Goal: Task Accomplishment & Management: Use online tool/utility

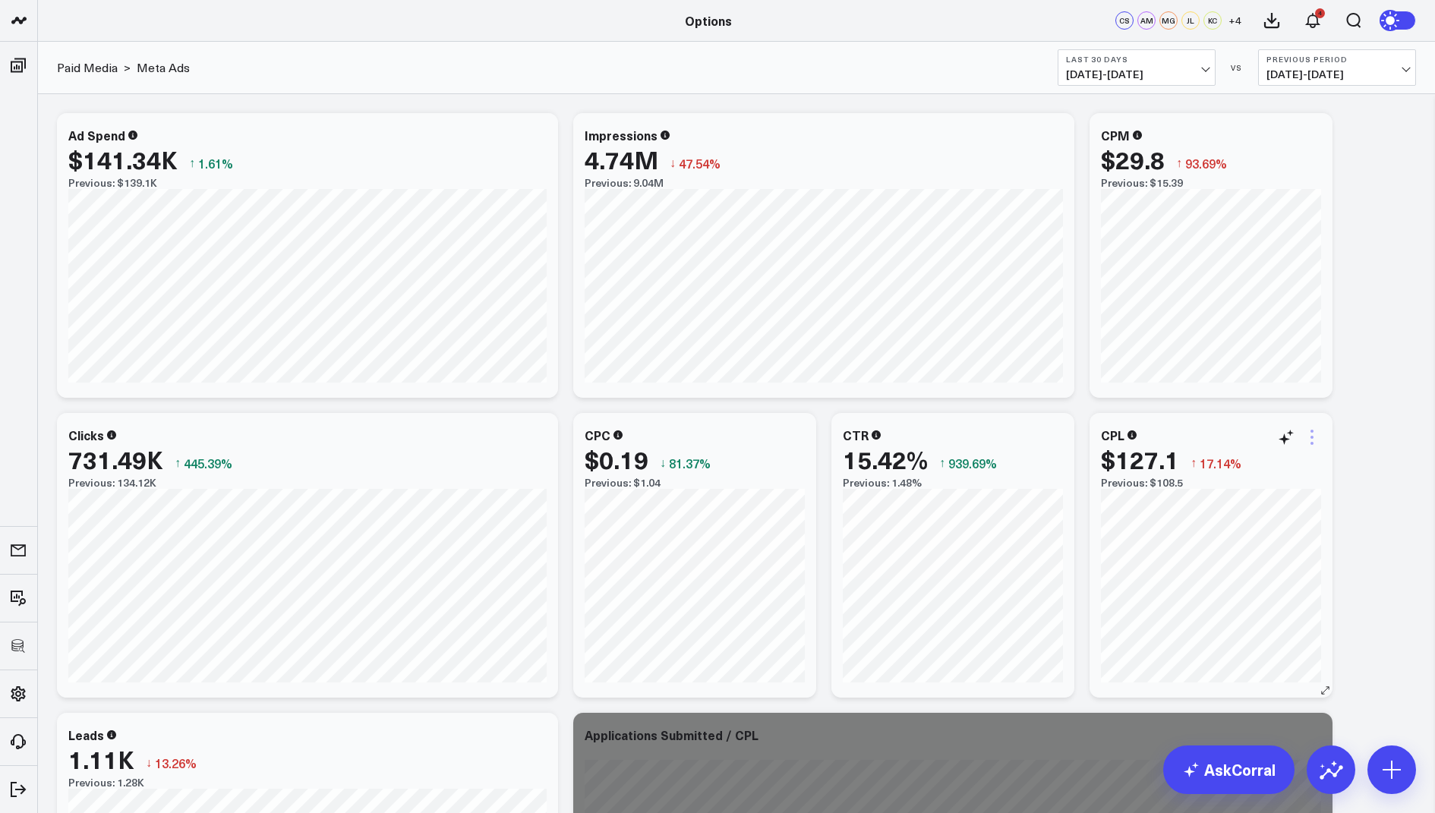
click at [1308, 428] on icon at bounding box center [1312, 437] width 18 height 18
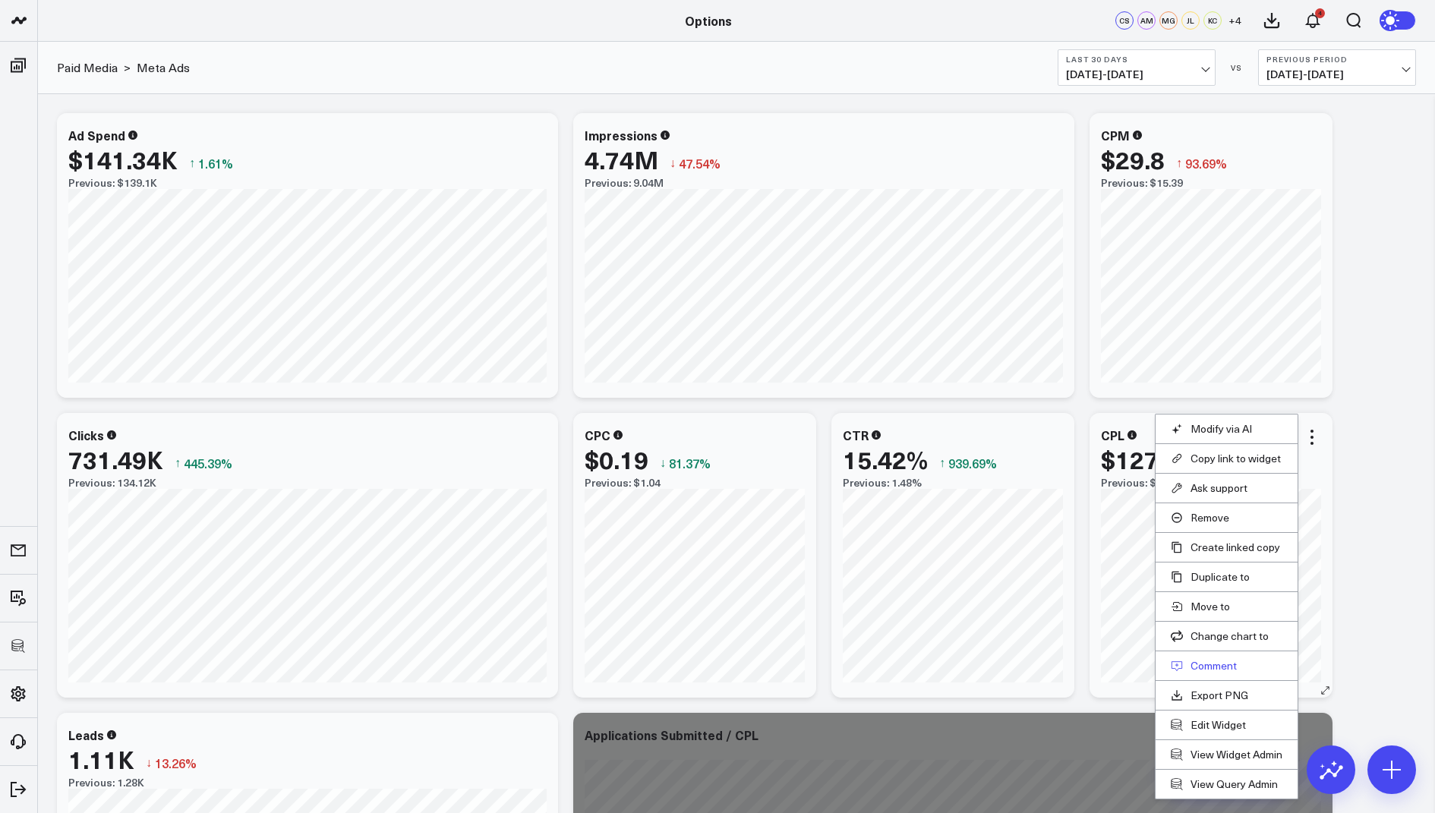
click at [1211, 662] on button "Comment" at bounding box center [1227, 666] width 112 height 14
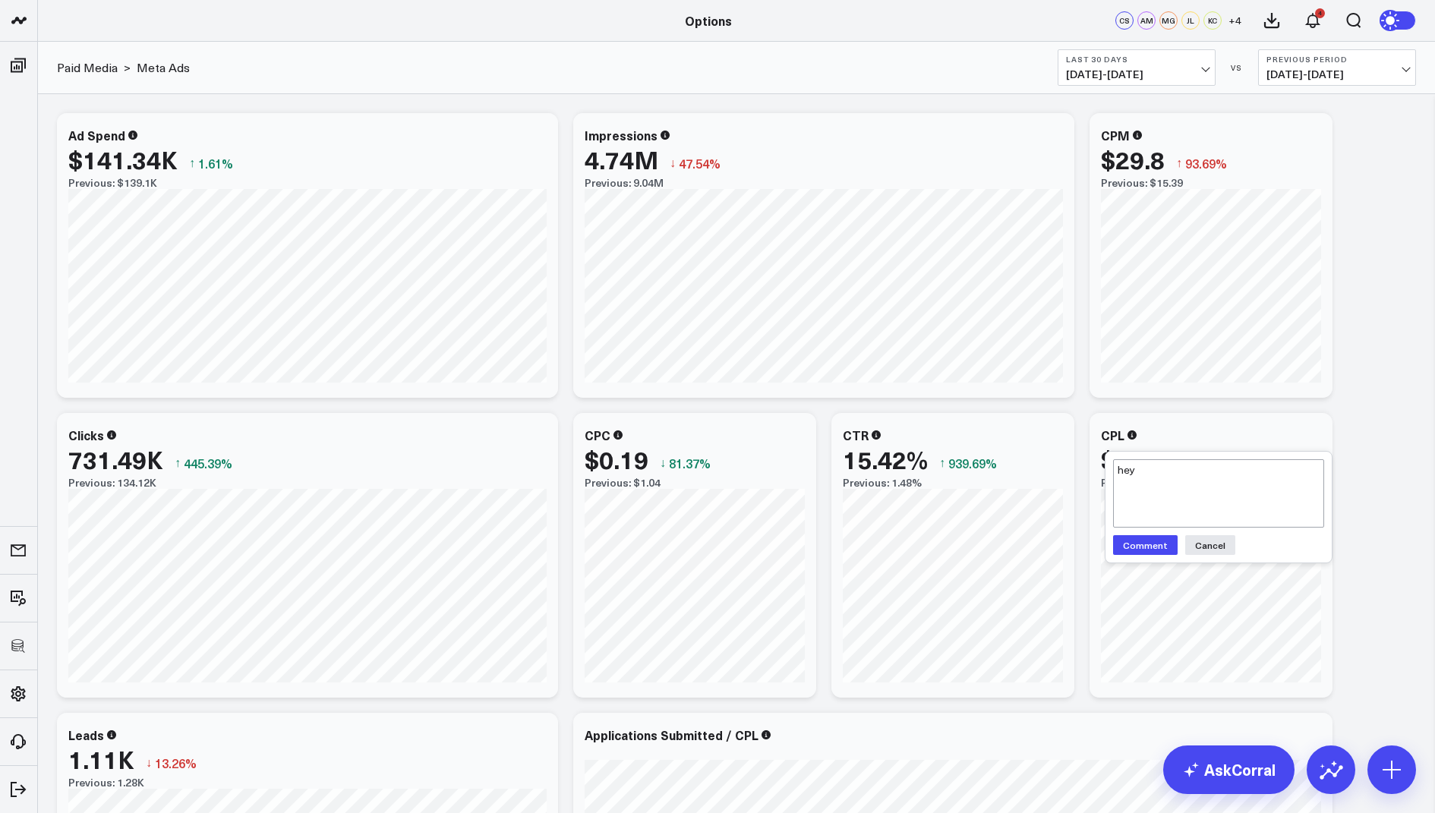
type textarea "hey"
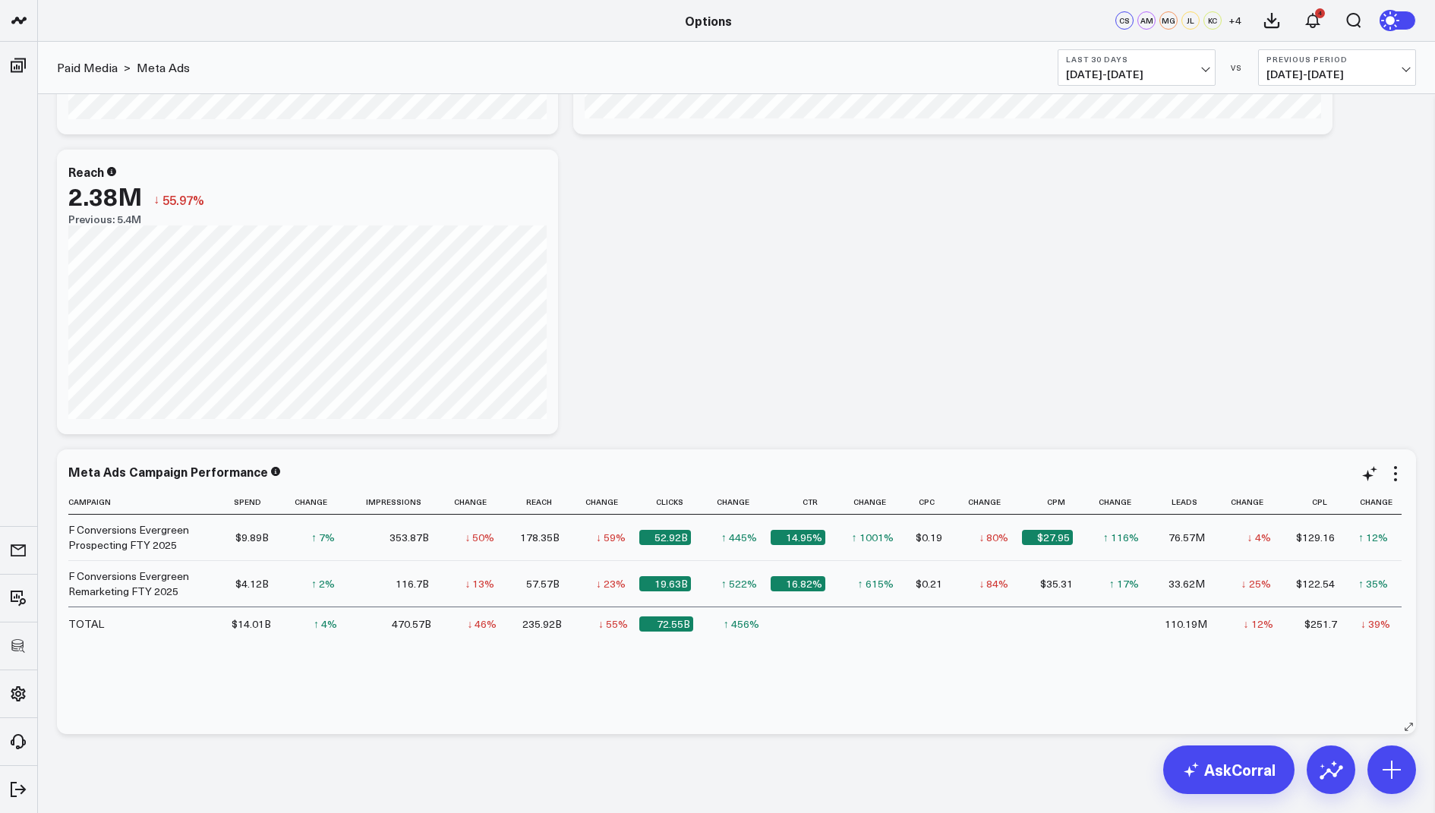
scroll to position [882, 0]
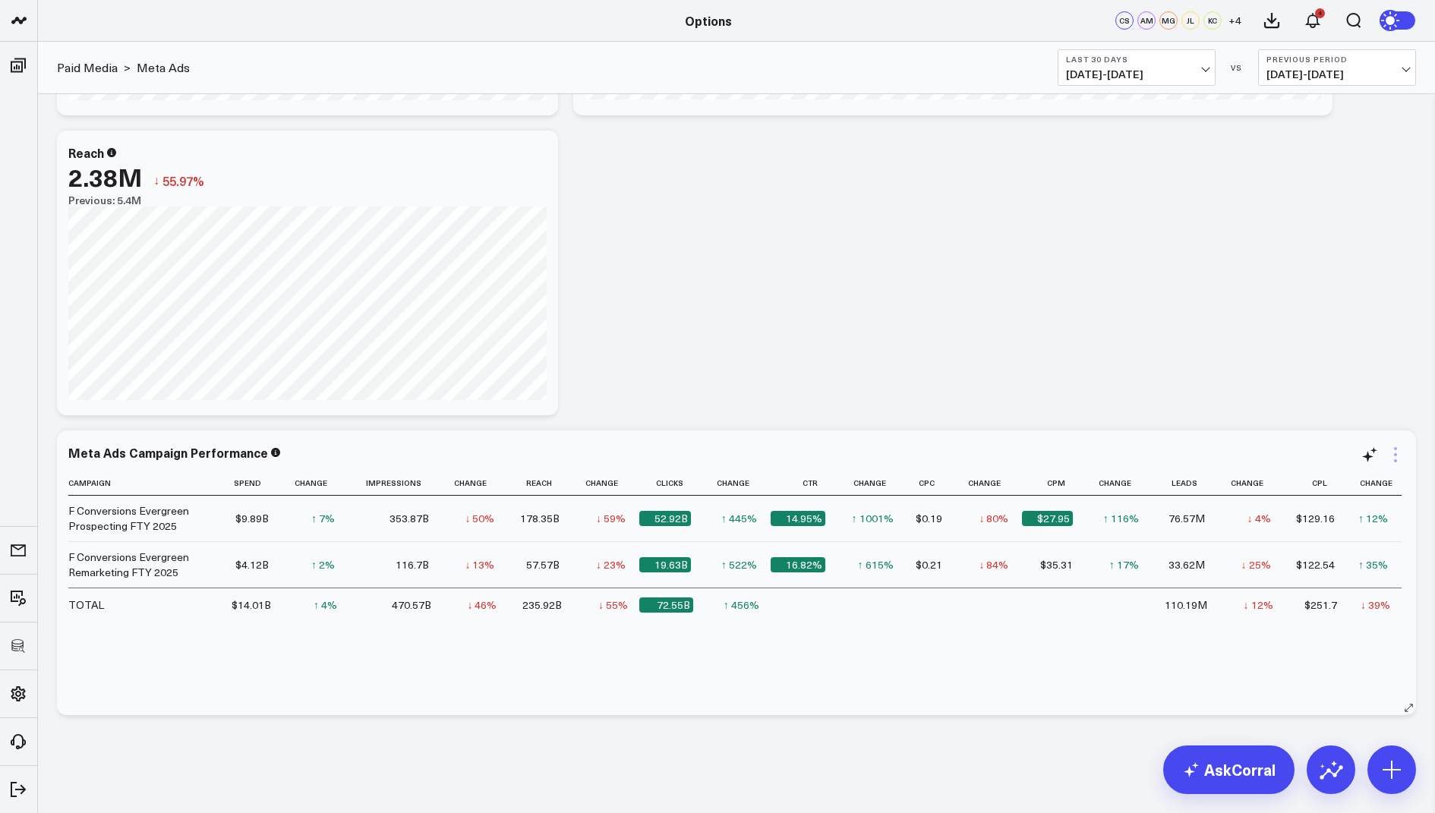
click at [1394, 455] on icon at bounding box center [1395, 454] width 3 height 3
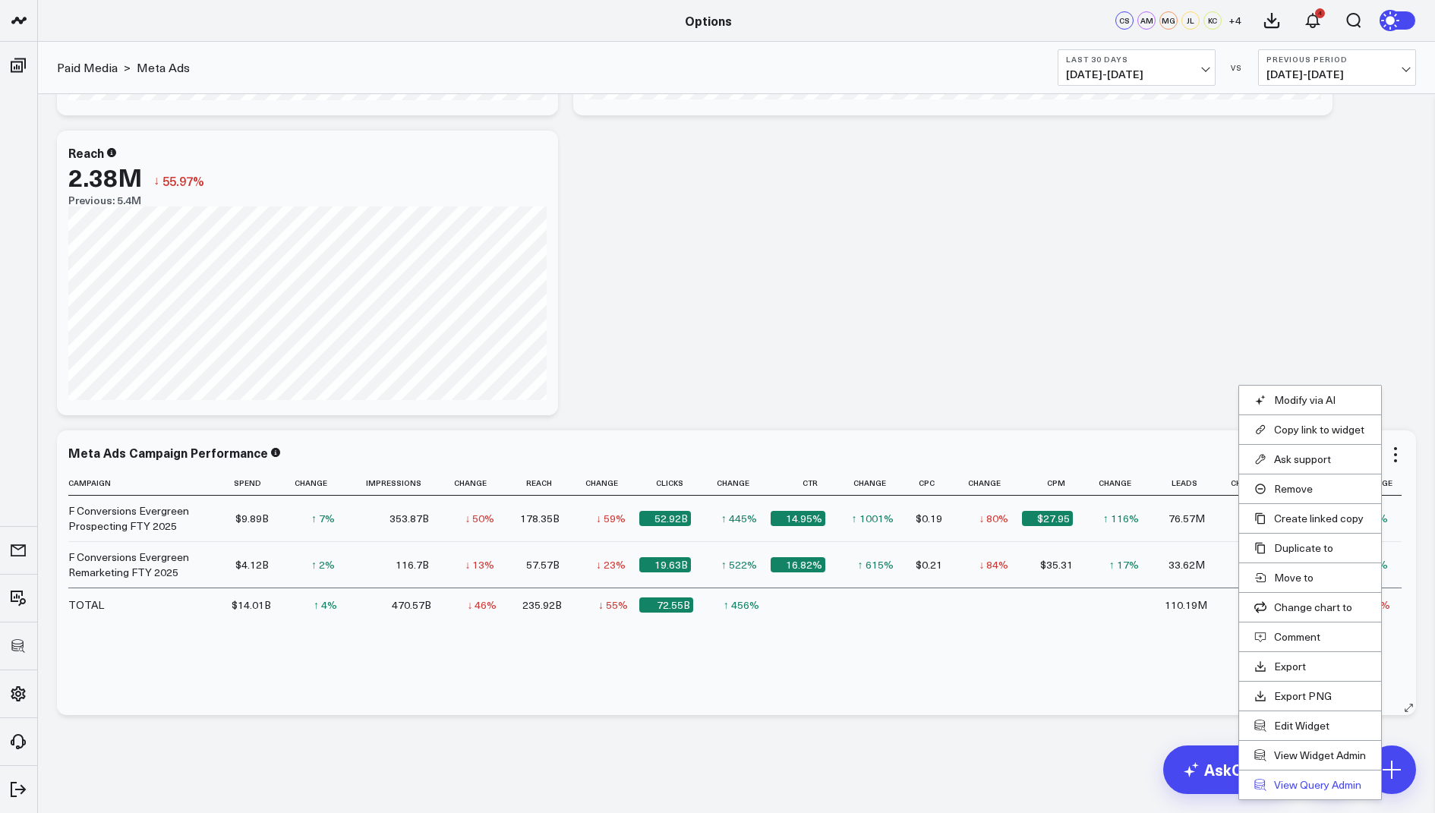
click at [1306, 778] on link "View Query Admin" at bounding box center [1310, 785] width 112 height 14
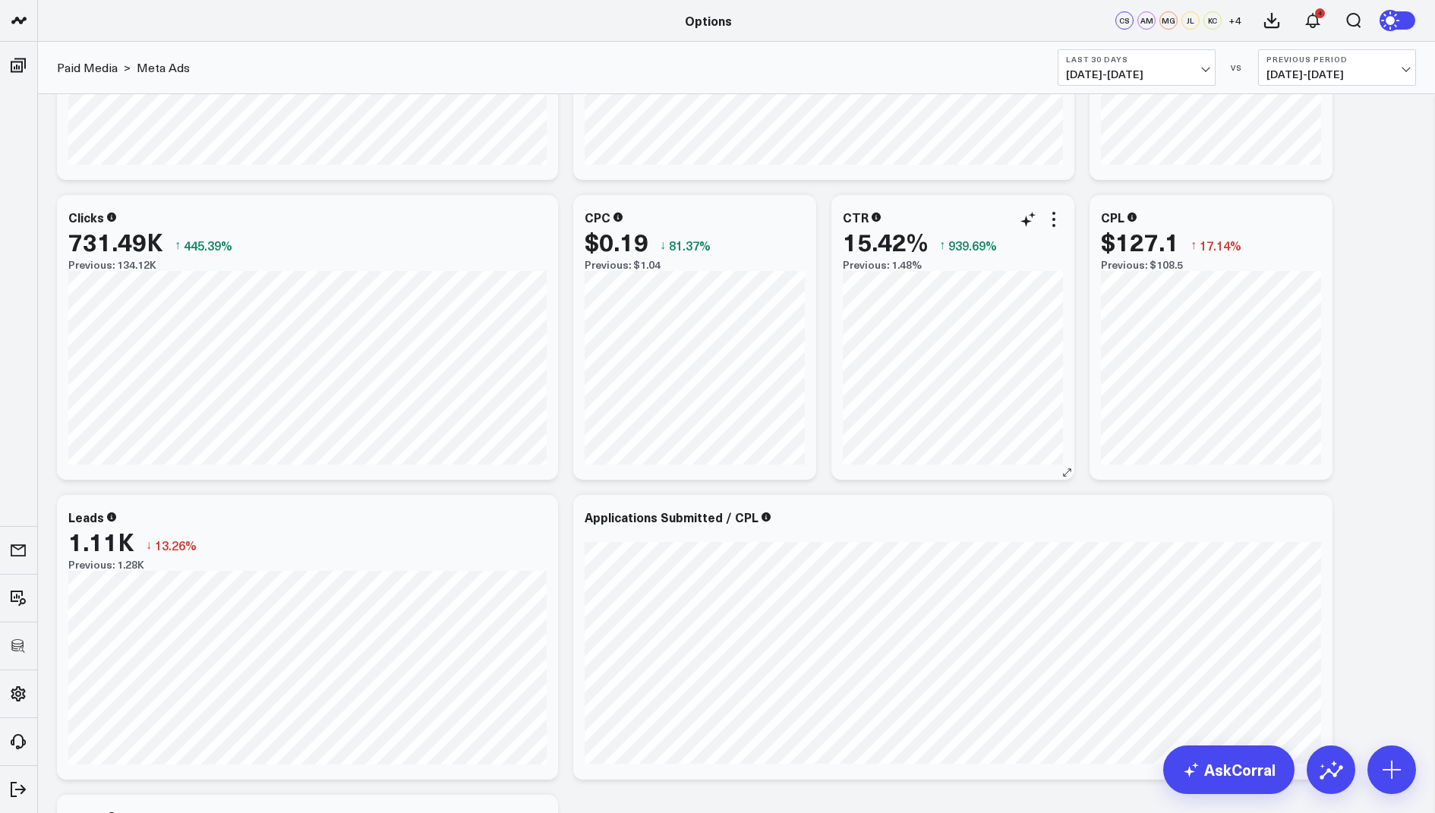
scroll to position [198, 0]
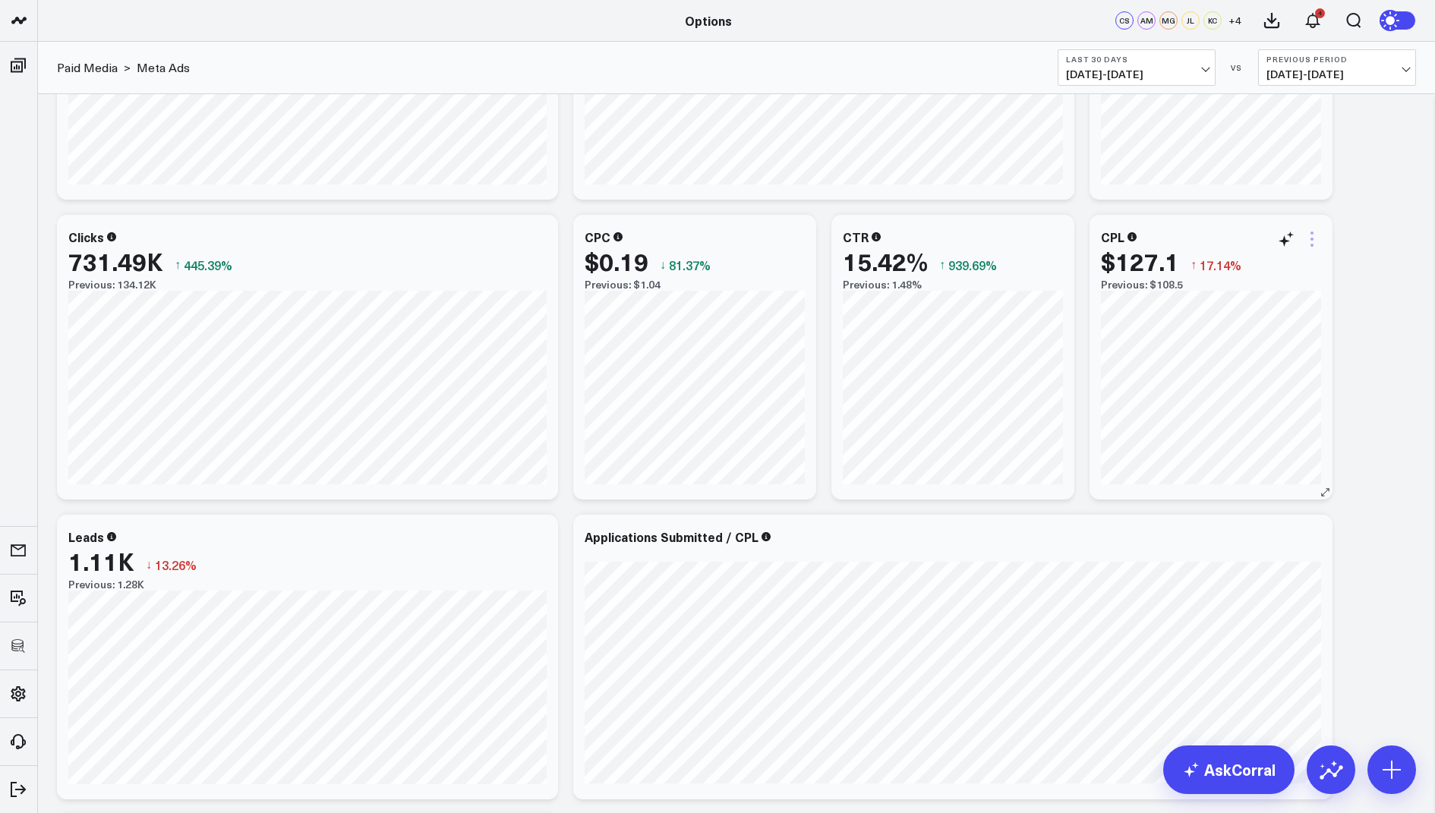
click at [1306, 232] on icon at bounding box center [1312, 239] width 18 height 18
click at [1235, 286] on button "Copy link to widget" at bounding box center [1250, 293] width 112 height 14
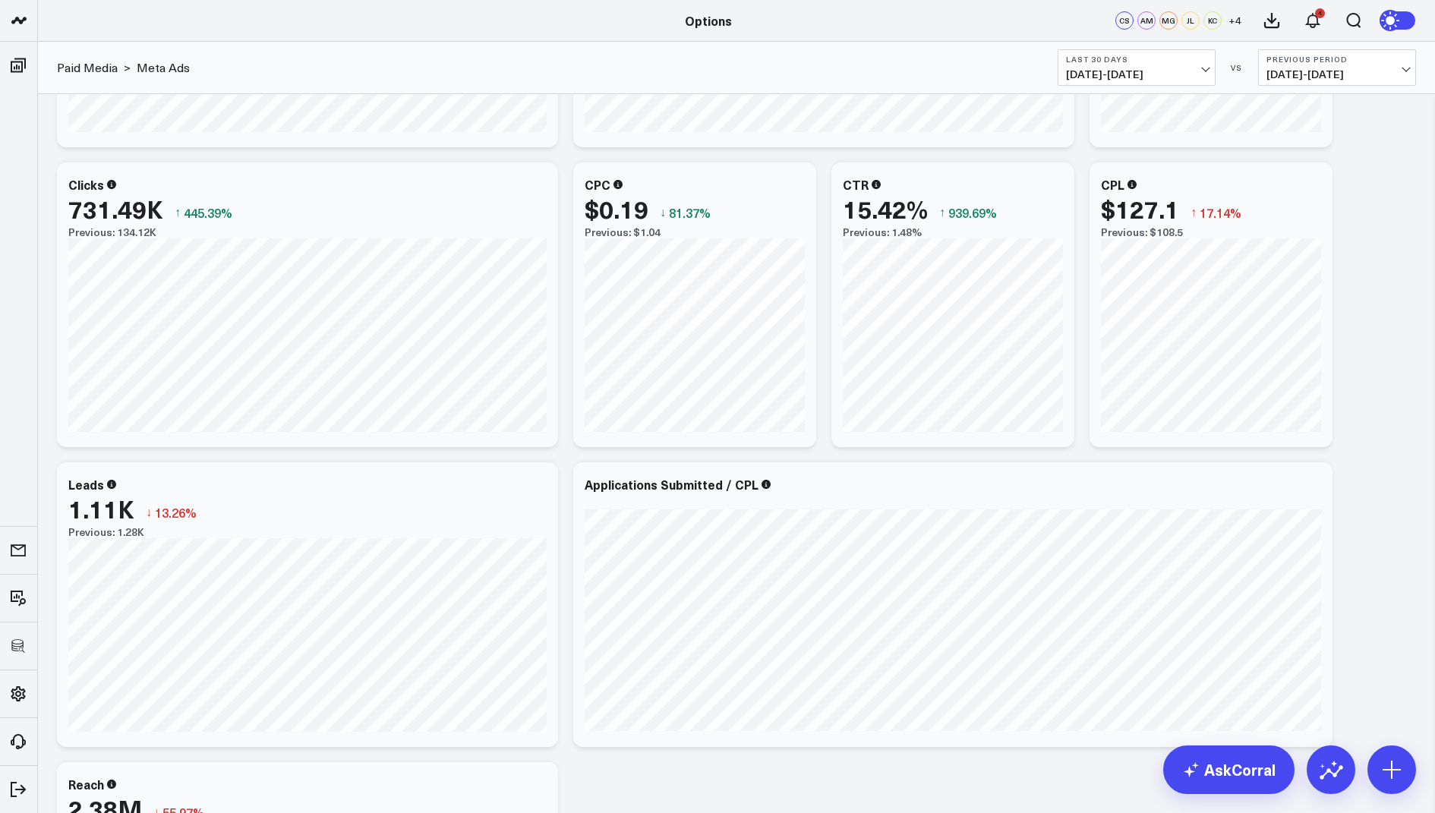
scroll to position [252, 0]
click at [719, 477] on div "Applications Submitted / CPL" at bounding box center [678, 483] width 187 height 17
drag, startPoint x: 718, startPoint y: 484, endPoint x: 566, endPoint y: 480, distance: 152.7
click at [566, 480] on div "Modify via AI Copy link to widget Ask support Remove Create linked copy Executi…" at bounding box center [736, 603] width 1374 height 1500
click at [698, 492] on div "Applications Submitted / CPL" at bounding box center [953, 492] width 737 height 32
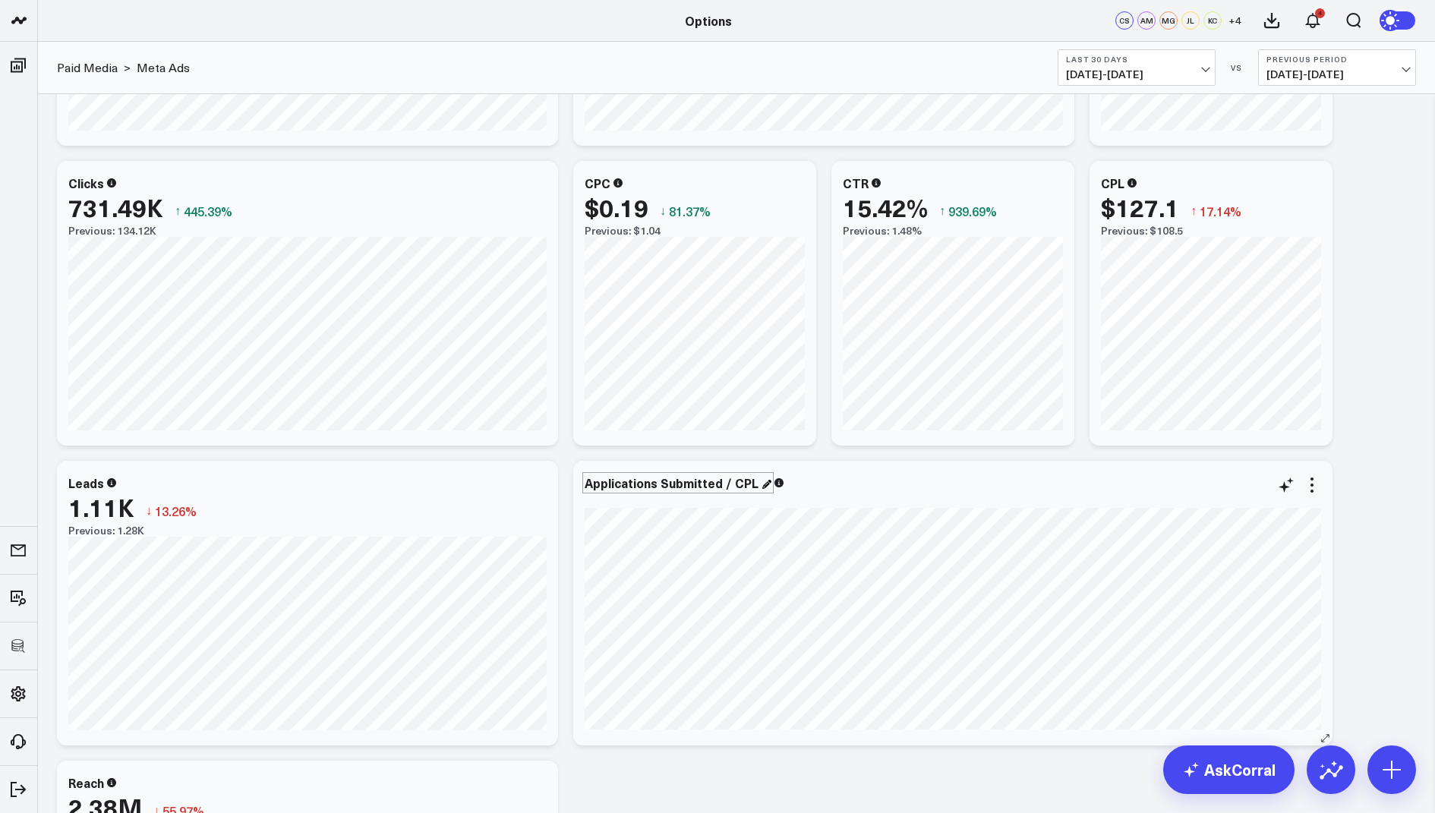
click at [720, 479] on div "Applications Submitted / CPL" at bounding box center [678, 483] width 187 height 17
drag, startPoint x: 720, startPoint y: 484, endPoint x: 586, endPoint y: 482, distance: 133.6
click at [586, 482] on div "Applications Submitted / CPL" at bounding box center [673, 483] width 177 height 17
click at [1338, 599] on div "Modify via AI Copy link to widget Ask support Remove Create linked copy Executi…" at bounding box center [736, 603] width 1374 height 1500
click at [1311, 477] on icon at bounding box center [1312, 485] width 18 height 18
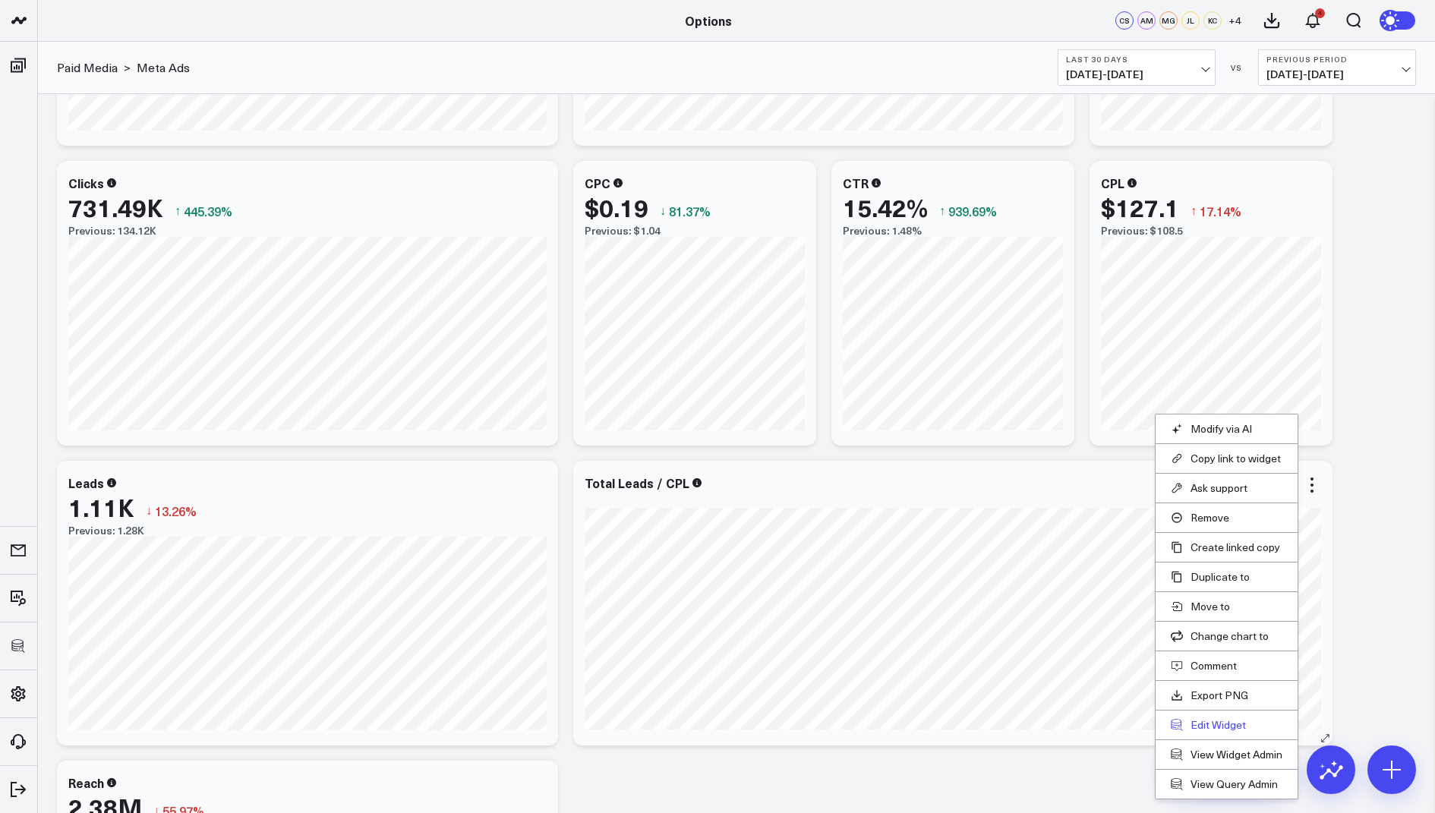
click at [1208, 718] on button "Edit Widget" at bounding box center [1227, 725] width 112 height 14
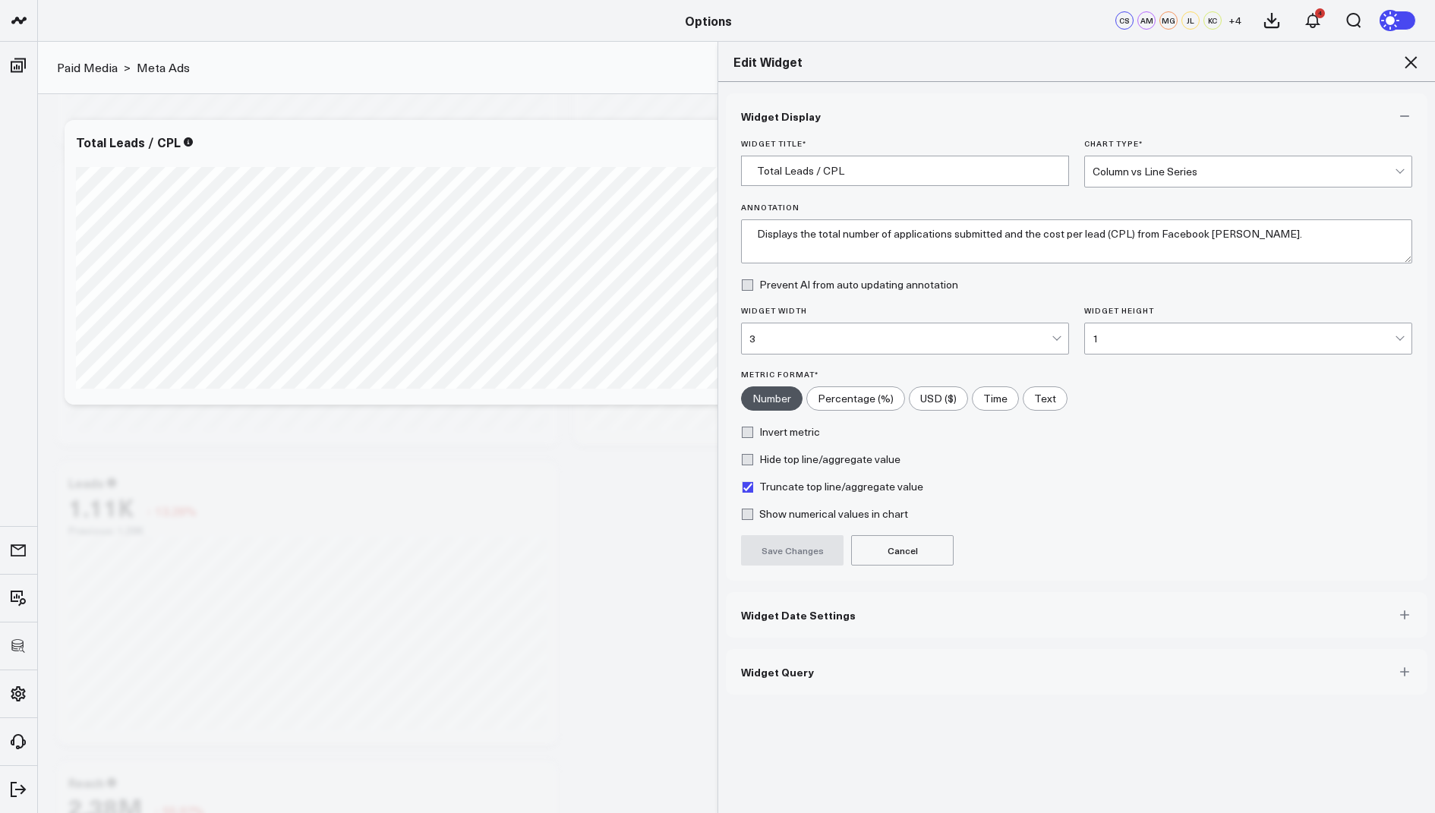
click at [790, 666] on span "Widget Query" at bounding box center [777, 672] width 73 height 12
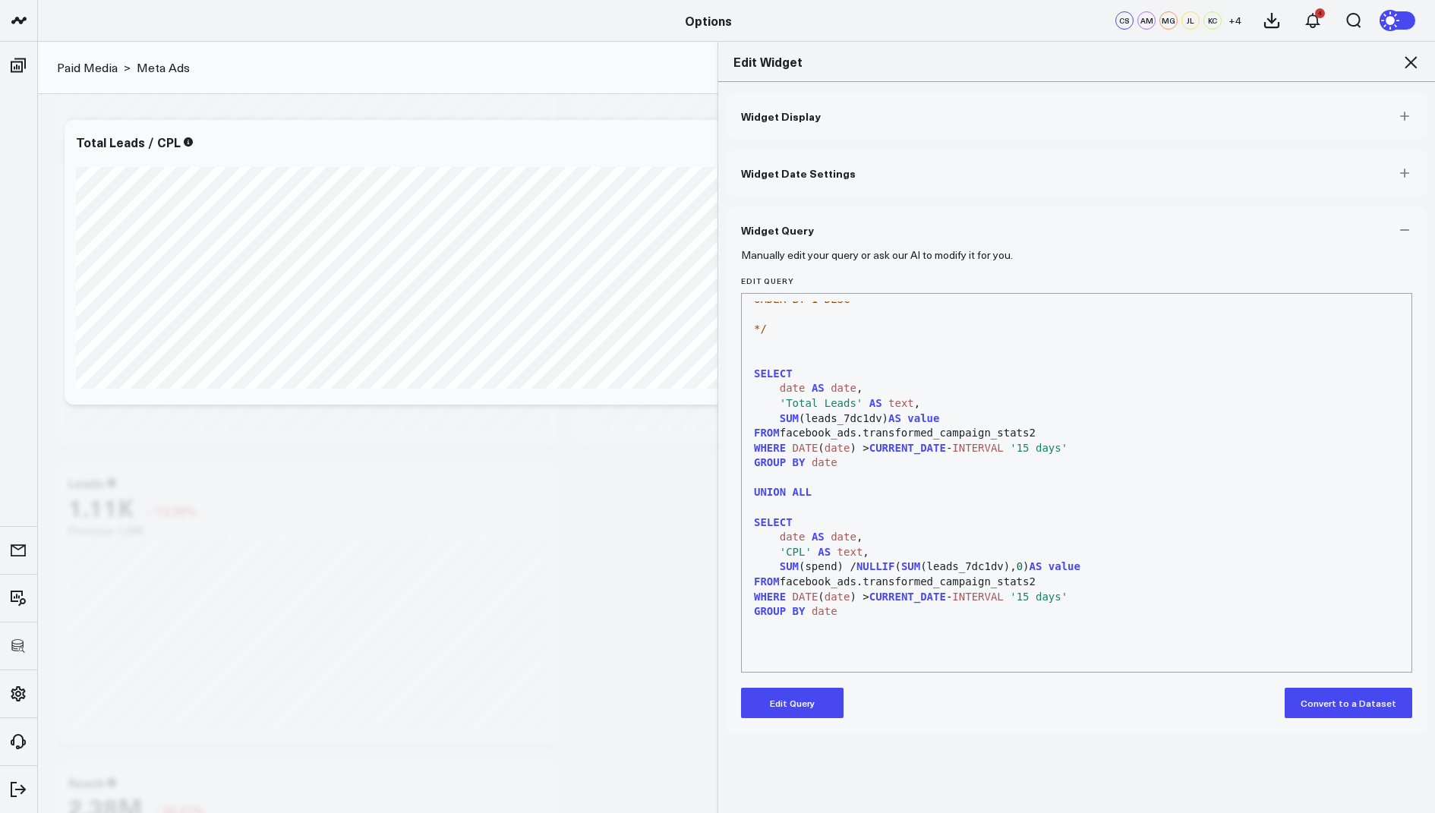
scroll to position [614, 0]
click at [1405, 57] on icon at bounding box center [1411, 62] width 12 height 12
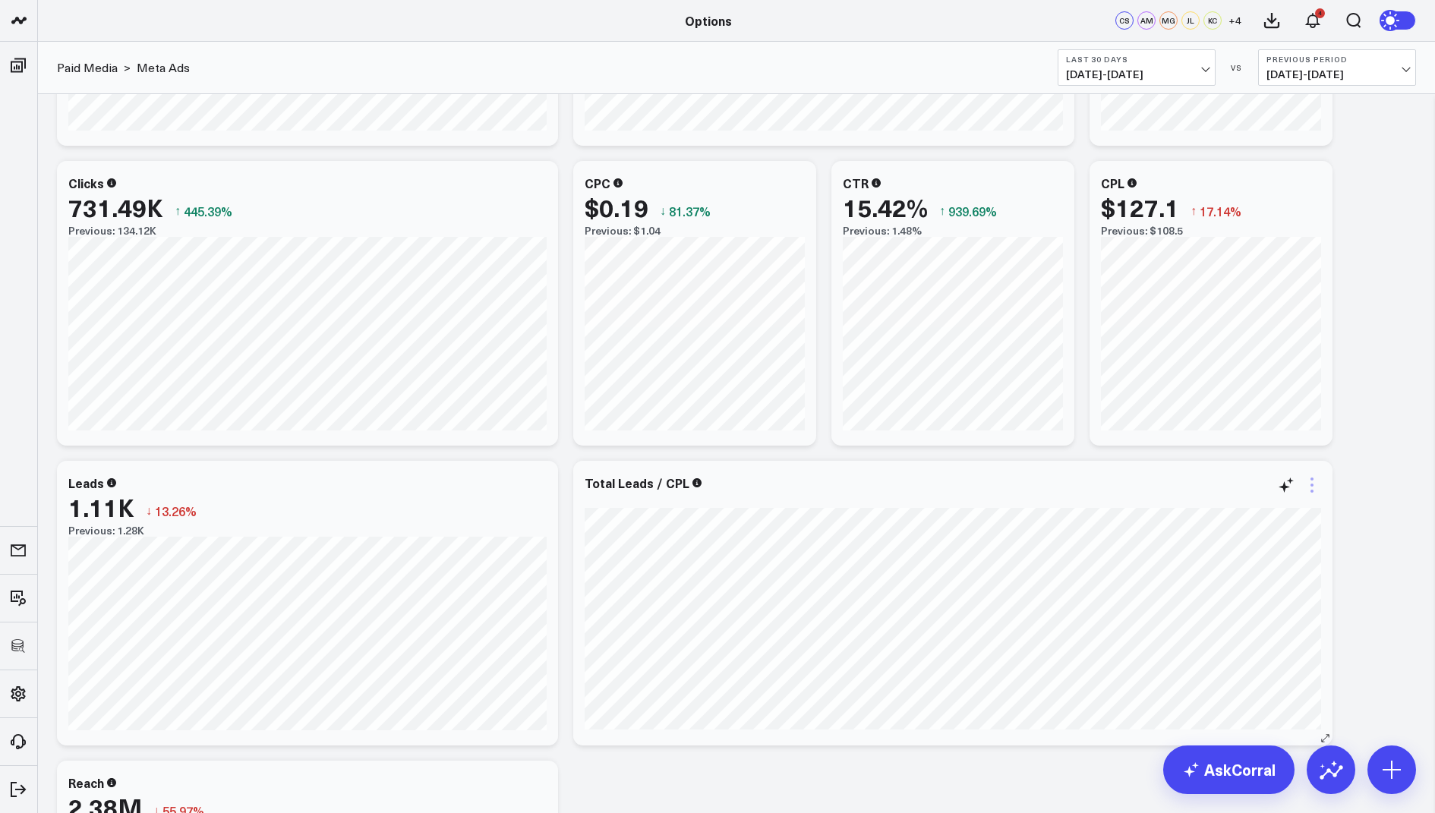
click at [1314, 487] on icon at bounding box center [1312, 485] width 18 height 18
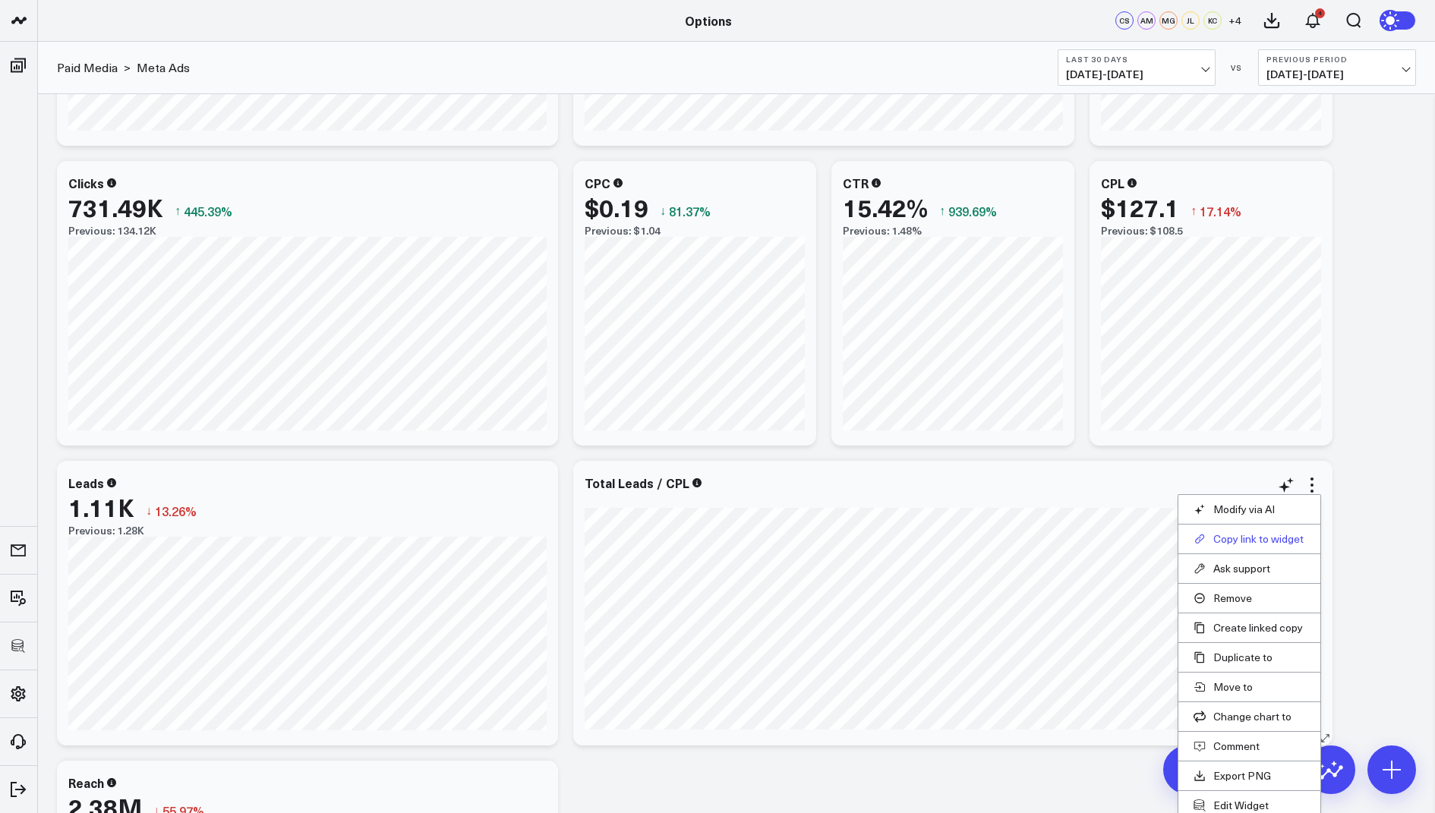
click at [1234, 535] on button "Copy link to widget" at bounding box center [1250, 539] width 112 height 14
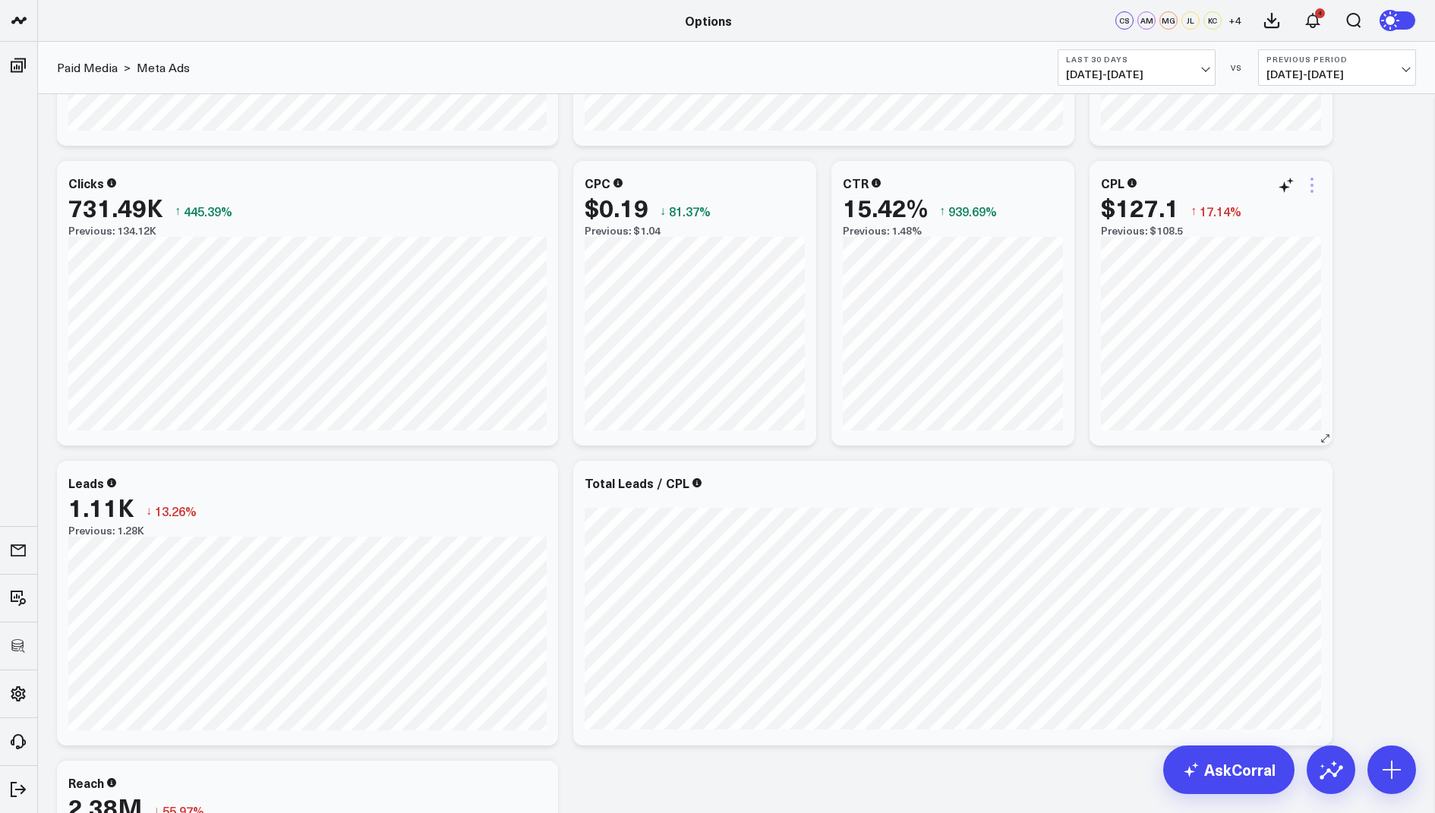
click at [1304, 181] on icon at bounding box center [1312, 185] width 18 height 18
click at [1237, 236] on button "Copy link to widget" at bounding box center [1250, 239] width 112 height 14
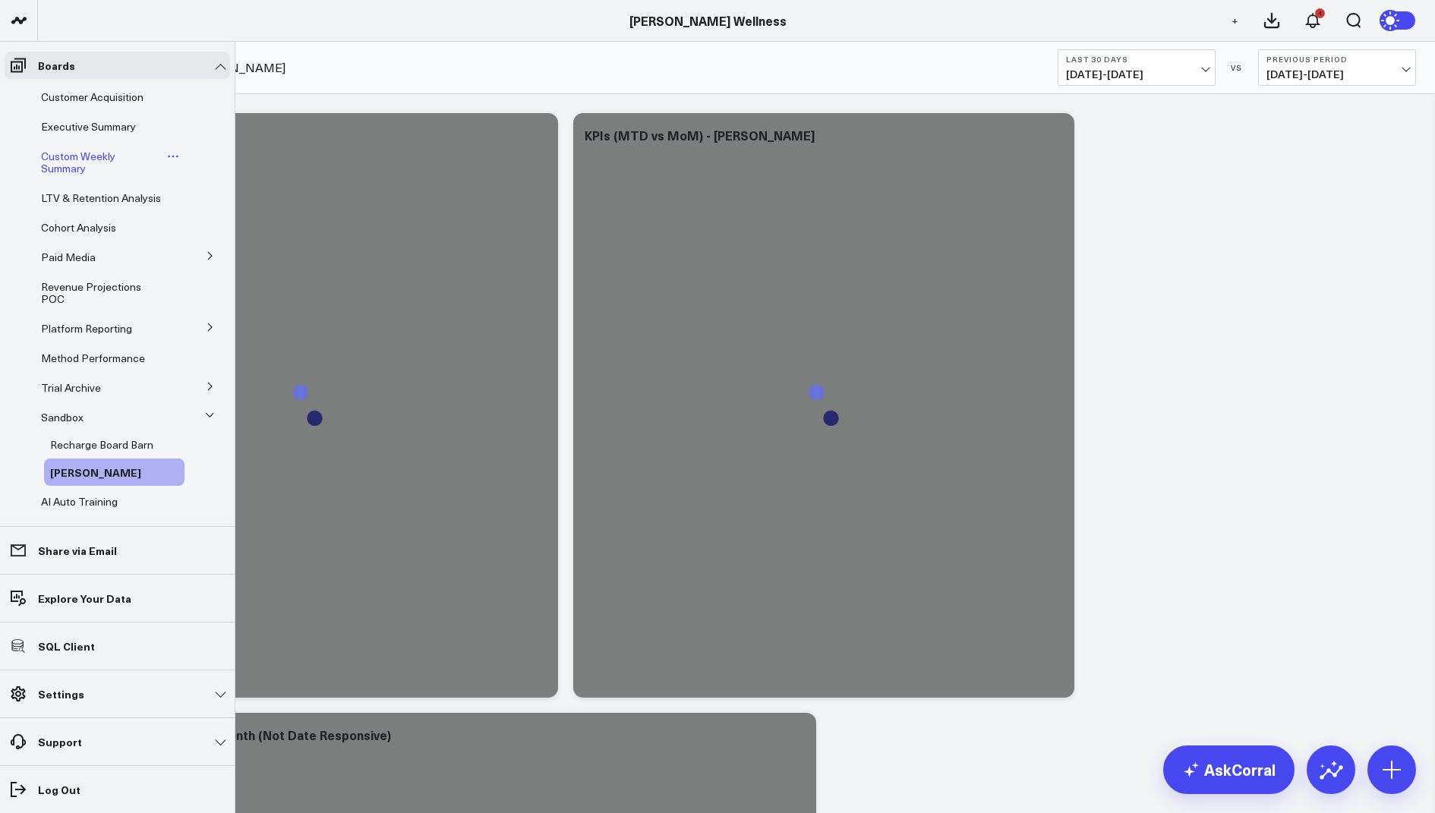
click at [93, 156] on span "Custom Weekly Summary" at bounding box center [78, 162] width 74 height 27
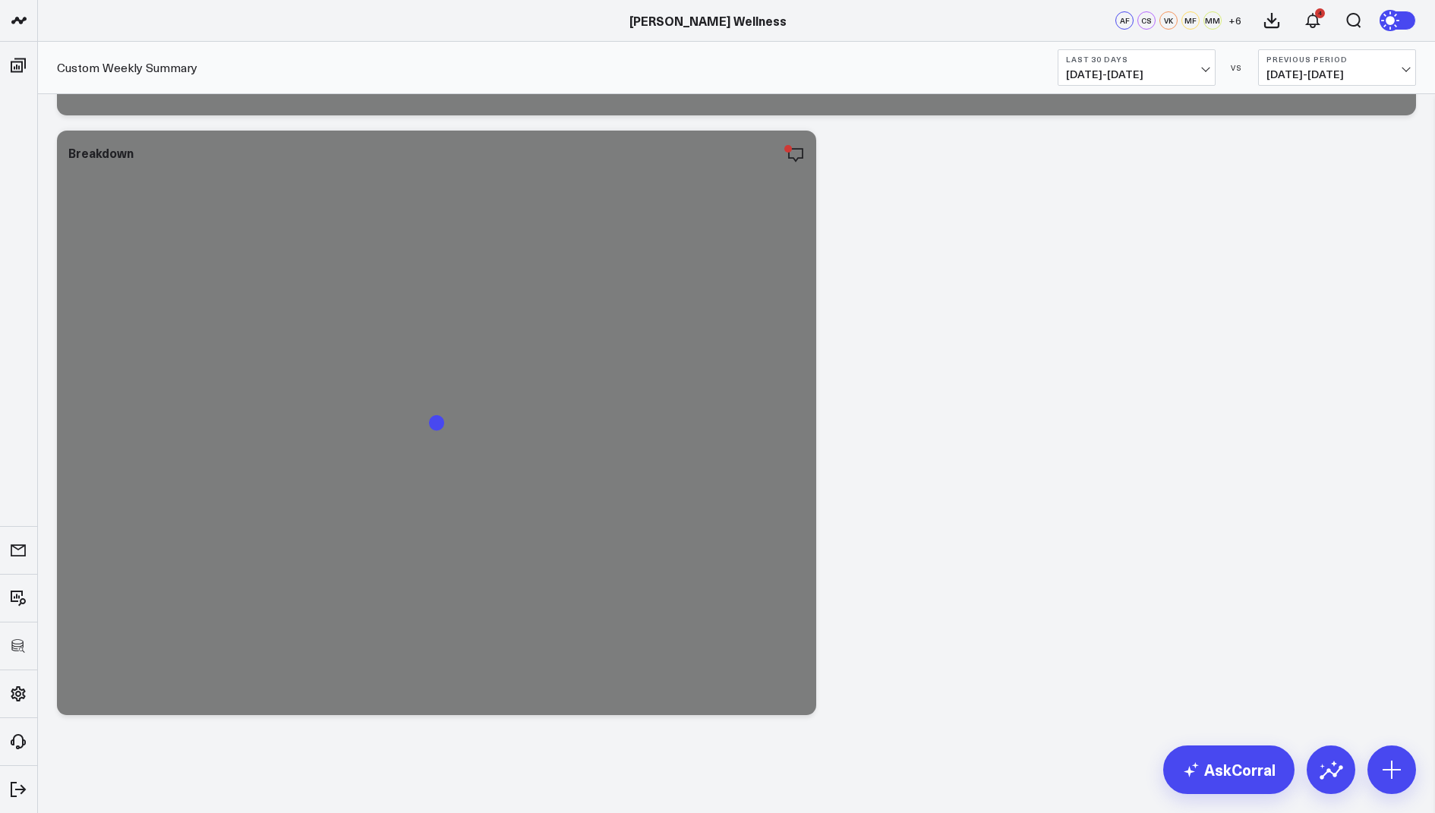
scroll to position [3569, 0]
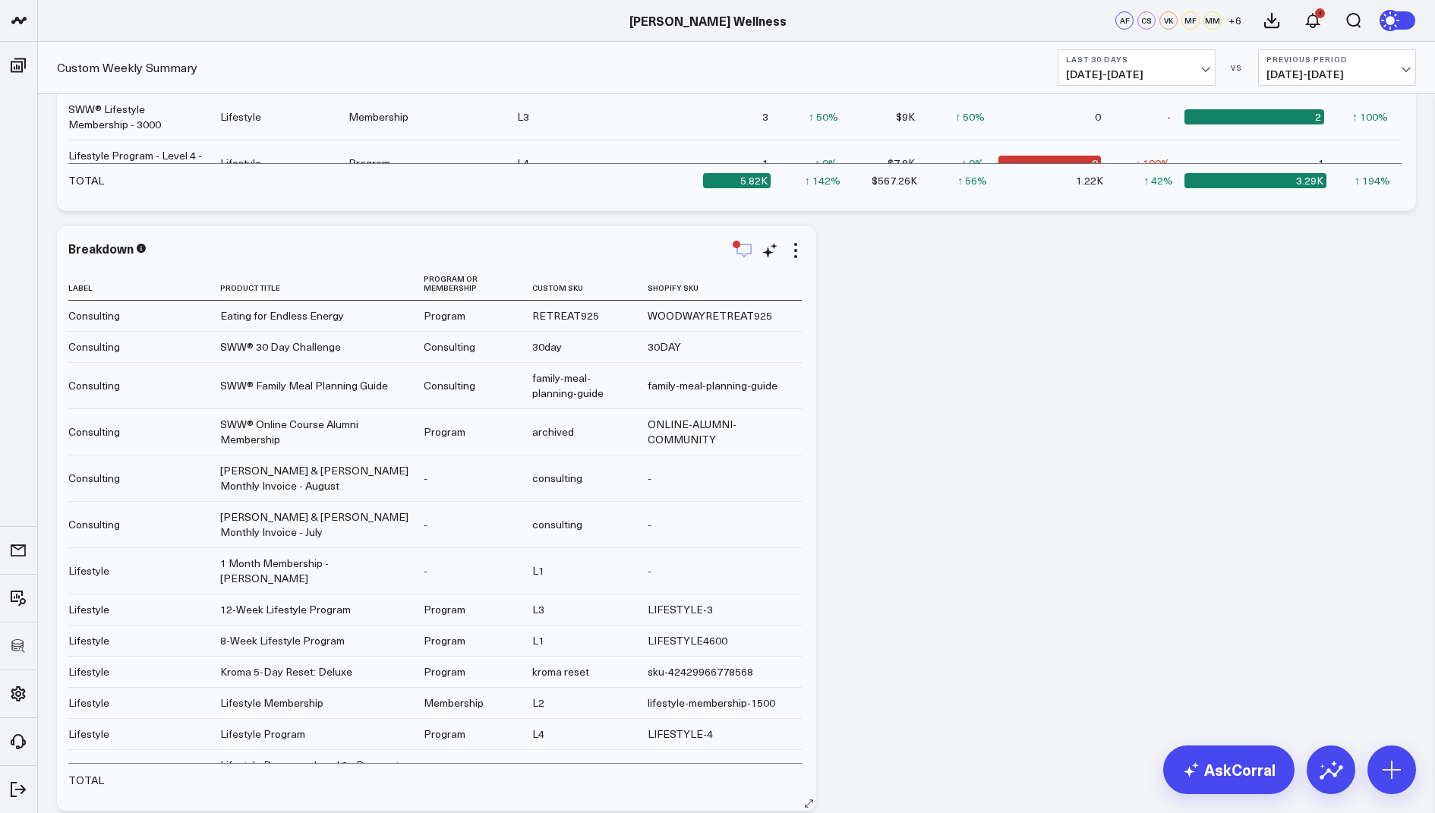
click at [740, 251] on icon "button" at bounding box center [744, 250] width 18 height 18
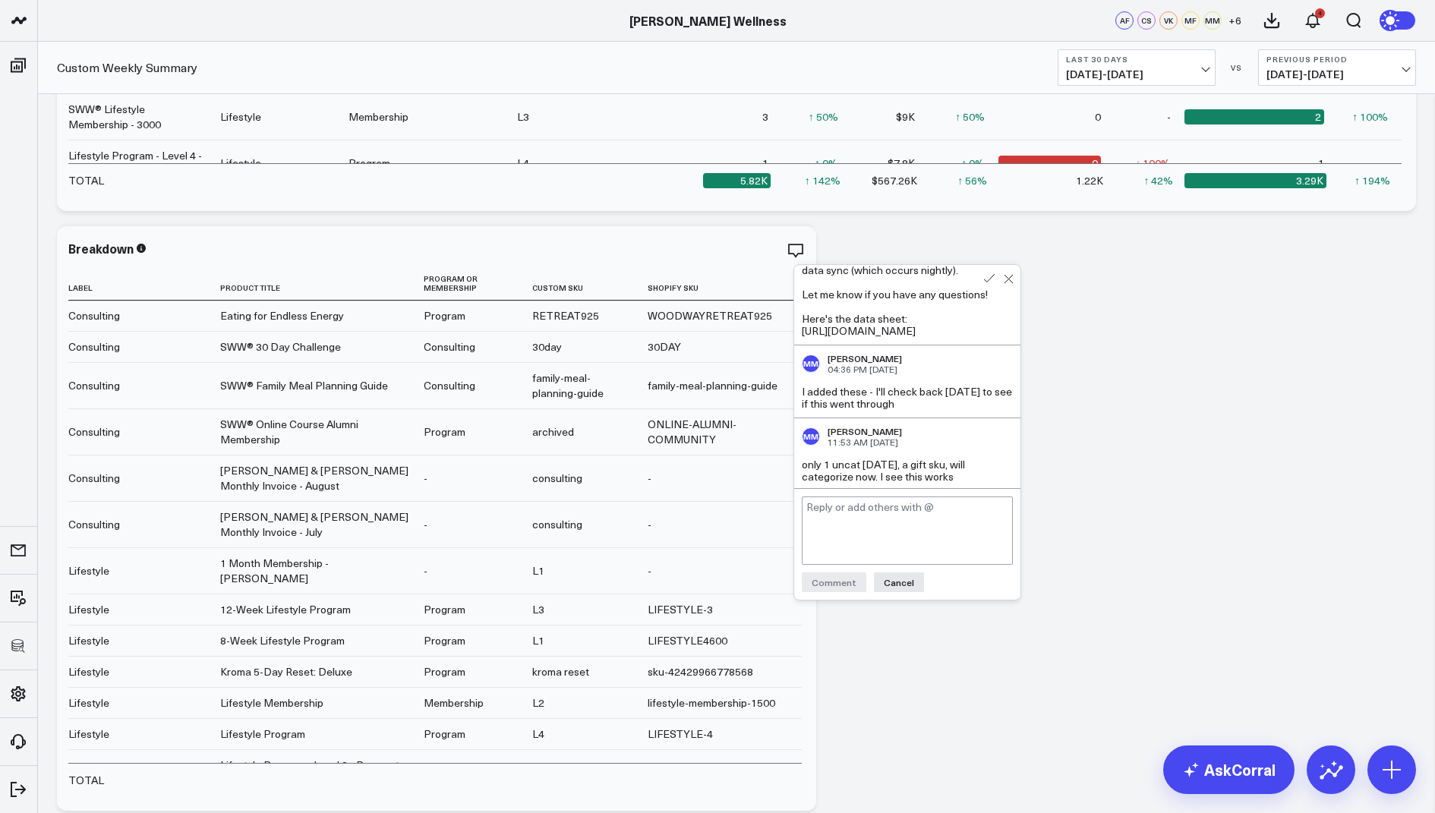
scroll to position [1024, 0]
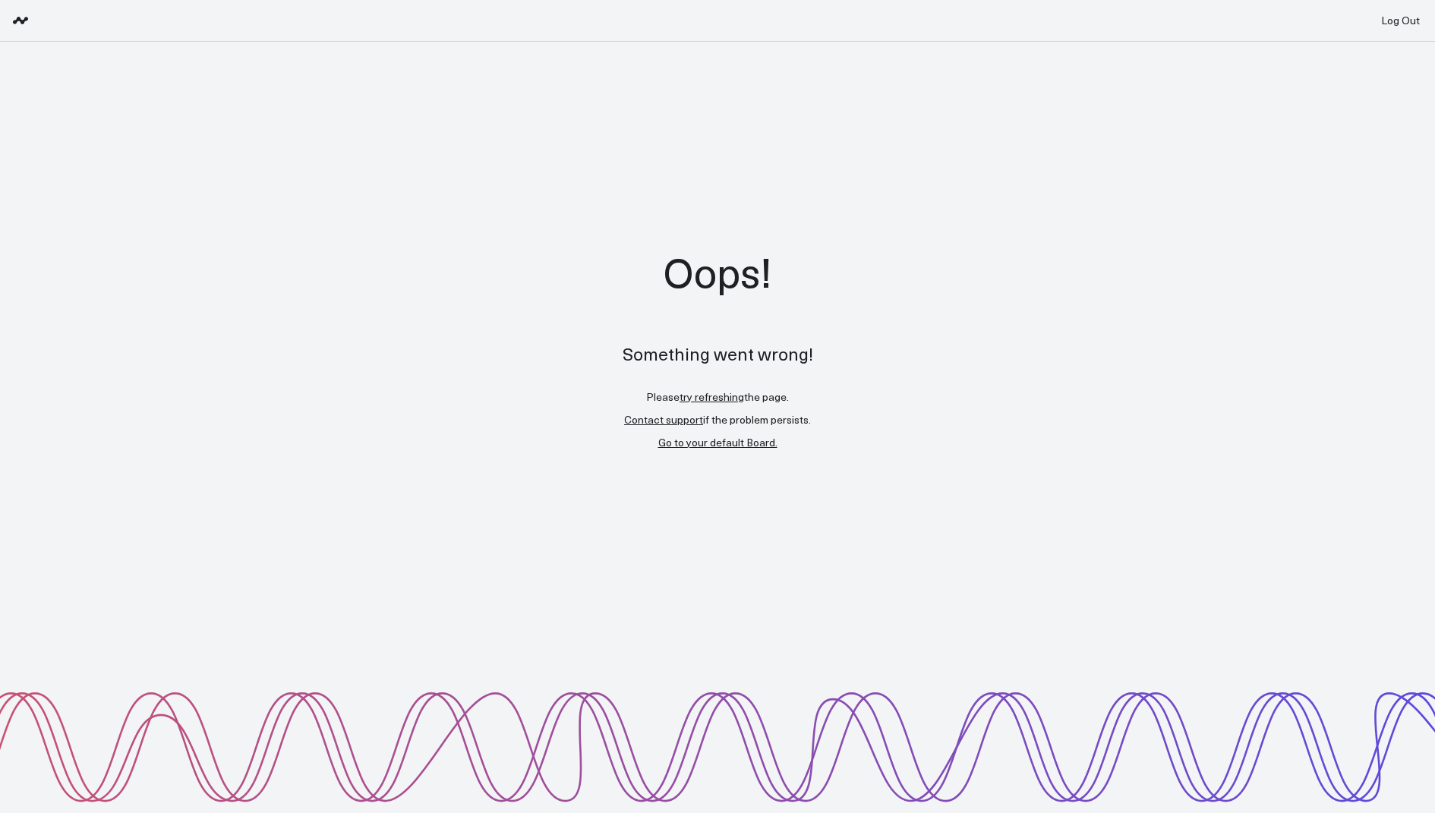
scroll to position [0, 0]
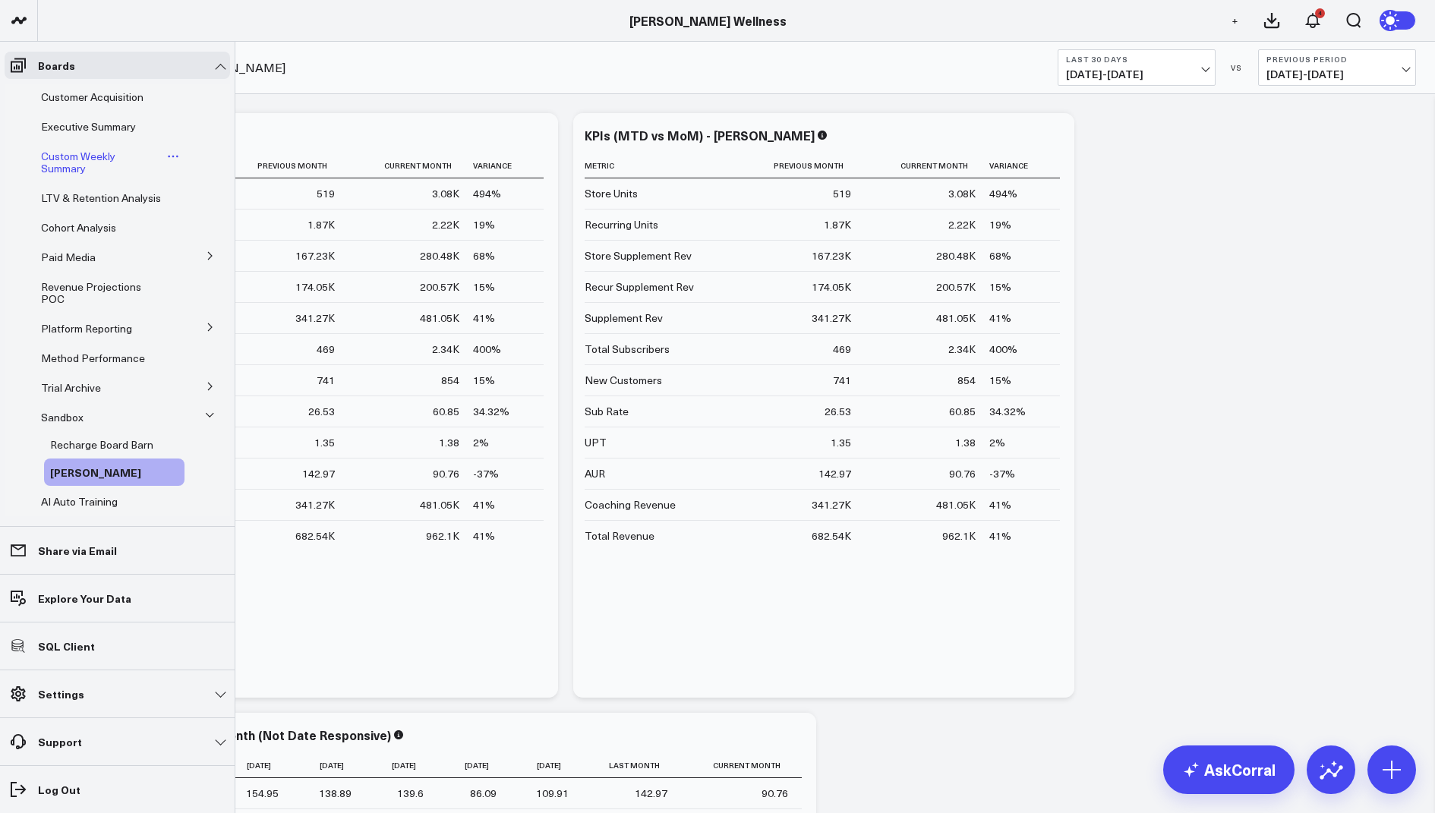
click at [86, 162] on span "Custom Weekly Summary" at bounding box center [78, 162] width 74 height 27
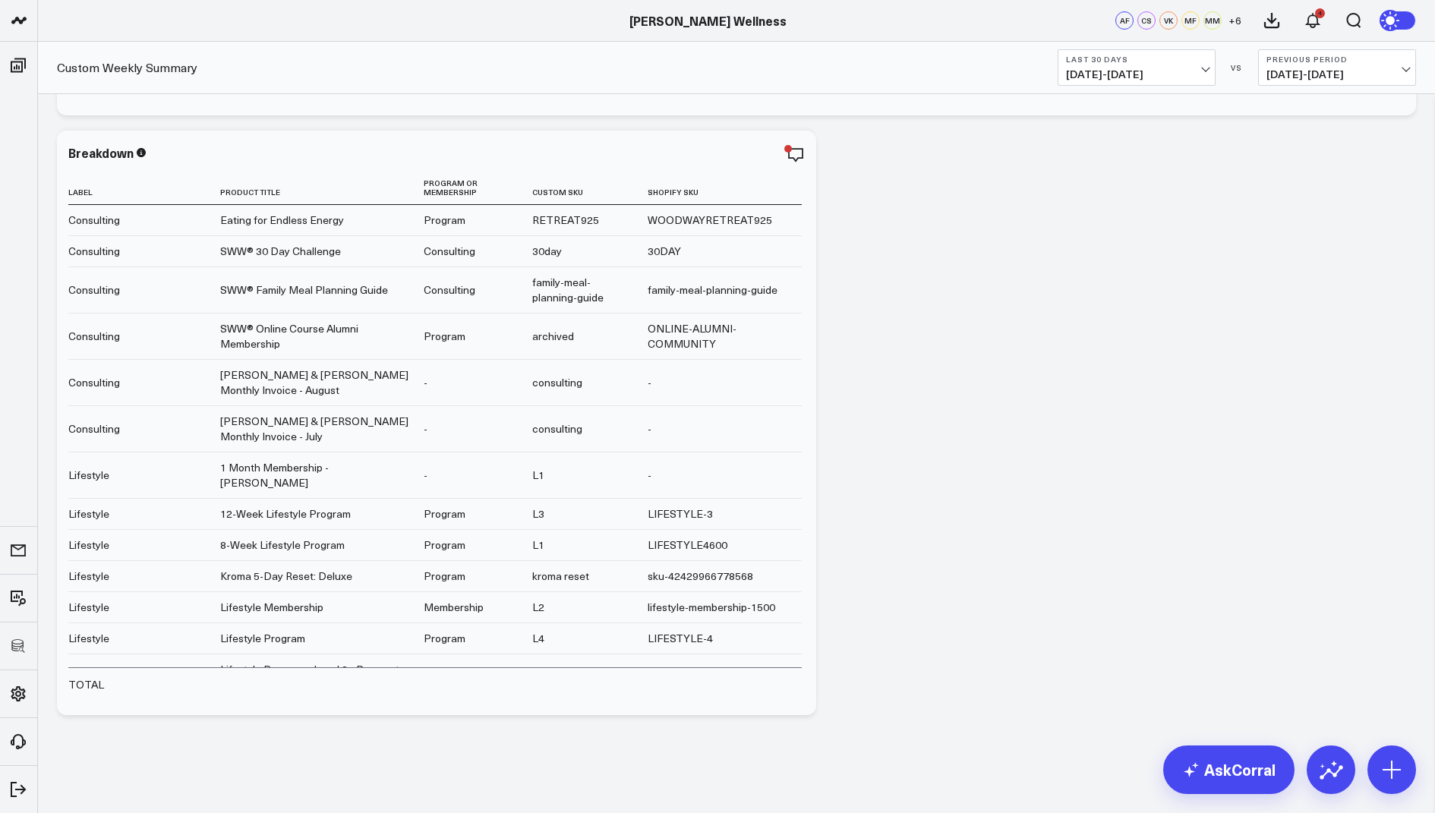
scroll to position [3647, 0]
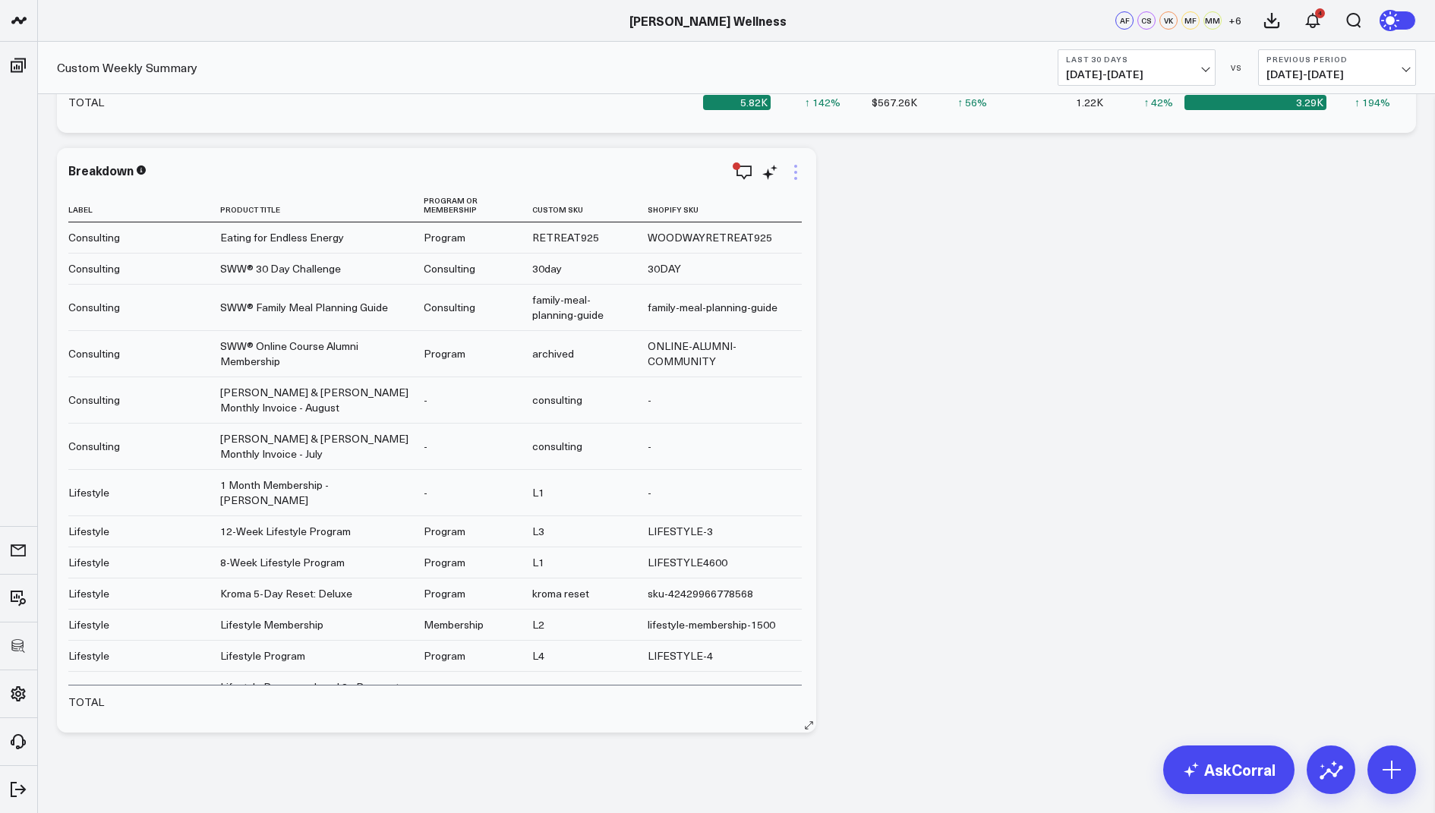
click at [794, 166] on icon at bounding box center [796, 172] width 18 height 18
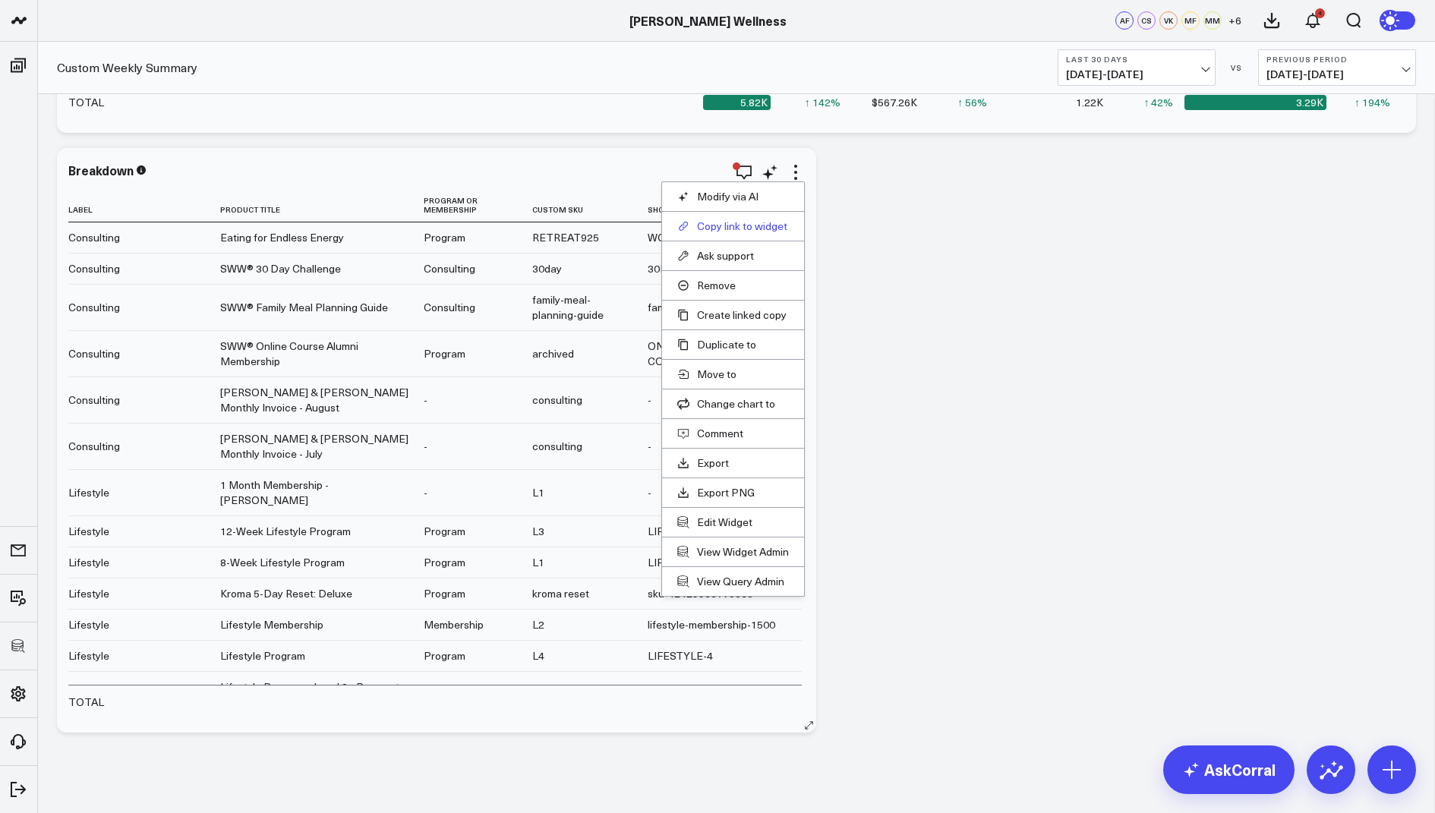
click at [725, 219] on button "Copy link to widget" at bounding box center [733, 226] width 112 height 14
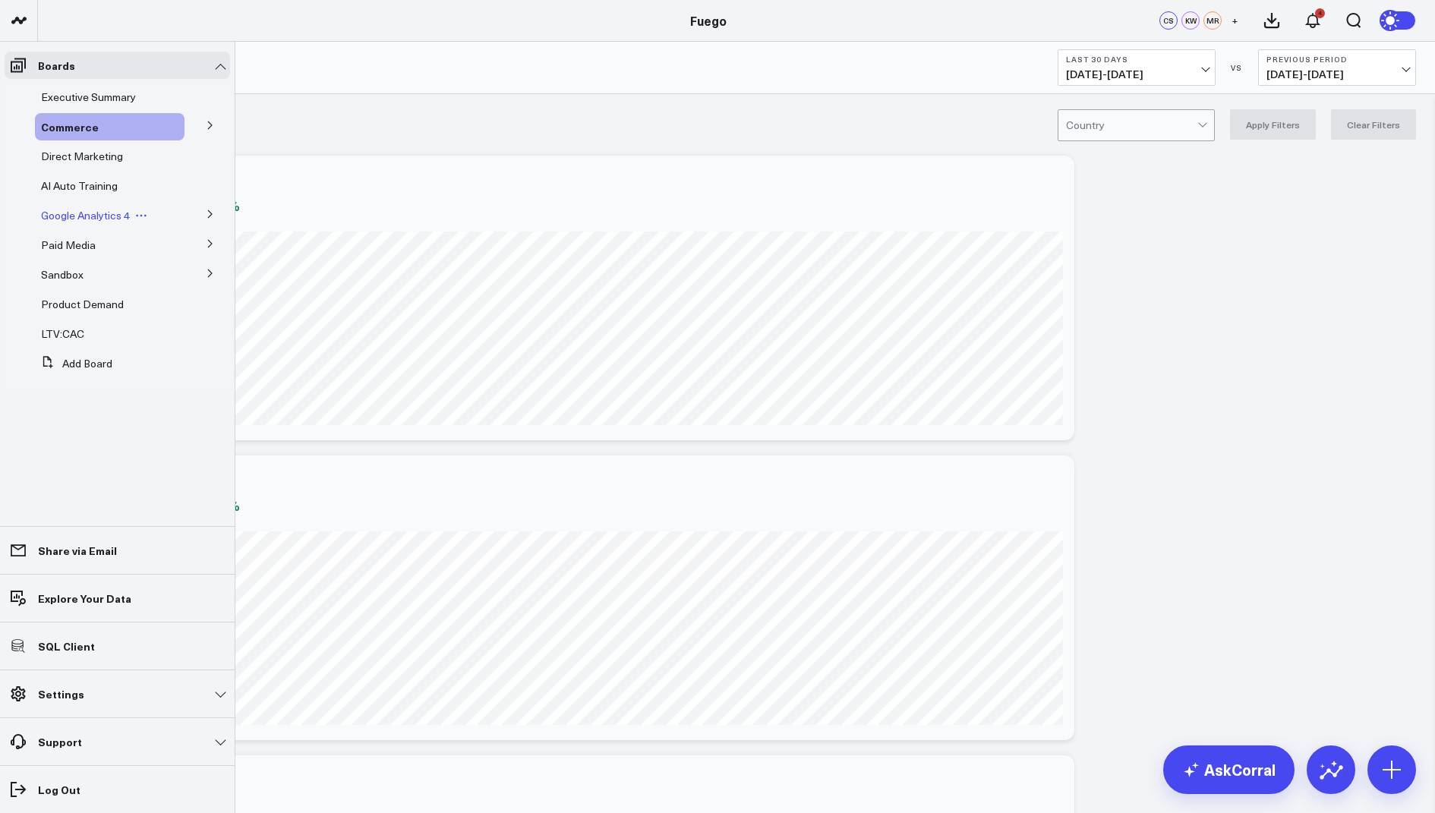
click at [105, 210] on span "Google Analytics 4" at bounding box center [85, 215] width 89 height 14
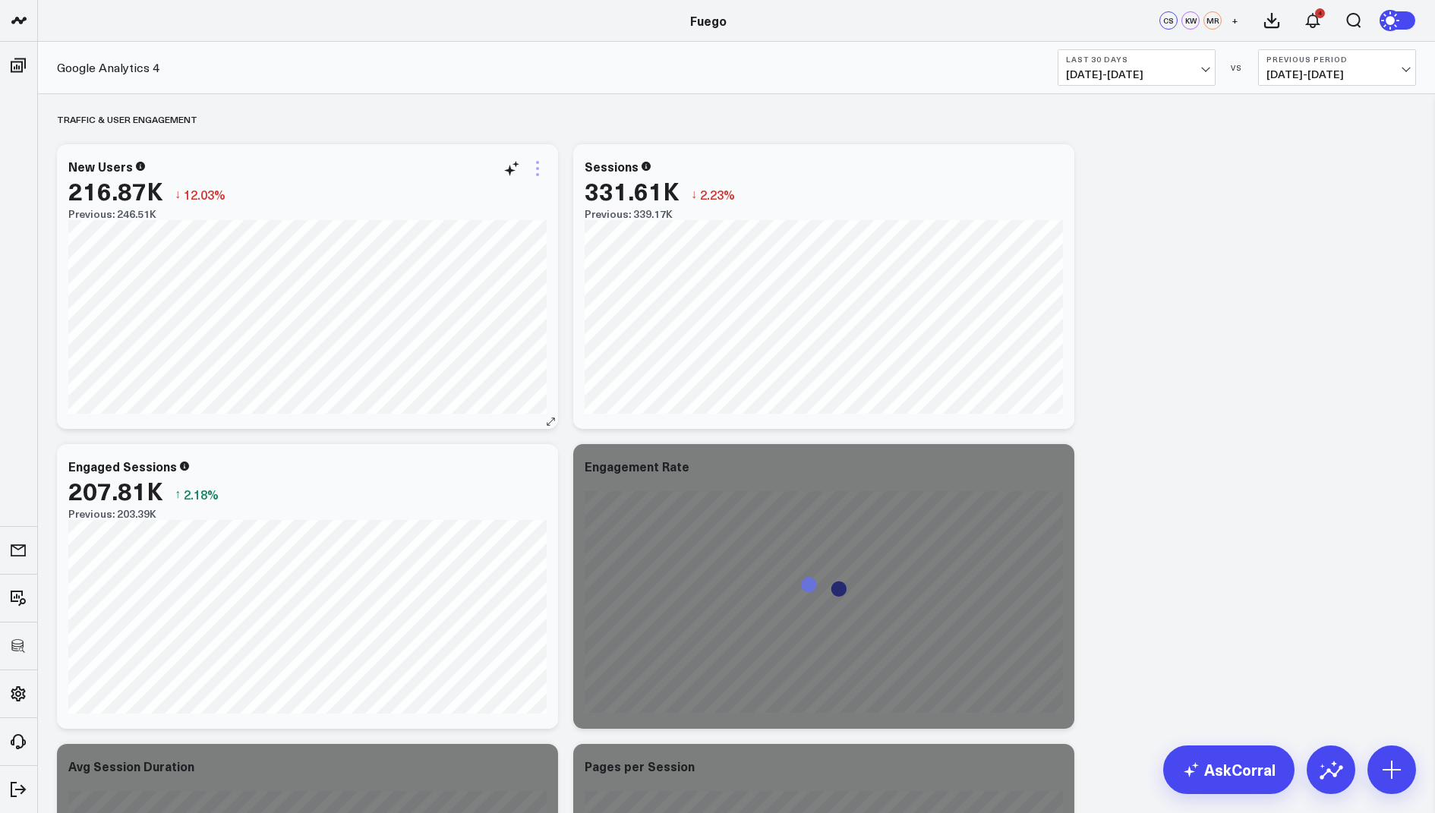
click at [538, 175] on icon at bounding box center [537, 168] width 18 height 18
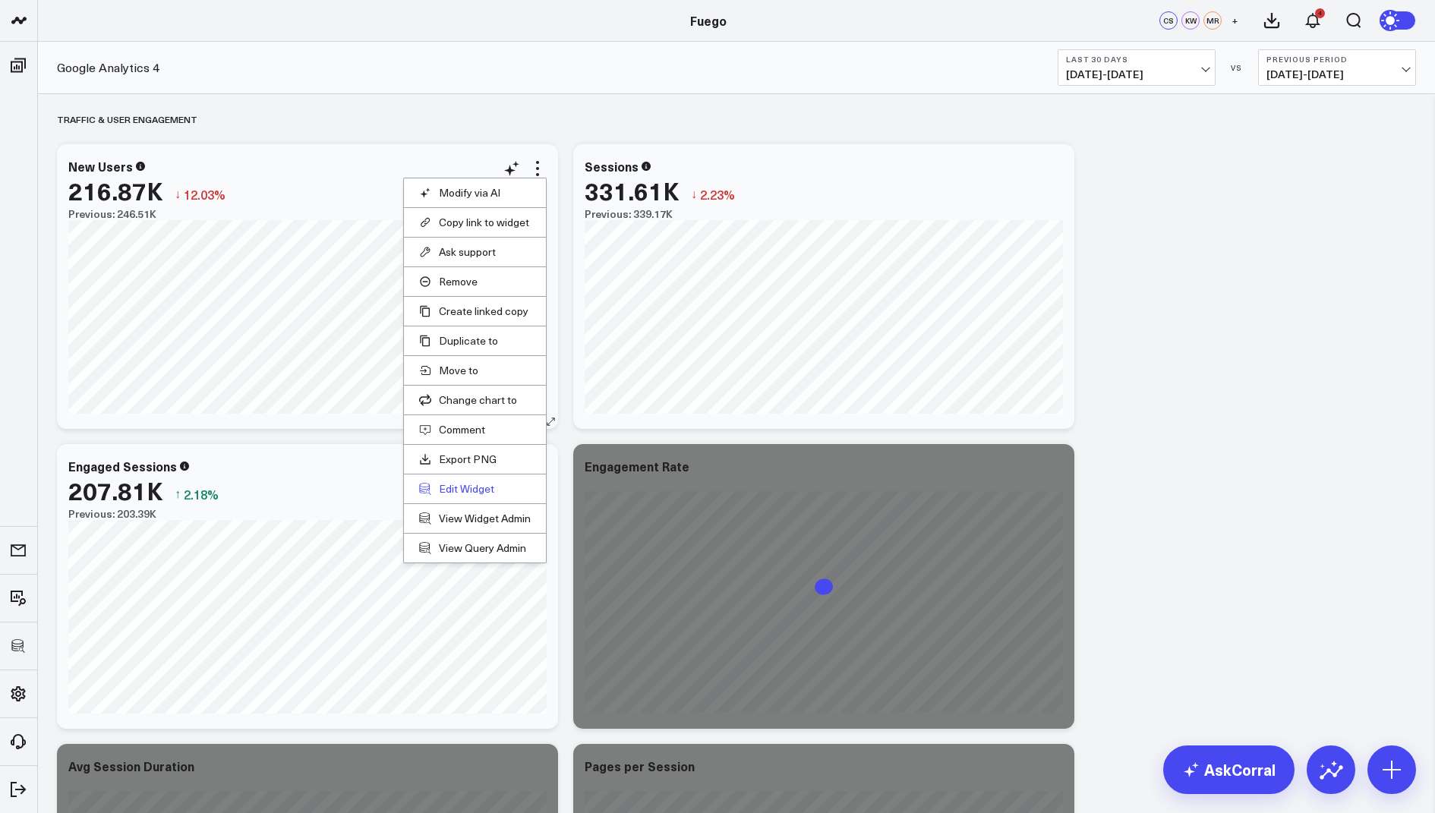
click at [456, 483] on button "Edit Widget" at bounding box center [475, 489] width 112 height 14
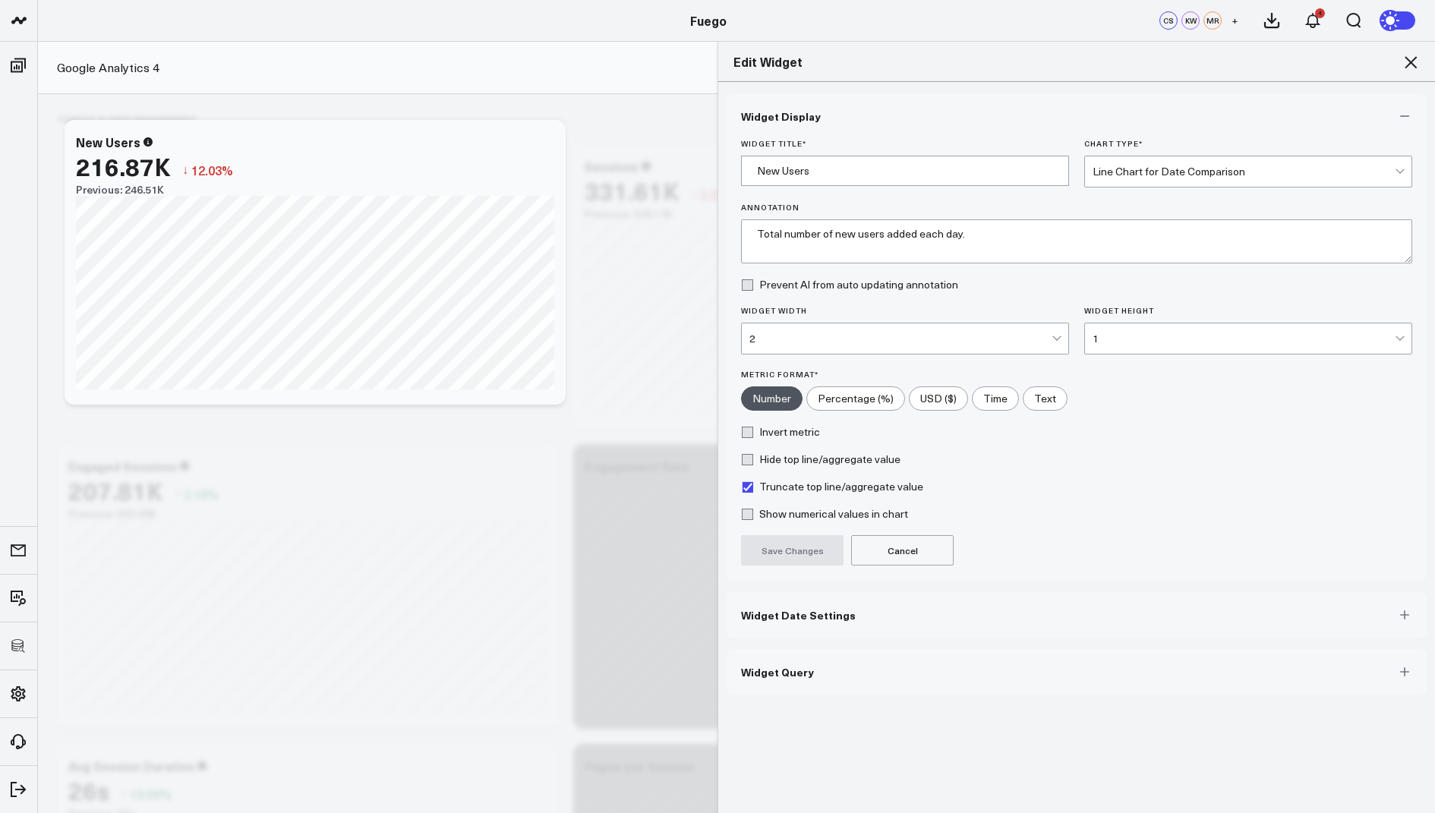
click at [762, 670] on span "Widget Query" at bounding box center [777, 672] width 73 height 12
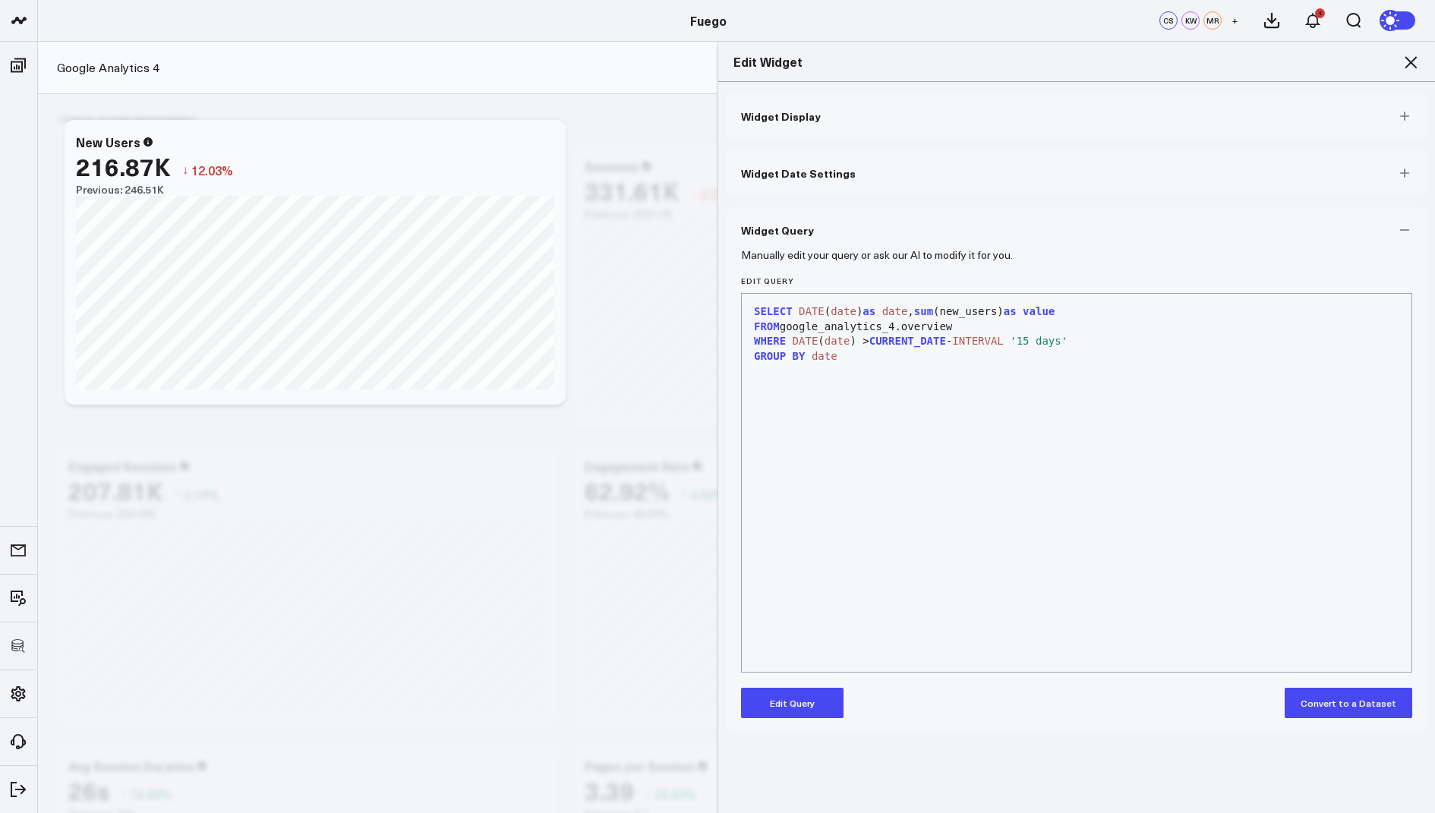
click at [1410, 63] on icon at bounding box center [1411, 62] width 12 height 12
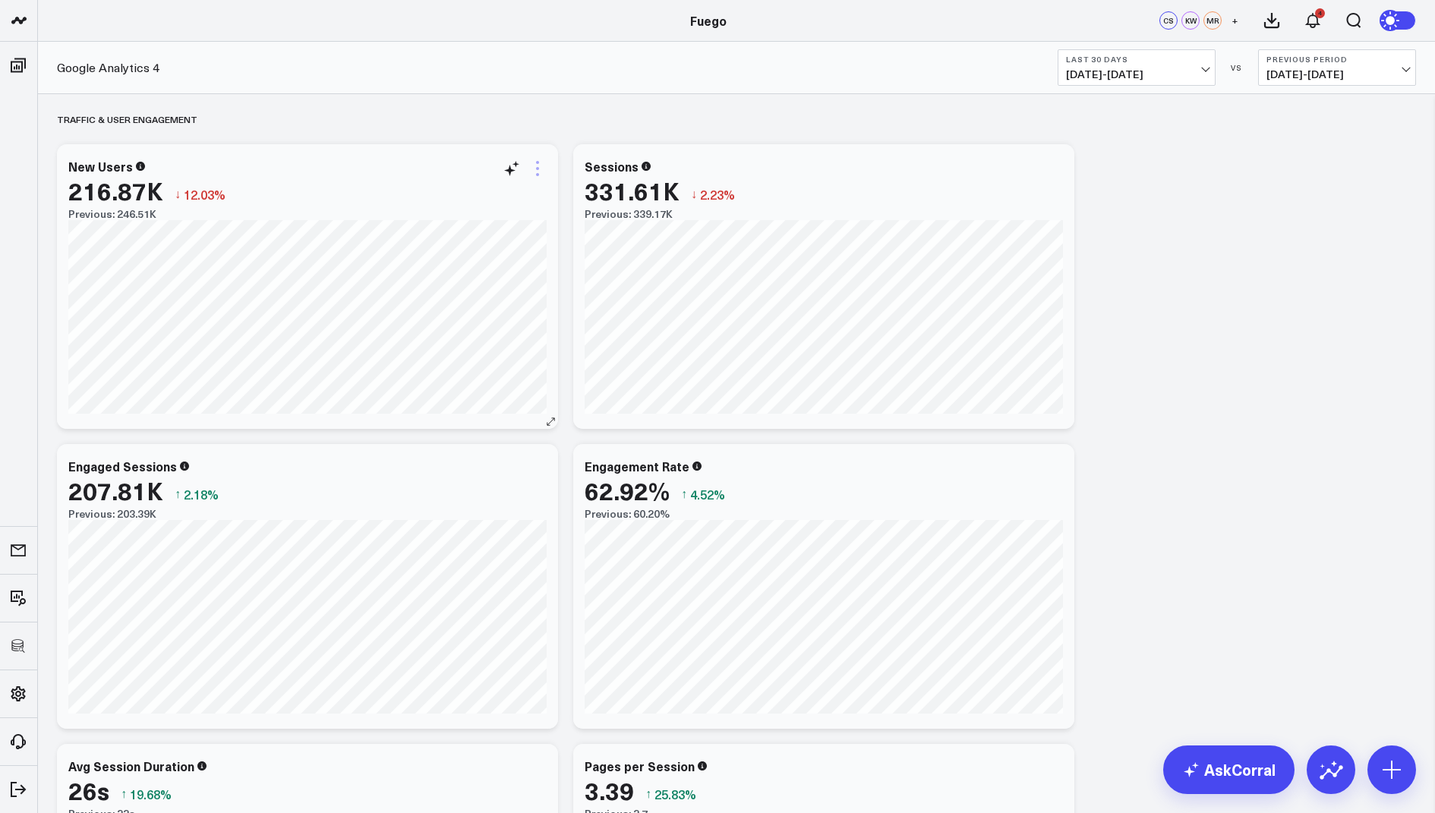
click at [532, 166] on icon at bounding box center [537, 168] width 18 height 18
click at [456, 482] on button "Edit Widget" at bounding box center [475, 489] width 112 height 14
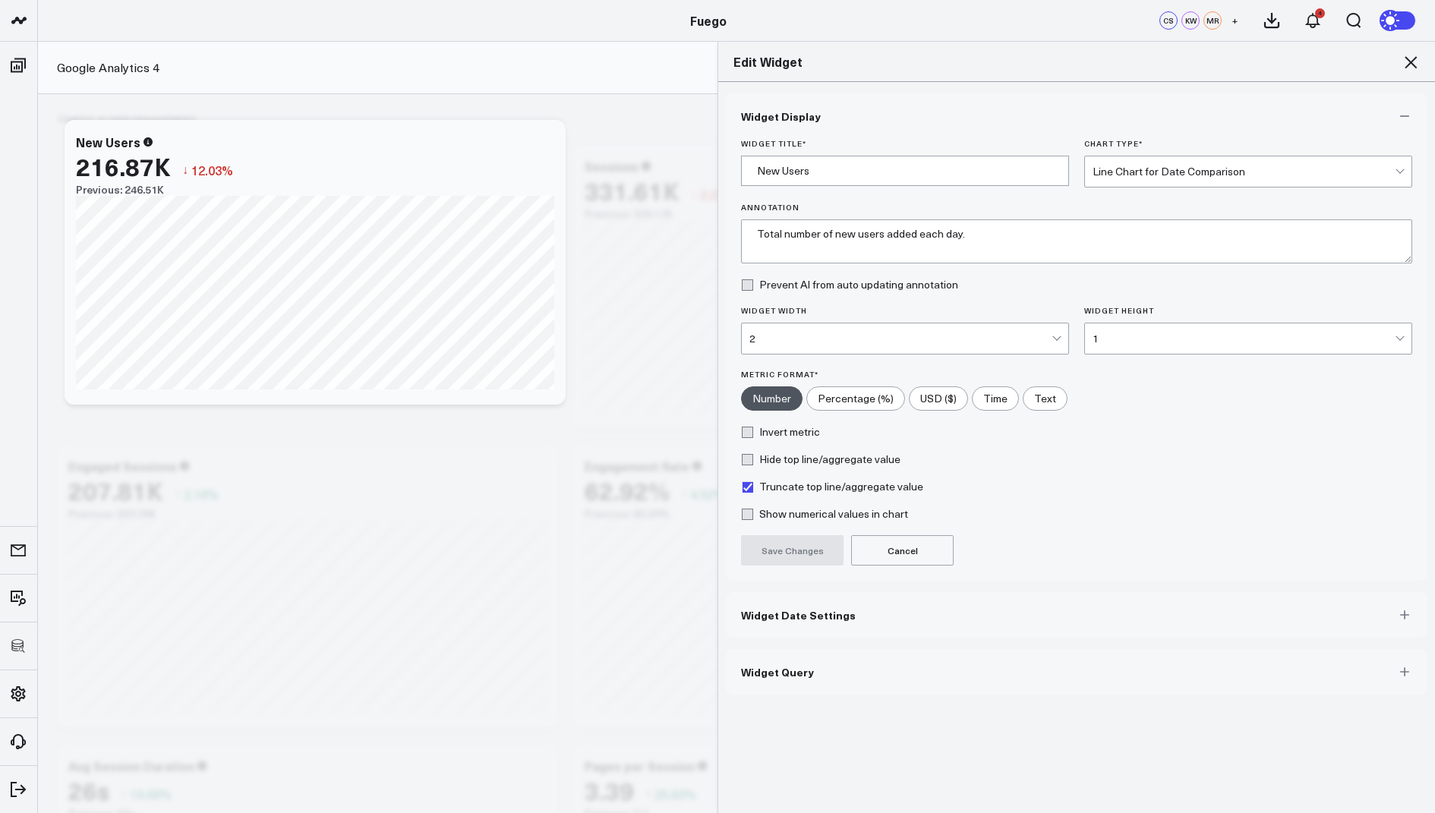
click at [774, 666] on span "Widget Query" at bounding box center [777, 672] width 73 height 12
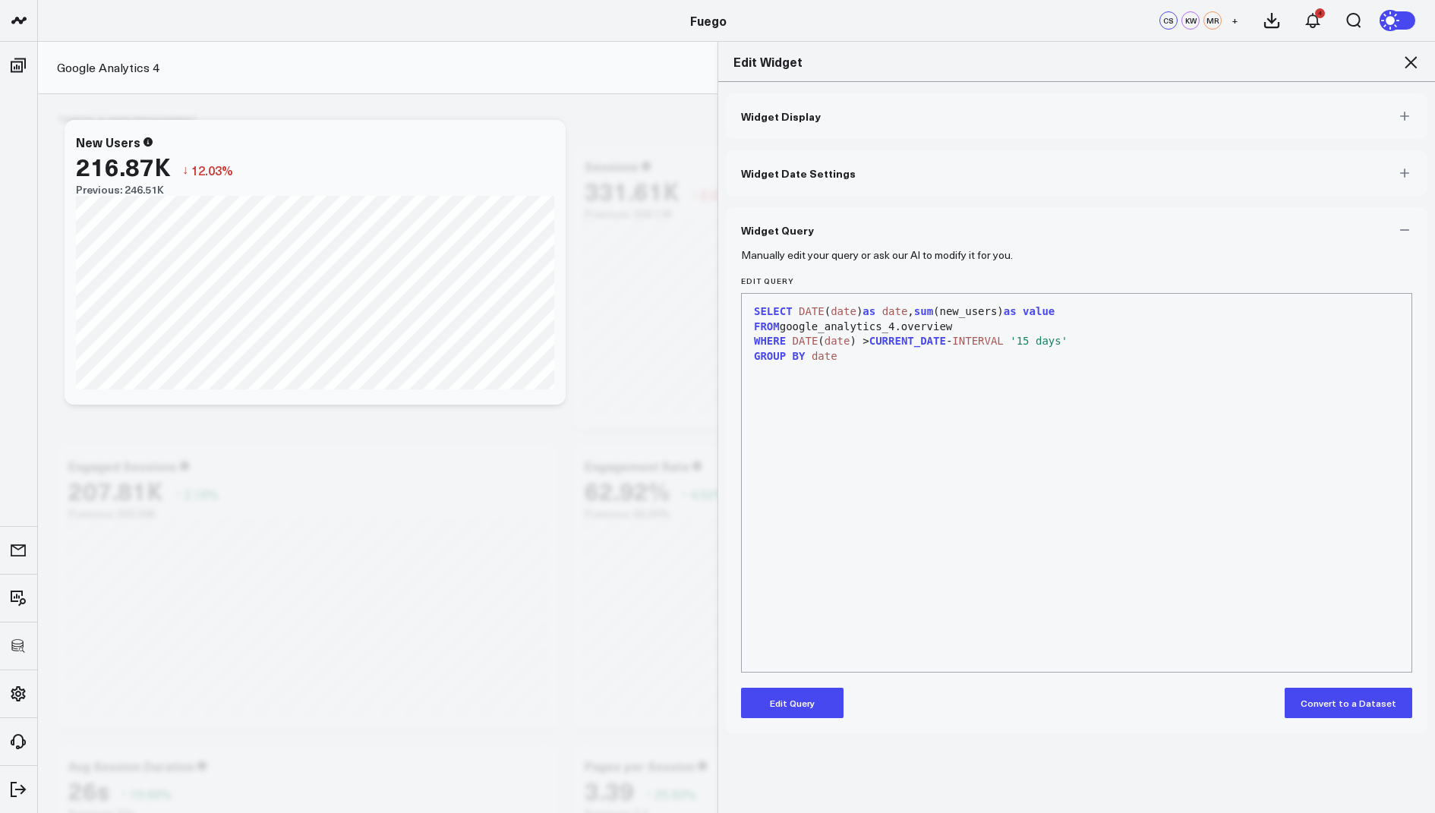
click at [1409, 58] on icon at bounding box center [1411, 62] width 18 height 18
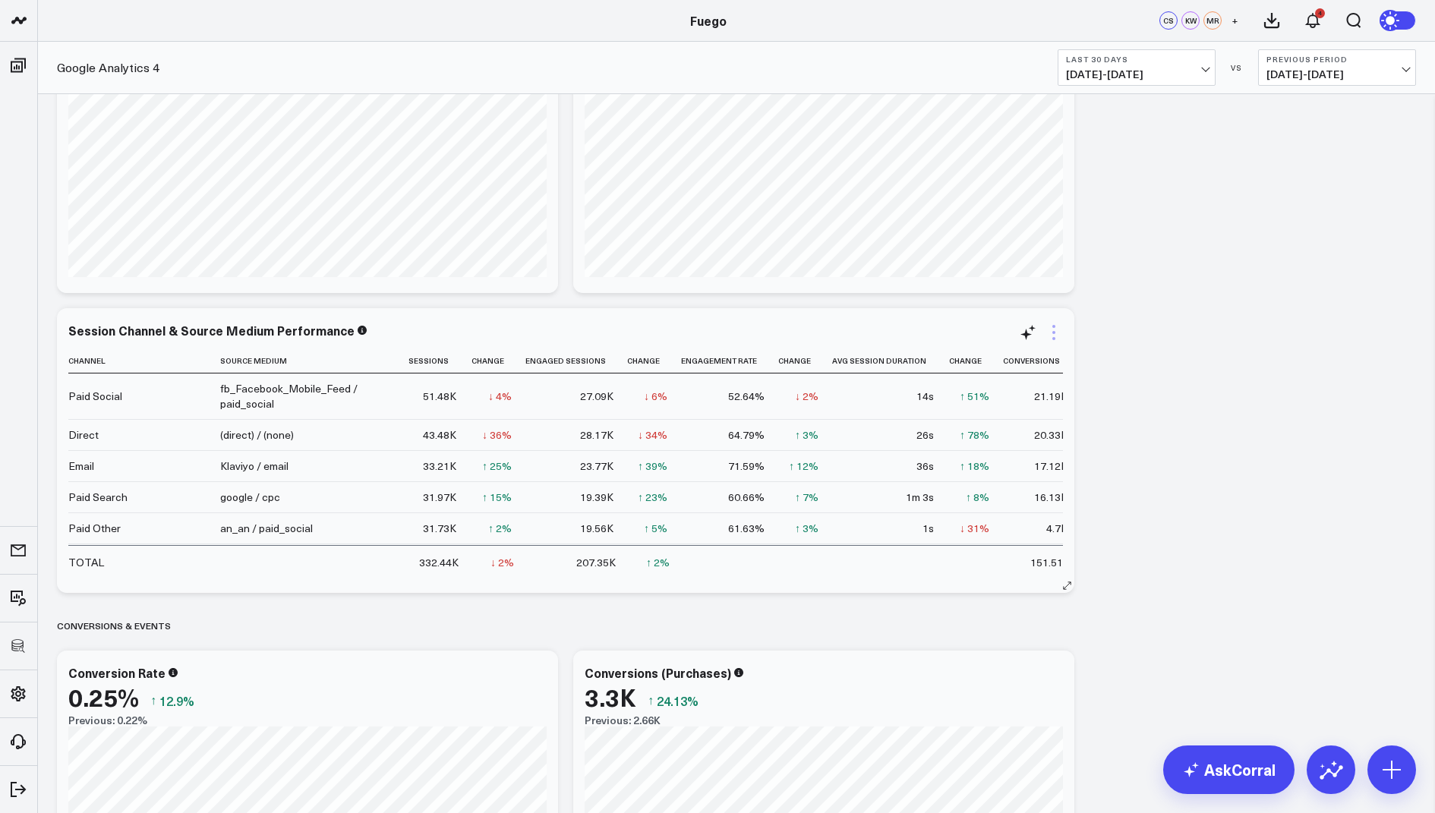
click at [1050, 333] on icon at bounding box center [1054, 332] width 18 height 18
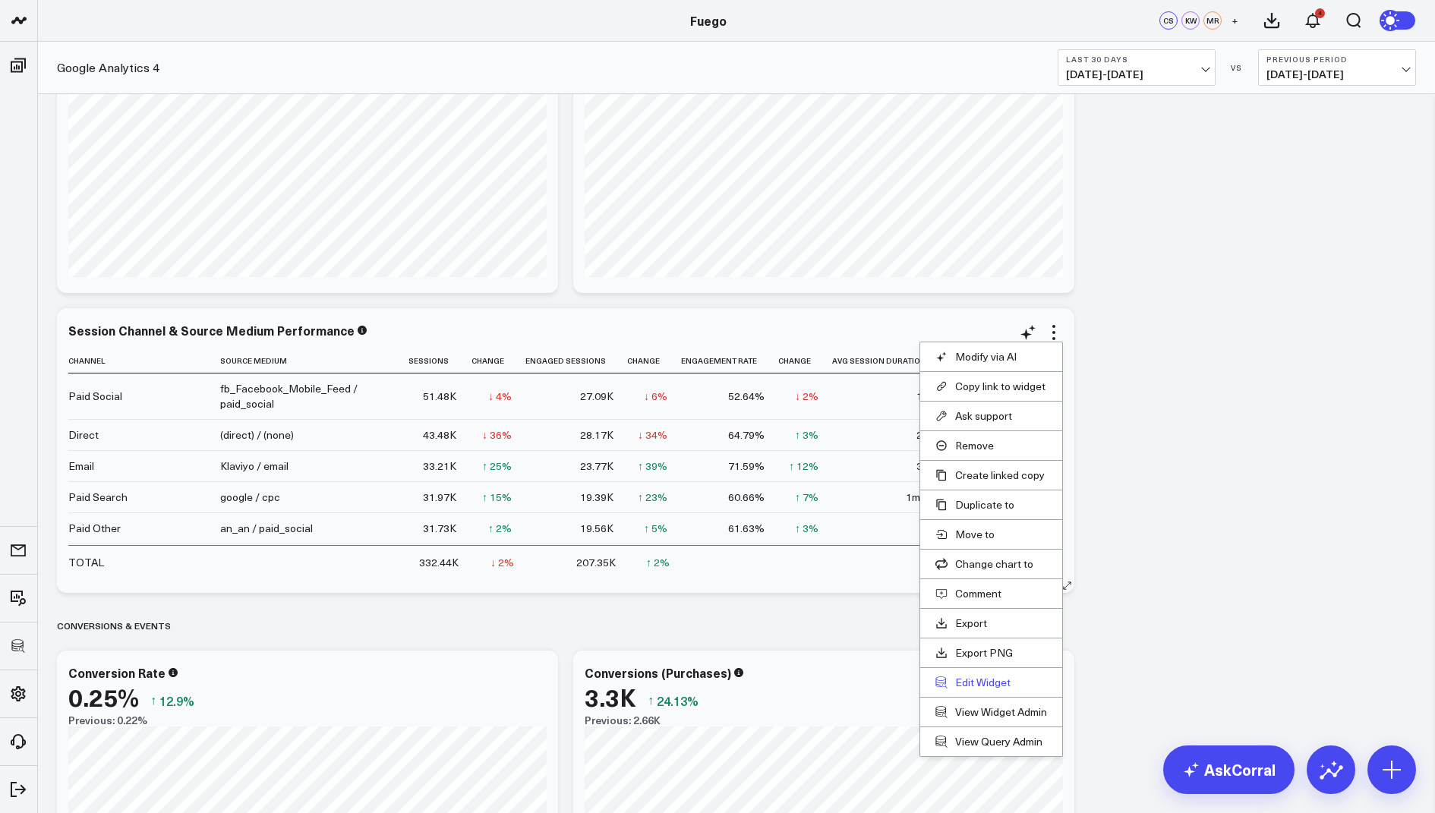
click at [976, 677] on button "Edit Widget" at bounding box center [991, 683] width 112 height 14
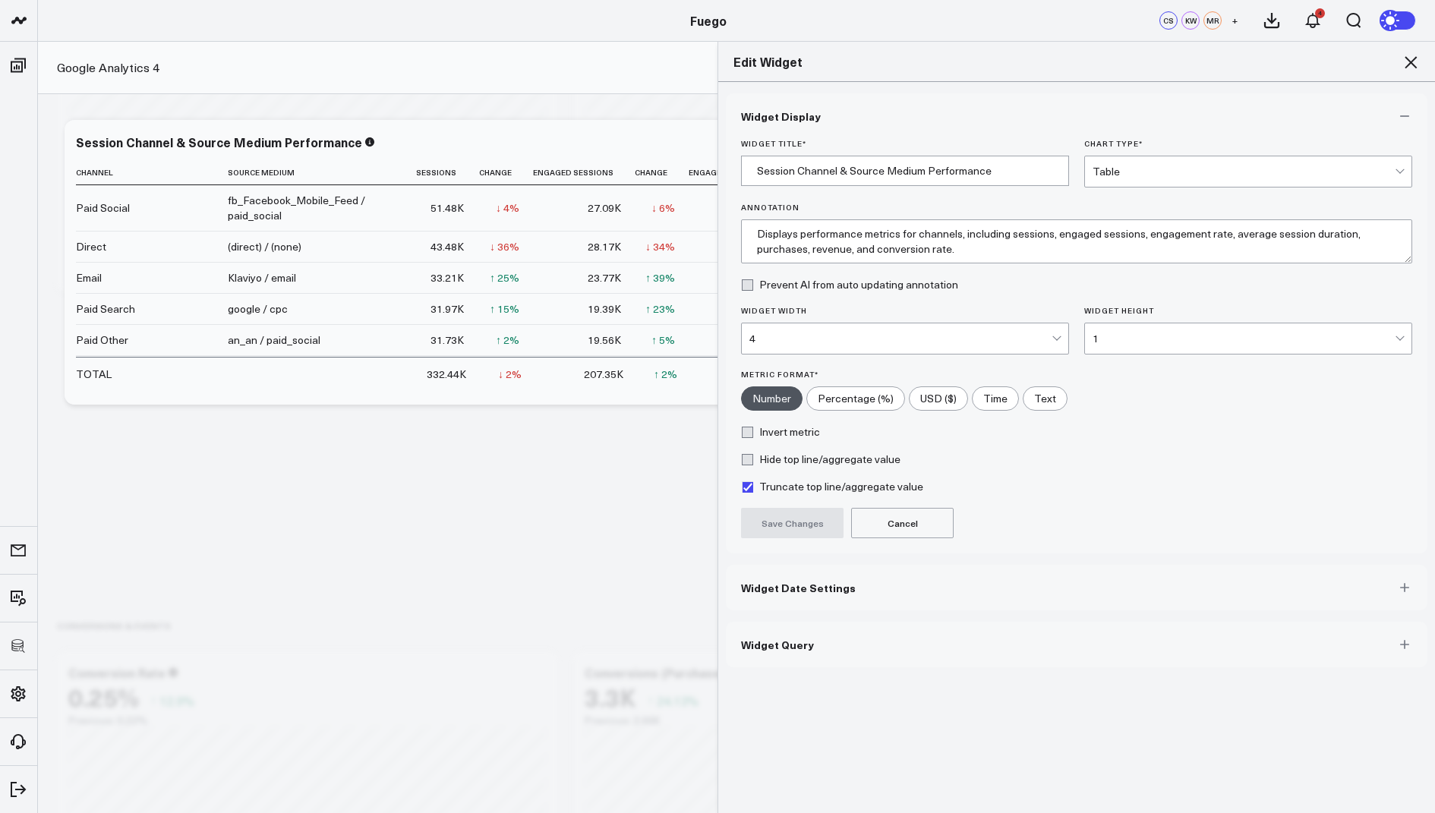
click at [838, 640] on button "Widget Query" at bounding box center [1077, 645] width 702 height 46
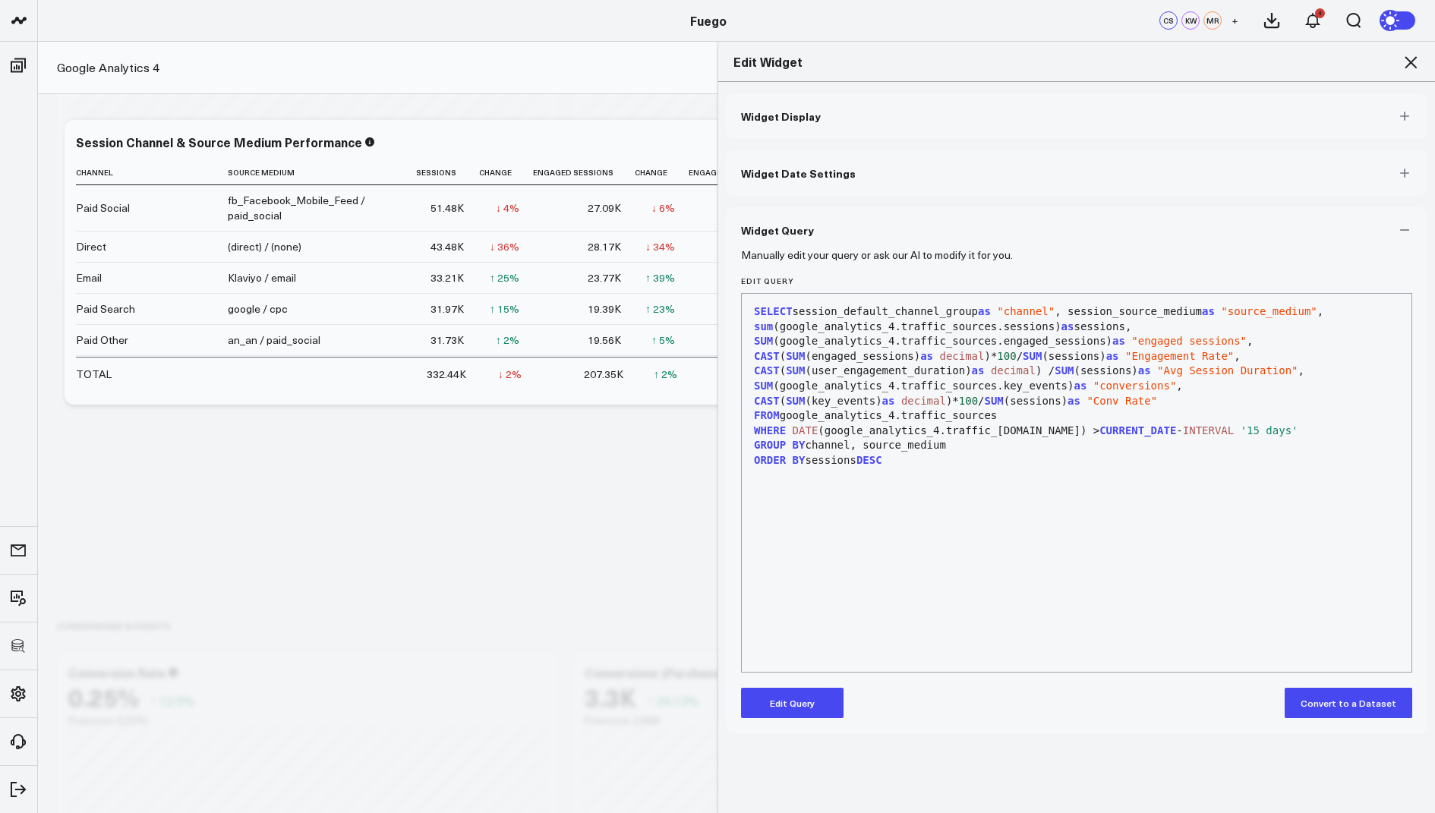
click at [1412, 58] on icon at bounding box center [1411, 62] width 18 height 18
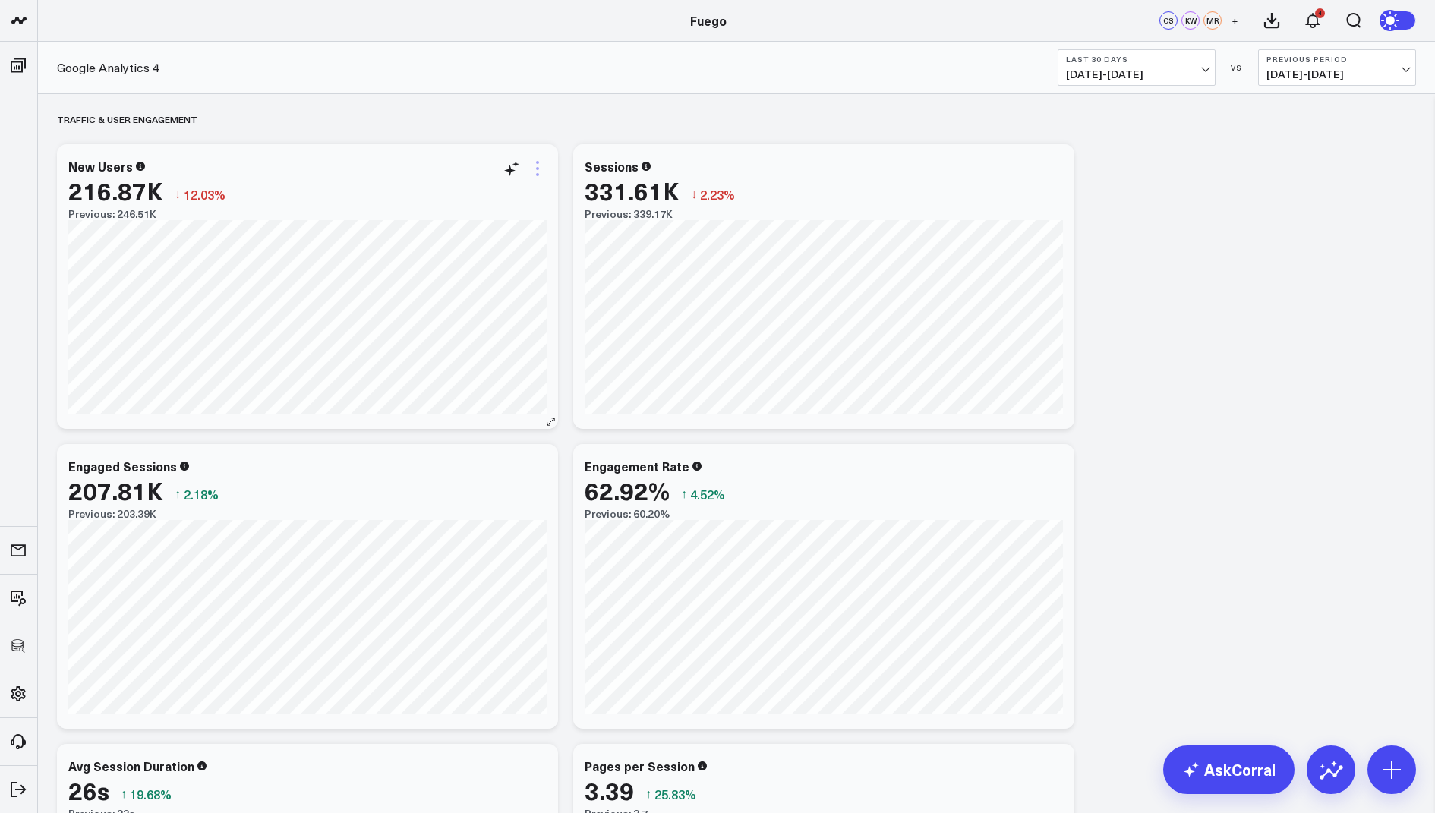
click at [537, 168] on icon at bounding box center [537, 168] width 3 height 3
click at [458, 489] on button "Edit Widget" at bounding box center [475, 489] width 112 height 14
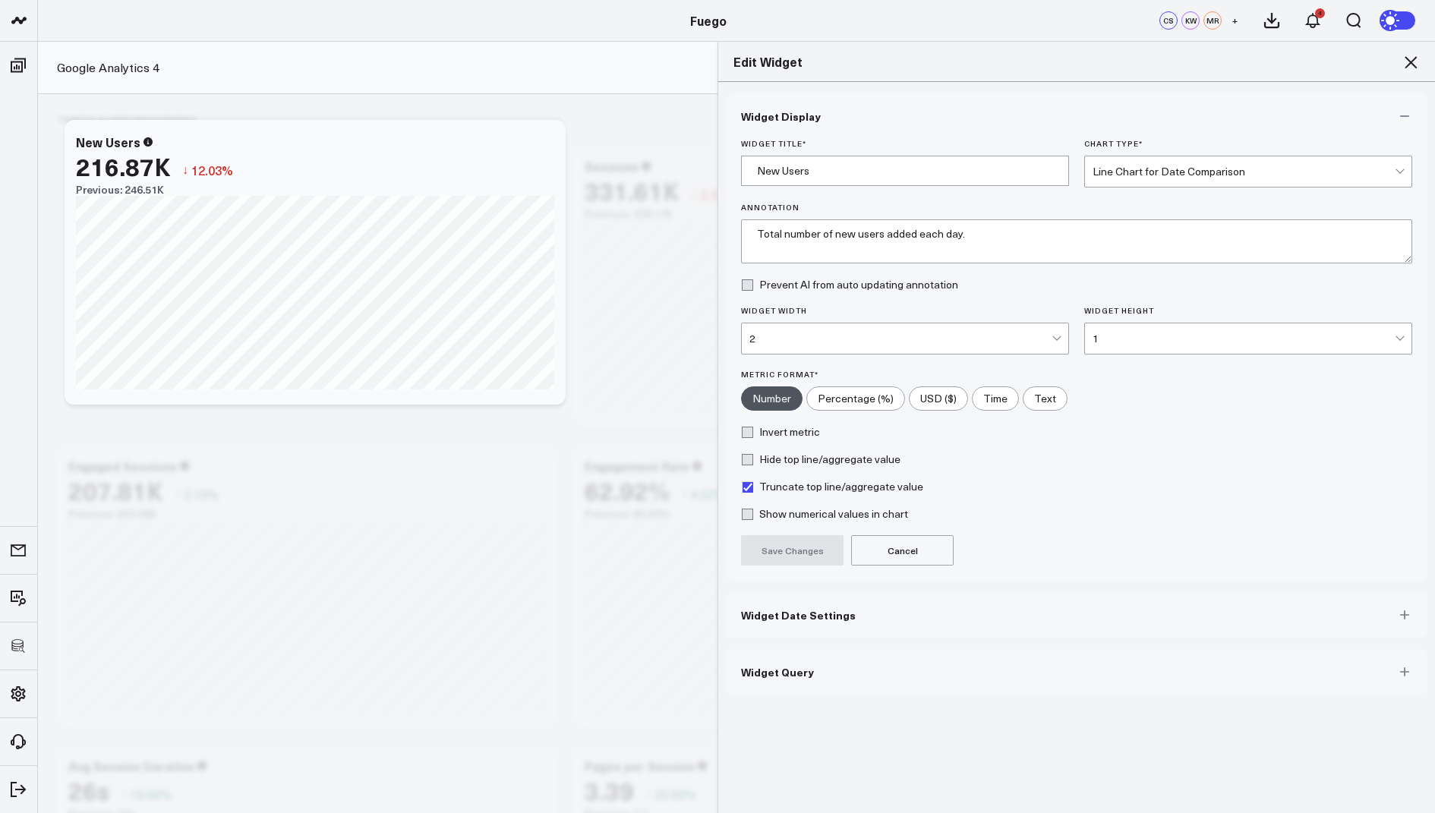
click at [792, 659] on button "Widget Query" at bounding box center [1077, 672] width 702 height 46
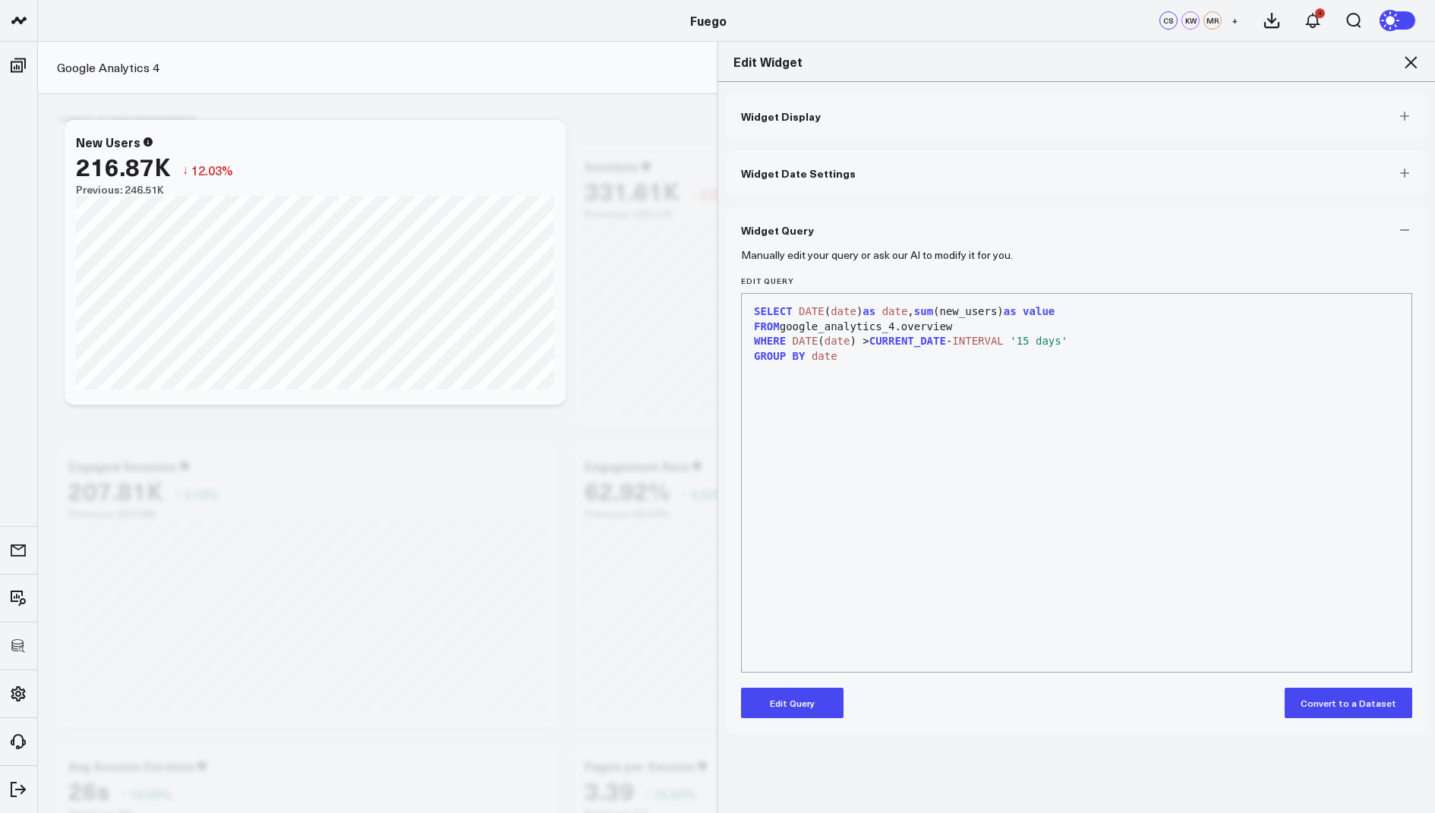
click at [1415, 55] on icon at bounding box center [1411, 62] width 18 height 18
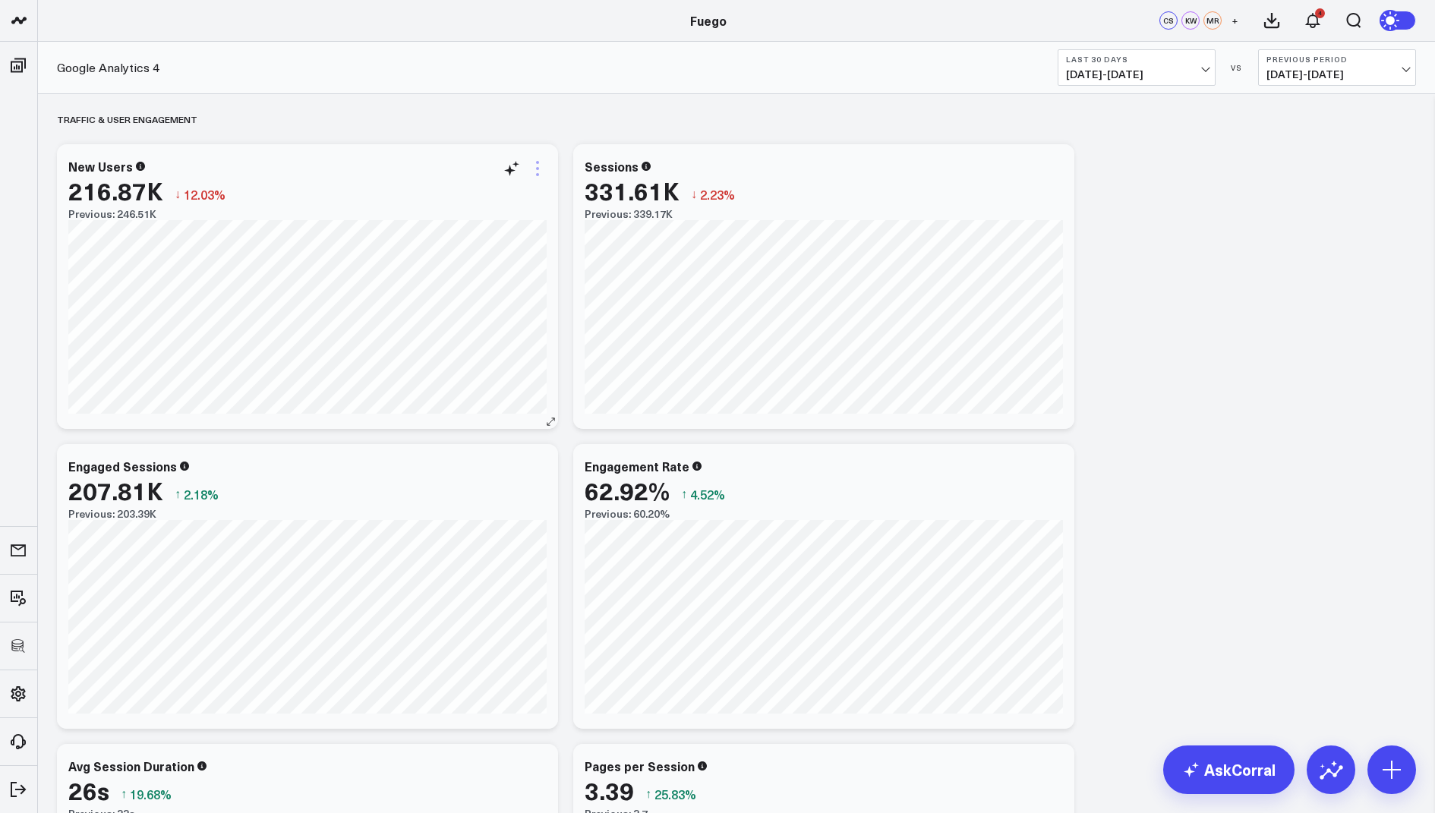
click at [538, 163] on icon at bounding box center [537, 168] width 18 height 18
click at [454, 478] on li "Edit Widget" at bounding box center [475, 489] width 142 height 30
click at [539, 166] on icon at bounding box center [537, 168] width 18 height 18
click at [464, 484] on button "Edit Widget" at bounding box center [475, 489] width 112 height 14
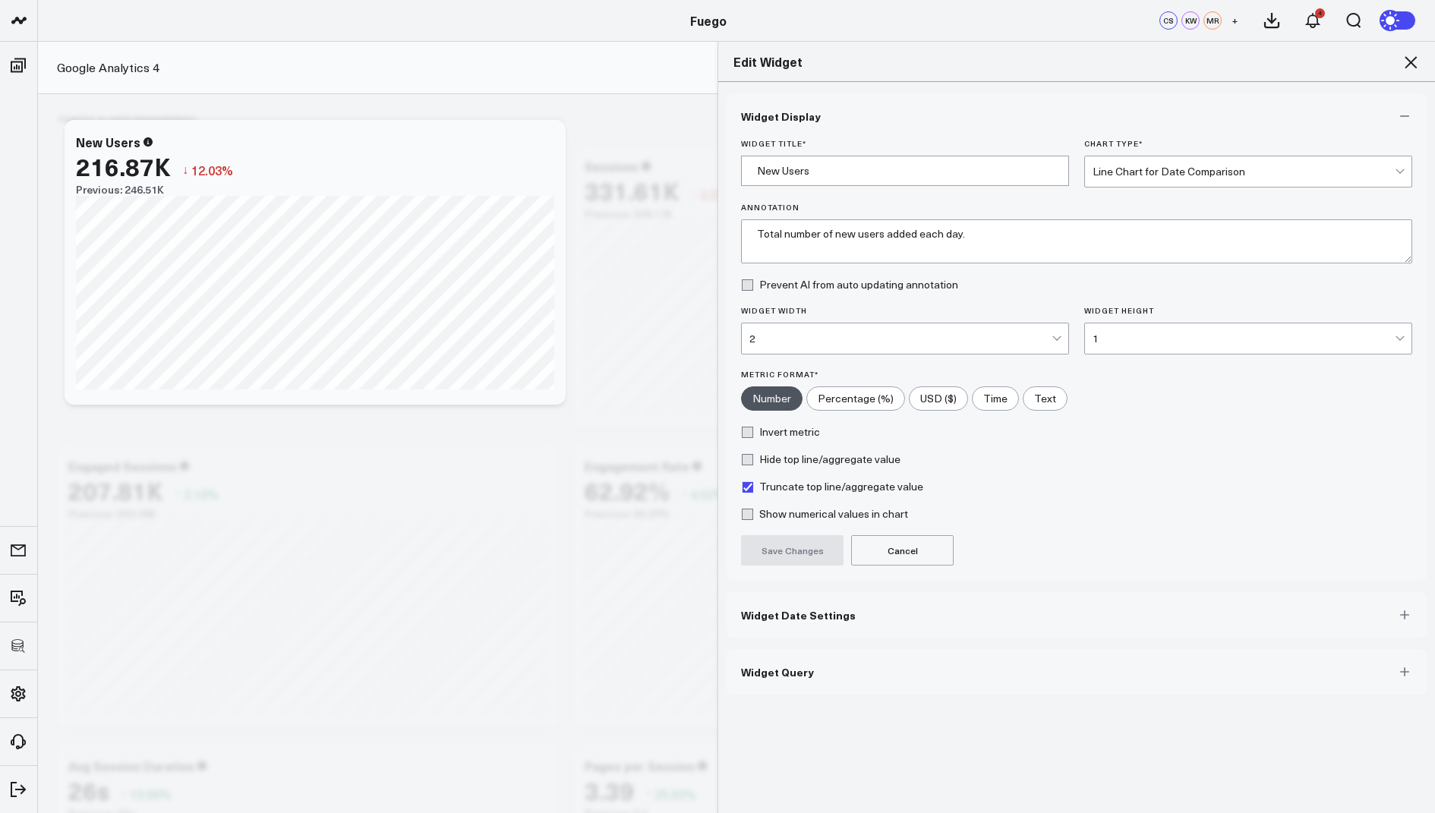
click at [790, 652] on button "Widget Query" at bounding box center [1077, 672] width 702 height 46
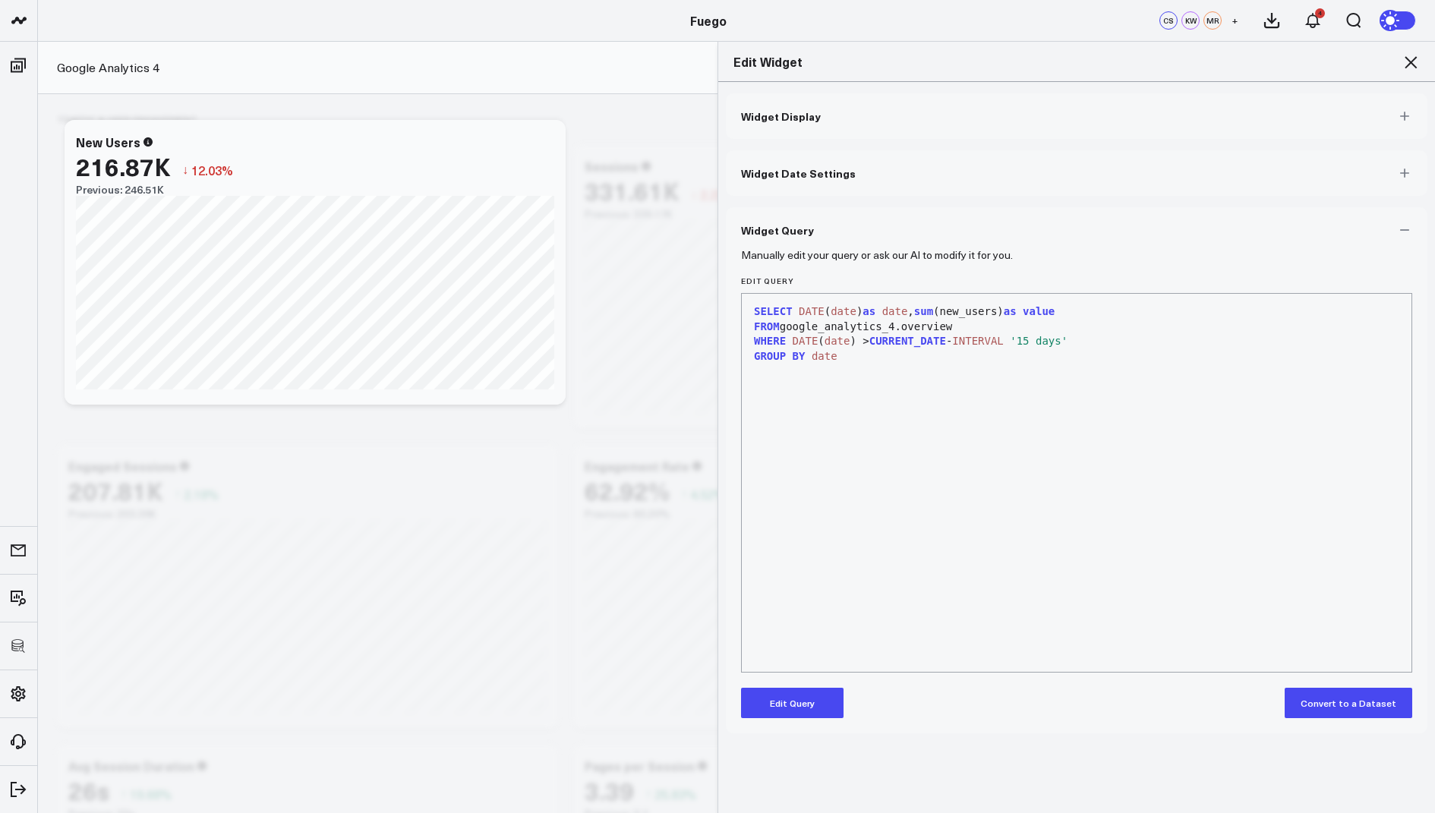
click at [1412, 56] on icon at bounding box center [1411, 62] width 18 height 18
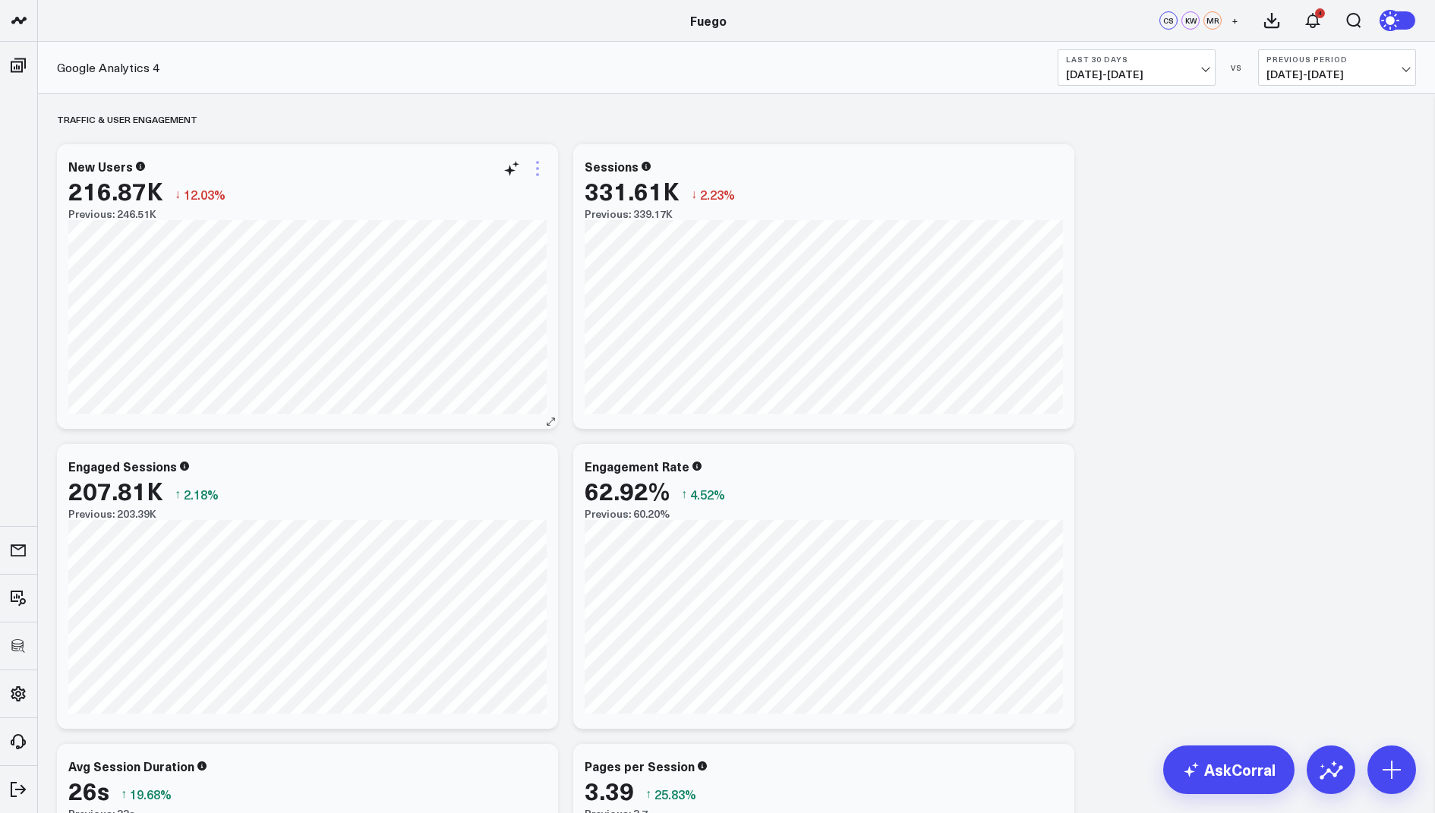
click at [541, 166] on icon at bounding box center [537, 168] width 18 height 18
click at [449, 482] on button "Edit Widget" at bounding box center [475, 489] width 112 height 14
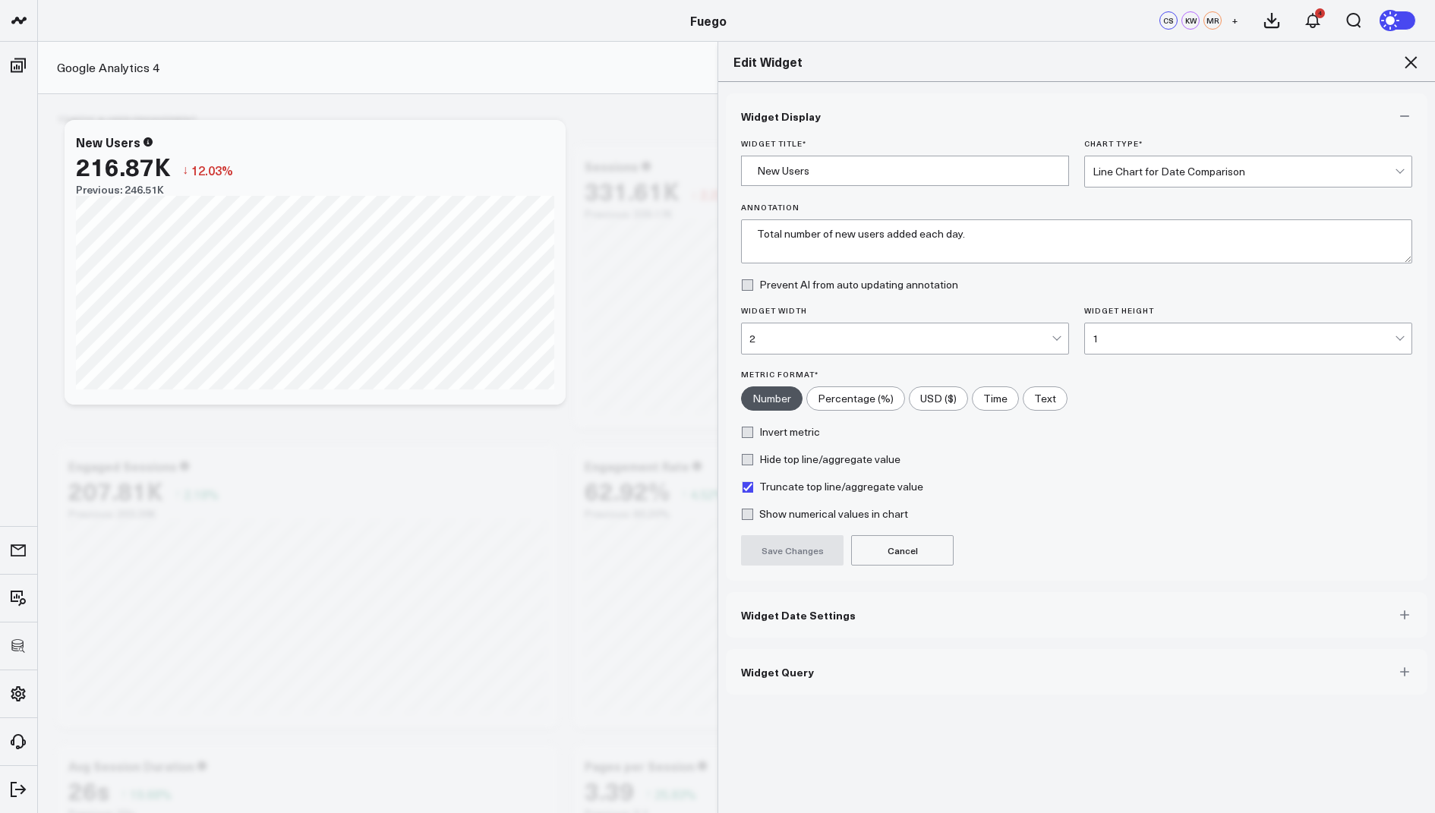
click at [787, 667] on span "Widget Query" at bounding box center [777, 672] width 73 height 12
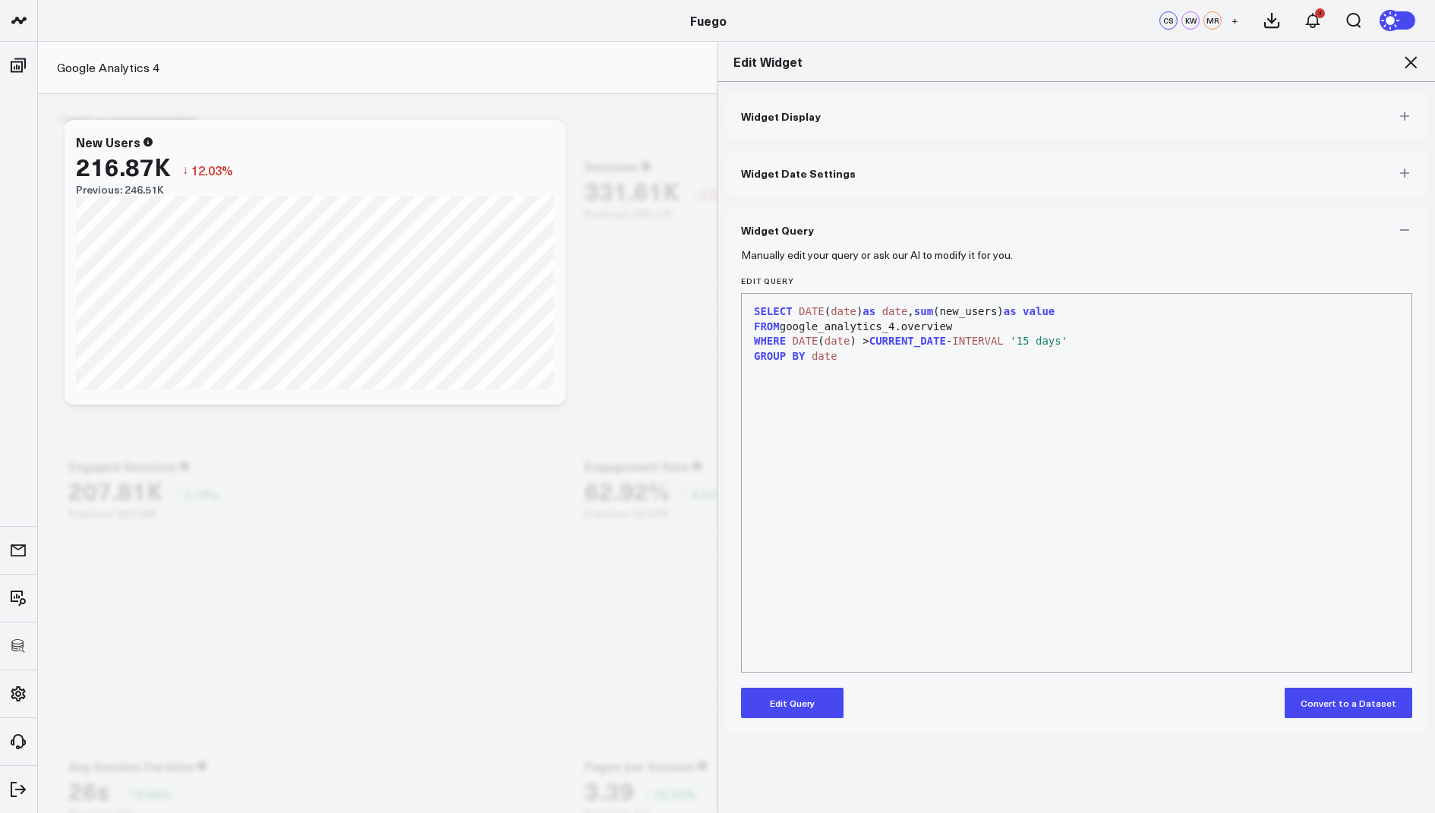
click at [1416, 53] on icon at bounding box center [1411, 62] width 18 height 18
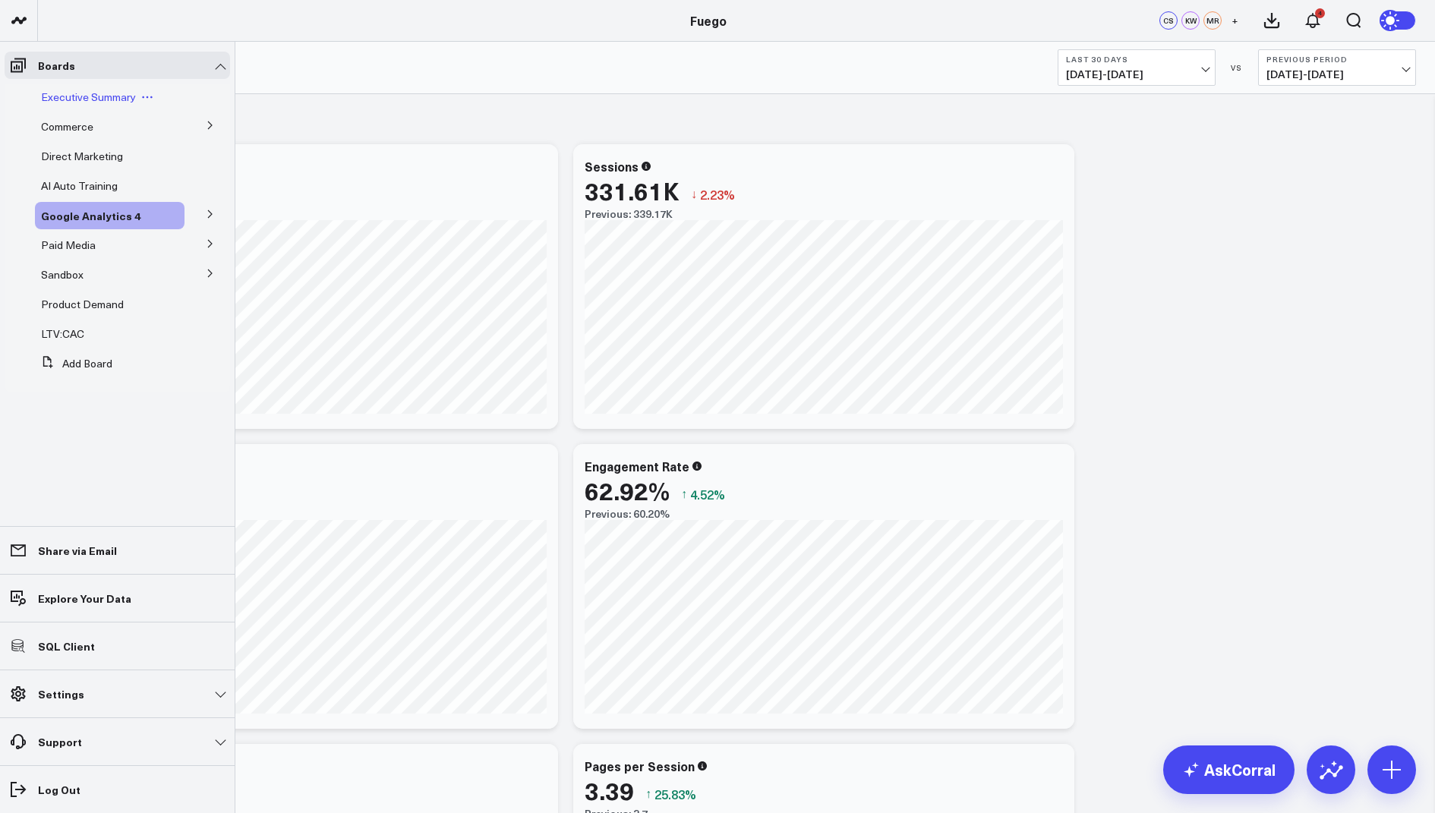
click at [84, 94] on span "Executive Summary" at bounding box center [88, 97] width 95 height 14
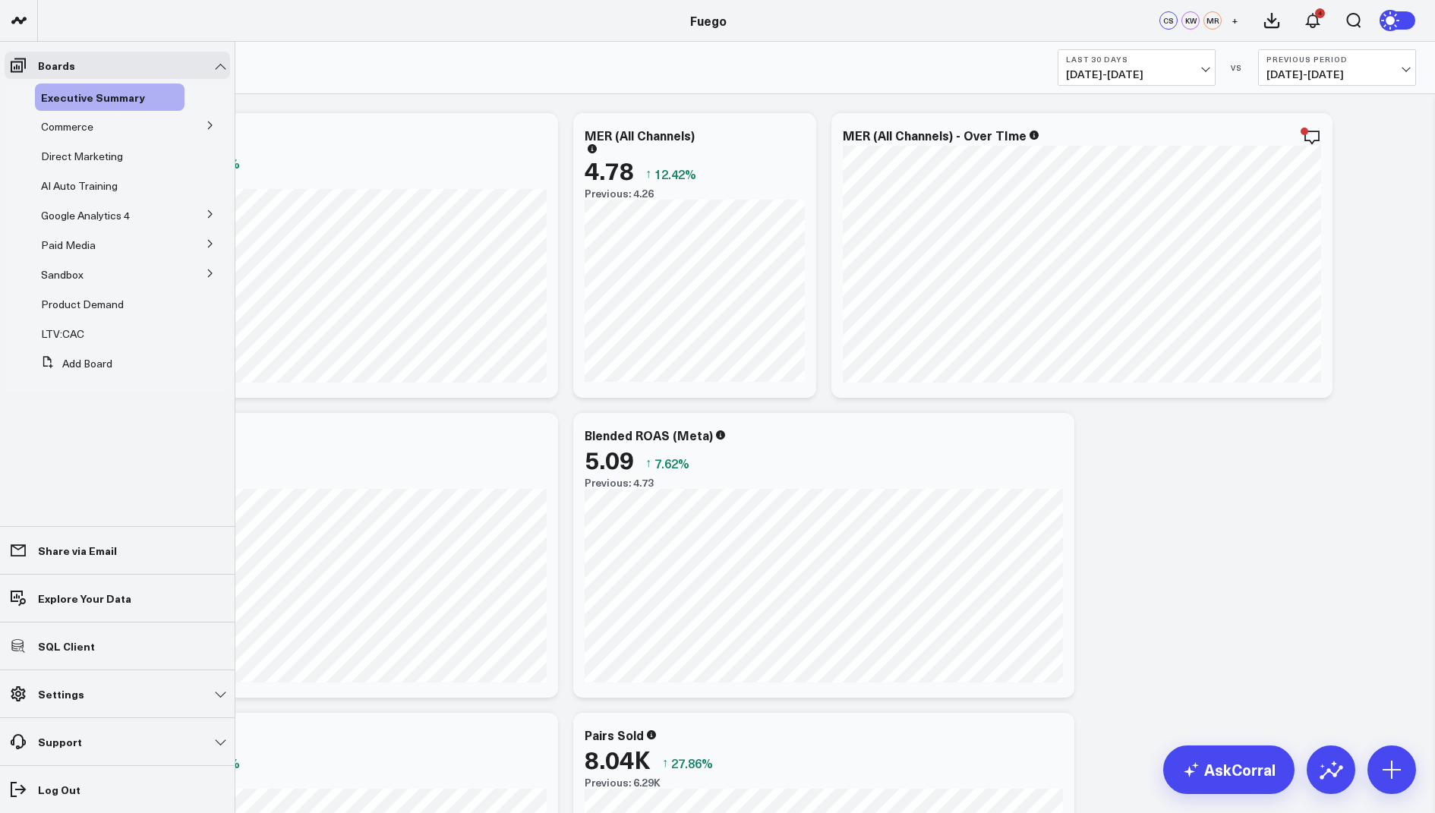
click at [206, 127] on icon at bounding box center [210, 125] width 9 height 9
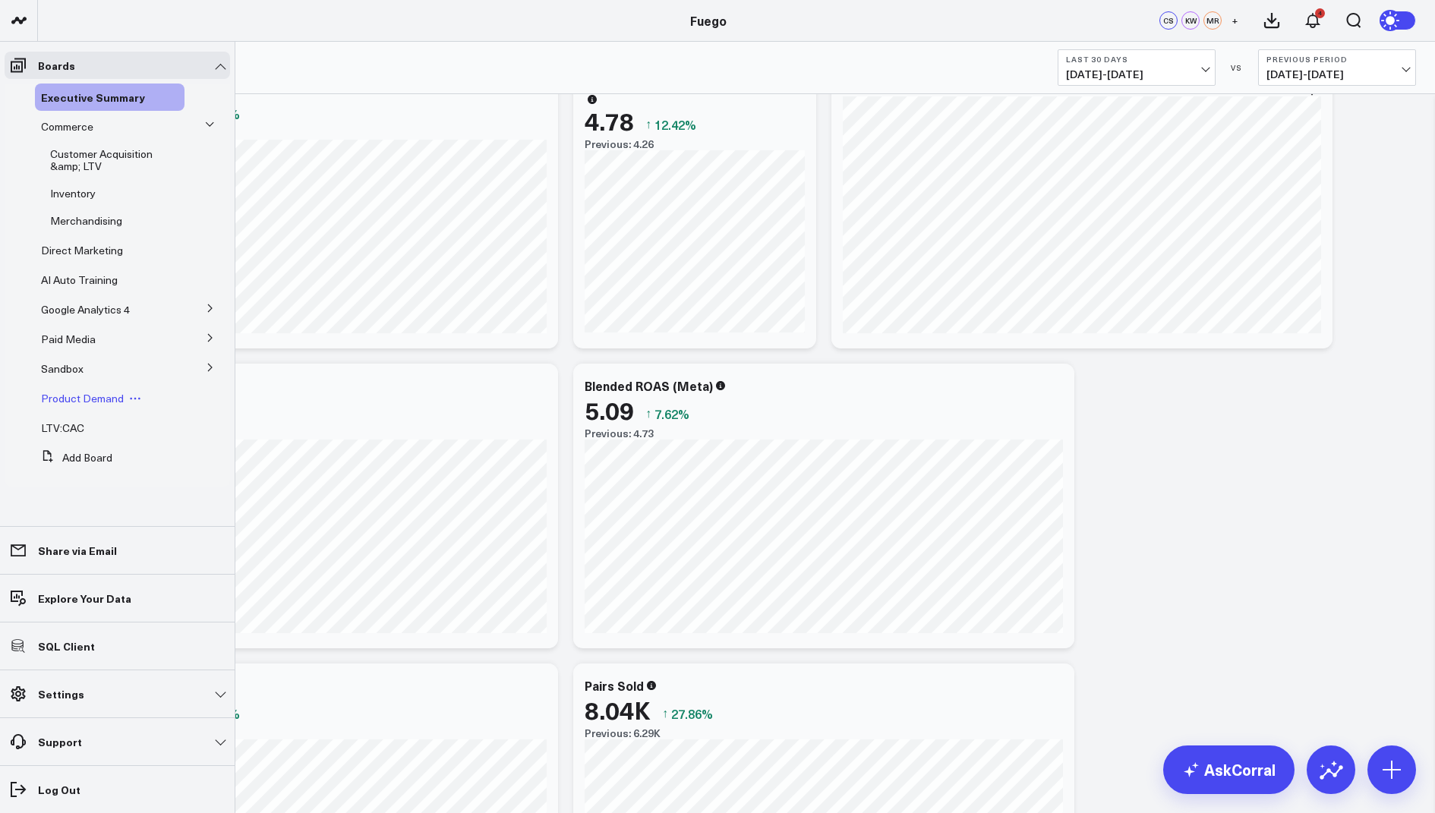
click at [84, 396] on span "Product Demand" at bounding box center [82, 398] width 83 height 14
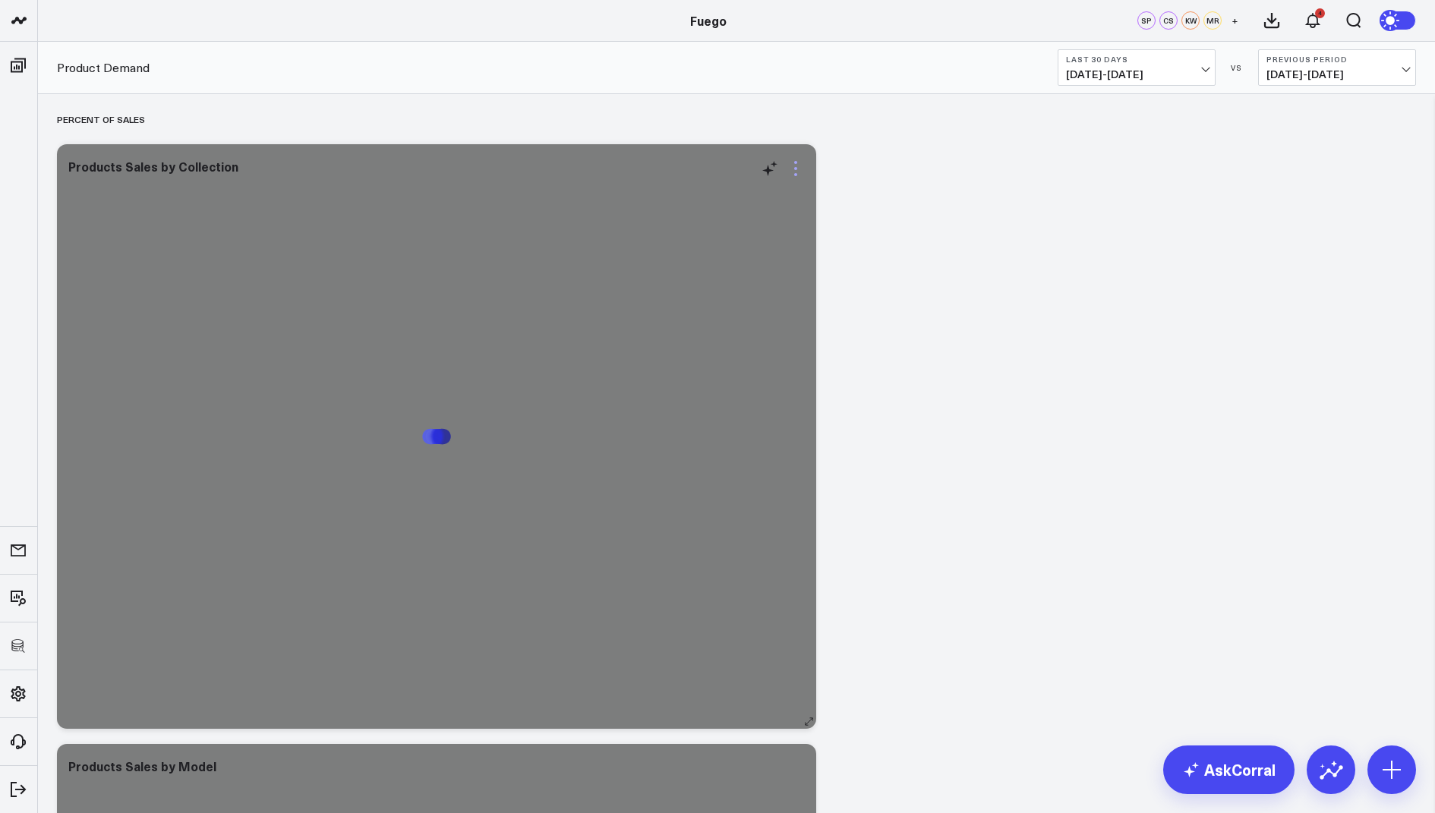
click at [793, 161] on icon at bounding box center [796, 168] width 18 height 18
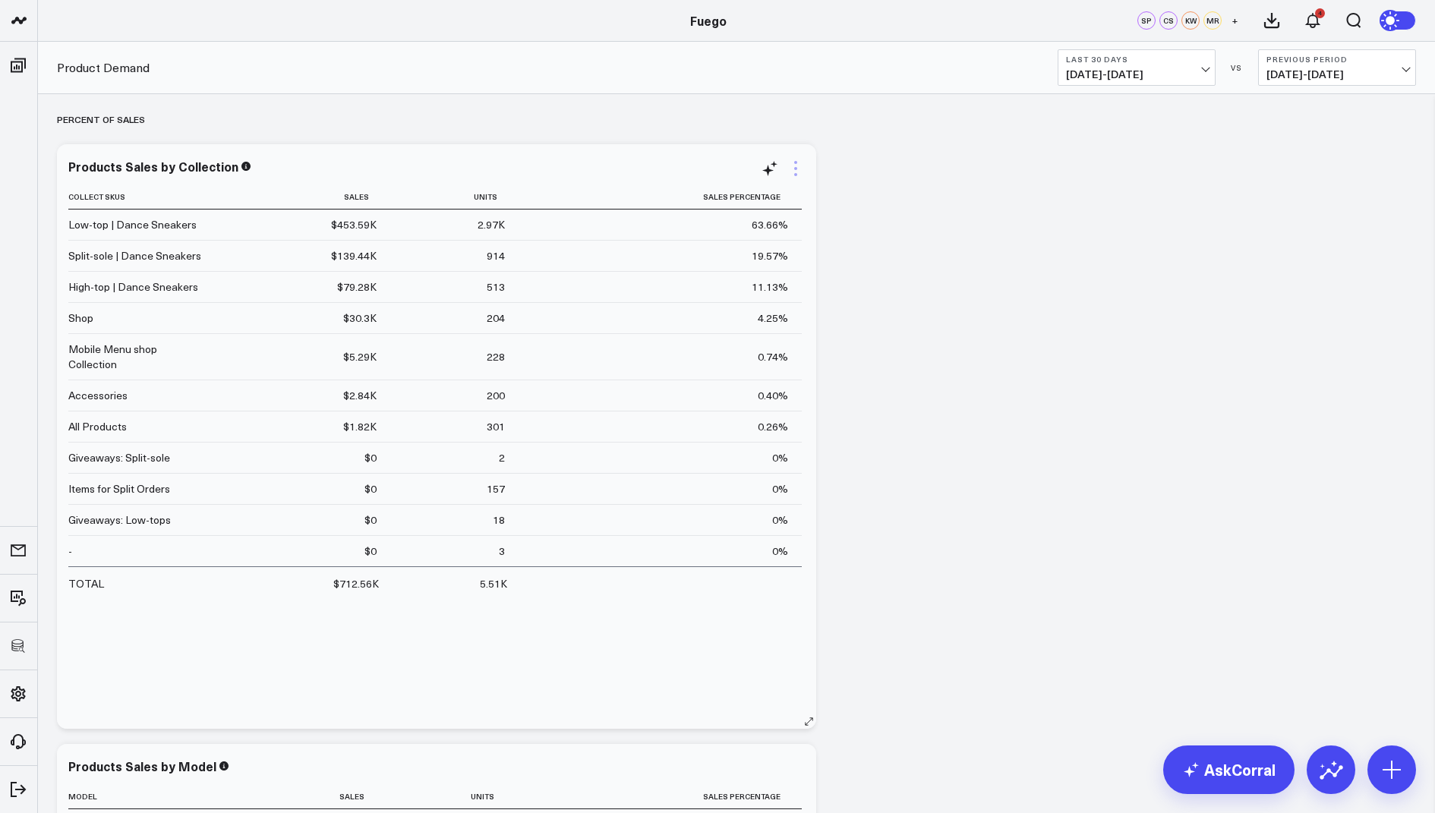
click at [796, 172] on icon at bounding box center [796, 168] width 18 height 18
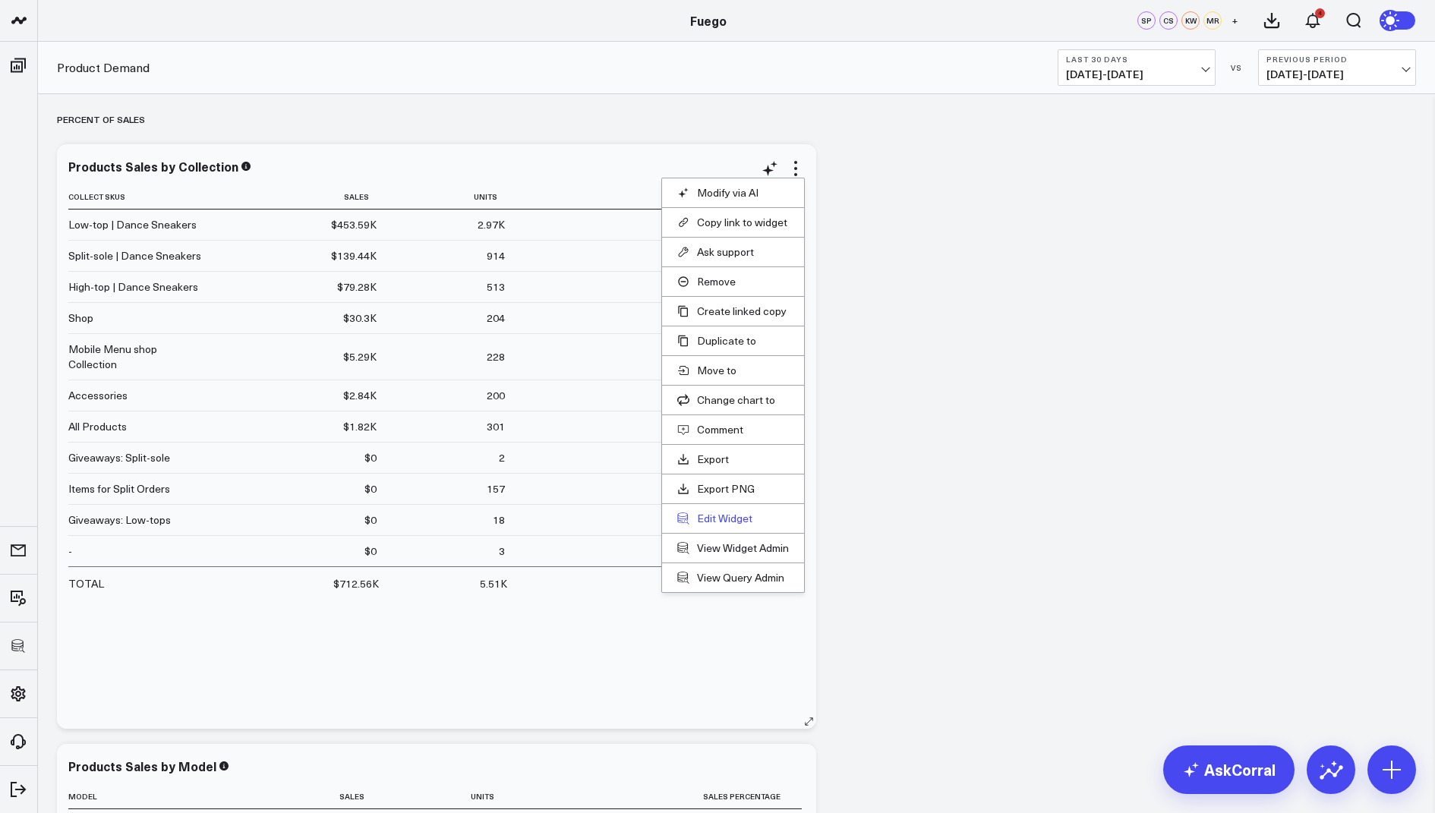
click at [708, 514] on button "Edit Widget" at bounding box center [733, 519] width 112 height 14
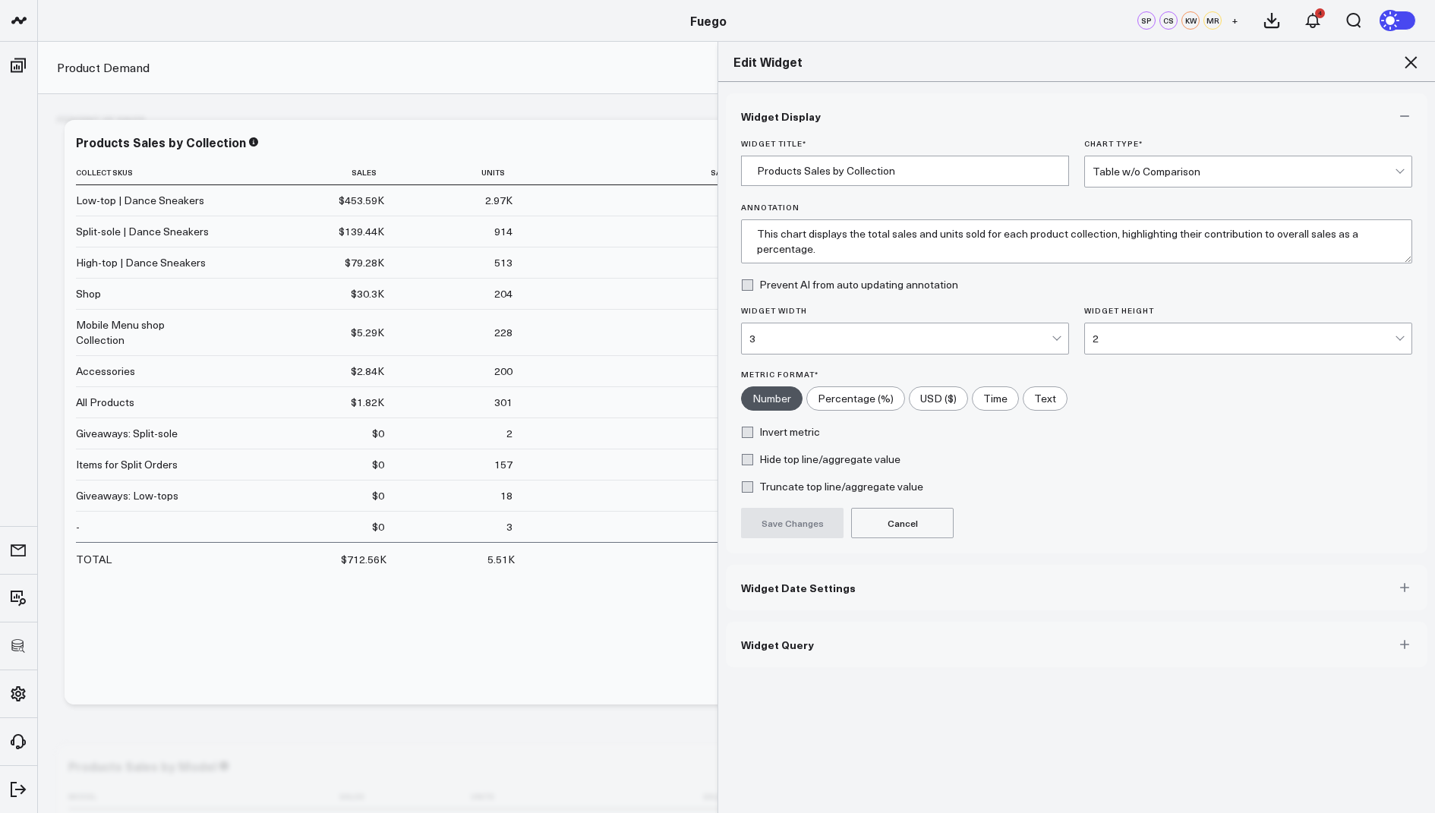
click at [774, 644] on span "Widget Query" at bounding box center [777, 645] width 73 height 12
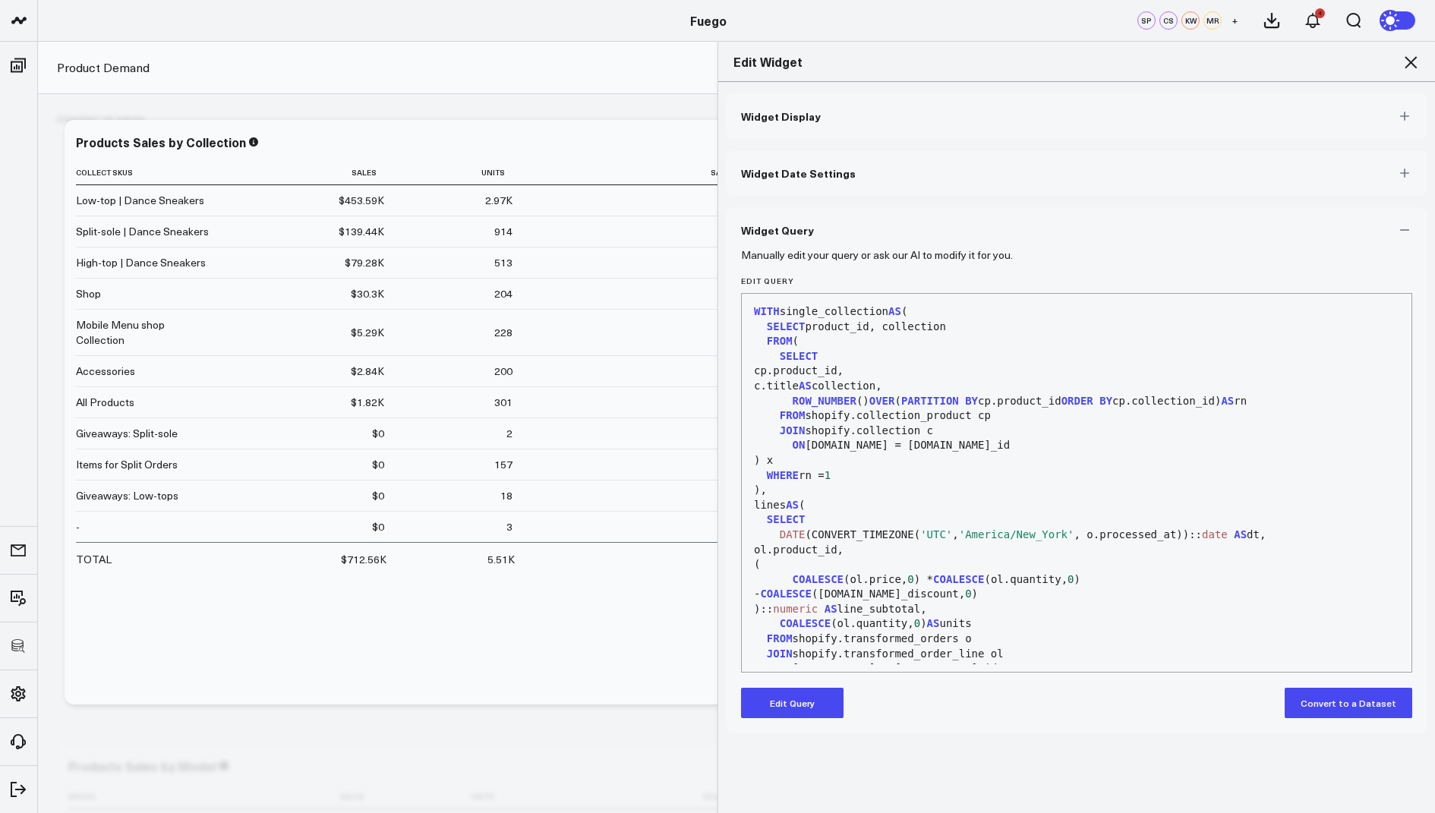
click at [1406, 58] on icon at bounding box center [1411, 62] width 12 height 12
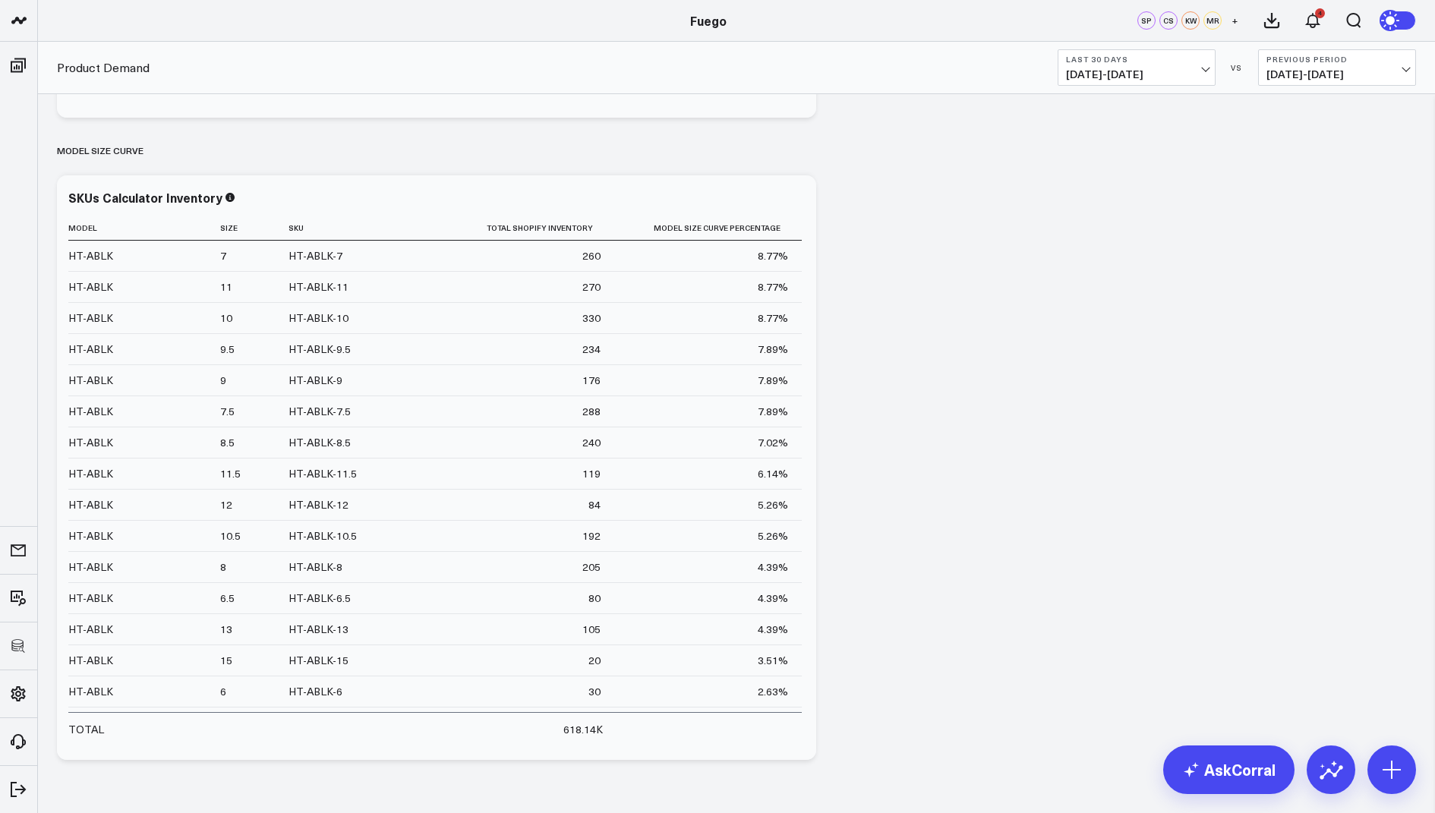
scroll to position [1813, 0]
click at [792, 201] on icon at bounding box center [796, 197] width 18 height 18
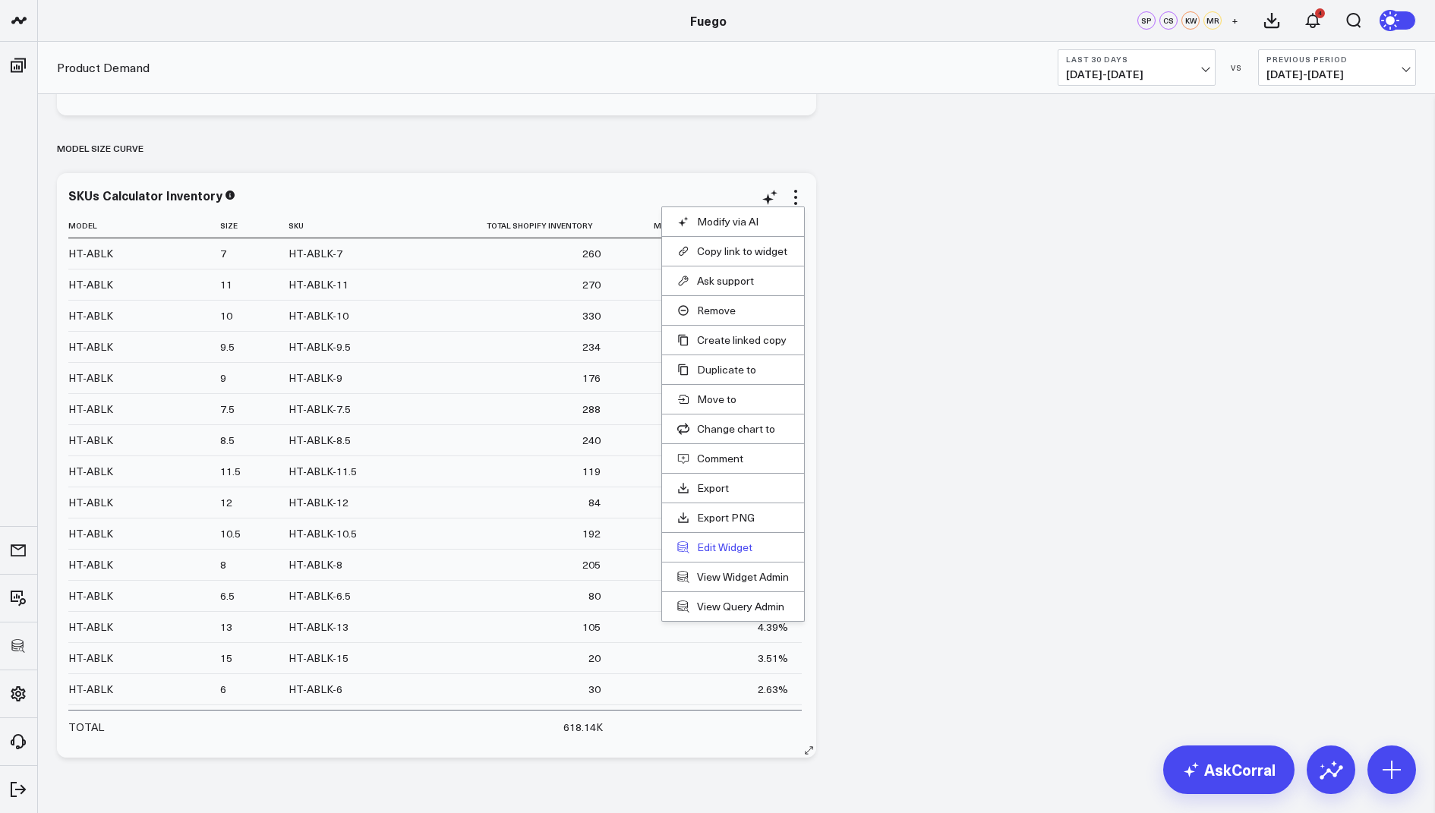
click at [712, 542] on button "Edit Widget" at bounding box center [733, 548] width 112 height 14
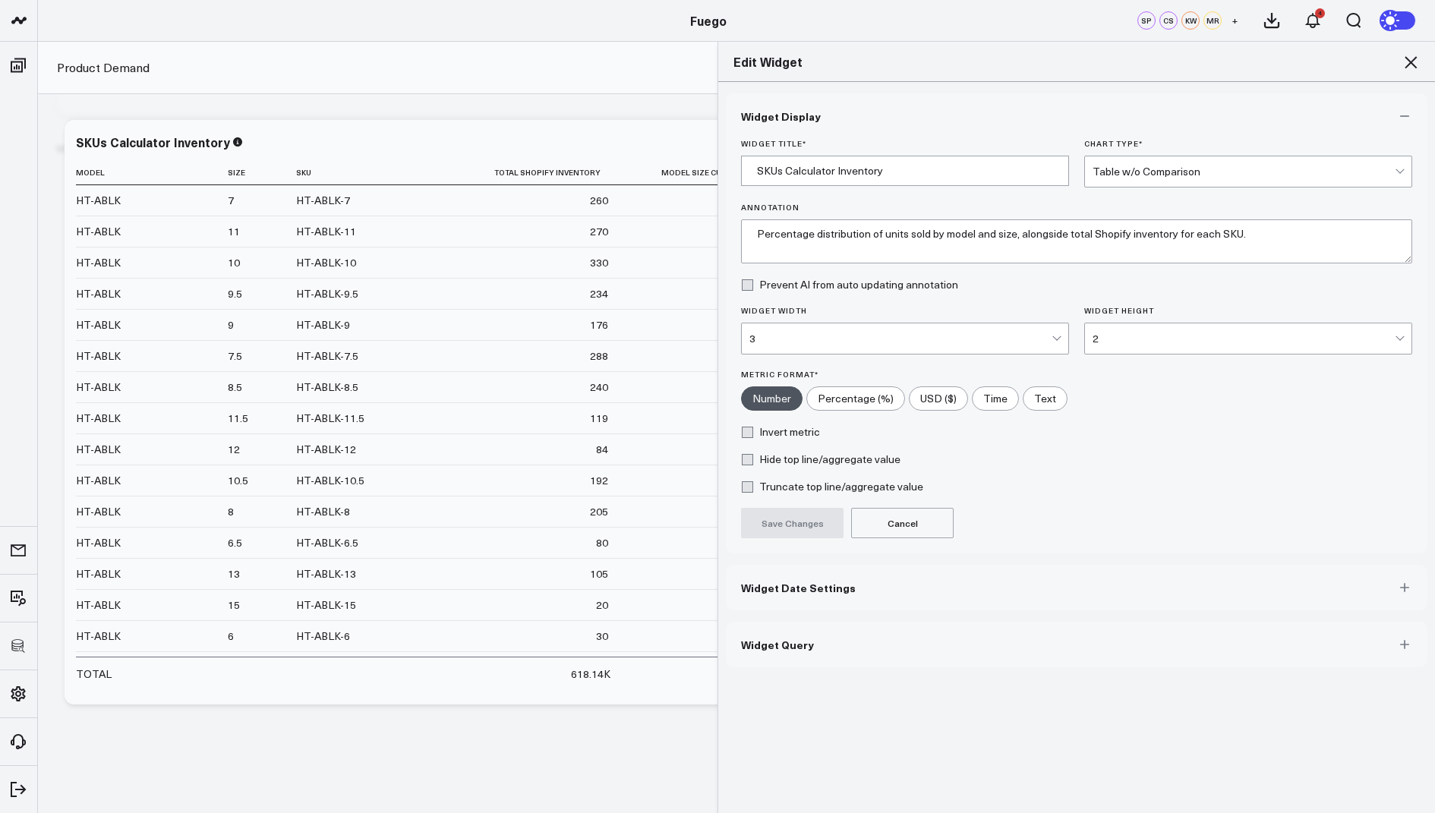
click at [771, 639] on span "Widget Query" at bounding box center [777, 645] width 73 height 12
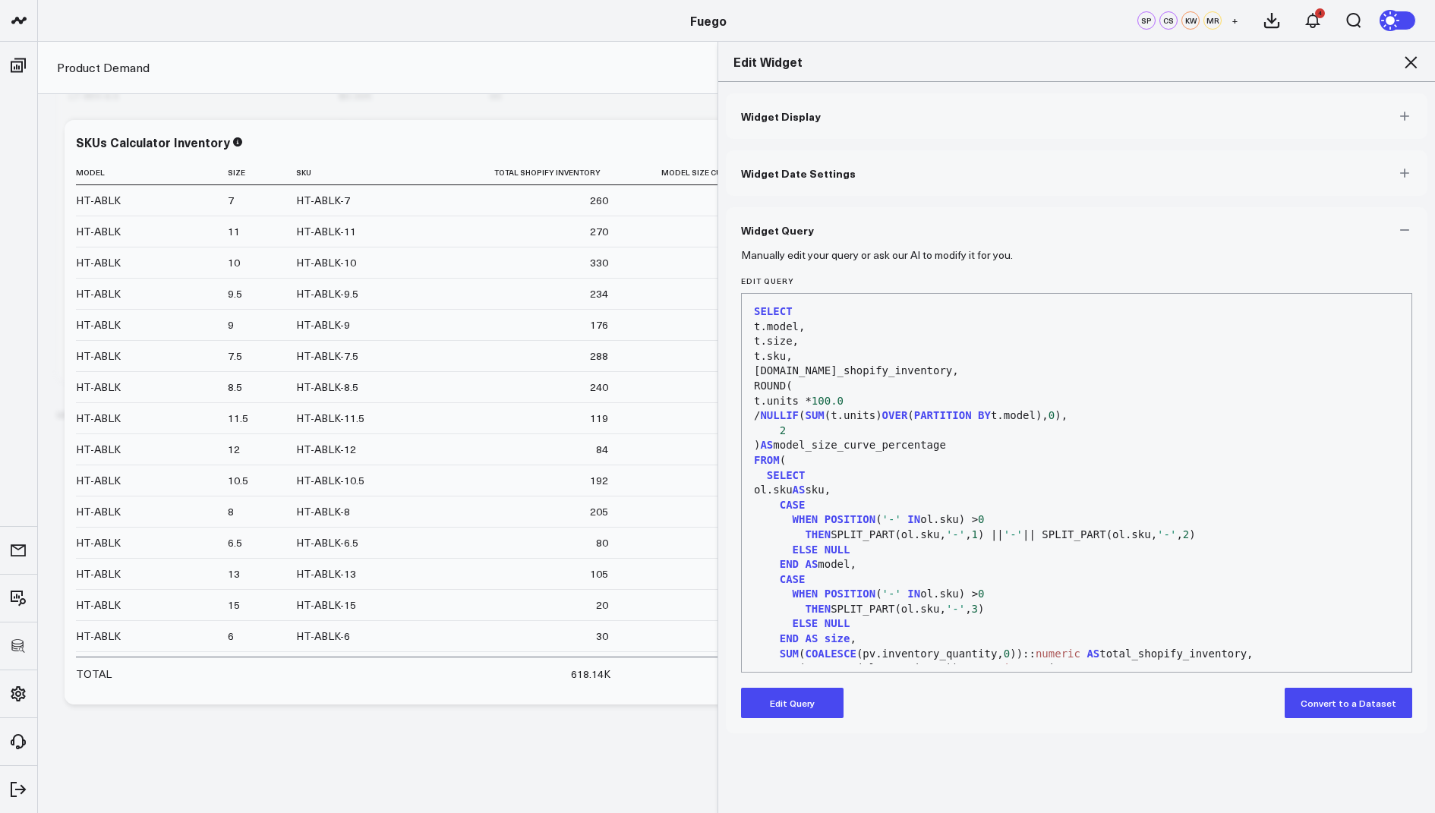
scroll to position [1546, 0]
click at [1411, 62] on icon at bounding box center [1411, 62] width 12 height 12
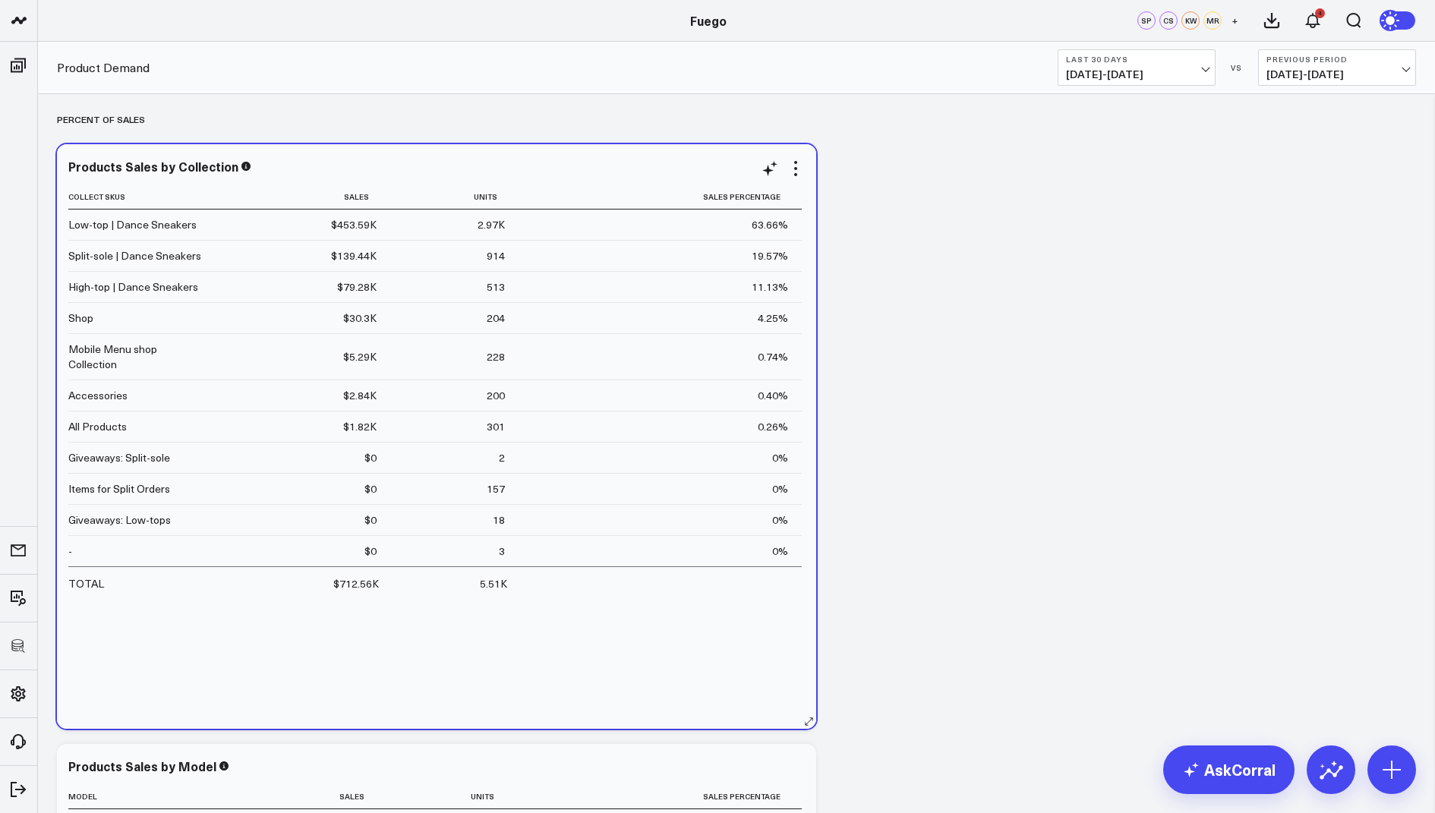
click at [797, 154] on div "Products Sales by Collection Collect Skus Sales Units Sales Percentage Low-top …" at bounding box center [436, 436] width 759 height 585
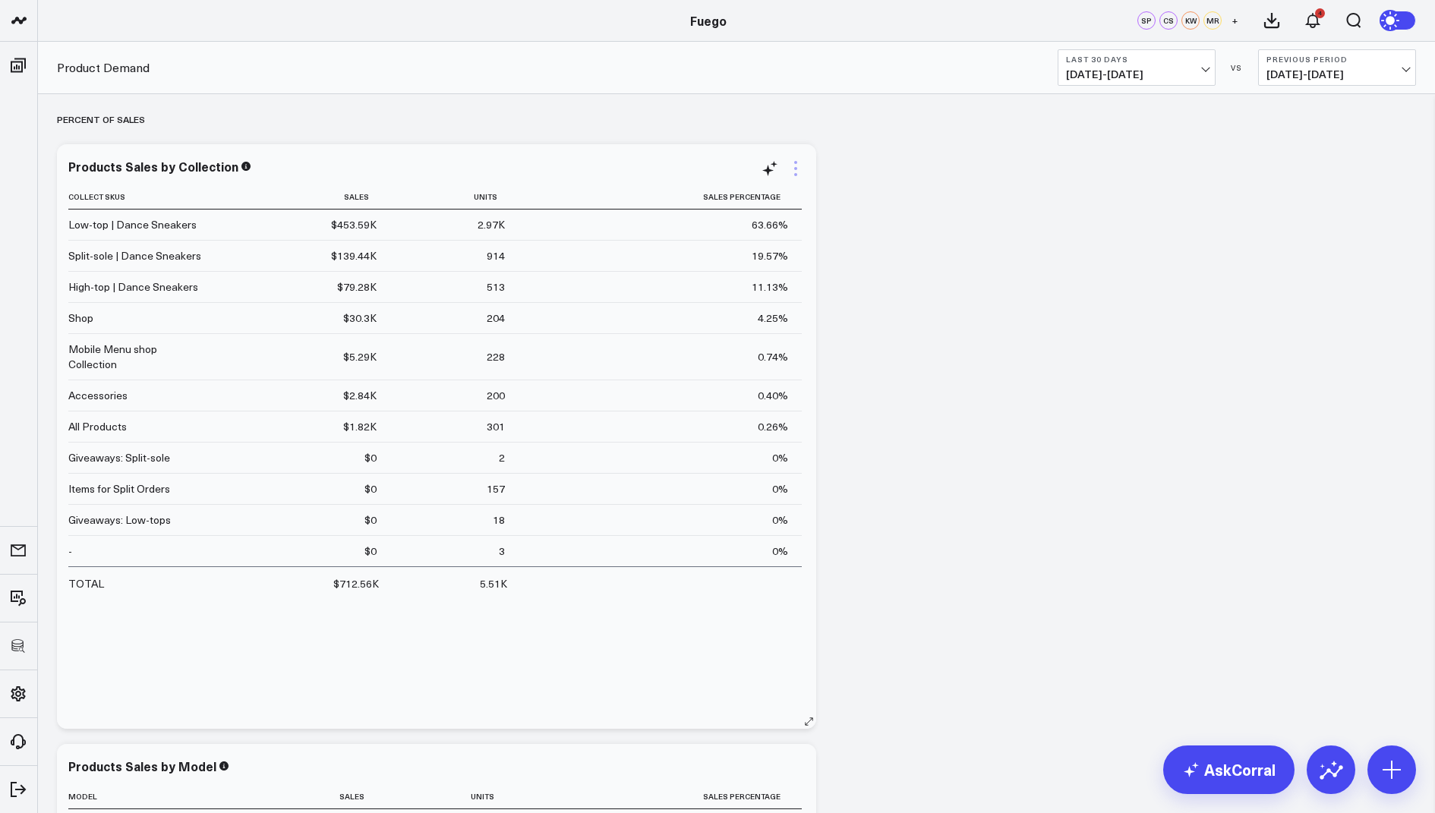
click at [795, 171] on icon at bounding box center [796, 168] width 18 height 18
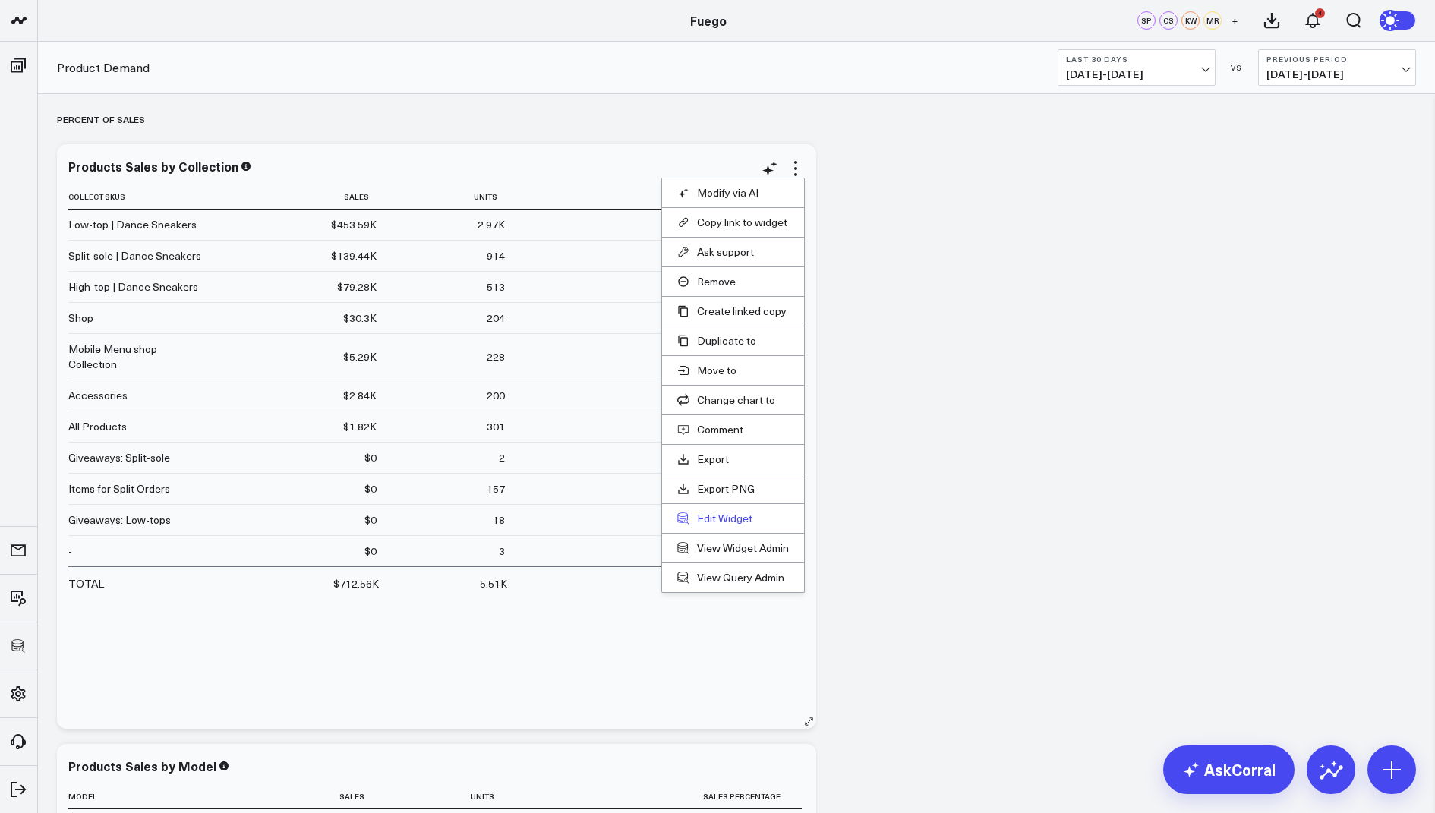
click at [715, 517] on button "Edit Widget" at bounding box center [733, 519] width 112 height 14
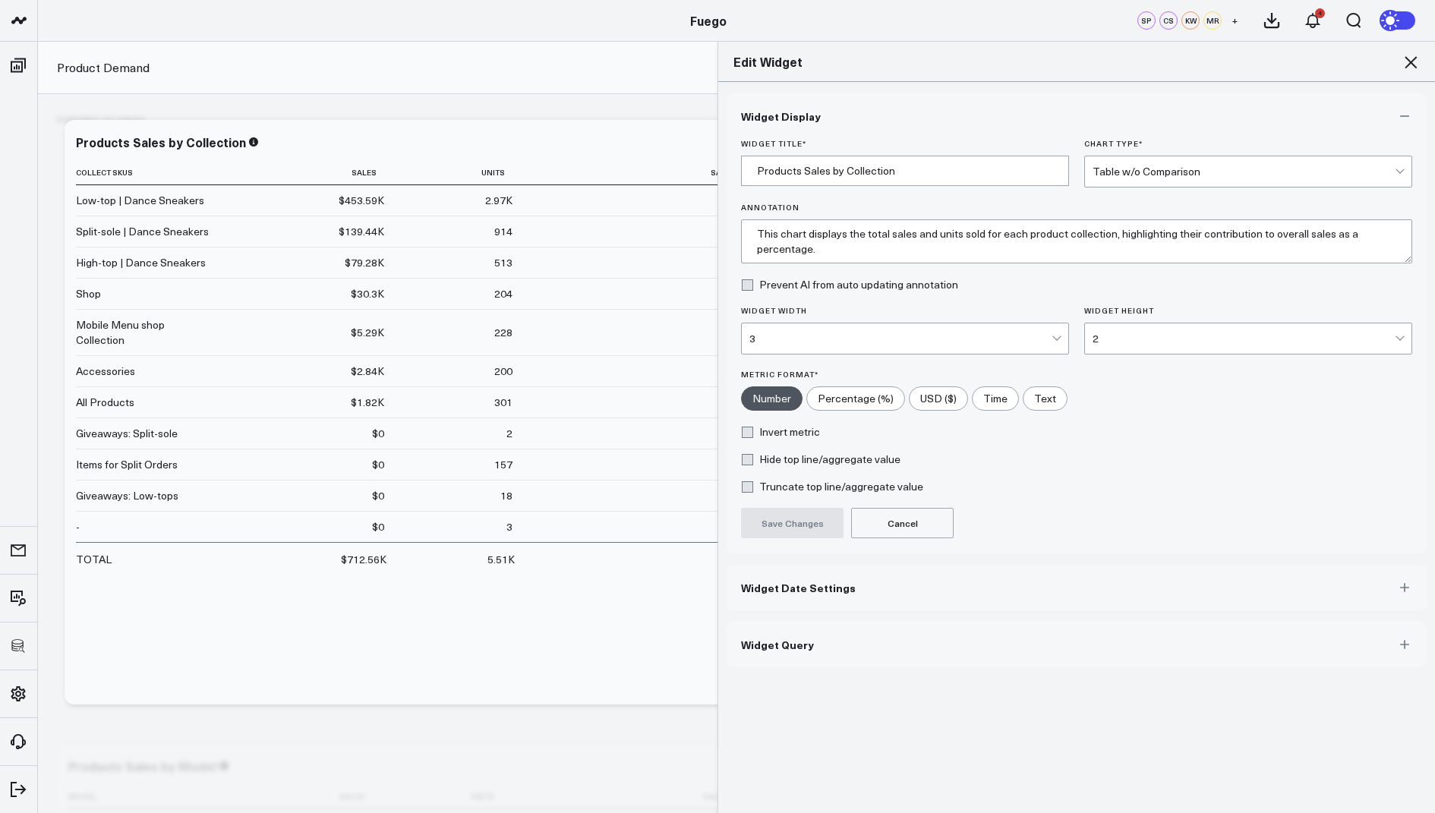
click at [831, 648] on button "Widget Query" at bounding box center [1077, 645] width 702 height 46
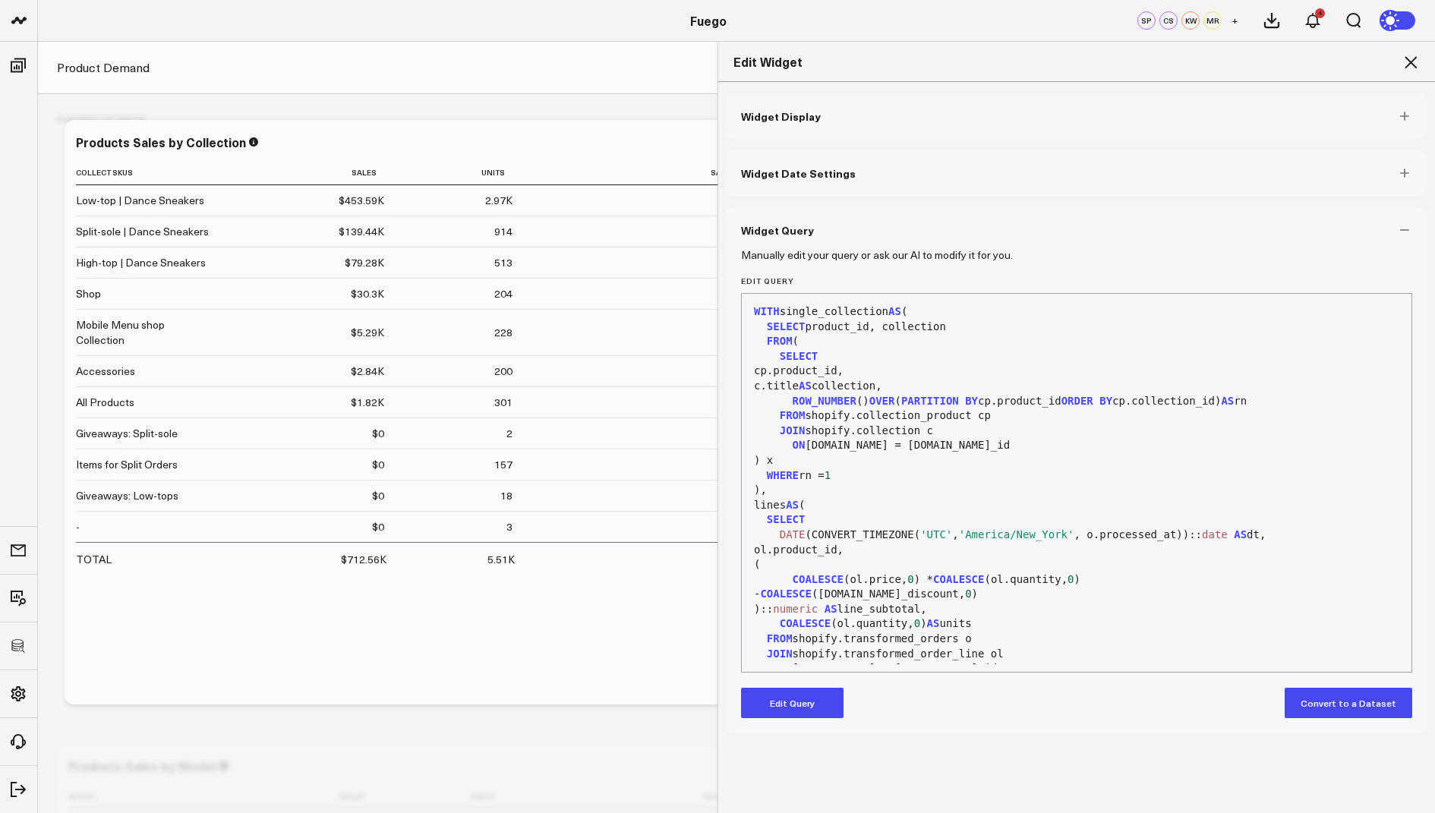
scroll to position [267, 0]
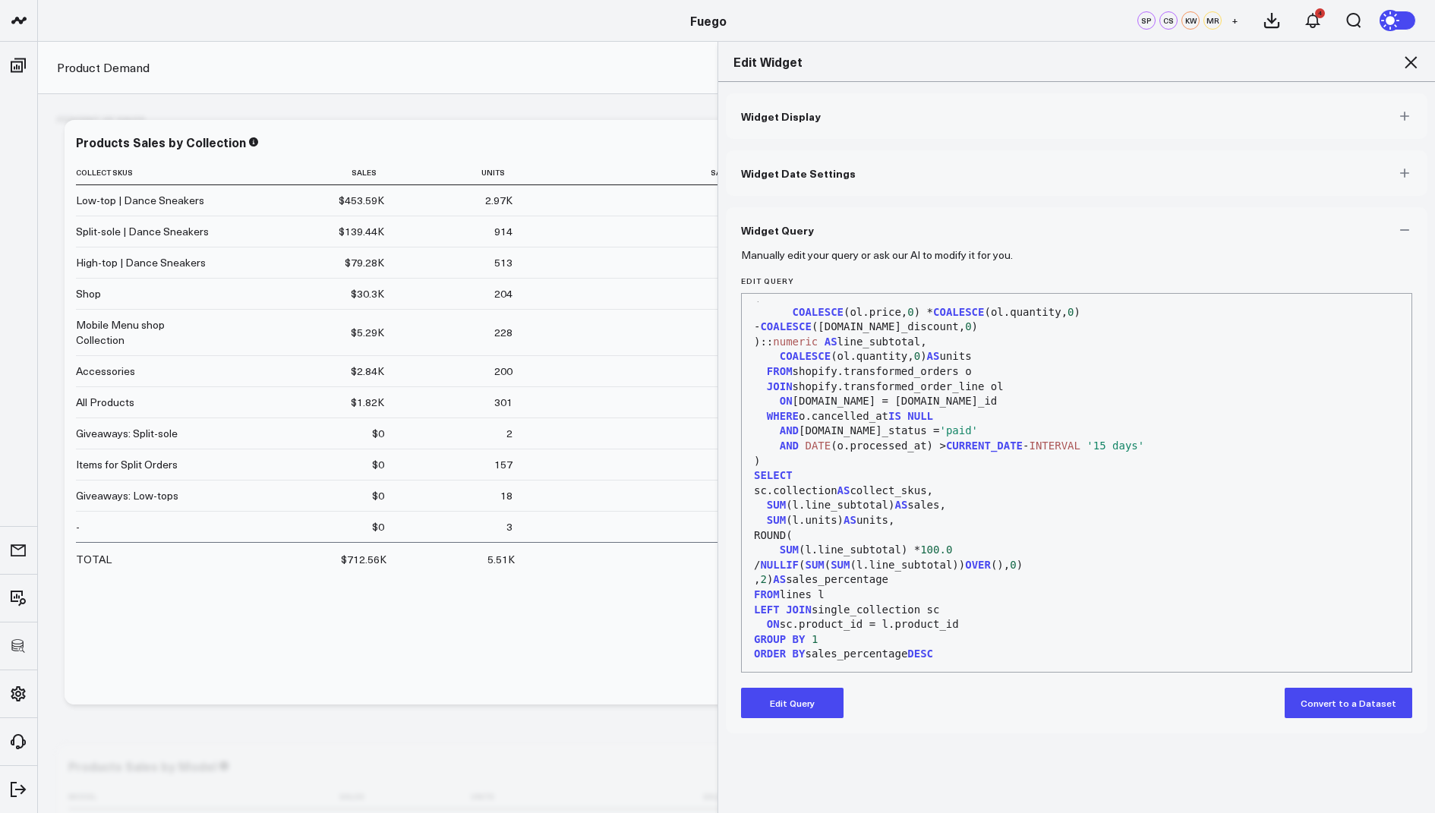
click at [1426, 62] on div "Edit Widget" at bounding box center [1076, 62] width 717 height 40
click at [1413, 62] on icon at bounding box center [1411, 62] width 18 height 18
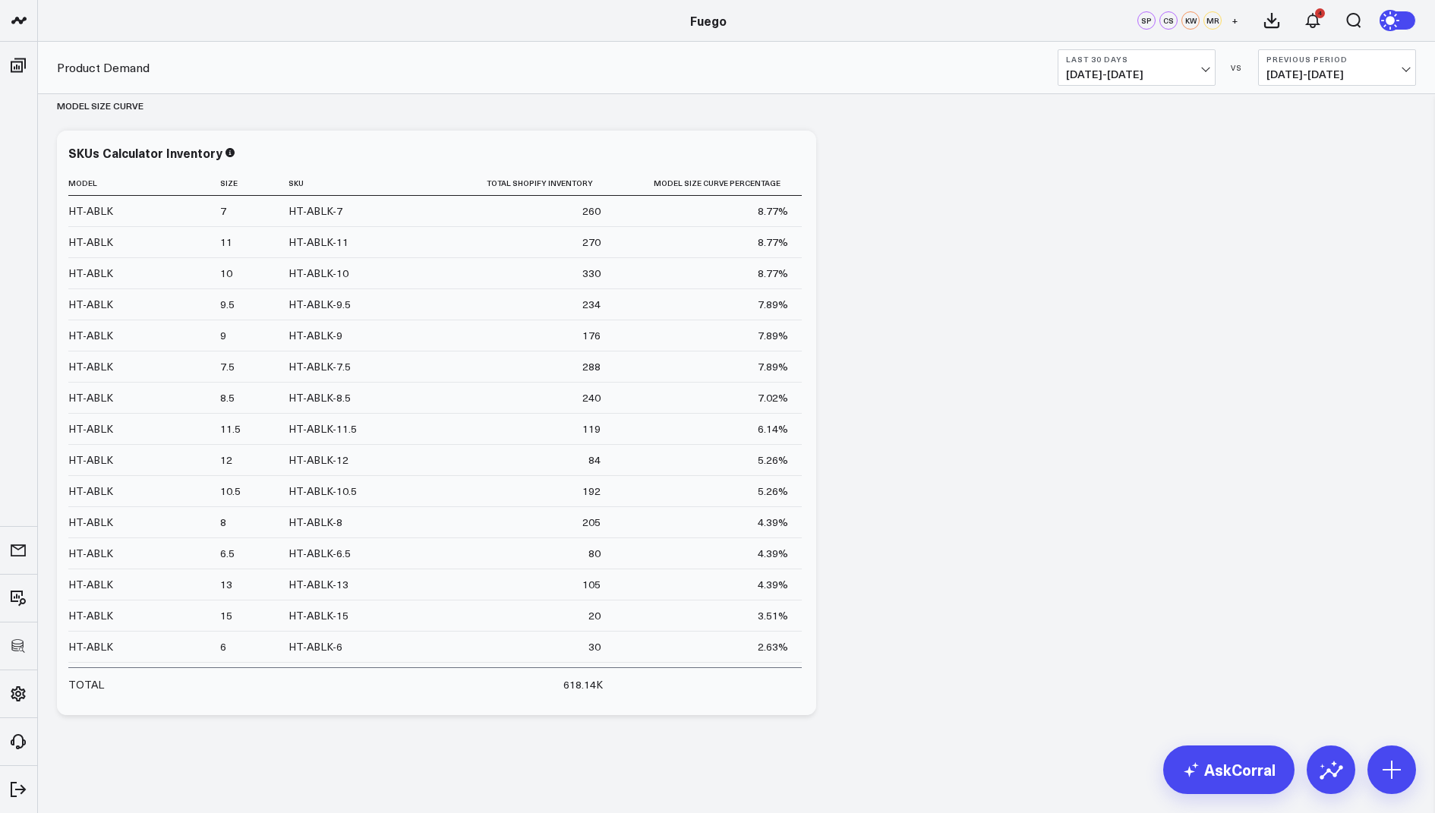
scroll to position [1702, 0]
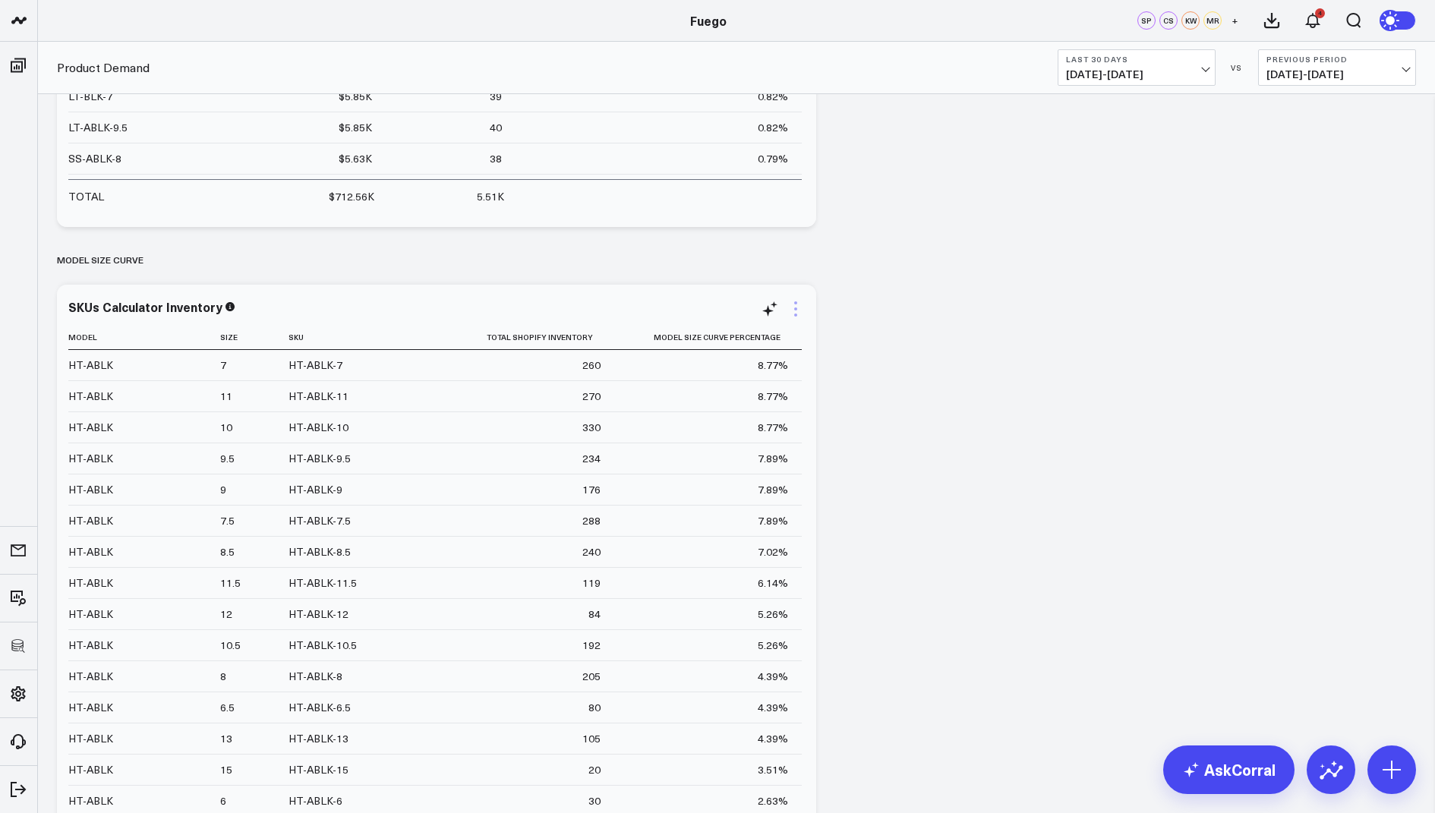
click at [797, 303] on icon at bounding box center [796, 309] width 18 height 18
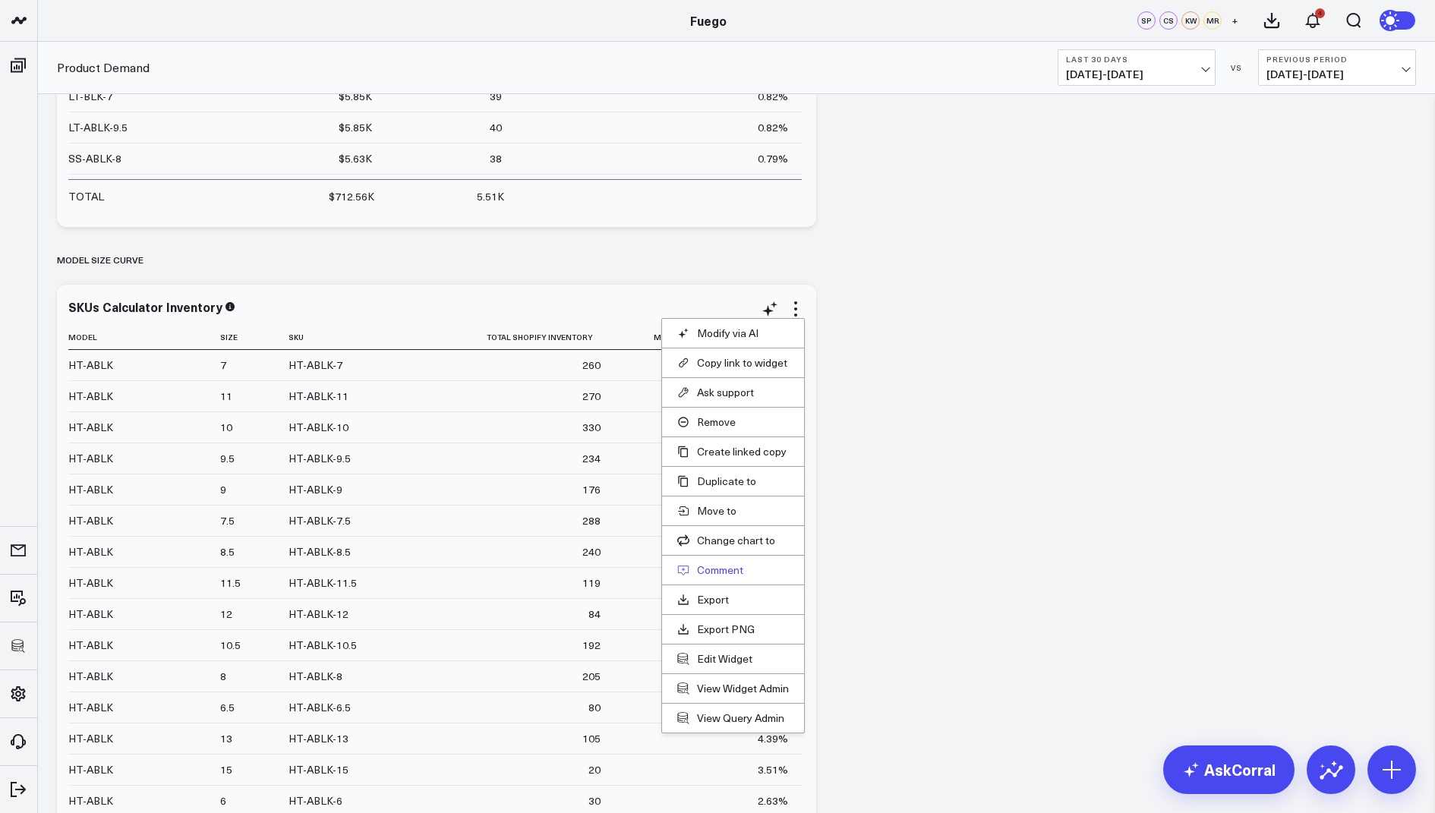
click at [710, 566] on button "Comment" at bounding box center [733, 570] width 112 height 14
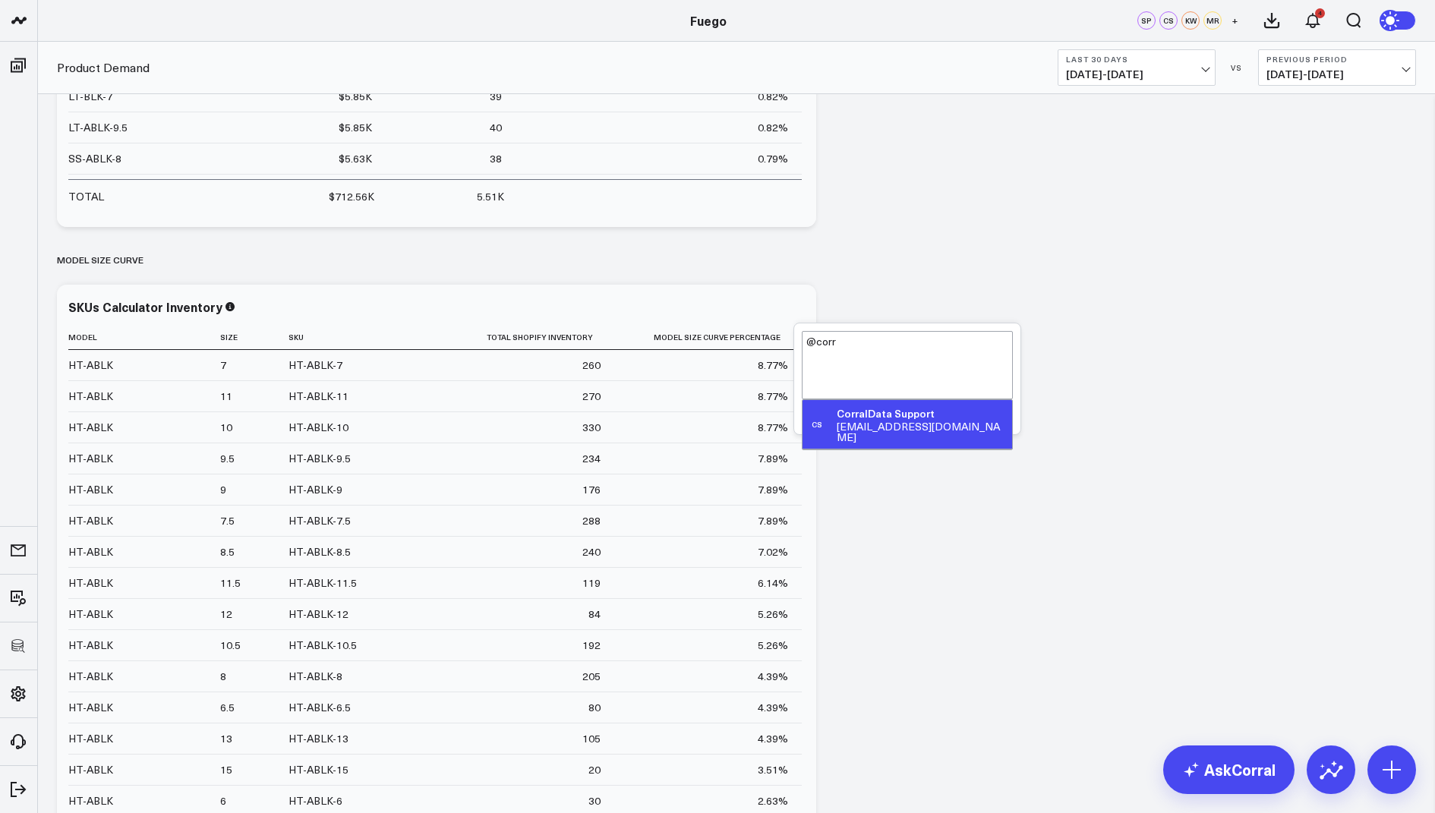
click at [879, 421] on div "support@corraldata.com" at bounding box center [921, 431] width 169 height 21
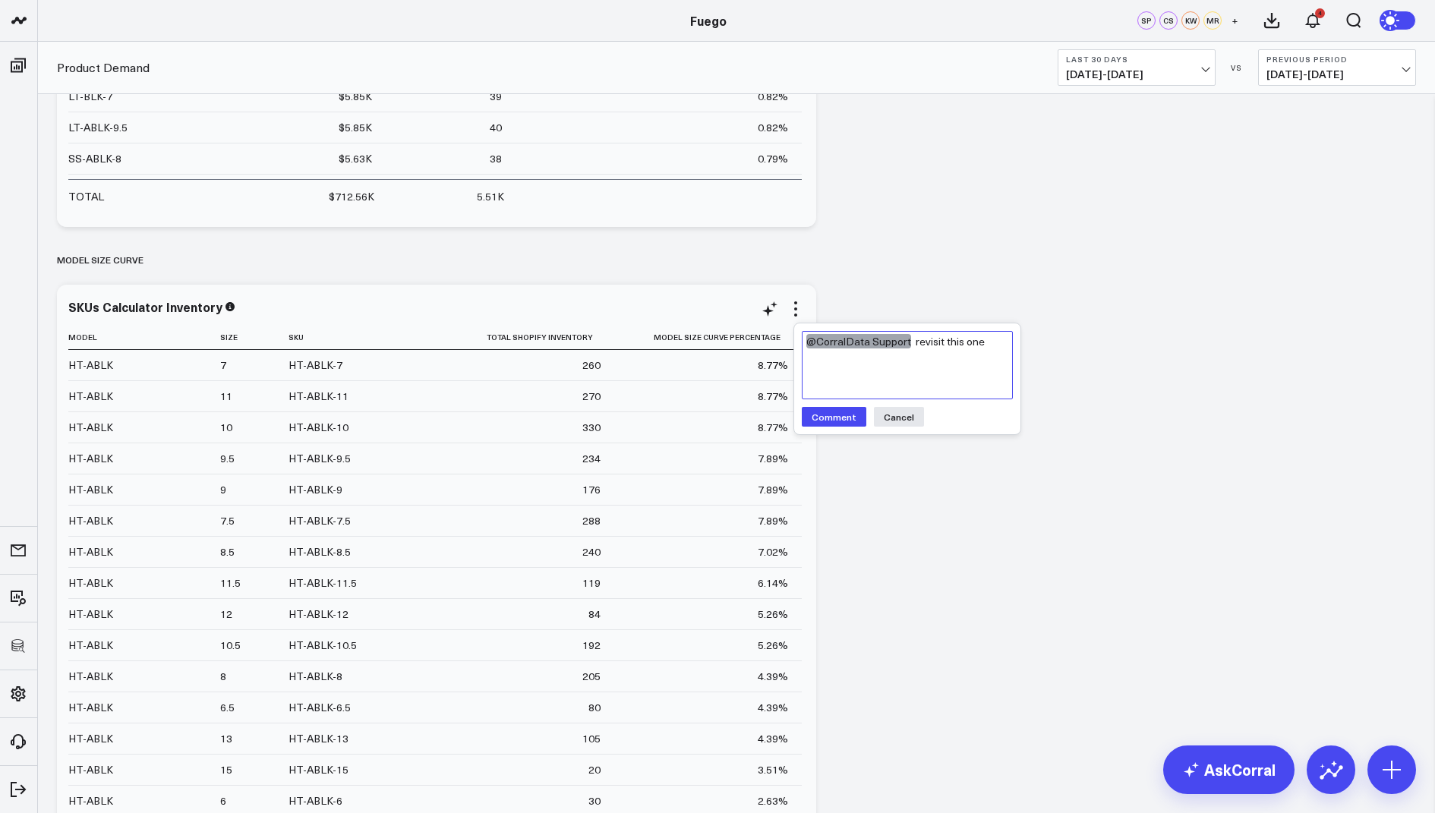
type textarea "@CorralData Support revisit this one"
click at [930, 251] on div "MODEL SIZE CURVE" at bounding box center [736, 259] width 1359 height 35
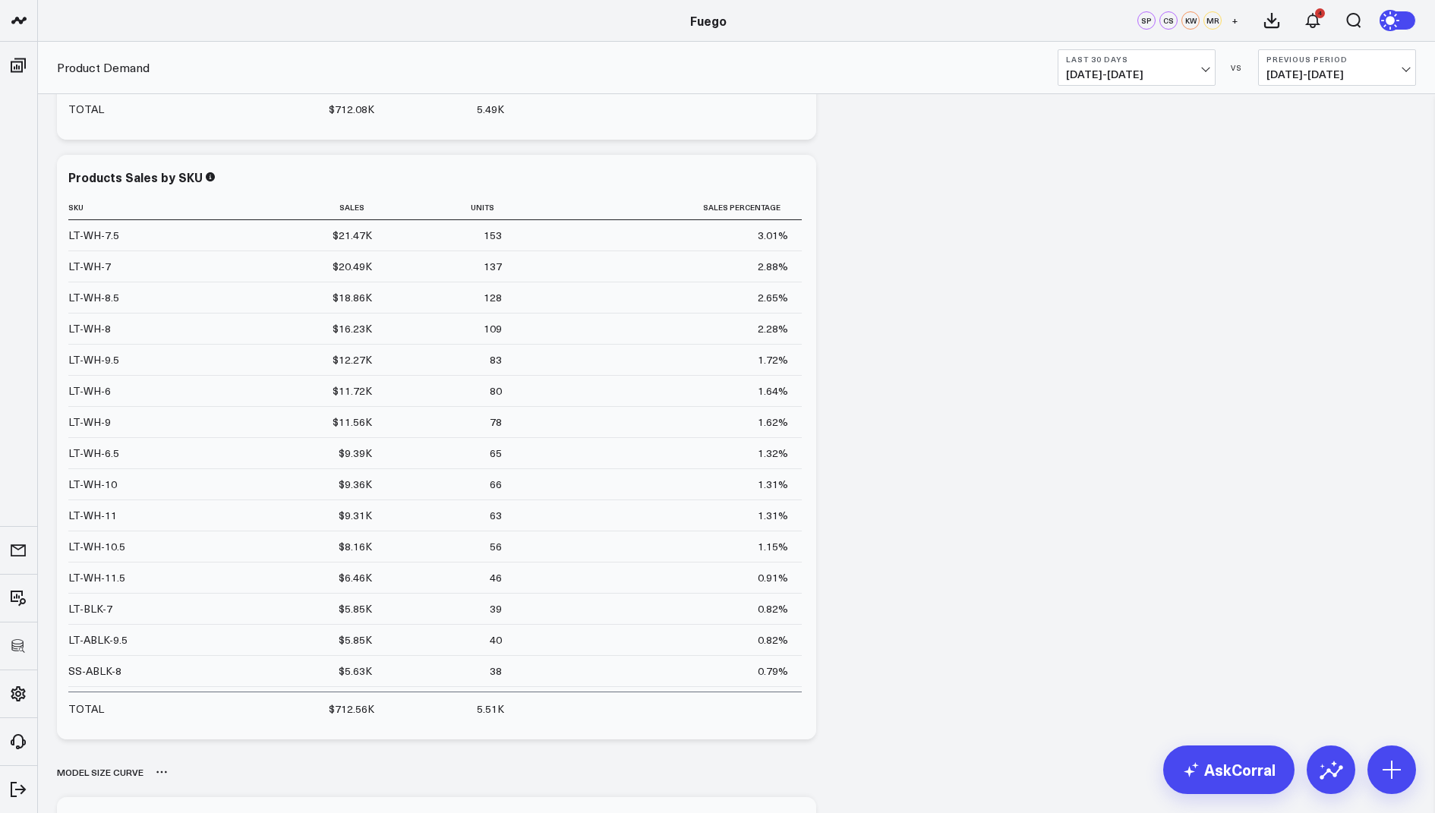
scroll to position [1131, 0]
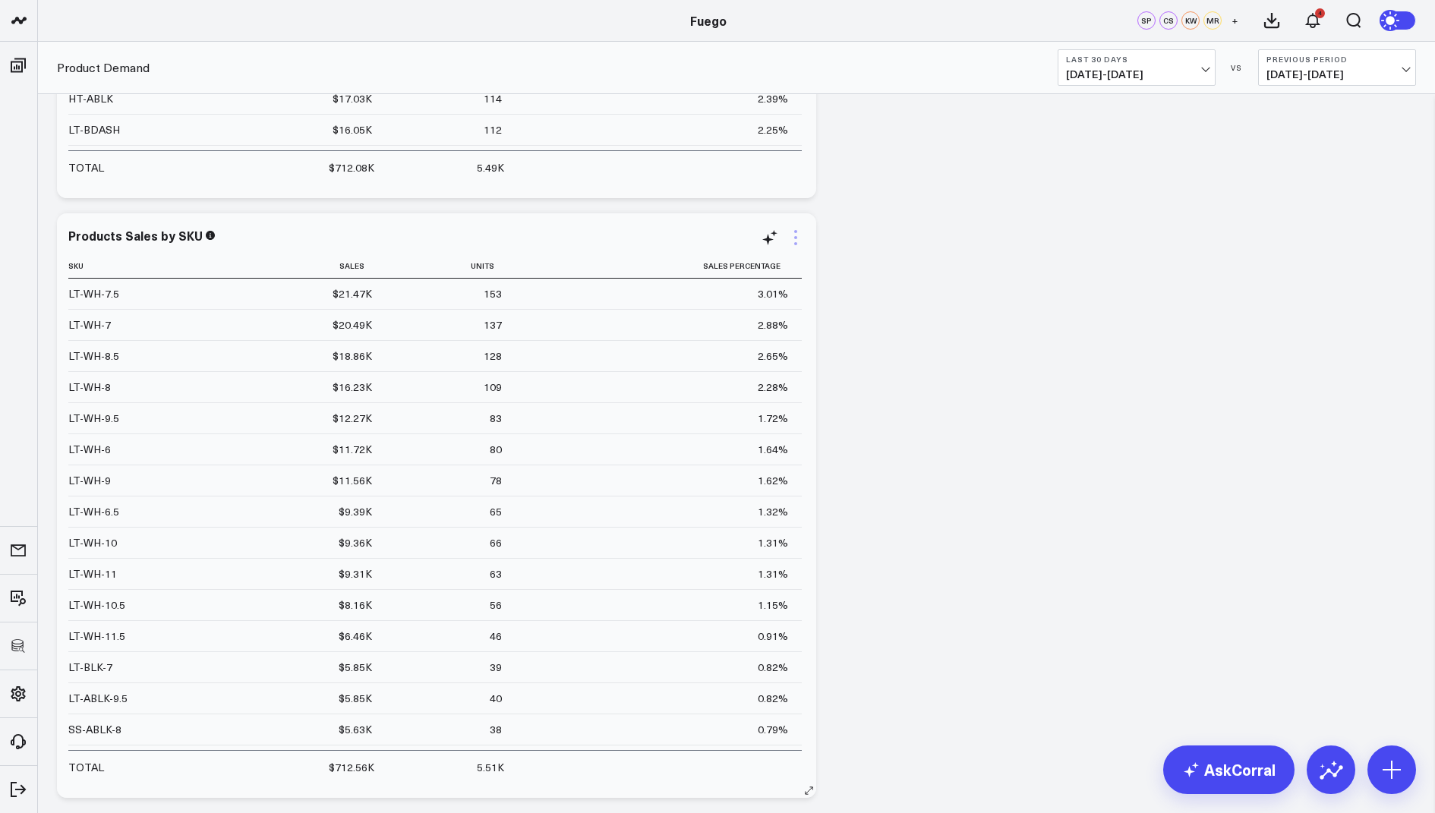
click at [797, 233] on icon at bounding box center [796, 238] width 18 height 18
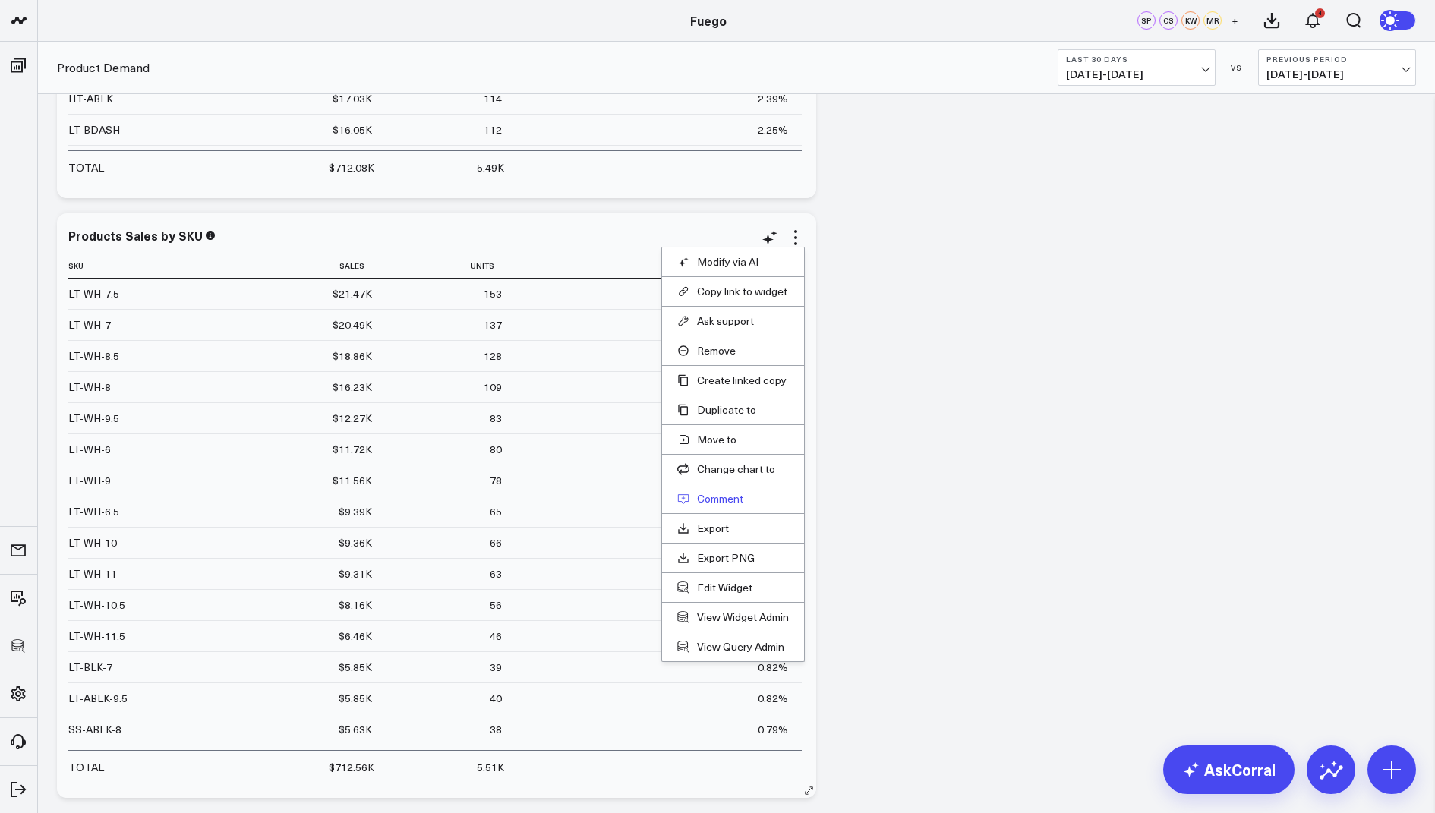
click at [721, 496] on button "Comment" at bounding box center [733, 499] width 112 height 14
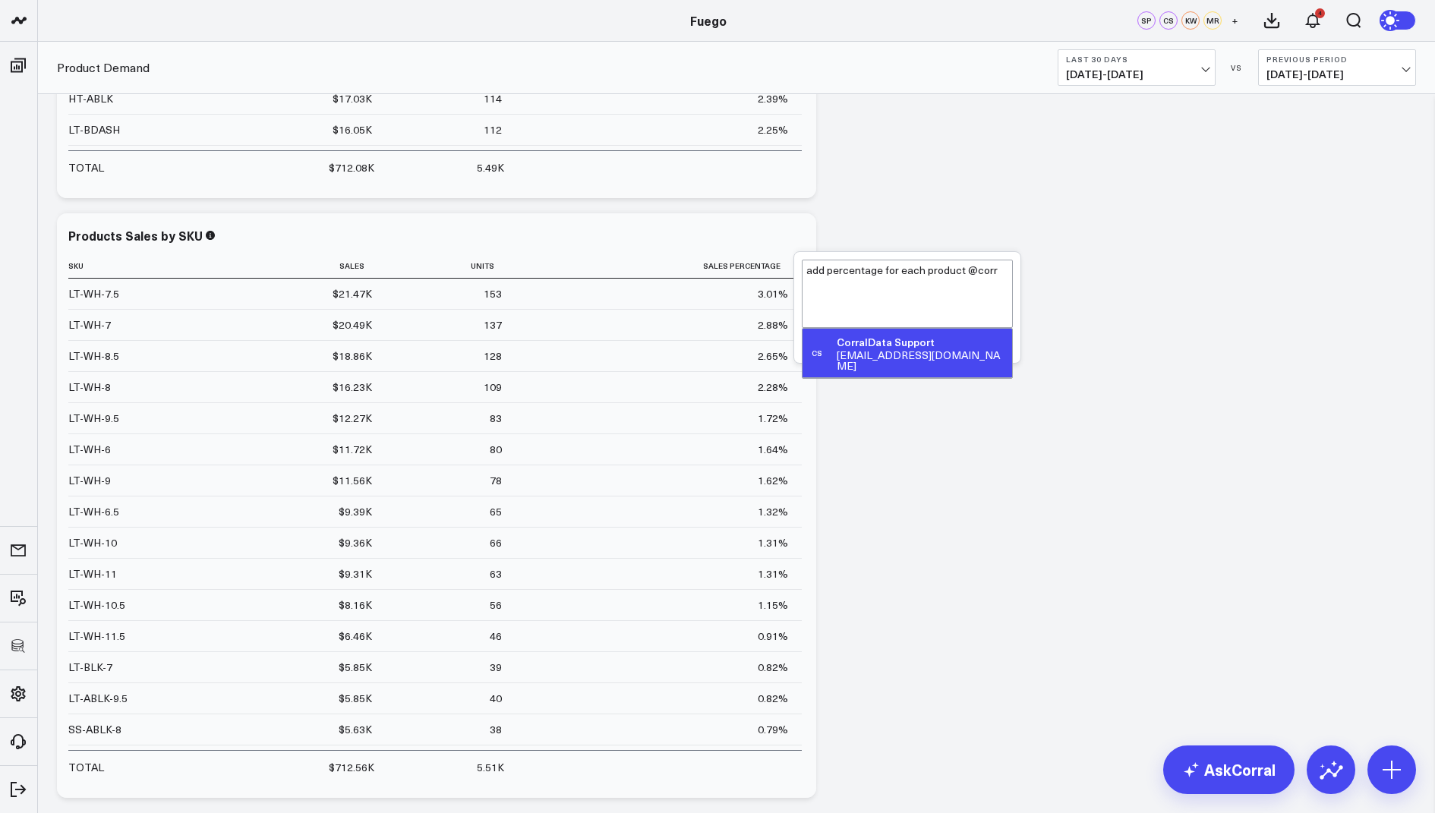
click at [903, 352] on div "support@corraldata.com" at bounding box center [921, 360] width 169 height 21
type textarea "add percentage for each product @CorralData Support"
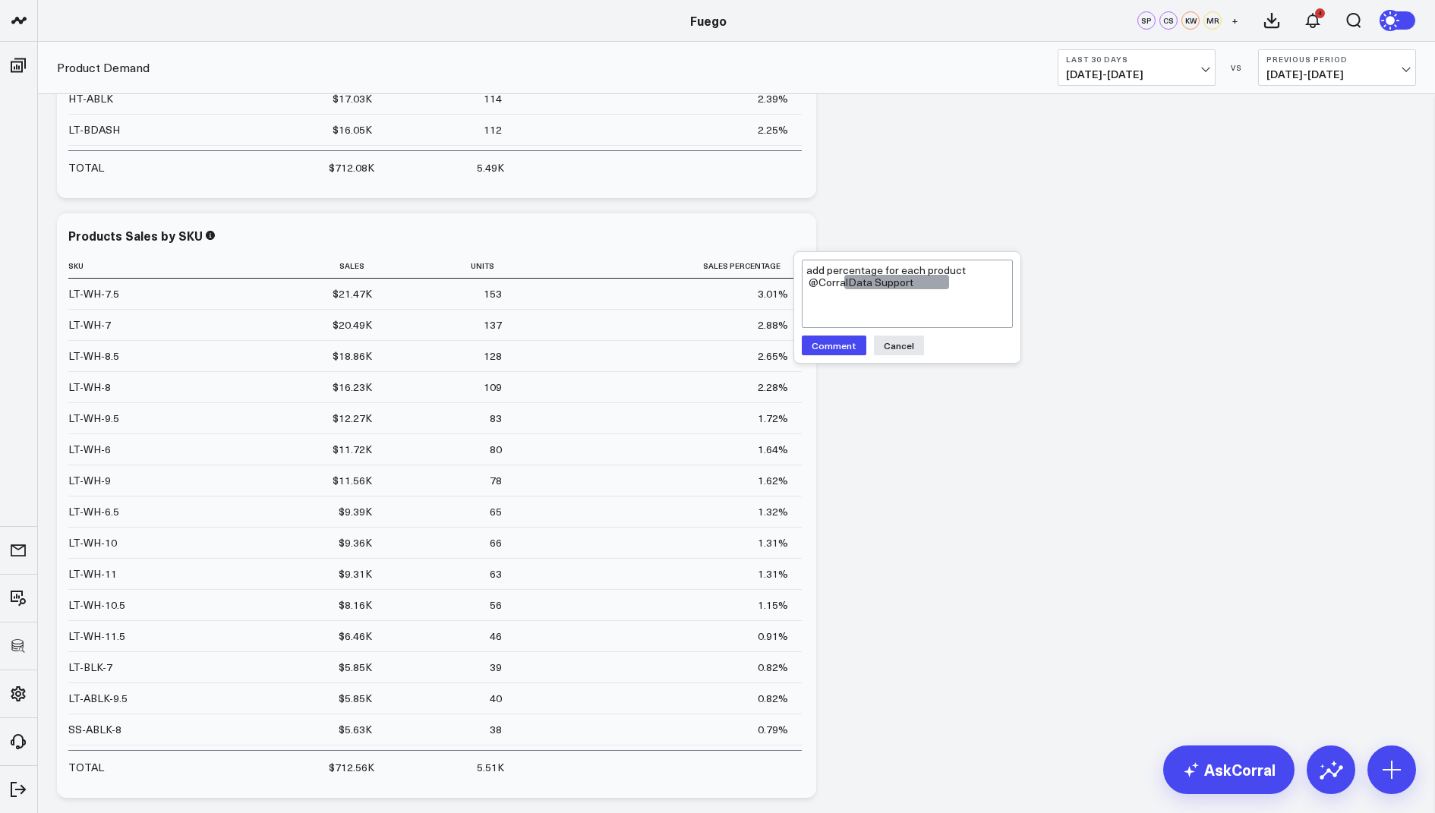
click at [826, 346] on button "Comment" at bounding box center [834, 346] width 65 height 20
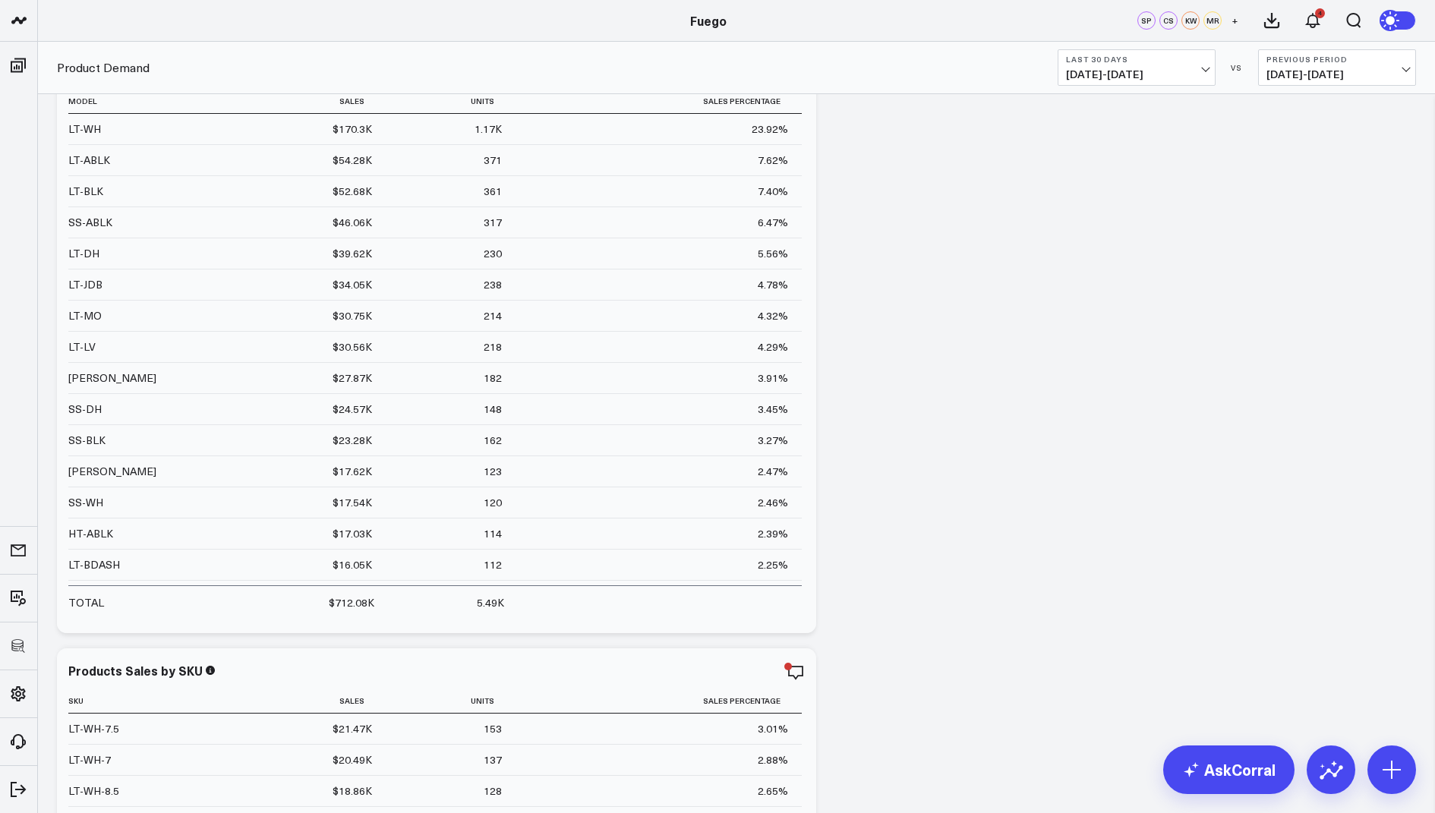
scroll to position [1123, 0]
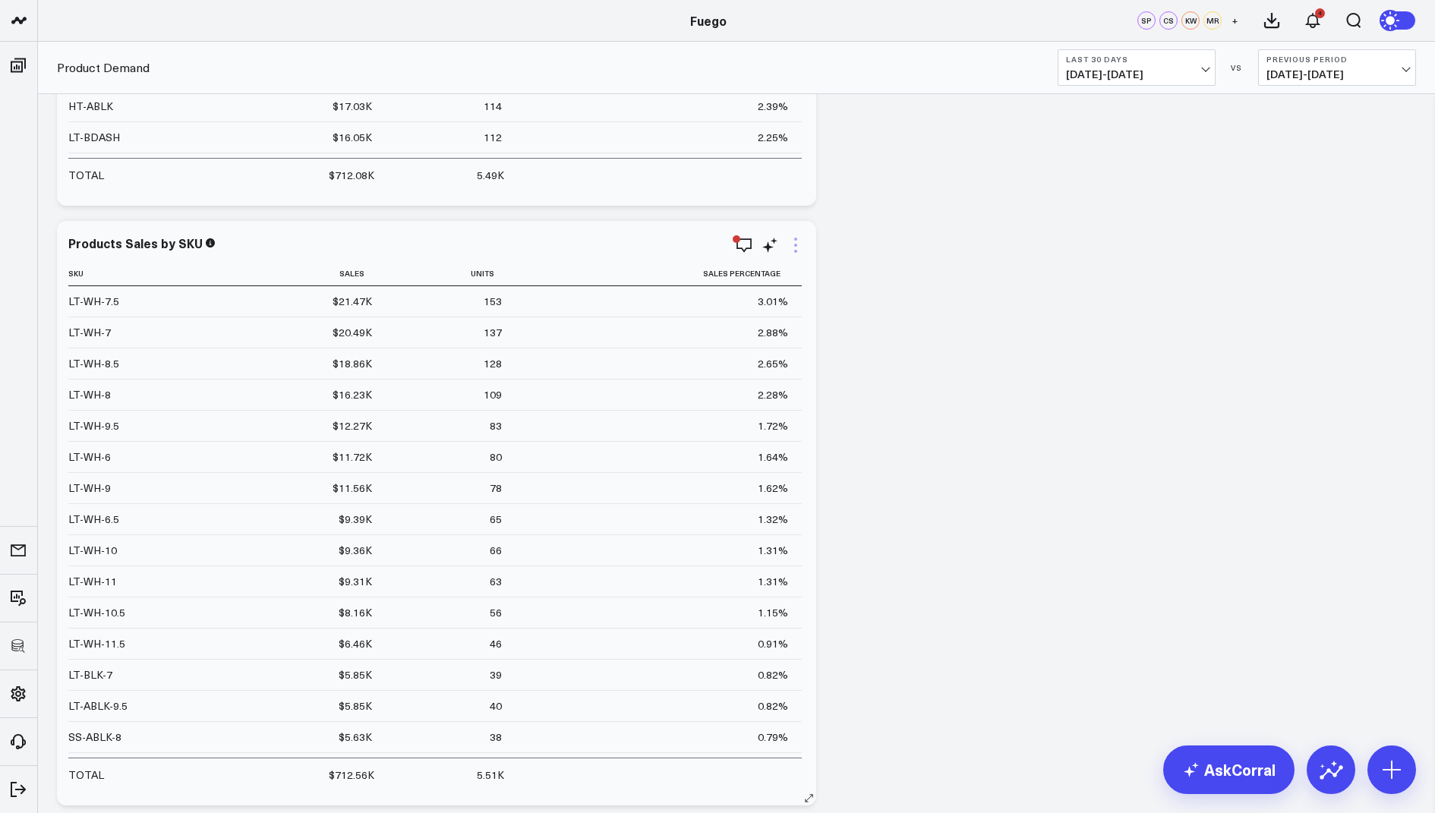
click at [795, 246] on icon at bounding box center [796, 245] width 18 height 18
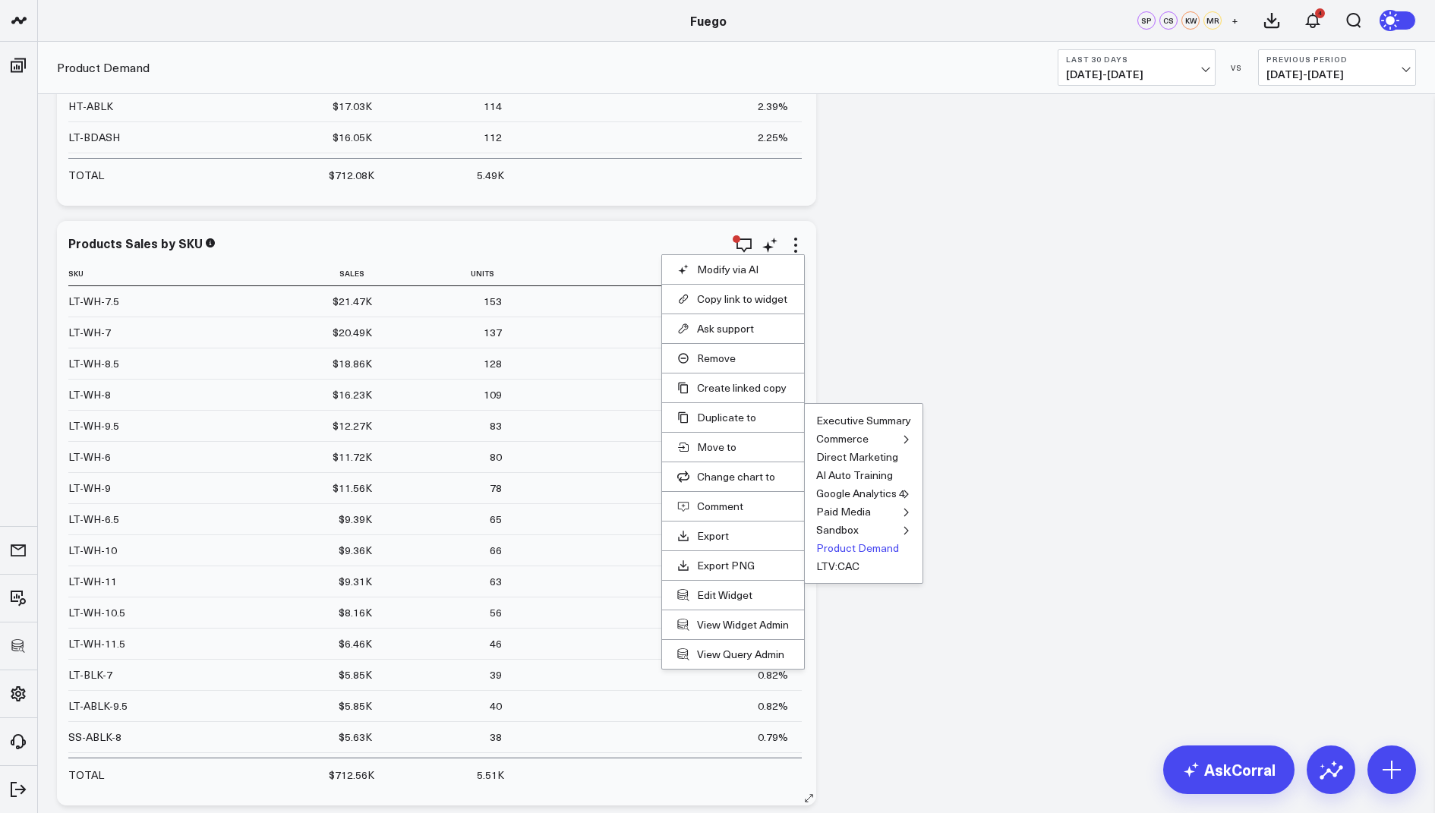
scroll to position [1164, 0]
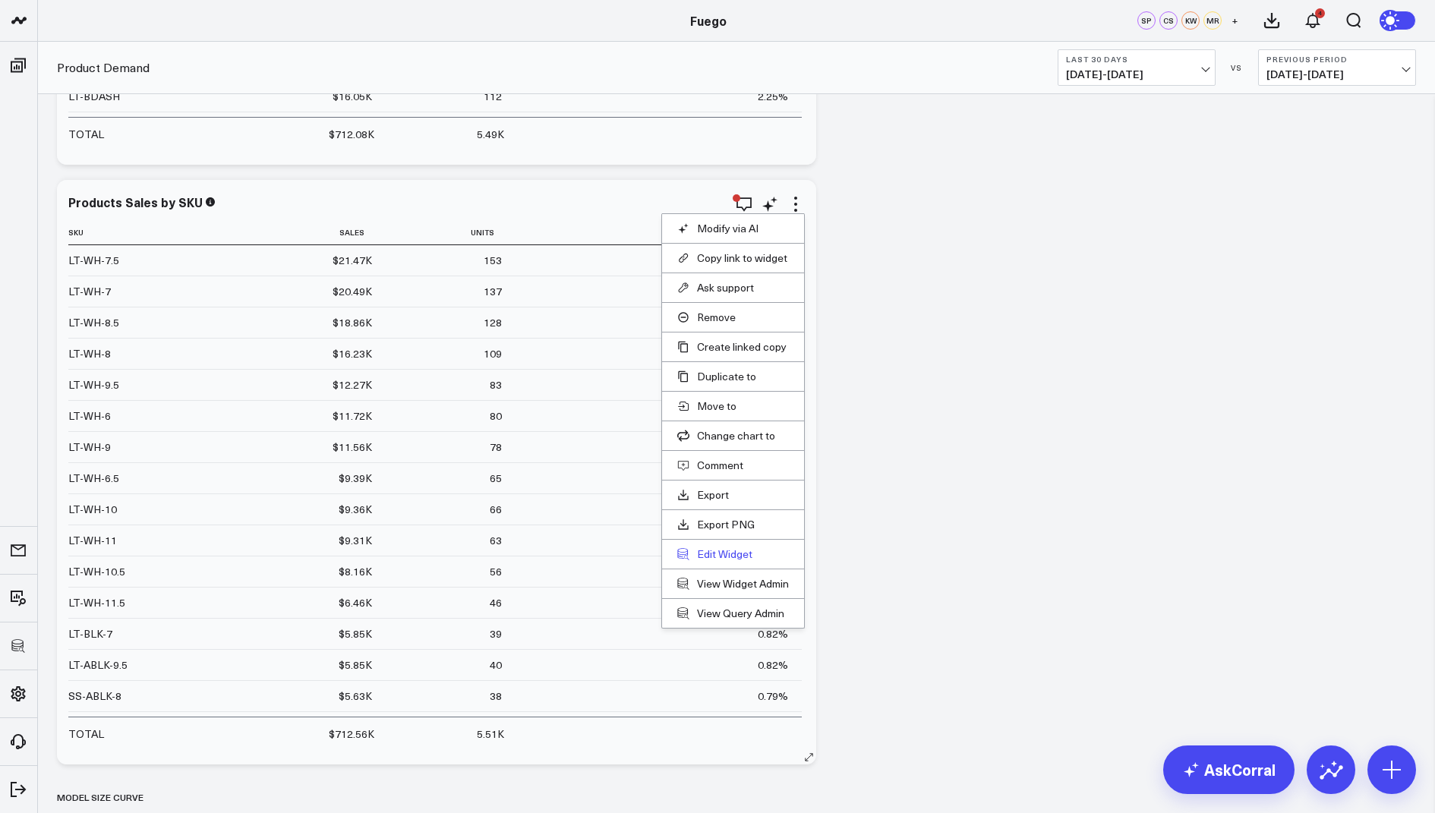
click at [702, 552] on button "Edit Widget" at bounding box center [733, 554] width 112 height 14
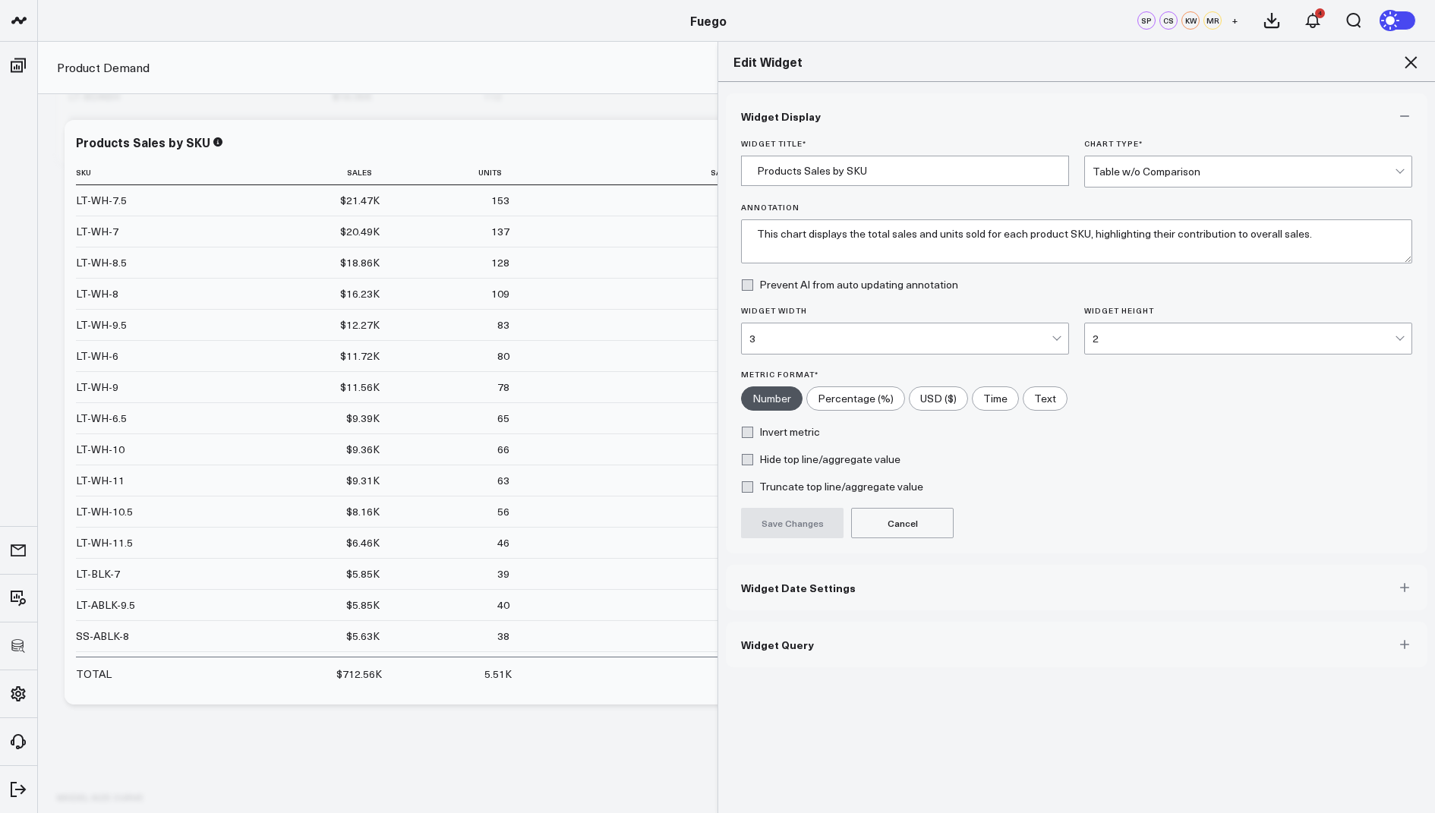
click at [761, 645] on span "Widget Query" at bounding box center [777, 645] width 73 height 12
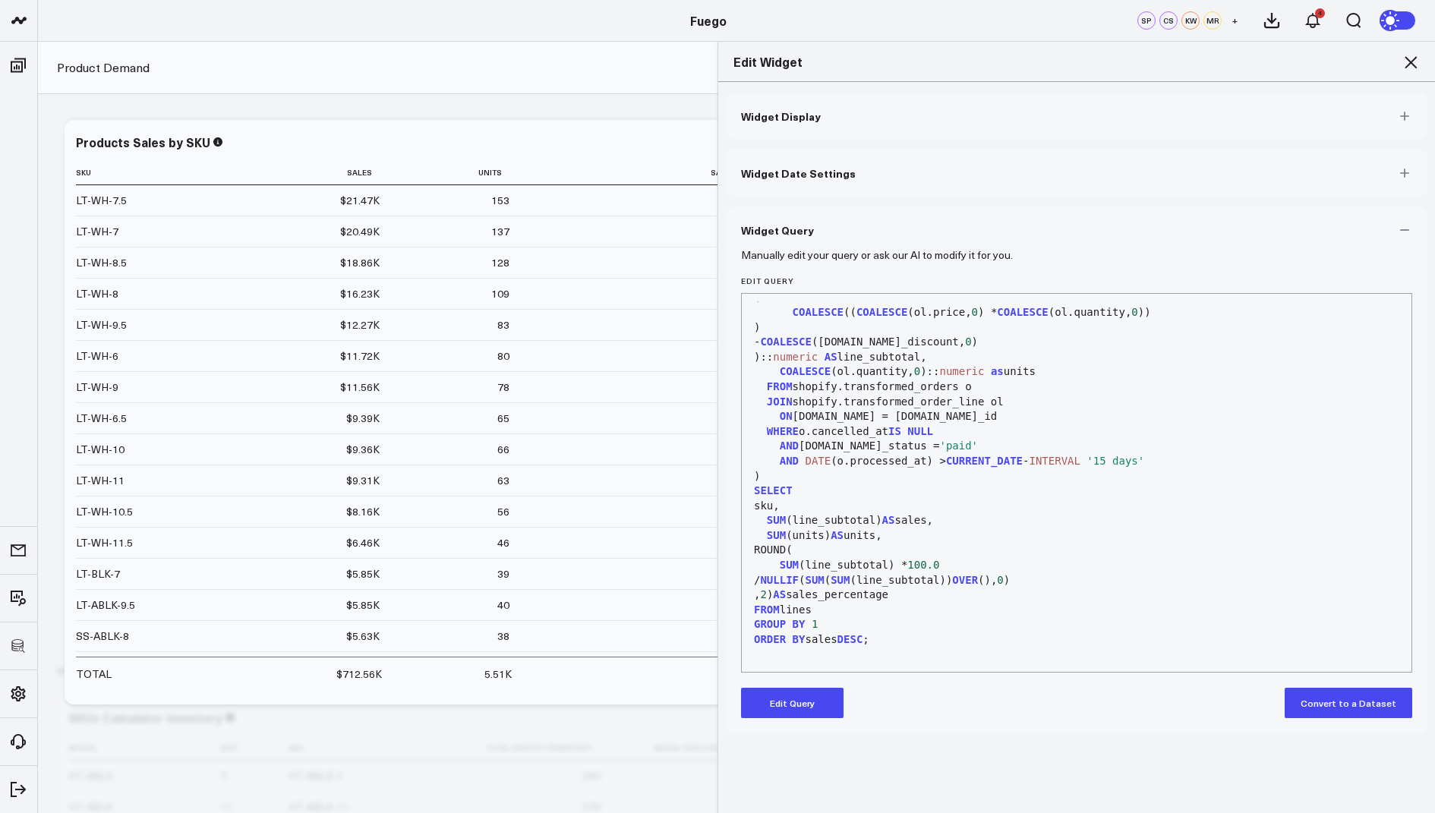
scroll to position [1365, 0]
click at [781, 711] on button "Edit Query" at bounding box center [792, 703] width 103 height 30
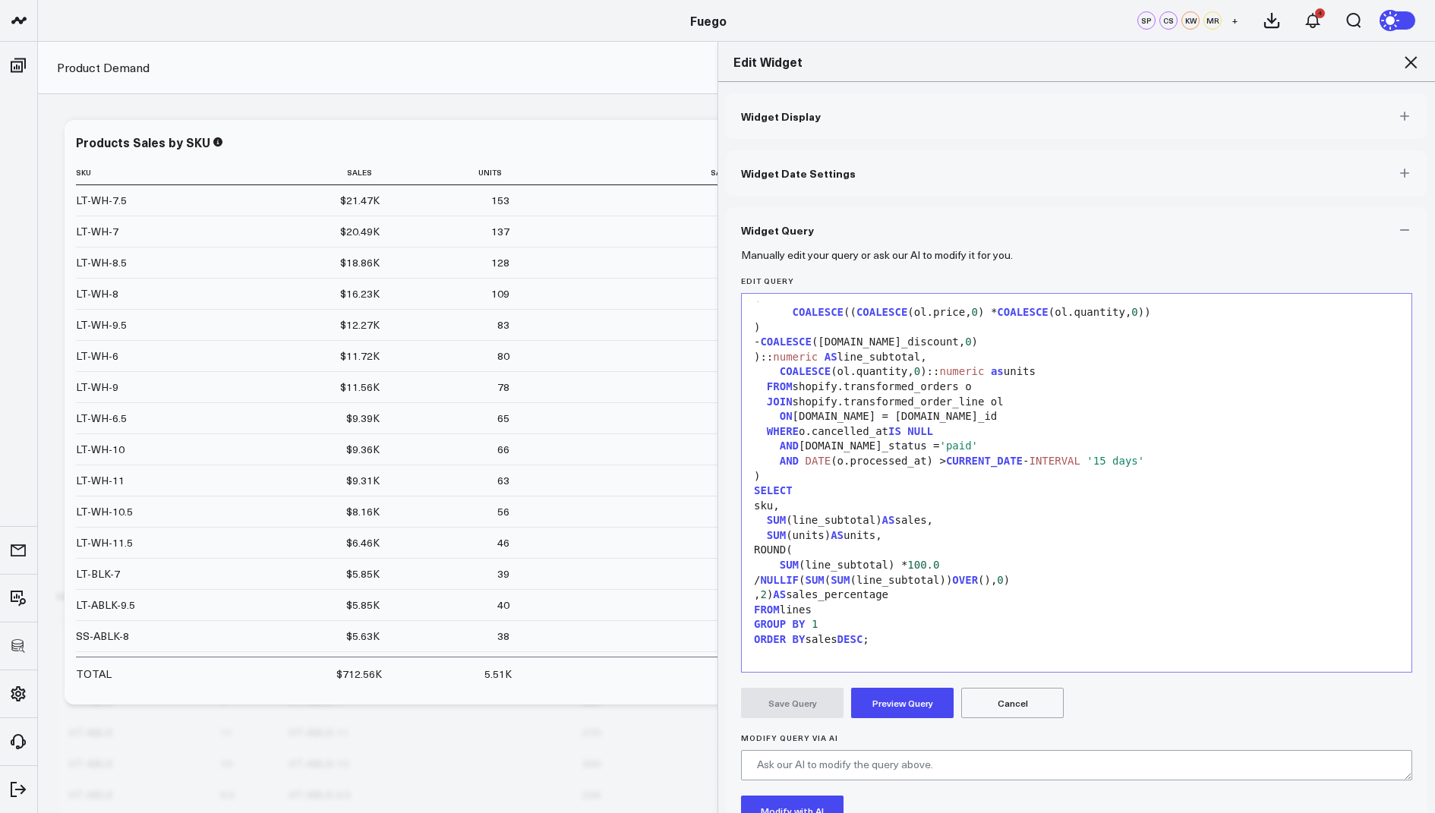
click at [854, 535] on div "SUM (units) AS units," at bounding box center [1076, 535] width 655 height 15
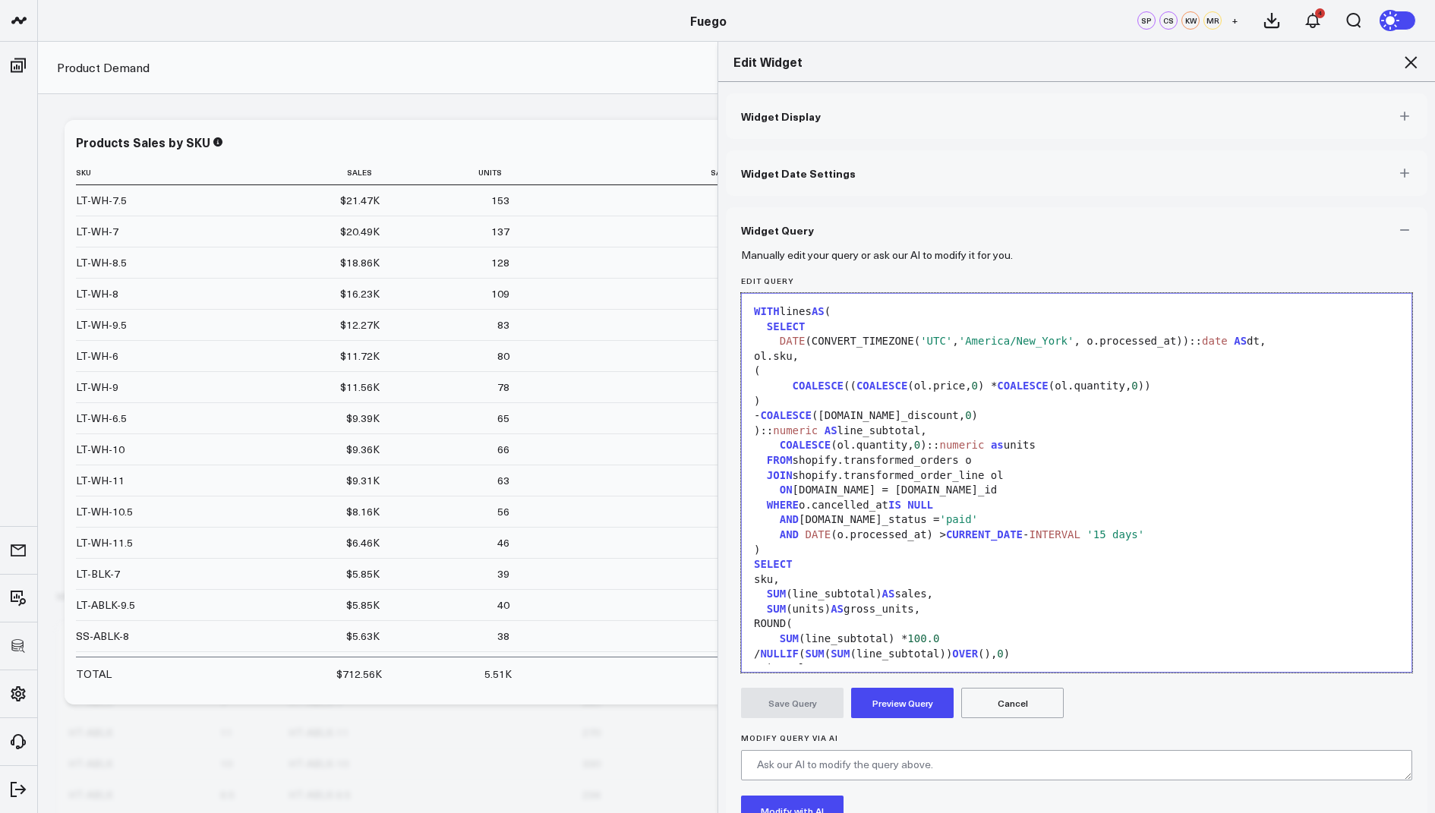
scroll to position [74, 0]
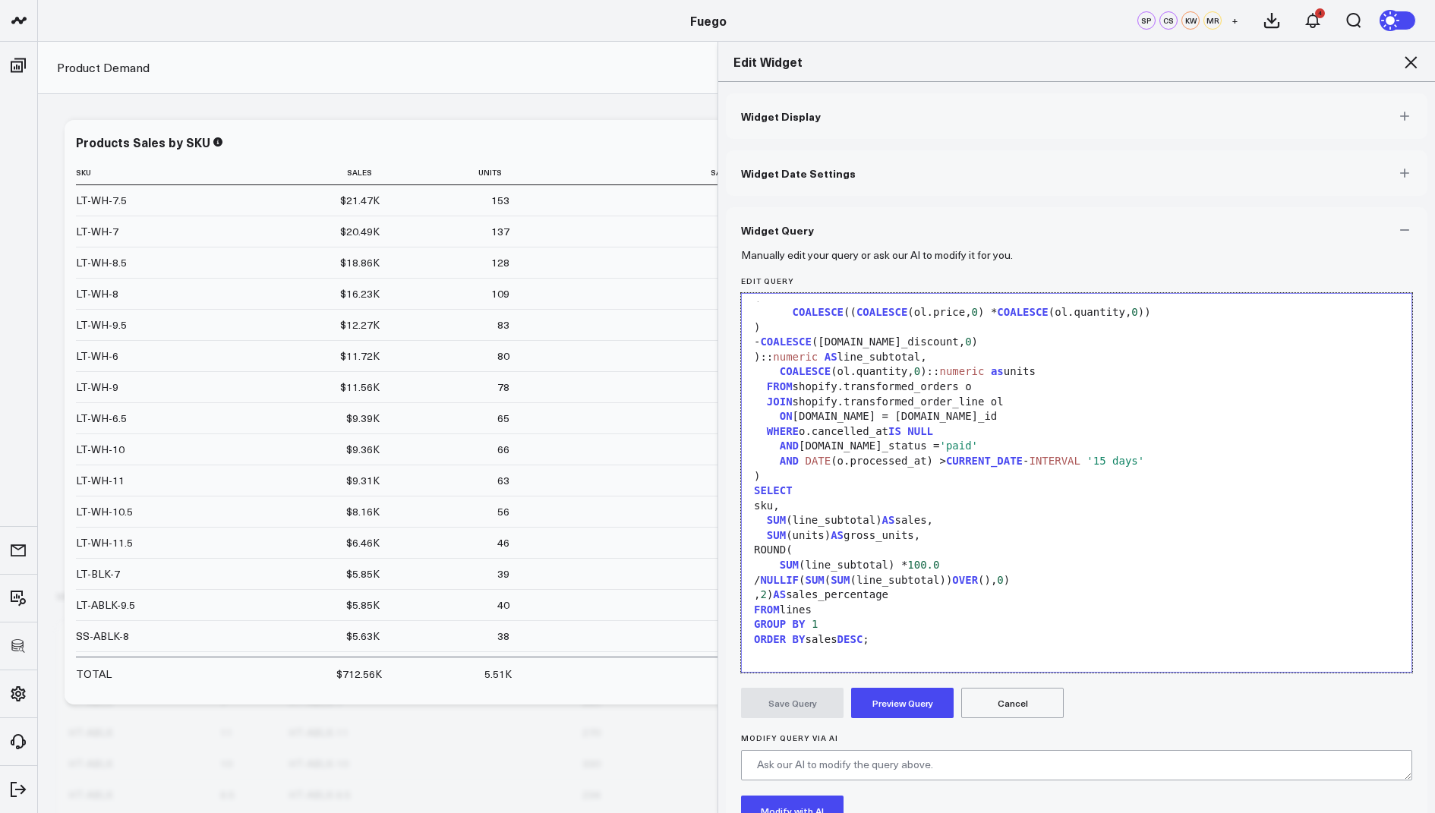
click at [898, 699] on button "Preview Query" at bounding box center [902, 703] width 103 height 30
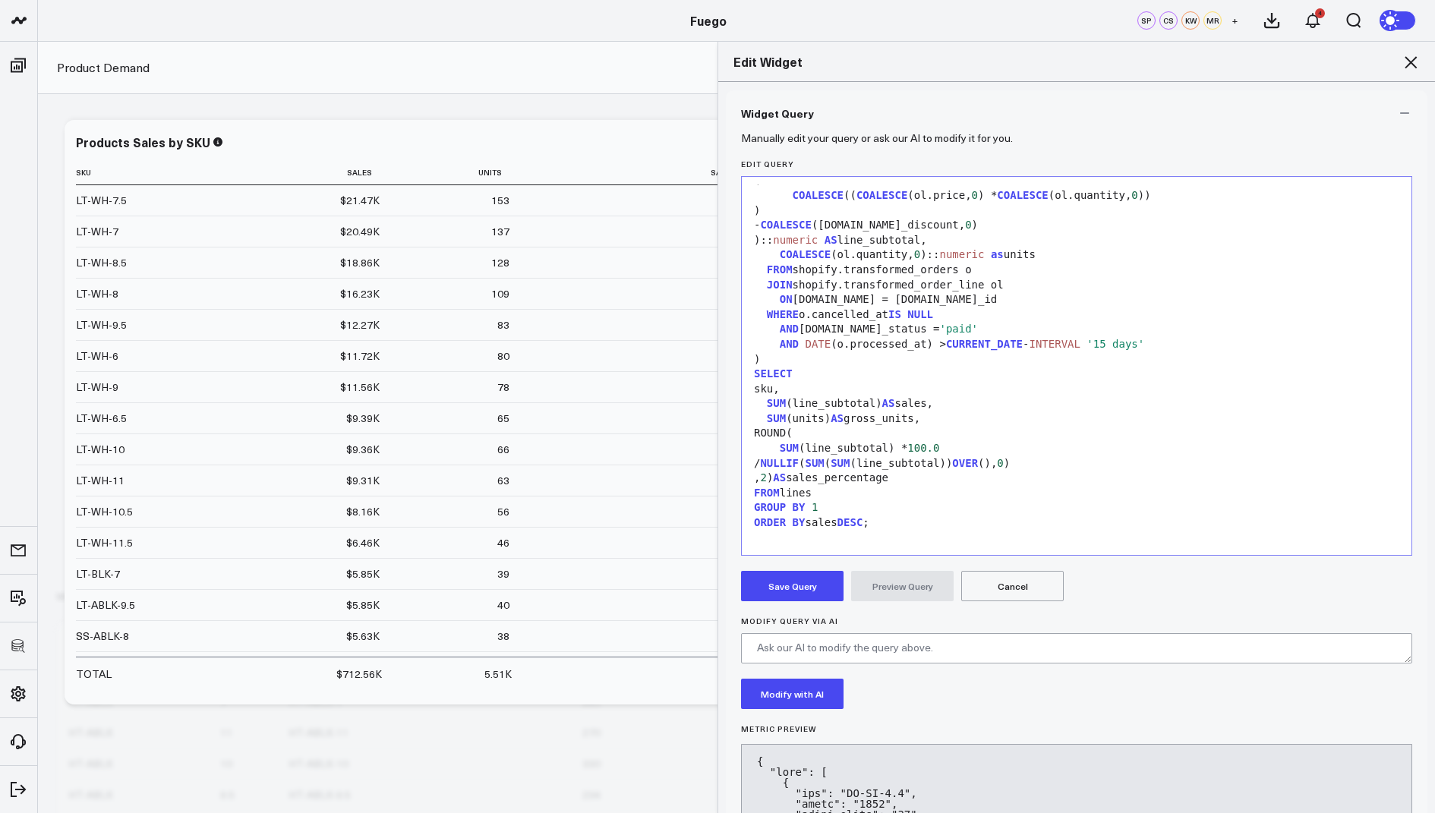
click at [793, 590] on button "Save Query" at bounding box center [792, 586] width 103 height 30
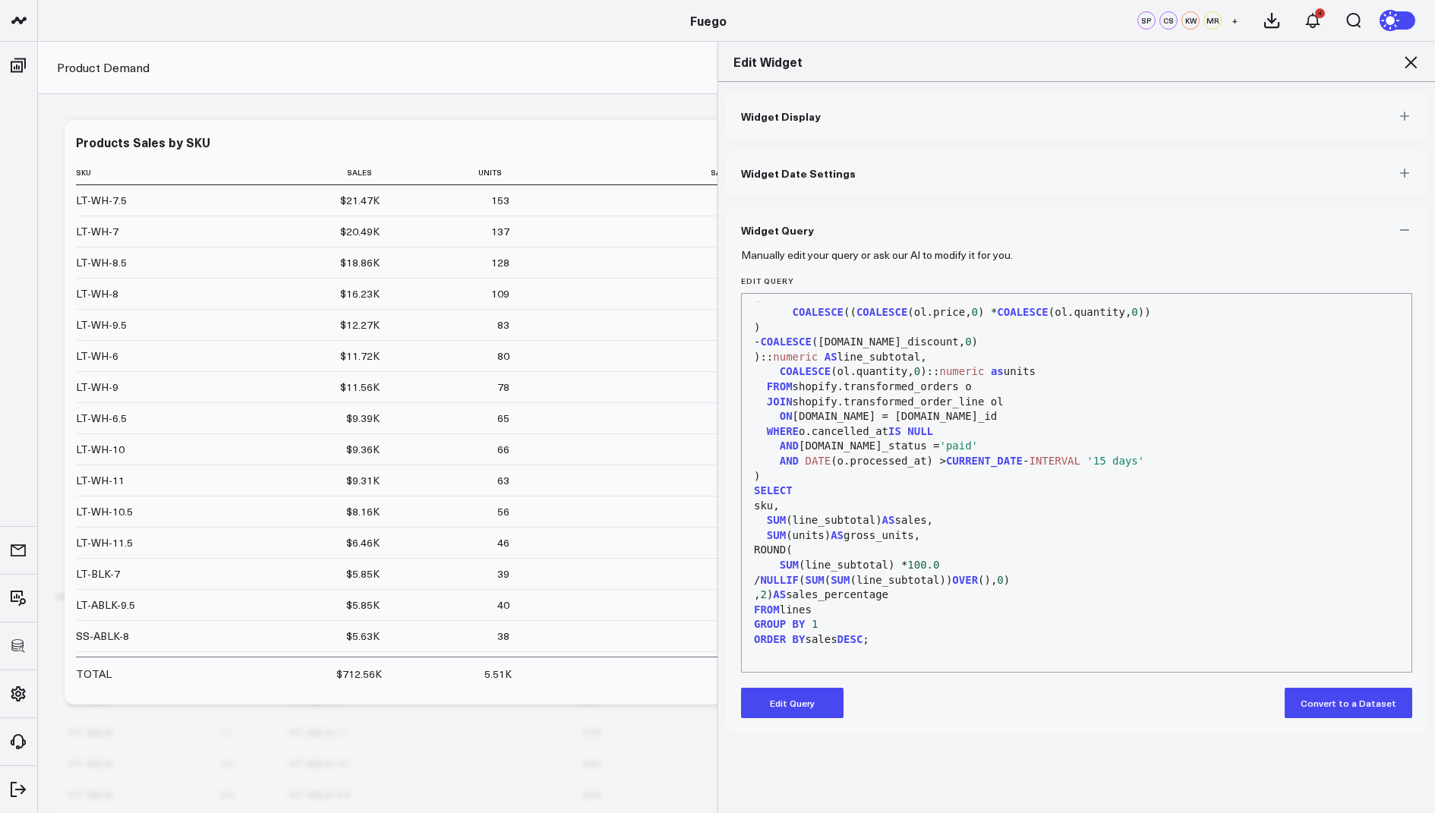
scroll to position [0, 0]
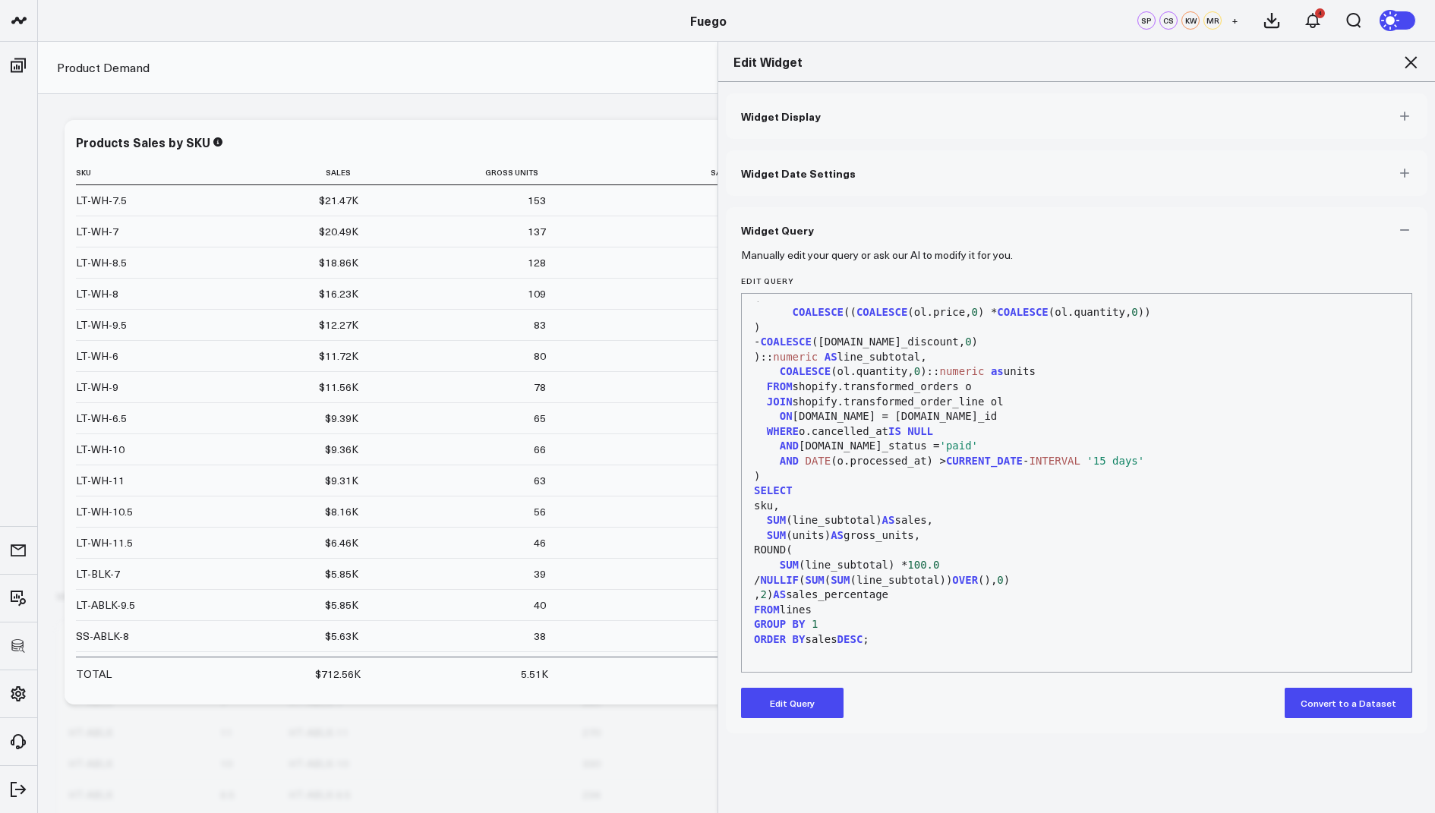
click at [1407, 61] on icon at bounding box center [1411, 62] width 18 height 18
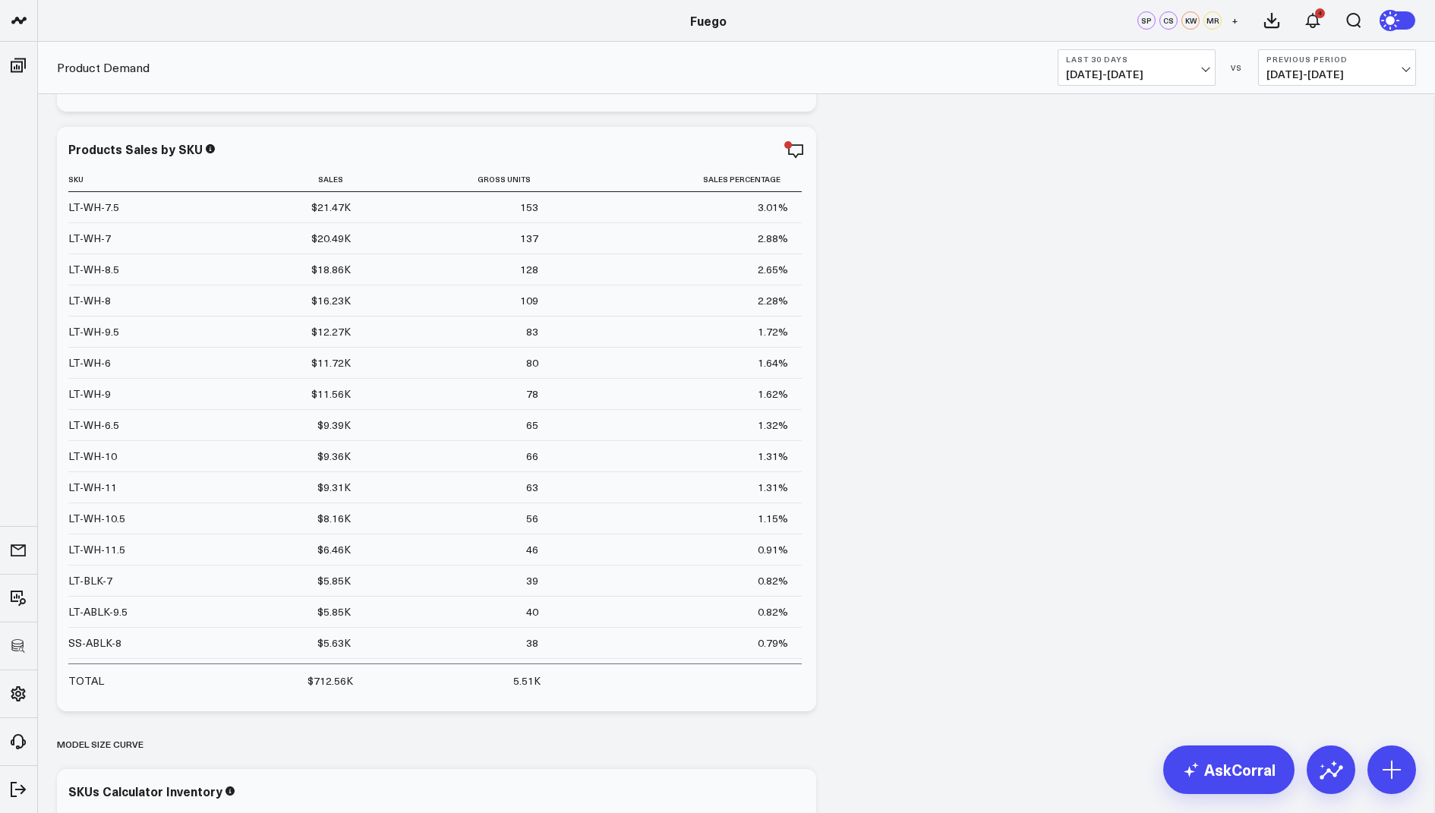
scroll to position [1238, 0]
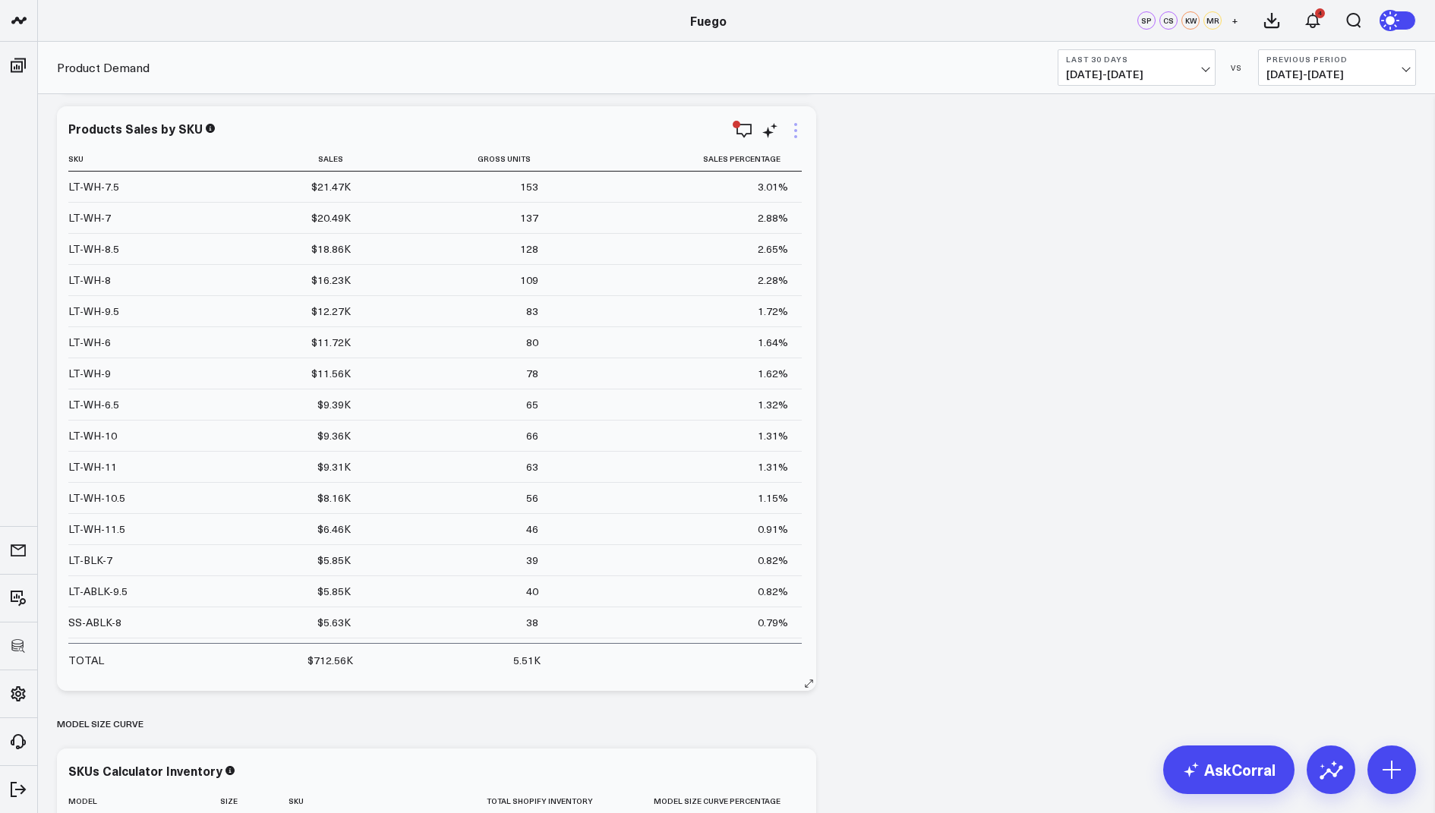
click at [798, 128] on icon at bounding box center [796, 130] width 18 height 18
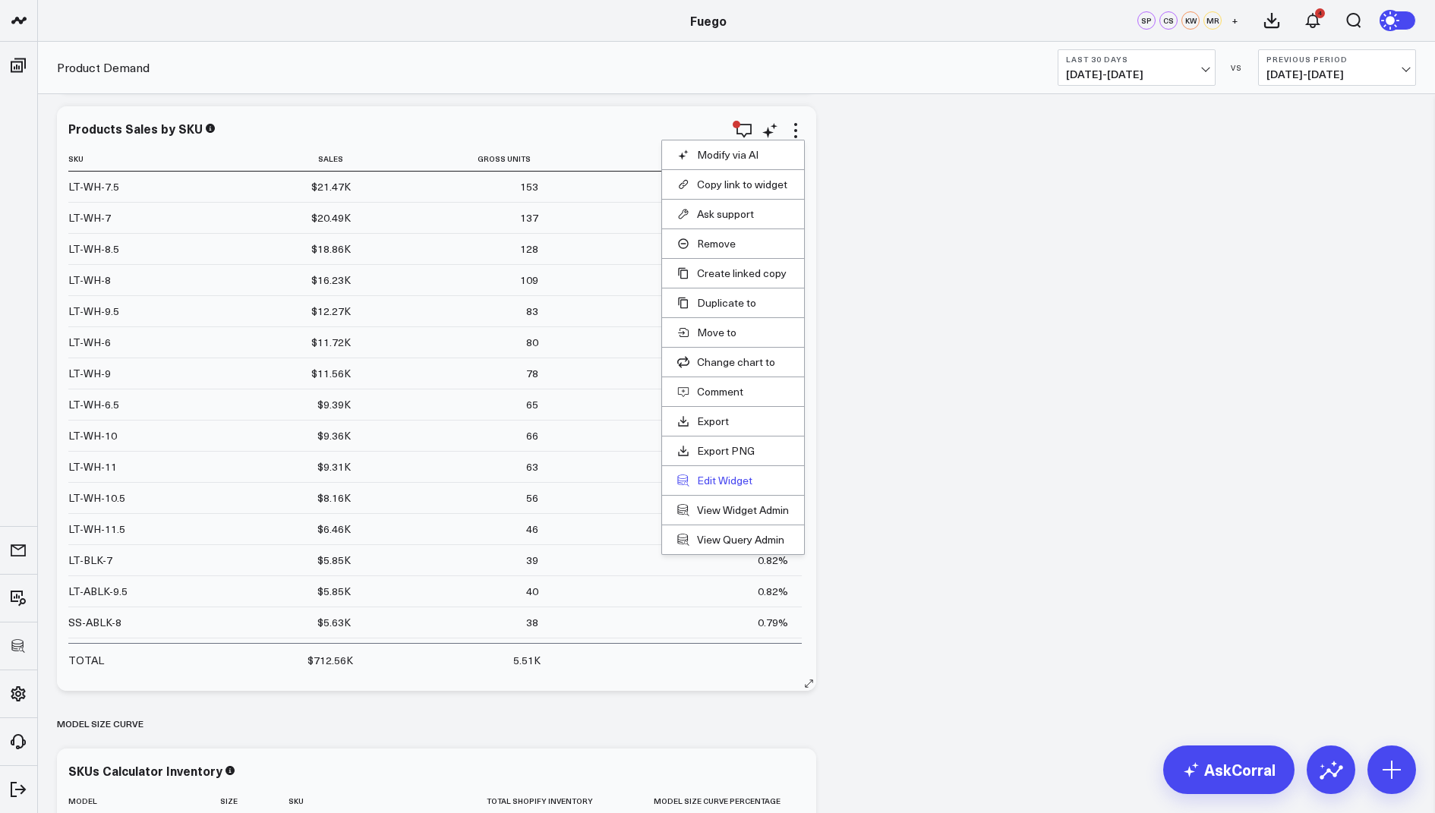
click at [722, 474] on button "Edit Widget" at bounding box center [733, 481] width 112 height 14
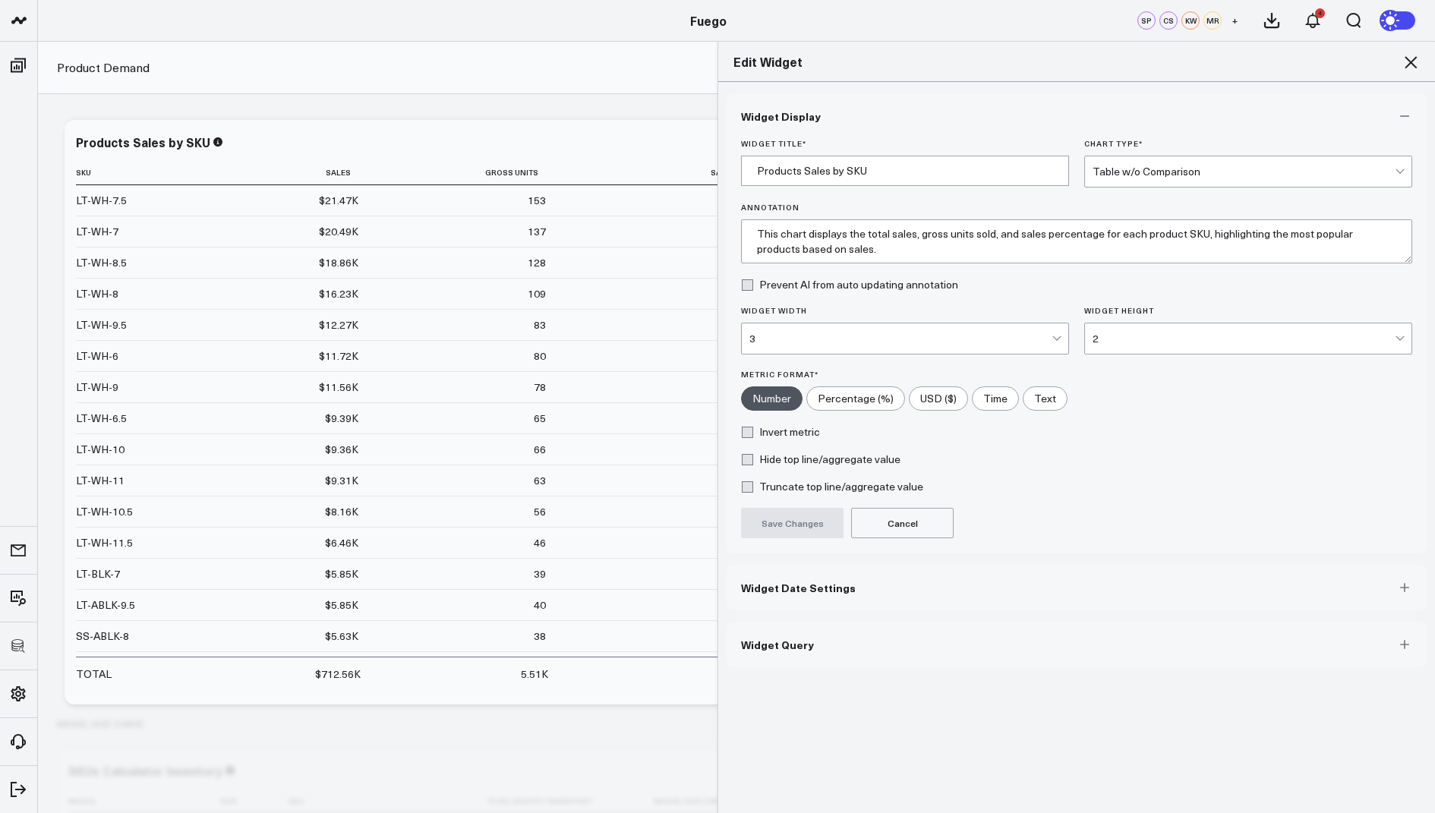
click at [765, 628] on button "Widget Query" at bounding box center [1077, 645] width 702 height 46
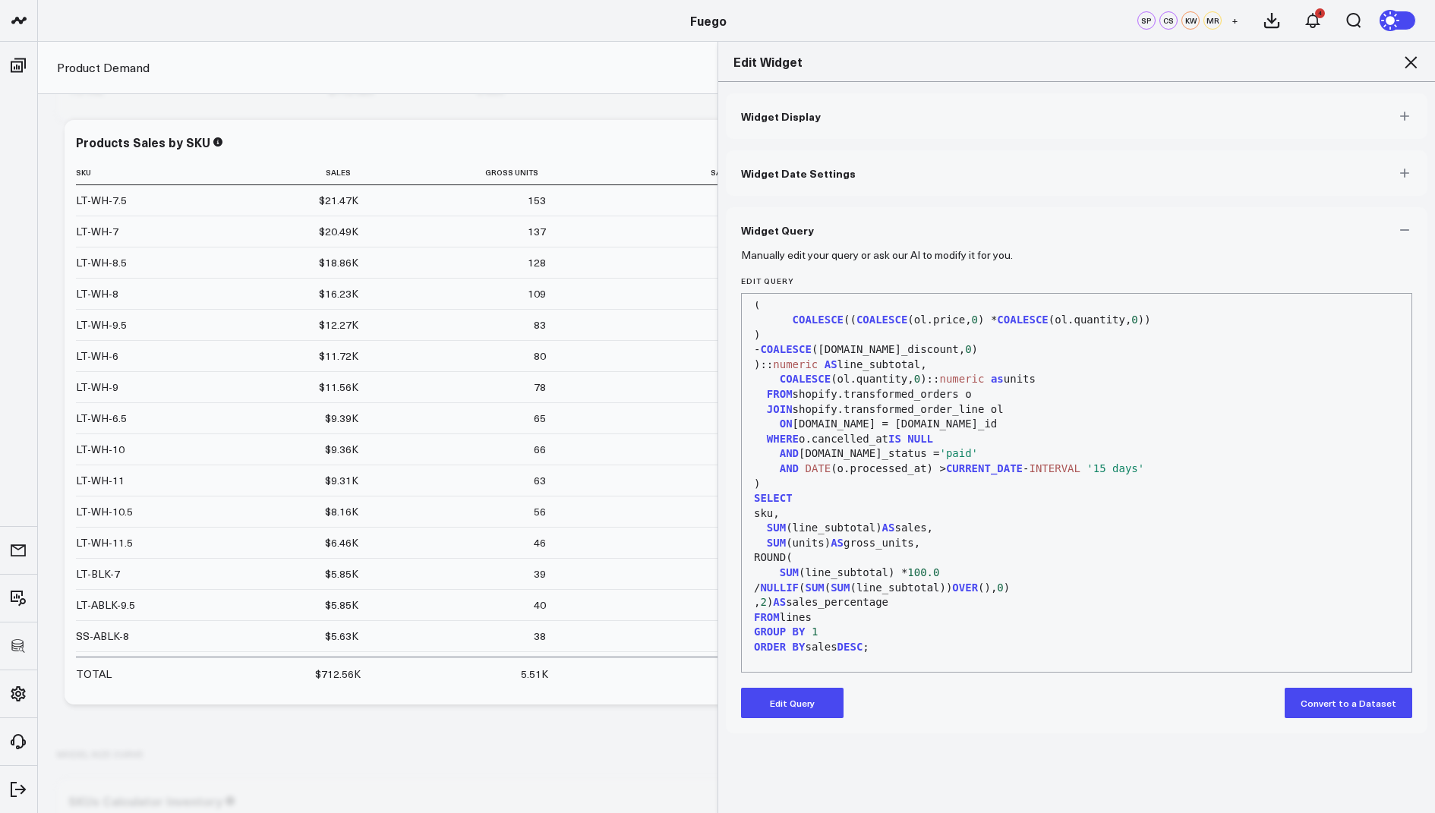
scroll to position [74, 0]
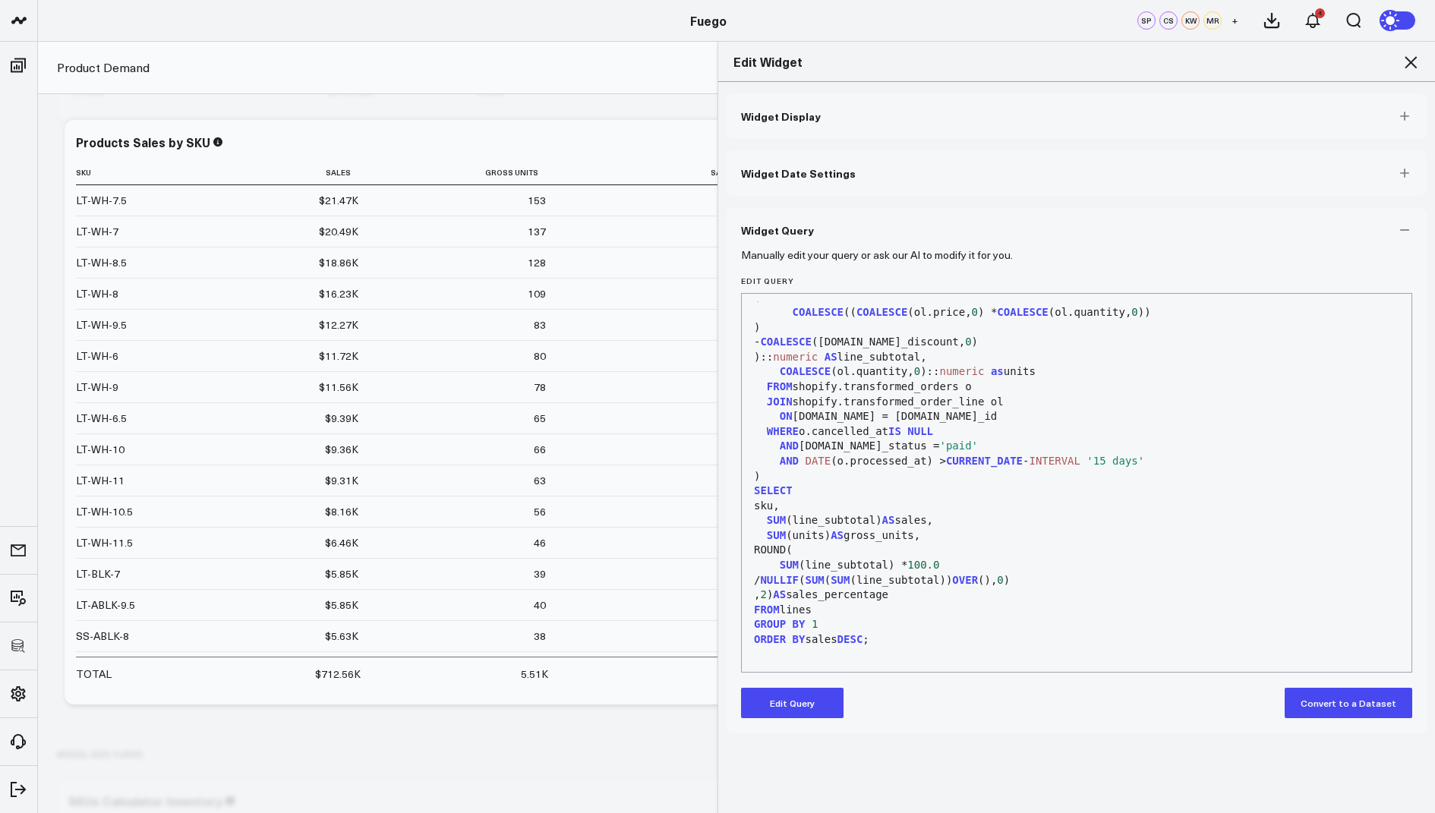
click at [800, 697] on button "Edit Query" at bounding box center [792, 703] width 103 height 30
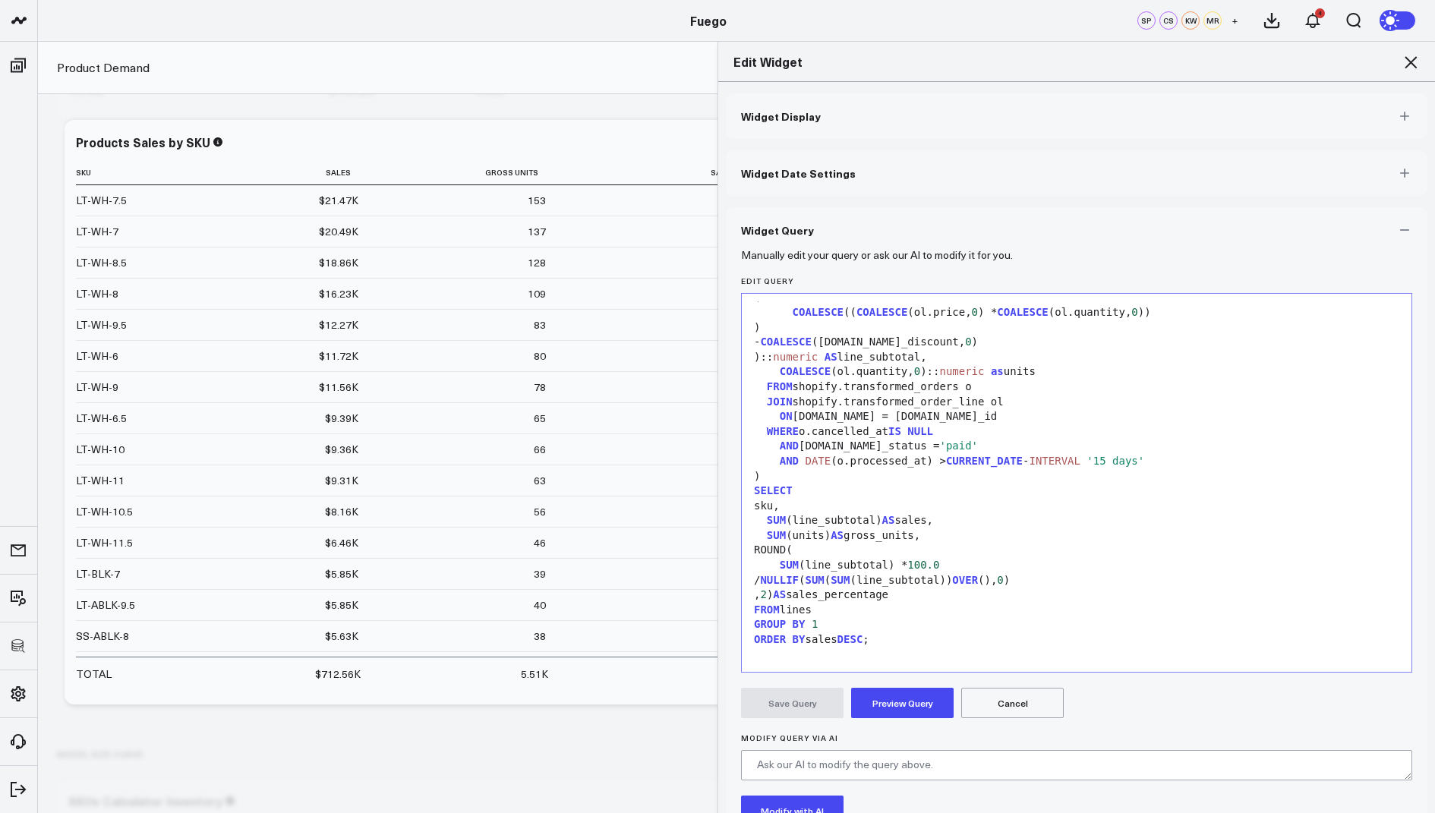
click at [893, 535] on div "SUM (units) AS gross_units," at bounding box center [1076, 535] width 655 height 15
click at [897, 707] on button "Preview Query" at bounding box center [902, 703] width 103 height 30
click at [804, 701] on button "Save Query" at bounding box center [792, 703] width 103 height 30
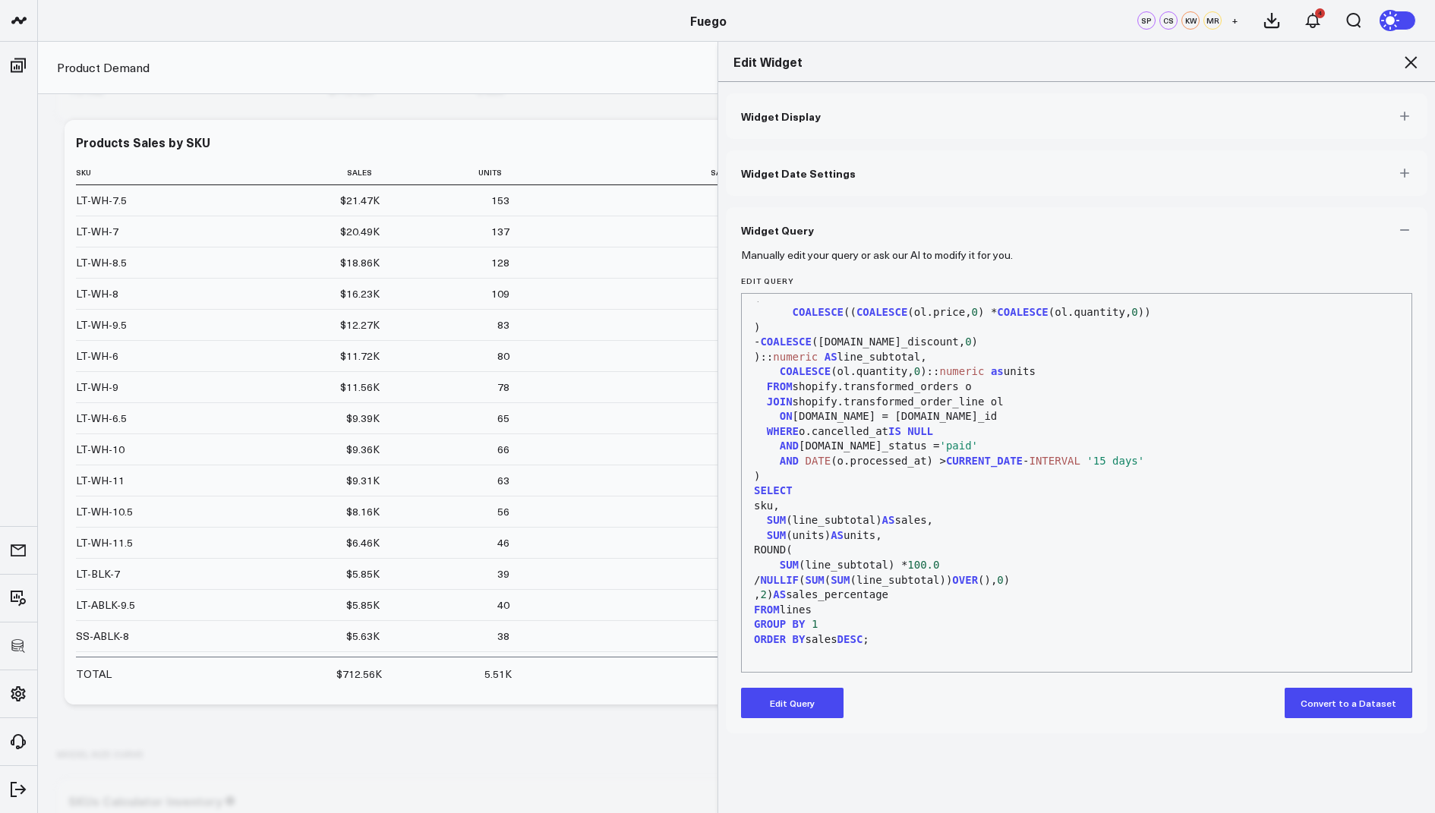
click at [1412, 59] on icon at bounding box center [1411, 62] width 18 height 18
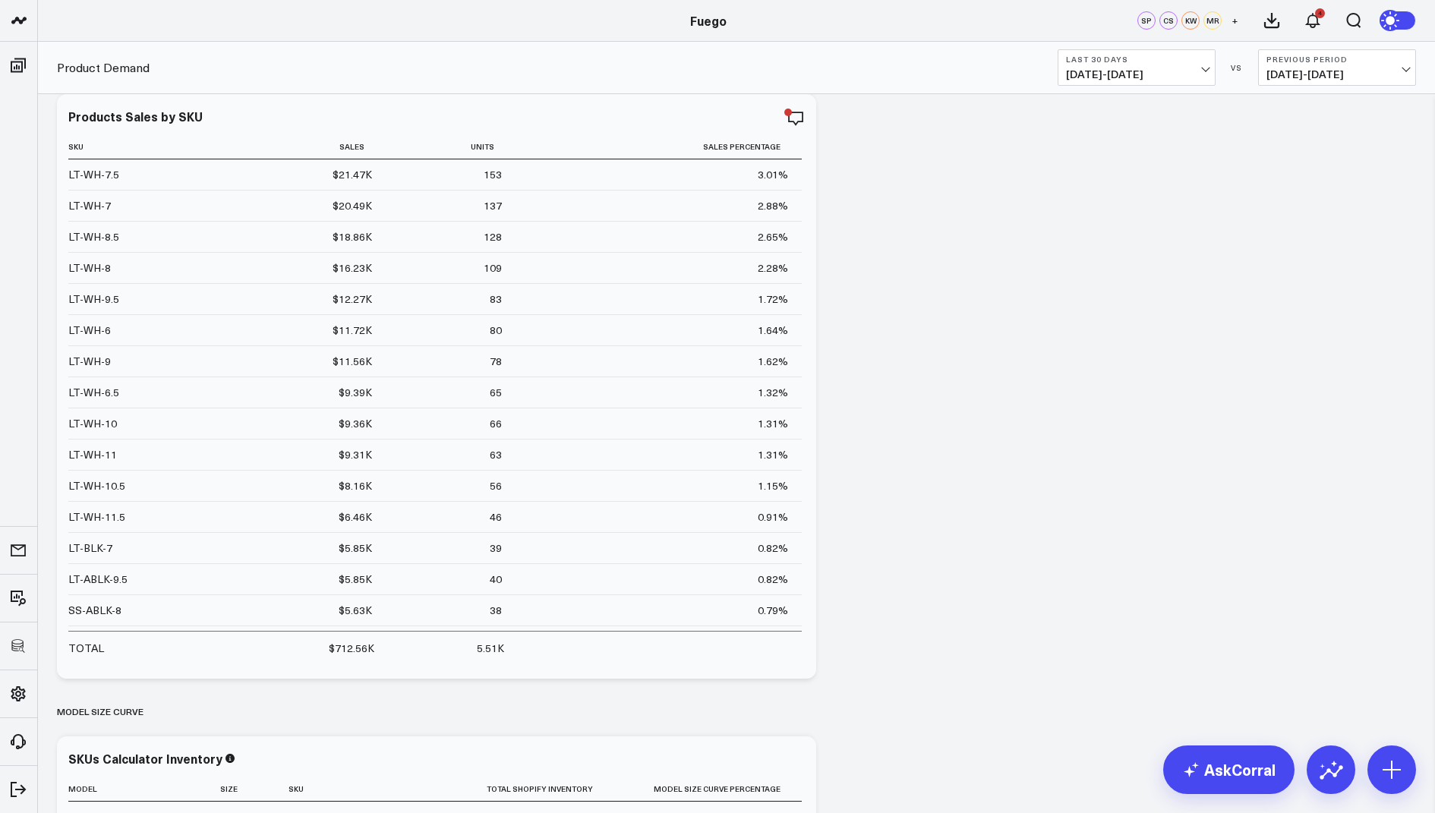
scroll to position [1150, 0]
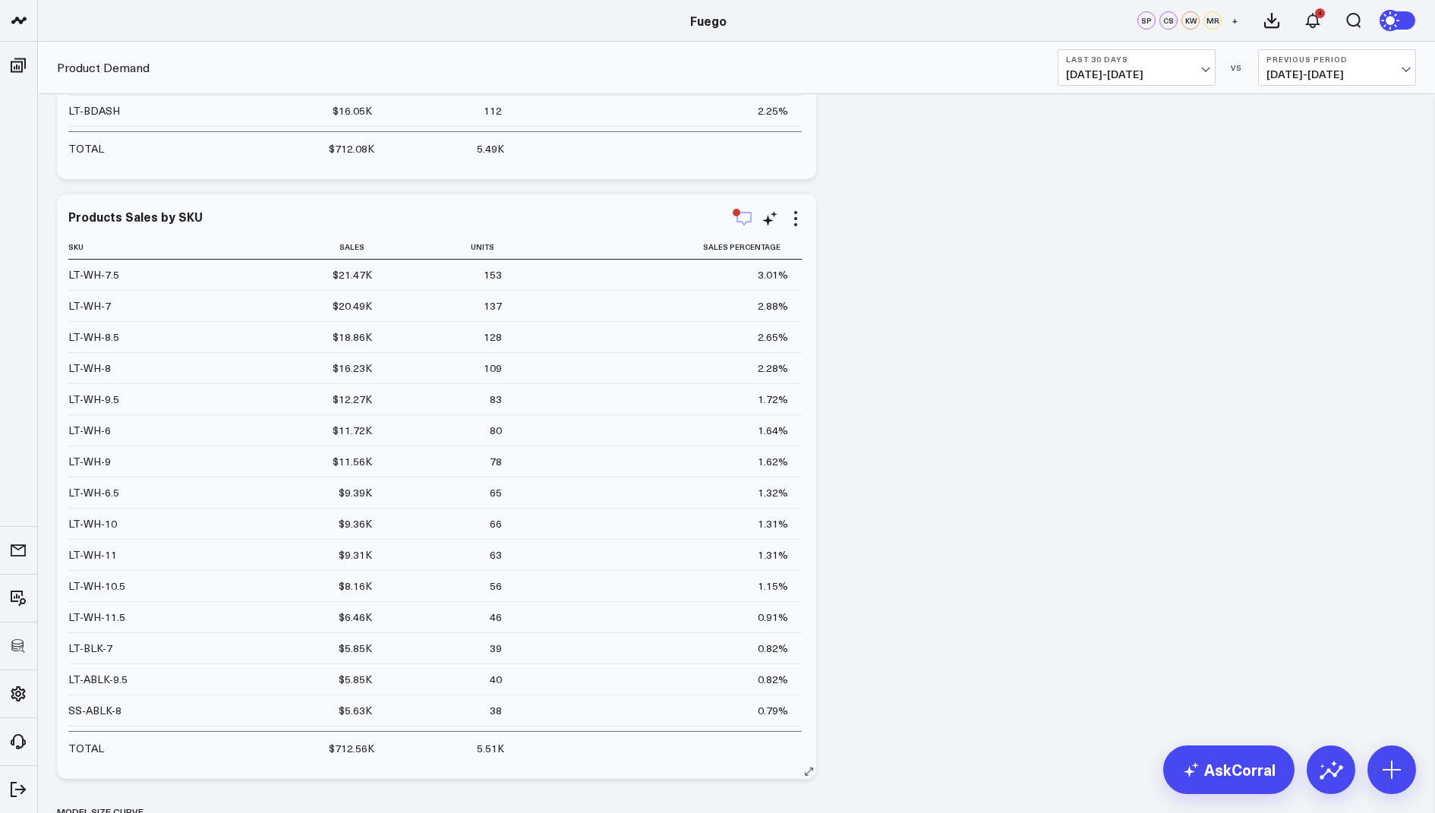
click at [751, 220] on icon "button" at bounding box center [744, 219] width 15 height 14
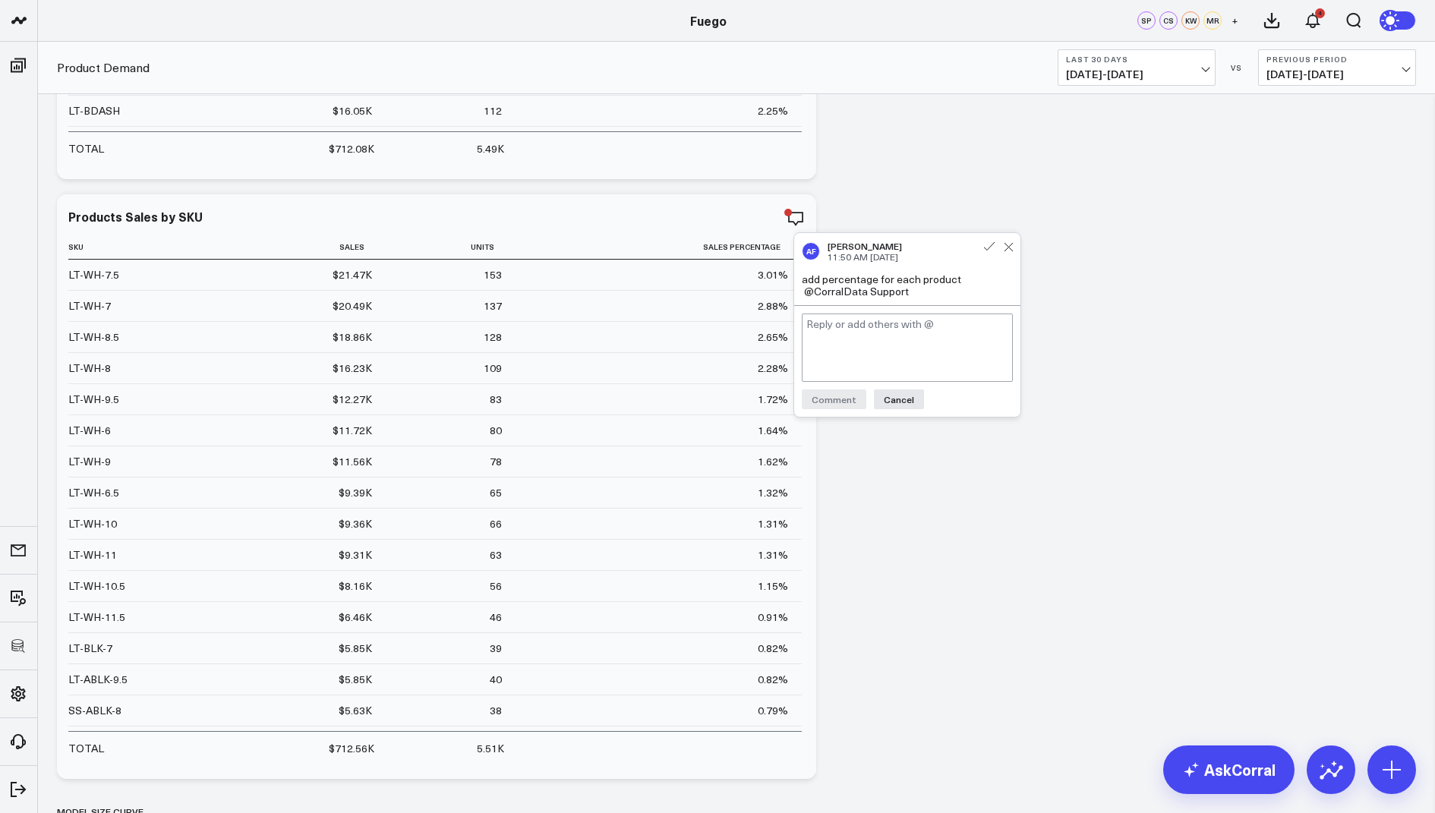
click at [1057, 189] on div "Percent of Sales Modify via AI Copy link to widget Ask support Remove Create li…" at bounding box center [736, 187] width 1374 height 2484
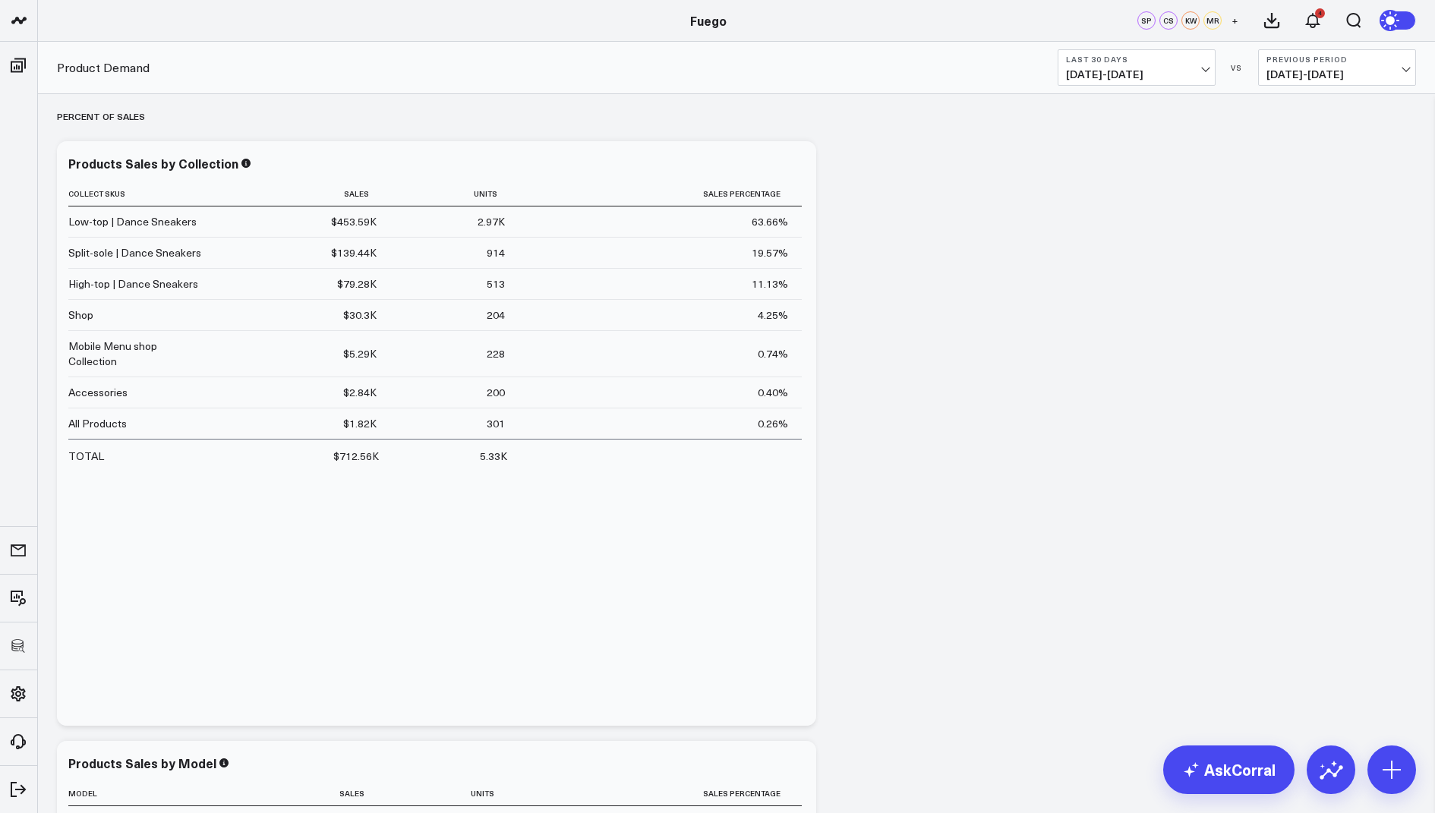
scroll to position [0, 0]
click at [799, 172] on icon at bounding box center [796, 168] width 18 height 18
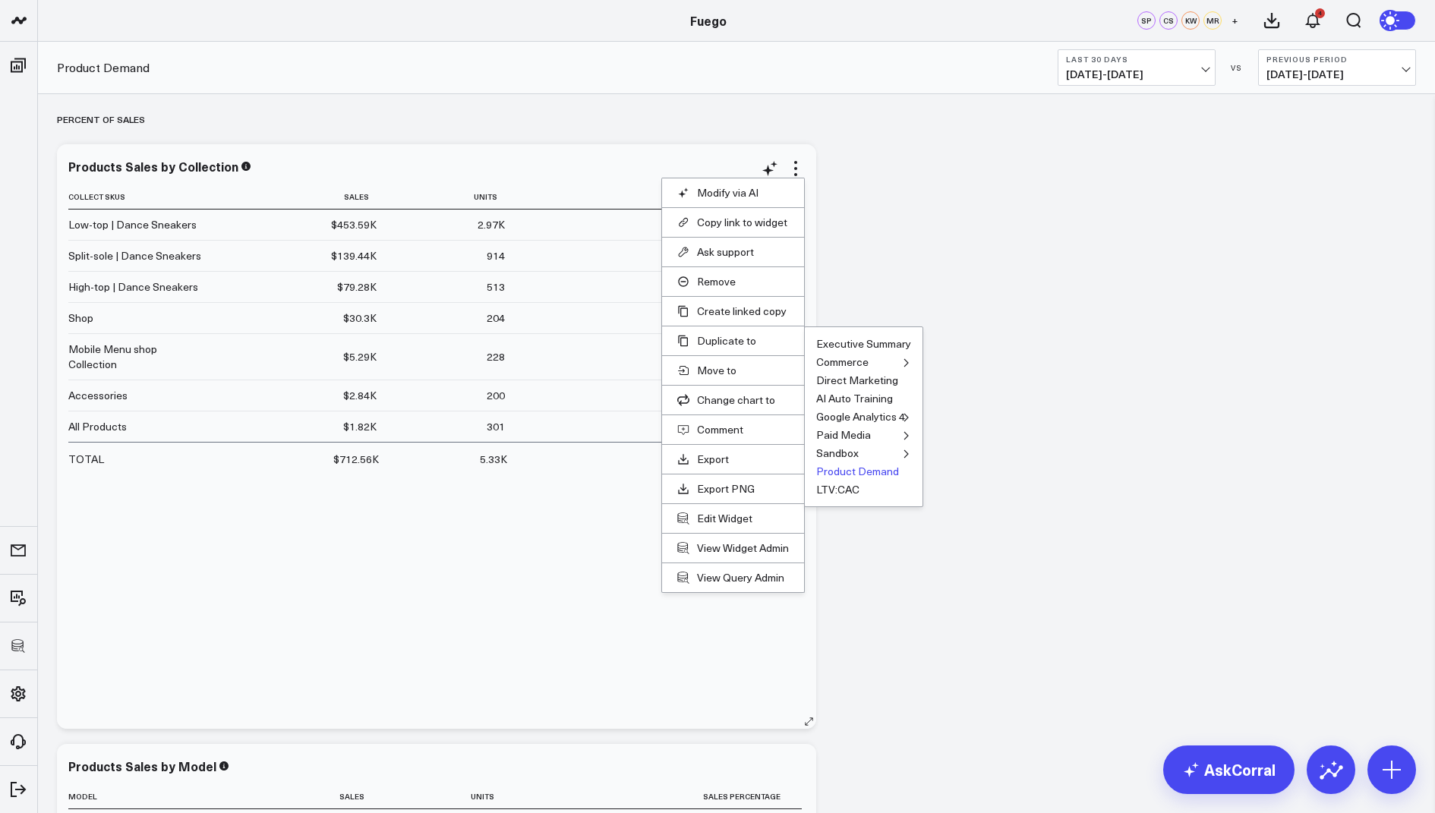
click at [834, 471] on button "Product Demand" at bounding box center [857, 471] width 83 height 11
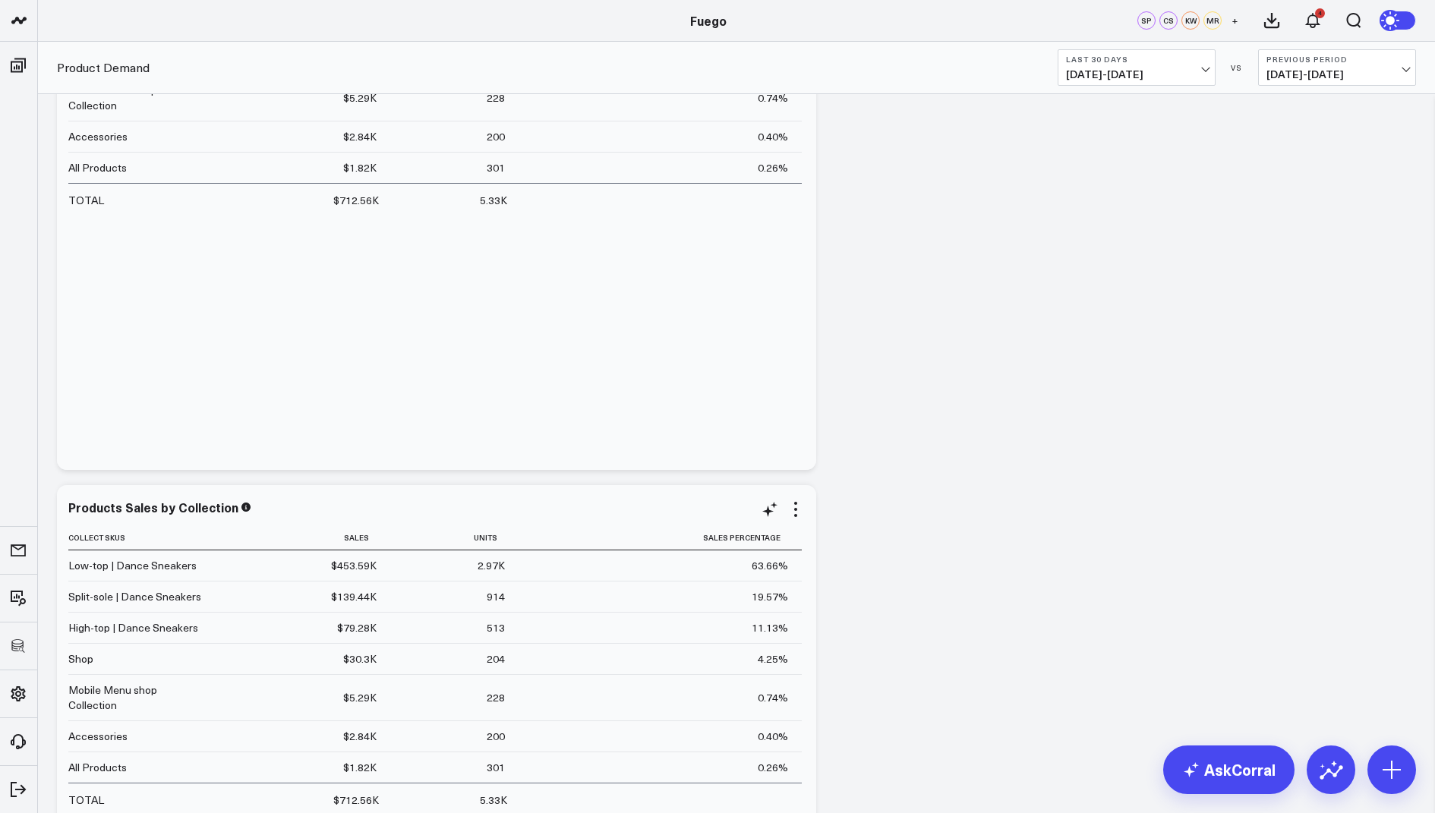
scroll to position [330, 0]
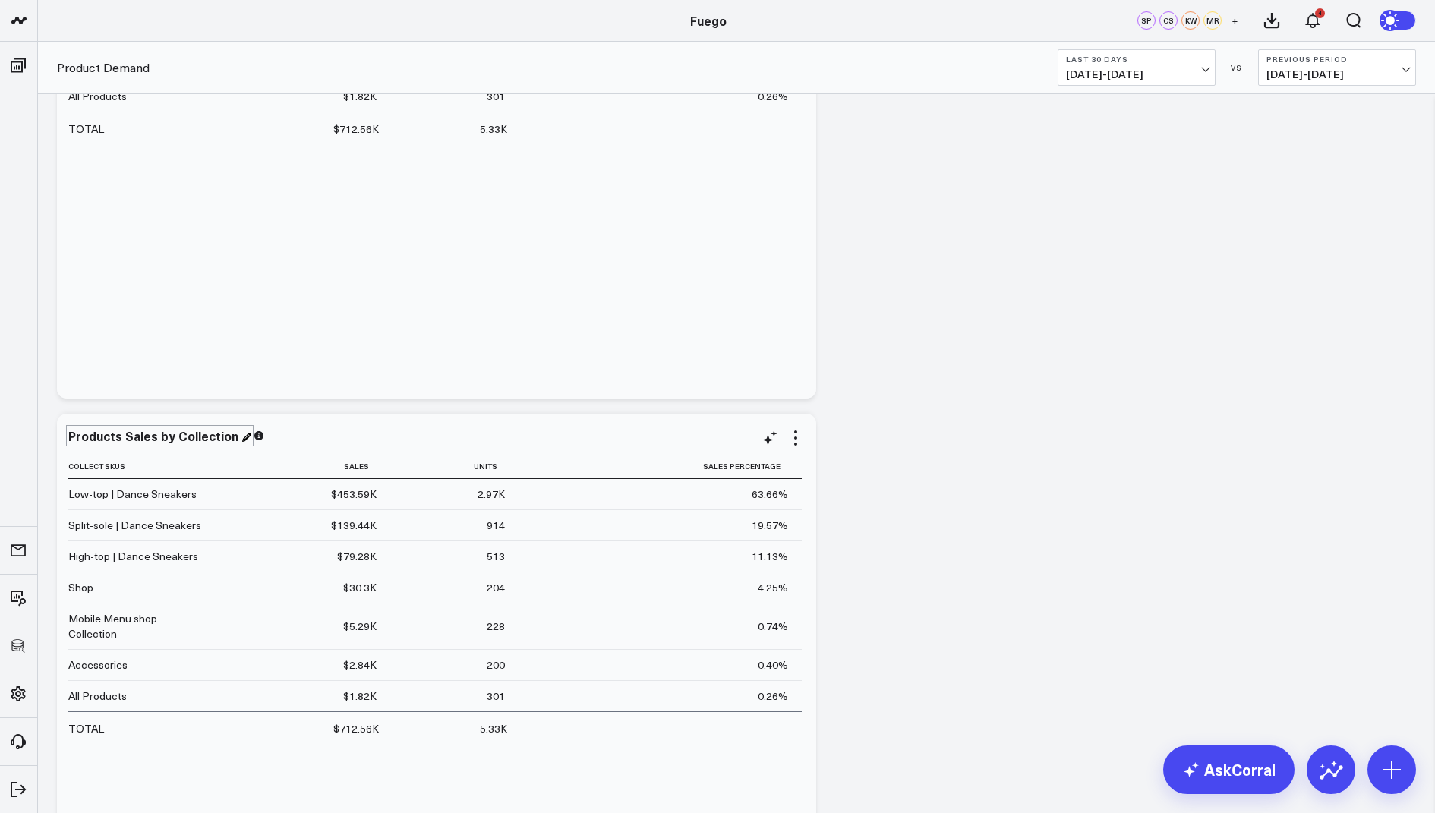
click at [228, 428] on div "Products Sales by Collection" at bounding box center [159, 435] width 183 height 17
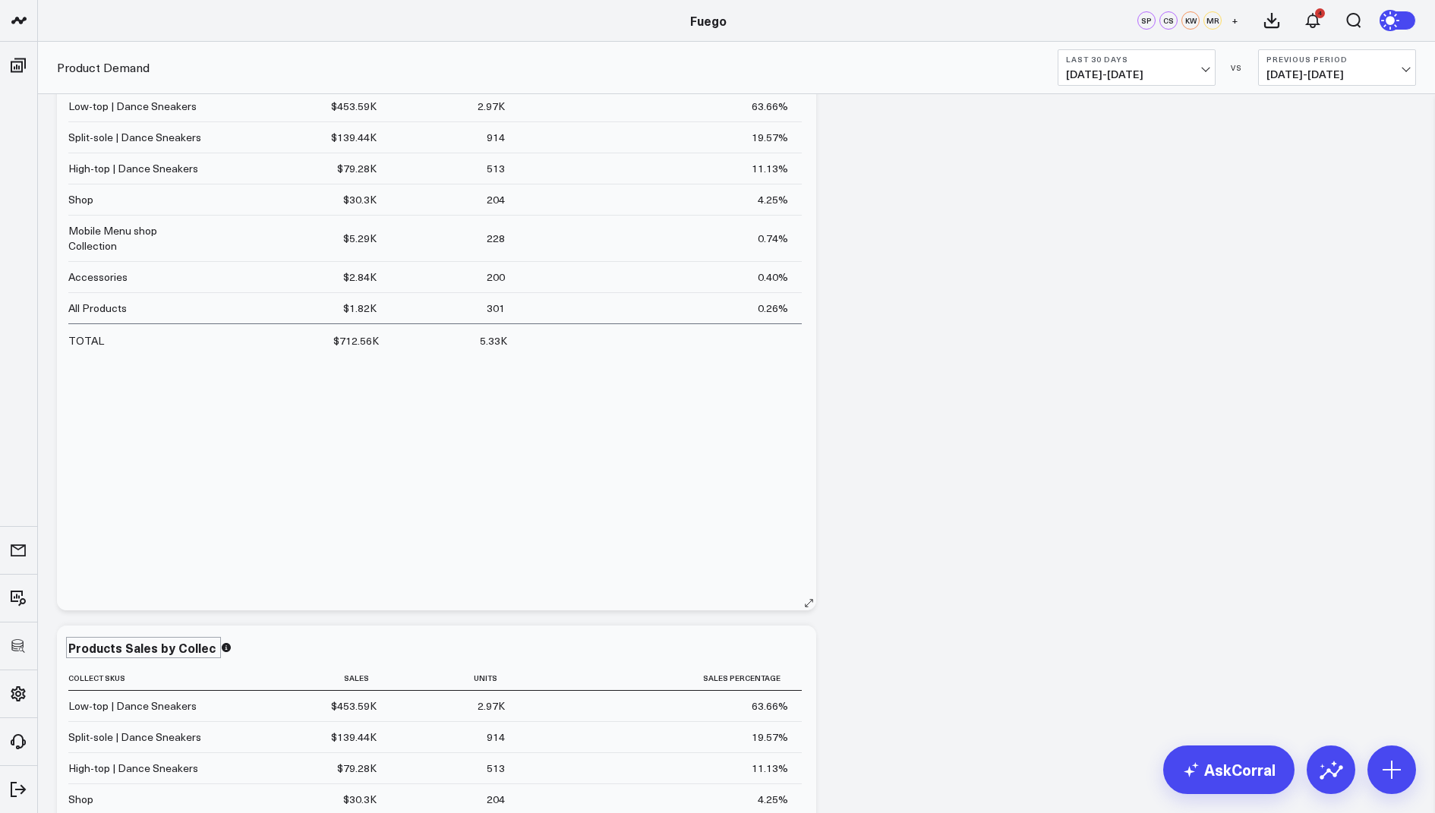
scroll to position [254, 0]
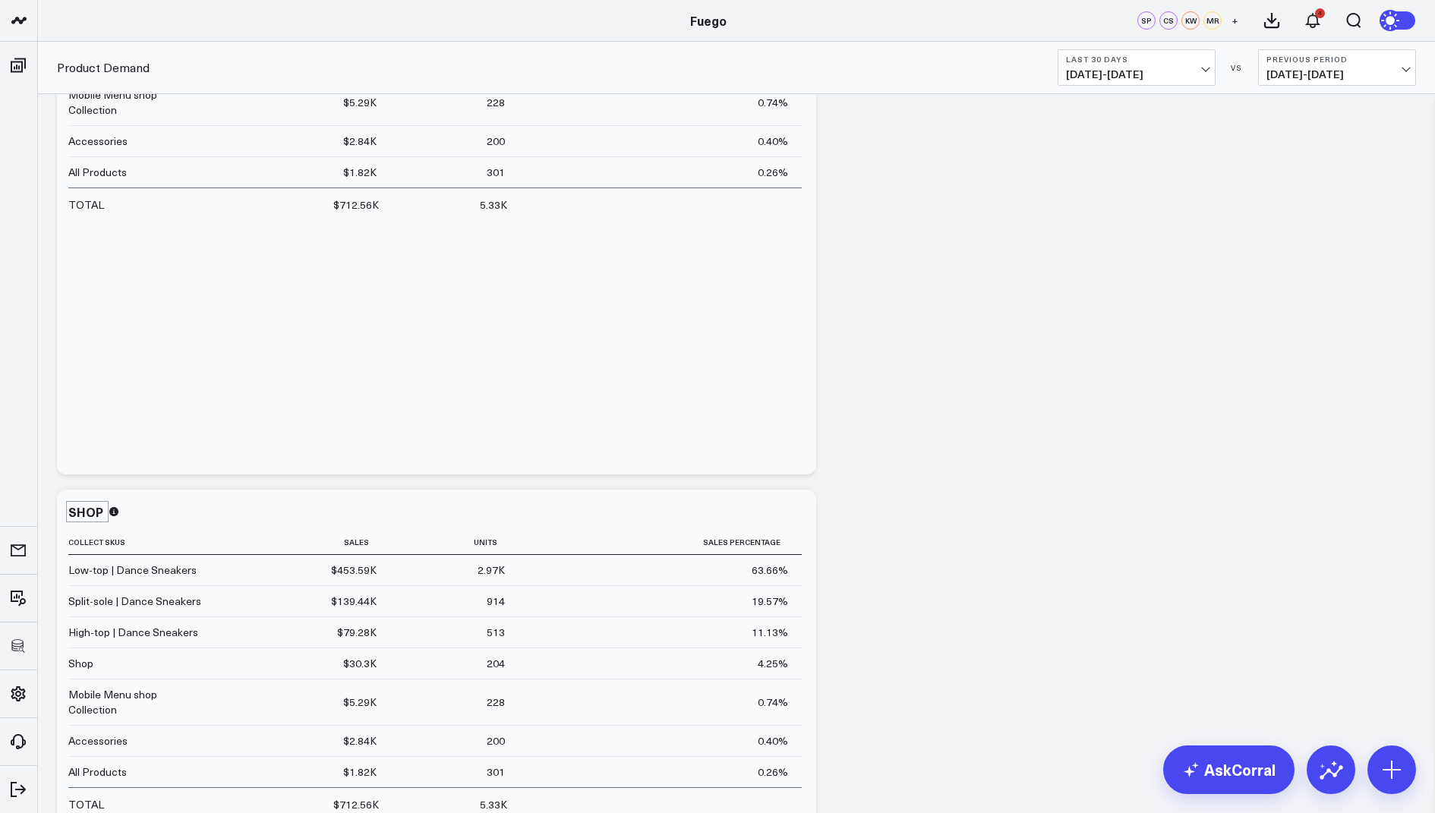
click at [87, 512] on div "SHOP" at bounding box center [92, 511] width 48 height 17
click at [95, 513] on div "Shop" at bounding box center [89, 511] width 43 height 17
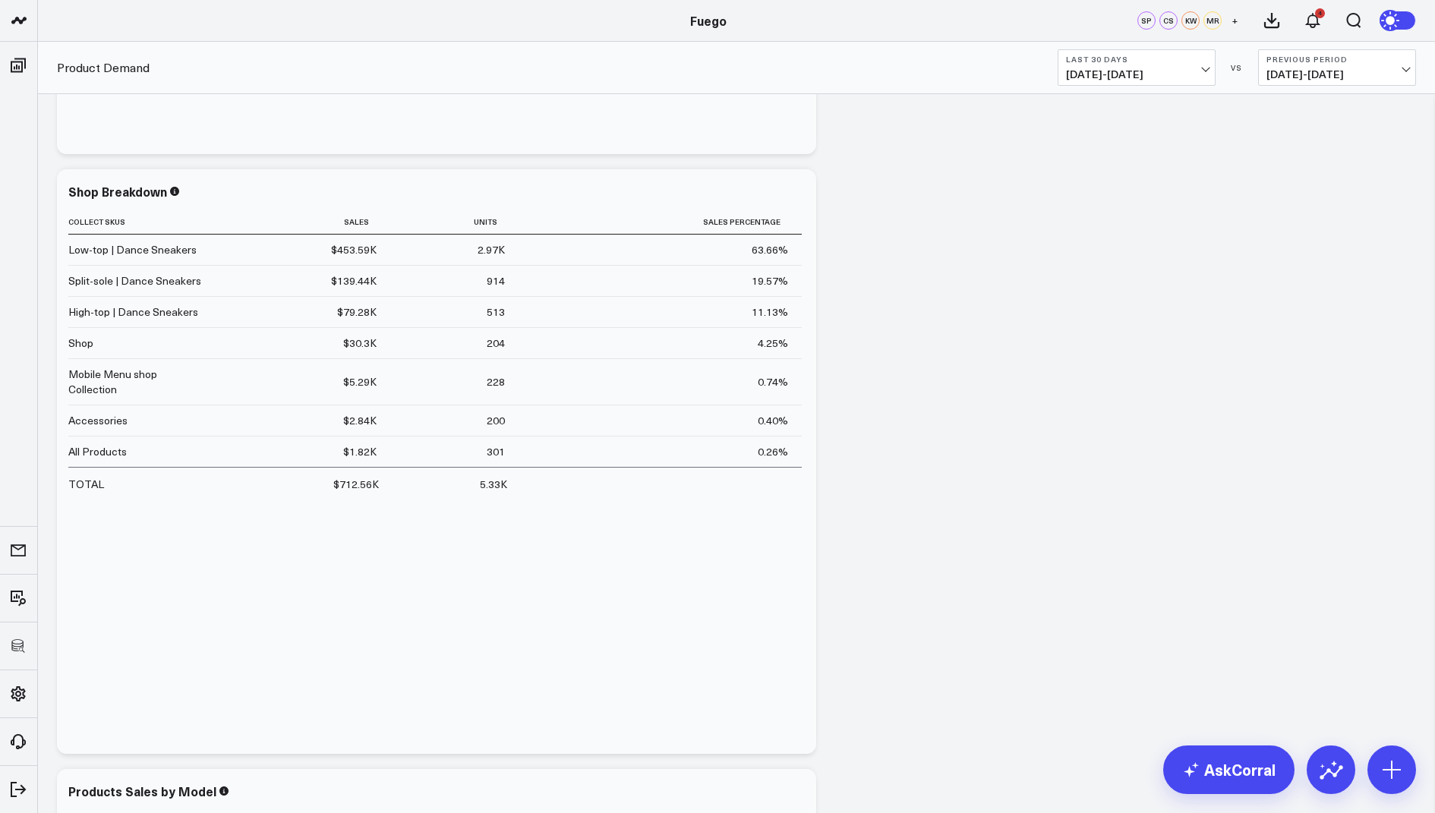
scroll to position [576, 0]
click at [789, 187] on icon at bounding box center [796, 193] width 18 height 18
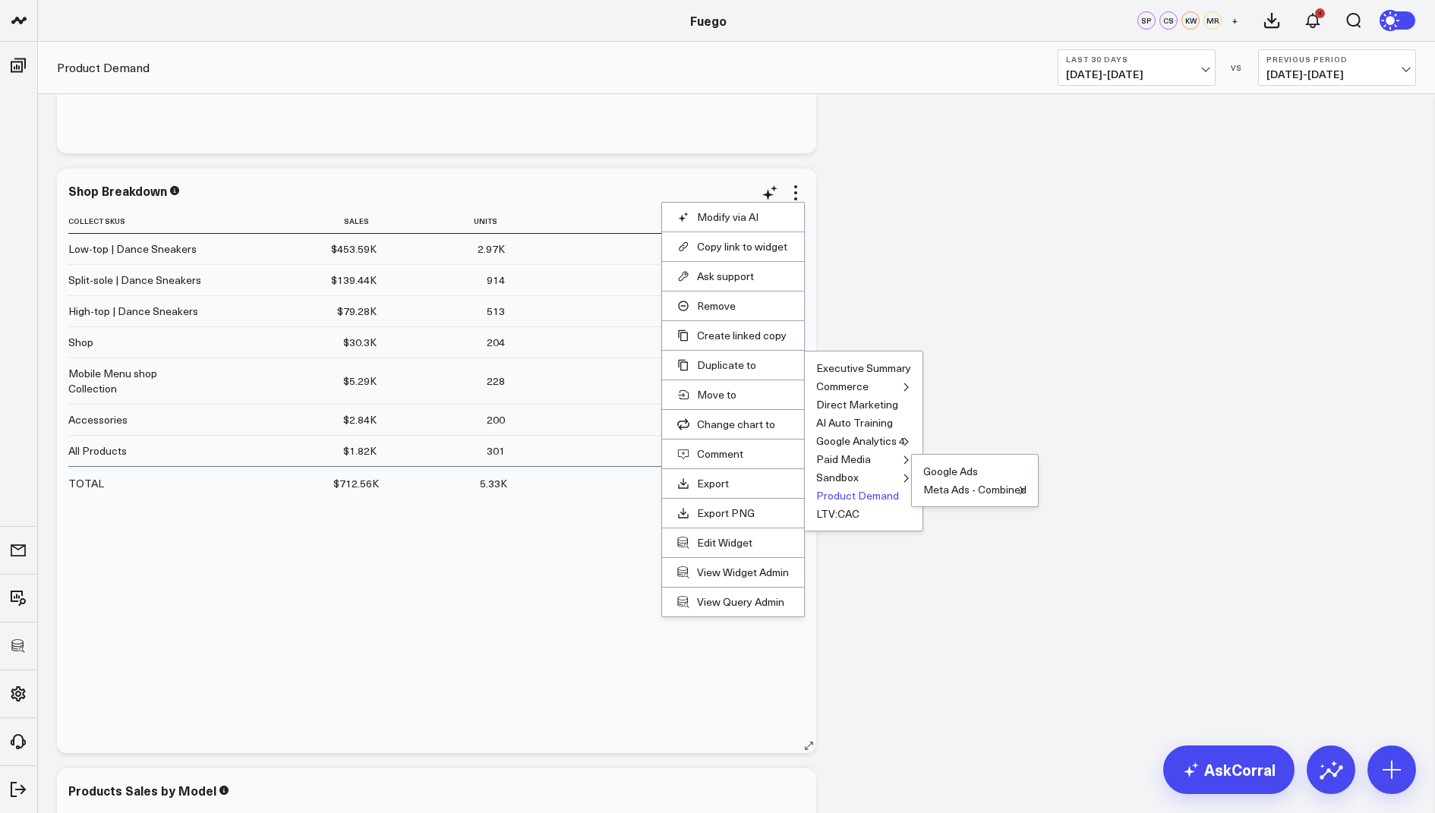
click at [911, 495] on ul "Google Ads Meta Ads - Combined Meta Ads - Fuego Meta Ads - Fuego, inc." at bounding box center [975, 480] width 128 height 53
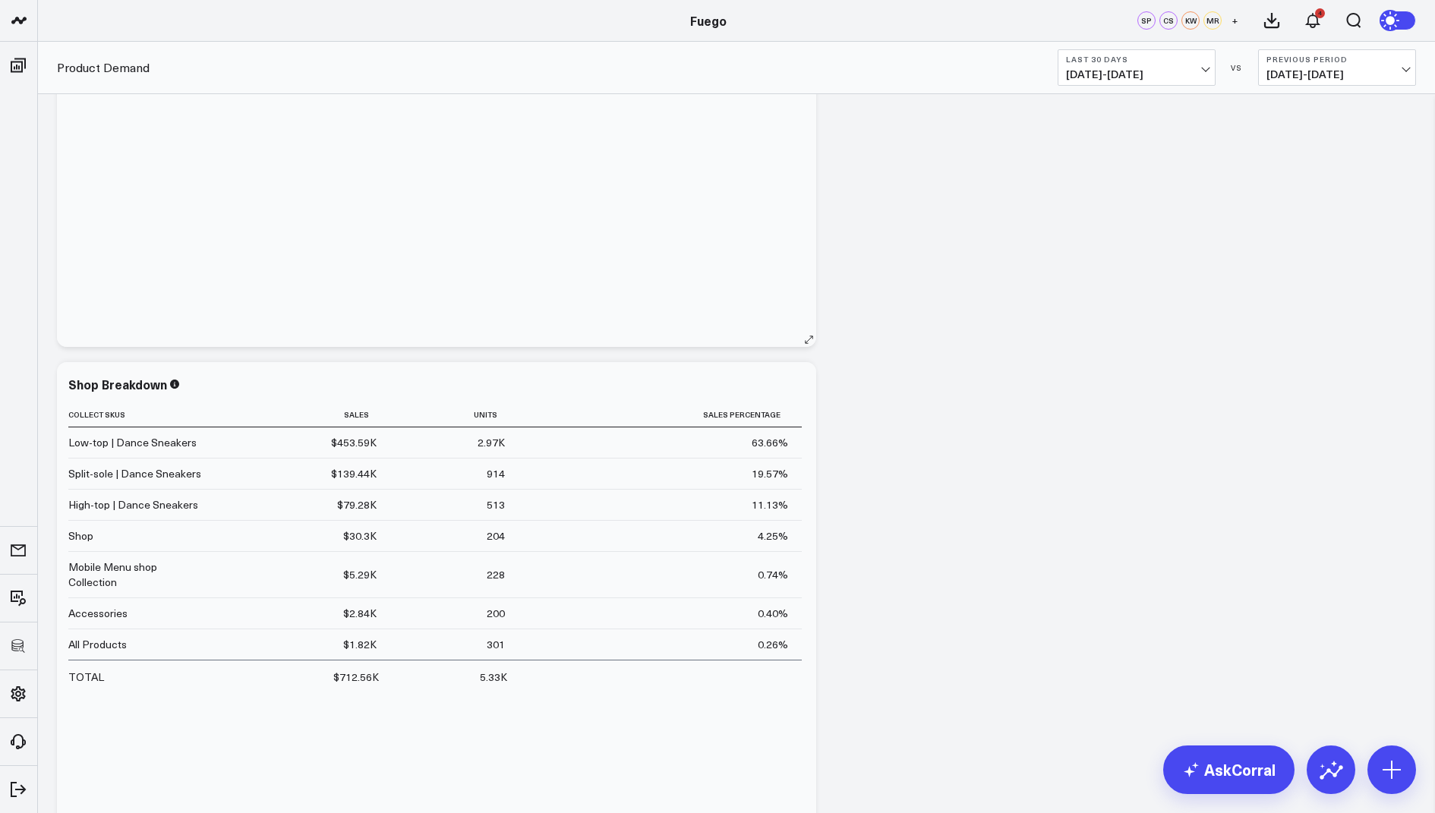
scroll to position [532, 0]
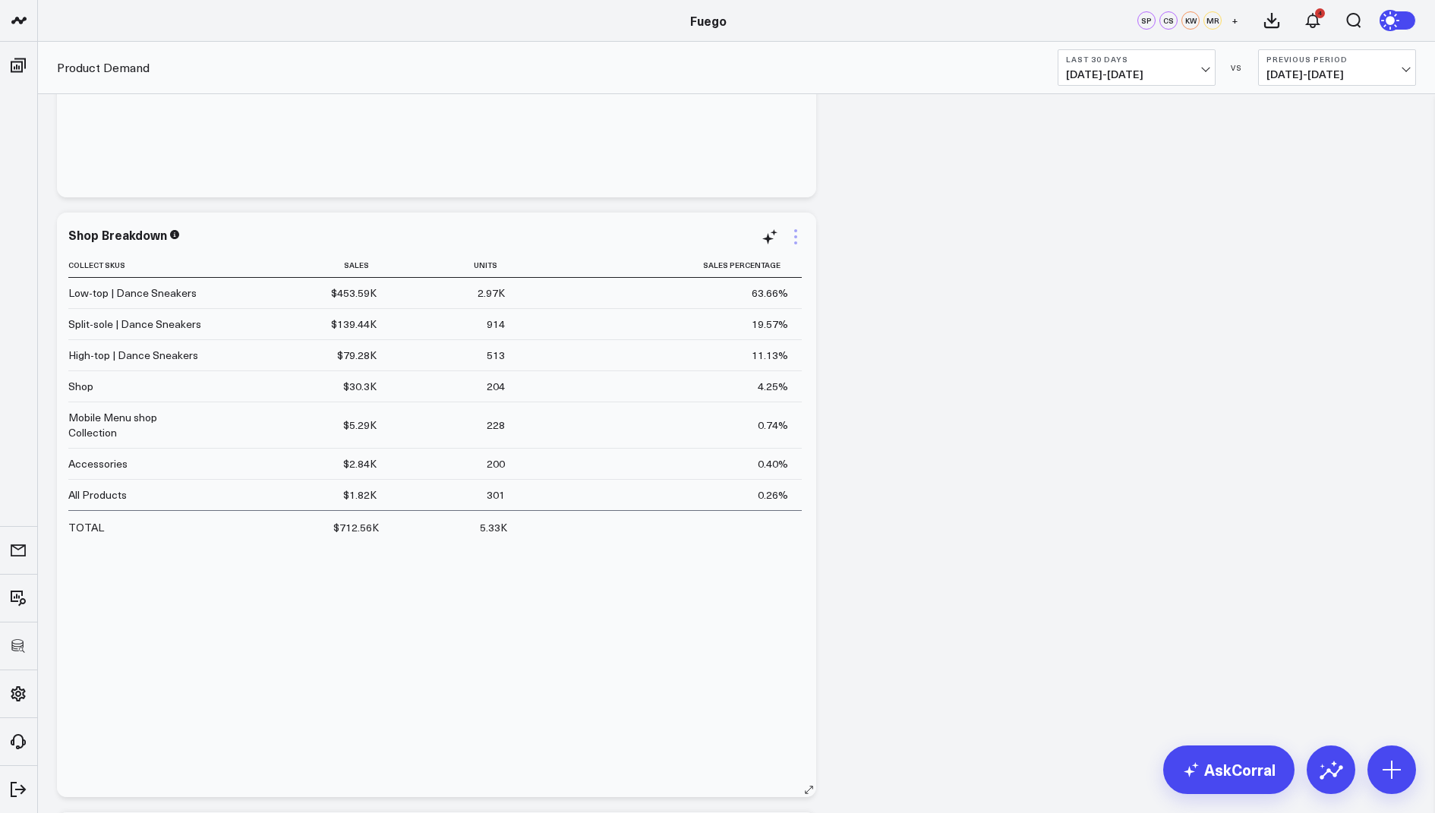
click at [797, 229] on icon at bounding box center [796, 237] width 18 height 18
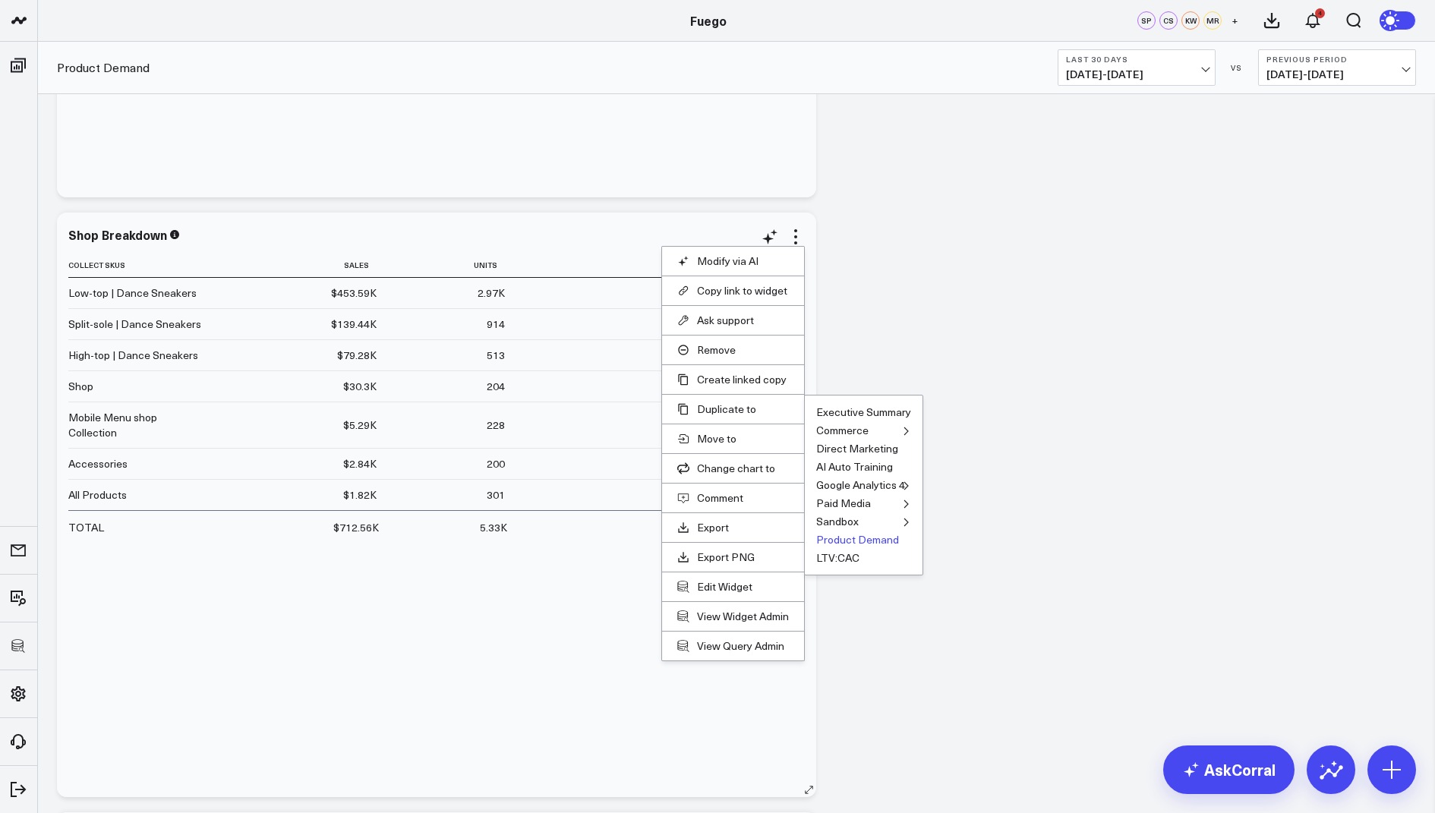
click at [838, 535] on button "Product Demand" at bounding box center [857, 540] width 83 height 11
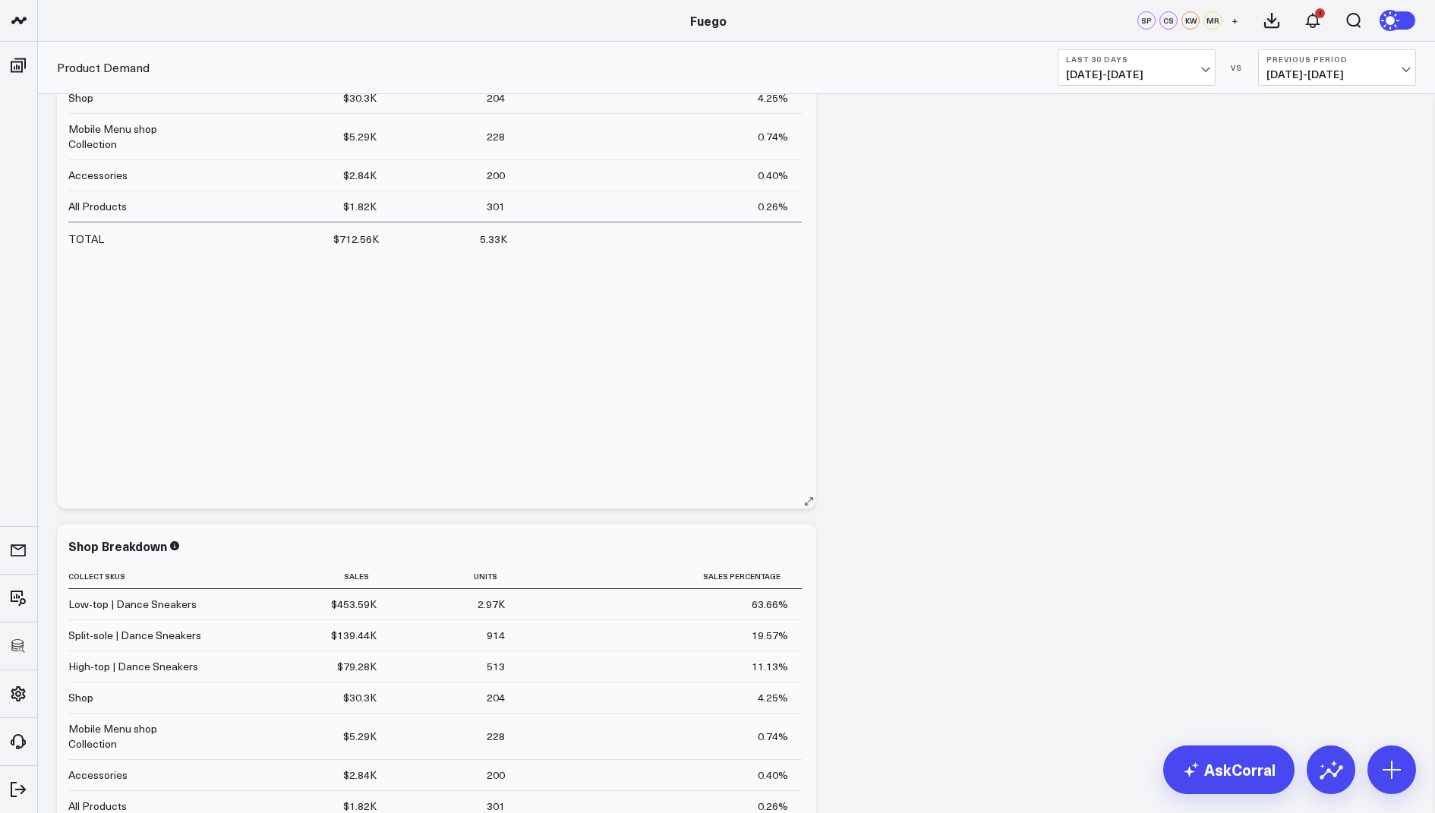
scroll to position [845, 0]
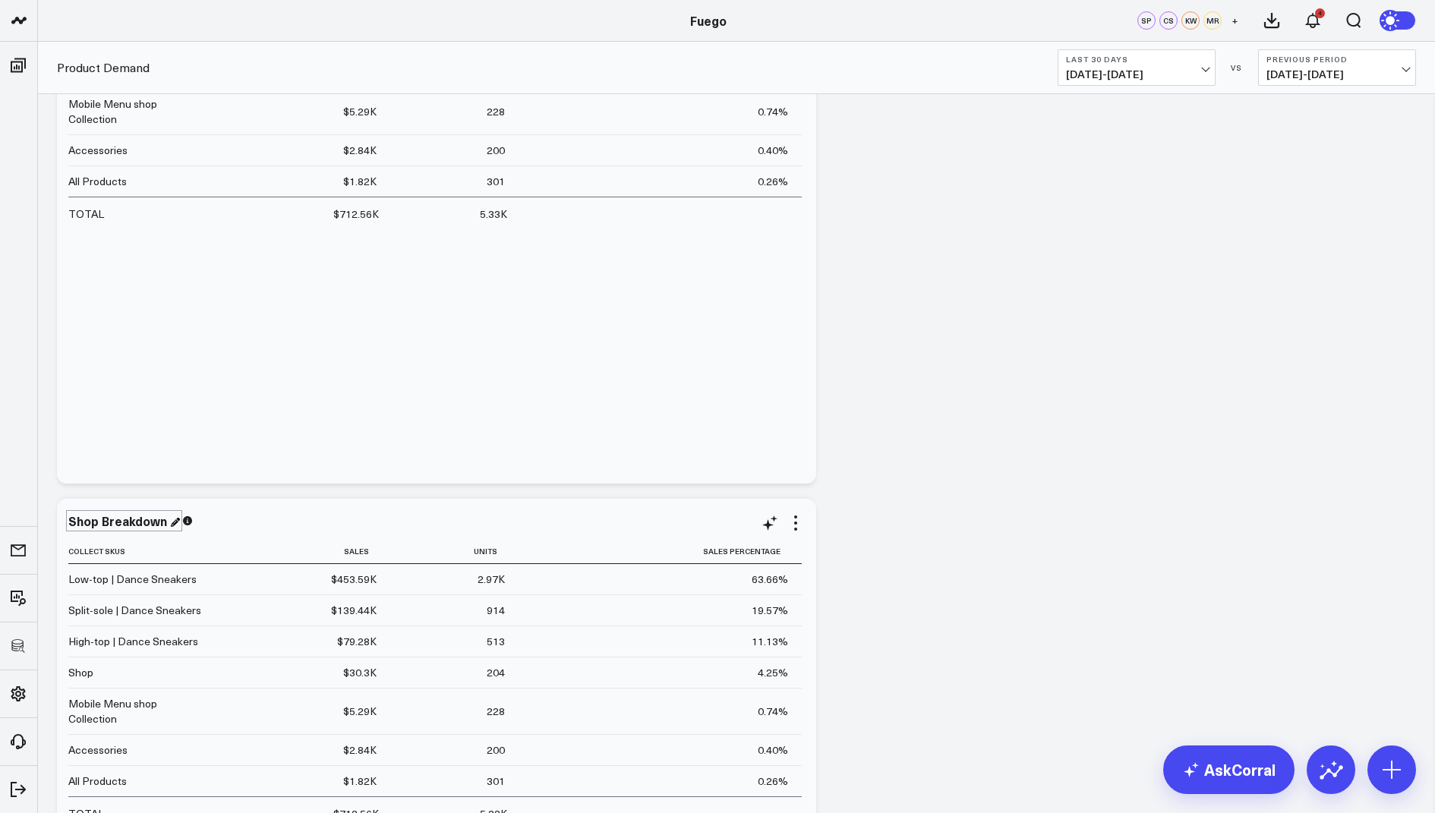
click at [88, 520] on div "Shop Breakdown" at bounding box center [124, 521] width 112 height 17
drag, startPoint x: 95, startPoint y: 519, endPoint x: 63, endPoint y: 519, distance: 31.9
click at [63, 519] on div "Shop Breakdown Collect Skus Sales Units Sales Percentage Low-top | Dance Sneake…" at bounding box center [436, 791] width 759 height 585
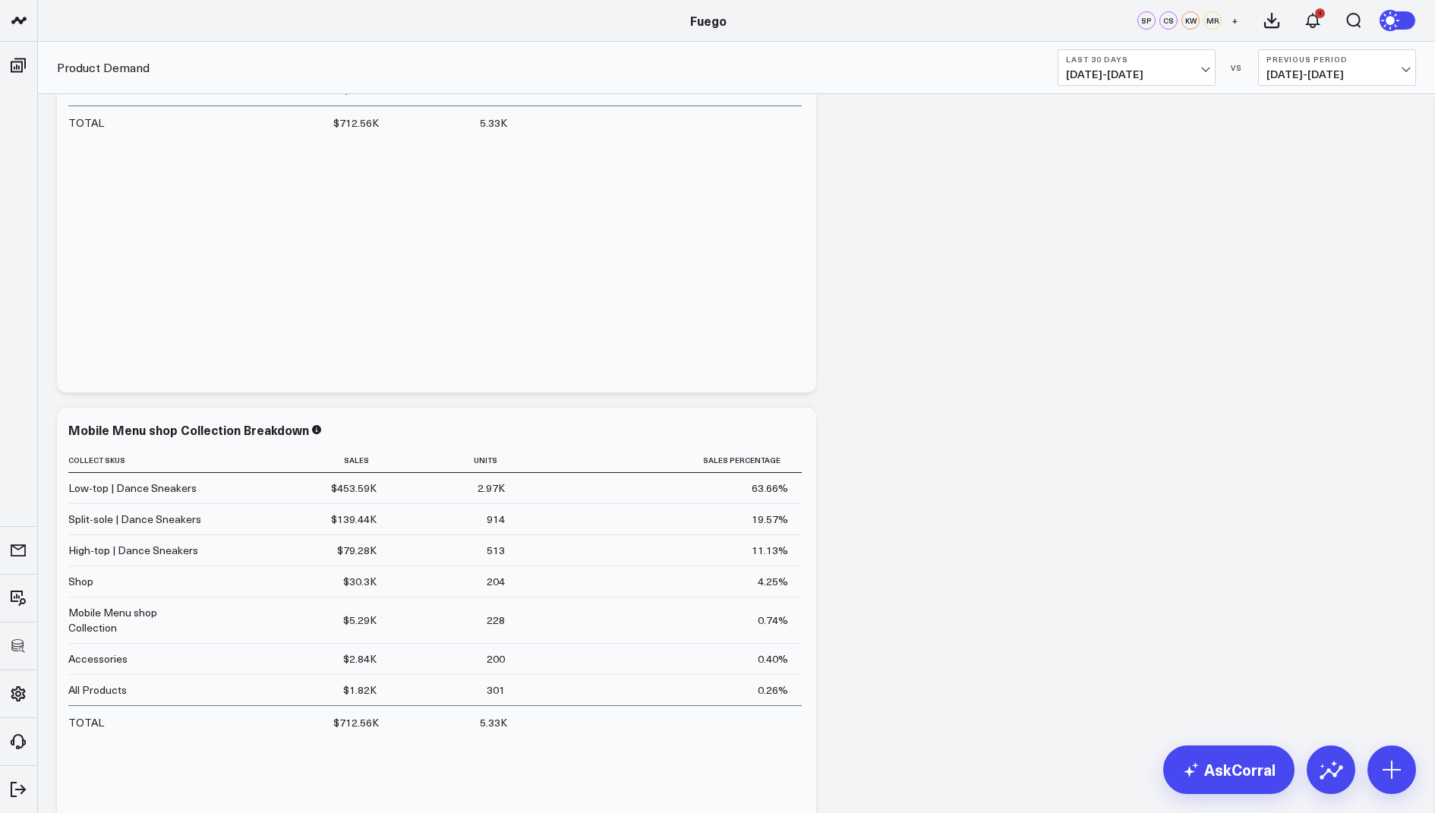
scroll to position [1027, 0]
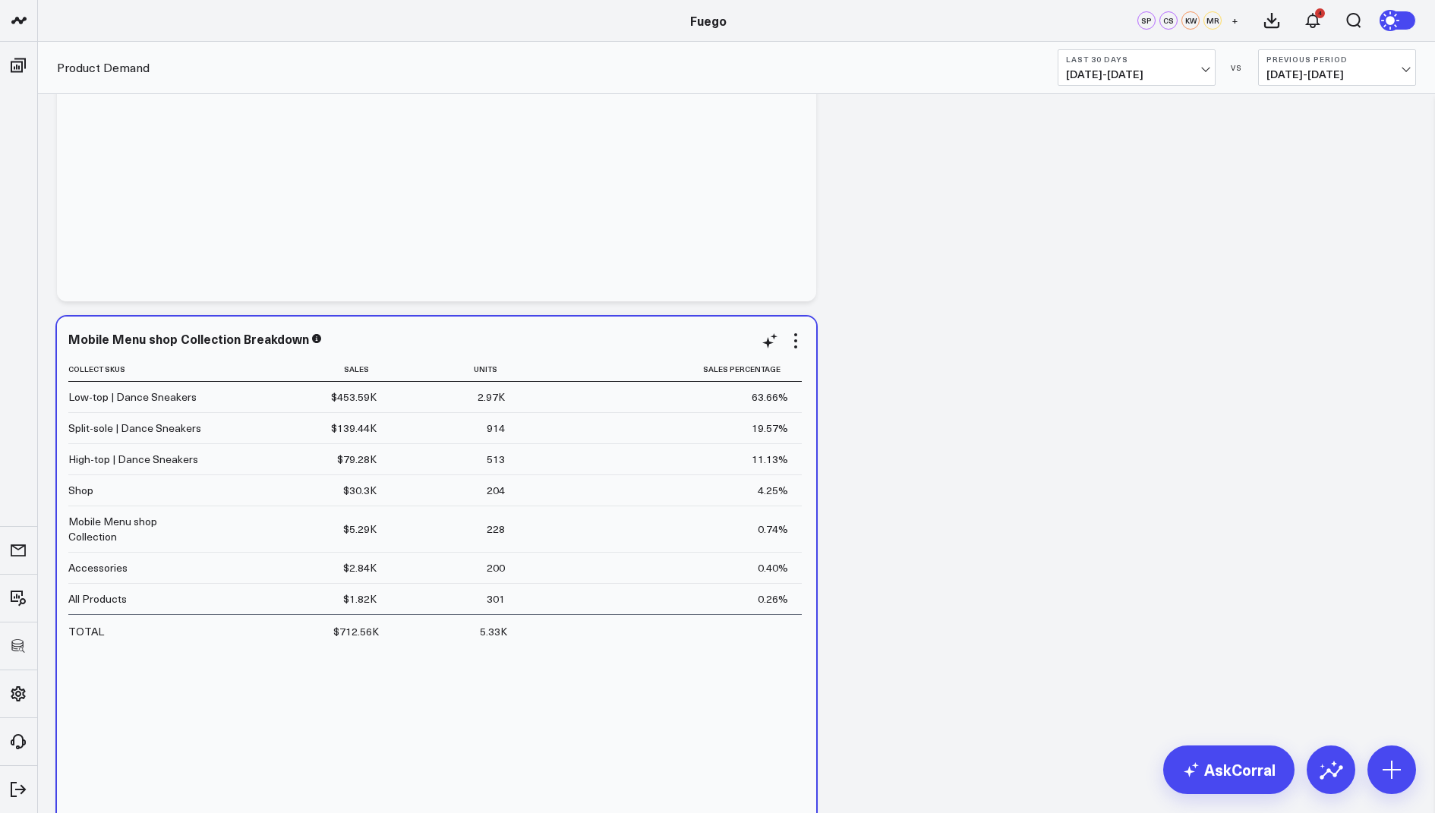
click at [797, 350] on div "Mobile Menu shop Collection Breakdown Collect Skus Sales Units Sales Percentage…" at bounding box center [436, 609] width 737 height 554
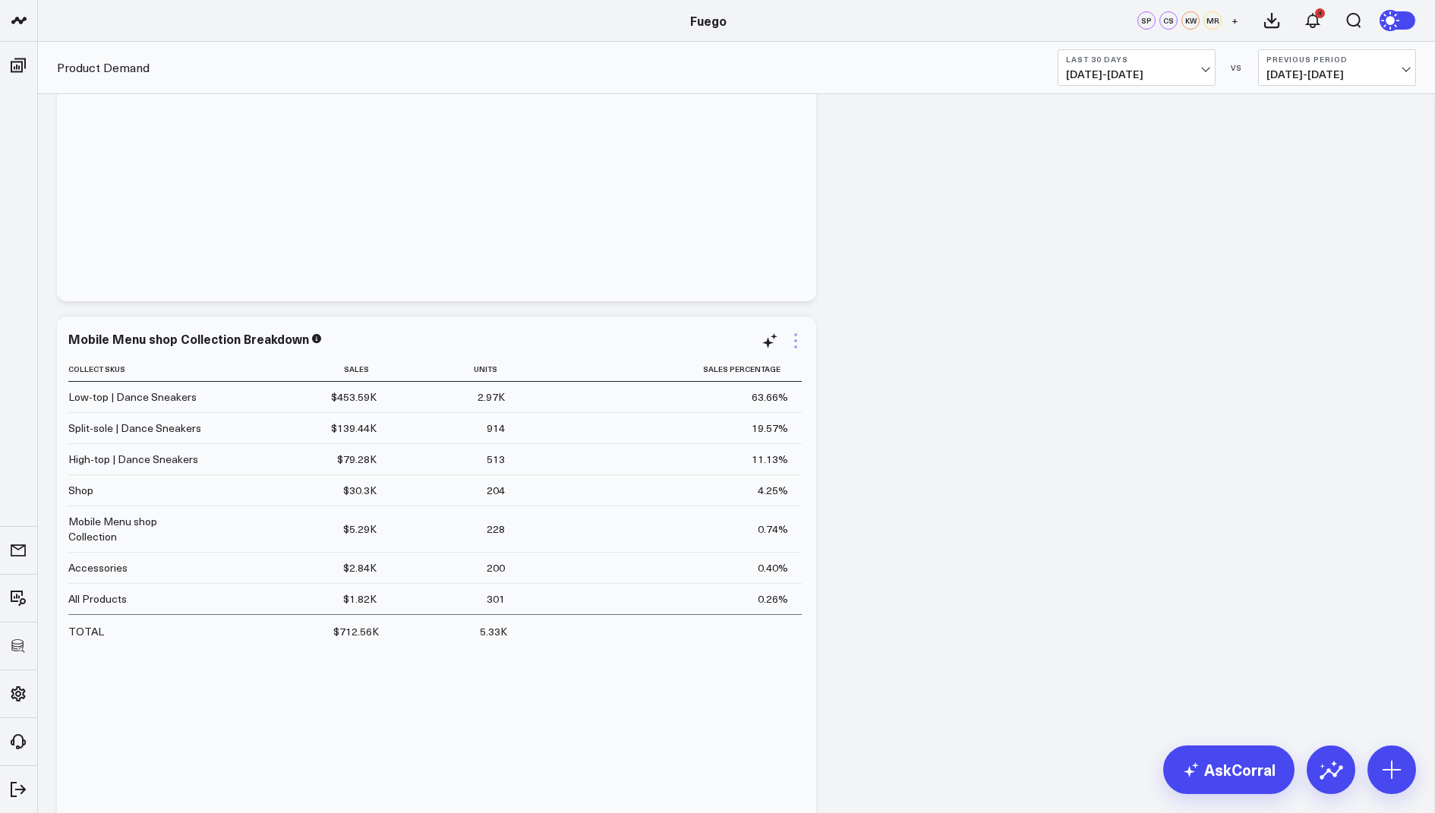
click at [797, 349] on icon at bounding box center [796, 341] width 18 height 18
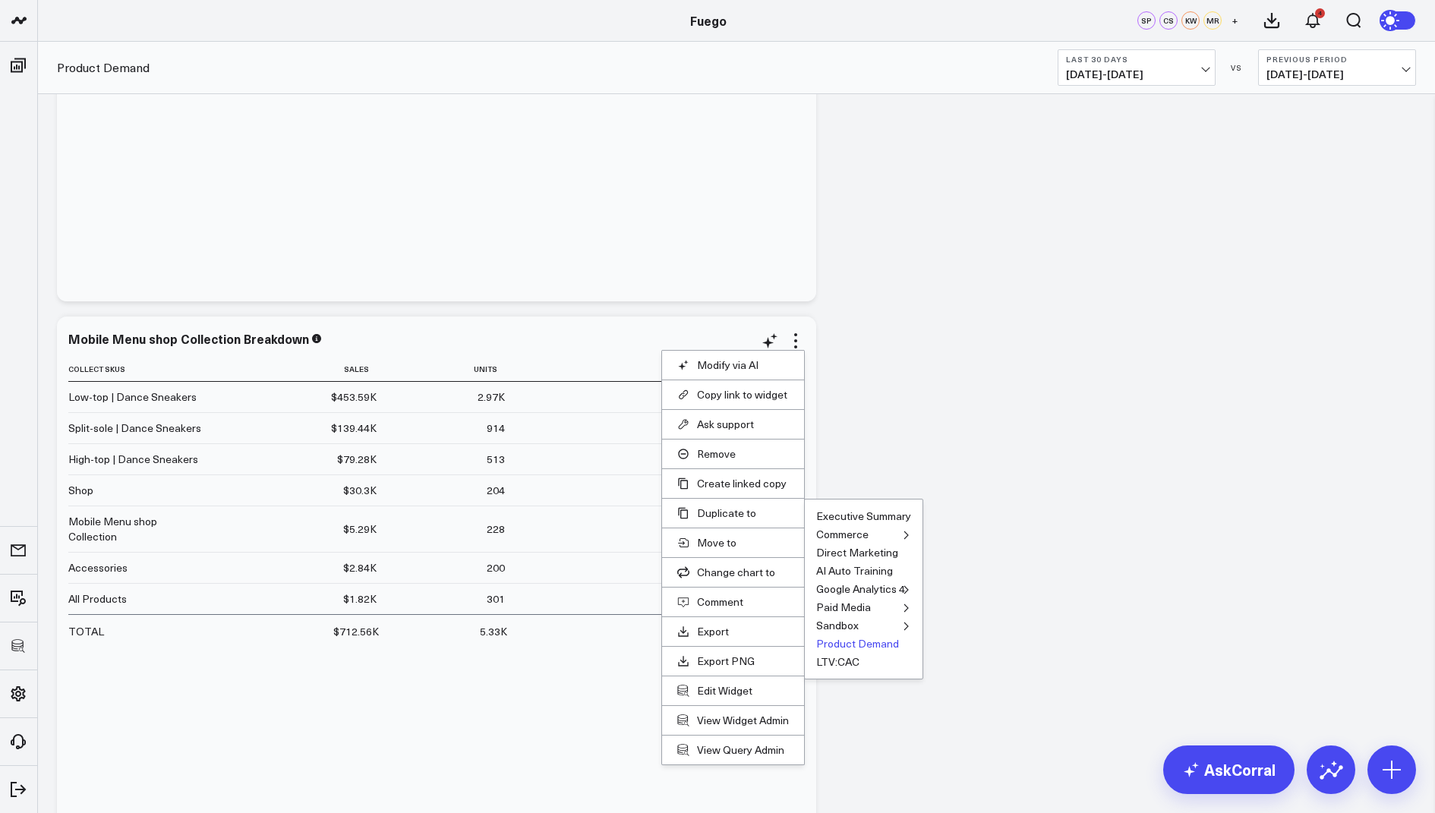
click at [830, 643] on button "Product Demand" at bounding box center [857, 644] width 83 height 11
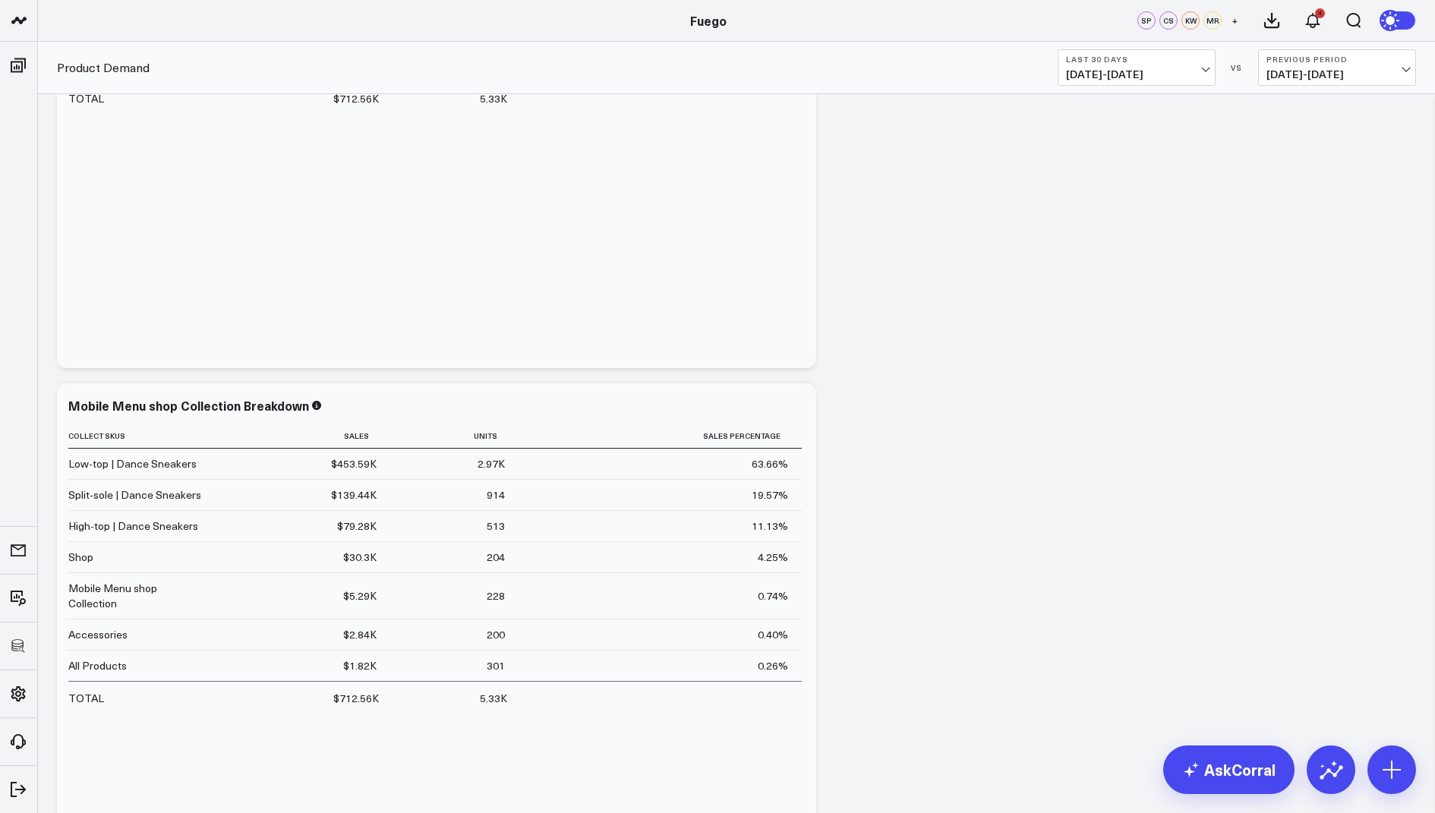
scroll to position [516, 0]
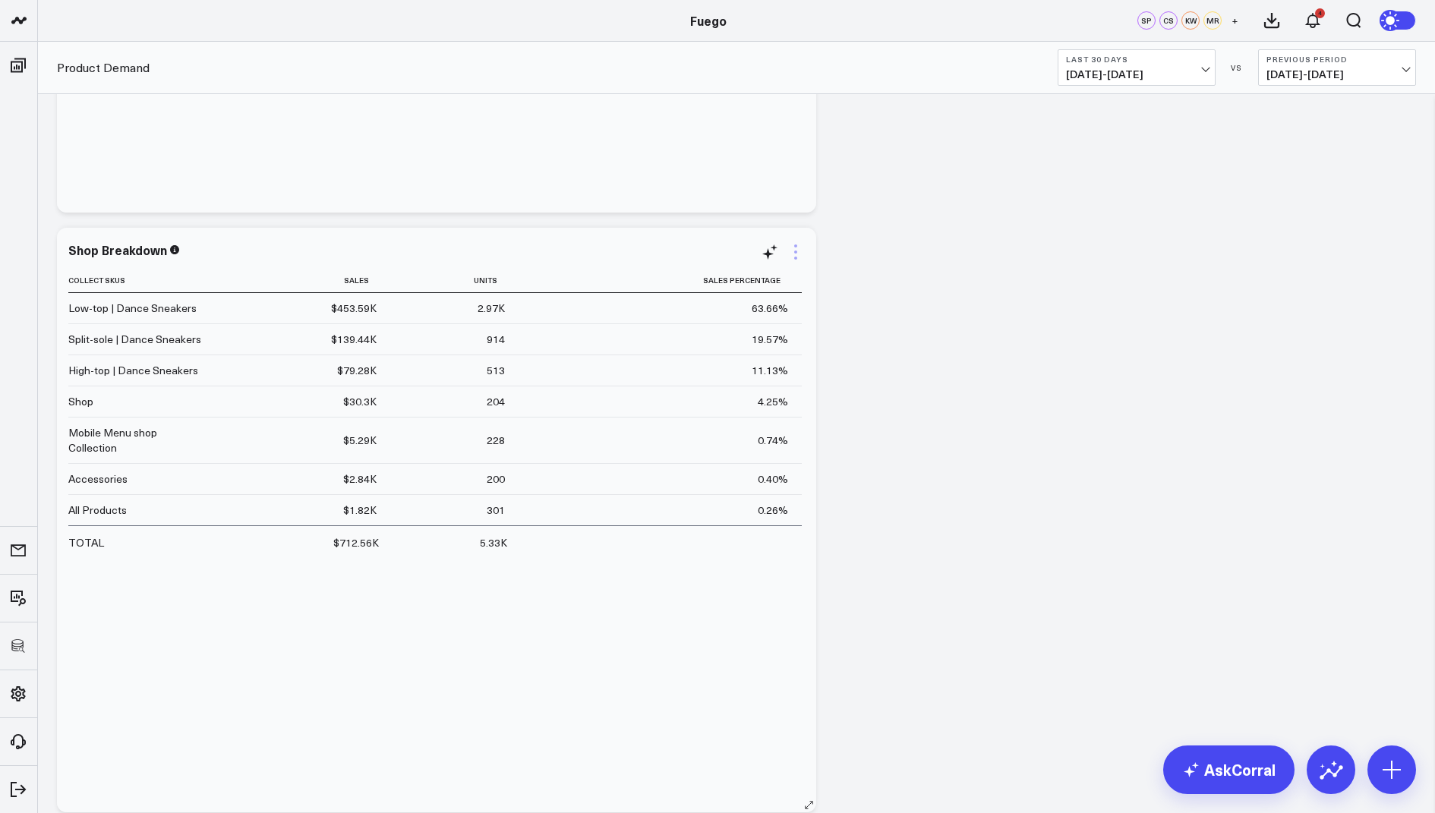
click at [796, 254] on icon at bounding box center [796, 252] width 18 height 18
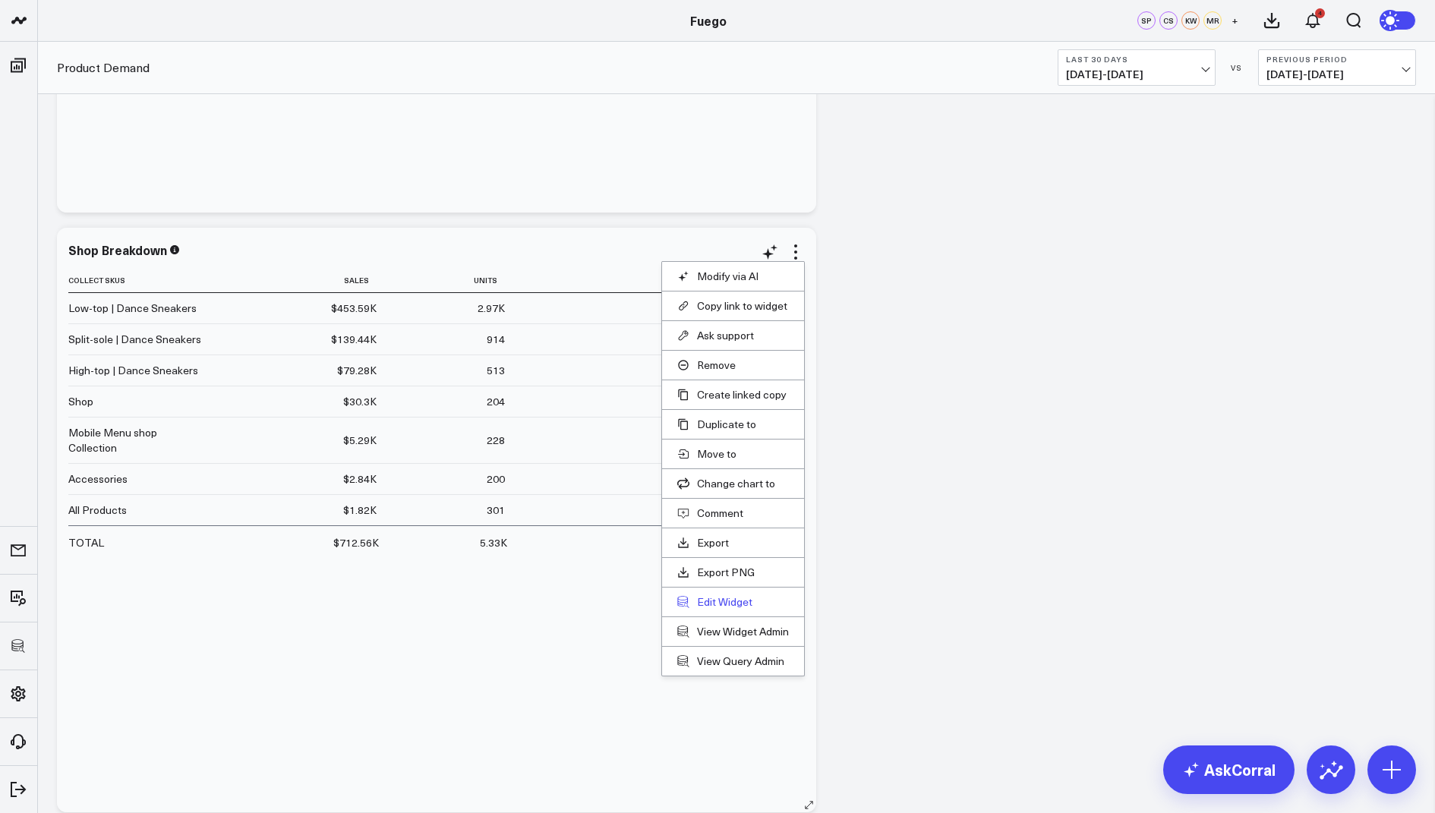
click at [715, 595] on button "Edit Widget" at bounding box center [733, 602] width 112 height 14
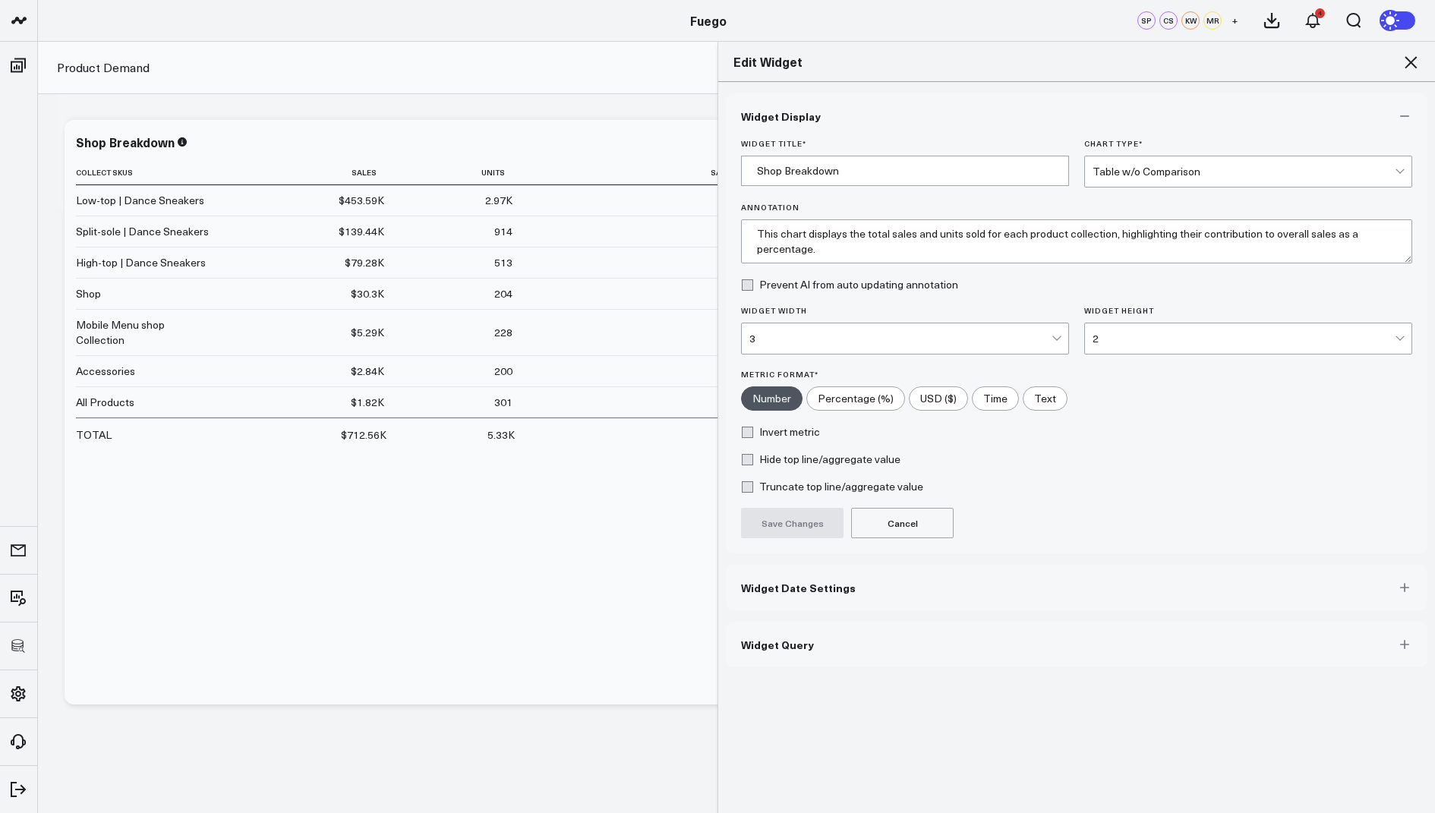
click at [795, 639] on span "Widget Query" at bounding box center [777, 645] width 73 height 12
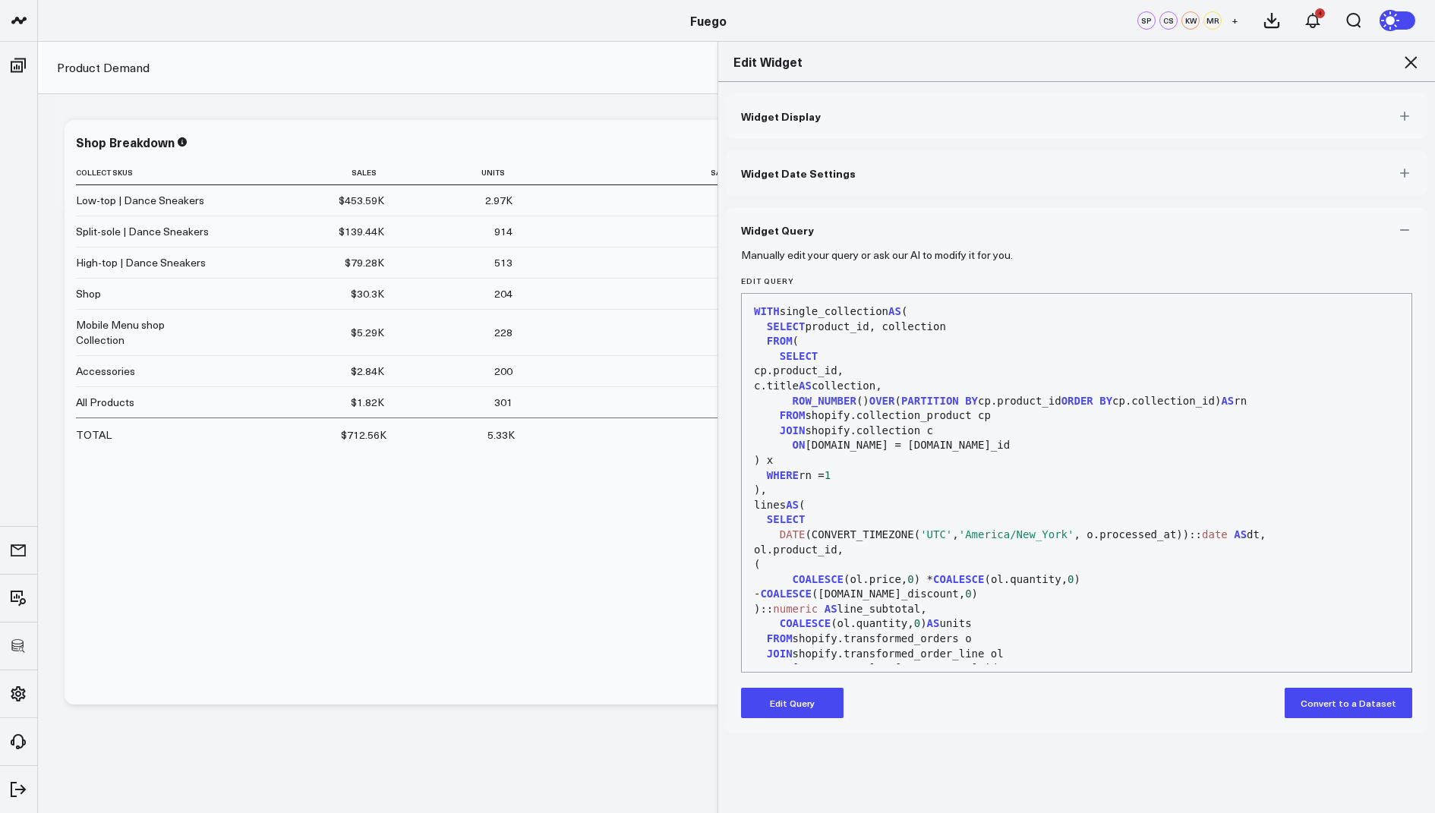
click at [782, 689] on button "Edit Query" at bounding box center [792, 703] width 103 height 30
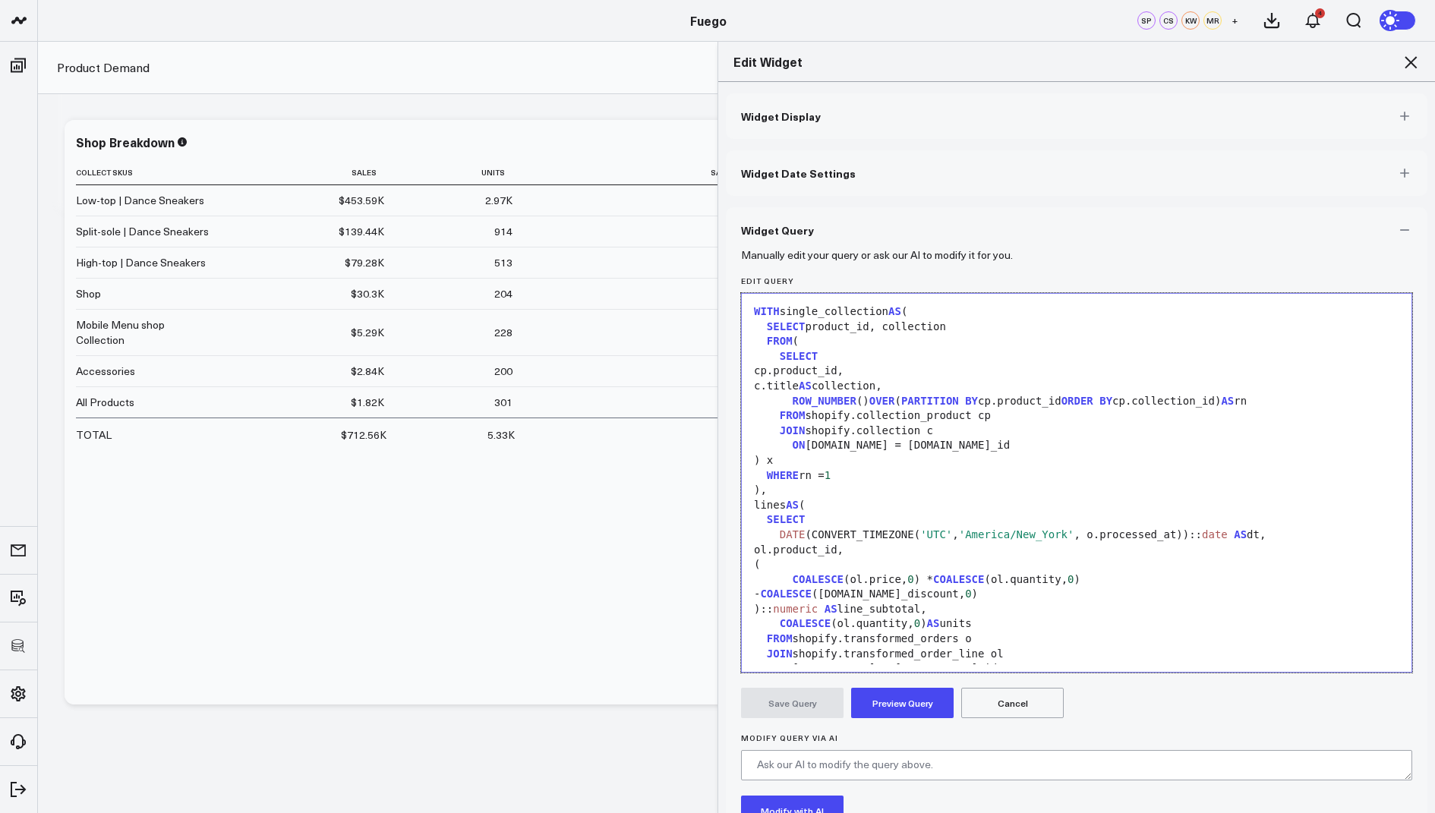
click at [949, 384] on div "c.title AS collection," at bounding box center [1076, 386] width 655 height 15
click at [913, 372] on div "cp.product_id," at bounding box center [1076, 371] width 655 height 15
click at [899, 372] on div "cp.product_id," at bounding box center [1076, 371] width 655 height 15
click at [898, 373] on div "cp.product_id," at bounding box center [1076, 371] width 655 height 15
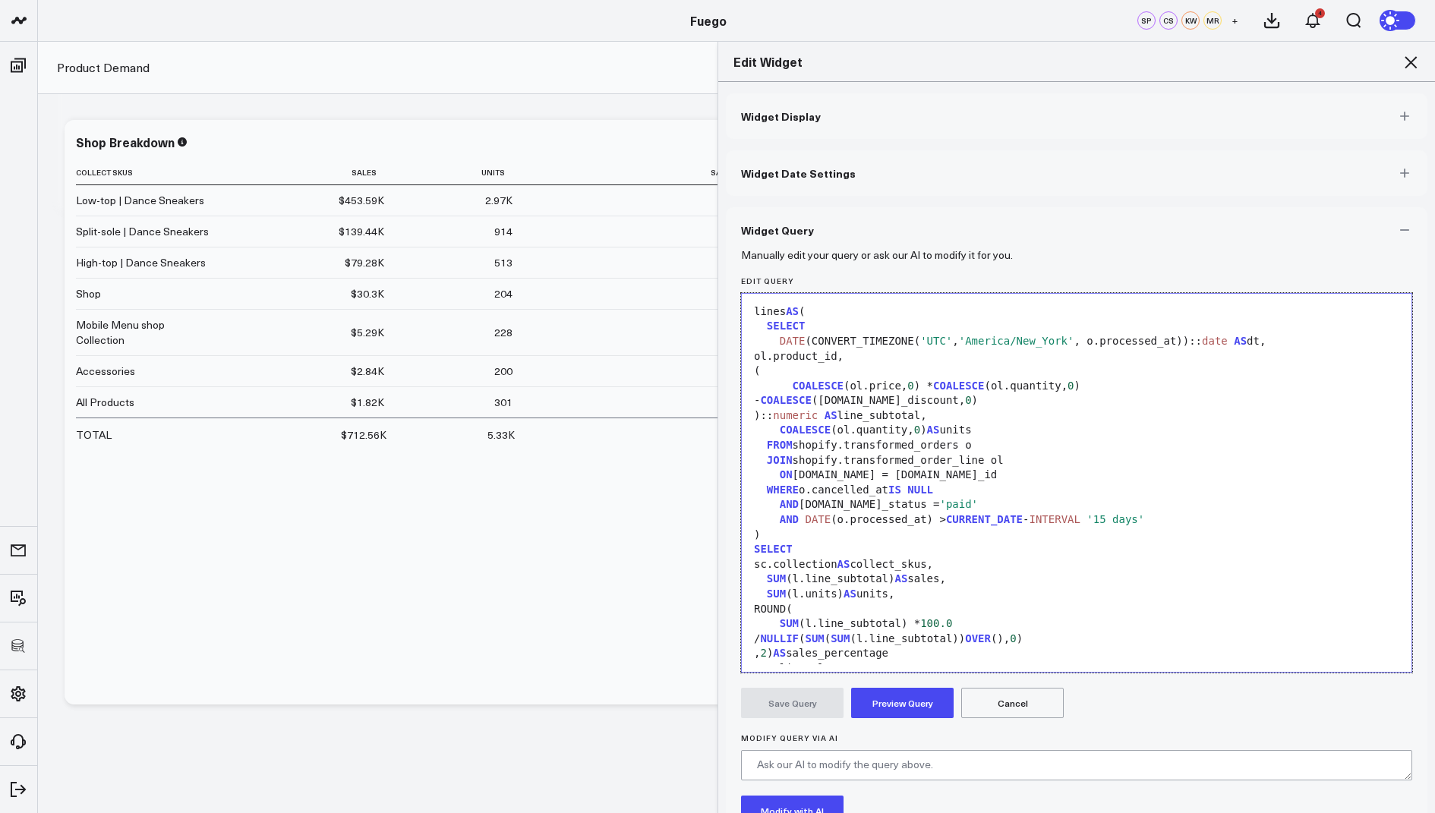
scroll to position [282, 0]
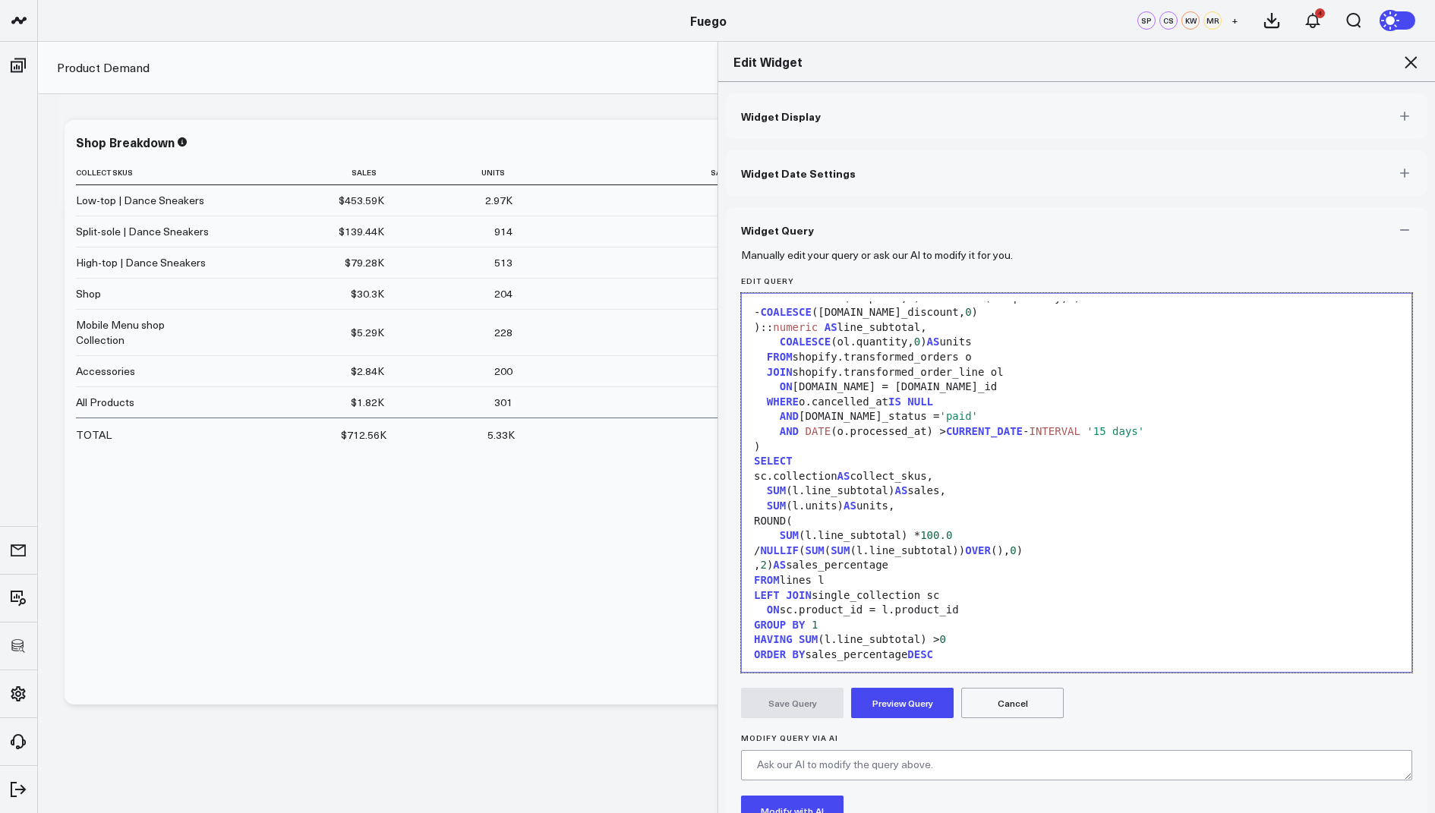
click at [976, 479] on div "sc.collection AS collect_skus," at bounding box center [1076, 476] width 655 height 15
click at [966, 478] on div "sc.collection AS collect_skus," at bounding box center [1076, 476] width 655 height 15
click at [973, 475] on div "sc.collection AS collect_skus," at bounding box center [1076, 476] width 655 height 15
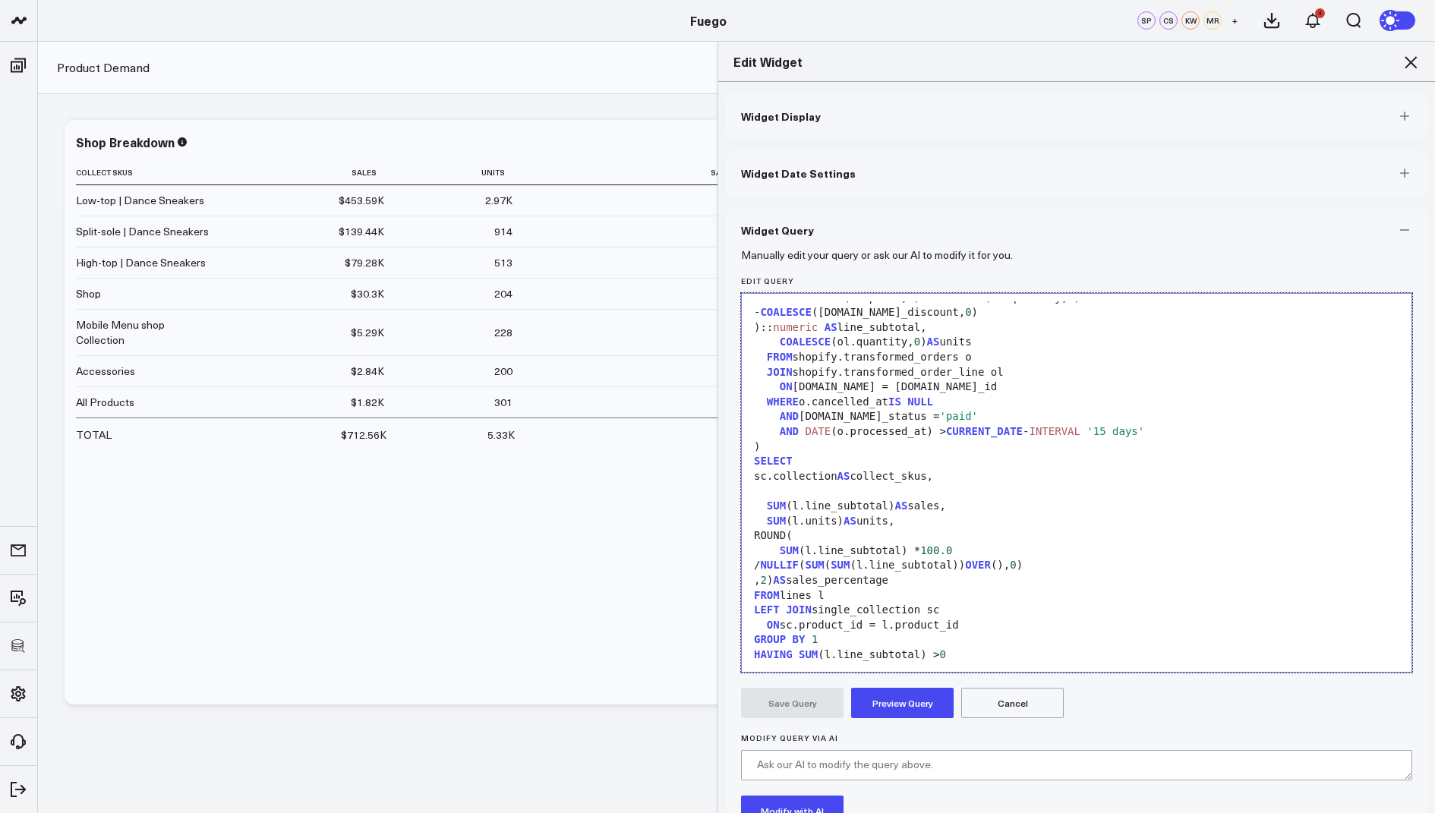
click at [842, 491] on div at bounding box center [1076, 491] width 655 height 15
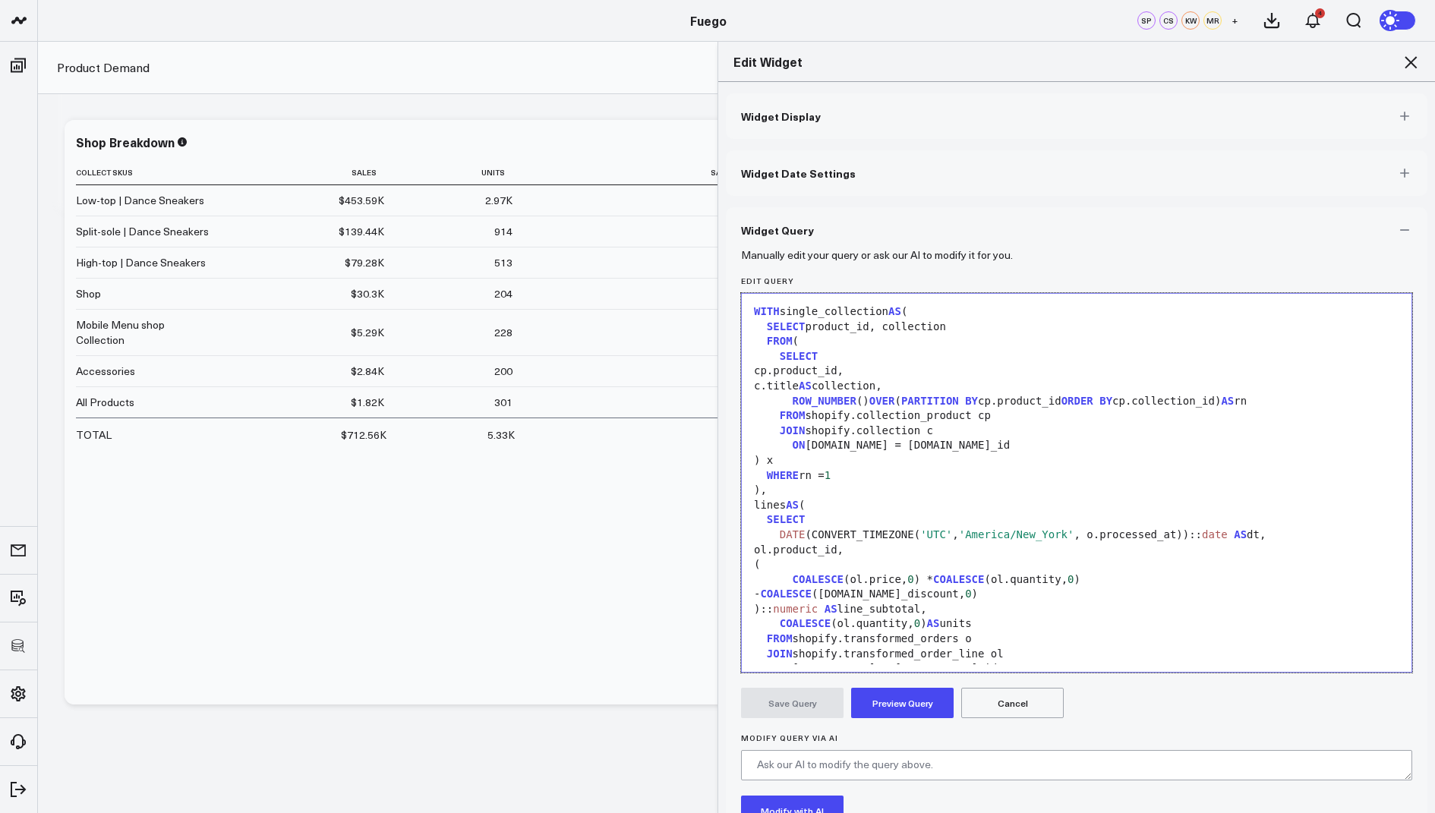
scroll to position [297, 0]
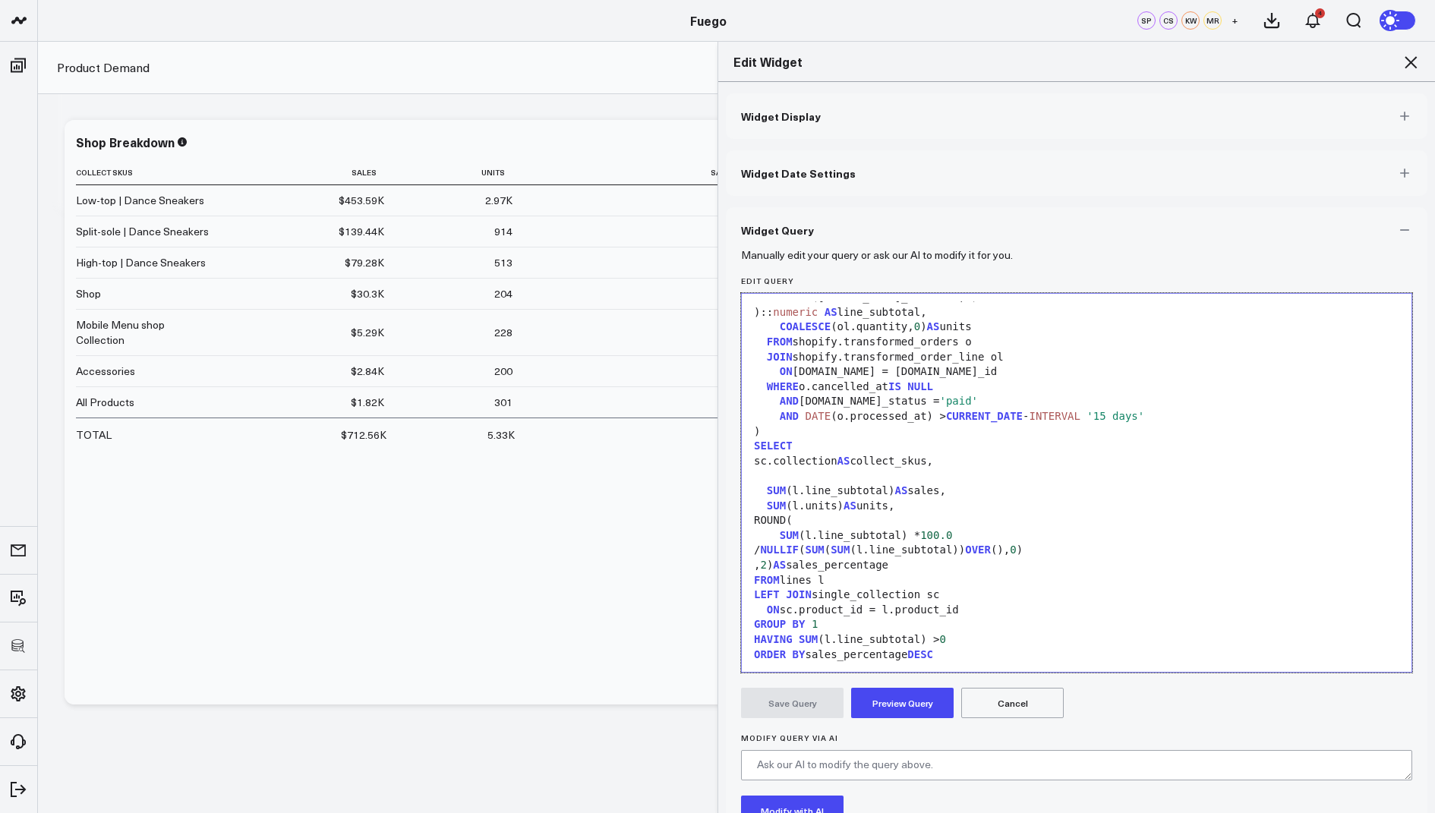
click at [801, 475] on div at bounding box center [1076, 475] width 655 height 15
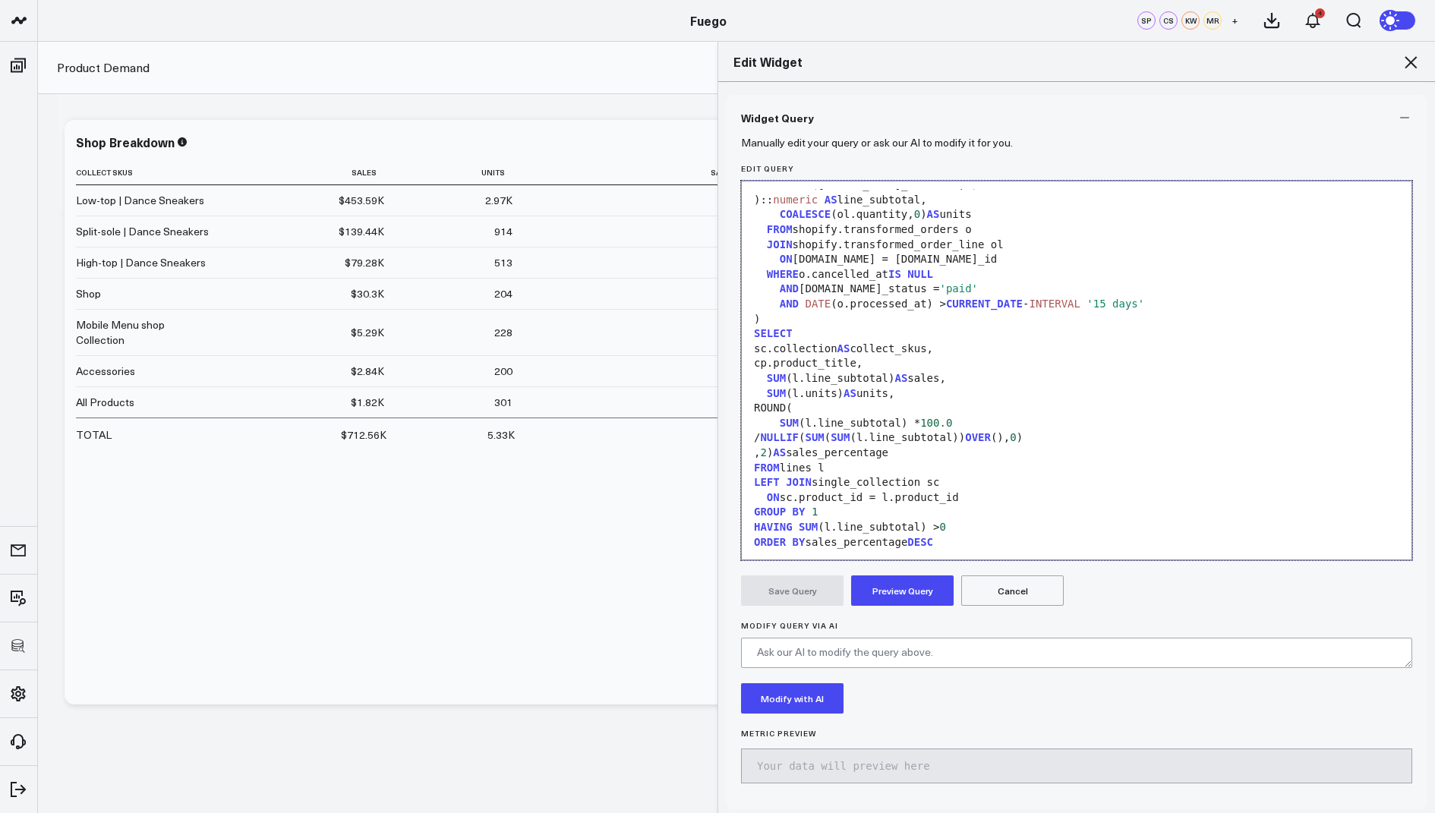
scroll to position [117, 0]
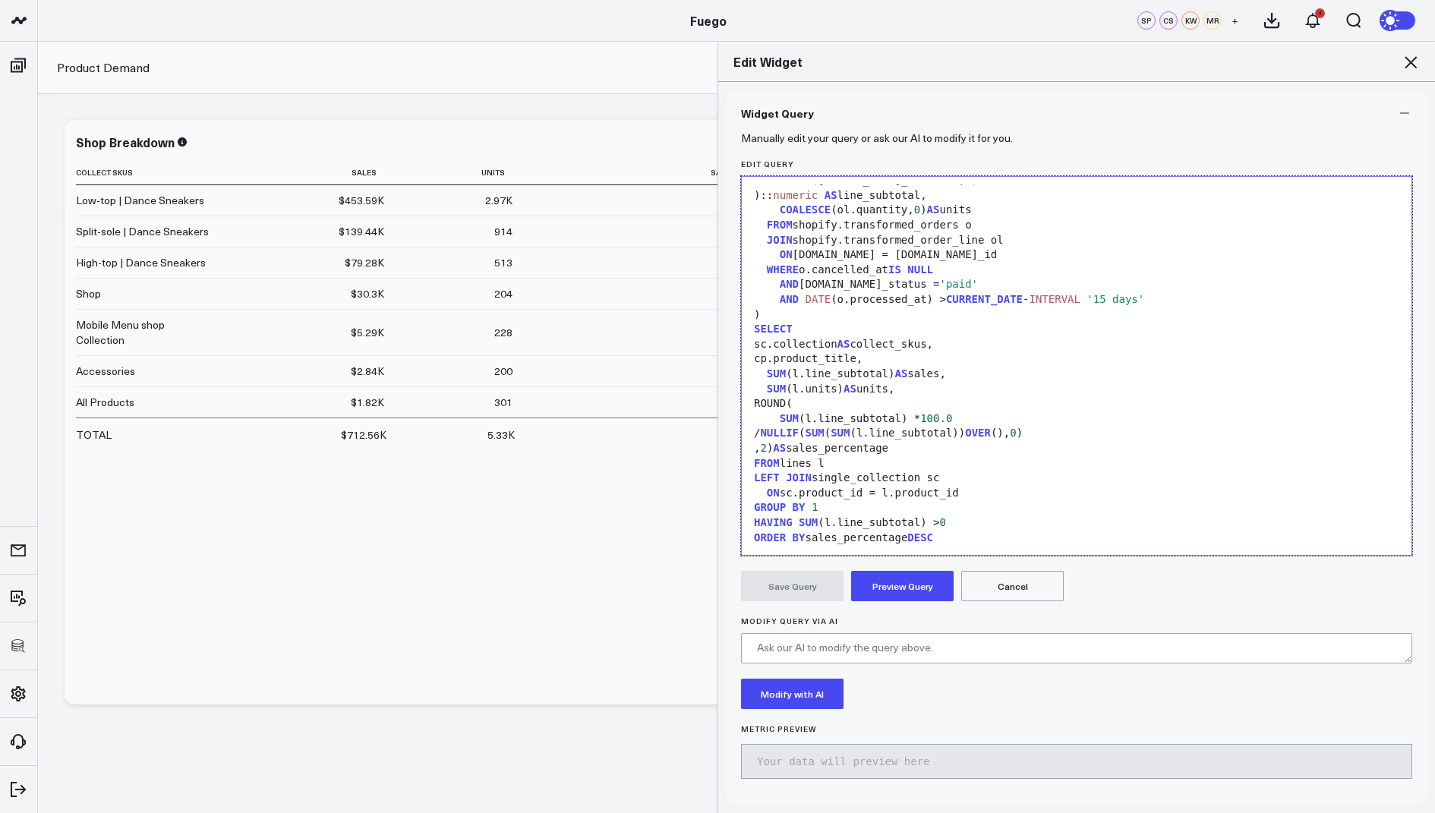
click at [832, 506] on div "GROUP BY 1" at bounding box center [1076, 507] width 655 height 15
click at [909, 584] on button "Preview Query" at bounding box center [902, 586] width 103 height 30
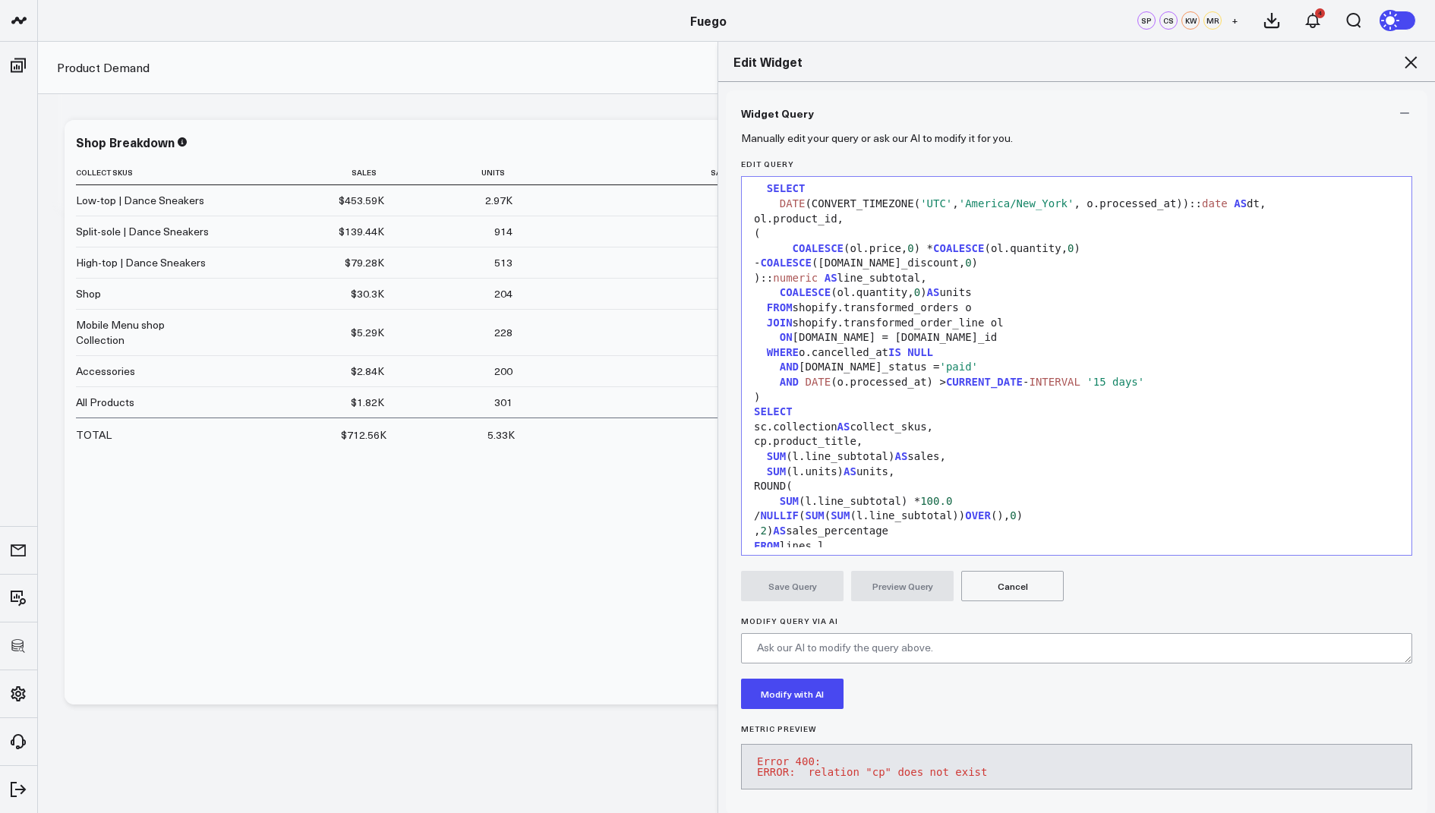
scroll to position [297, 0]
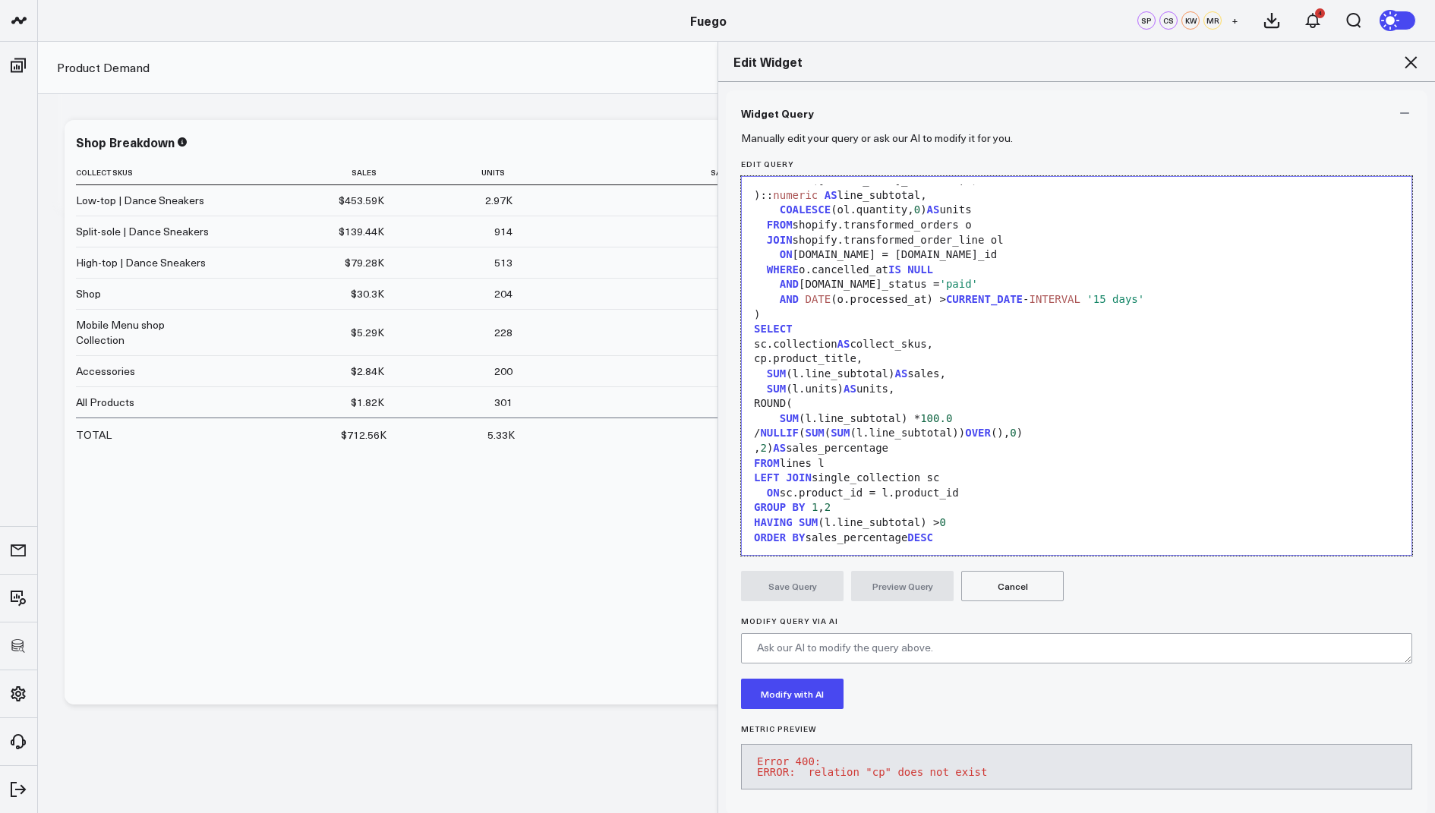
click at [778, 357] on div "cp.product_title," at bounding box center [1076, 359] width 655 height 15
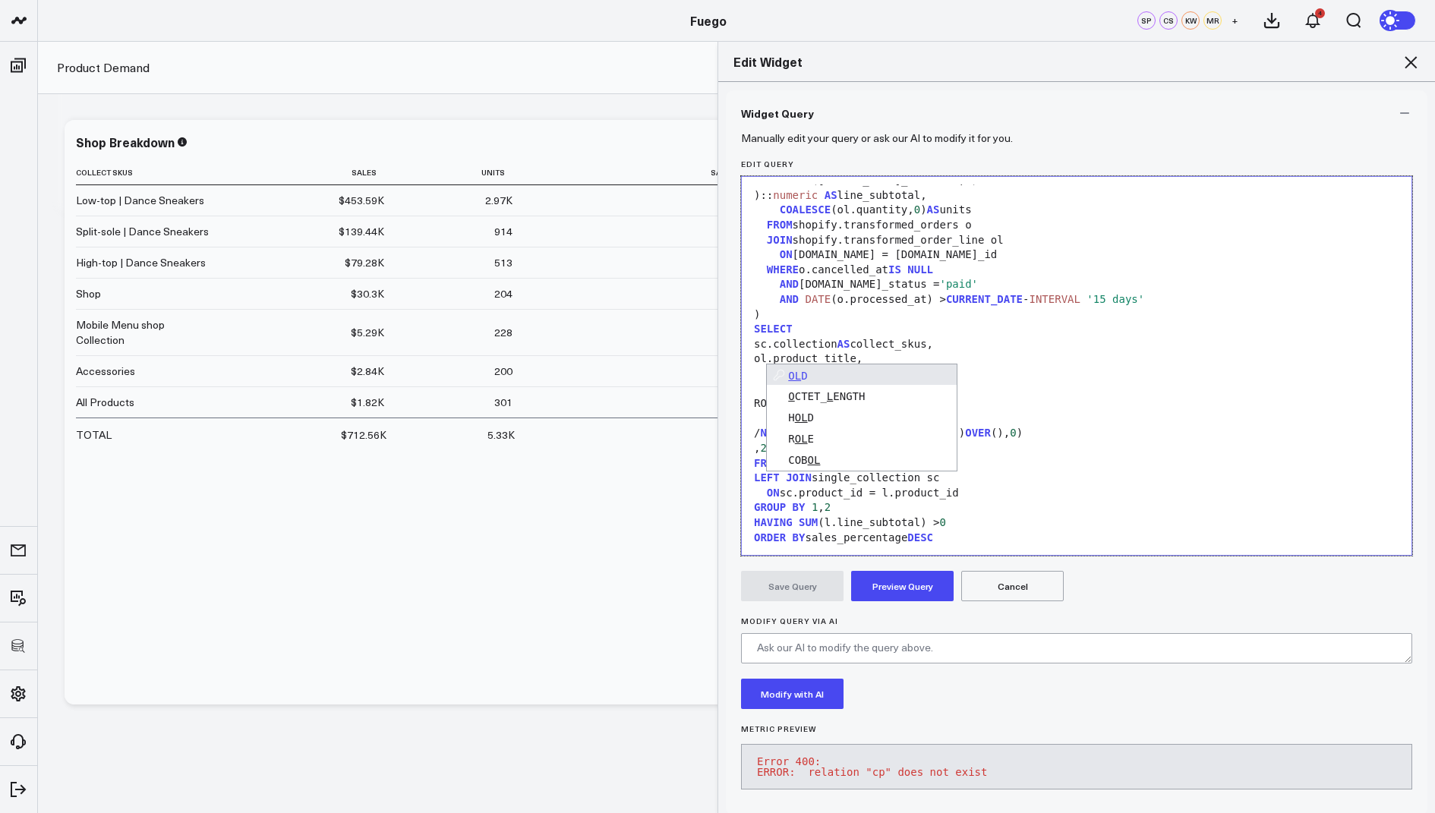
click at [891, 581] on button "Preview Query" at bounding box center [902, 586] width 103 height 30
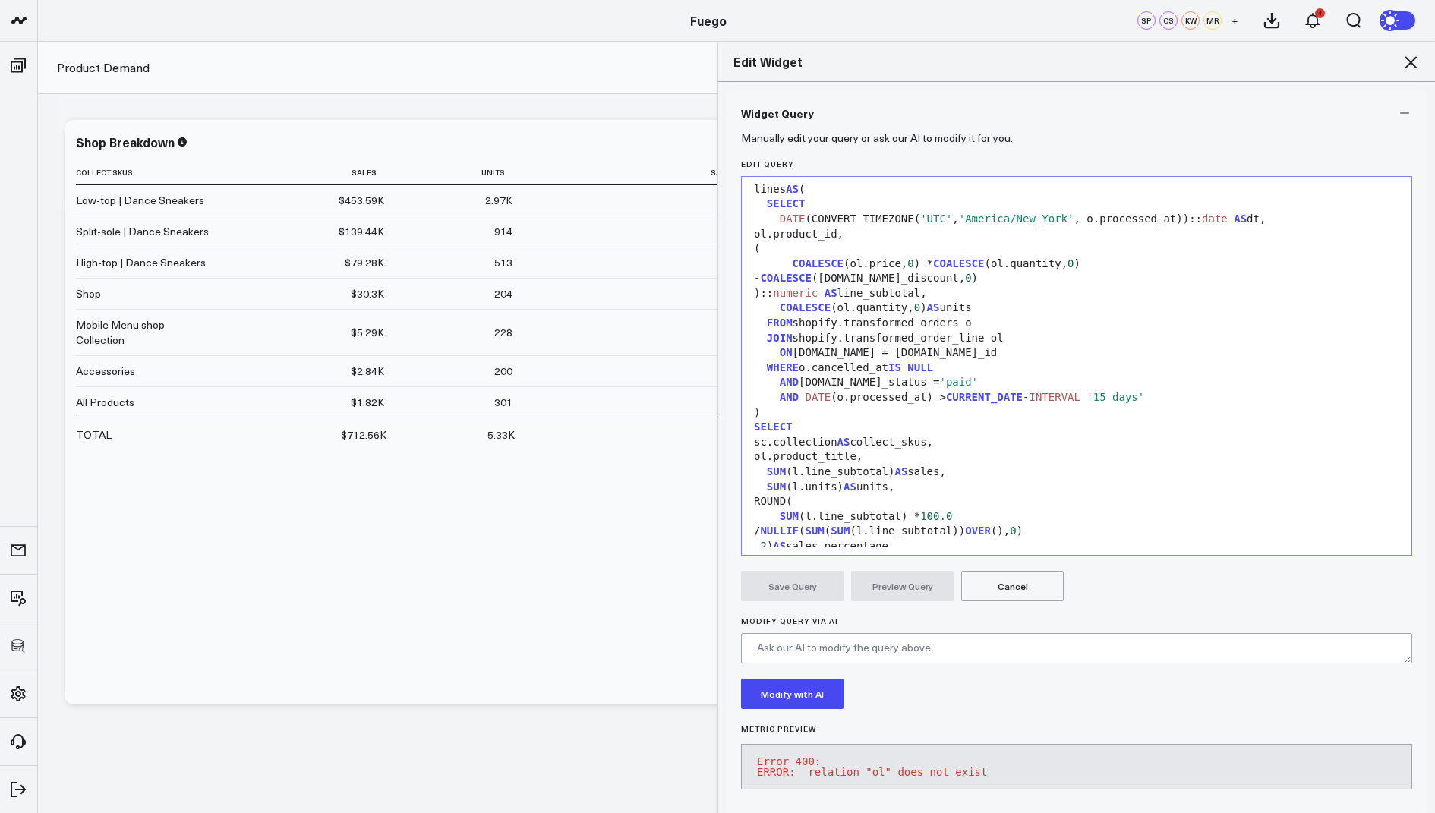
scroll to position [0, 0]
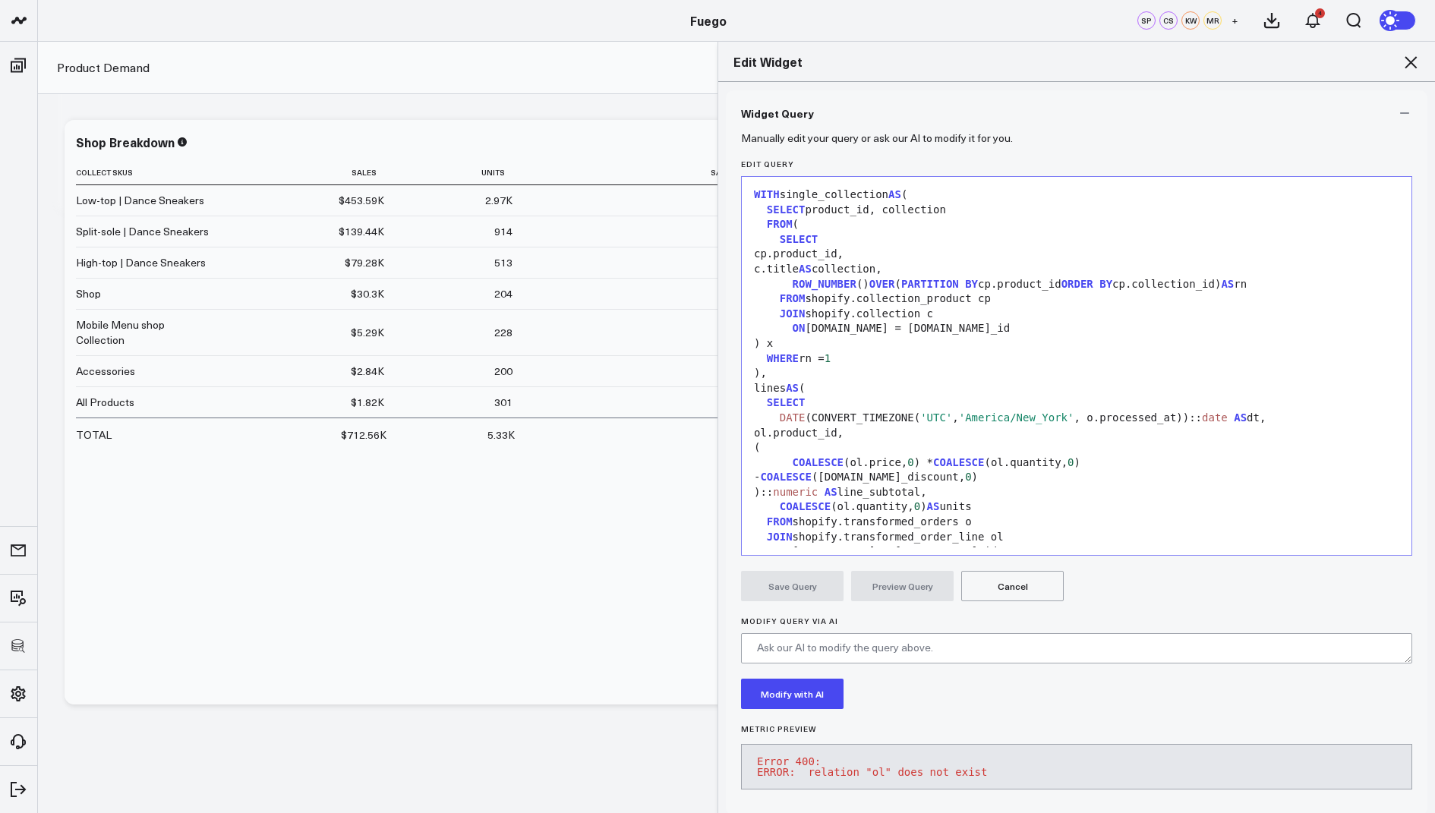
click at [898, 257] on div "cp.product_id," at bounding box center [1076, 254] width 655 height 15
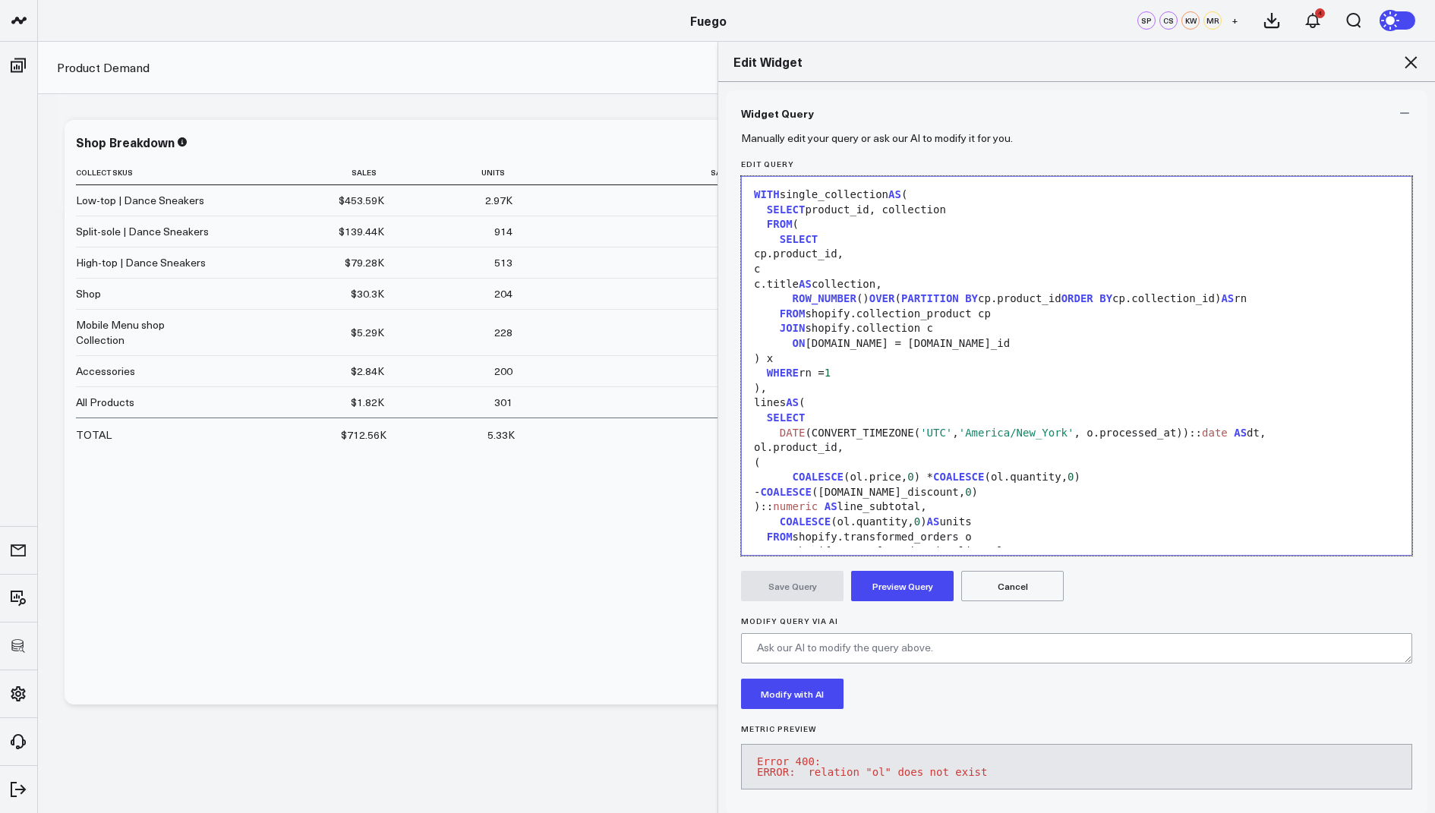
scroll to position [312, 0]
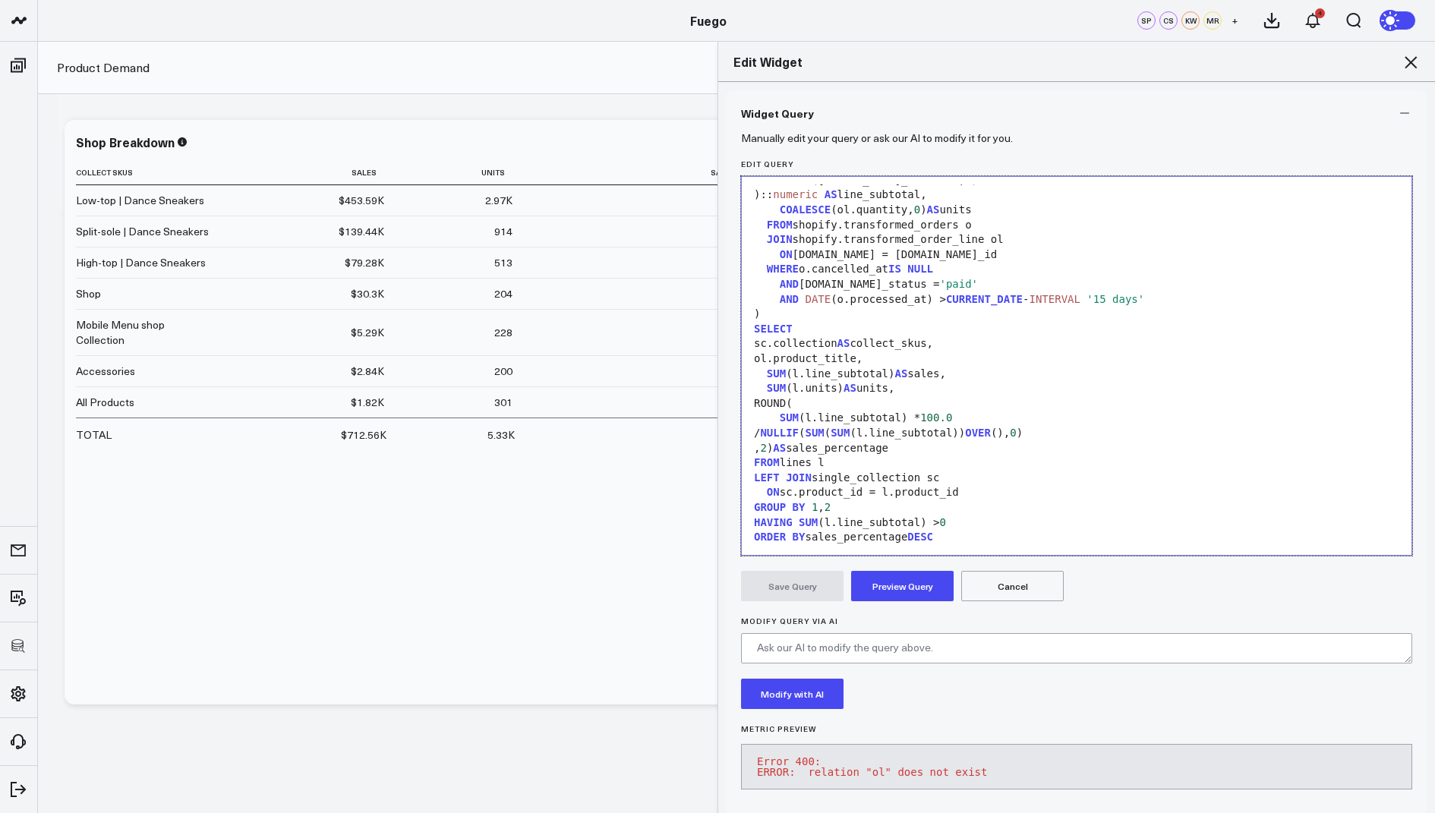
click at [995, 589] on button "Cancel" at bounding box center [1012, 586] width 103 height 30
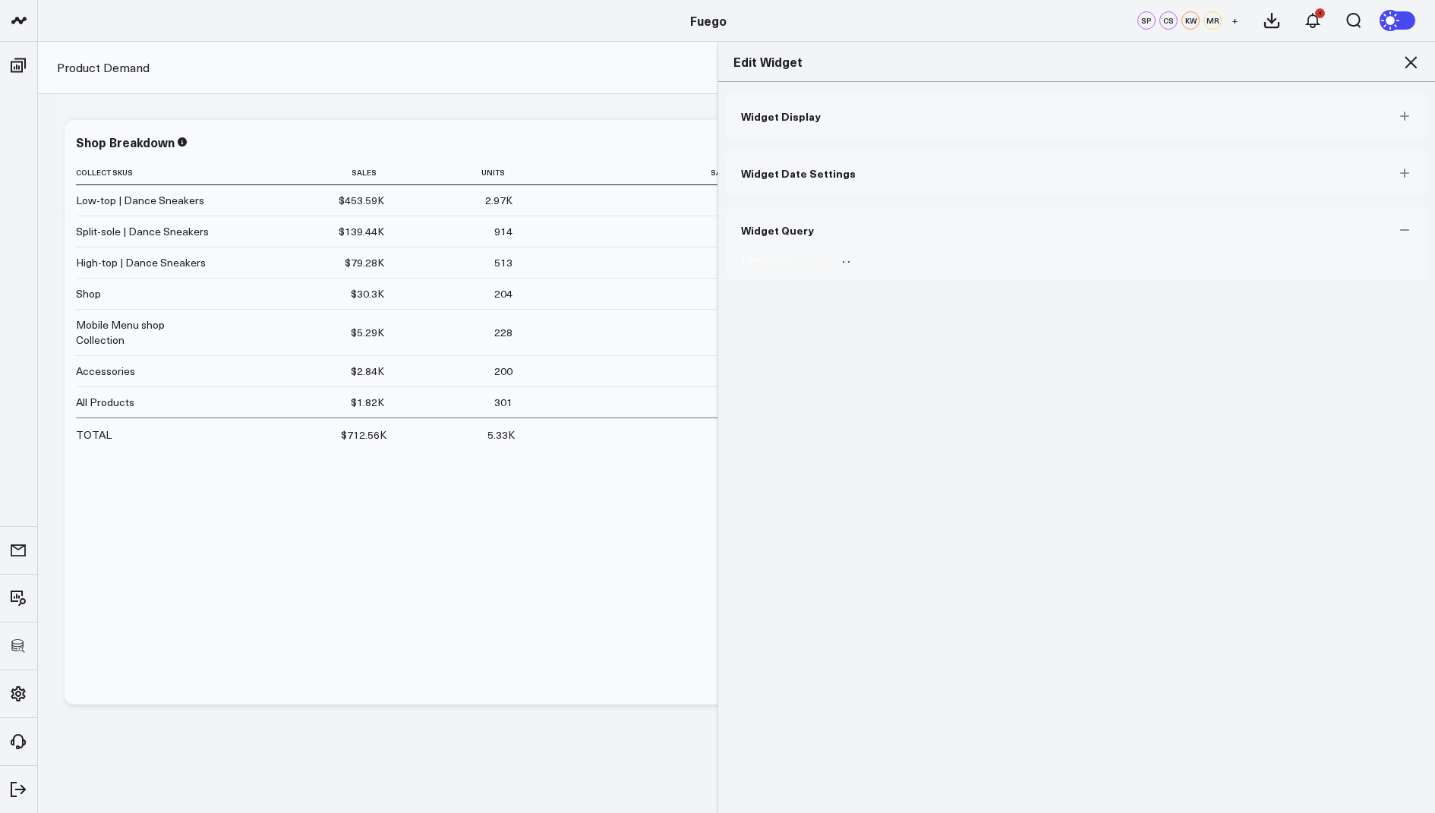
scroll to position [0, 0]
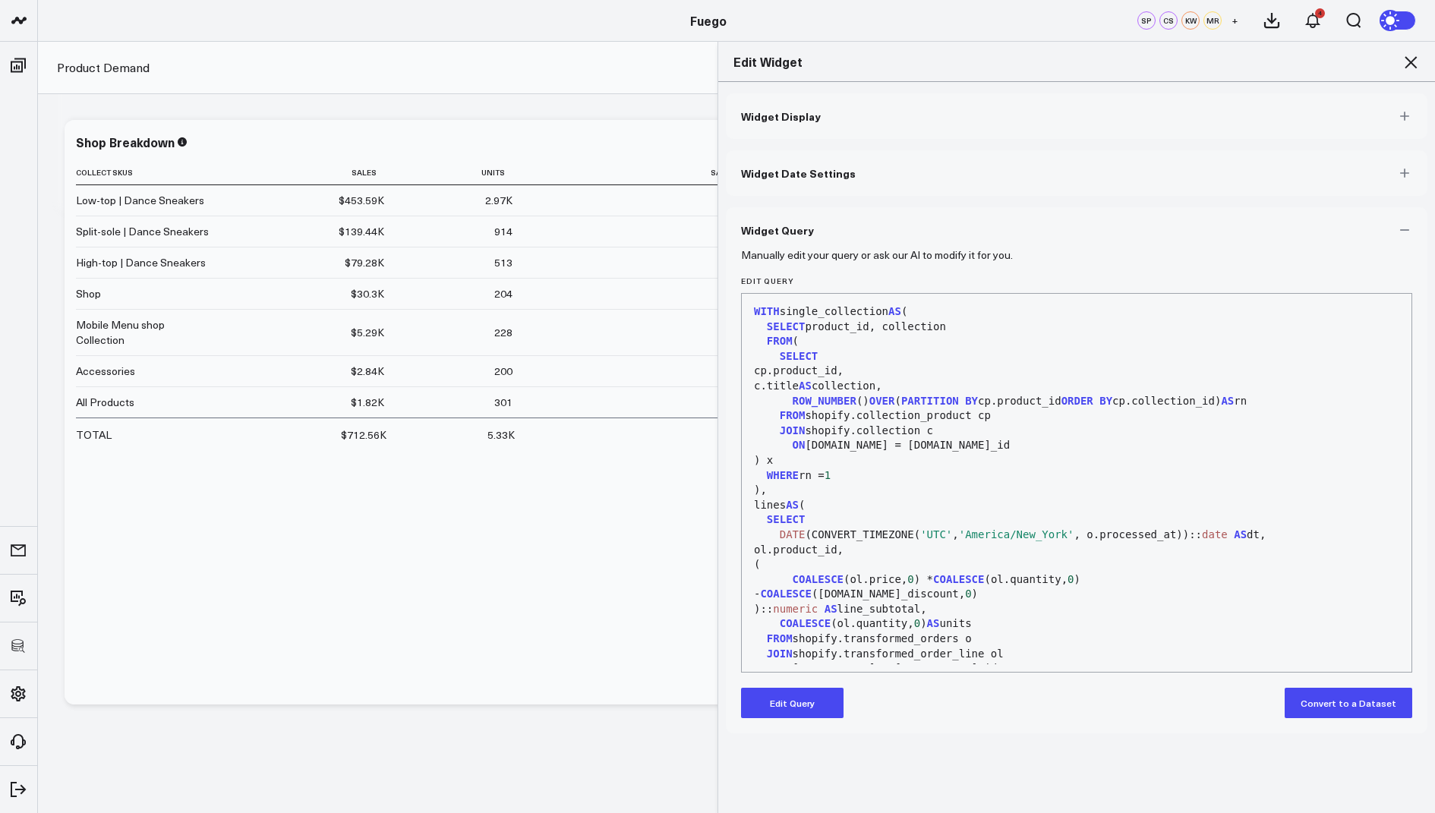
click at [782, 702] on button "Edit Query" at bounding box center [792, 703] width 103 height 30
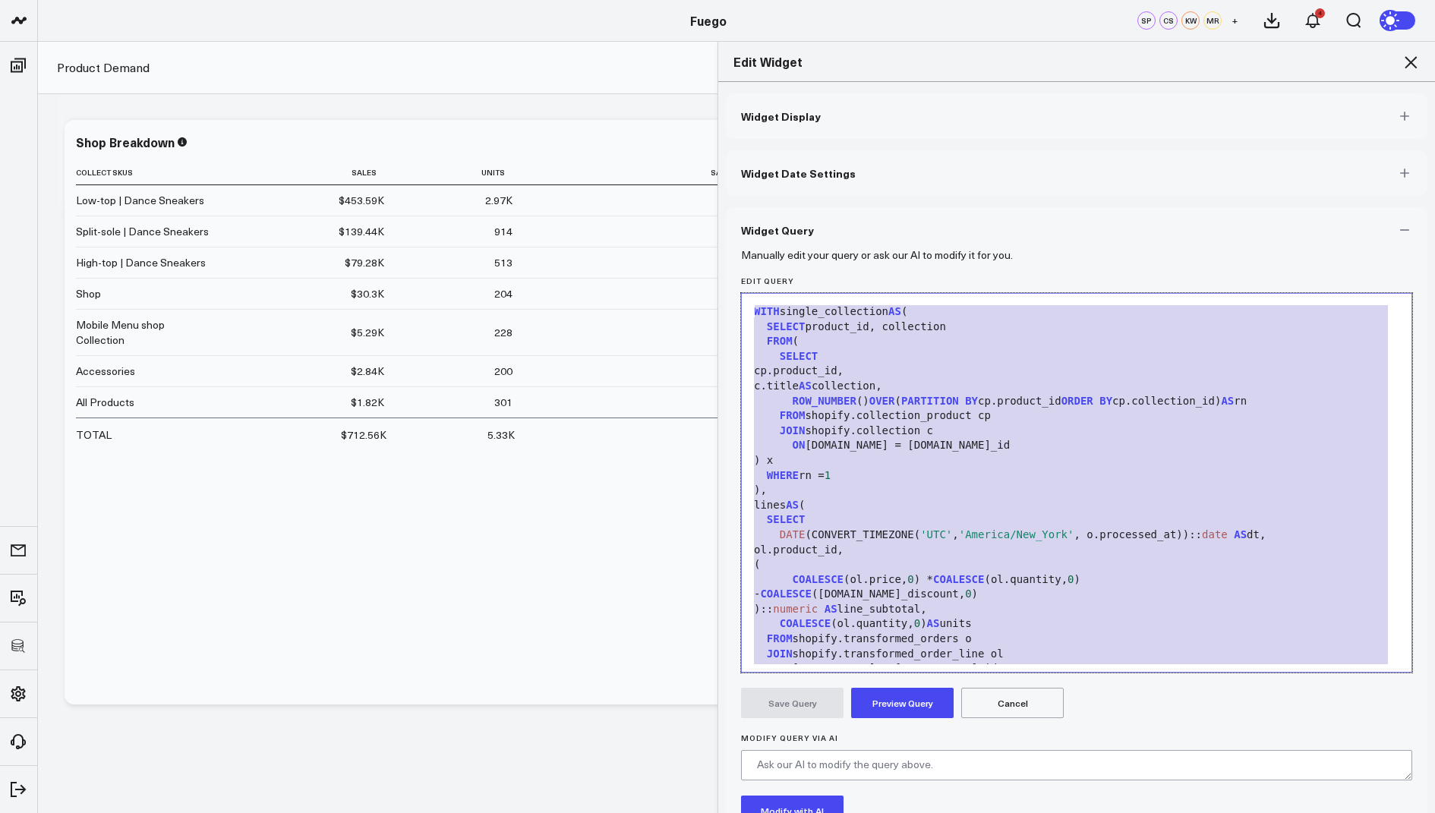
drag, startPoint x: 970, startPoint y: 661, endPoint x: 1049, endPoint y: 249, distance: 419.9
click at [1049, 249] on div "Widget Query Manually edit your query or ask our AI to modify it for you. Edit …" at bounding box center [1077, 569] width 702 height 725
copy div "WITH single_collection AS ( SELECT product_id, collection FROM ( SELECT cp.prod…"
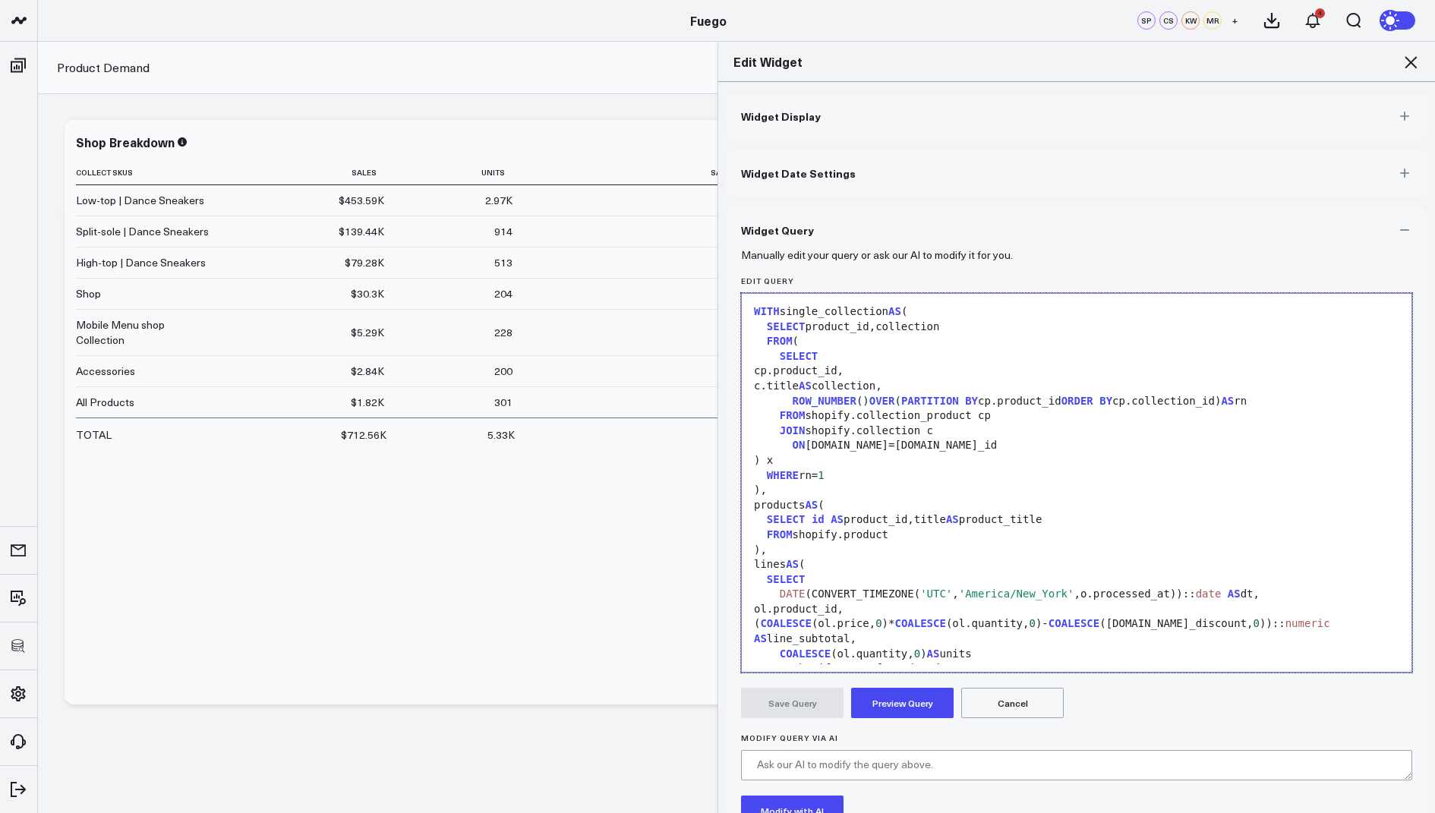
scroll to position [341, 0]
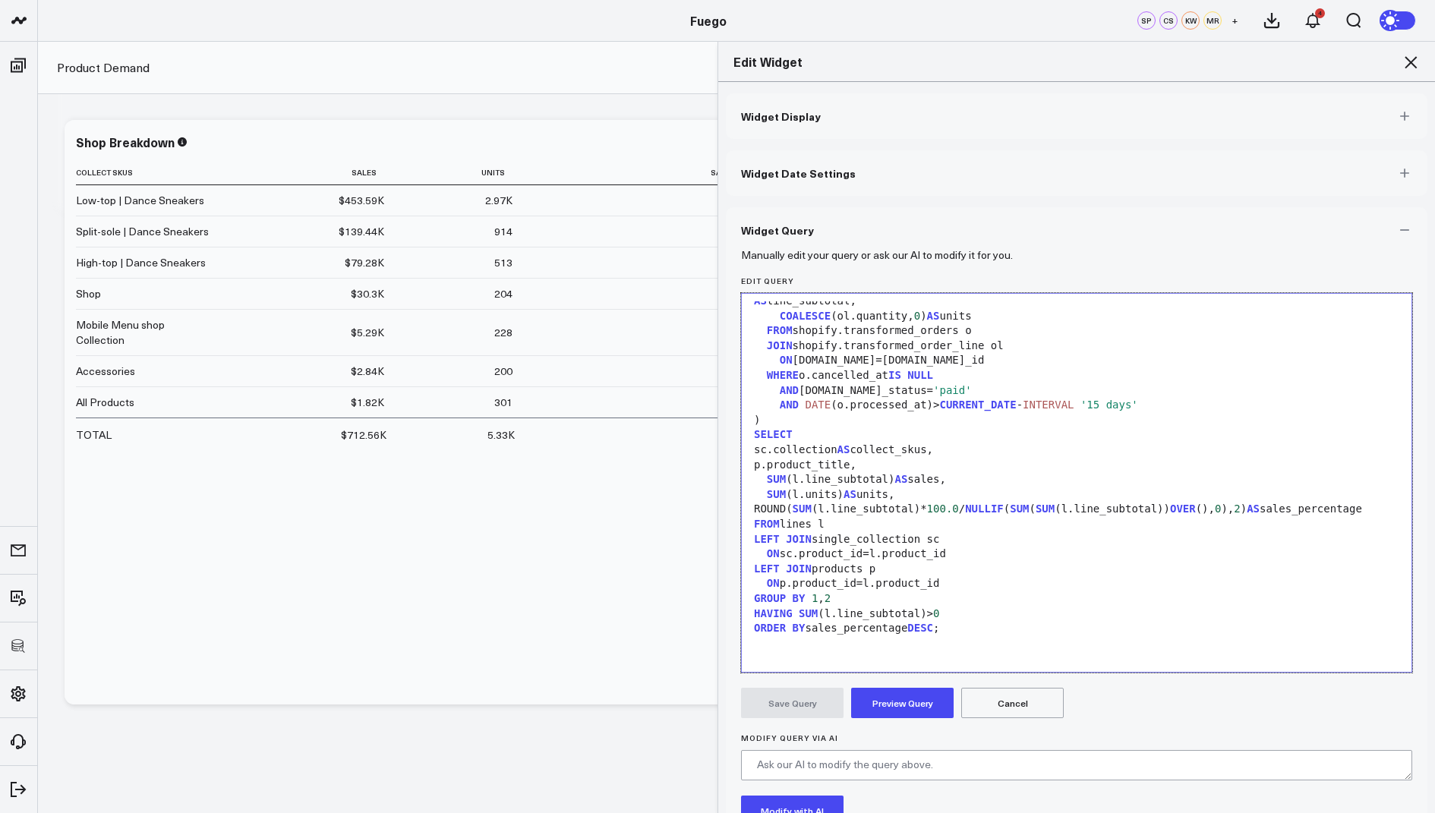
click at [920, 702] on button "Preview Query" at bounding box center [902, 703] width 103 height 30
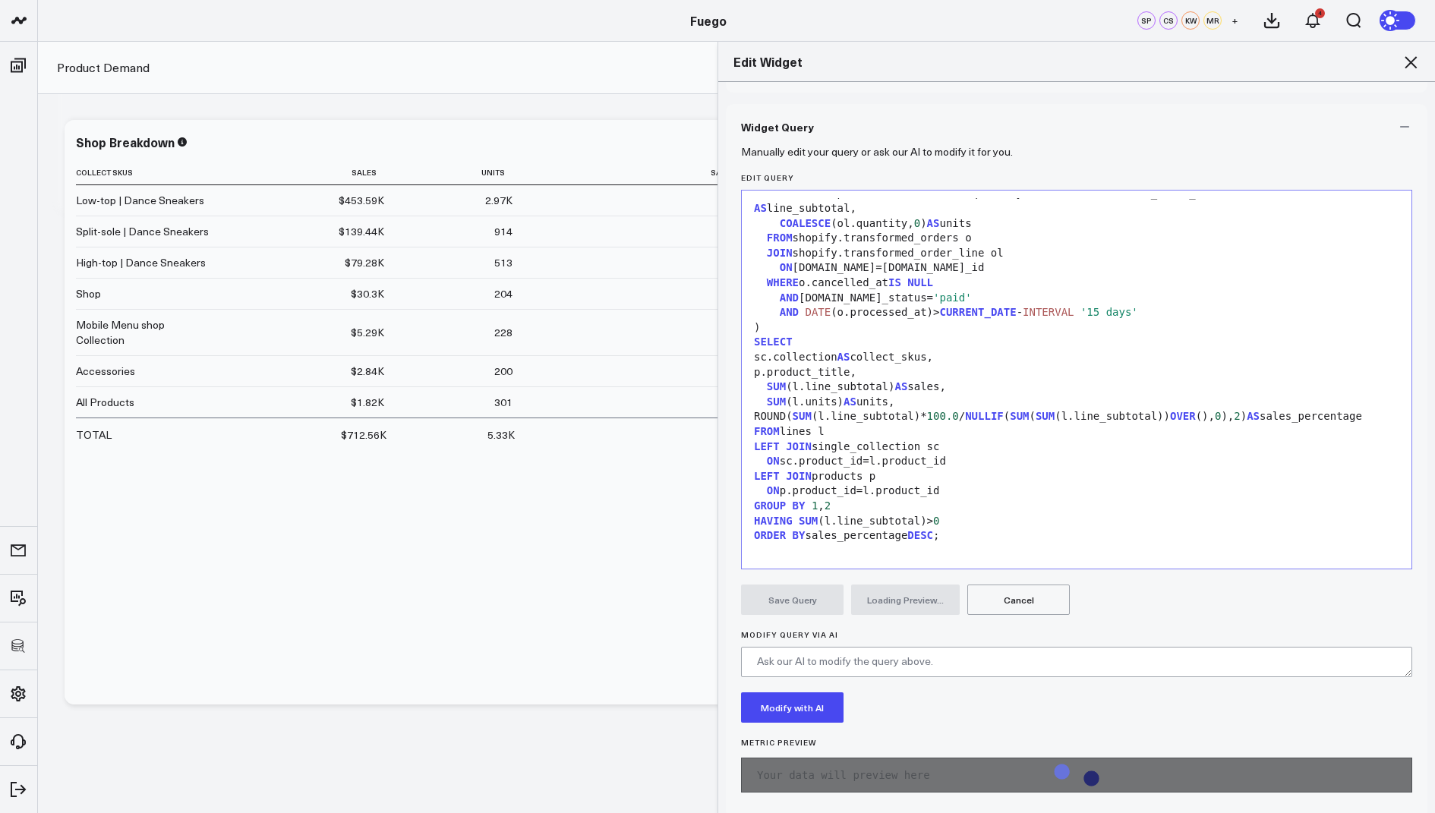
scroll to position [117, 0]
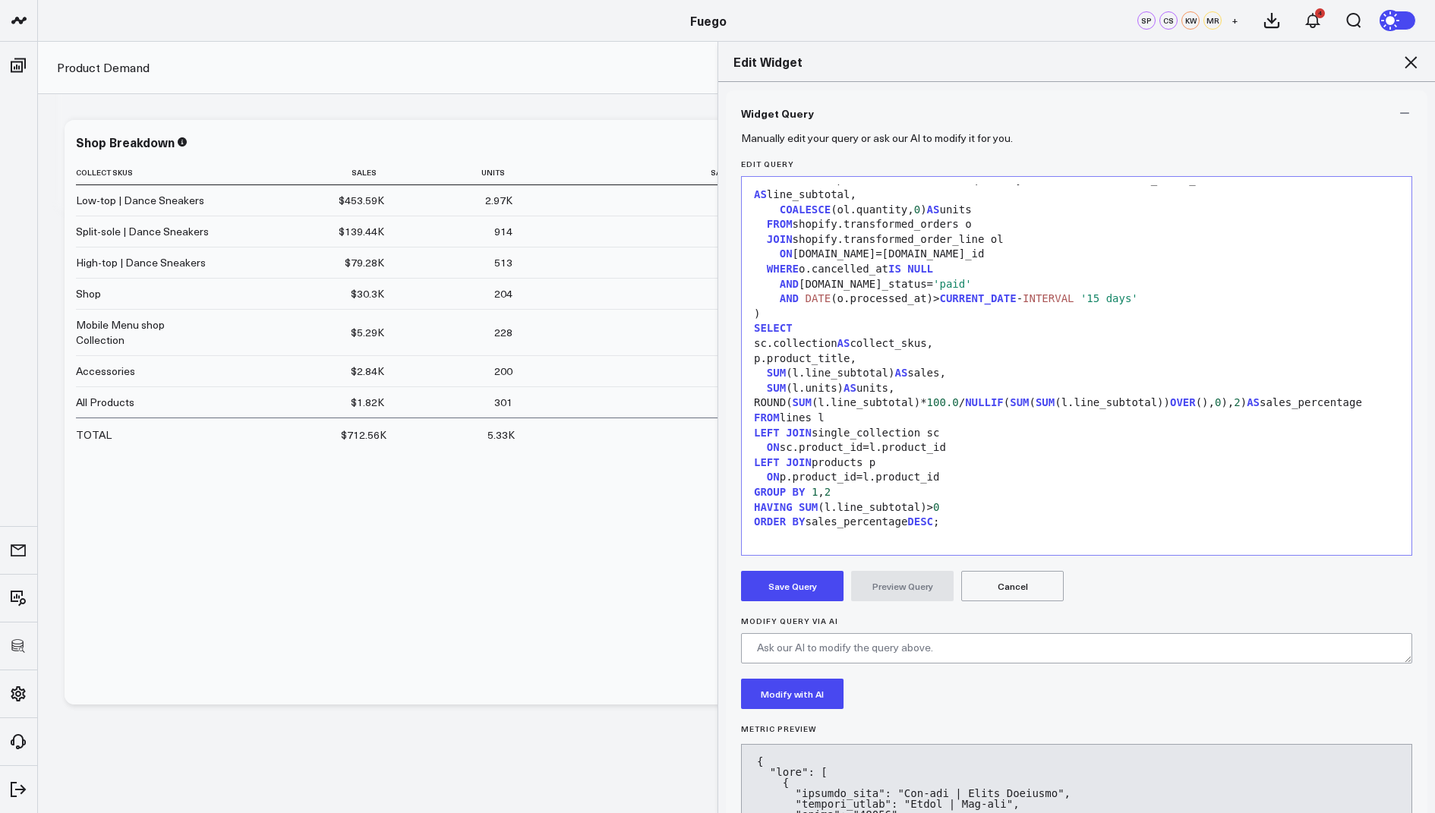
click at [782, 590] on button "Save Query" at bounding box center [792, 586] width 103 height 30
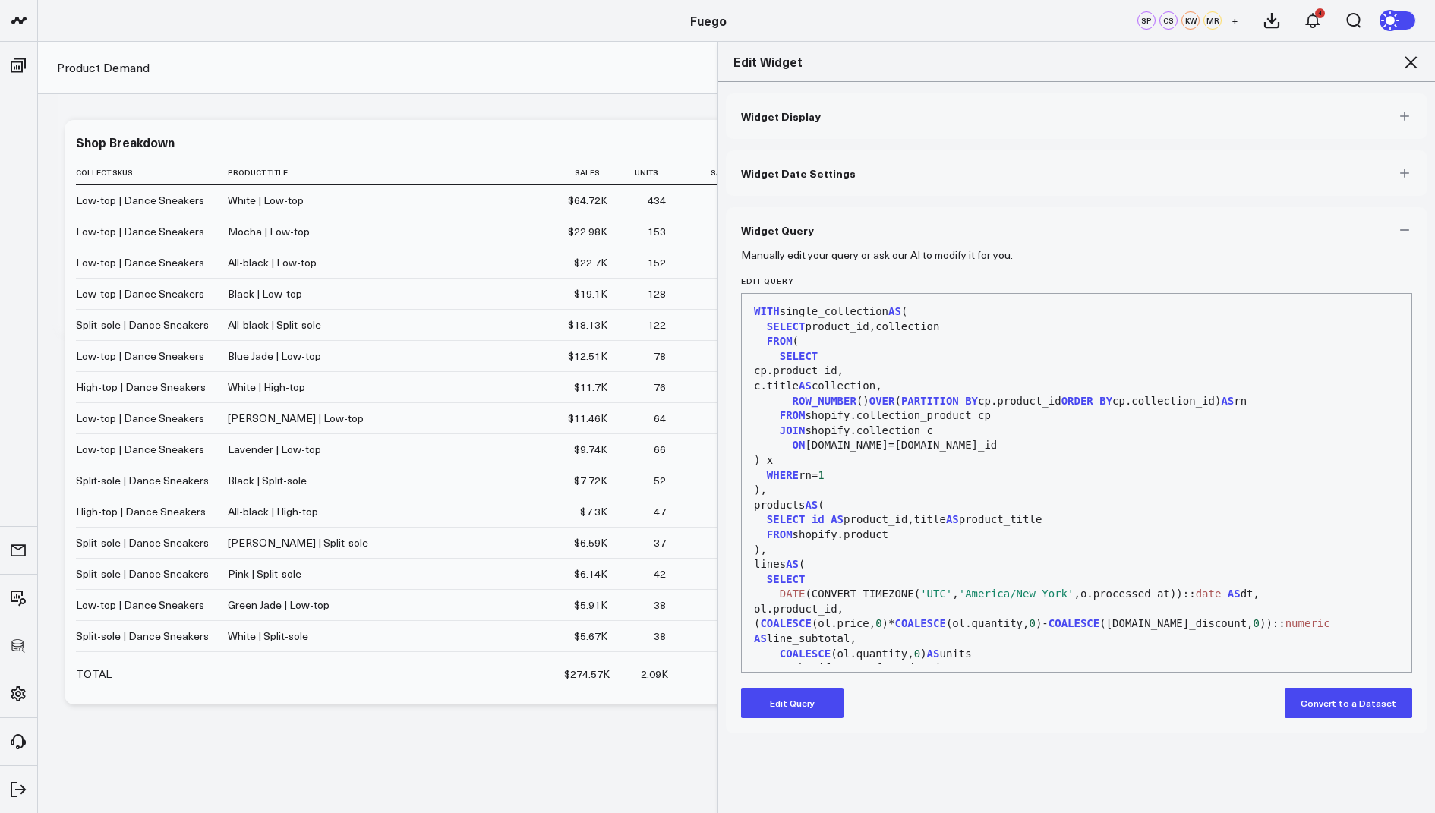
scroll to position [355, 0]
click at [803, 703] on button "Edit Query" at bounding box center [792, 703] width 103 height 30
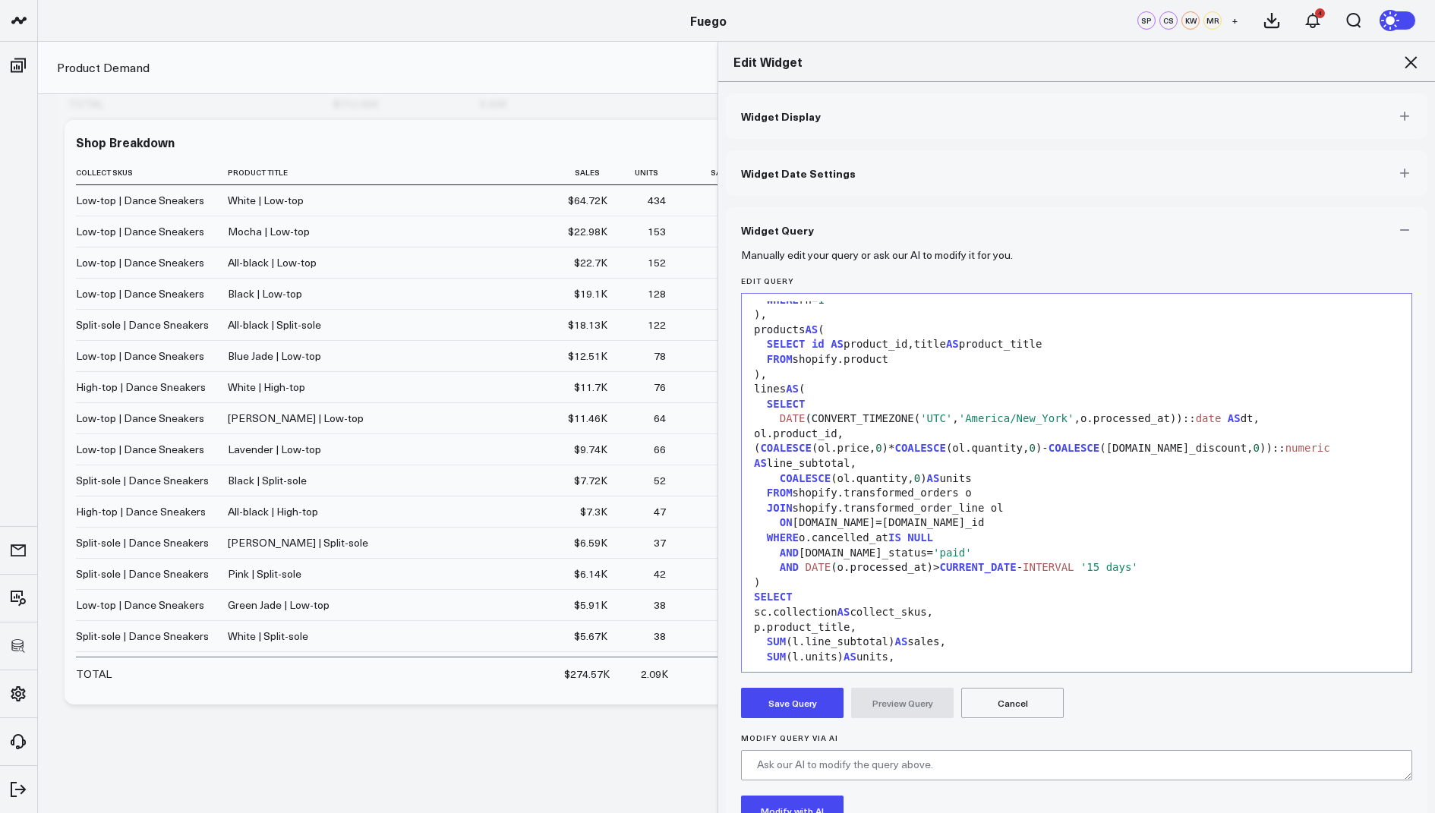
scroll to position [184, 0]
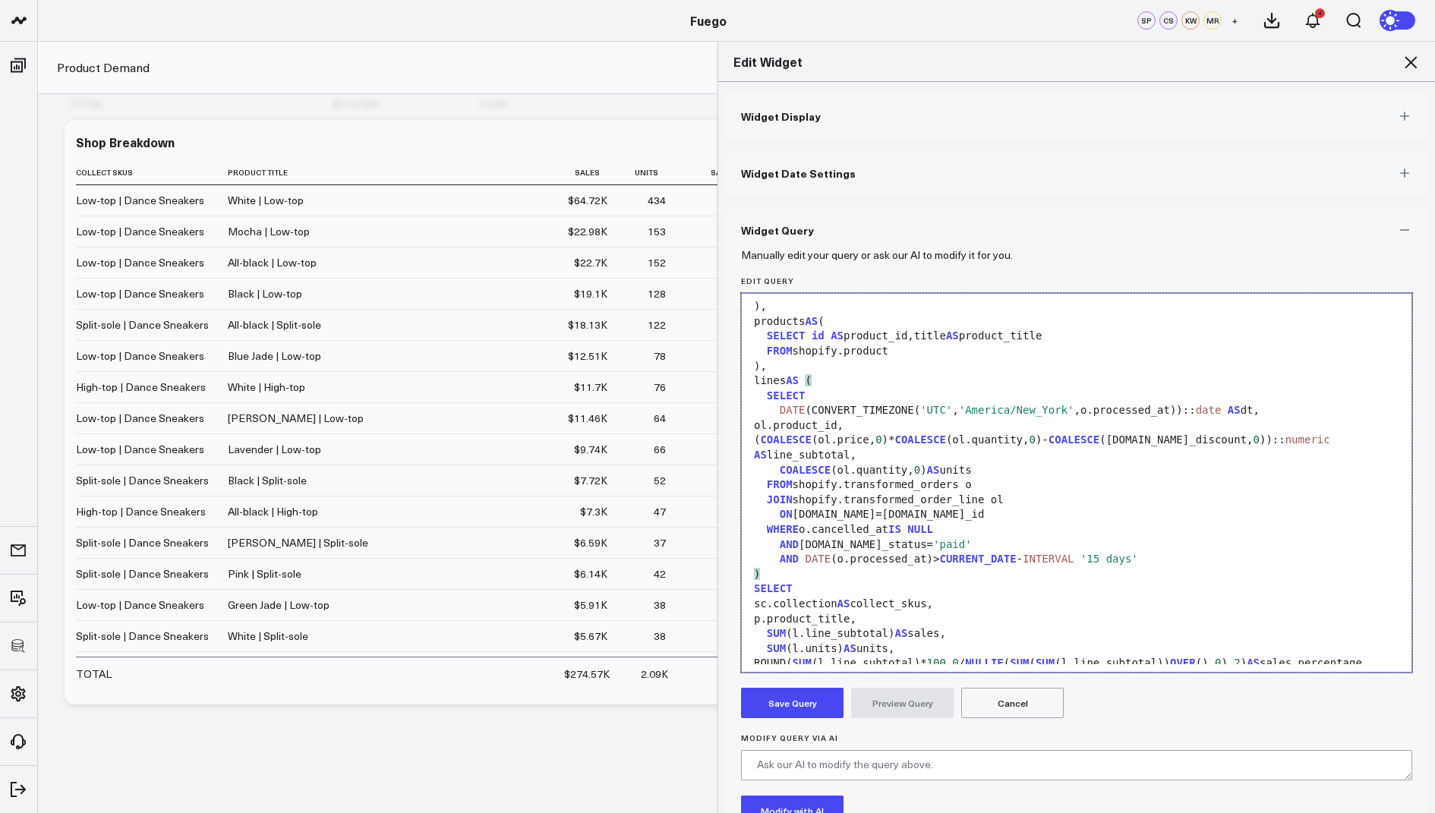
click at [1150, 569] on div ")" at bounding box center [1076, 574] width 655 height 15
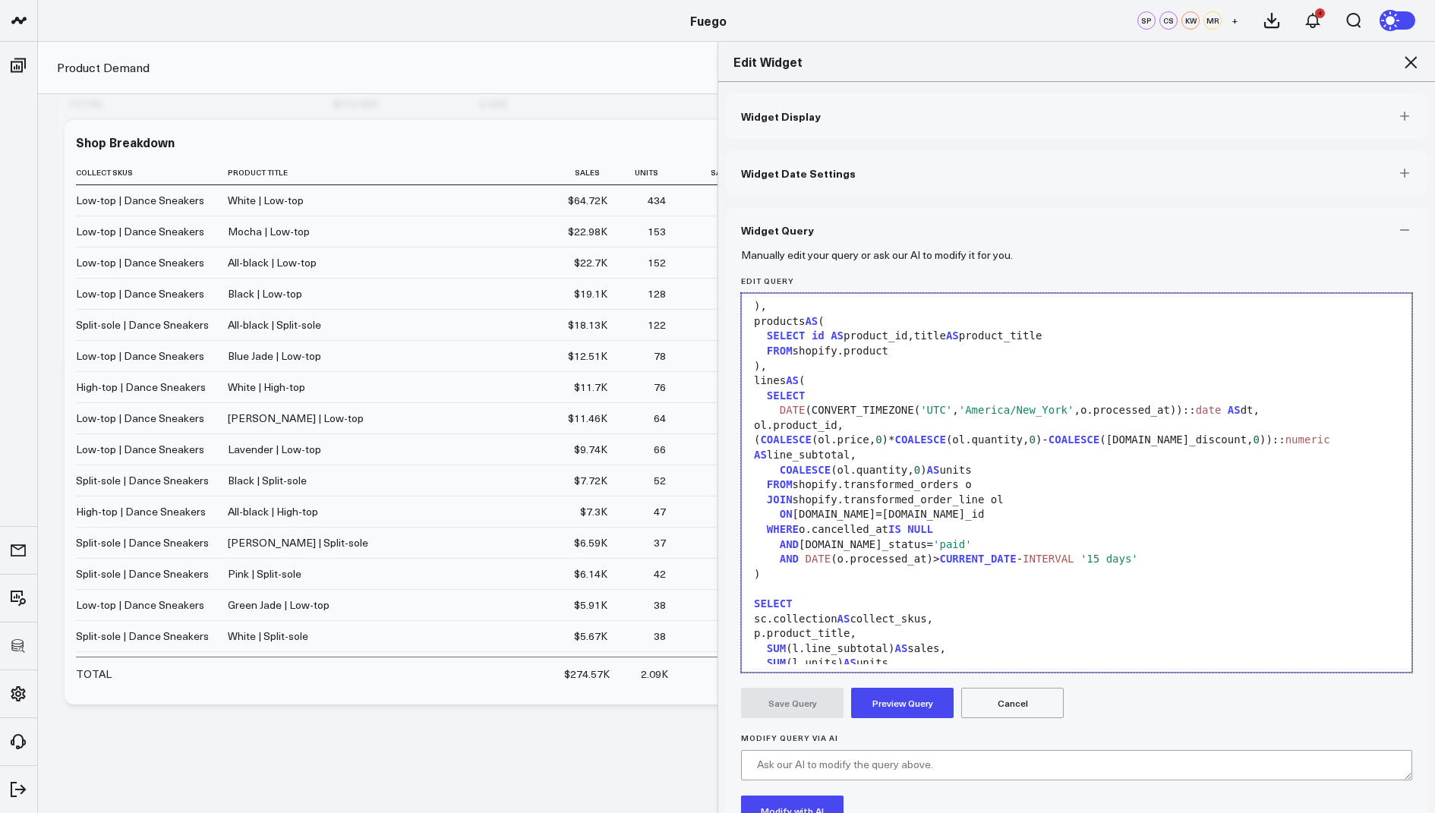
click at [1159, 554] on div "AND DATE (o.processed_at)> CURRENT_DATE - INTERVAL '15 days'" at bounding box center [1076, 559] width 655 height 15
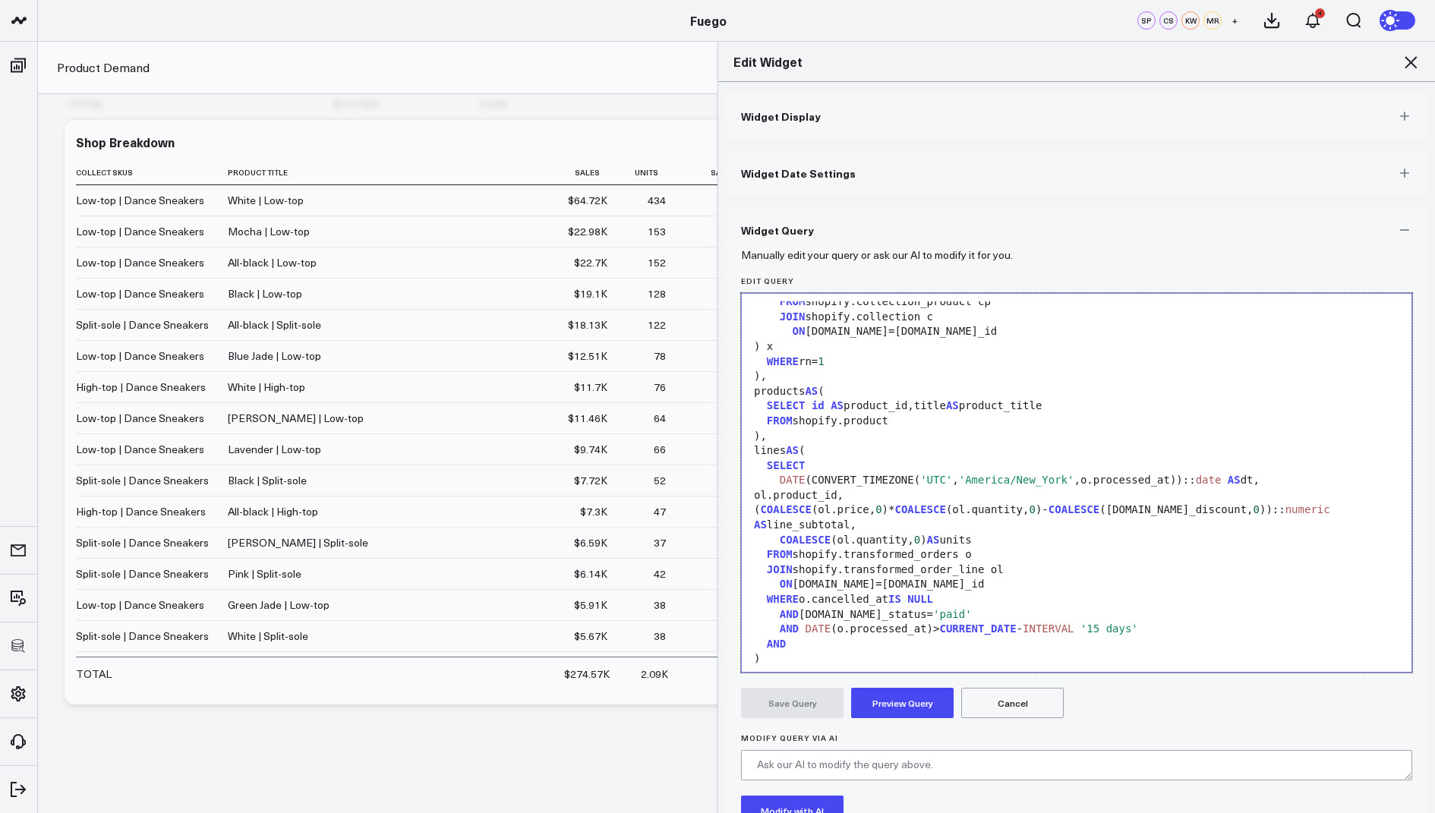
scroll to position [30, 0]
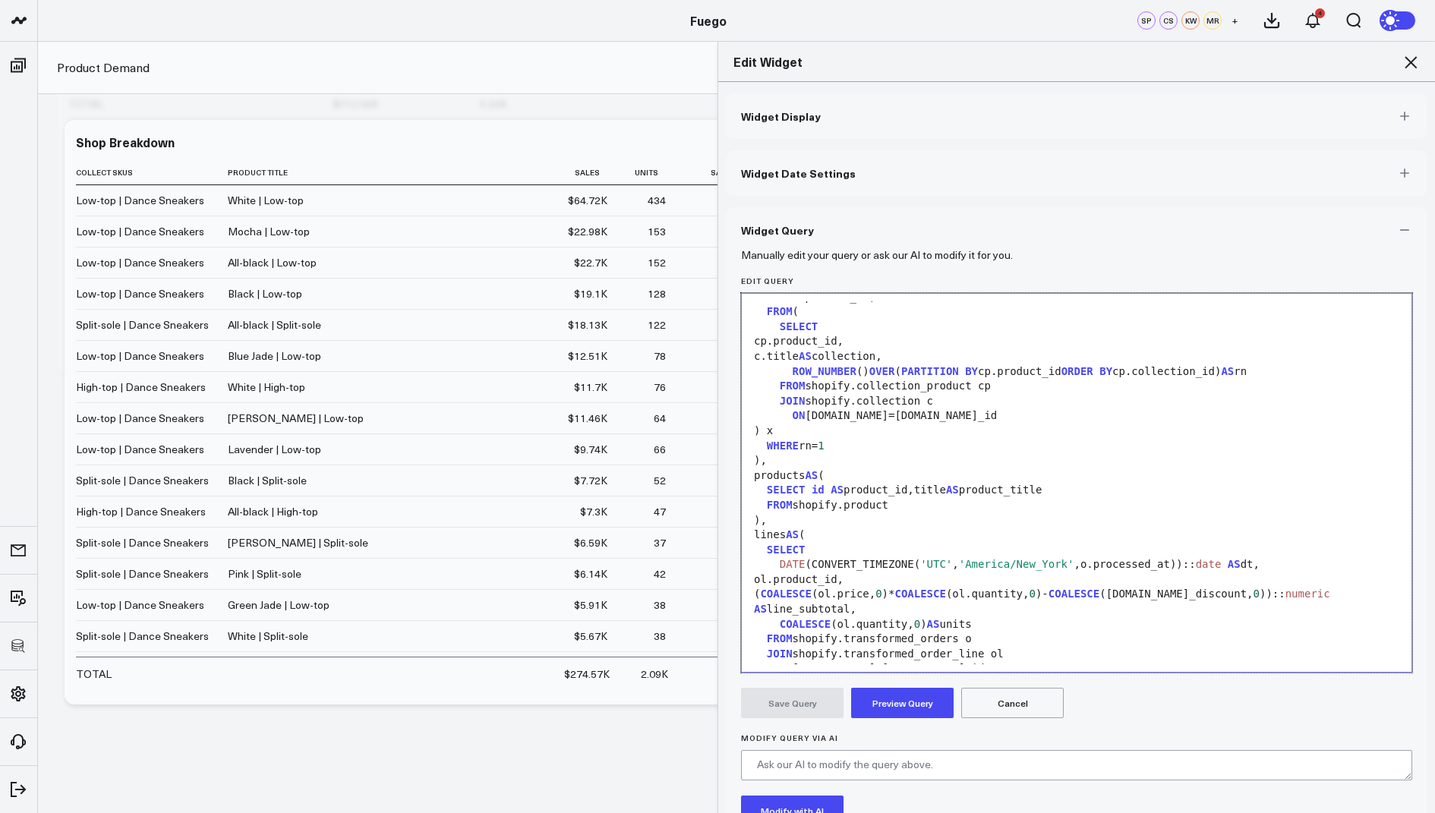
click at [966, 420] on div "ON c.id=cp.collection_id" at bounding box center [1076, 416] width 655 height 15
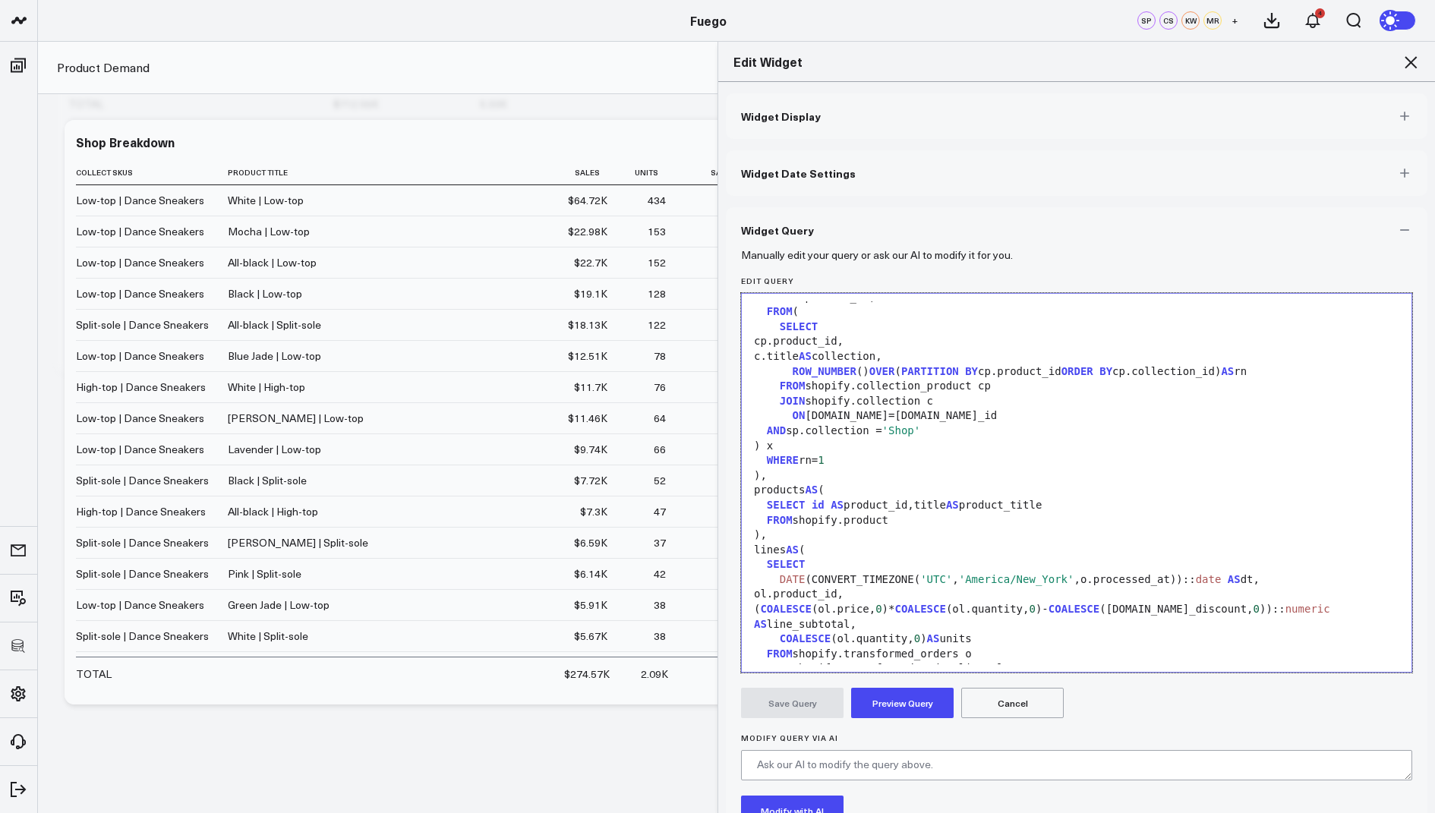
click at [895, 698] on button "Preview Query" at bounding box center [902, 703] width 103 height 30
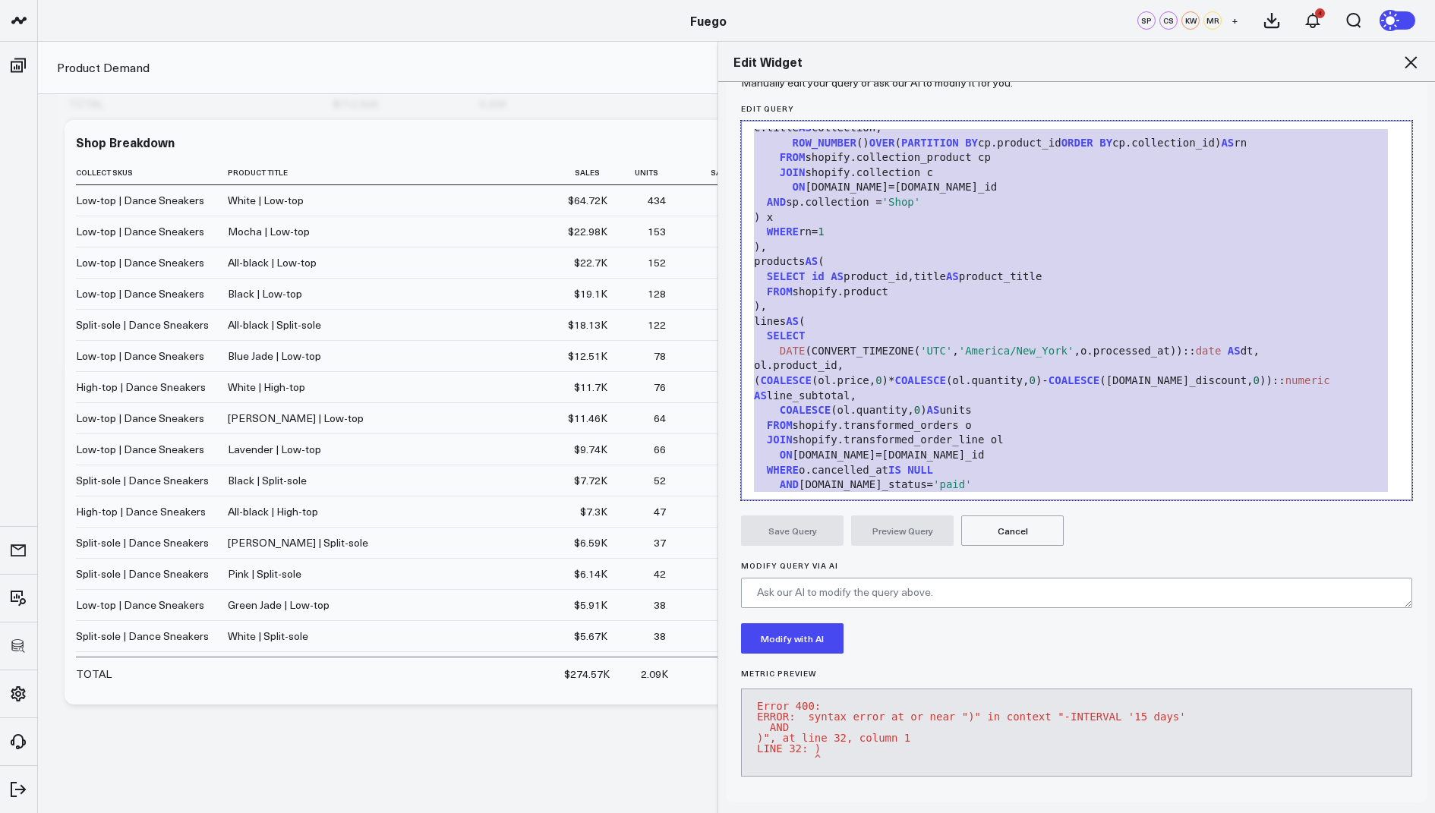
scroll to position [0, 0]
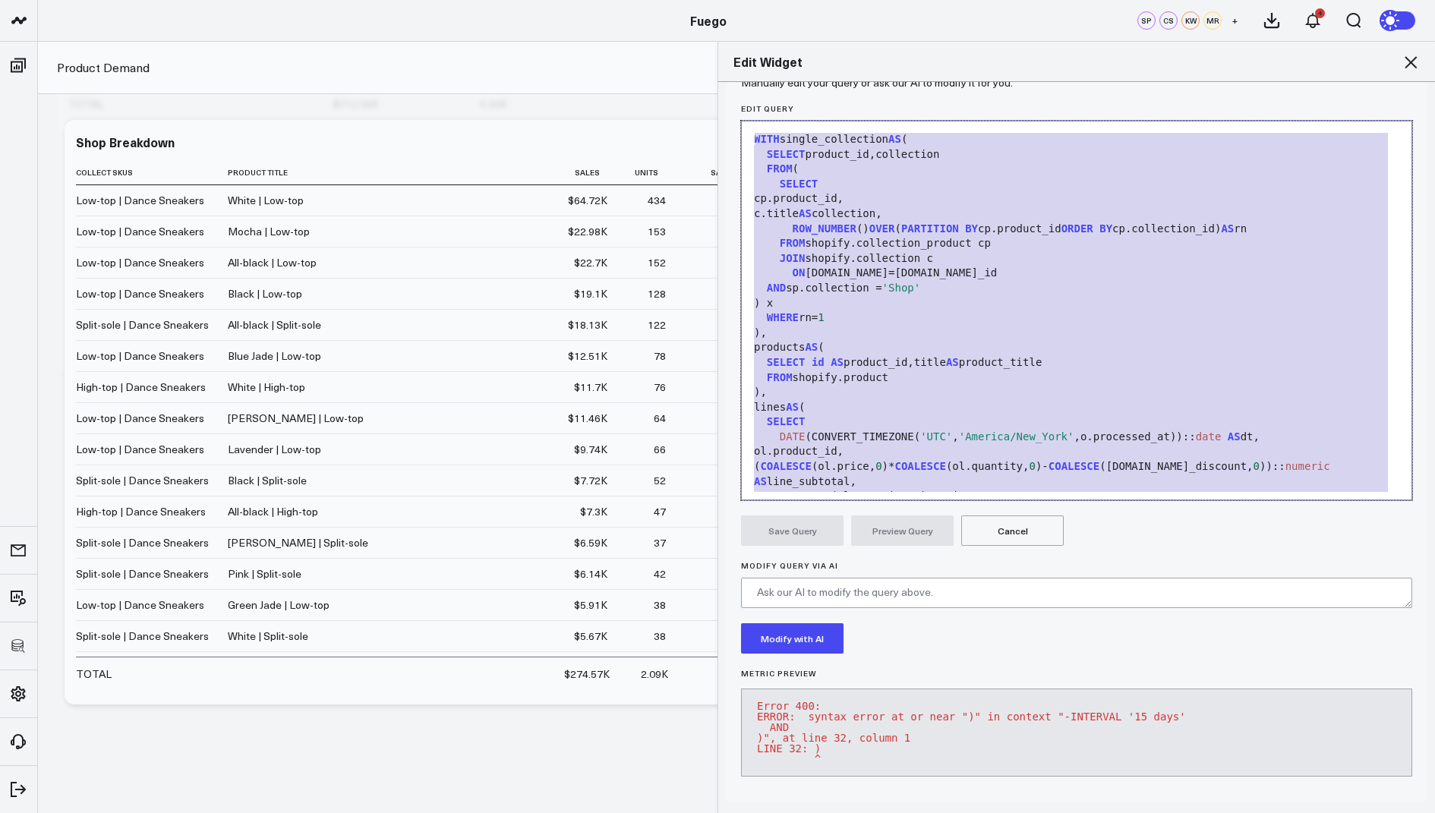
drag, startPoint x: 964, startPoint y: 462, endPoint x: 1103, endPoint y: -103, distance: 581.8
copy div "WITH single_collection AS ( SELECT product_id,collection FROM ( SELECT cp.produ…"
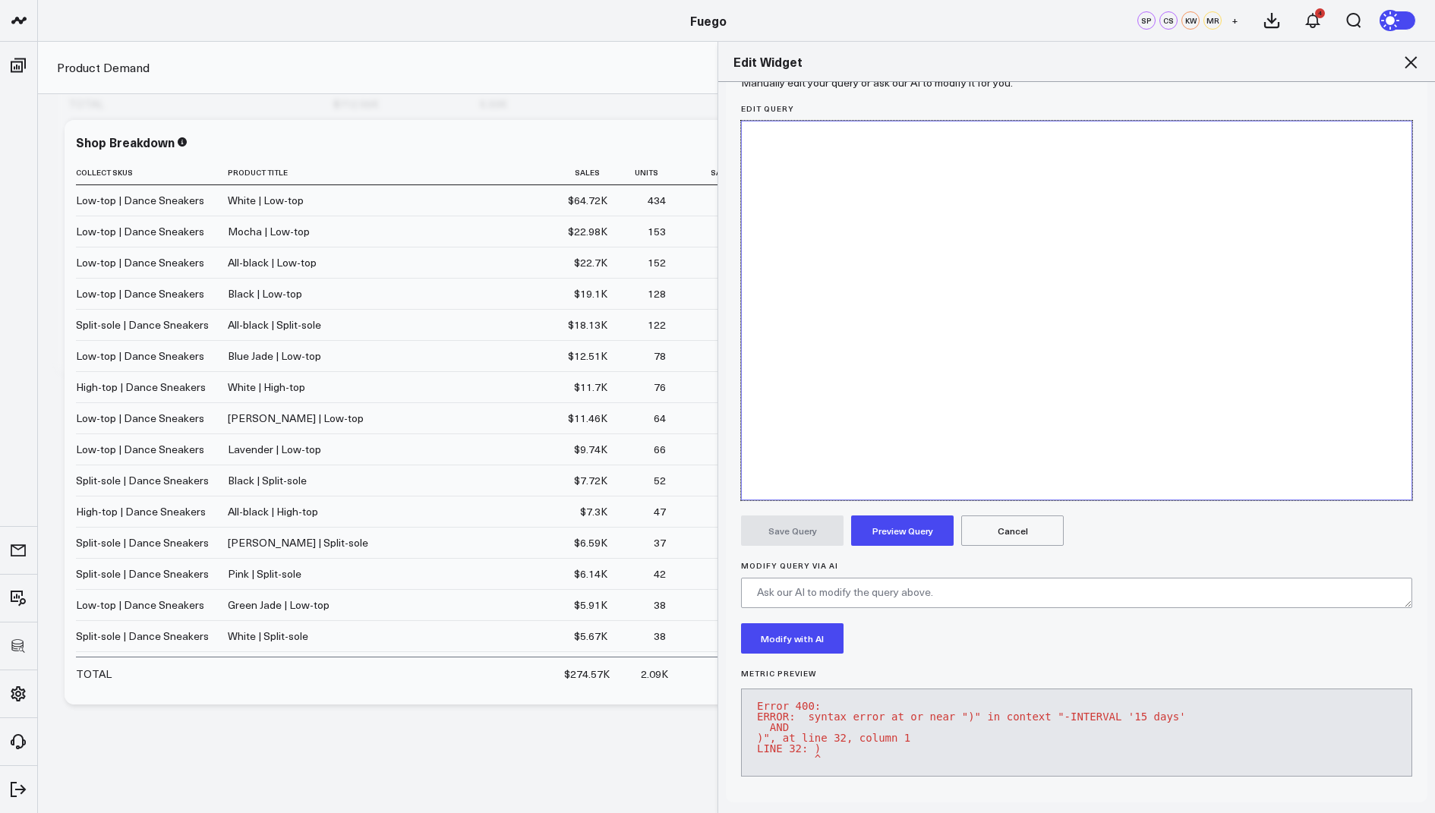
scroll to position [355, 0]
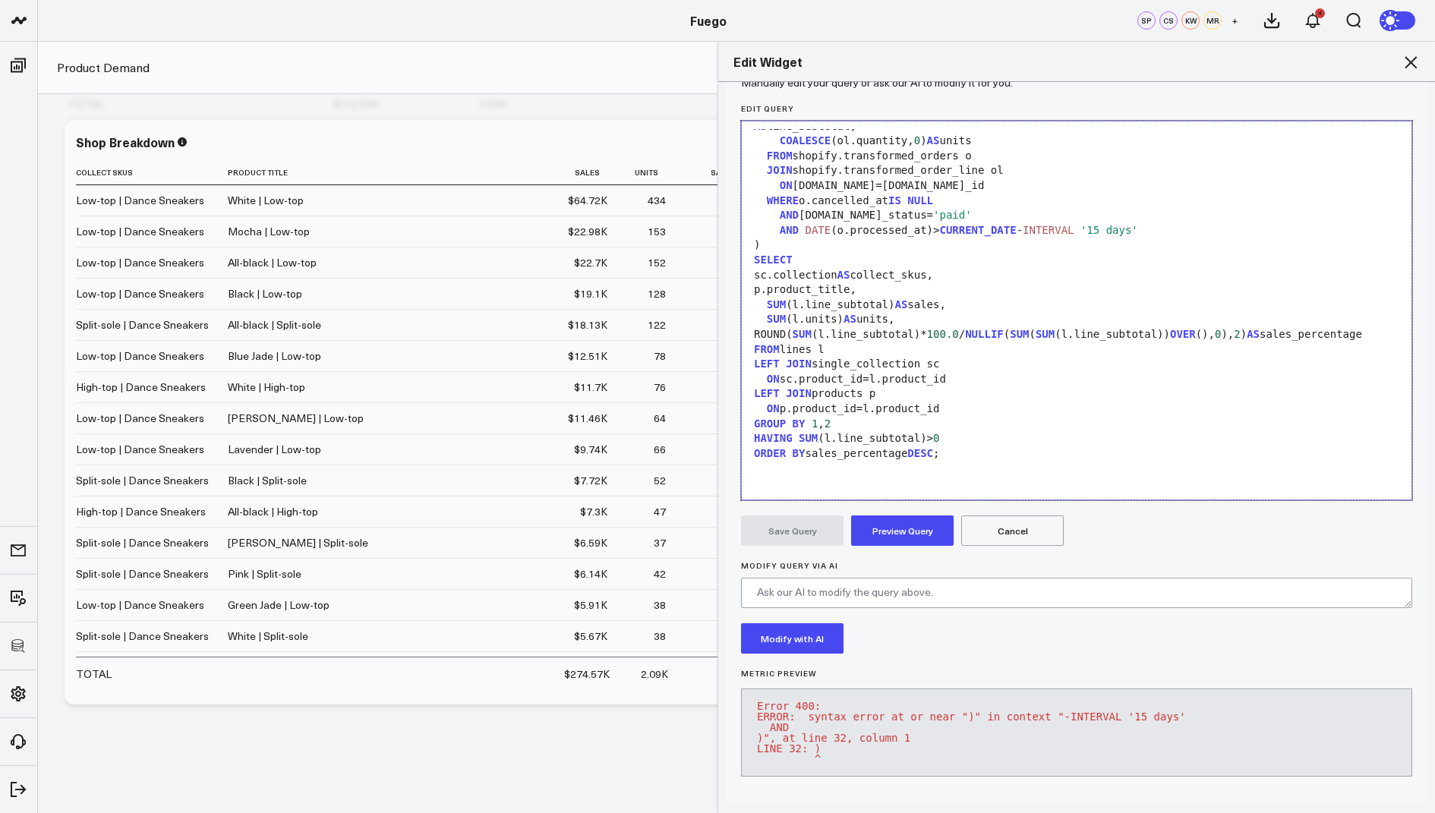
click at [892, 516] on button "Preview Query" at bounding box center [902, 531] width 103 height 30
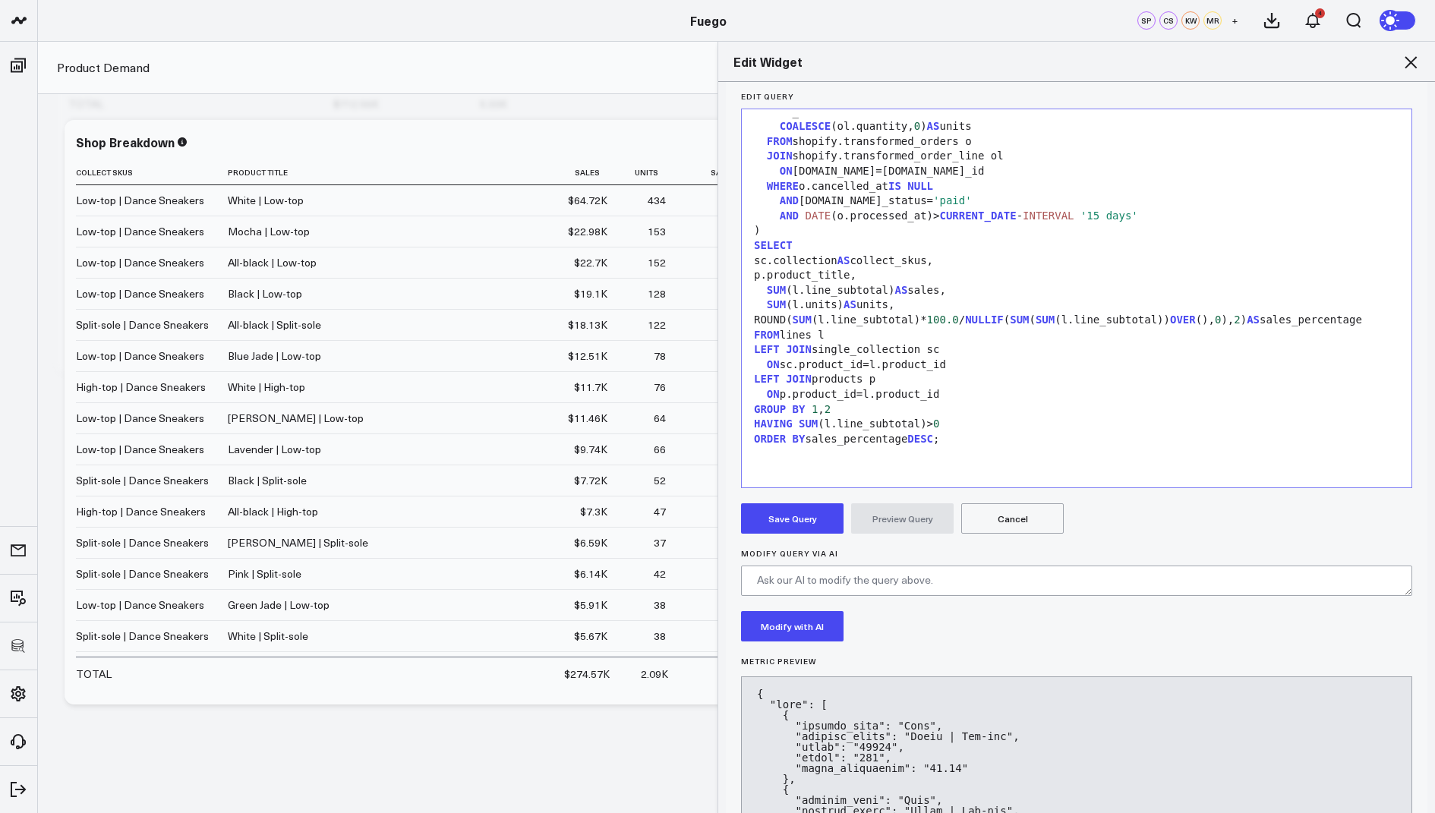
scroll to position [215, 0]
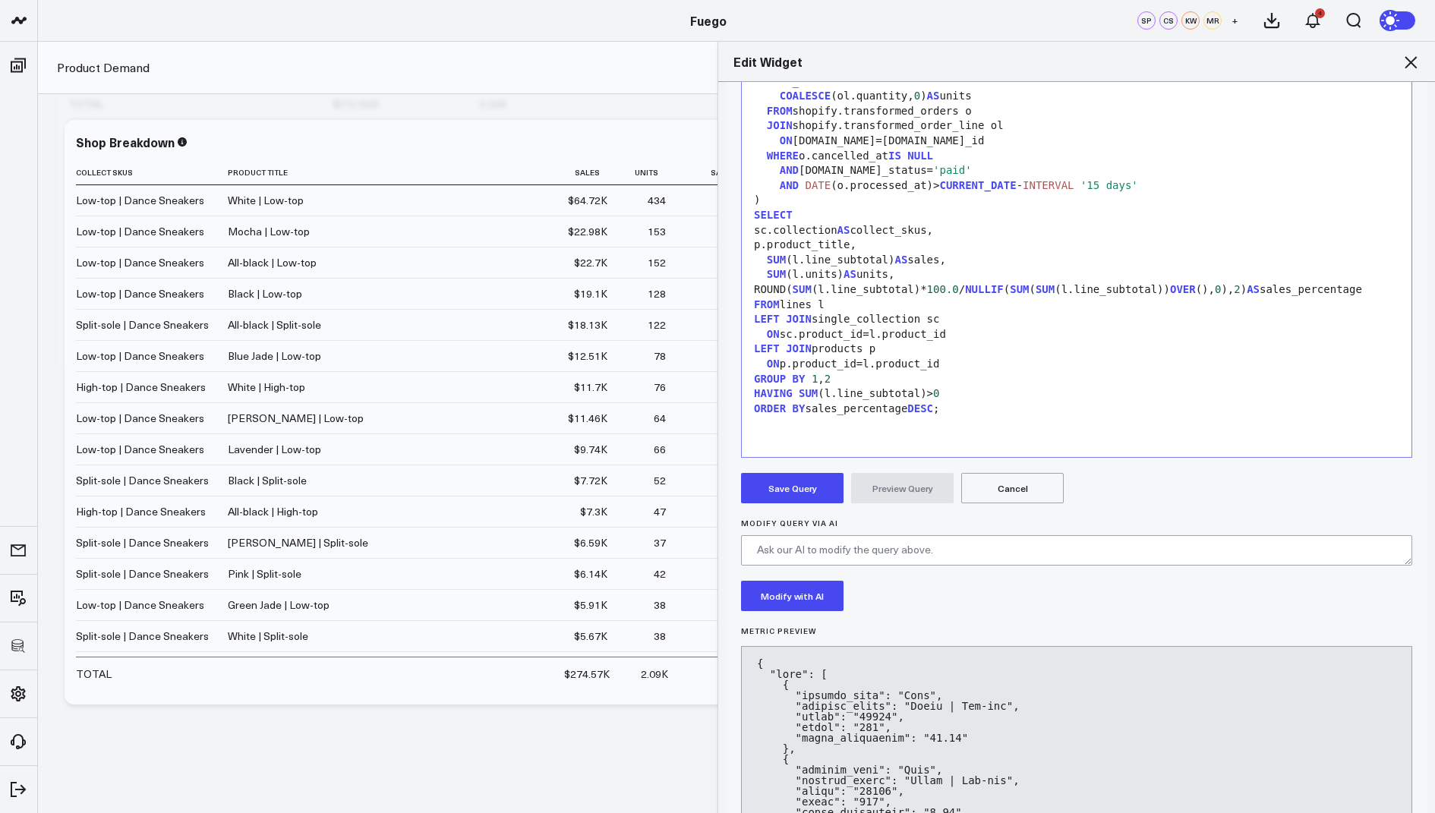
click at [773, 491] on button "Save Query" at bounding box center [792, 488] width 103 height 30
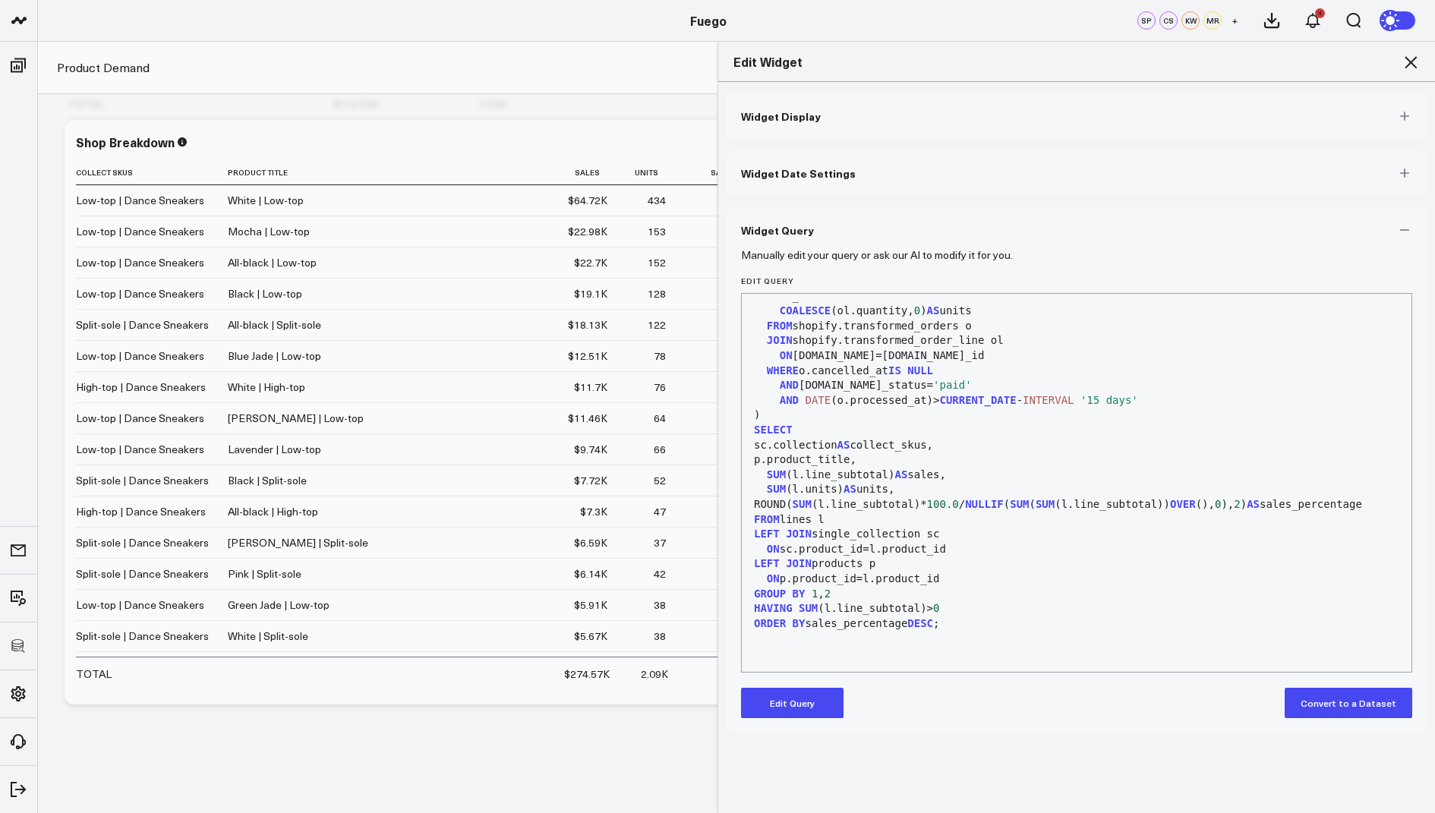
scroll to position [0, 0]
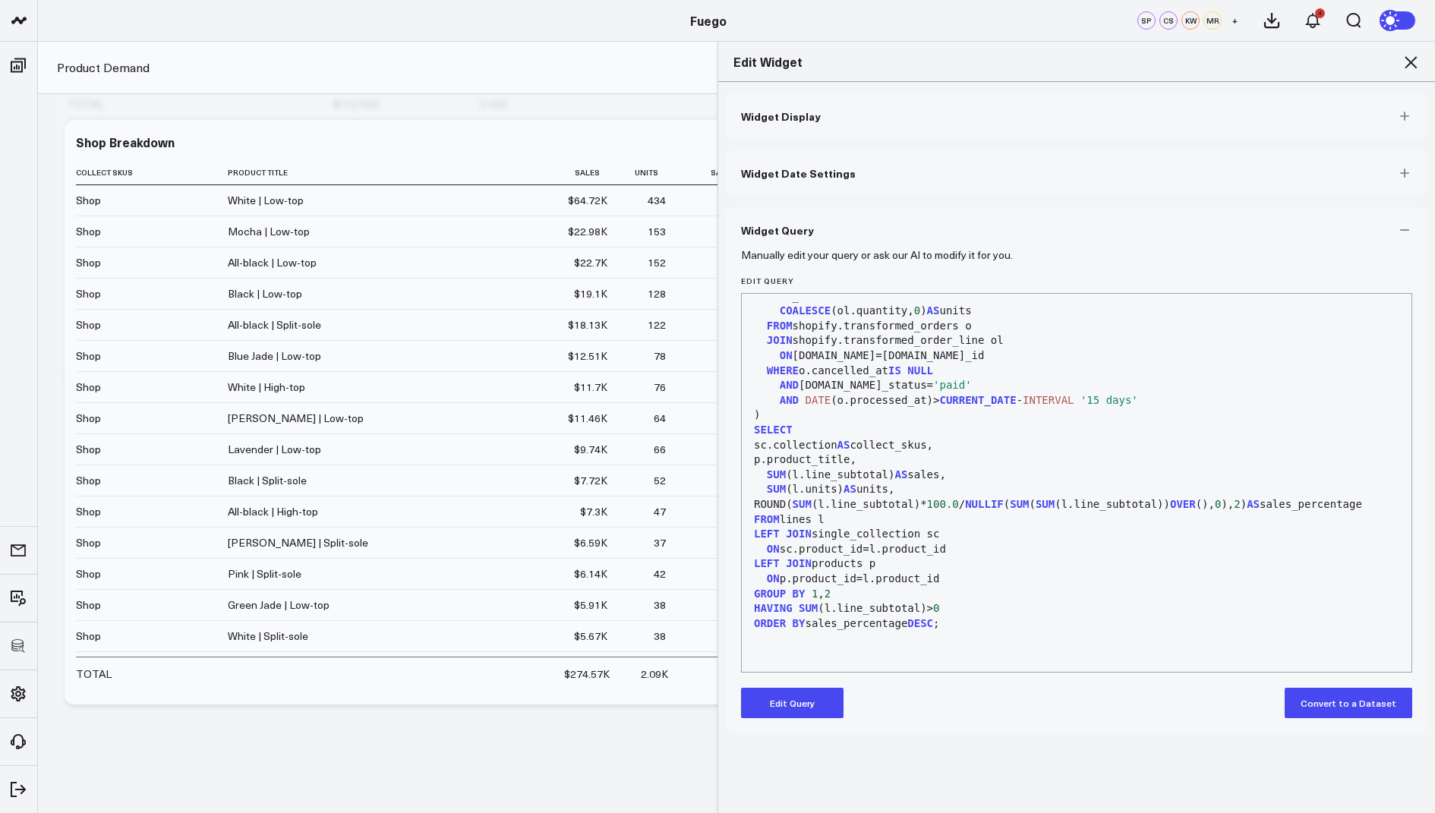
click at [1410, 62] on icon at bounding box center [1411, 62] width 12 height 12
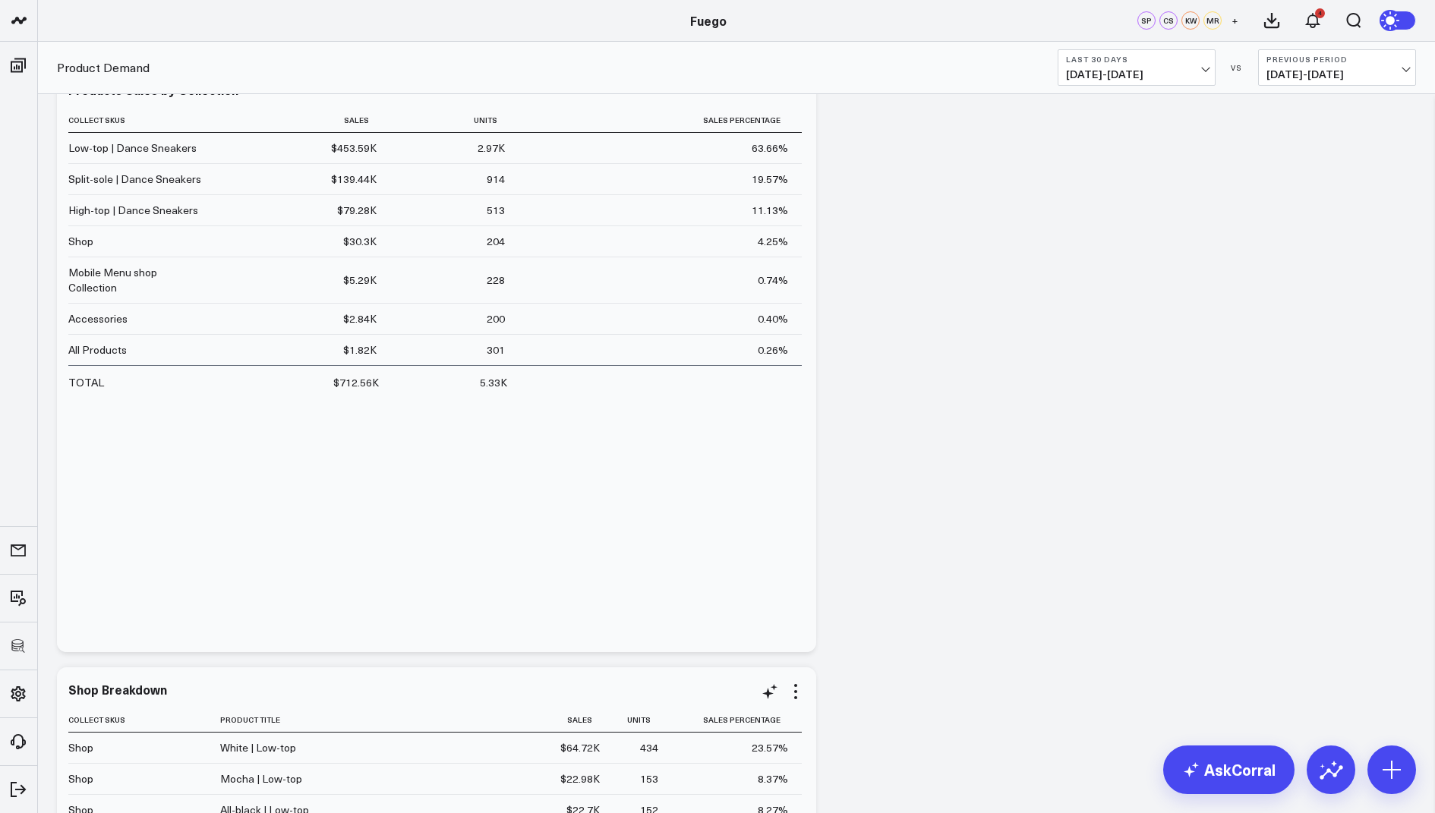
scroll to position [13, 0]
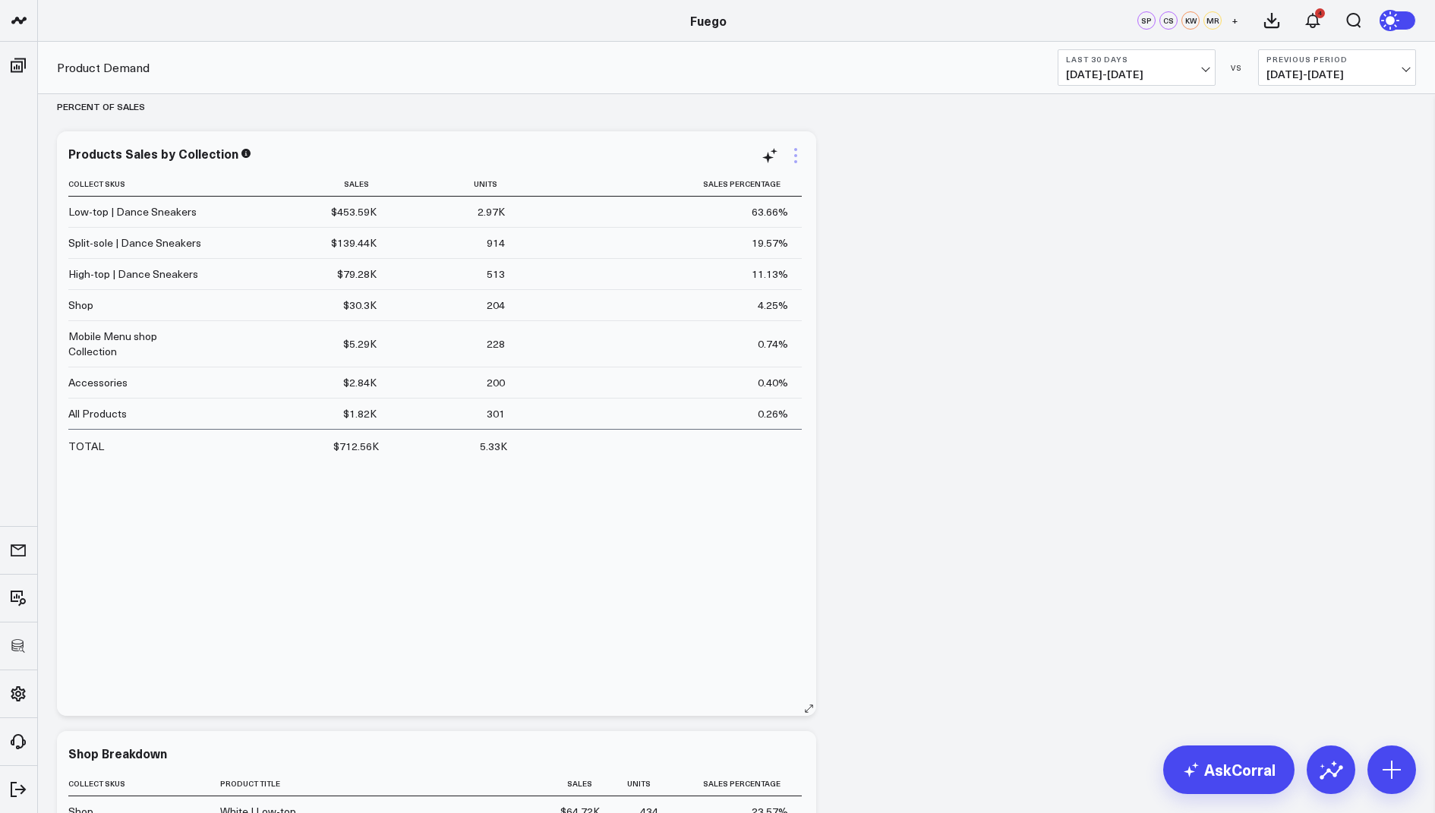
click at [793, 153] on icon at bounding box center [796, 156] width 18 height 18
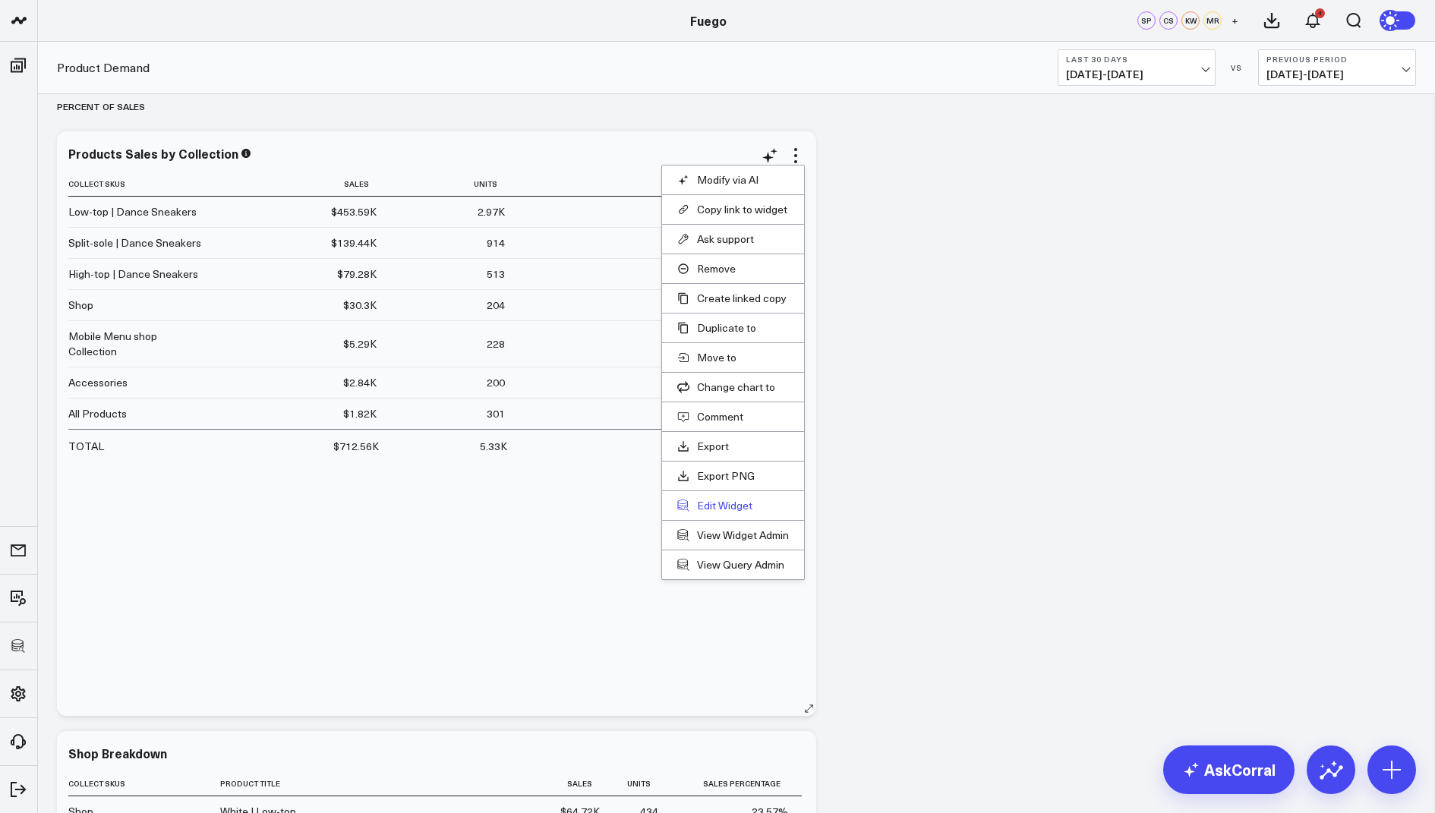
click at [716, 501] on button "Edit Widget" at bounding box center [733, 506] width 112 height 14
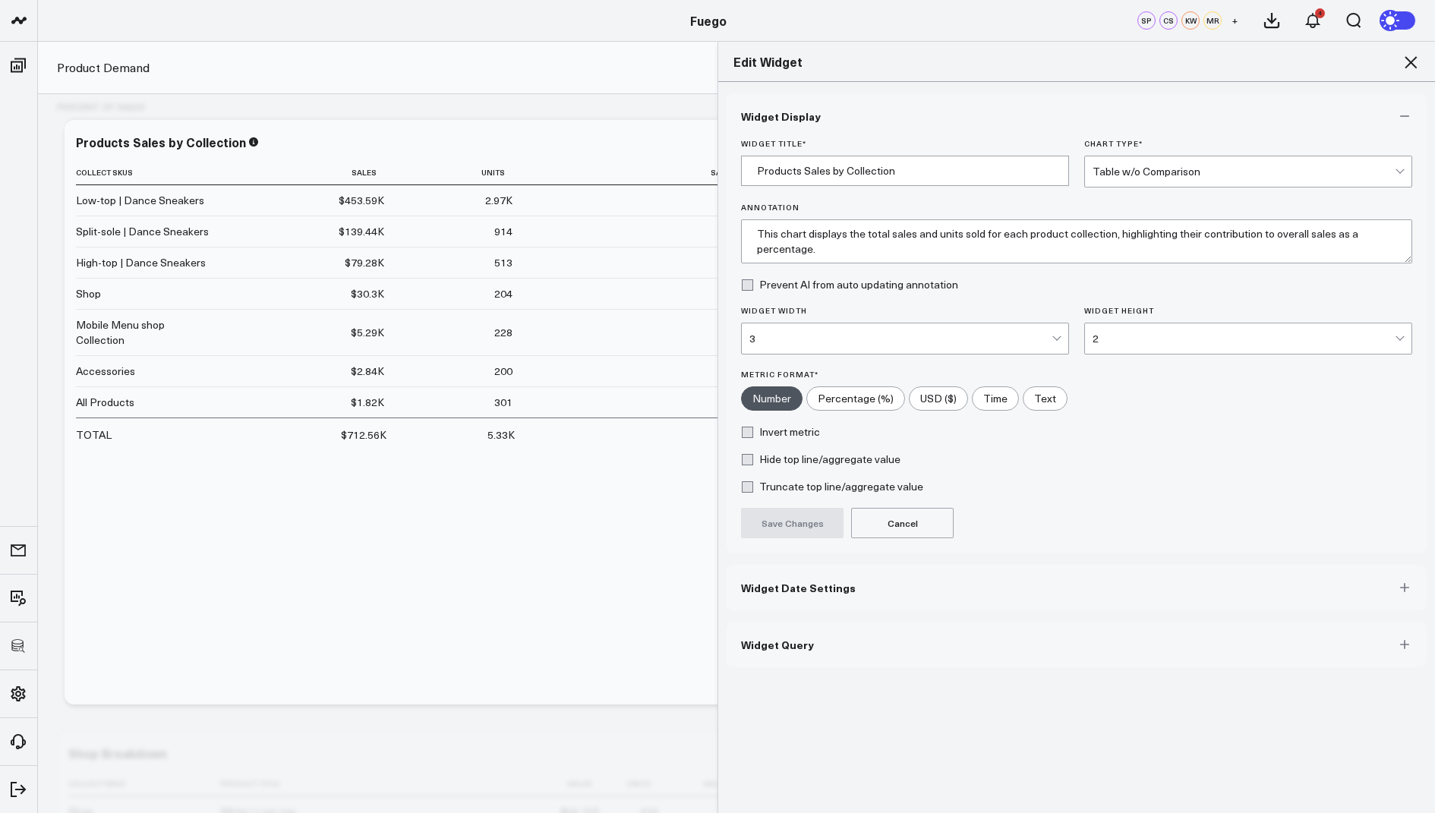
click at [791, 661] on button "Widget Query" at bounding box center [1077, 645] width 702 height 46
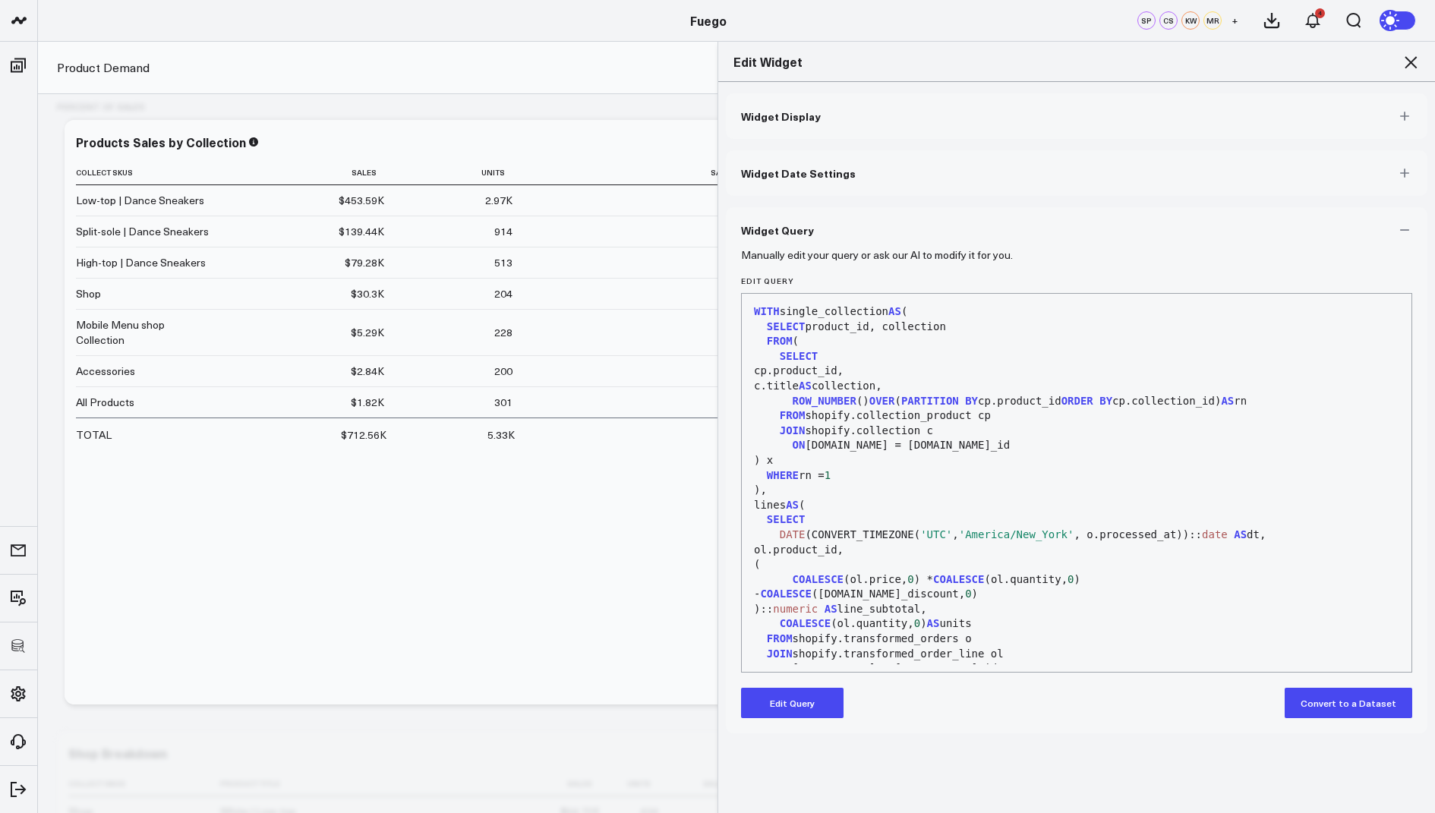
click at [790, 697] on button "Edit Query" at bounding box center [792, 703] width 103 height 30
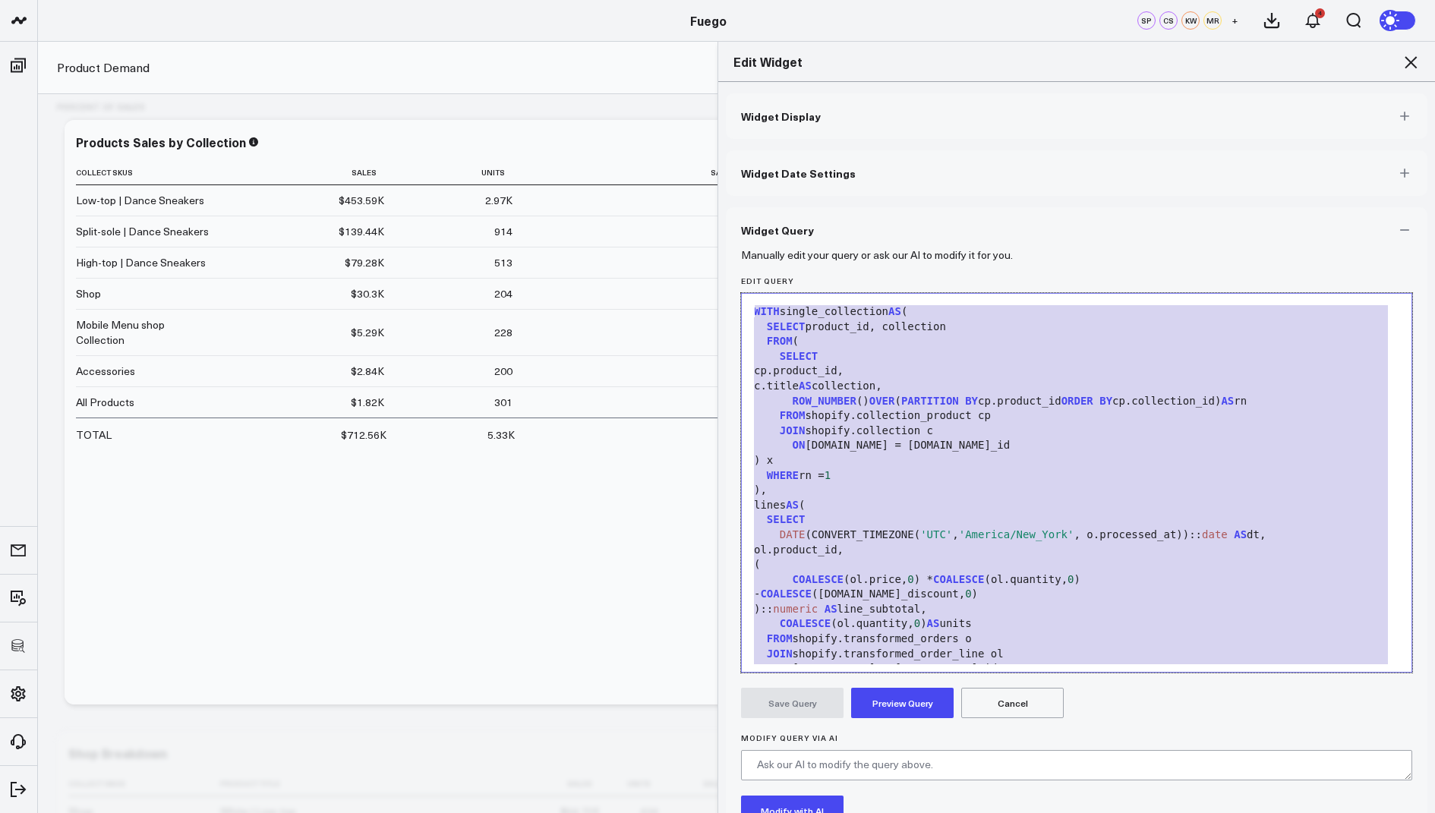
drag, startPoint x: 960, startPoint y: 663, endPoint x: 1052, endPoint y: 221, distance: 451.4
click at [1052, 221] on div "Widget Query Manually edit your query or ask our AI to modify it for you. Edit …" at bounding box center [1077, 564] width 702 height 715
copy div "WITH single_collection AS ( SELECT product_id, collection FROM ( SELECT cp.prod…"
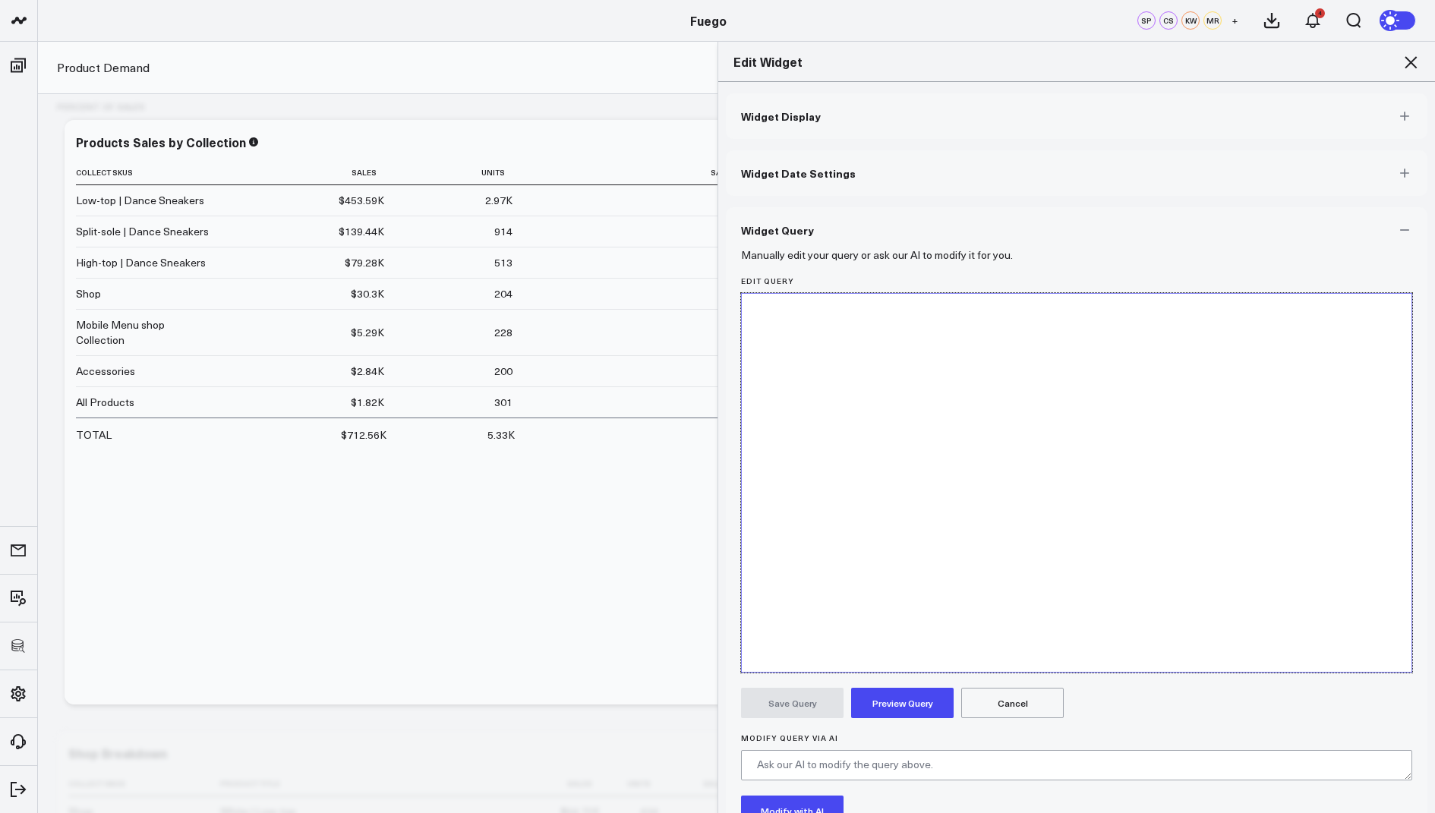
click at [1407, 64] on icon at bounding box center [1411, 62] width 18 height 18
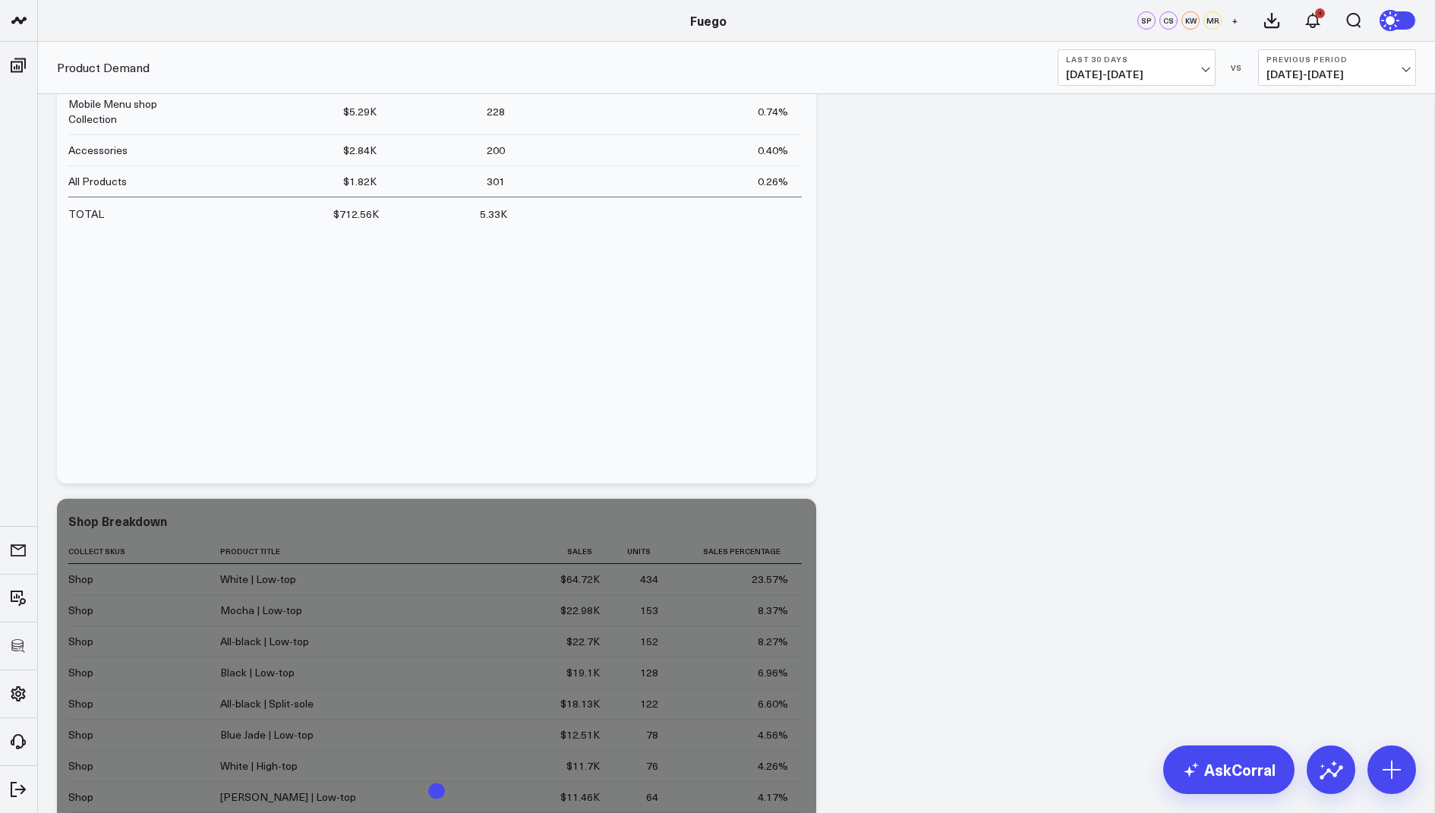
scroll to position [364, 0]
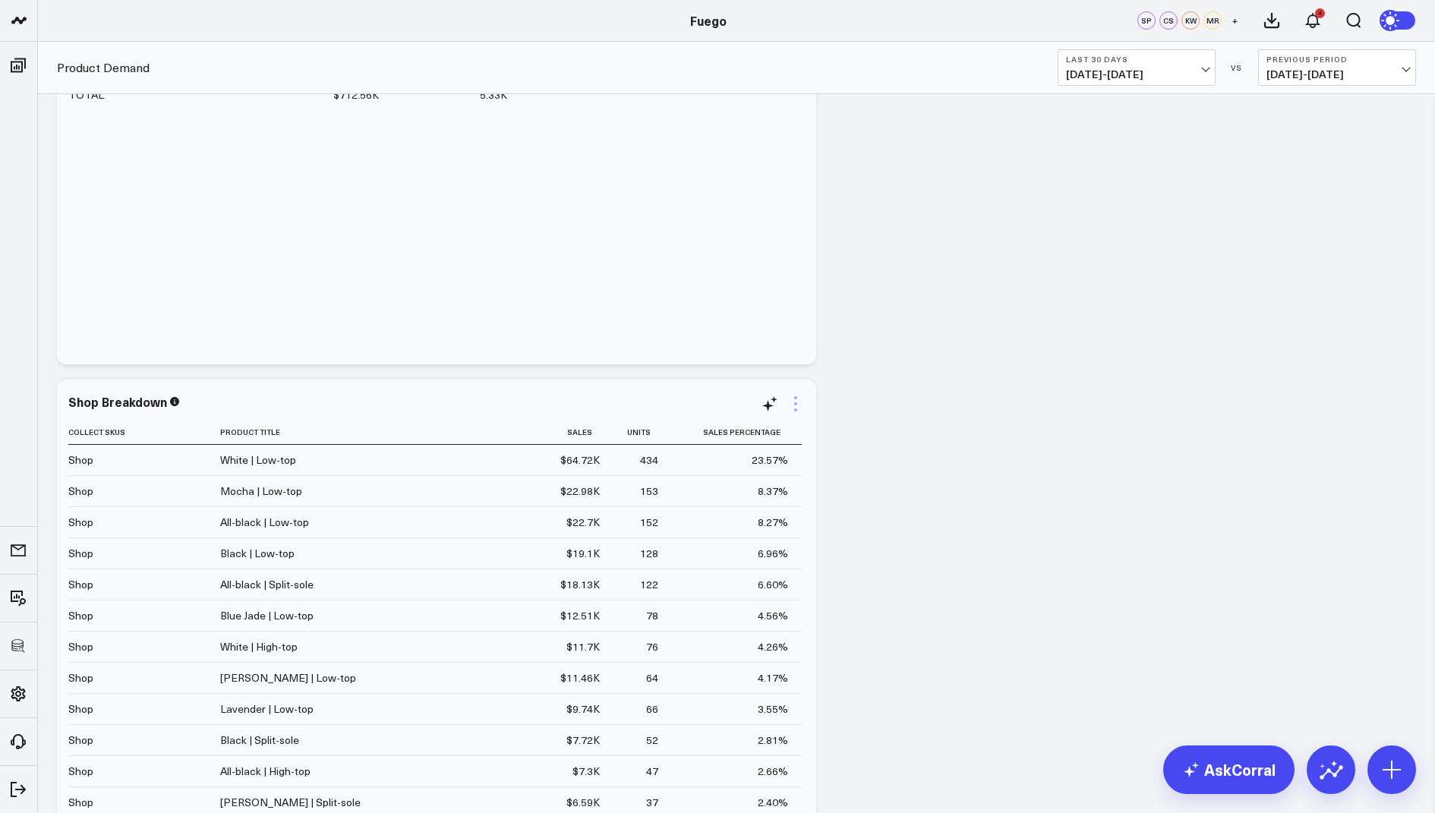
click at [793, 402] on icon at bounding box center [796, 404] width 18 height 18
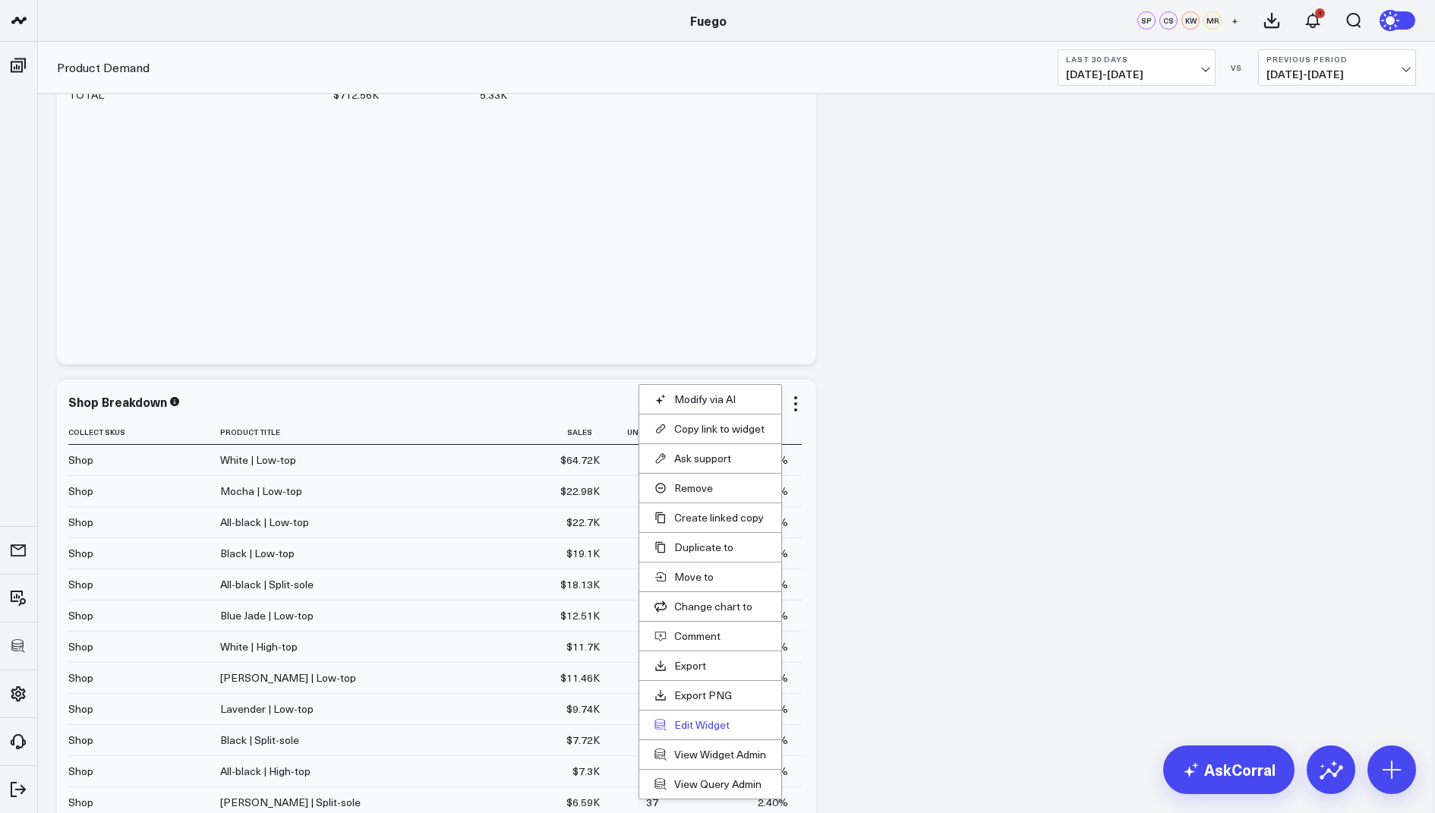
click at [699, 718] on button "Edit Widget" at bounding box center [711, 725] width 112 height 14
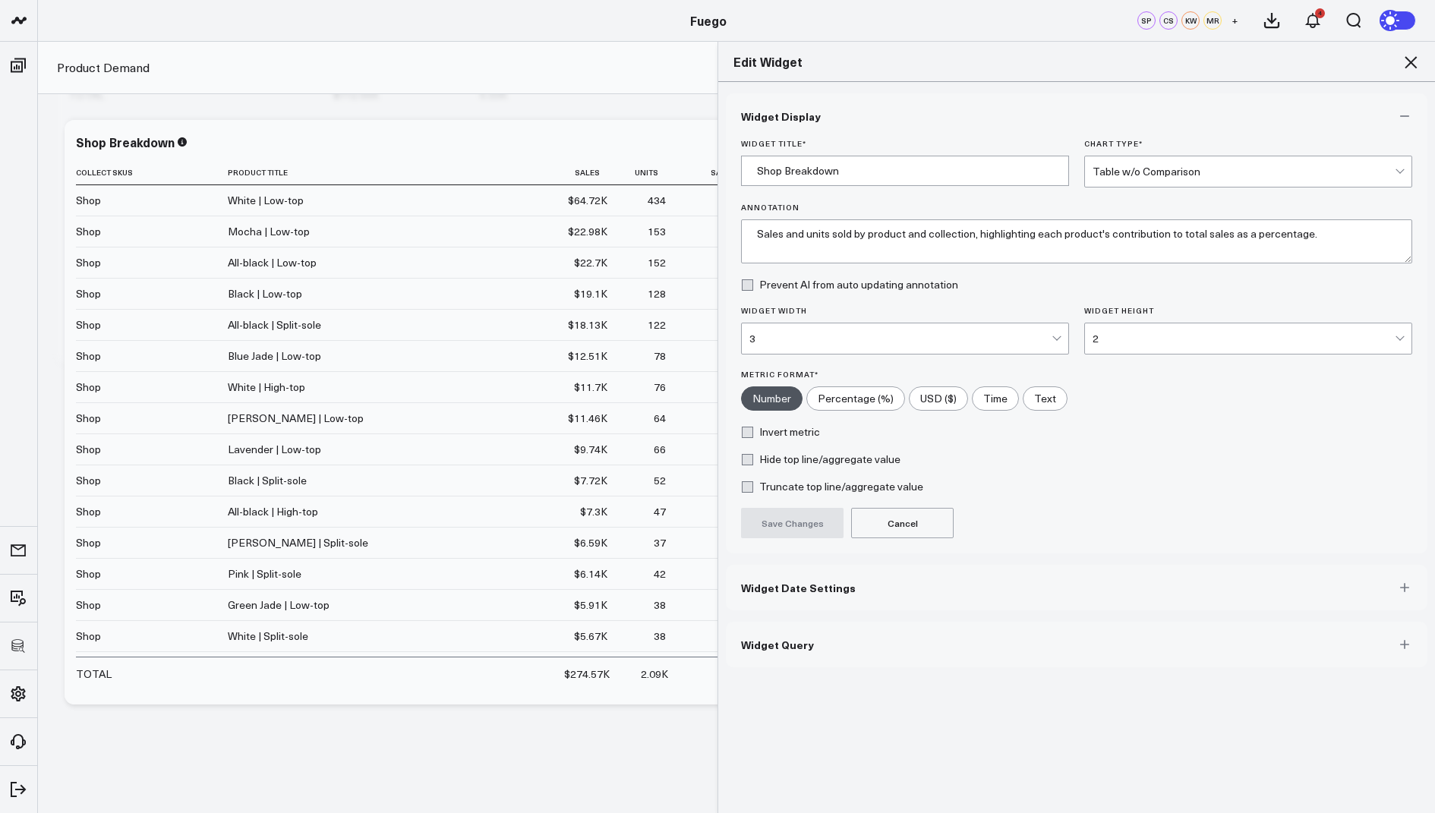
click at [762, 644] on span "Widget Query" at bounding box center [777, 645] width 73 height 12
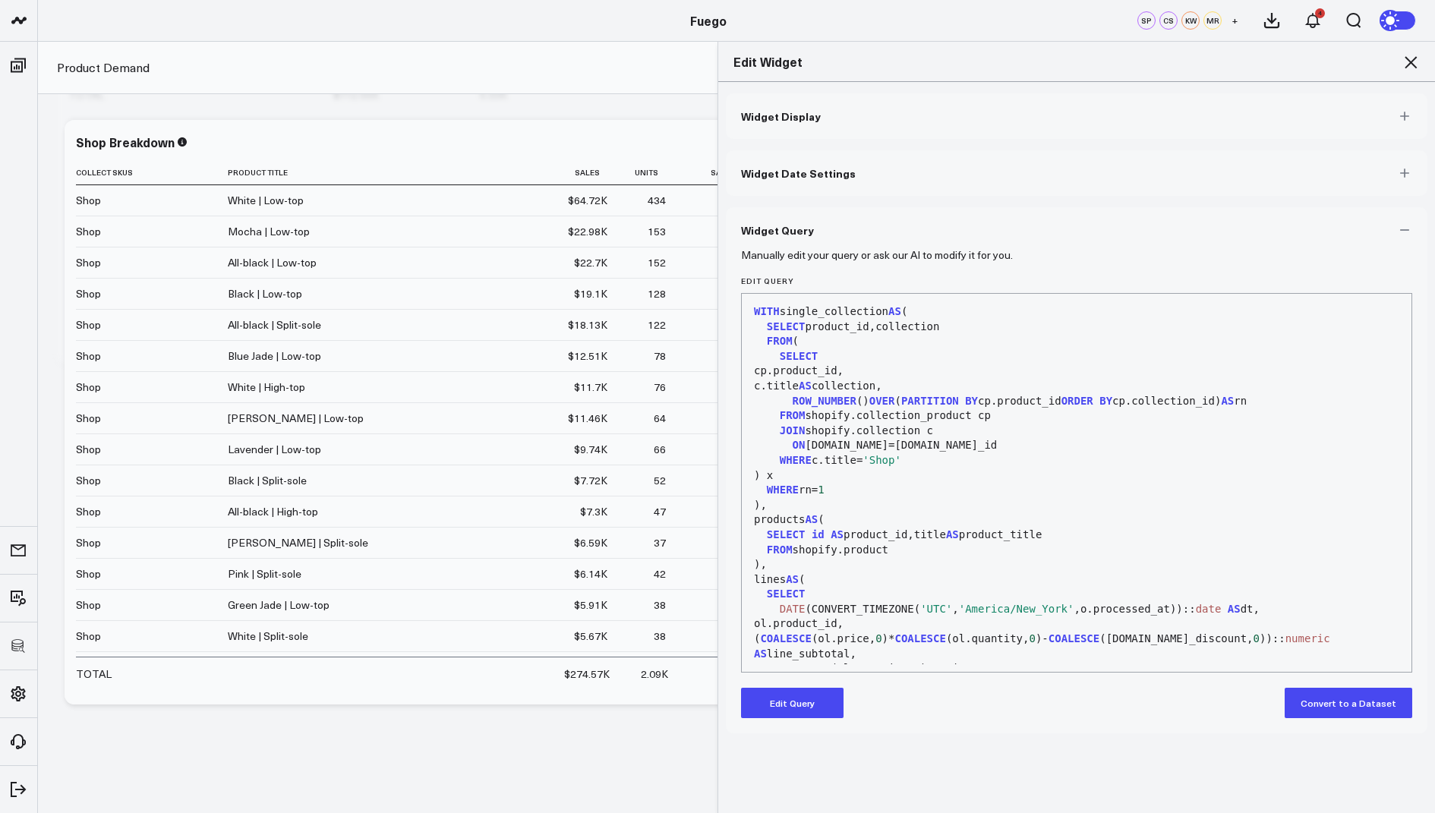
click at [766, 707] on button "Edit Query" at bounding box center [792, 703] width 103 height 30
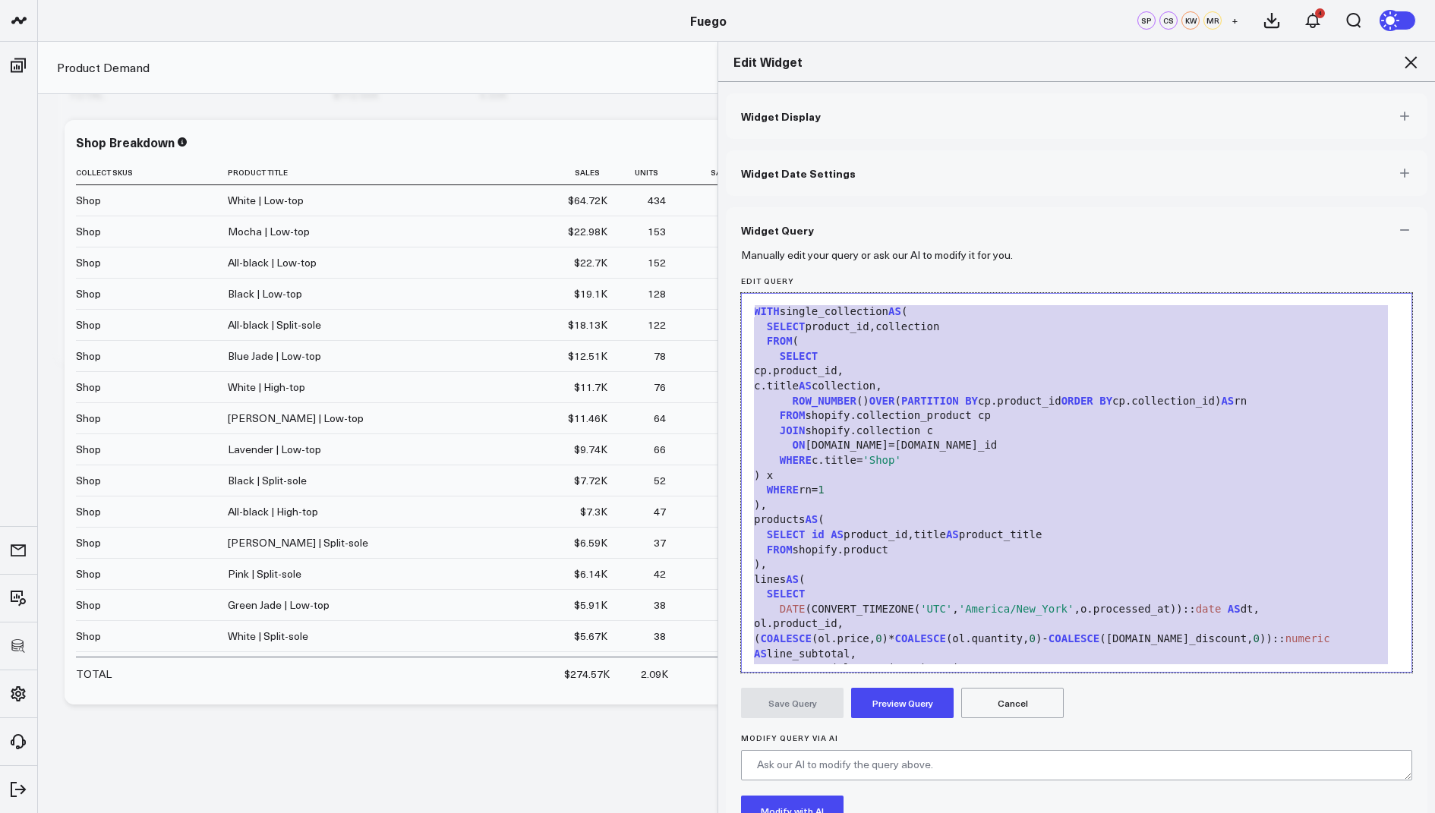
drag, startPoint x: 989, startPoint y: 641, endPoint x: 1047, endPoint y: 211, distance: 433.6
click at [1047, 211] on div "Widget Query Manually edit your query or ask our AI to modify it for you. Edit …" at bounding box center [1077, 564] width 702 height 715
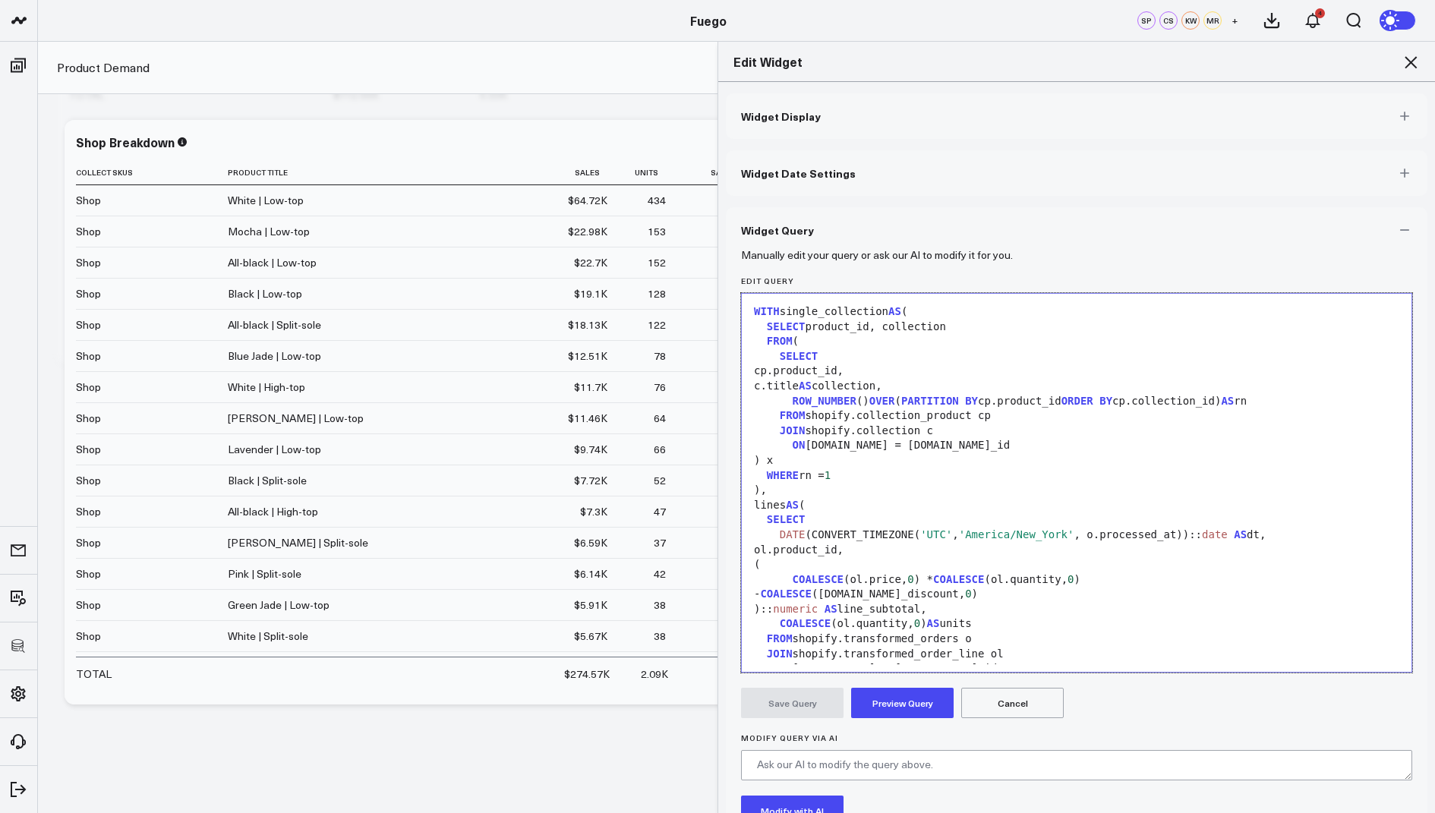
scroll to position [386, 0]
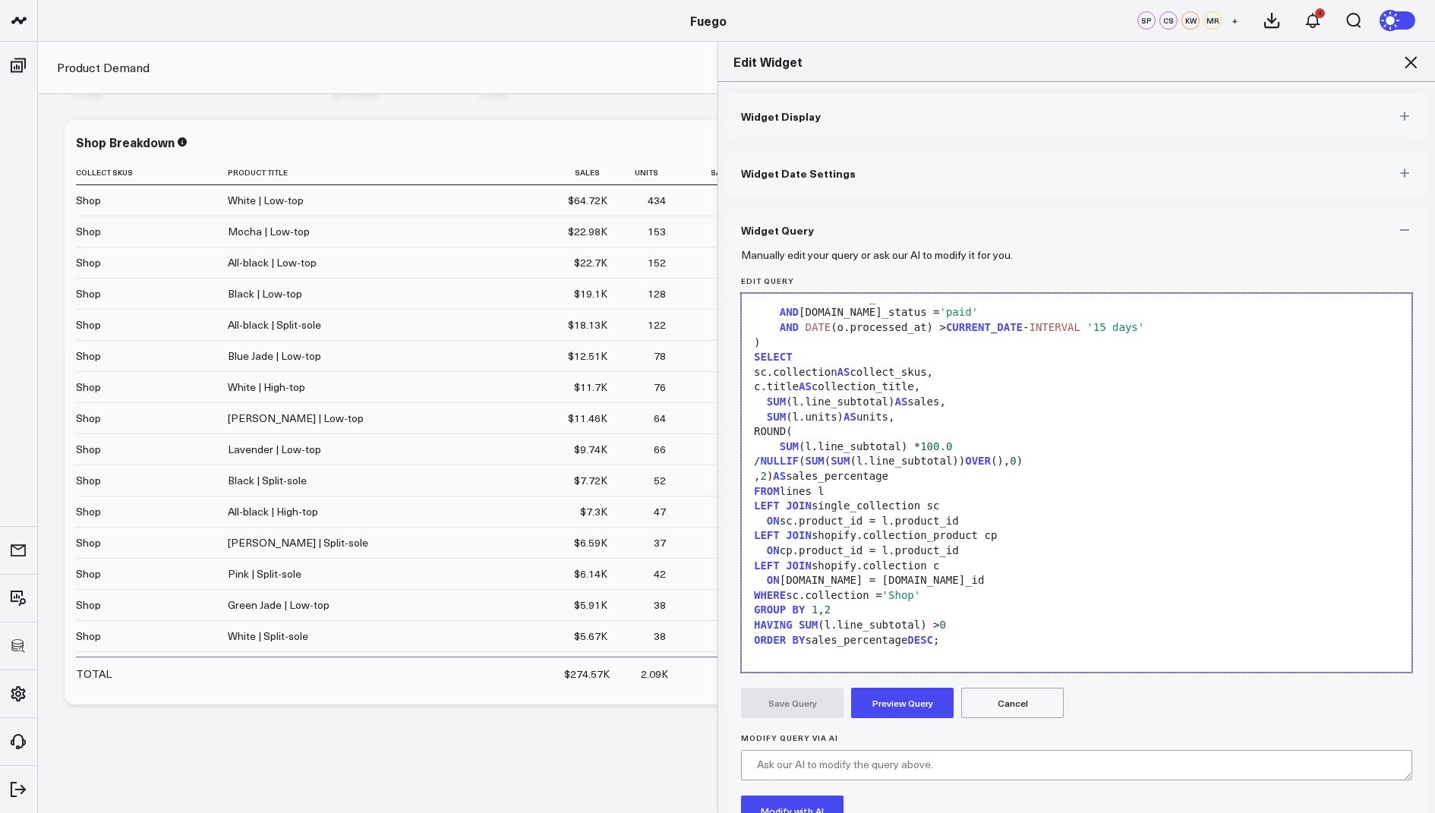
click at [890, 704] on button "Preview Query" at bounding box center [902, 703] width 103 height 30
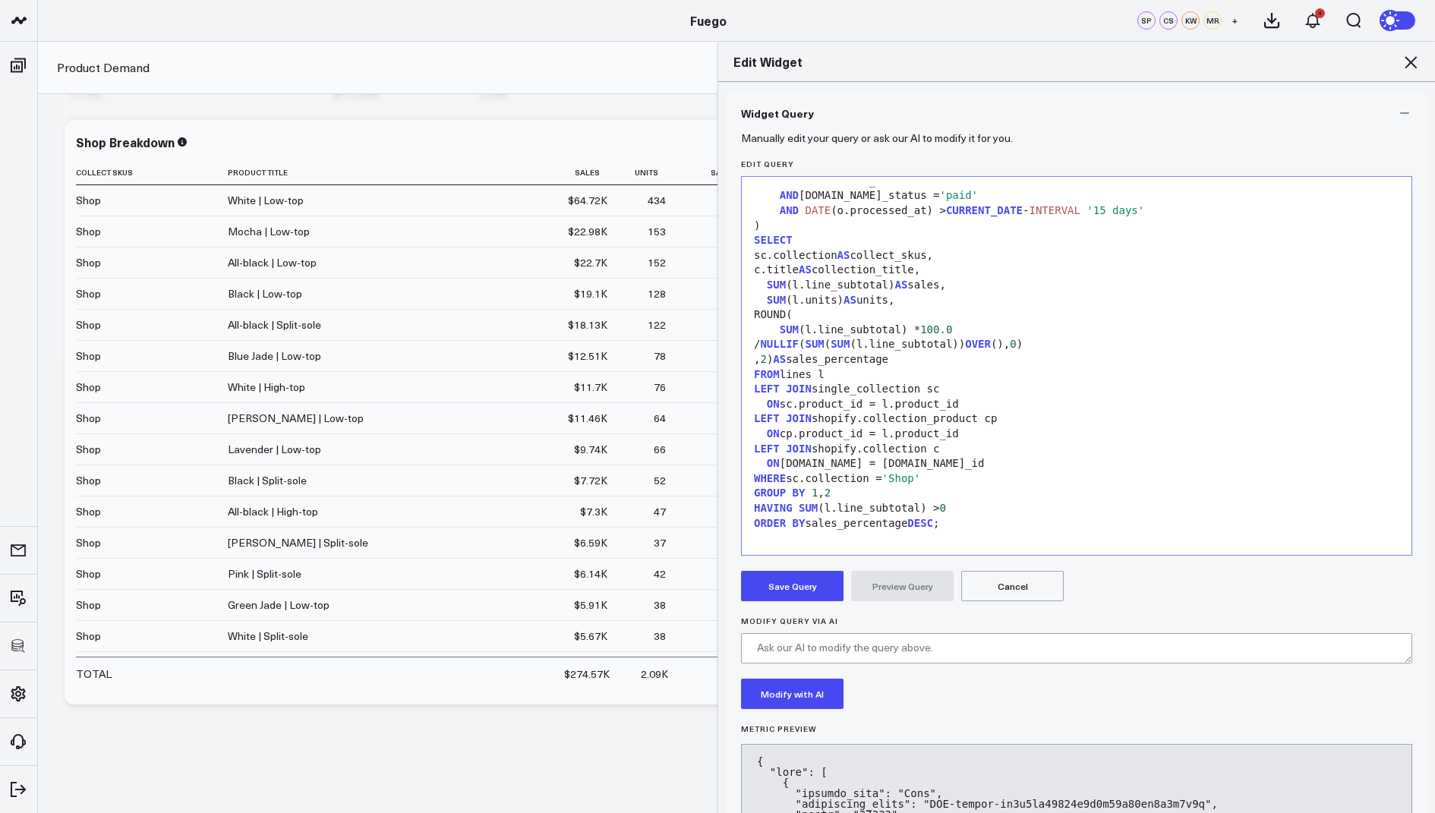
click at [801, 577] on button "Save Query" at bounding box center [792, 586] width 103 height 30
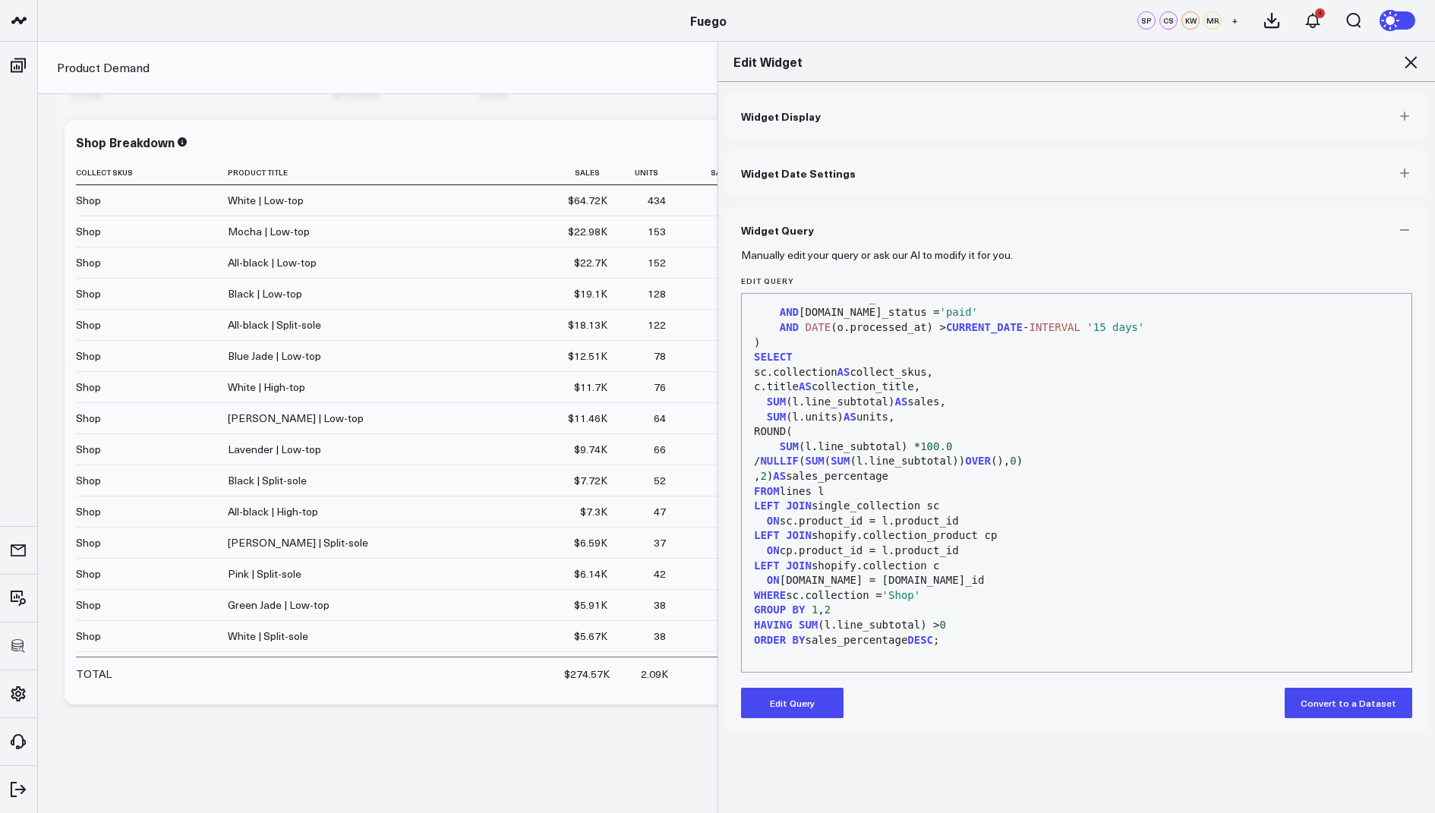
scroll to position [0, 0]
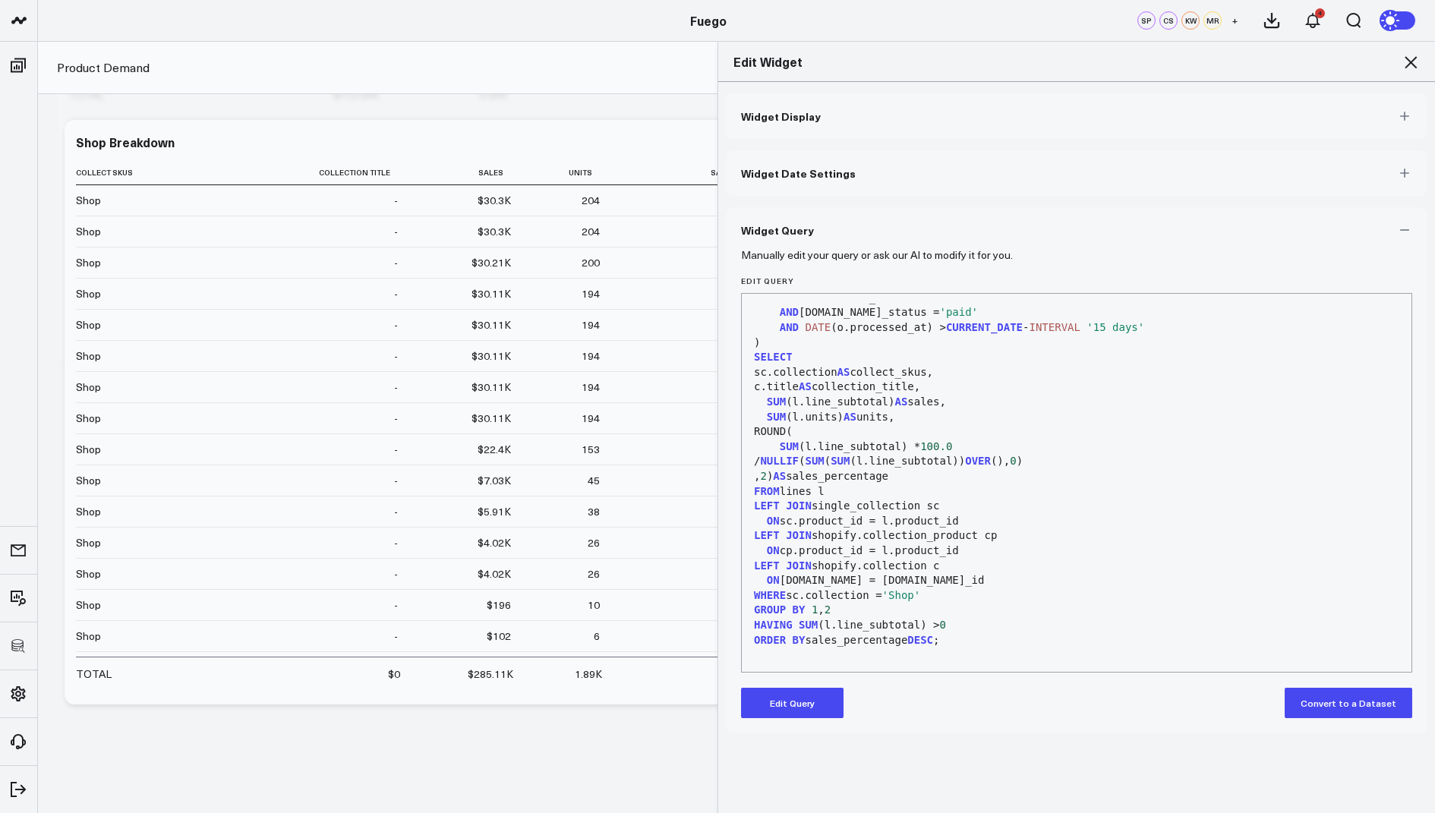
click at [1412, 57] on icon at bounding box center [1411, 62] width 18 height 18
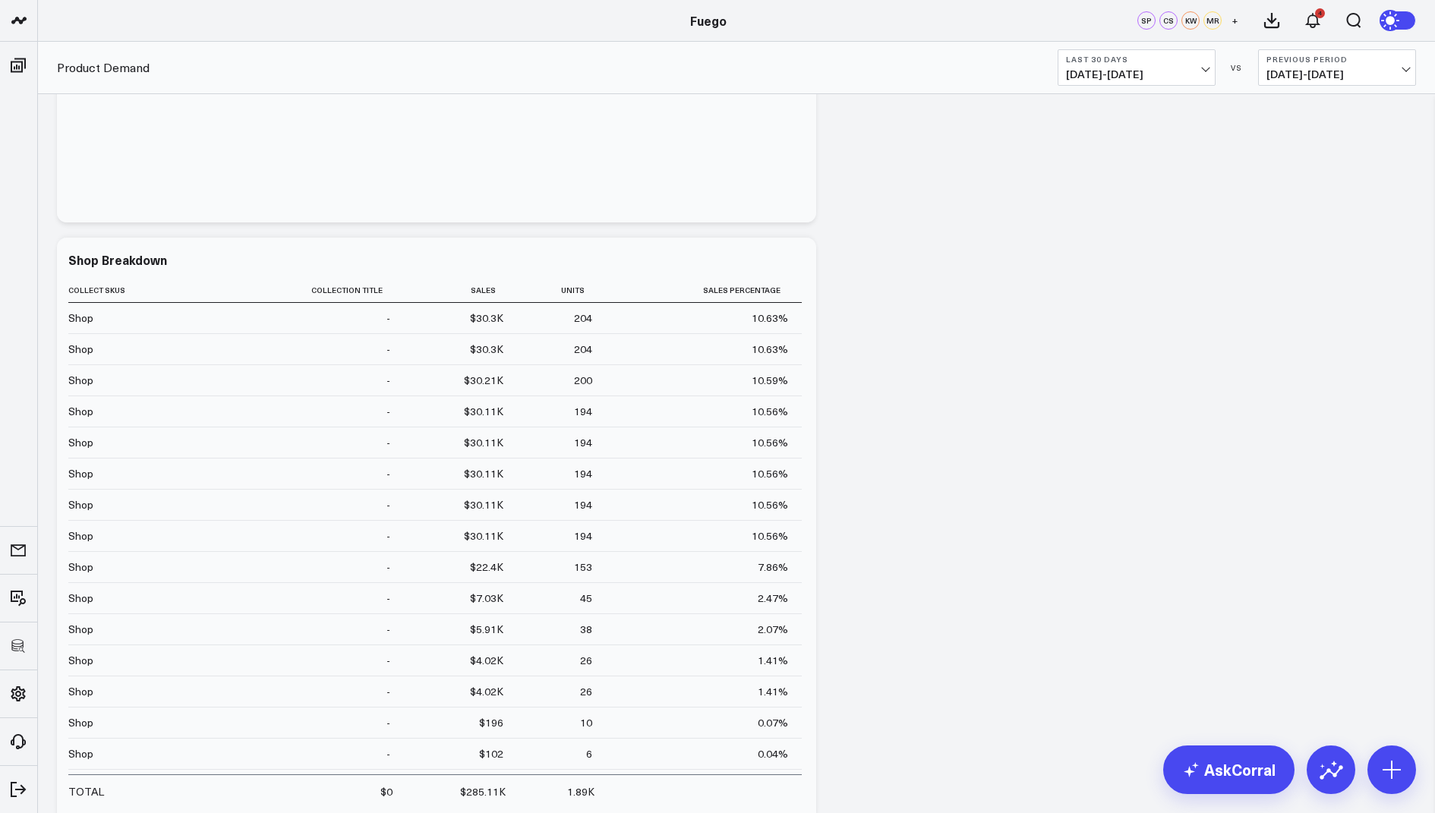
scroll to position [550, 0]
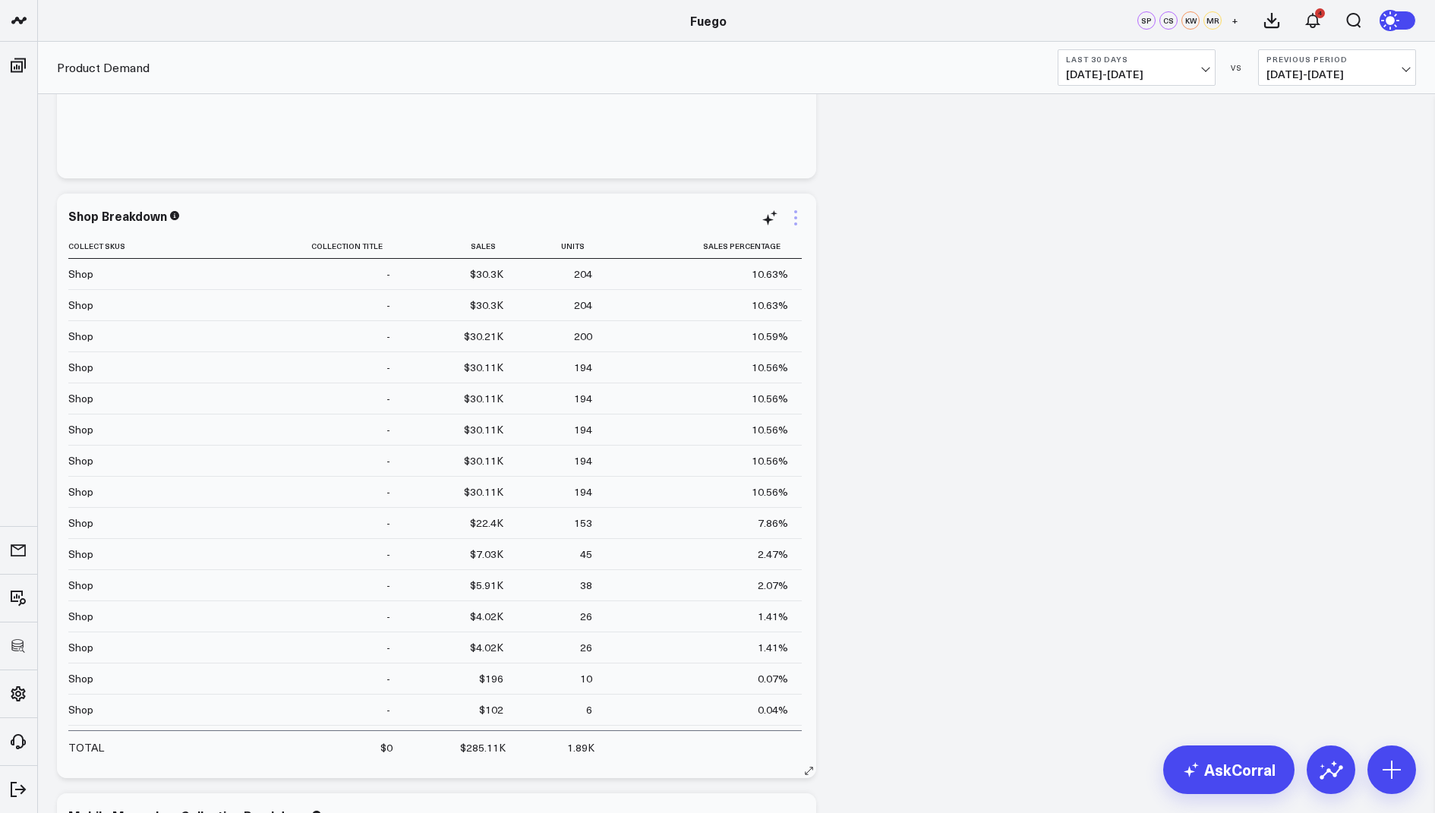
click at [800, 219] on icon at bounding box center [796, 218] width 18 height 18
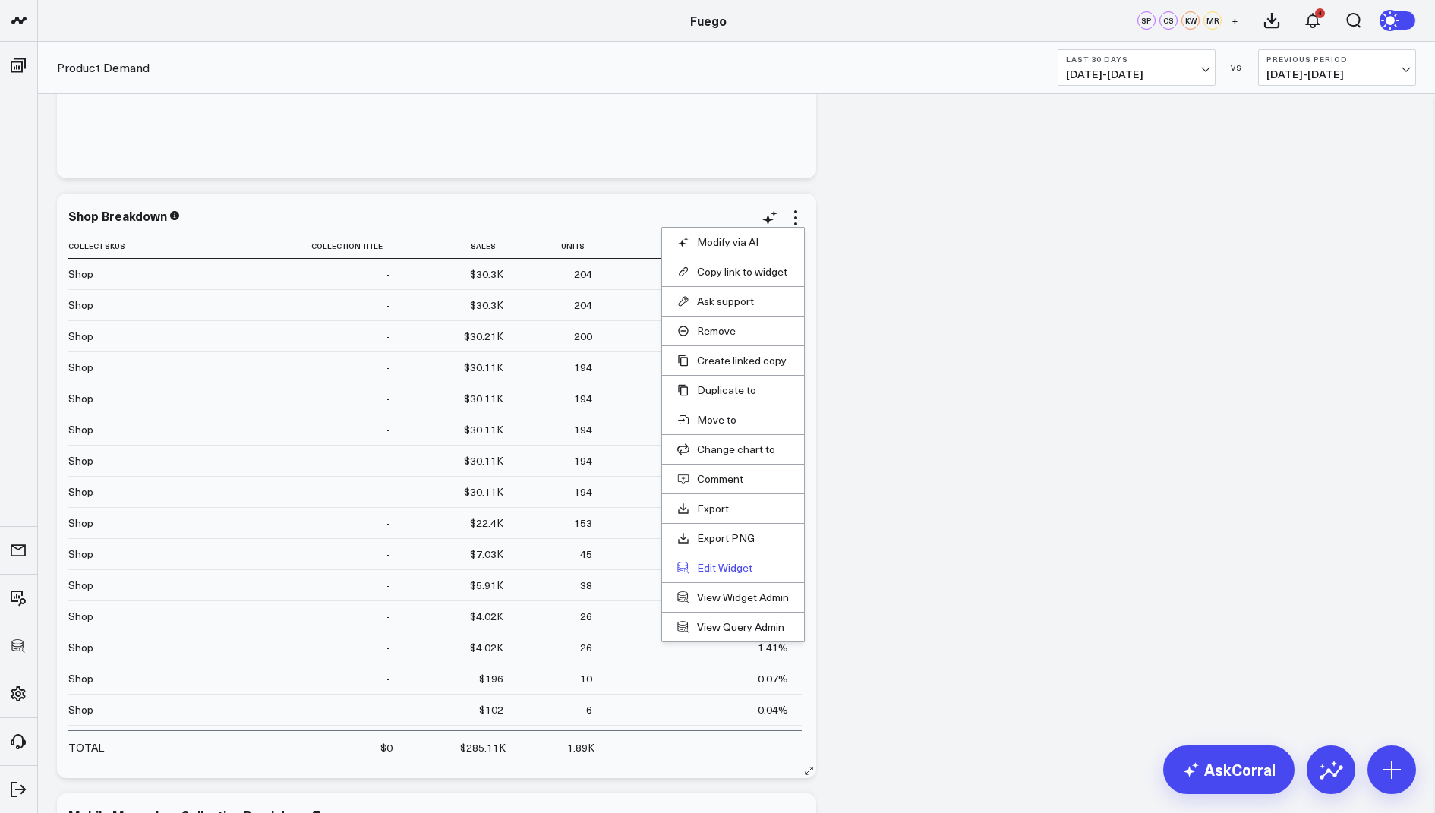
click at [710, 566] on button "Edit Widget" at bounding box center [733, 568] width 112 height 14
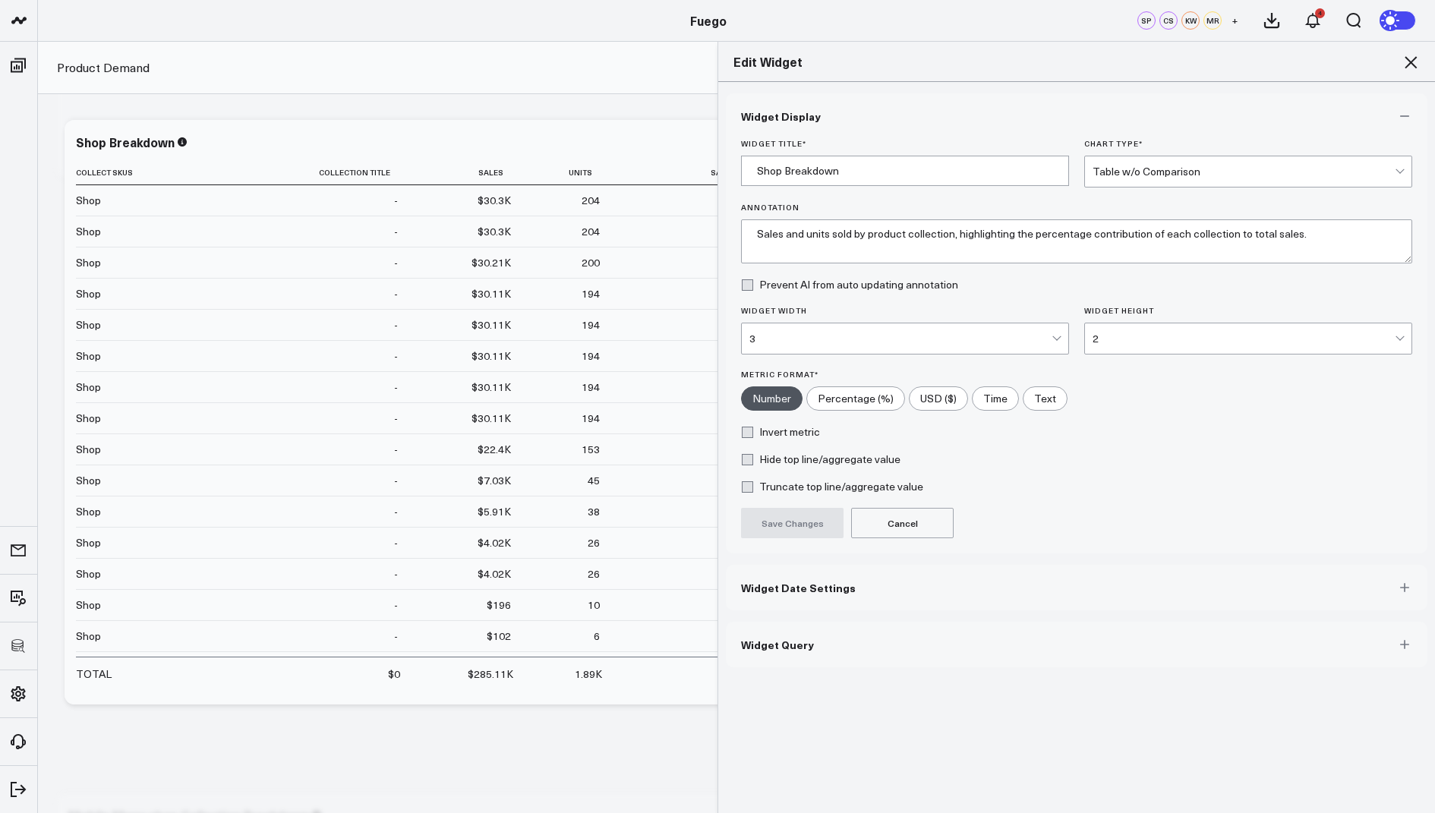
click at [767, 639] on span "Widget Query" at bounding box center [777, 645] width 73 height 12
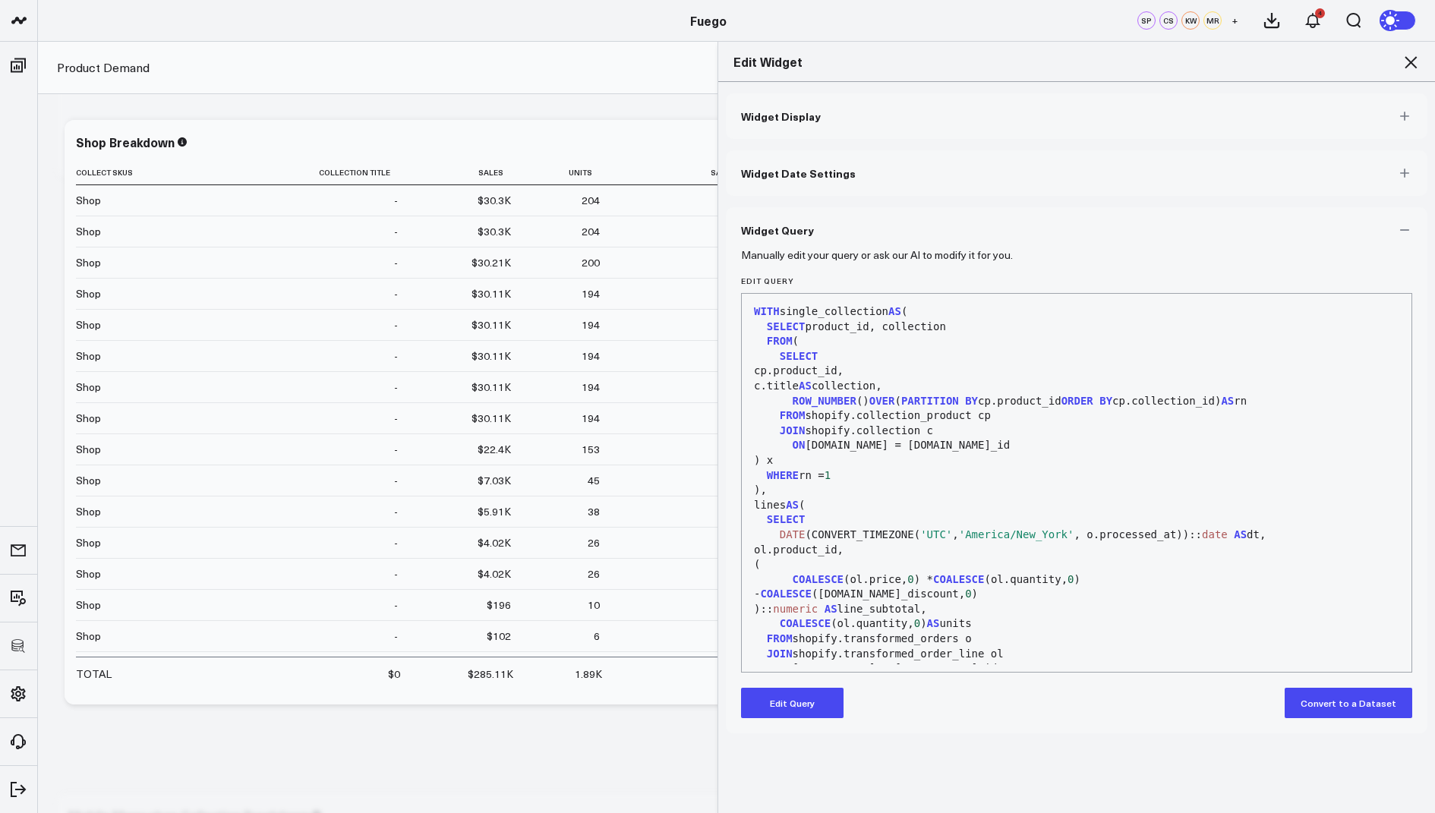
click at [760, 704] on button "Edit Query" at bounding box center [792, 703] width 103 height 30
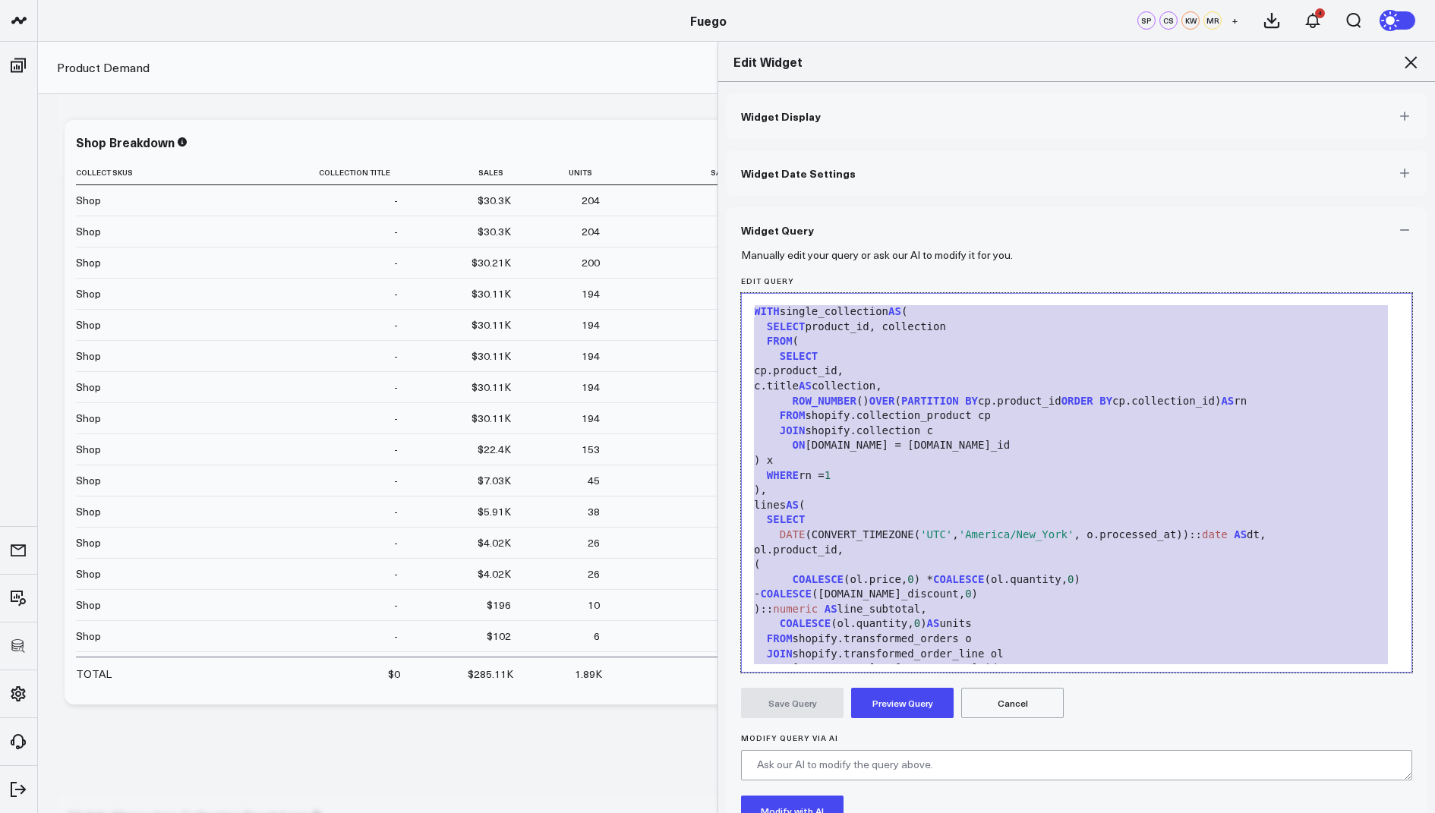
drag, startPoint x: 961, startPoint y: 624, endPoint x: 1192, endPoint y: -2, distance: 667.6
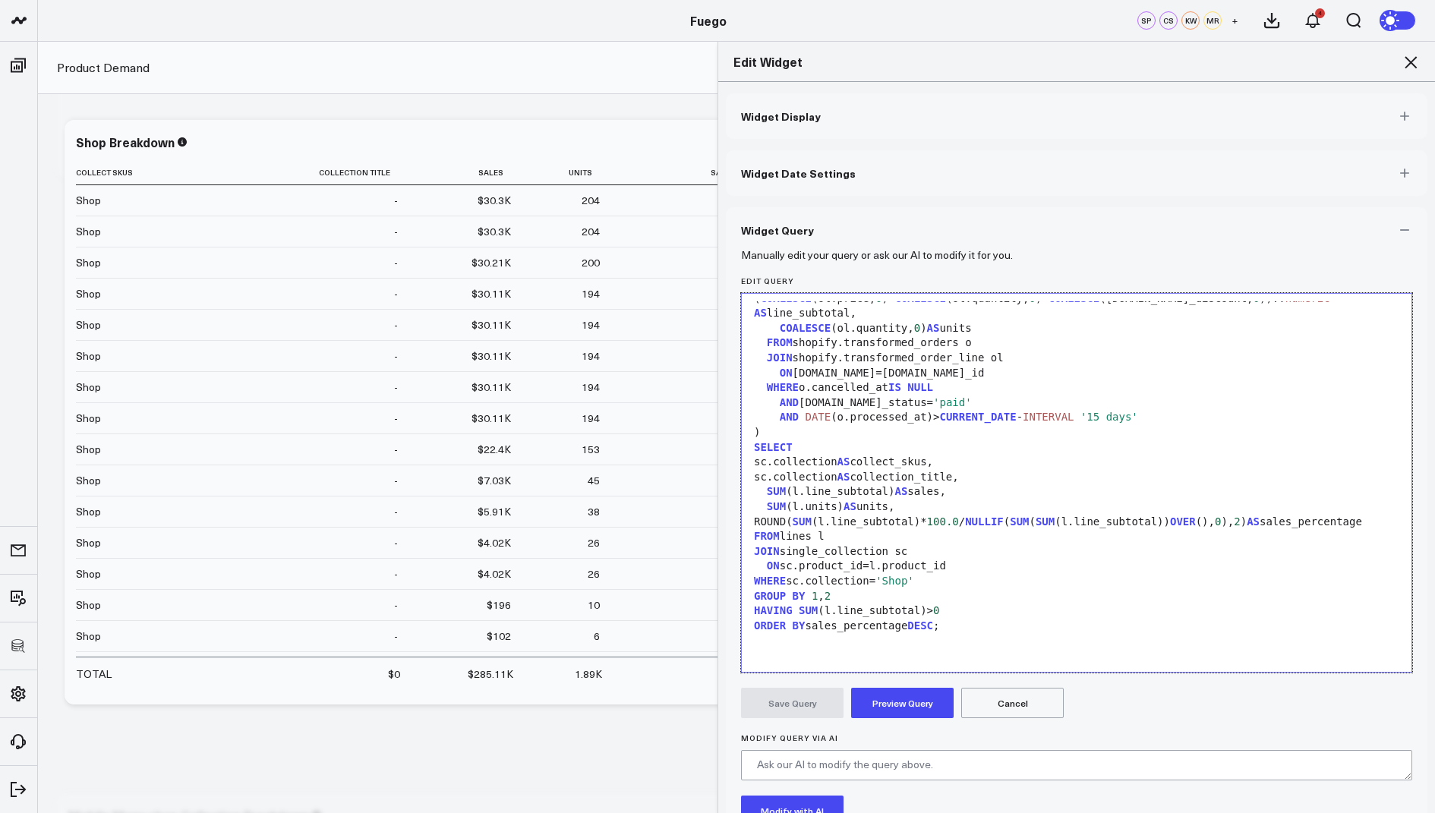
click at [906, 707] on button "Preview Query" at bounding box center [902, 703] width 103 height 30
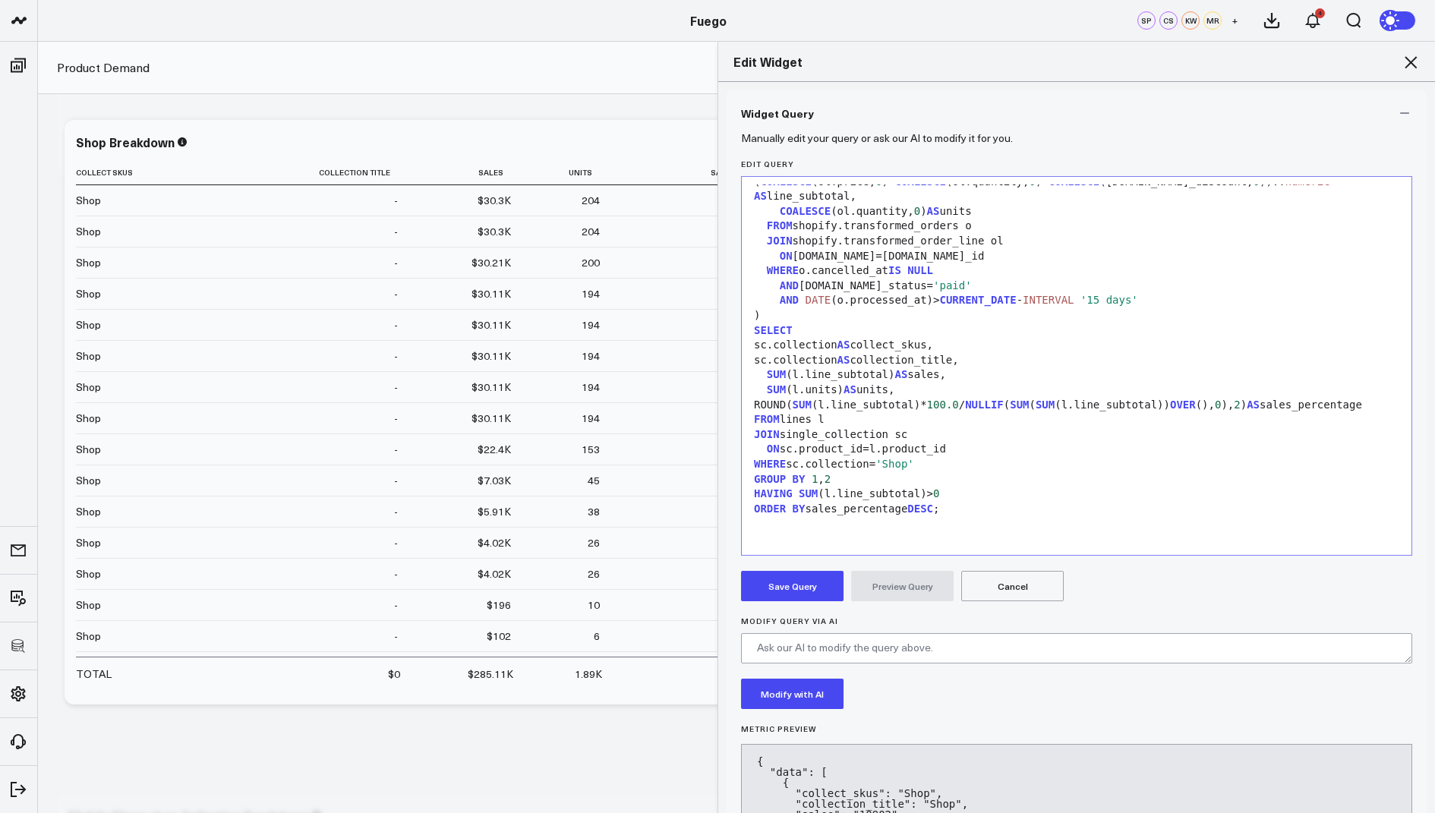
click at [792, 588] on button "Save Query" at bounding box center [792, 586] width 103 height 30
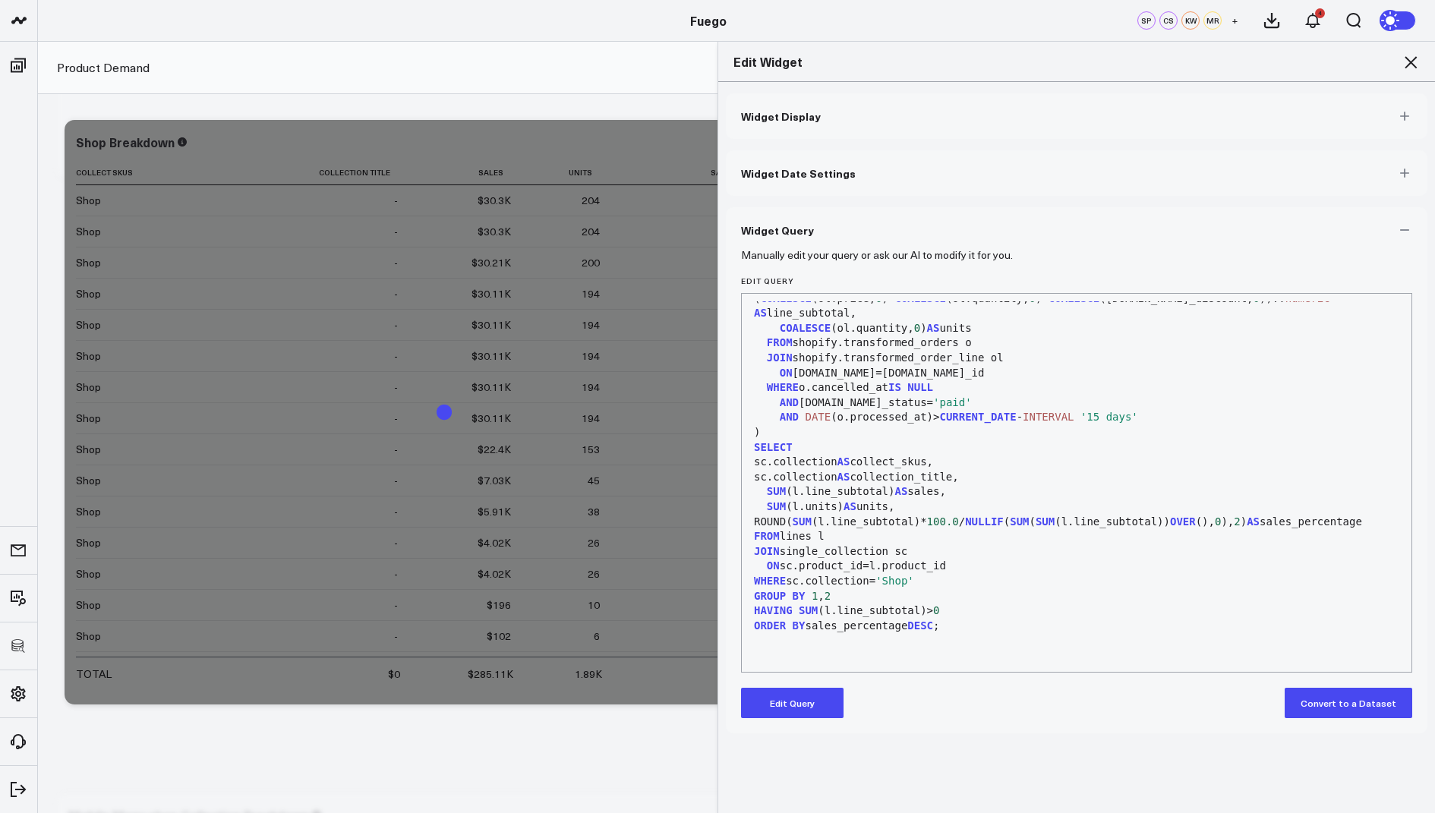
scroll to position [0, 0]
click at [1415, 59] on icon at bounding box center [1411, 62] width 18 height 18
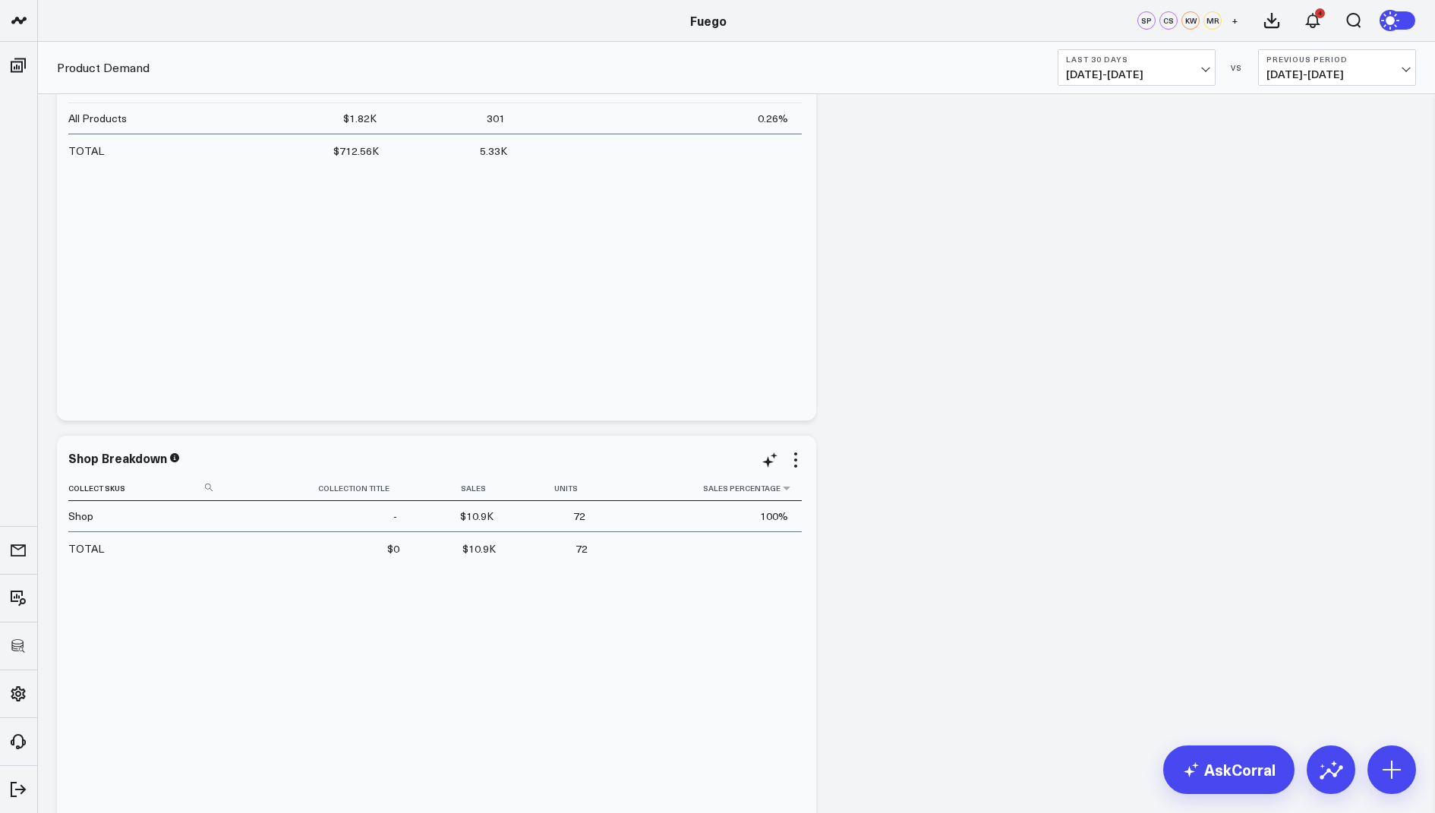
scroll to position [380, 0]
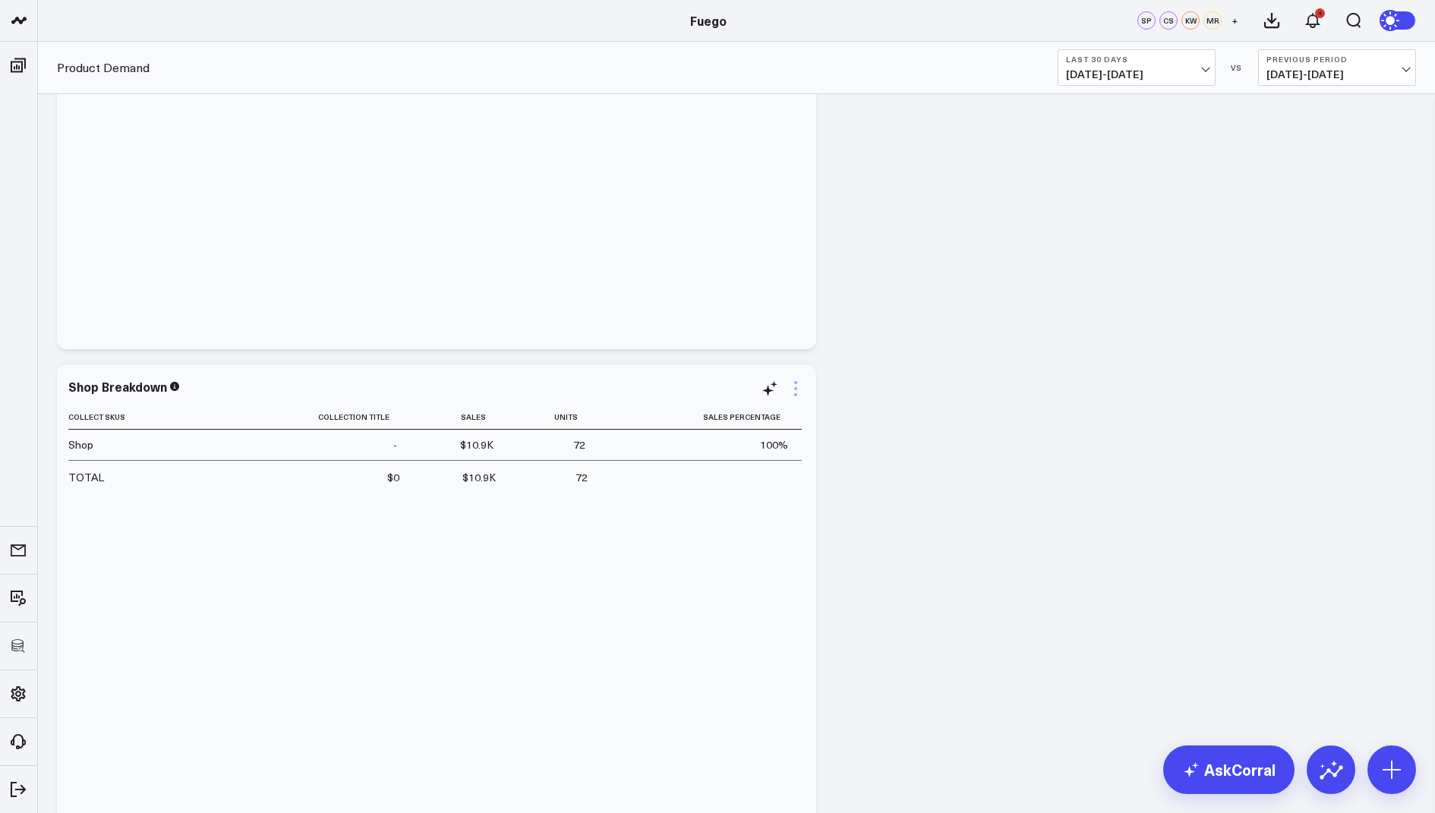
click at [793, 386] on icon at bounding box center [796, 389] width 18 height 18
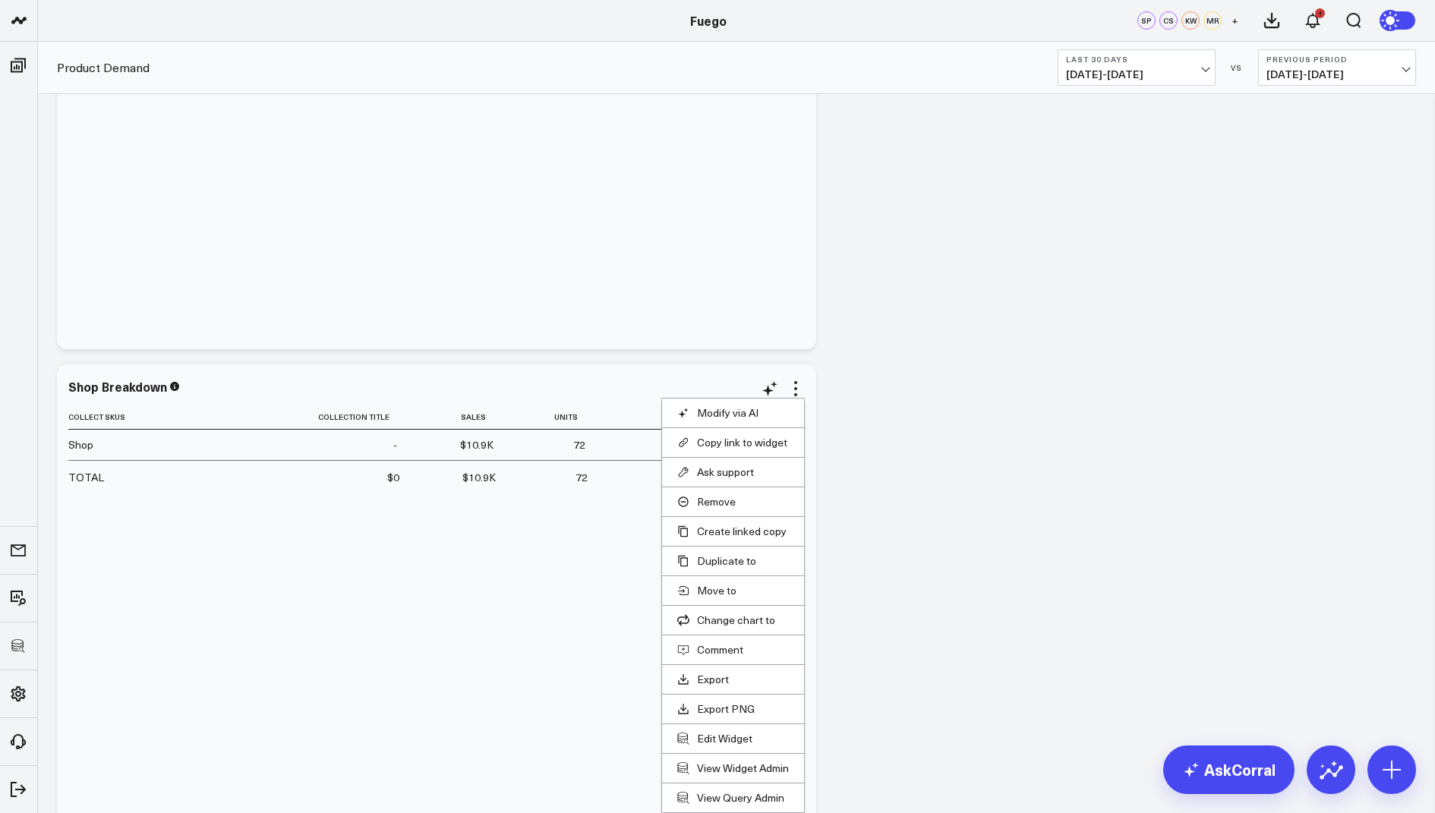
click at [715, 726] on li "Edit Widget" at bounding box center [733, 739] width 142 height 30
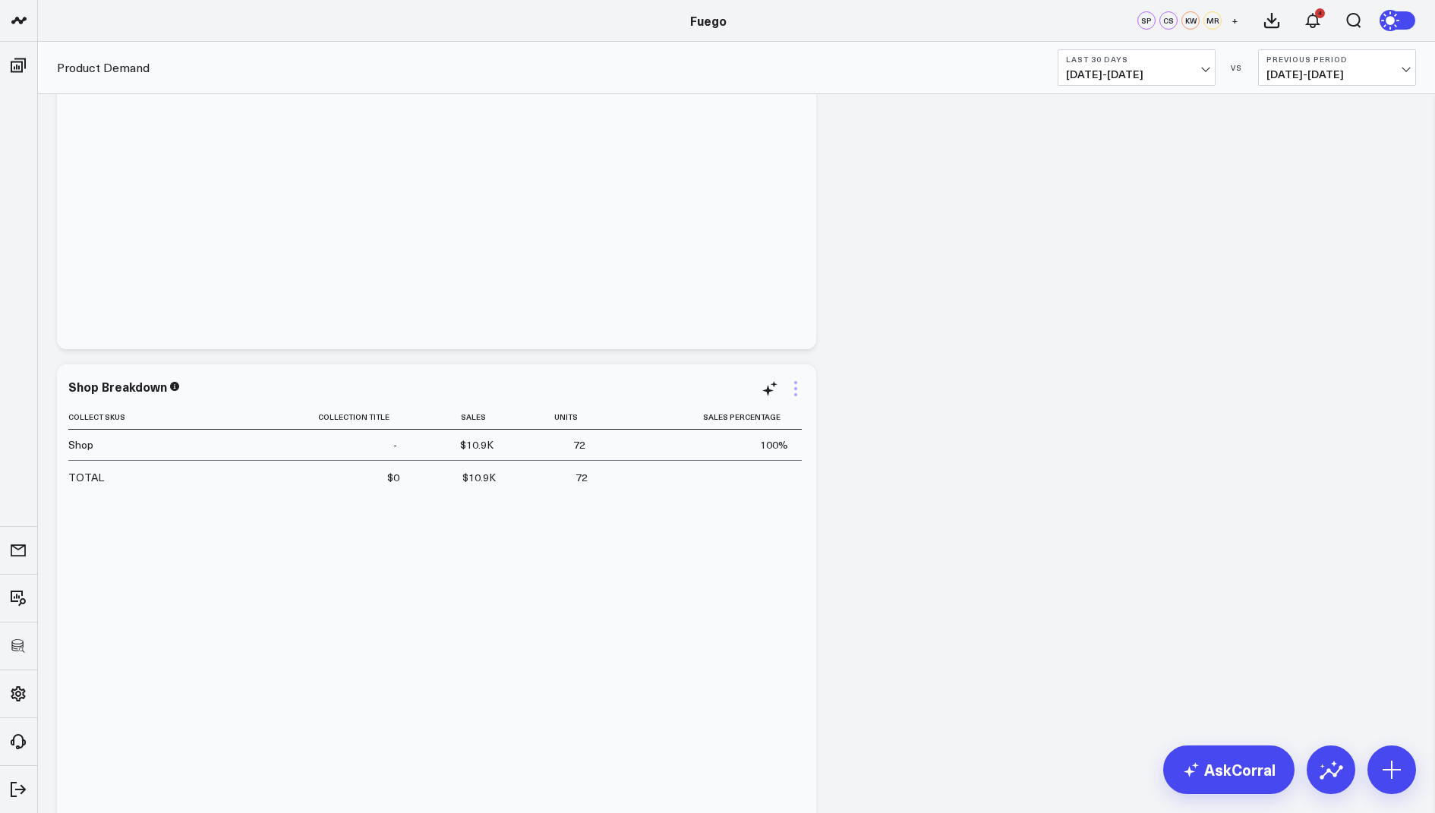
click at [793, 396] on icon at bounding box center [796, 389] width 18 height 18
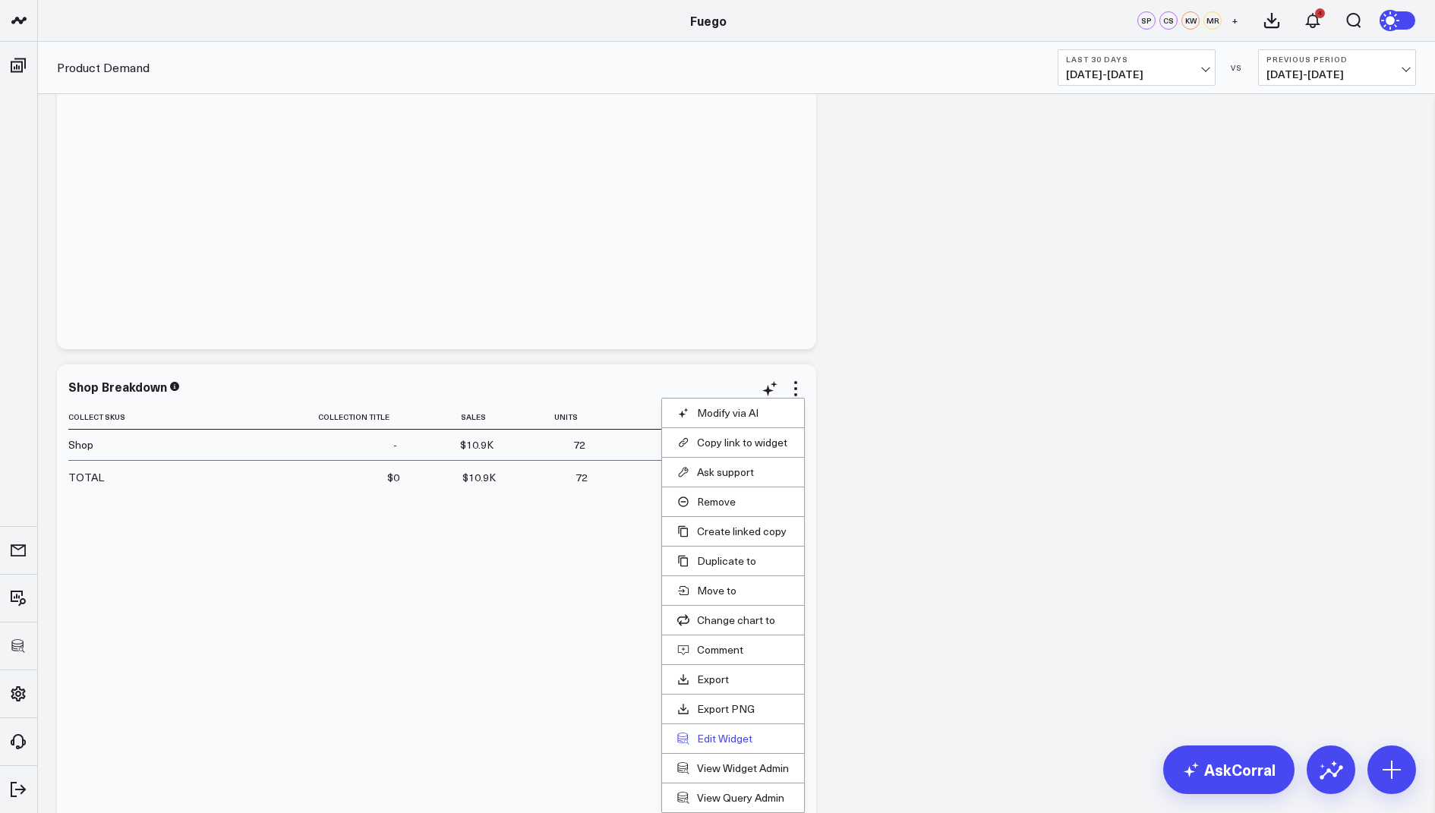
click at [721, 734] on button "Edit Widget" at bounding box center [733, 739] width 112 height 14
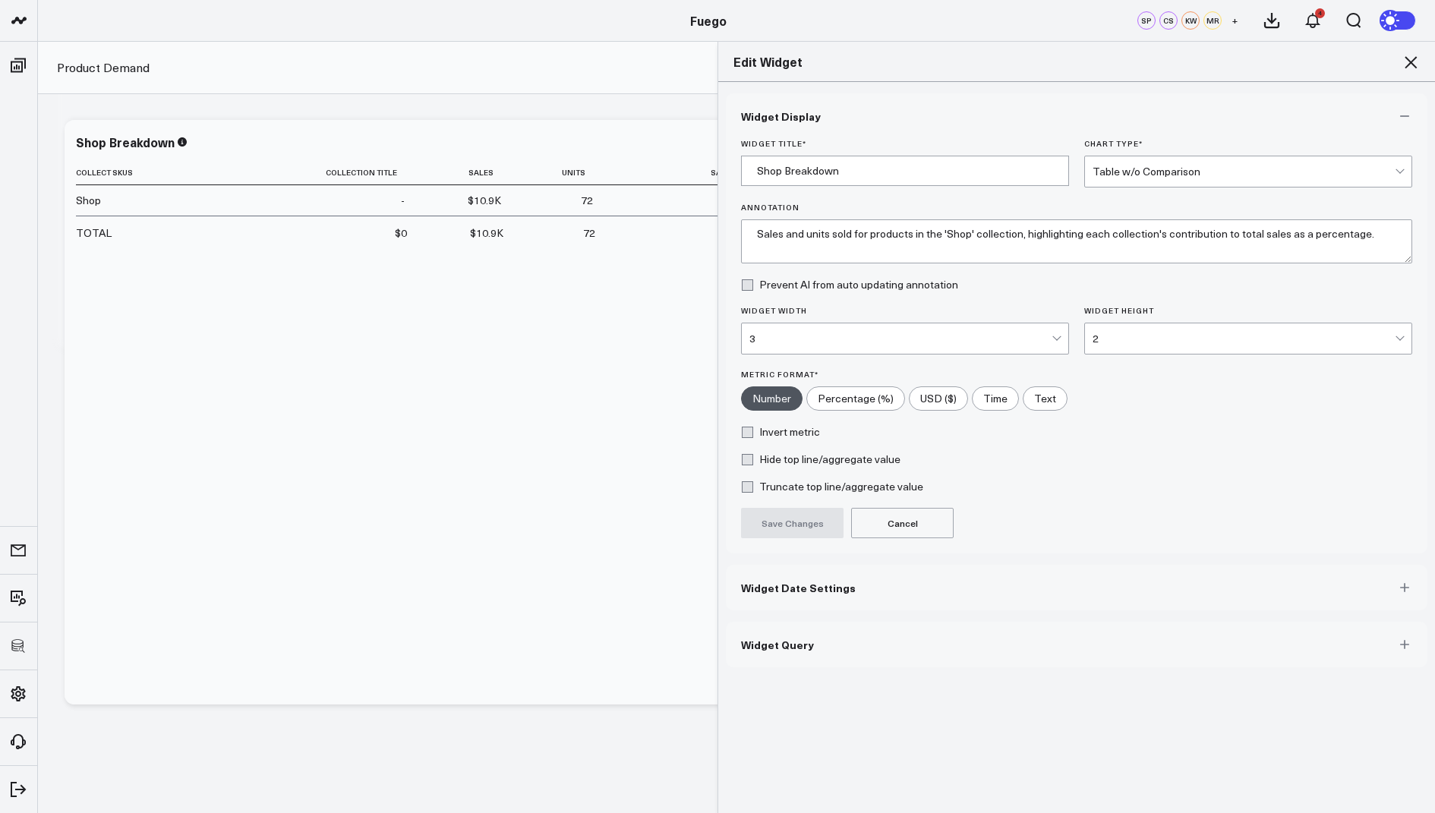
click at [759, 645] on span "Widget Query" at bounding box center [777, 645] width 73 height 12
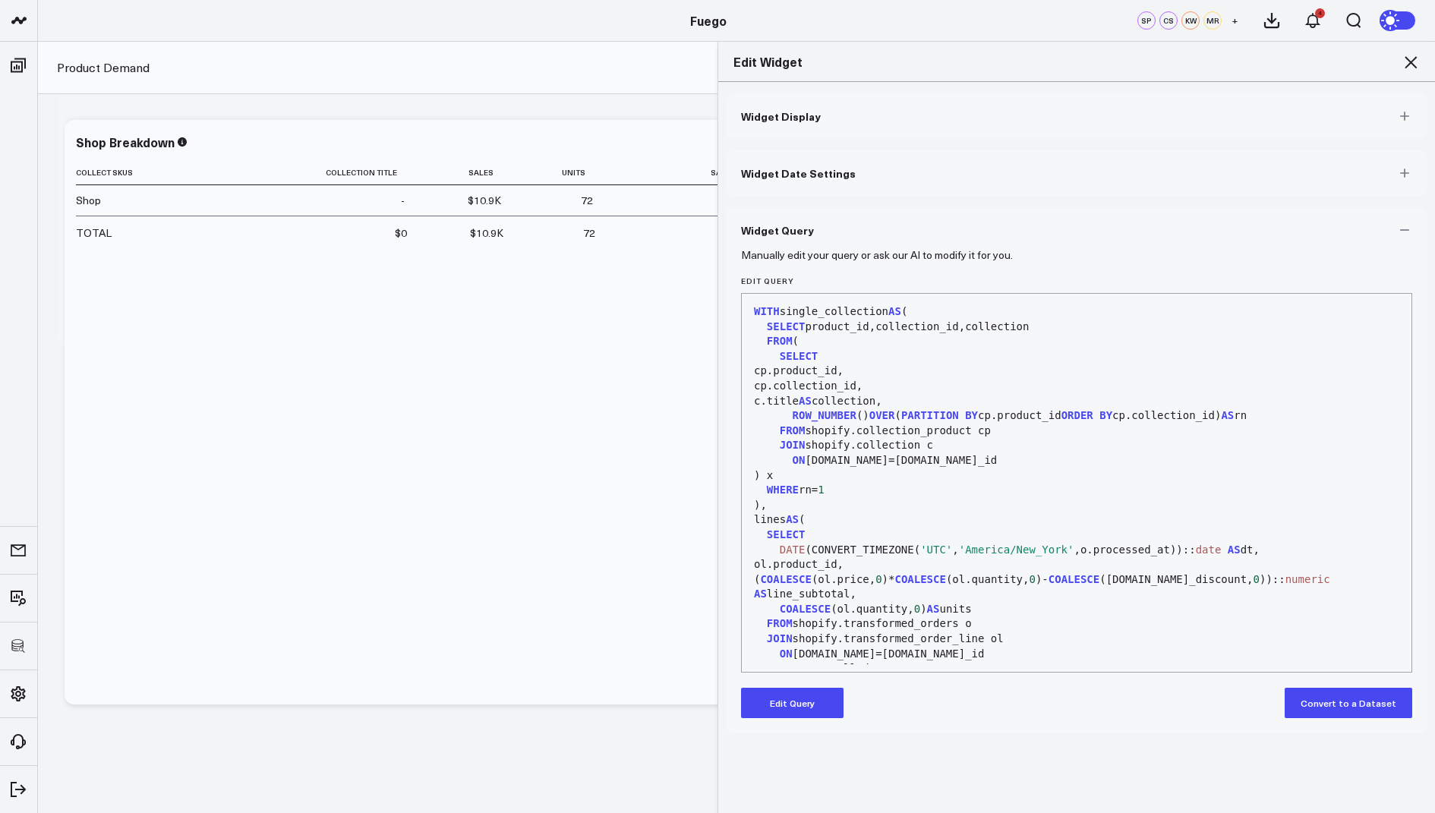
click at [1411, 55] on icon at bounding box center [1411, 62] width 18 height 18
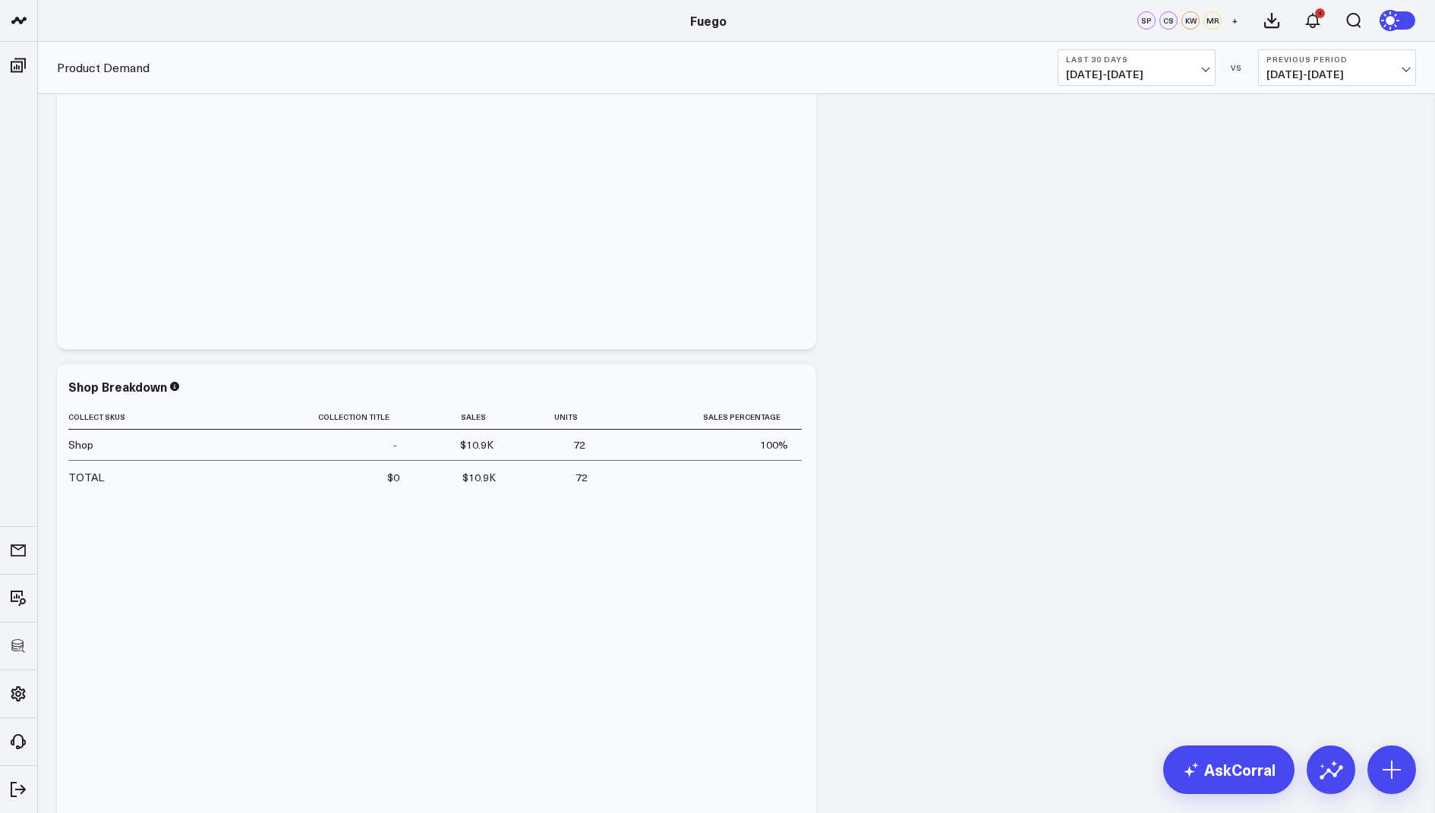
scroll to position [9, 0]
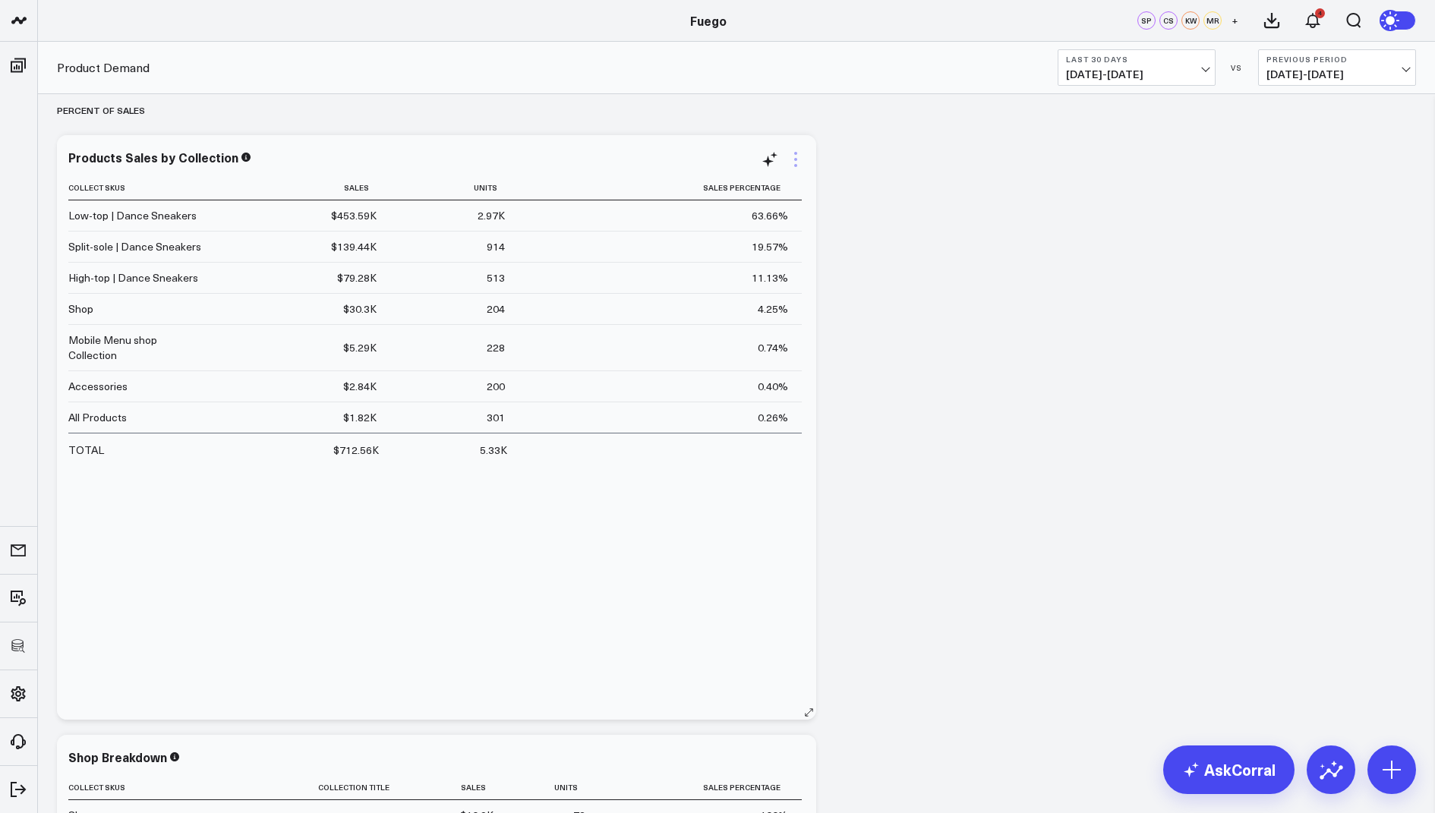
click at [797, 159] on icon at bounding box center [796, 159] width 18 height 18
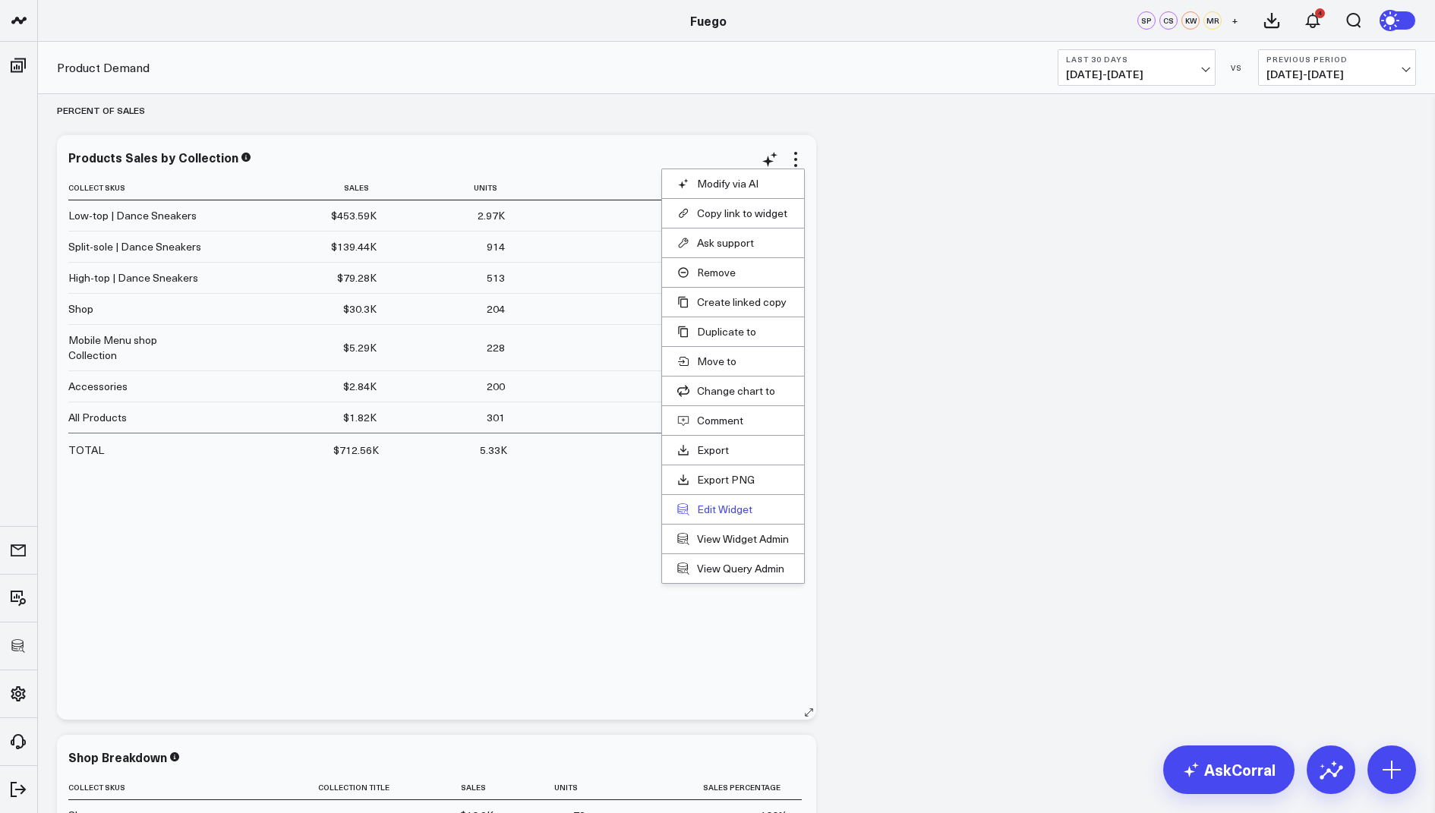
click at [709, 505] on button "Edit Widget" at bounding box center [733, 510] width 112 height 14
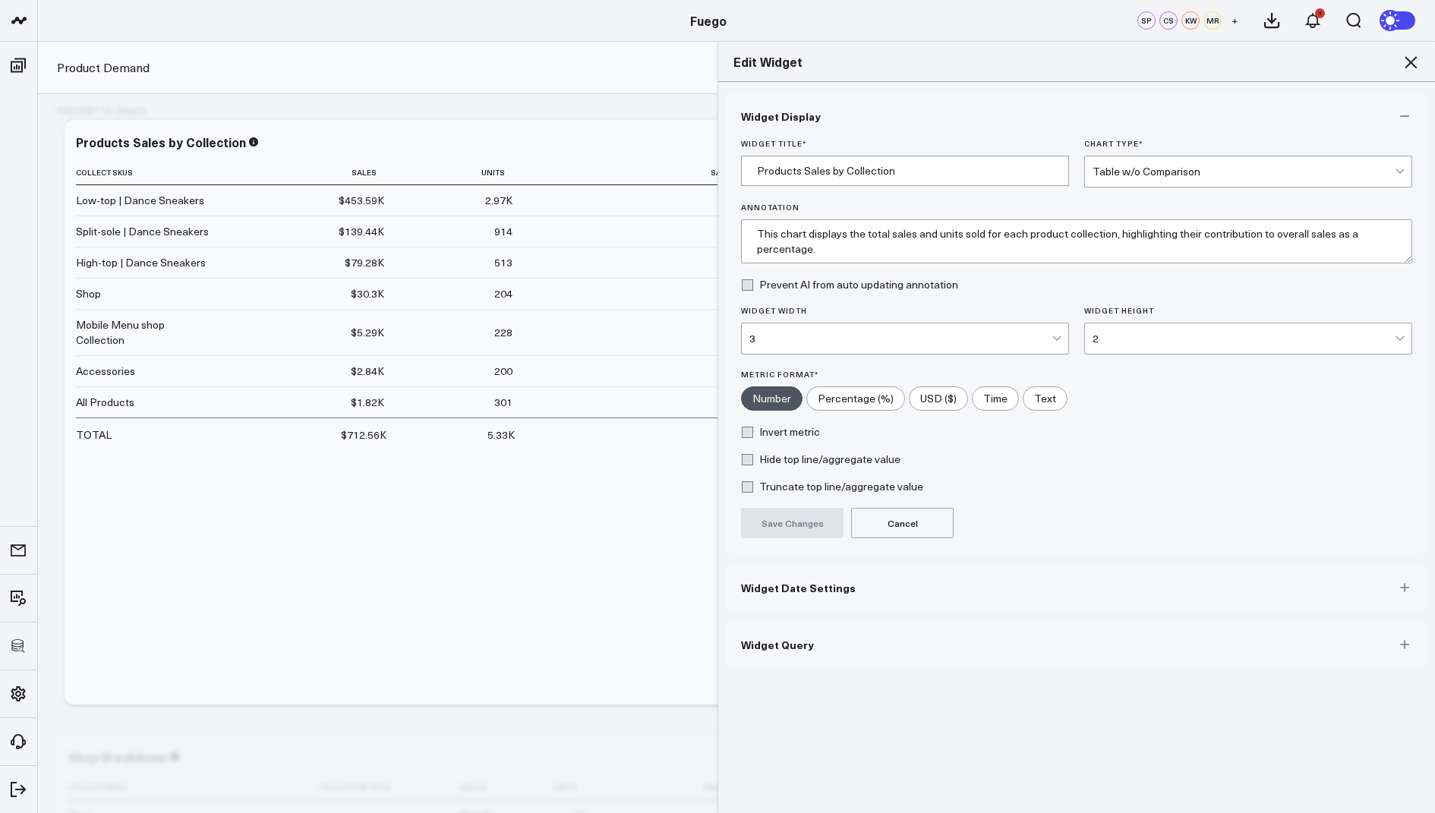
click at [805, 645] on span "Widget Query" at bounding box center [777, 645] width 73 height 12
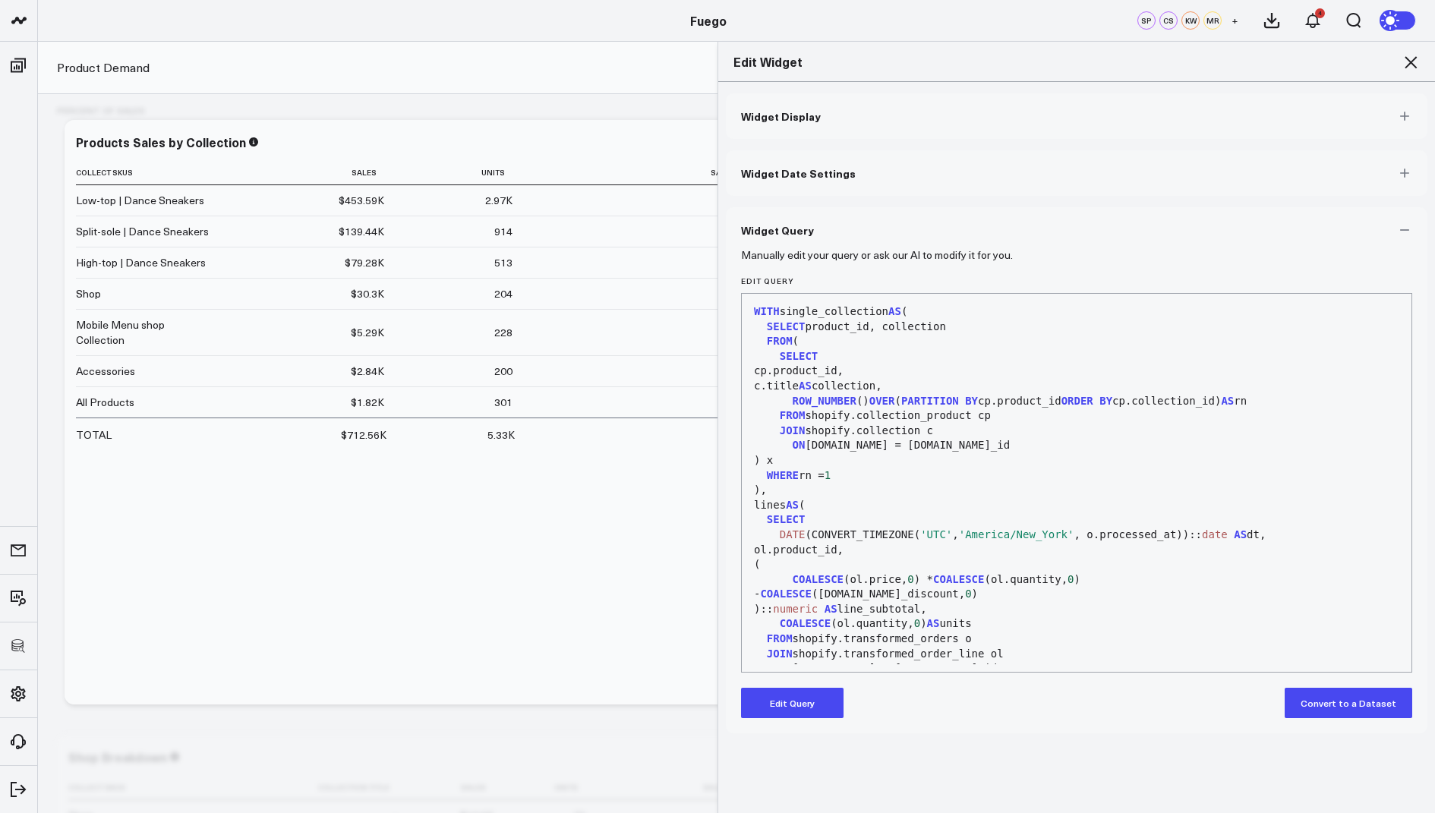
click at [793, 698] on button "Edit Query" at bounding box center [792, 703] width 103 height 30
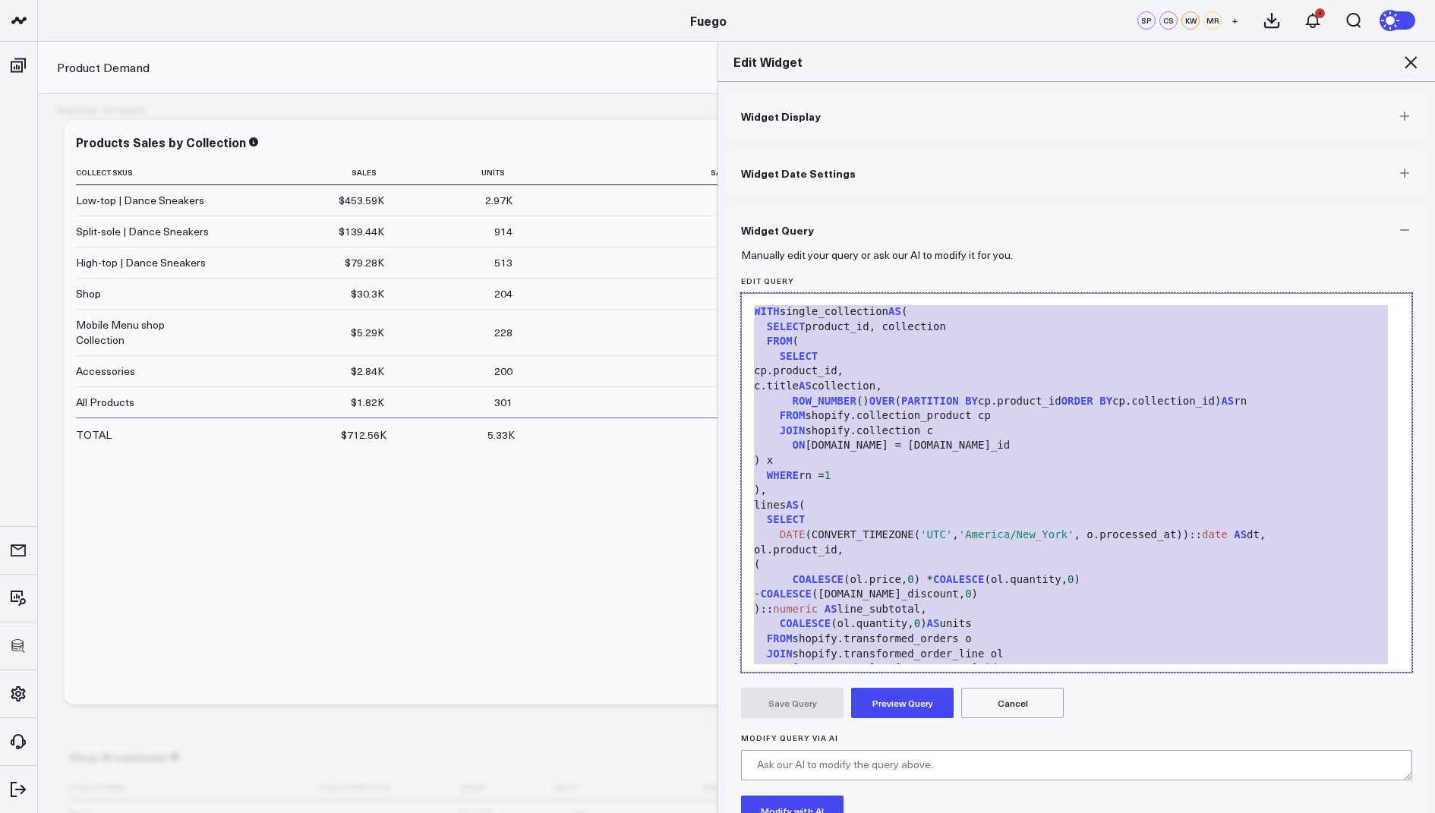
drag, startPoint x: 961, startPoint y: 651, endPoint x: 1145, endPoint y: 59, distance: 619.4
click at [1145, 59] on div "Edit Widget Widget Display Widget Date Settings Widget Query Manually edit your…" at bounding box center [1077, 427] width 718 height 772
copy div "WITH single_collection AS ( SELECT product_id, collection FROM ( SELECT cp.prod…"
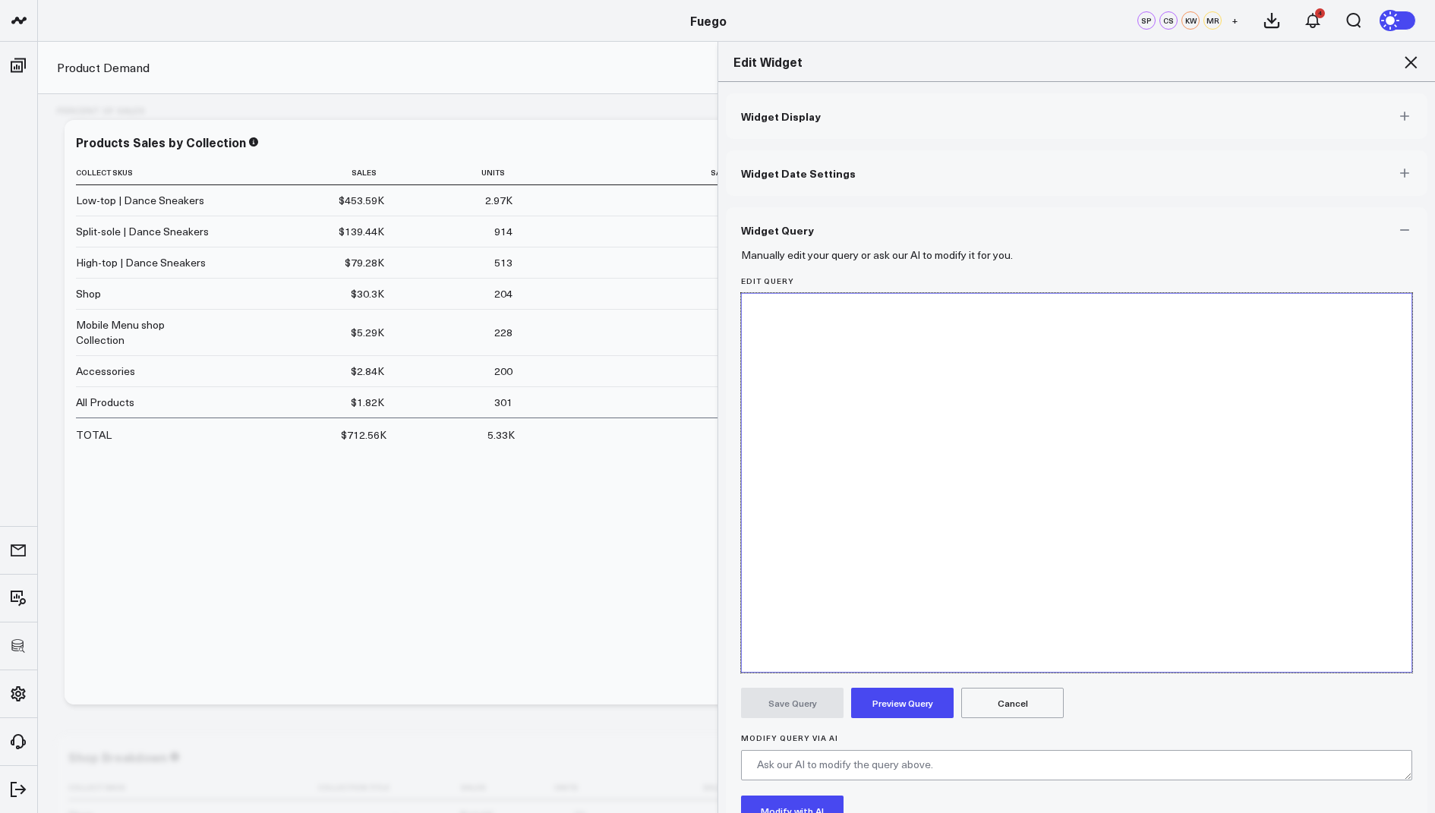
click at [1406, 53] on icon at bounding box center [1411, 62] width 18 height 18
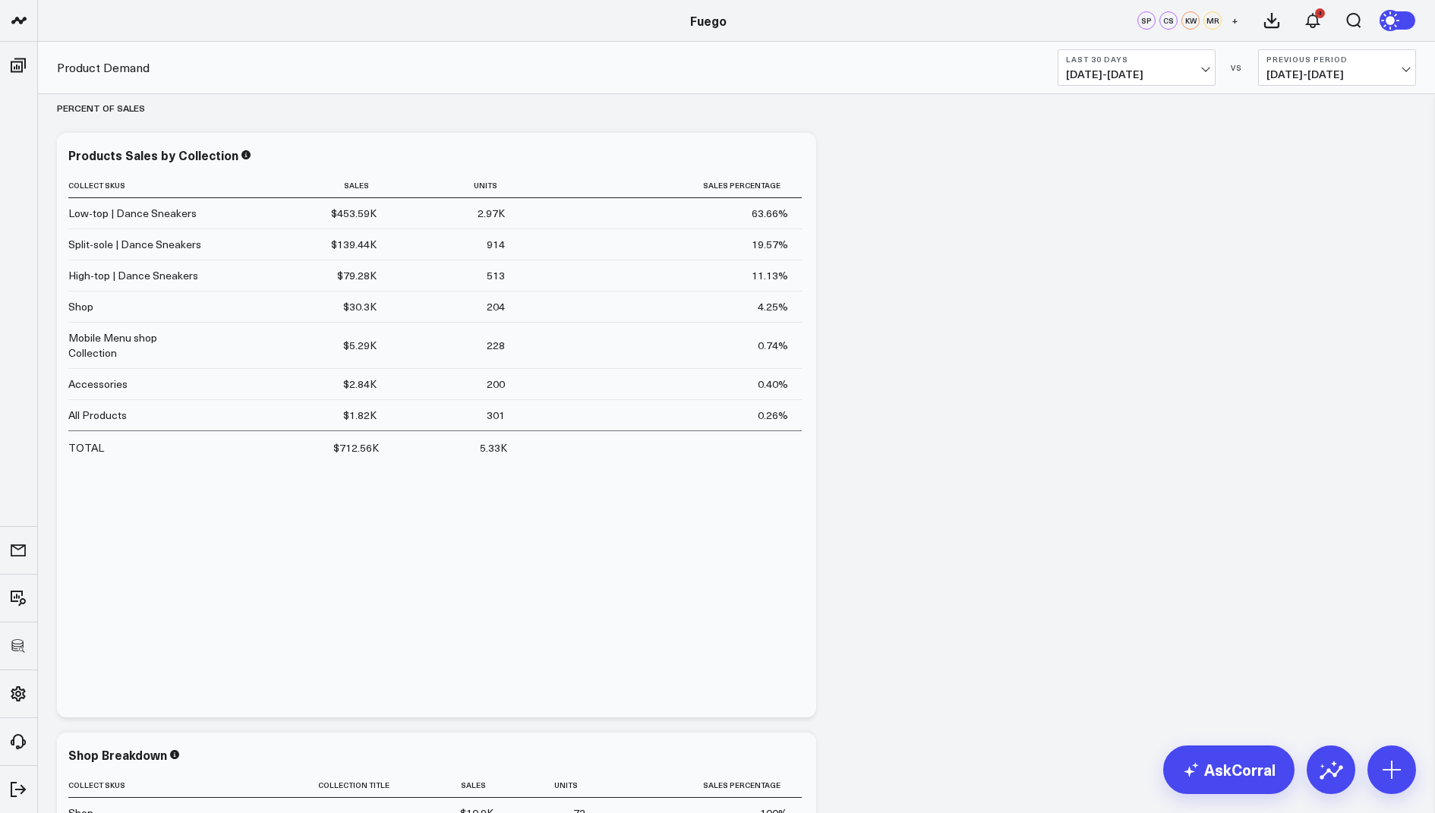
scroll to position [359, 0]
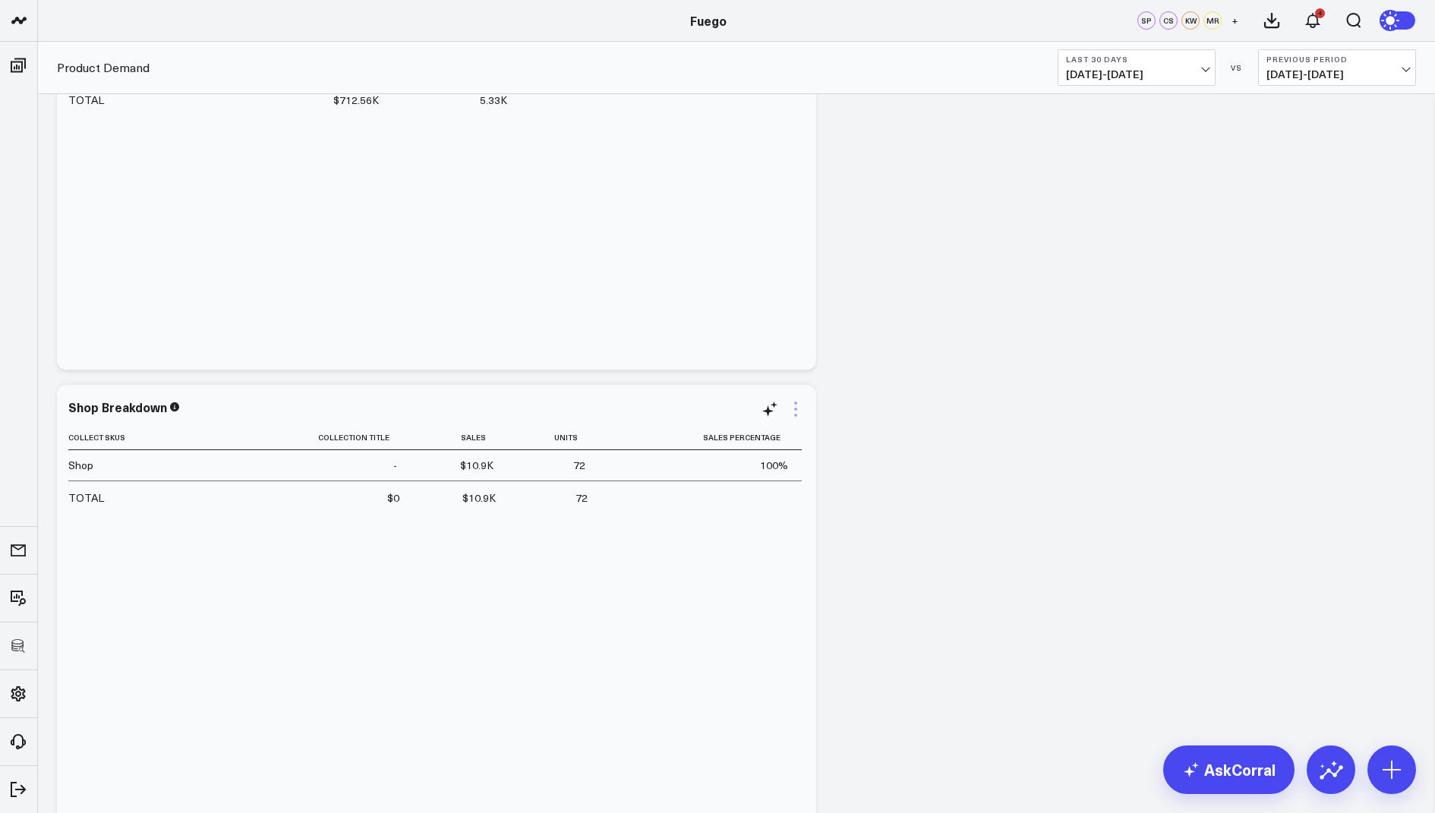
click at [797, 408] on icon at bounding box center [796, 409] width 18 height 18
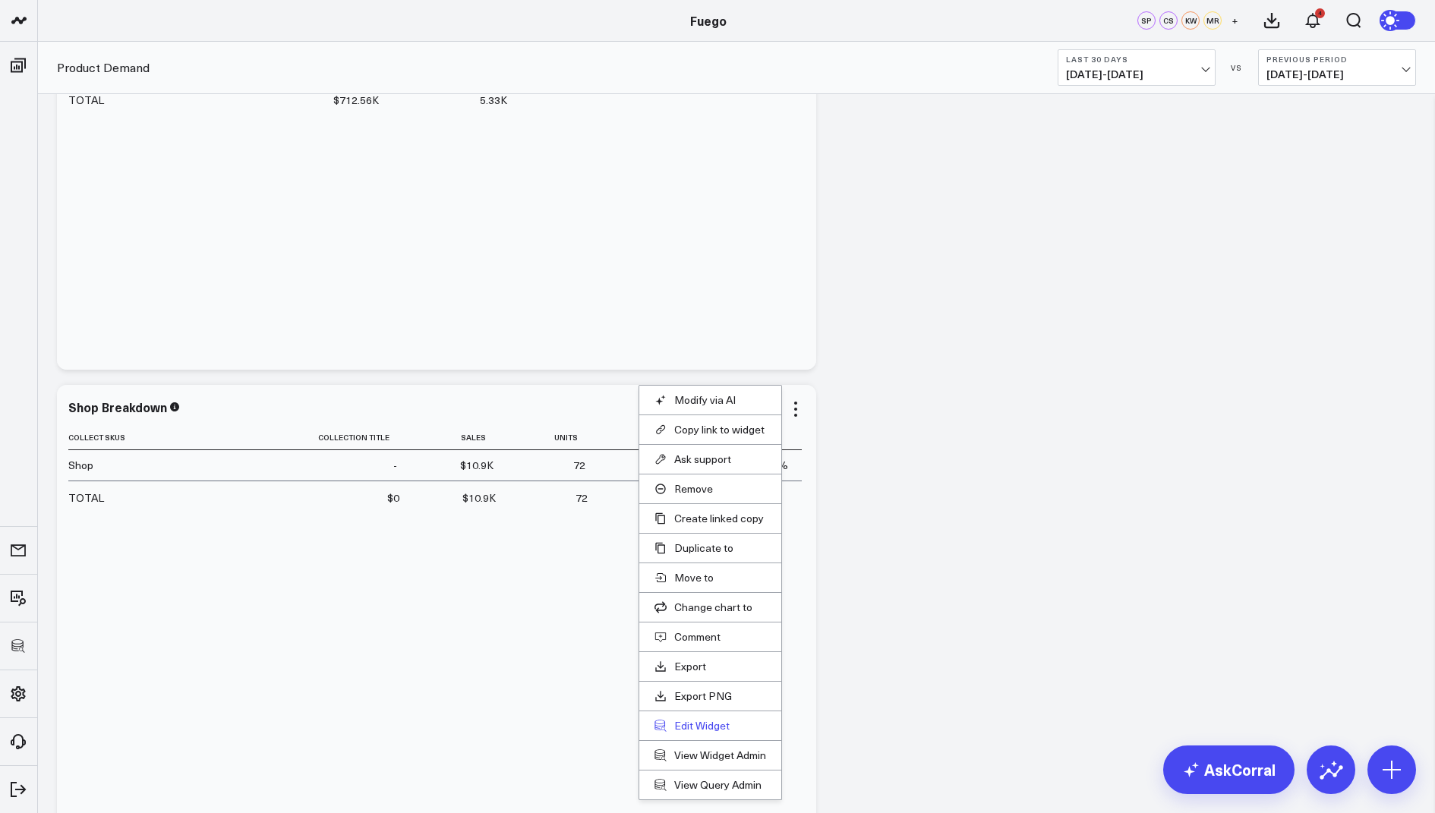
click at [684, 722] on button "Edit Widget" at bounding box center [711, 726] width 112 height 14
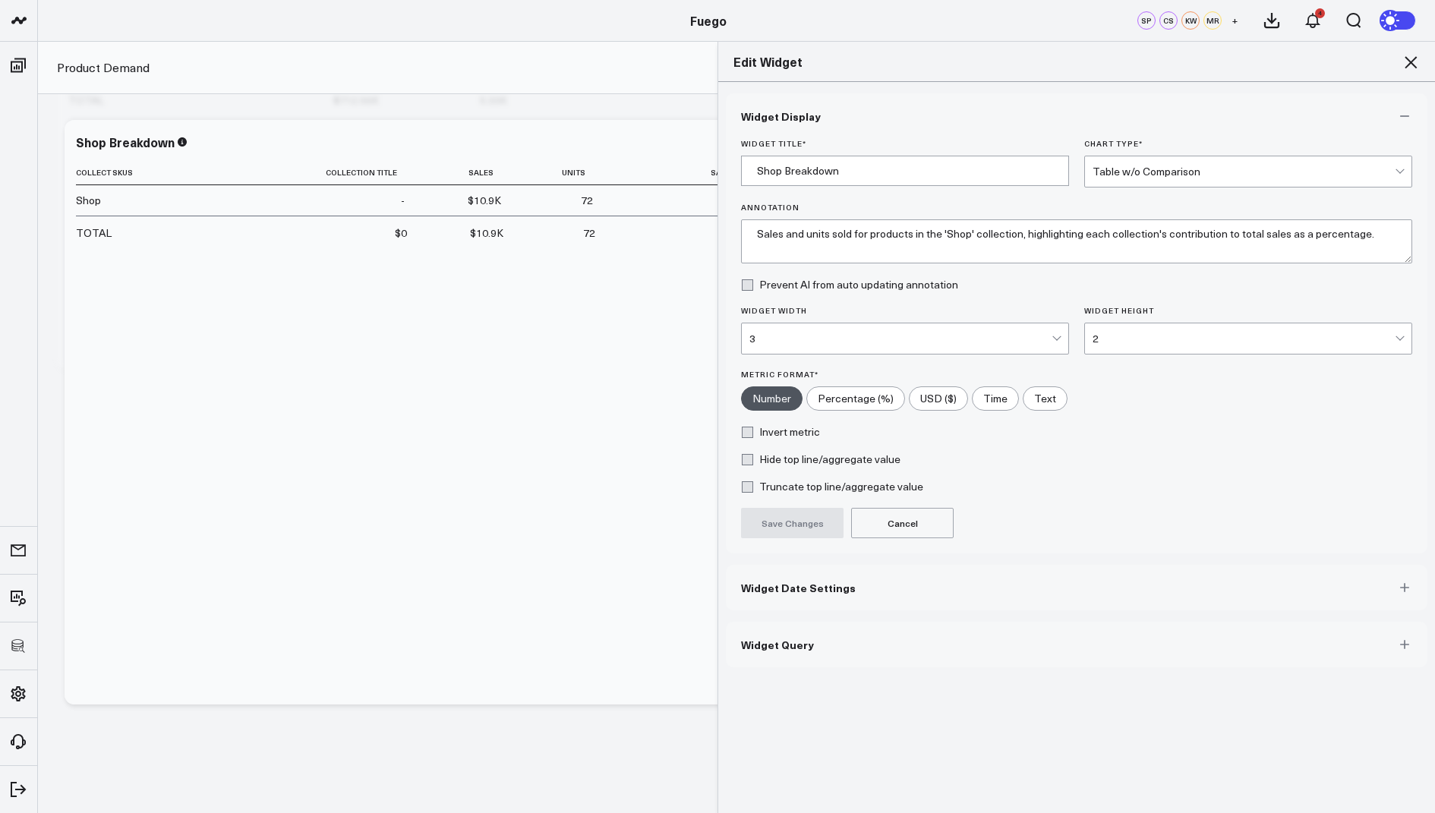
click at [780, 652] on button "Widget Query" at bounding box center [1077, 645] width 702 height 46
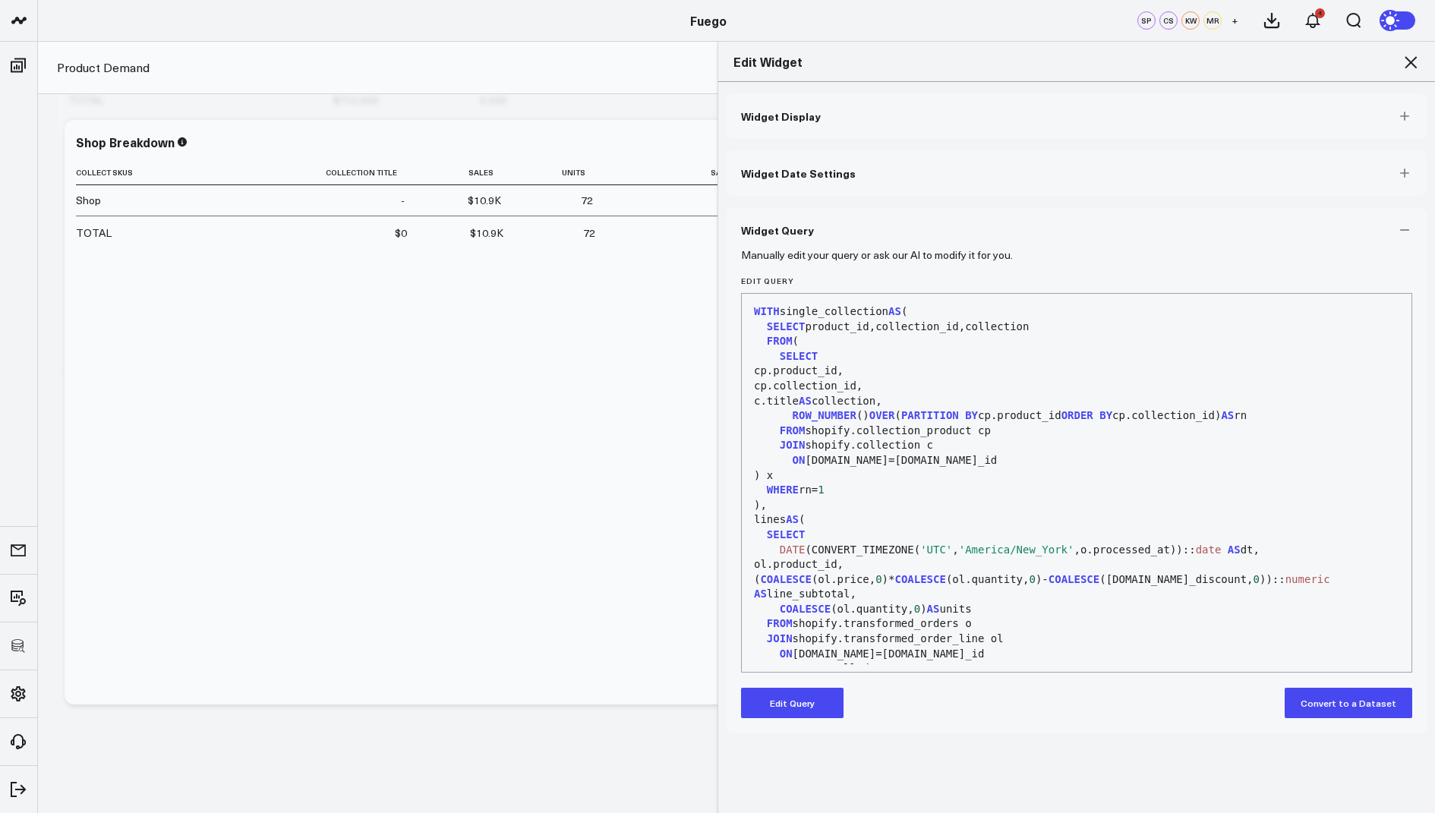
click at [768, 699] on button "Edit Query" at bounding box center [792, 703] width 103 height 30
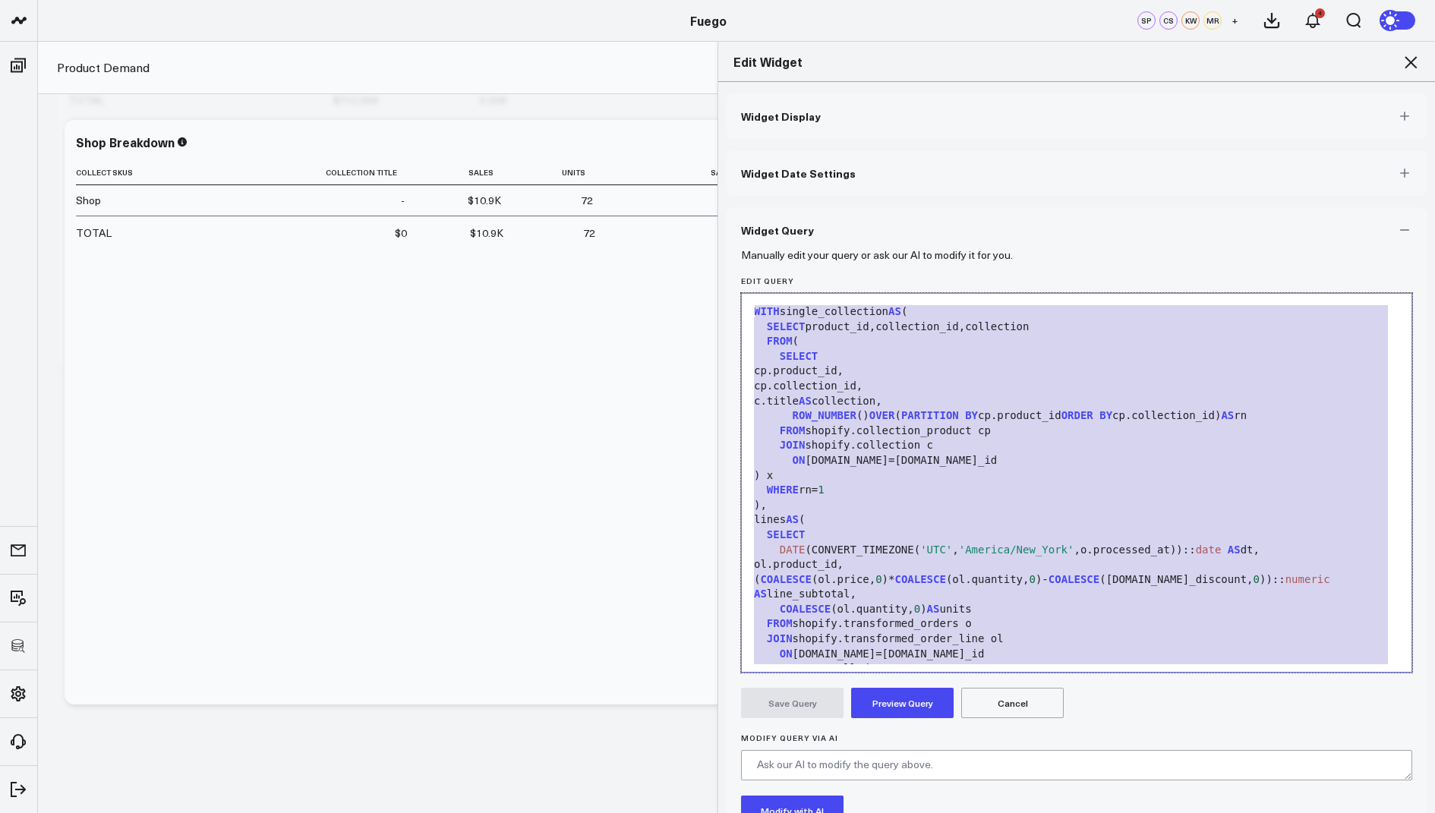
drag, startPoint x: 980, startPoint y: 614, endPoint x: 1055, endPoint y: 218, distance: 403.3
click at [1055, 218] on div "Widget Query Manually edit your query or ask our AI to modify it for you. Edit …" at bounding box center [1077, 564] width 702 height 715
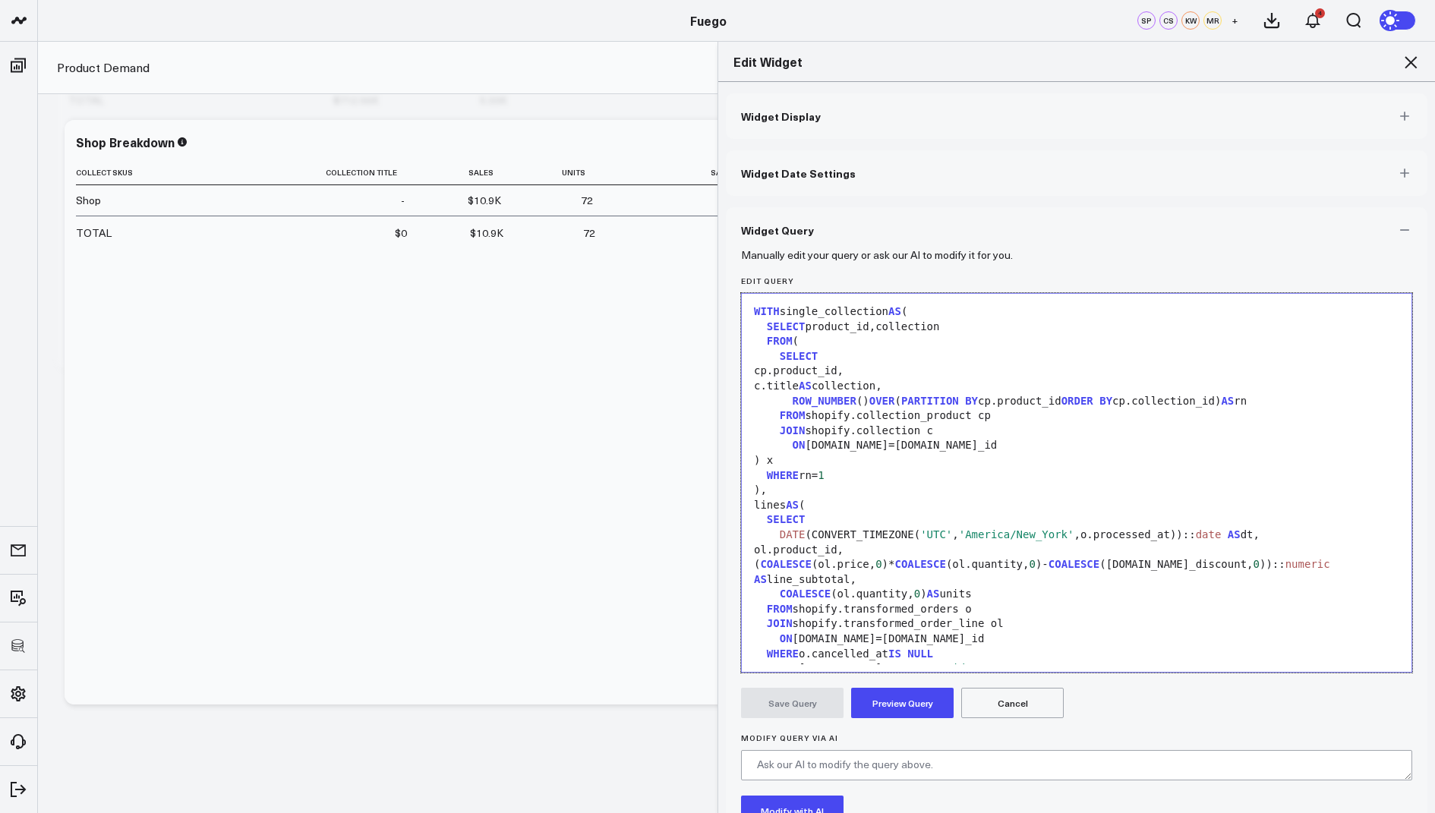
scroll to position [267, 0]
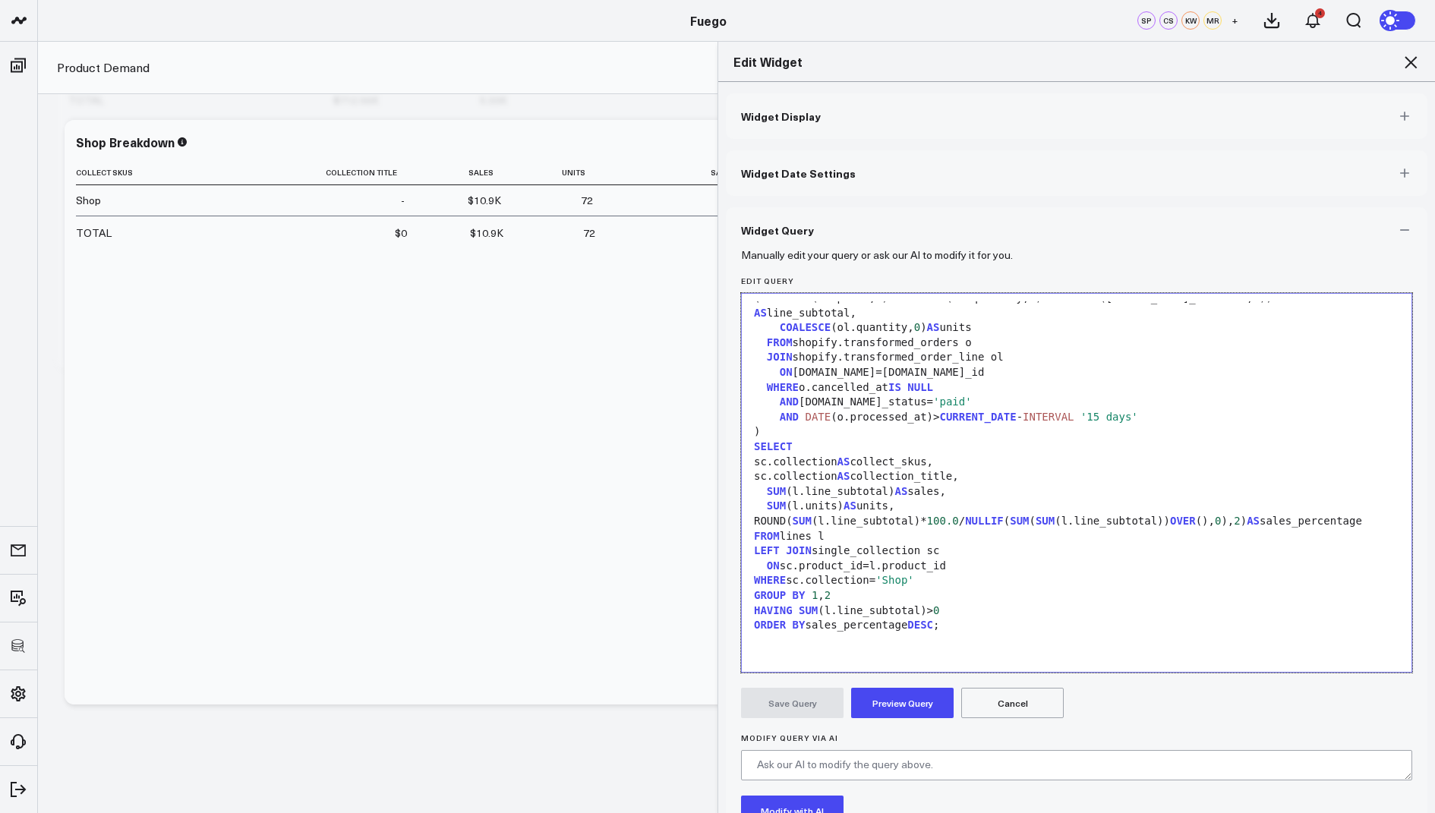
click at [888, 711] on button "Preview Query" at bounding box center [902, 703] width 103 height 30
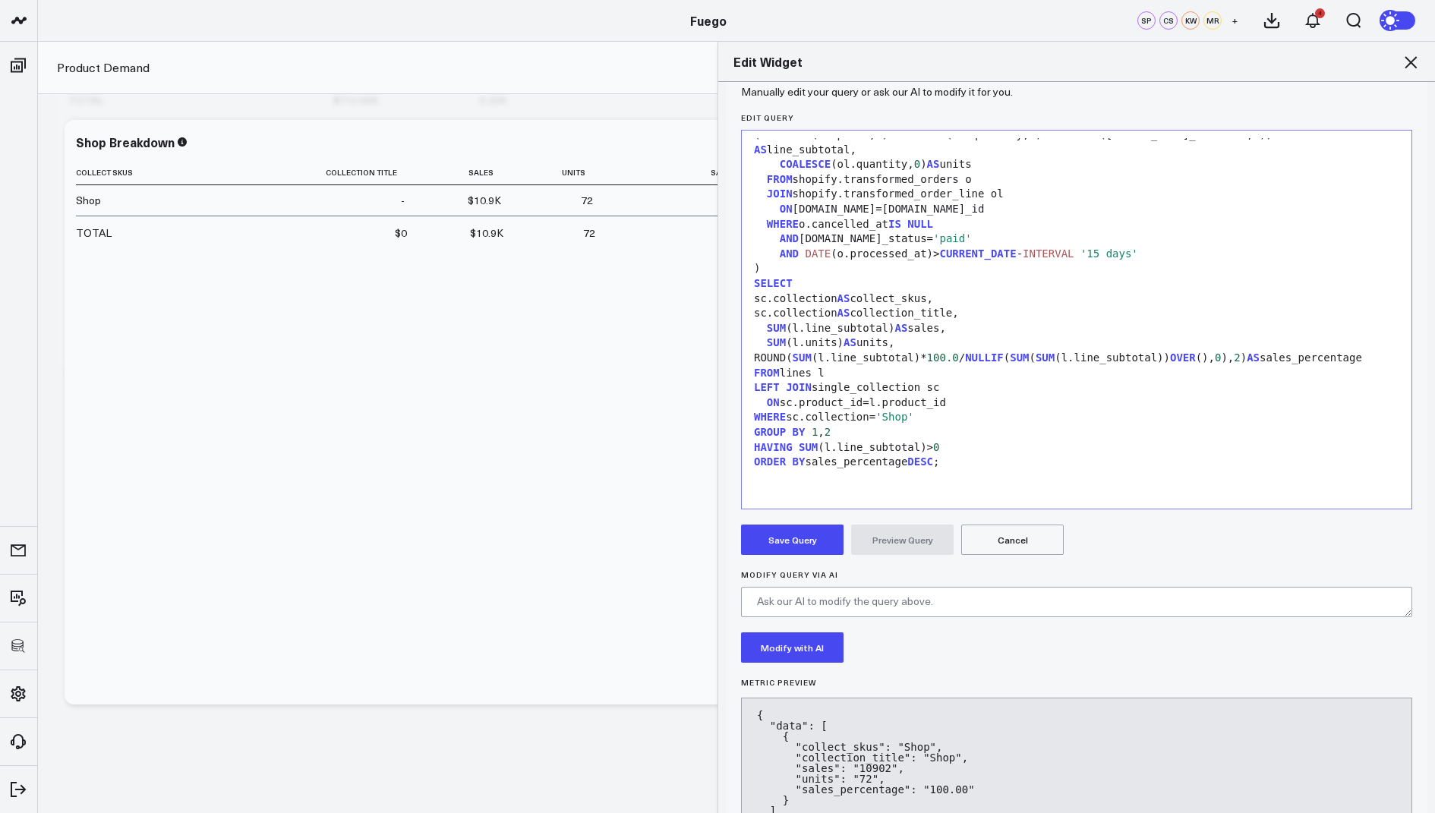
click at [806, 535] on button "Save Query" at bounding box center [792, 540] width 103 height 30
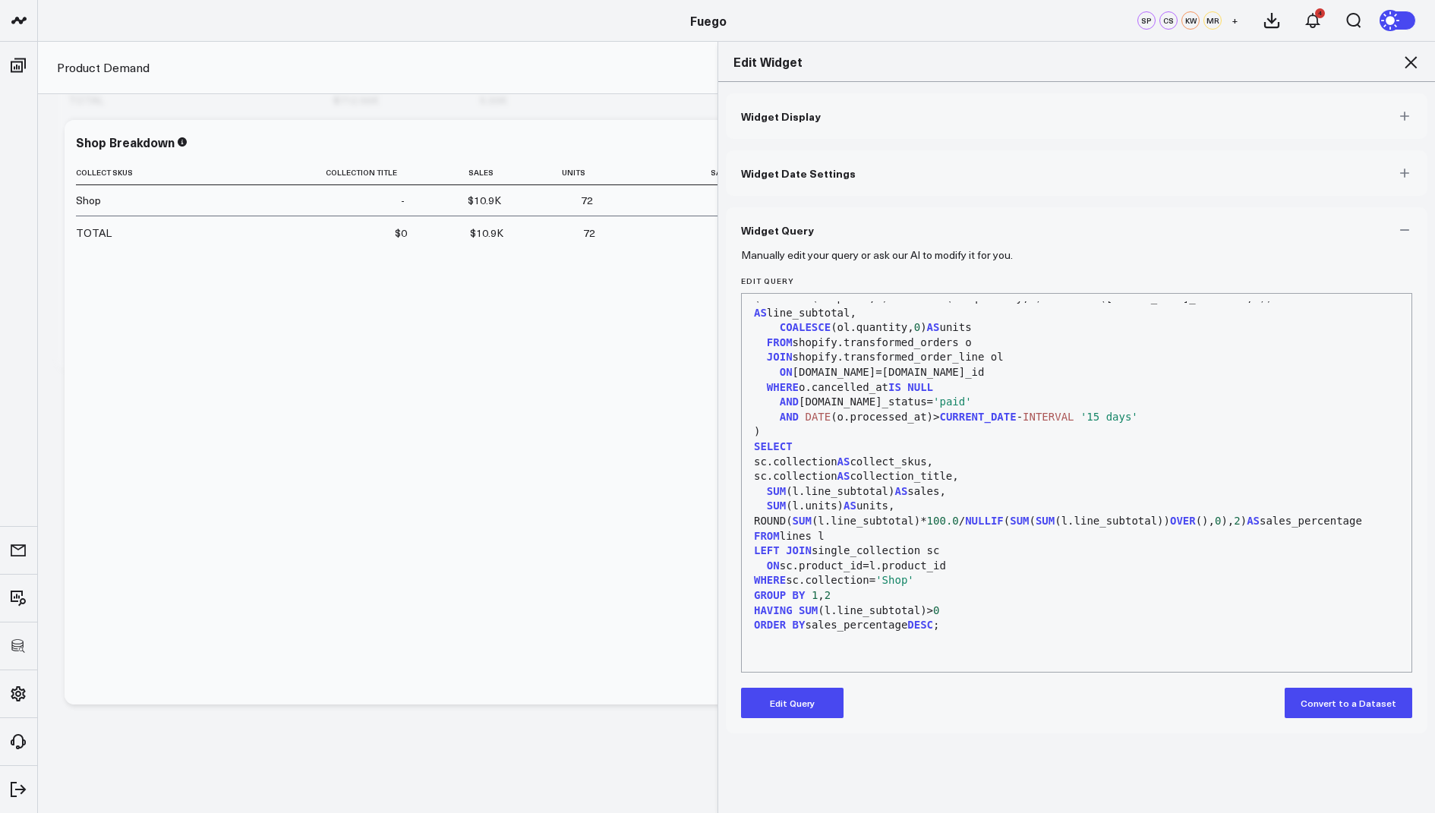
scroll to position [0, 0]
click at [1409, 61] on icon at bounding box center [1411, 62] width 12 height 12
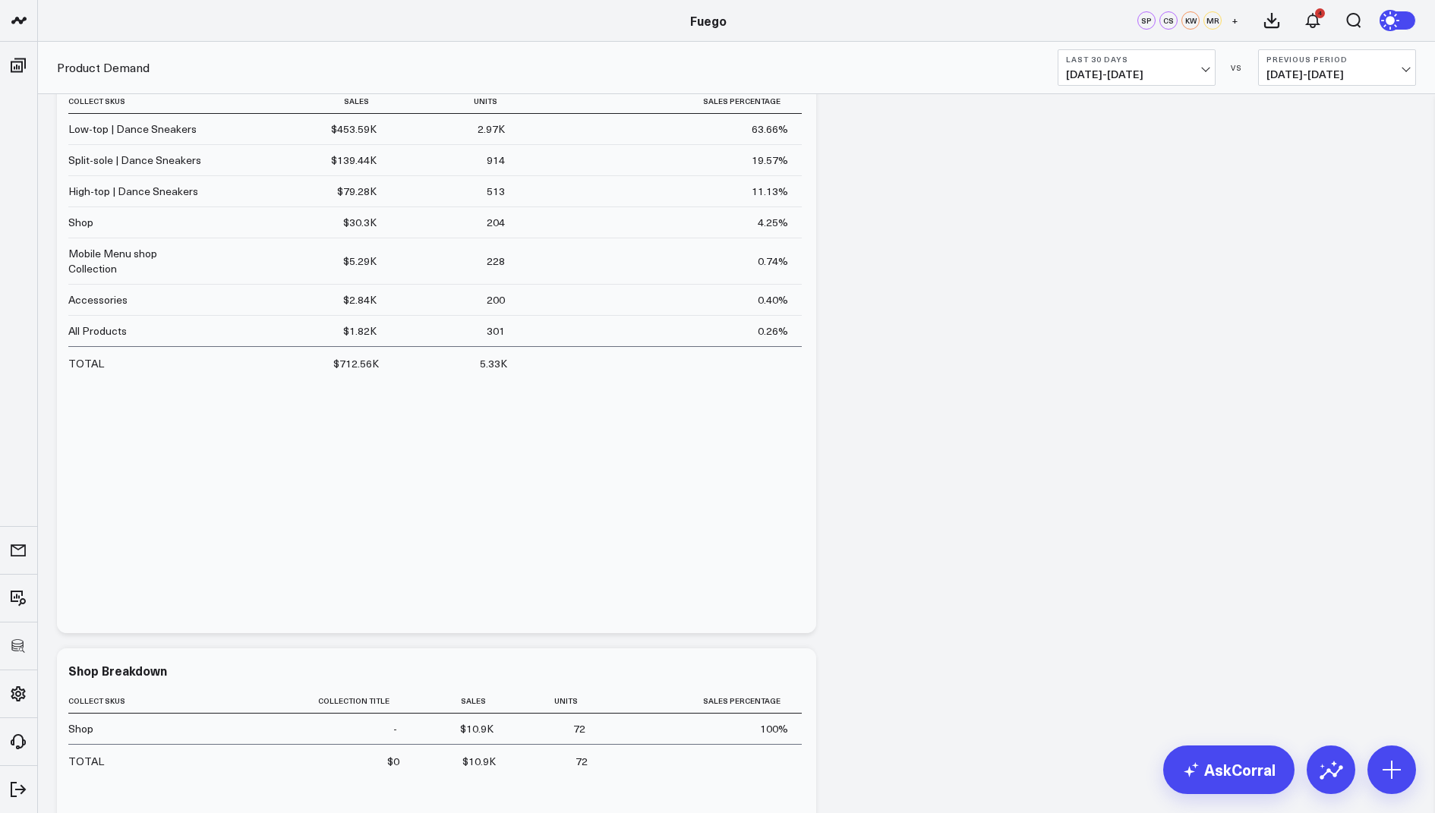
scroll to position [29, 0]
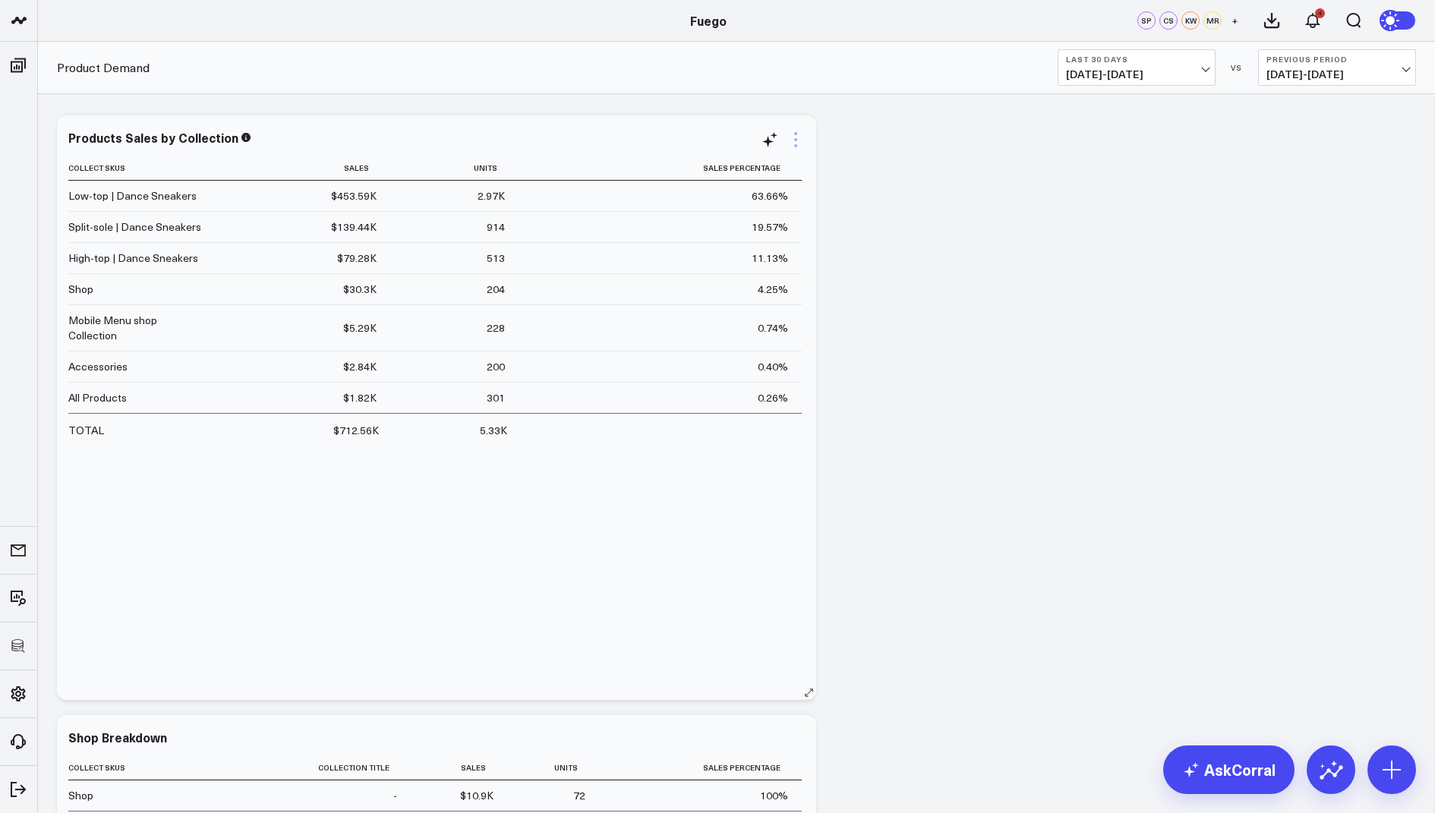
click at [796, 132] on icon at bounding box center [795, 133] width 3 height 3
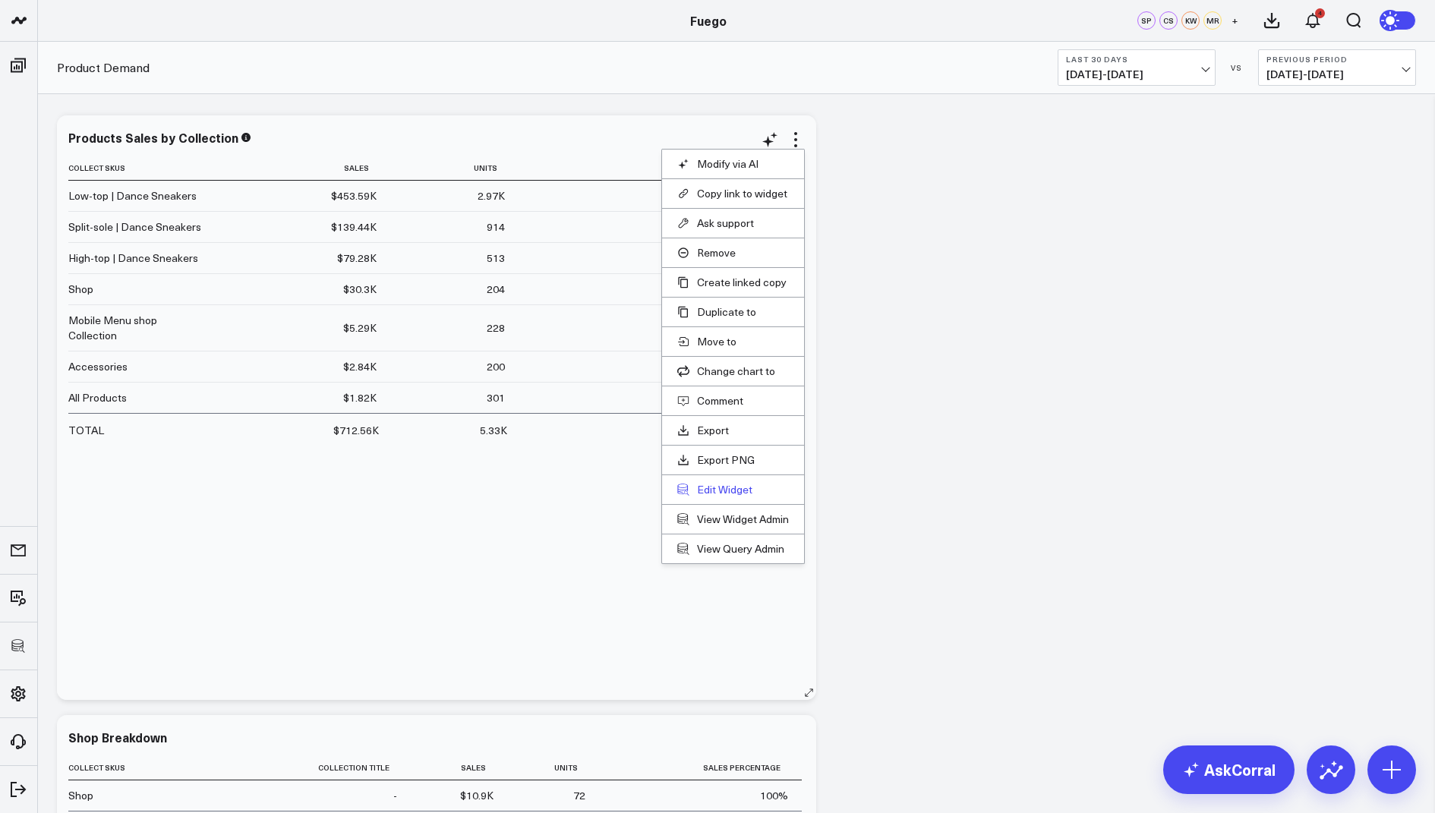
click at [713, 484] on button "Edit Widget" at bounding box center [733, 490] width 112 height 14
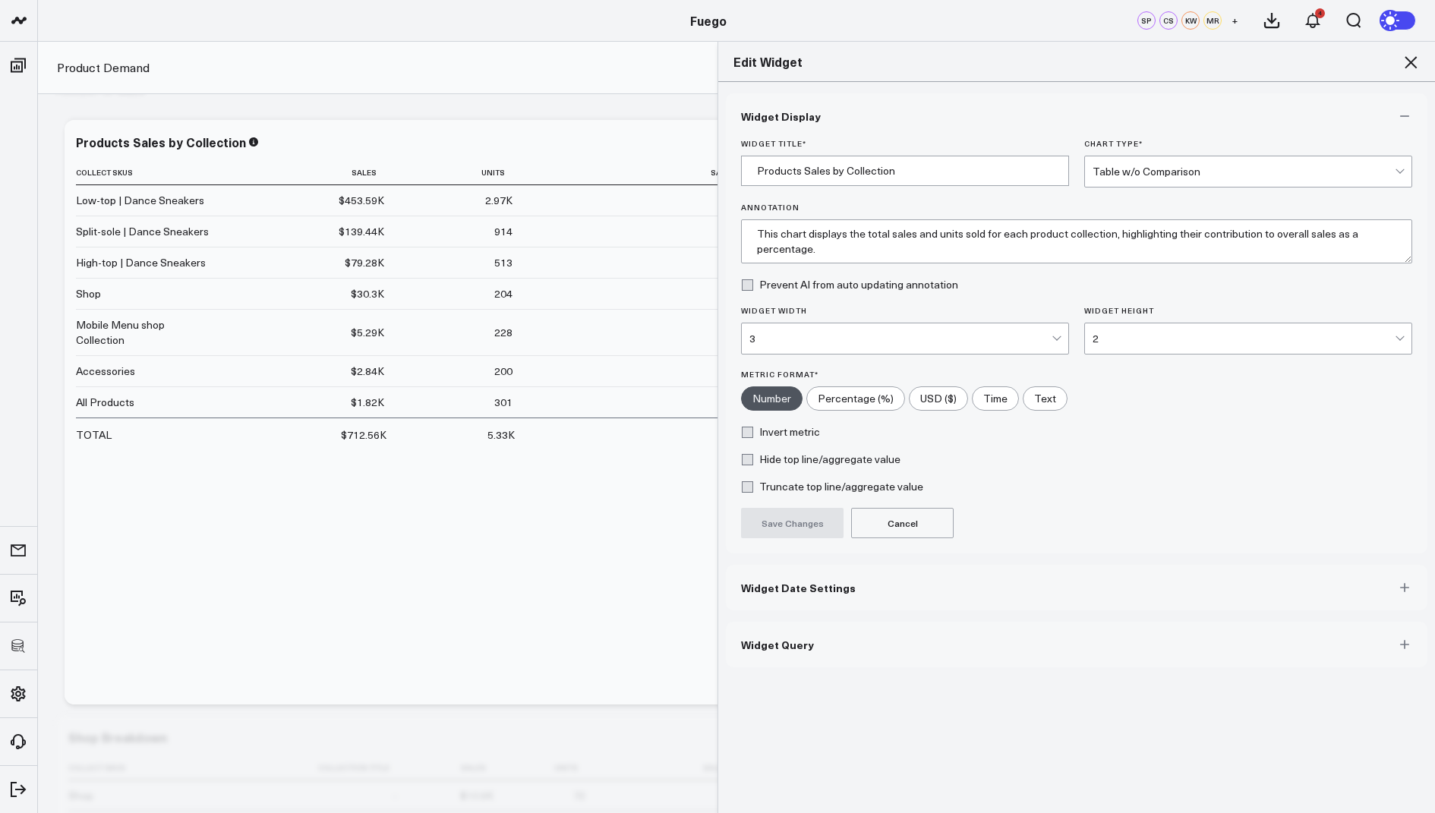
click at [755, 652] on button "Widget Query" at bounding box center [1077, 645] width 702 height 46
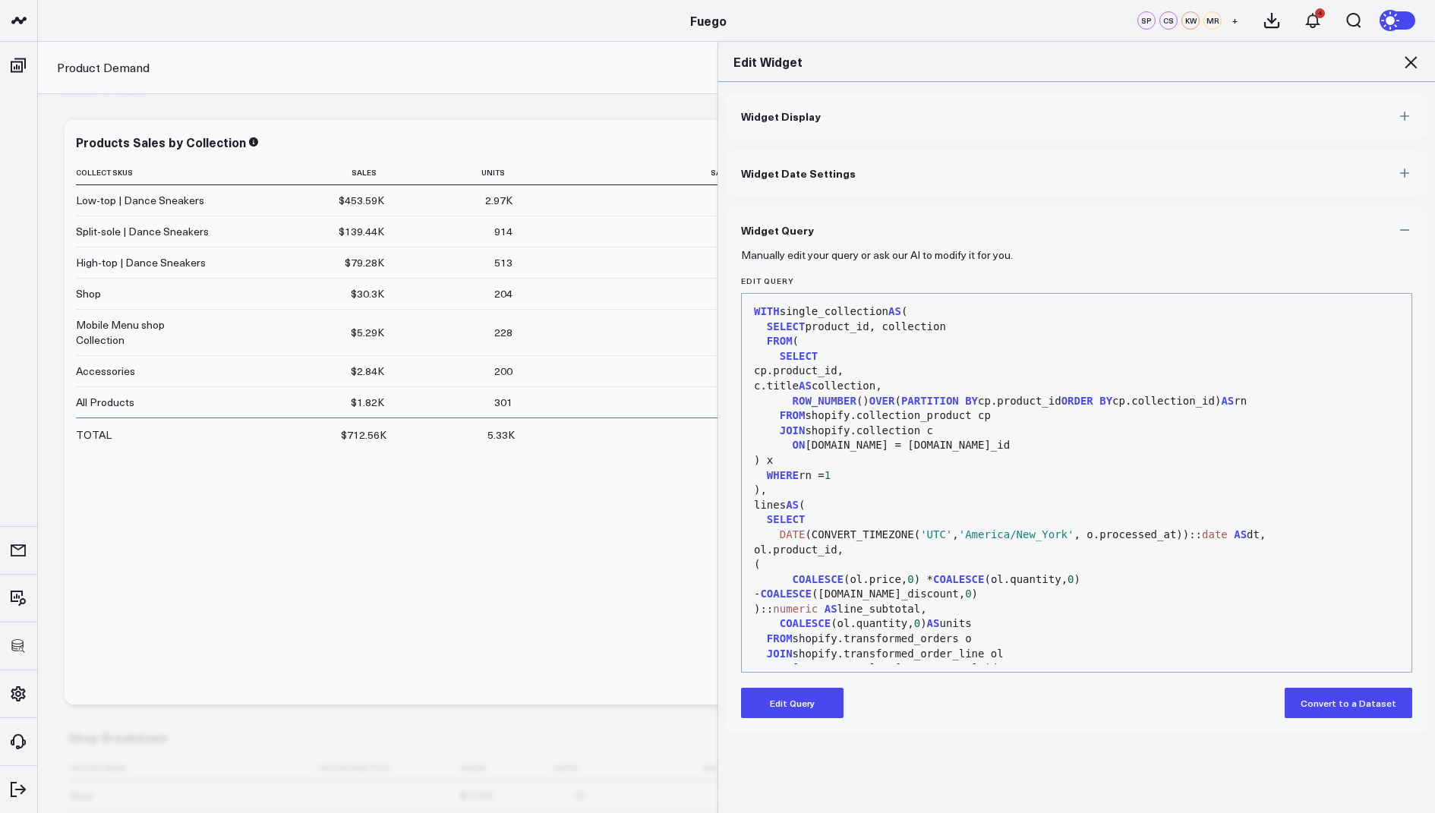
click at [787, 695] on button "Edit Query" at bounding box center [792, 703] width 103 height 30
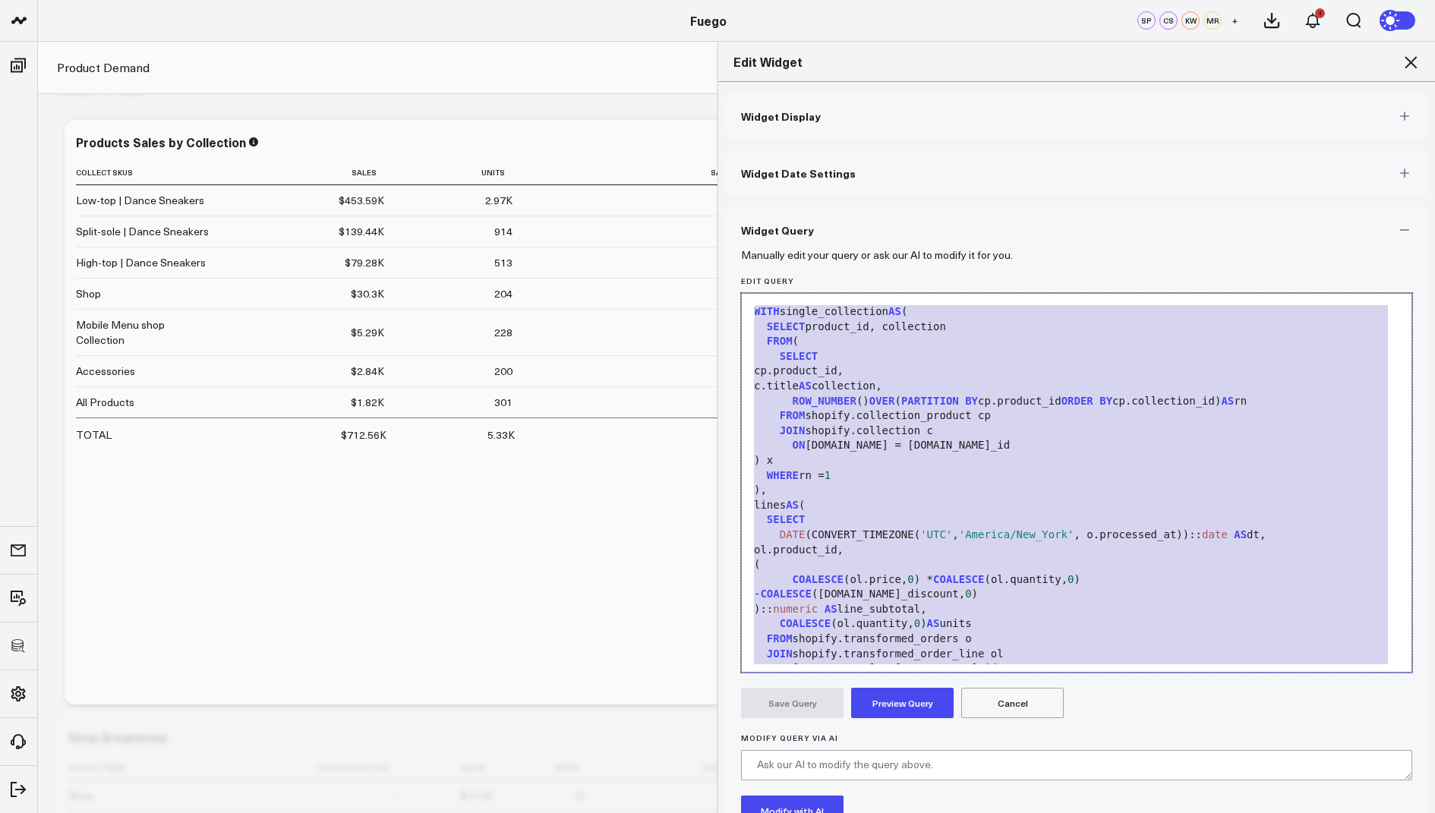
drag, startPoint x: 960, startPoint y: 655, endPoint x: 1069, endPoint y: 239, distance: 430.2
click at [1069, 239] on div "Widget Query Manually edit your query or ask our AI to modify it for you. Edit …" at bounding box center [1077, 564] width 702 height 715
copy div "WITH single_collection AS ( SELECT product_id, collection FROM ( SELECT cp.prod…"
click at [1412, 62] on icon at bounding box center [1411, 62] width 12 height 12
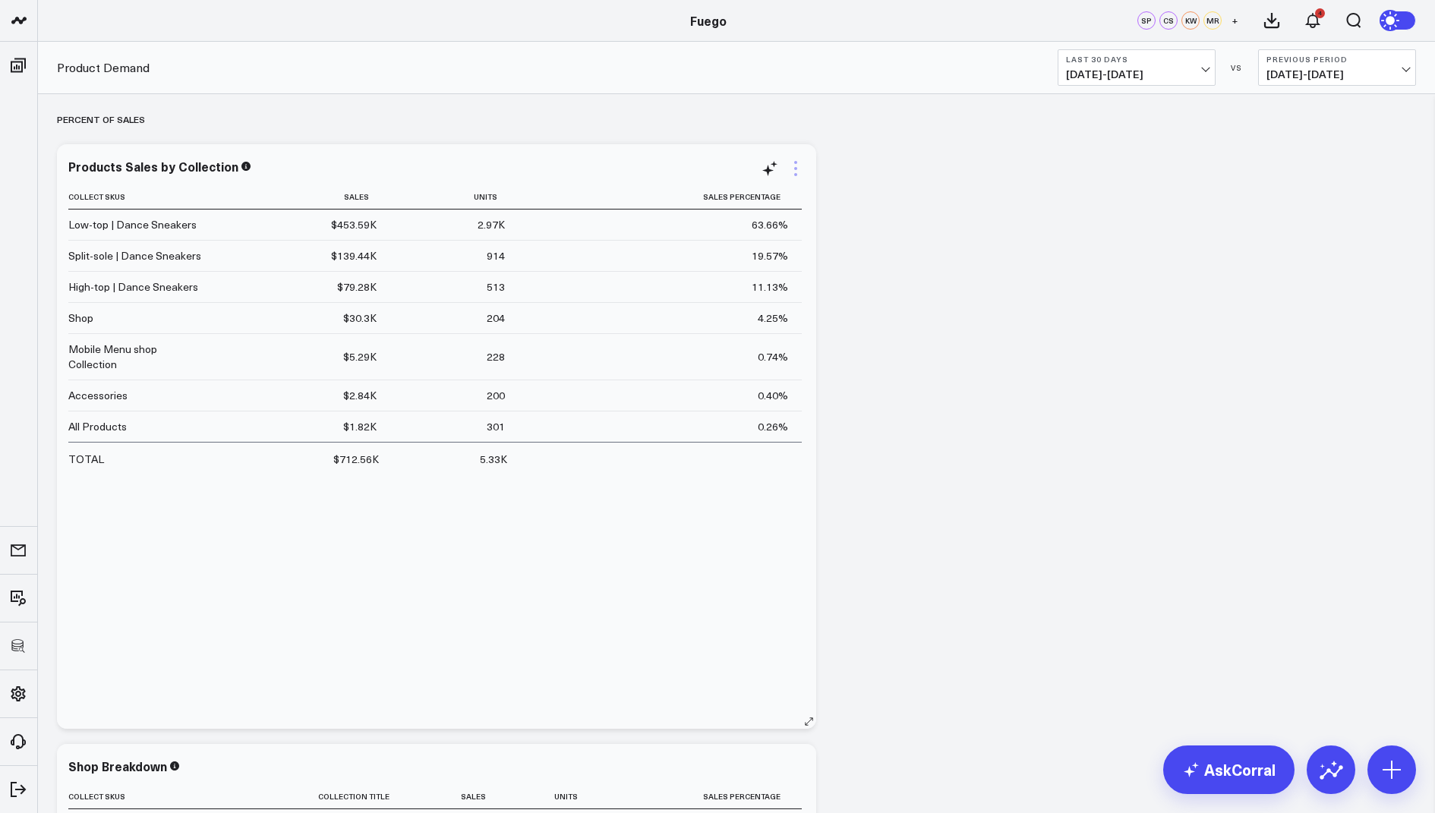
click at [790, 165] on icon at bounding box center [796, 168] width 18 height 18
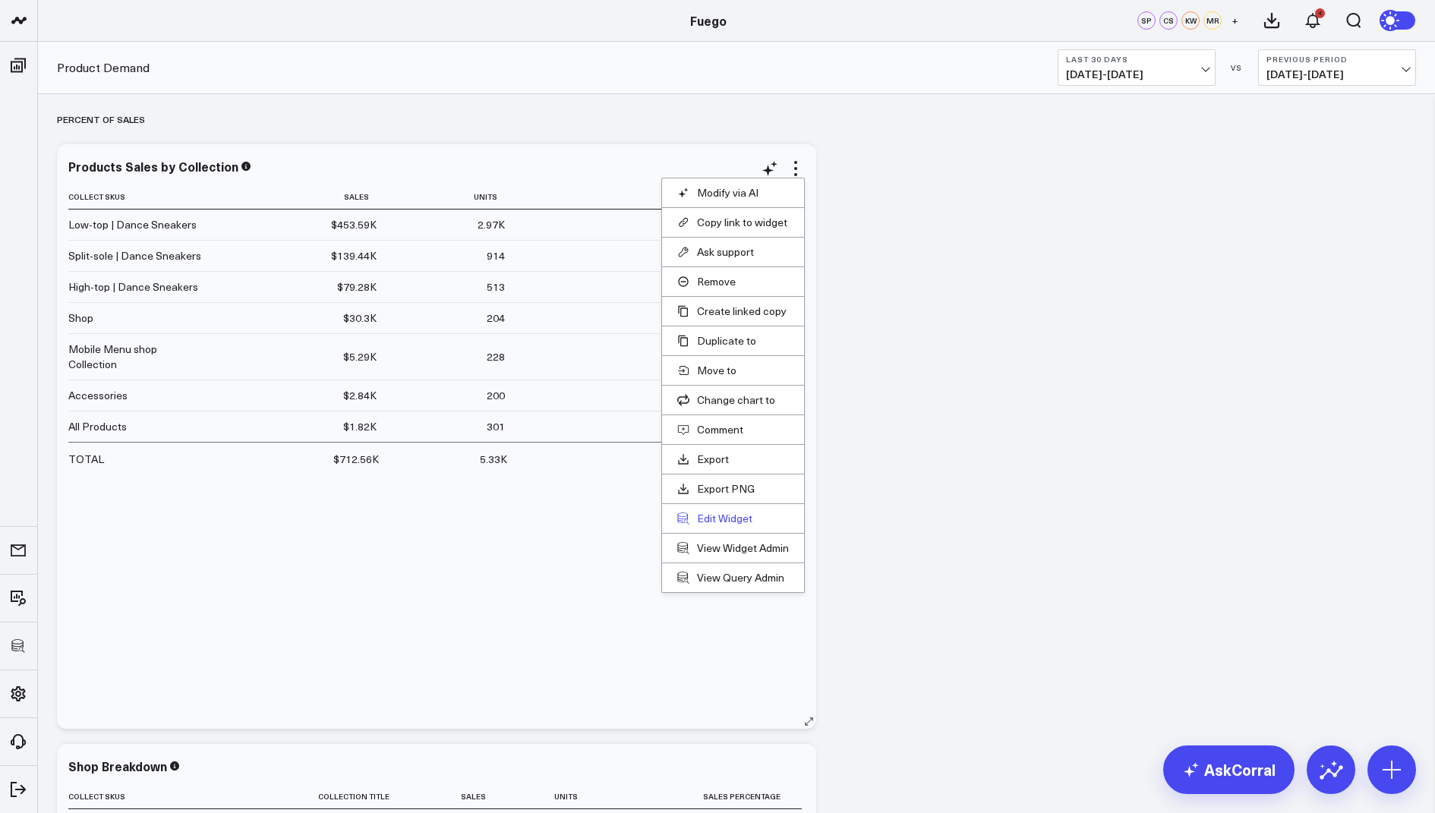
click at [718, 512] on button "Edit Widget" at bounding box center [733, 519] width 112 height 14
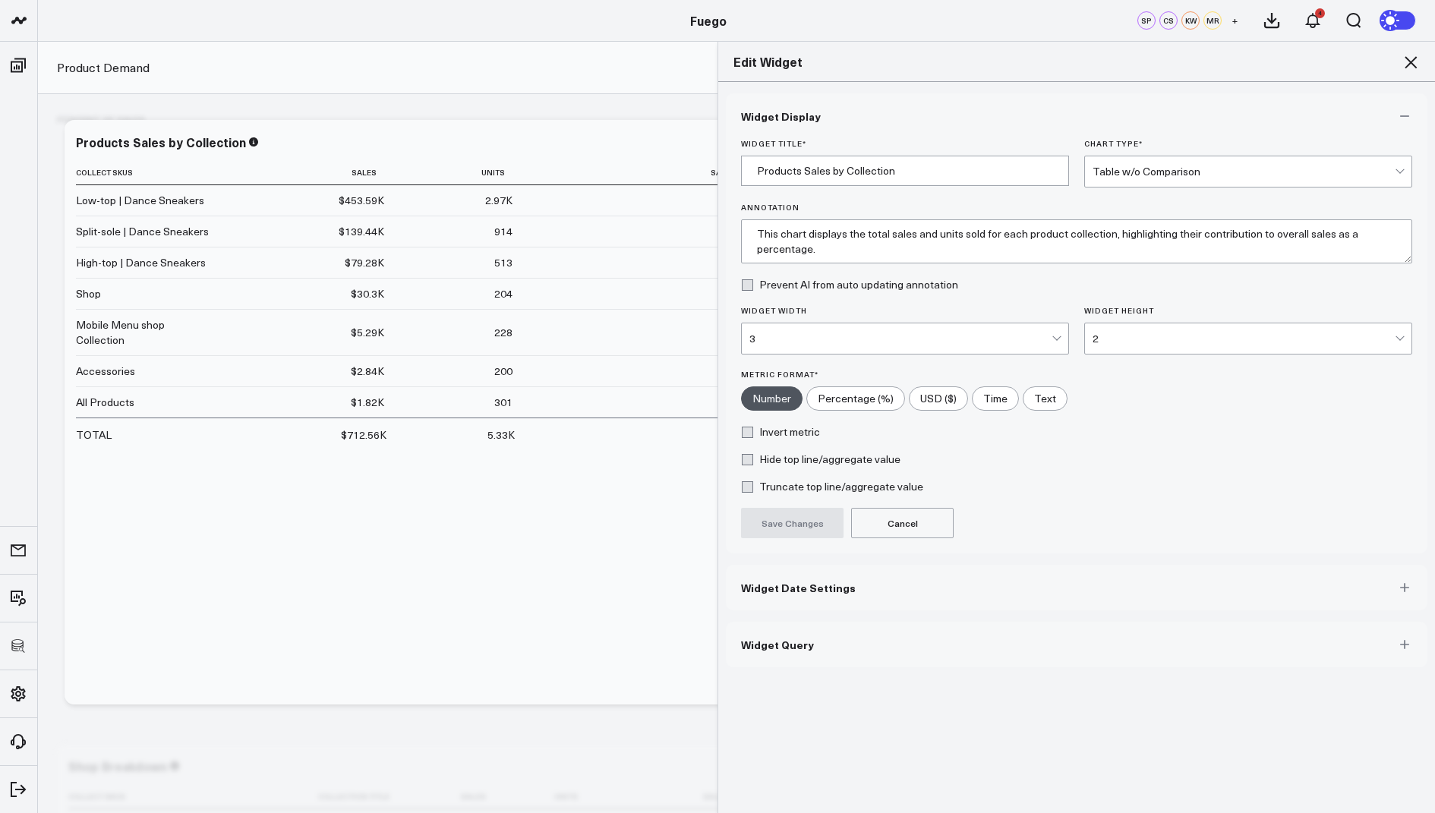
click at [764, 648] on span "Widget Query" at bounding box center [777, 645] width 73 height 12
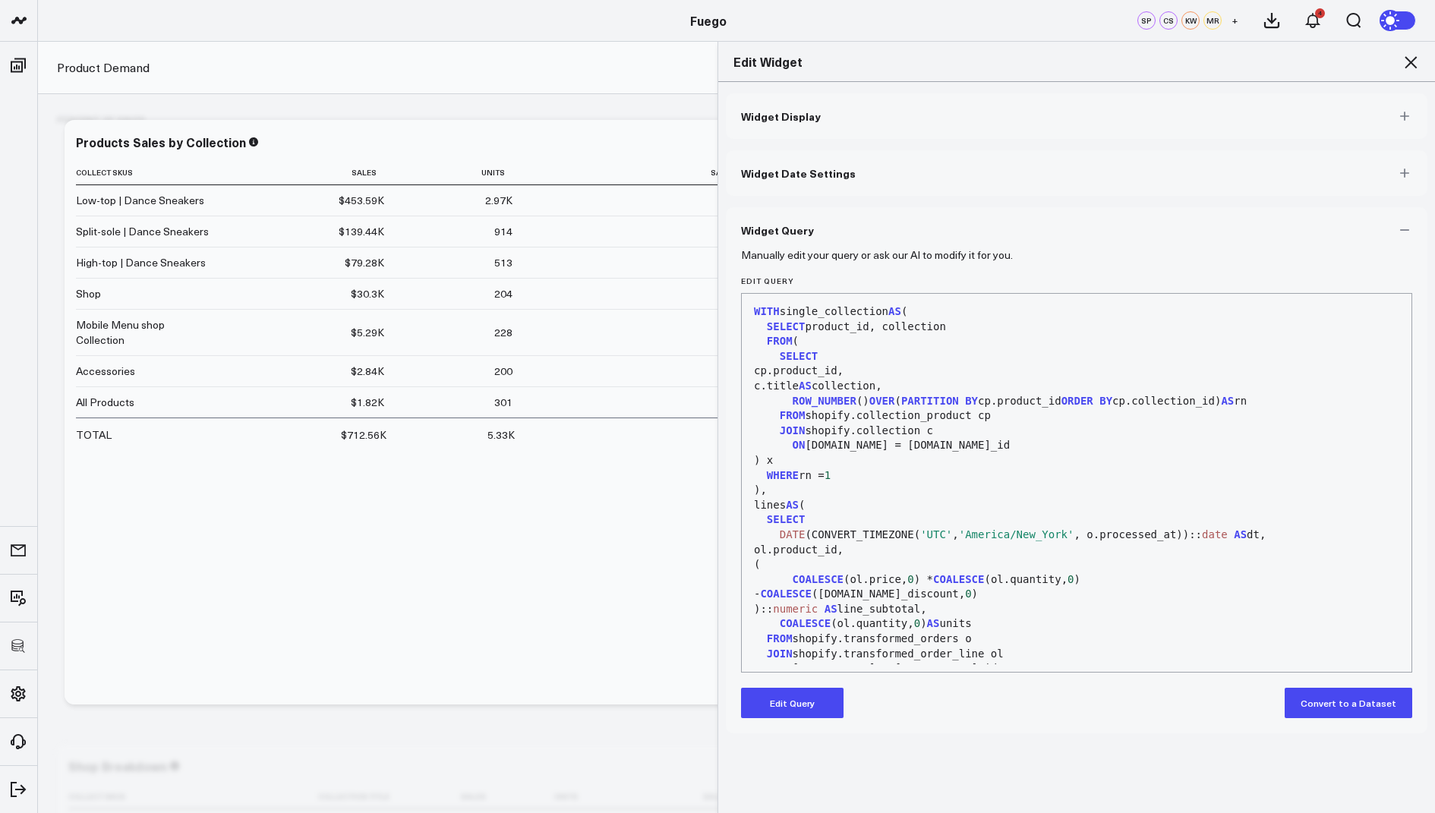
click at [769, 698] on button "Edit Query" at bounding box center [792, 703] width 103 height 30
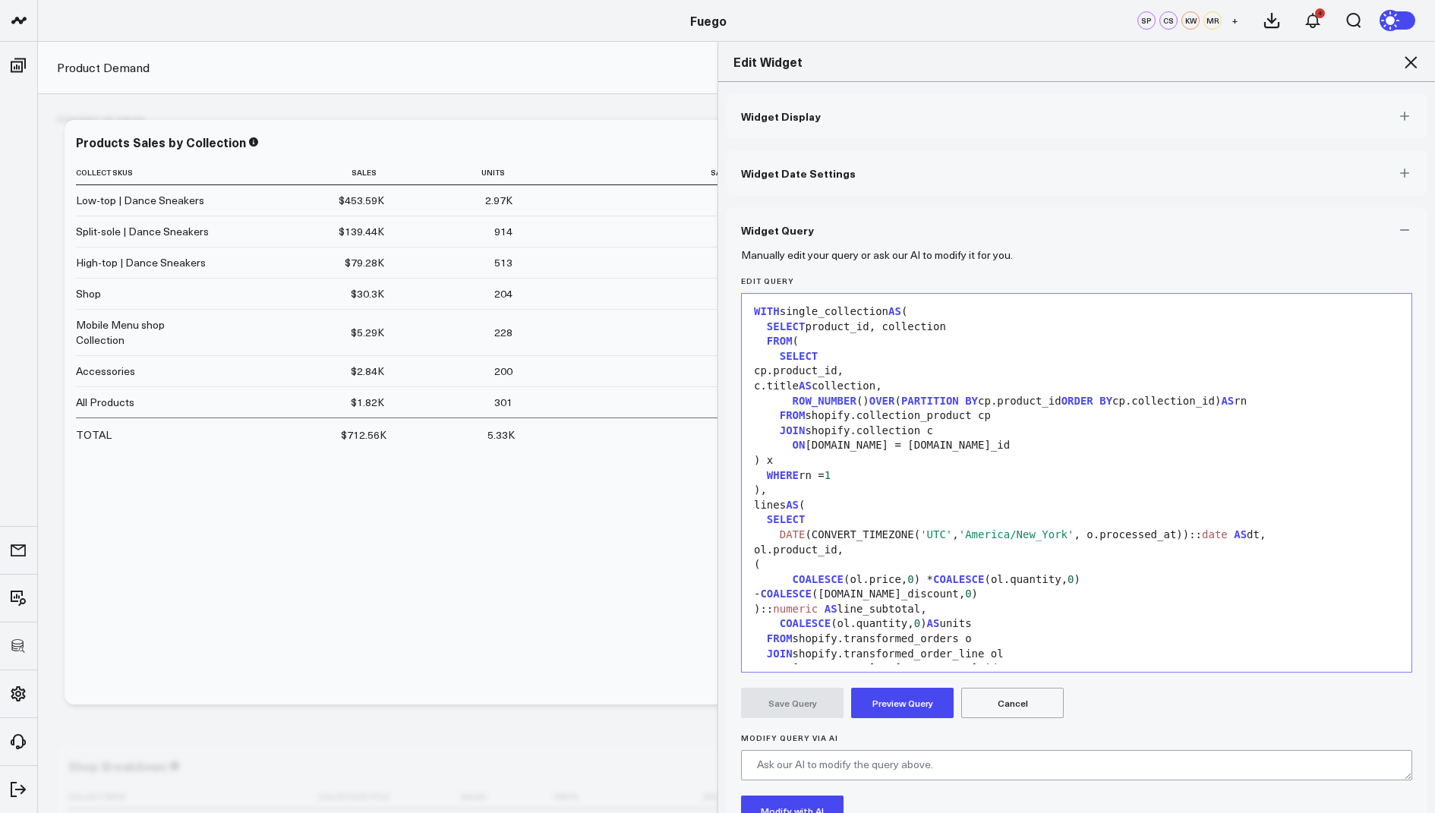
scroll to position [282, 0]
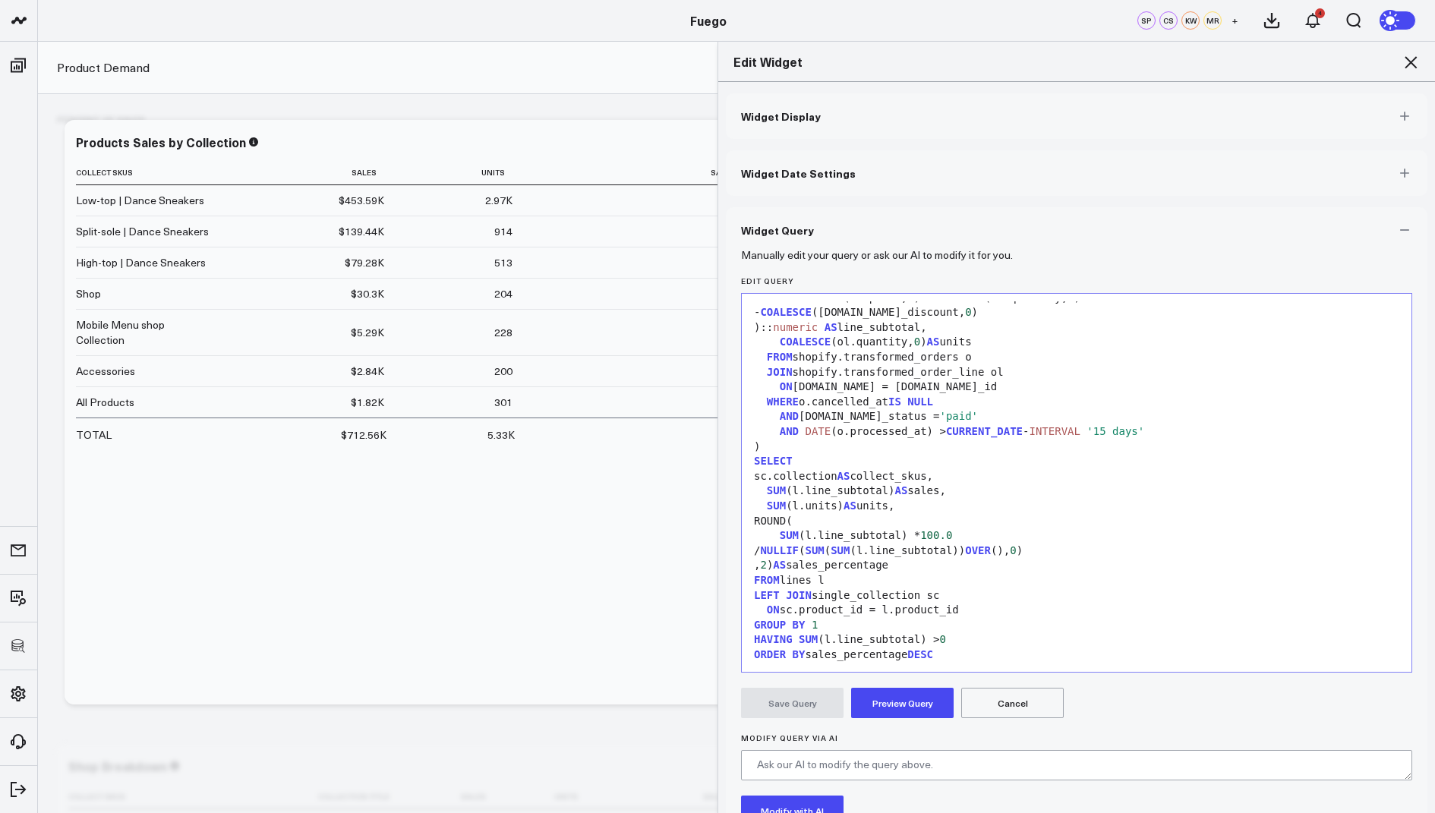
click at [1416, 59] on icon at bounding box center [1411, 62] width 18 height 18
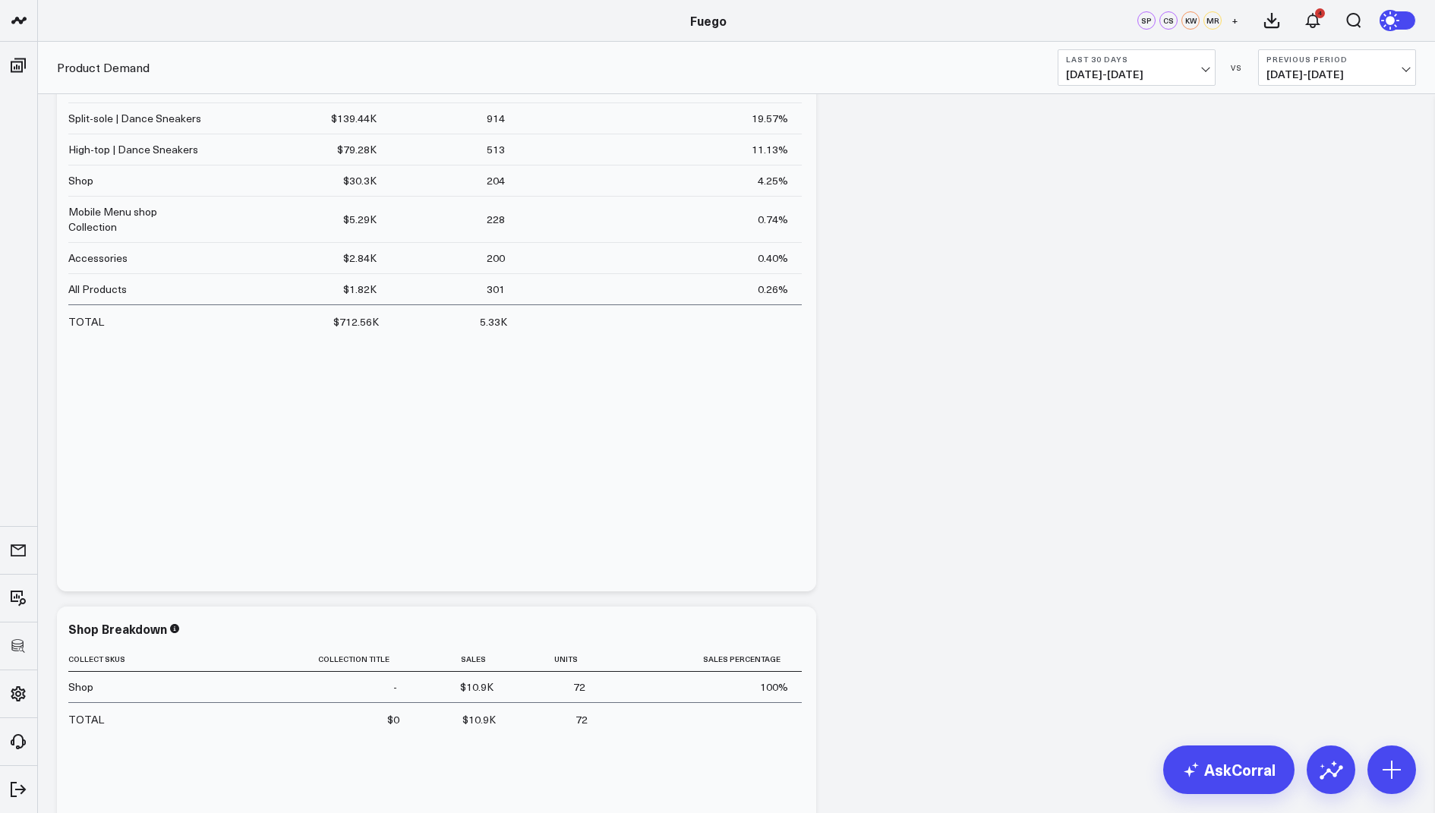
scroll to position [473, 0]
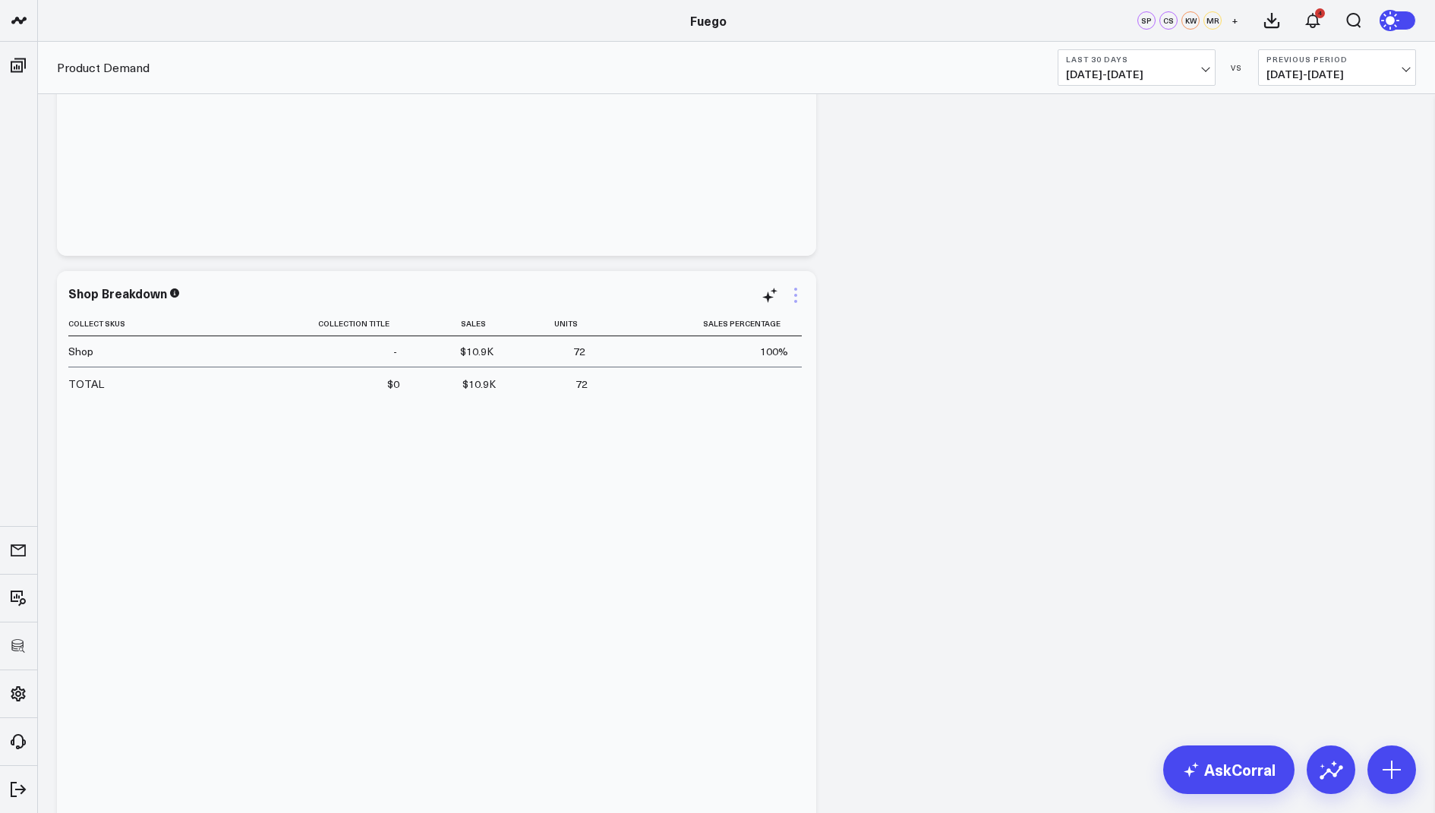
click at [796, 292] on icon at bounding box center [796, 295] width 18 height 18
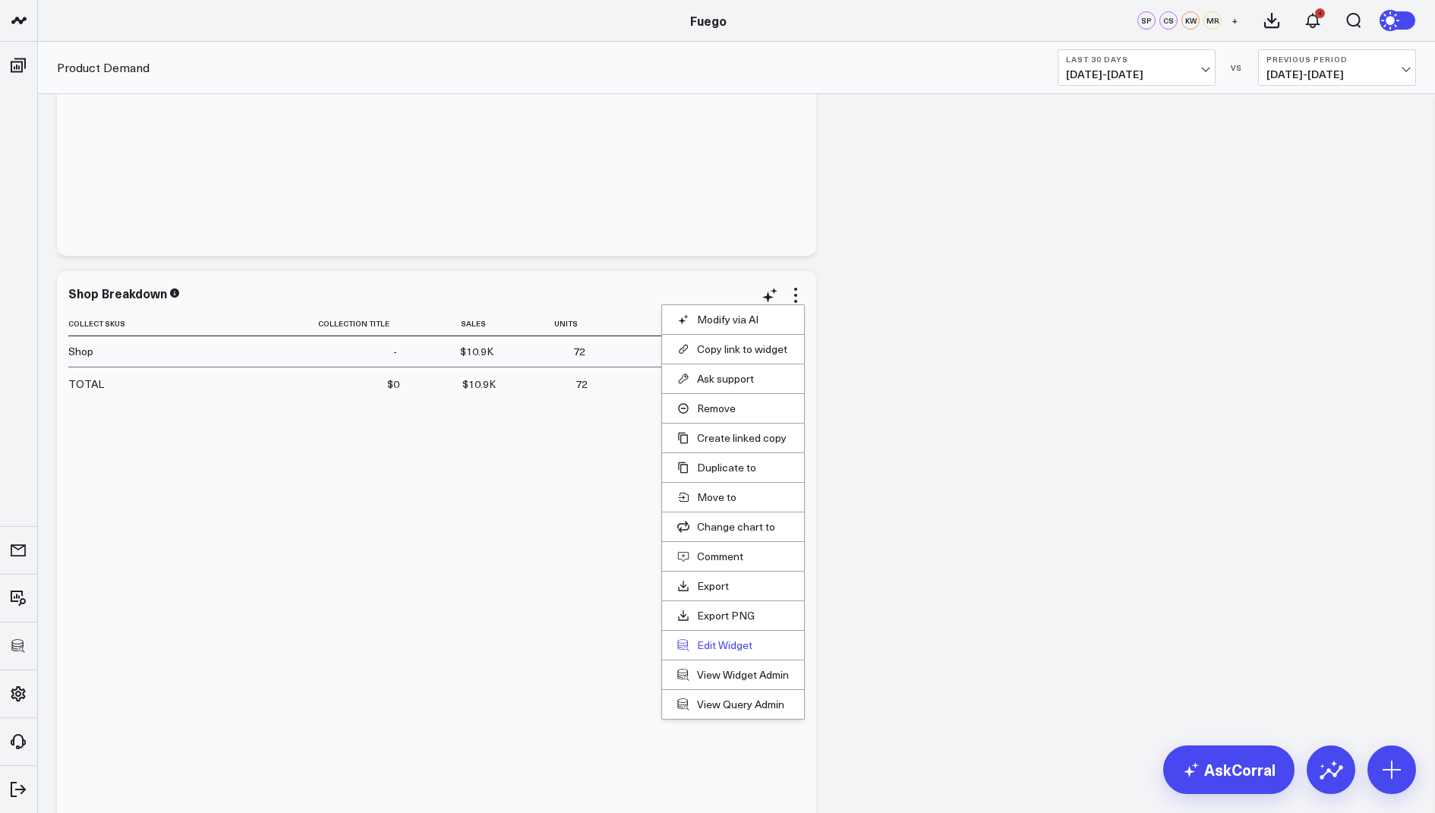
click at [712, 639] on button "Edit Widget" at bounding box center [733, 646] width 112 height 14
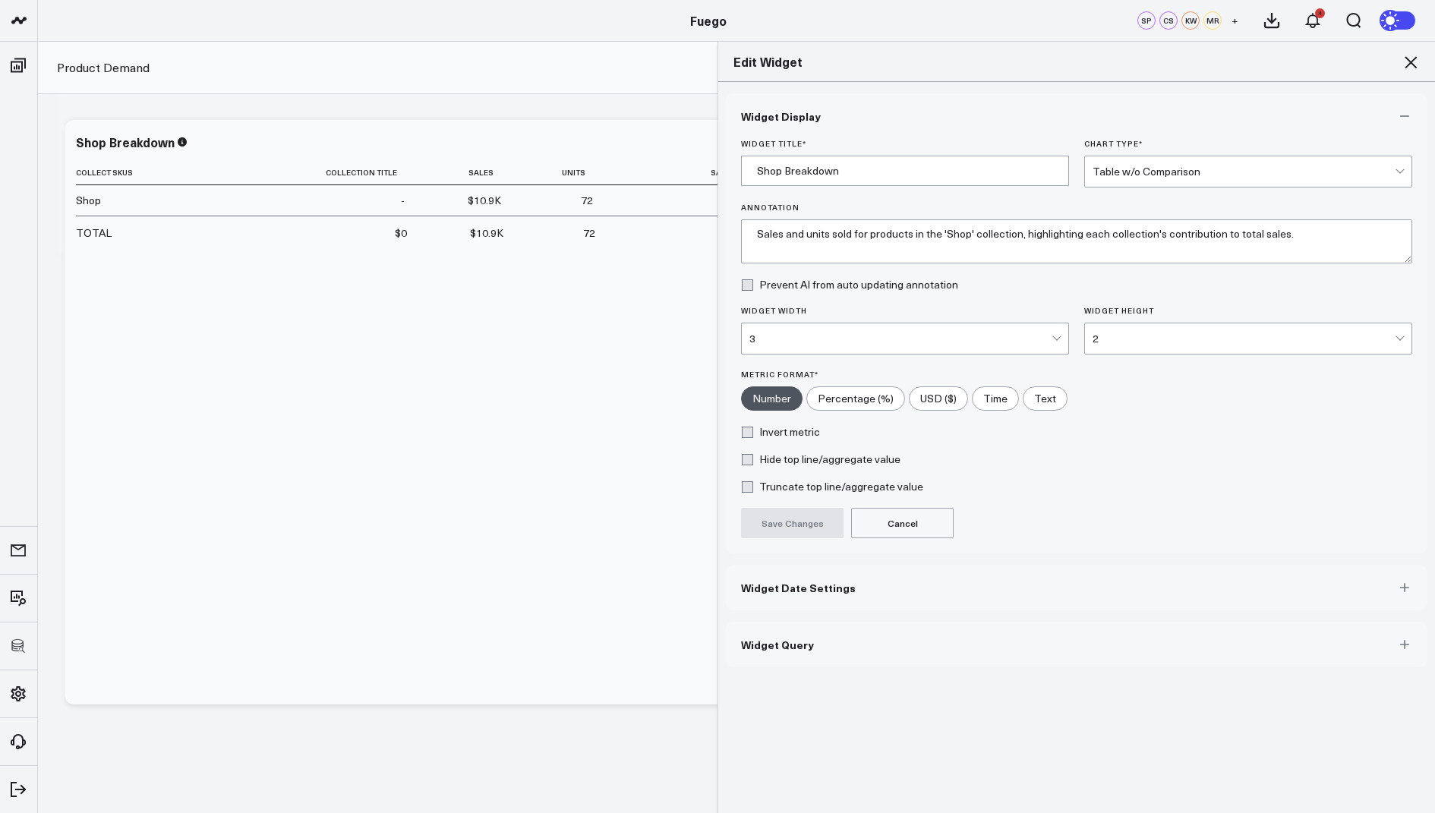
click at [792, 643] on span "Widget Query" at bounding box center [777, 645] width 73 height 12
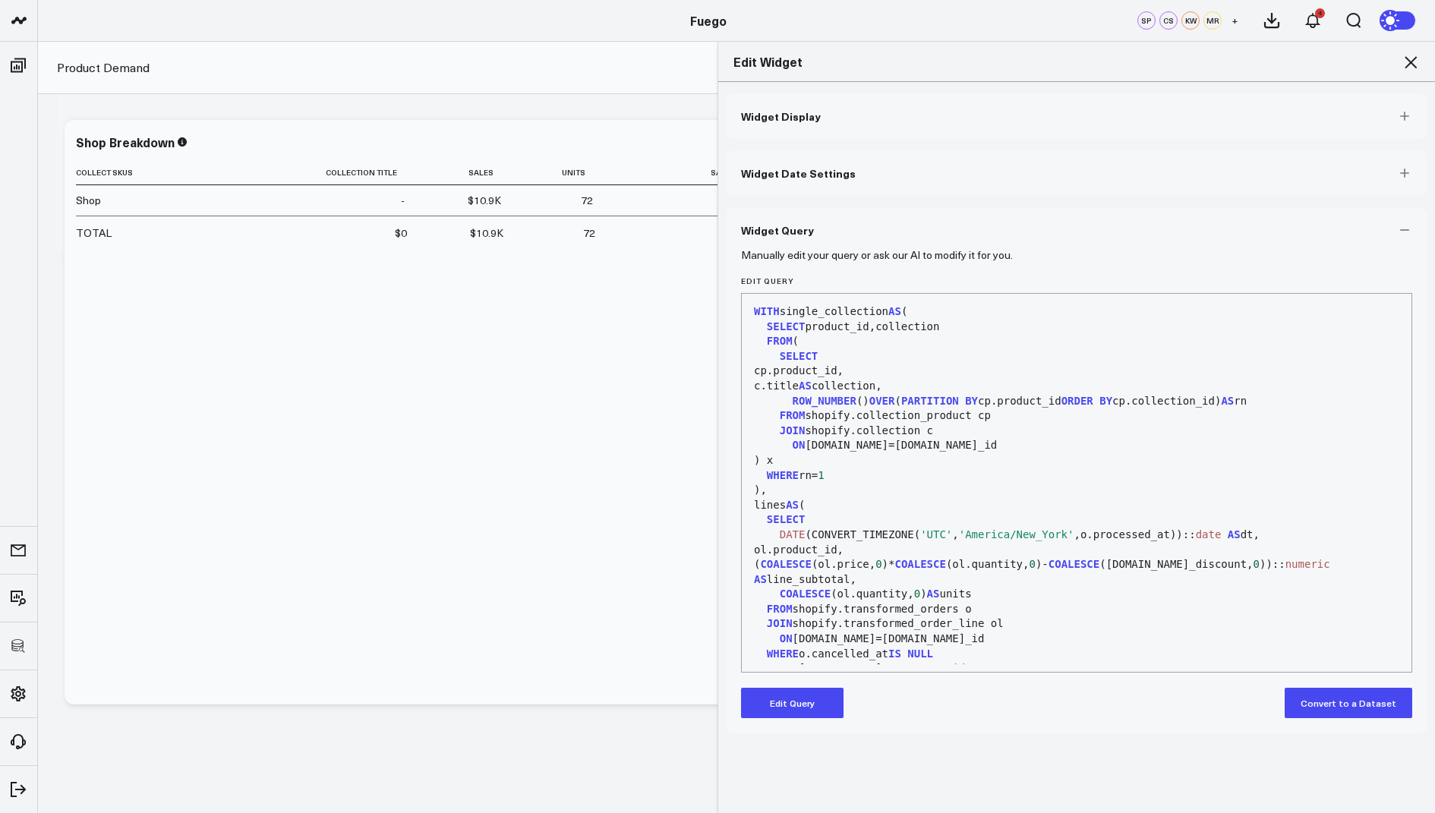
click at [780, 701] on button "Edit Query" at bounding box center [792, 703] width 103 height 30
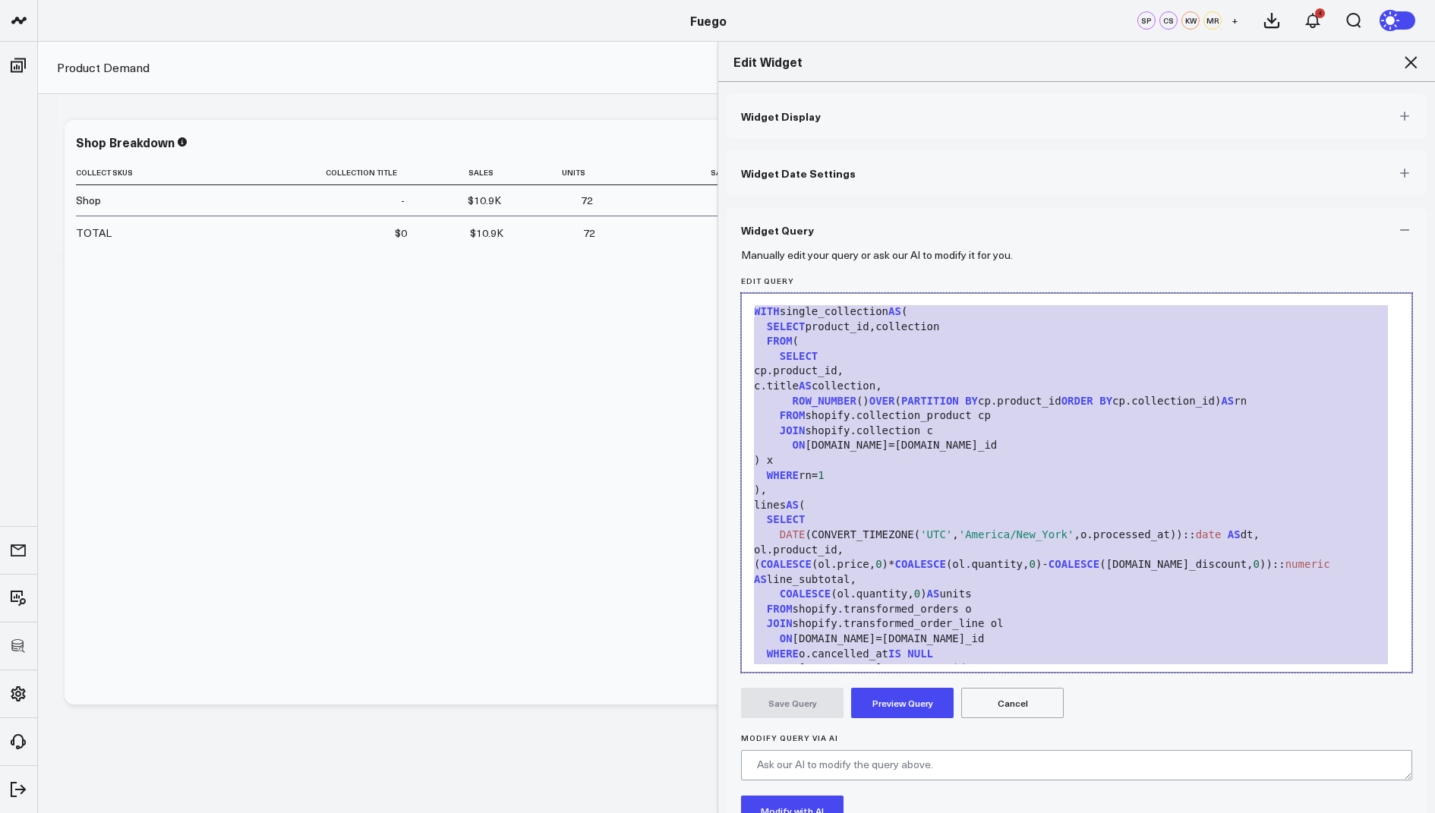
drag, startPoint x: 968, startPoint y: 610, endPoint x: 1138, endPoint y: 137, distance: 502.7
click at [1138, 137] on div "Widget Display Widget Date Settings Widget Query Manually edit your query or as…" at bounding box center [1077, 507] width 702 height 828
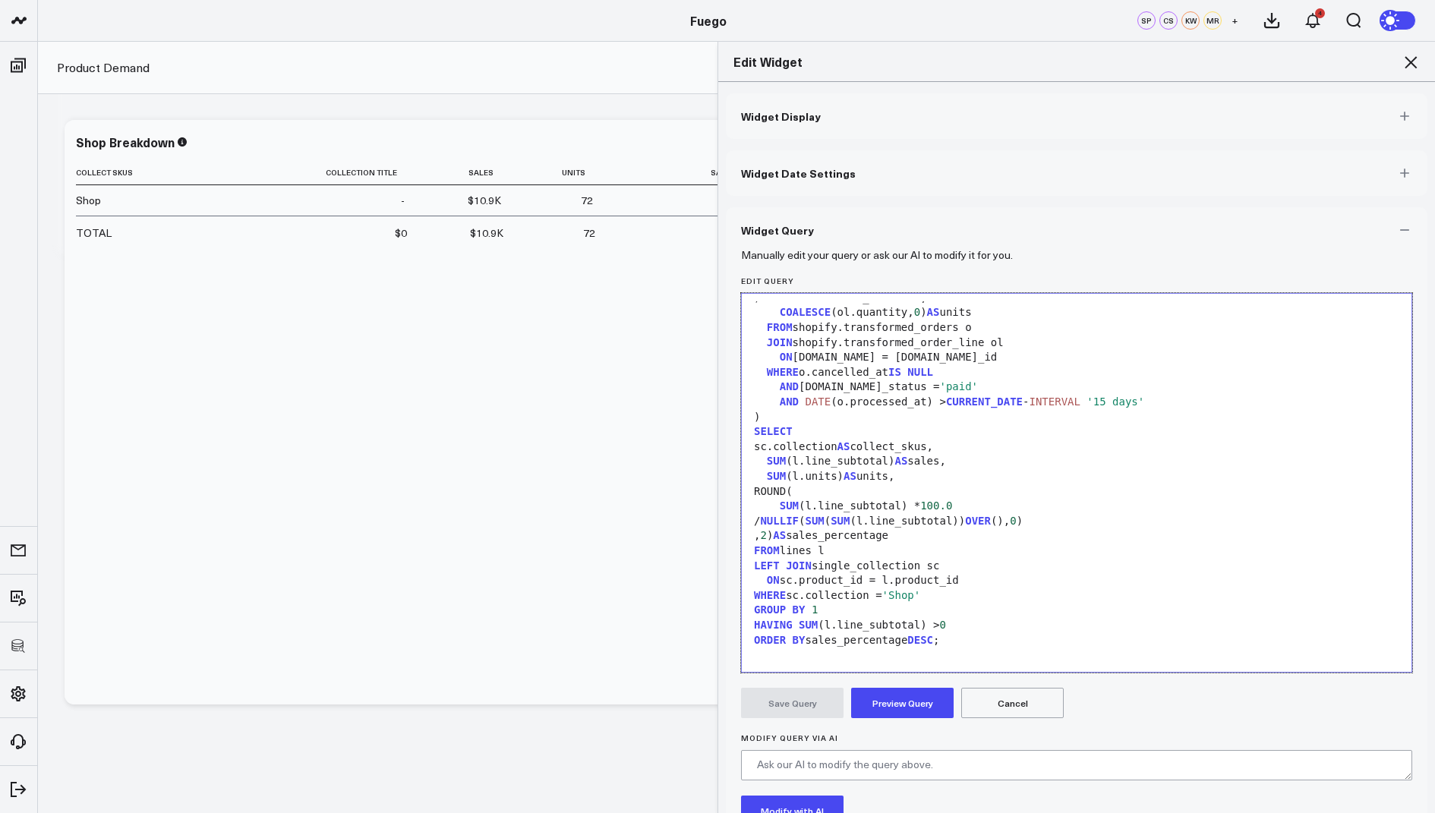
click at [894, 701] on button "Preview Query" at bounding box center [902, 703] width 103 height 30
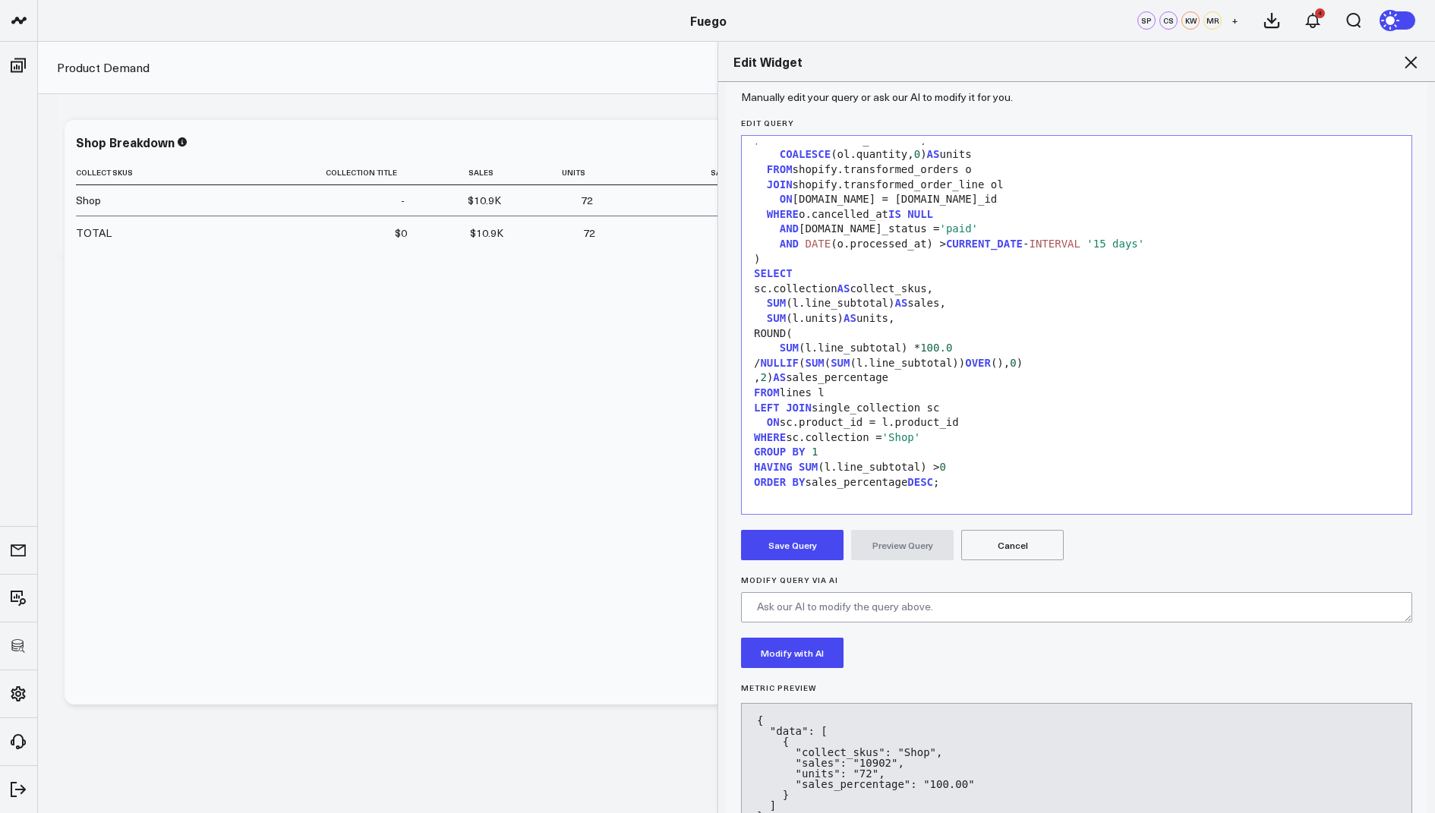
scroll to position [159, 0]
click at [789, 539] on button "Save Query" at bounding box center [792, 544] width 103 height 30
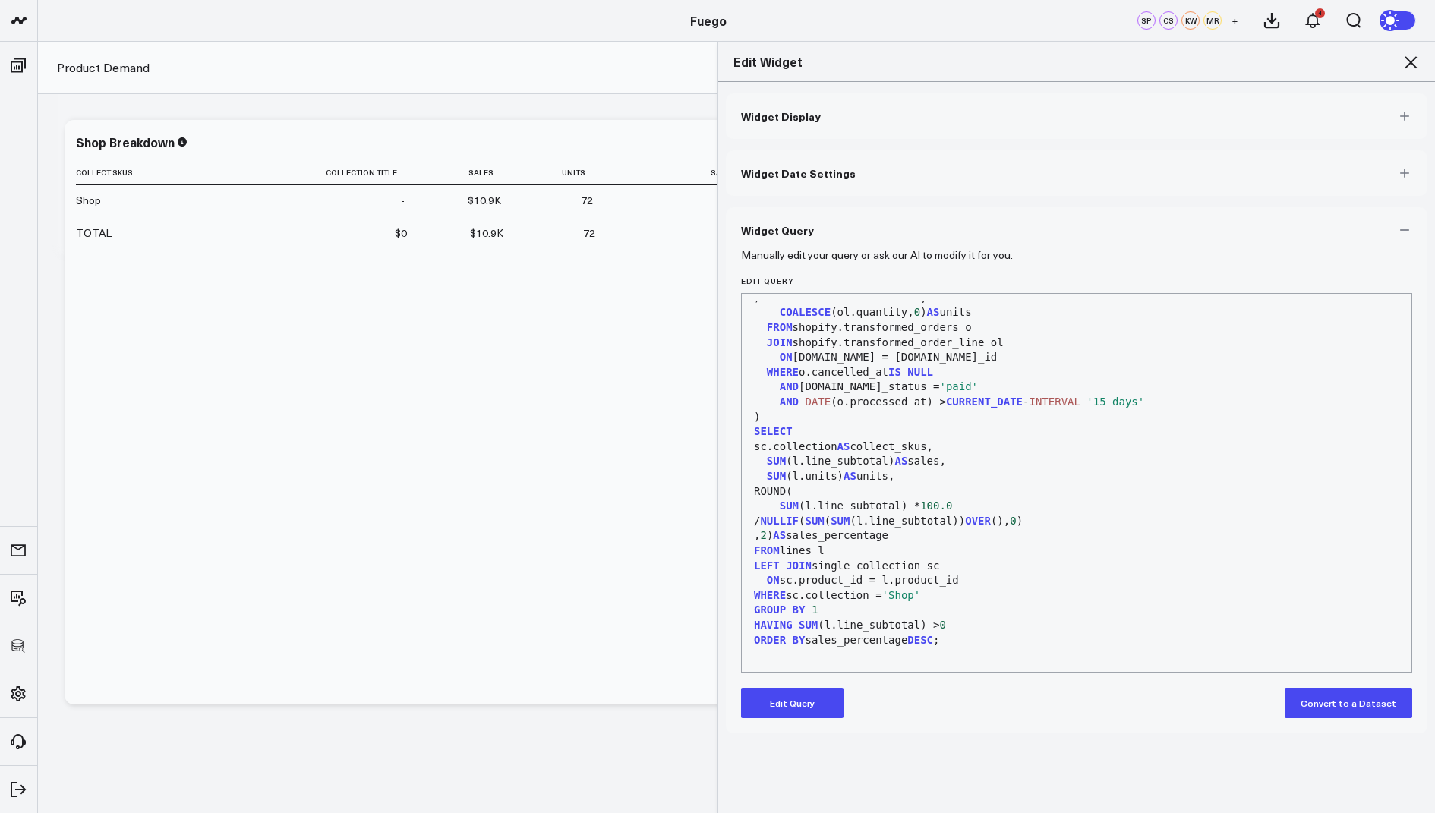
scroll to position [0, 0]
click at [1411, 68] on icon at bounding box center [1411, 62] width 18 height 18
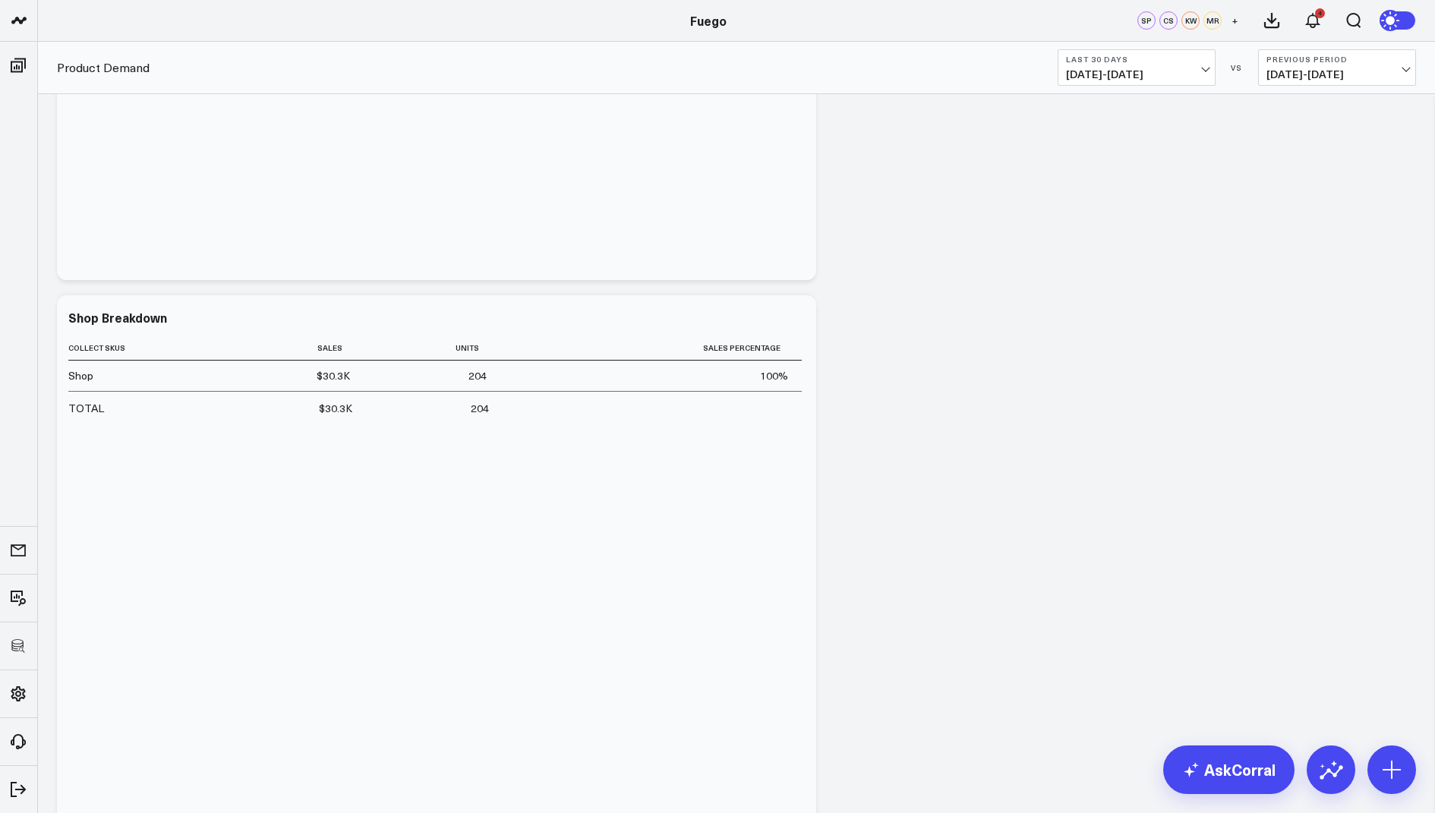
scroll to position [471, 0]
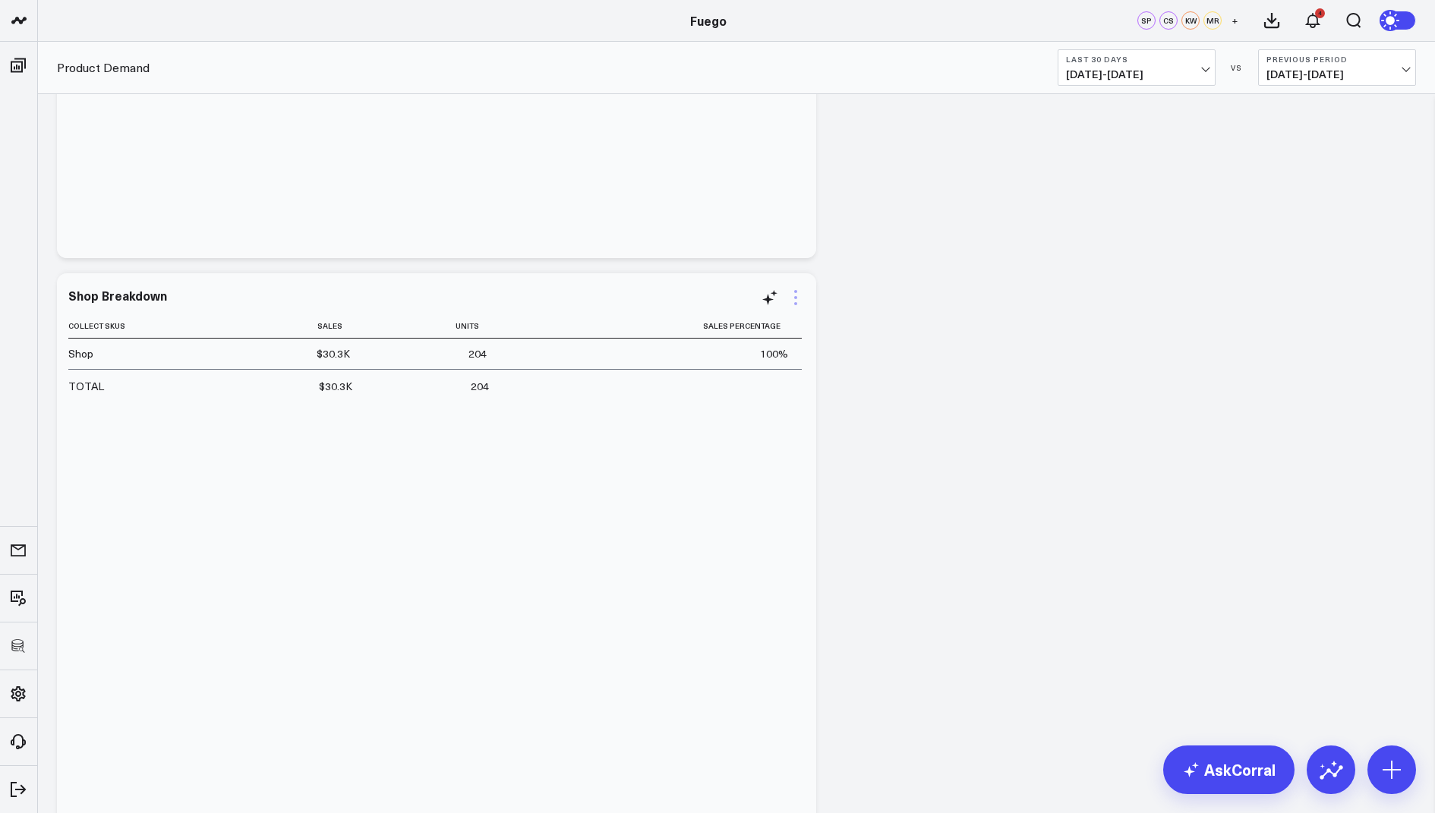
click at [793, 298] on icon at bounding box center [796, 298] width 18 height 18
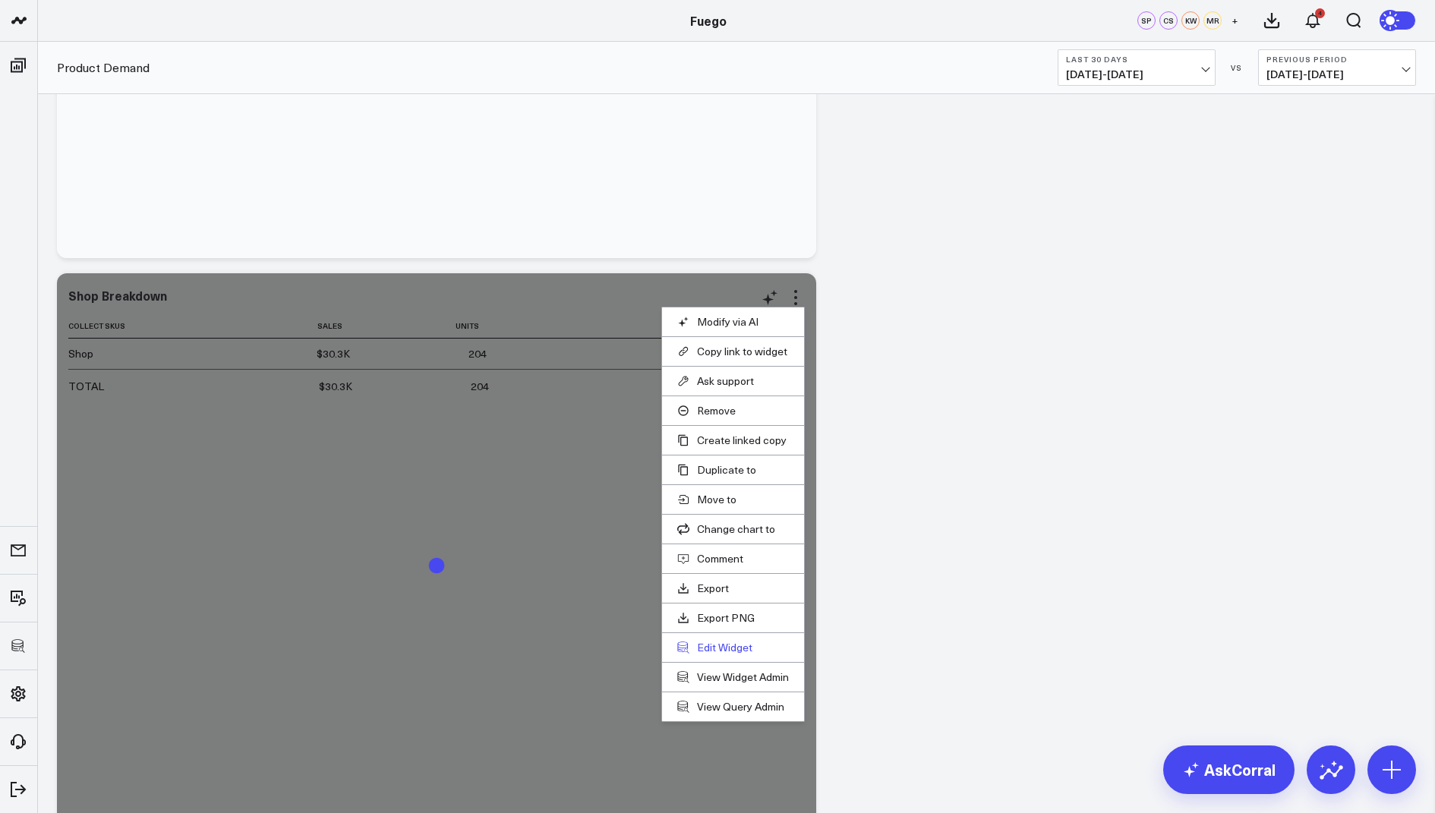
click at [717, 641] on button "Edit Widget" at bounding box center [733, 648] width 112 height 14
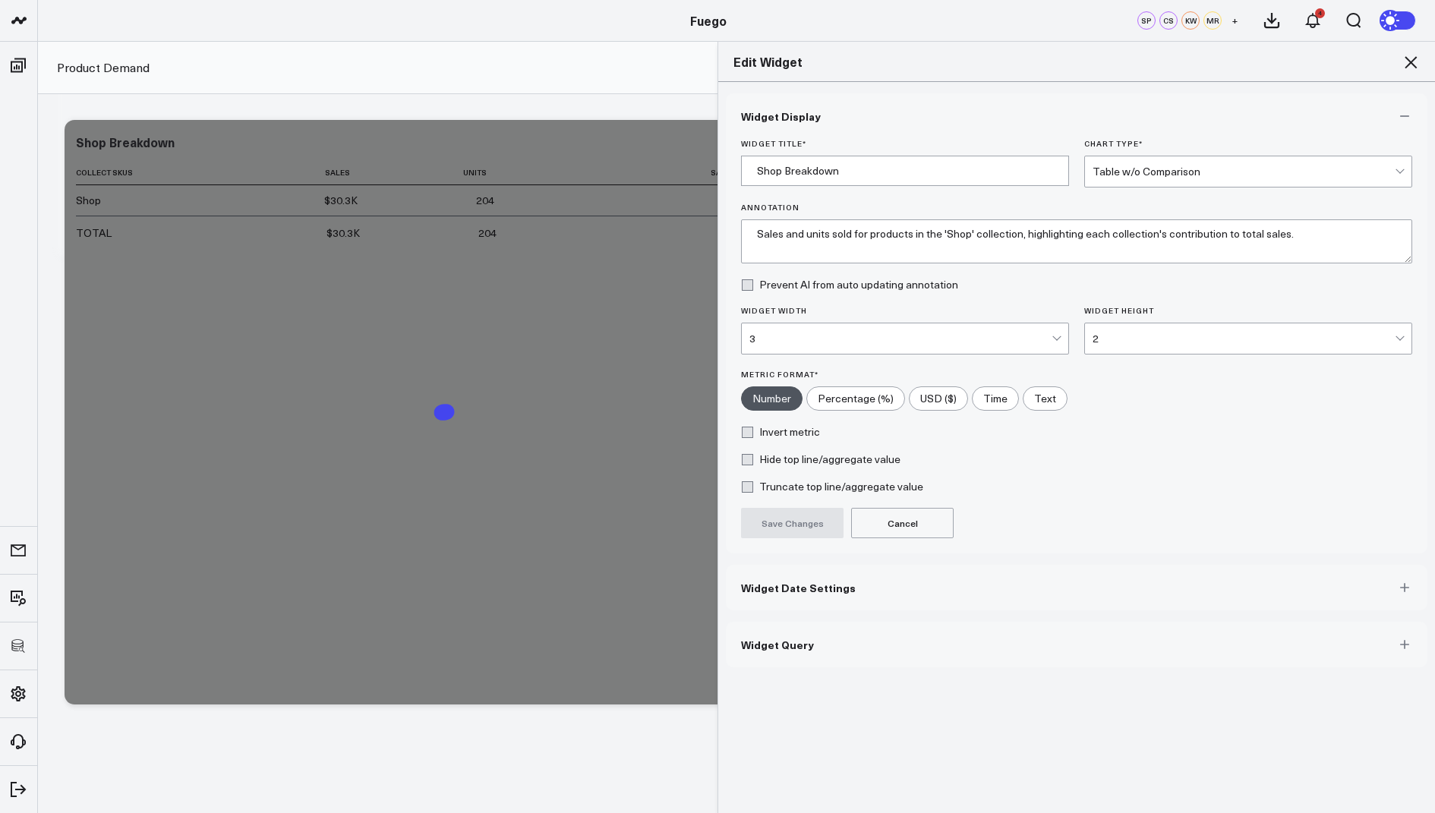
click at [756, 656] on button "Widget Query" at bounding box center [1077, 645] width 702 height 46
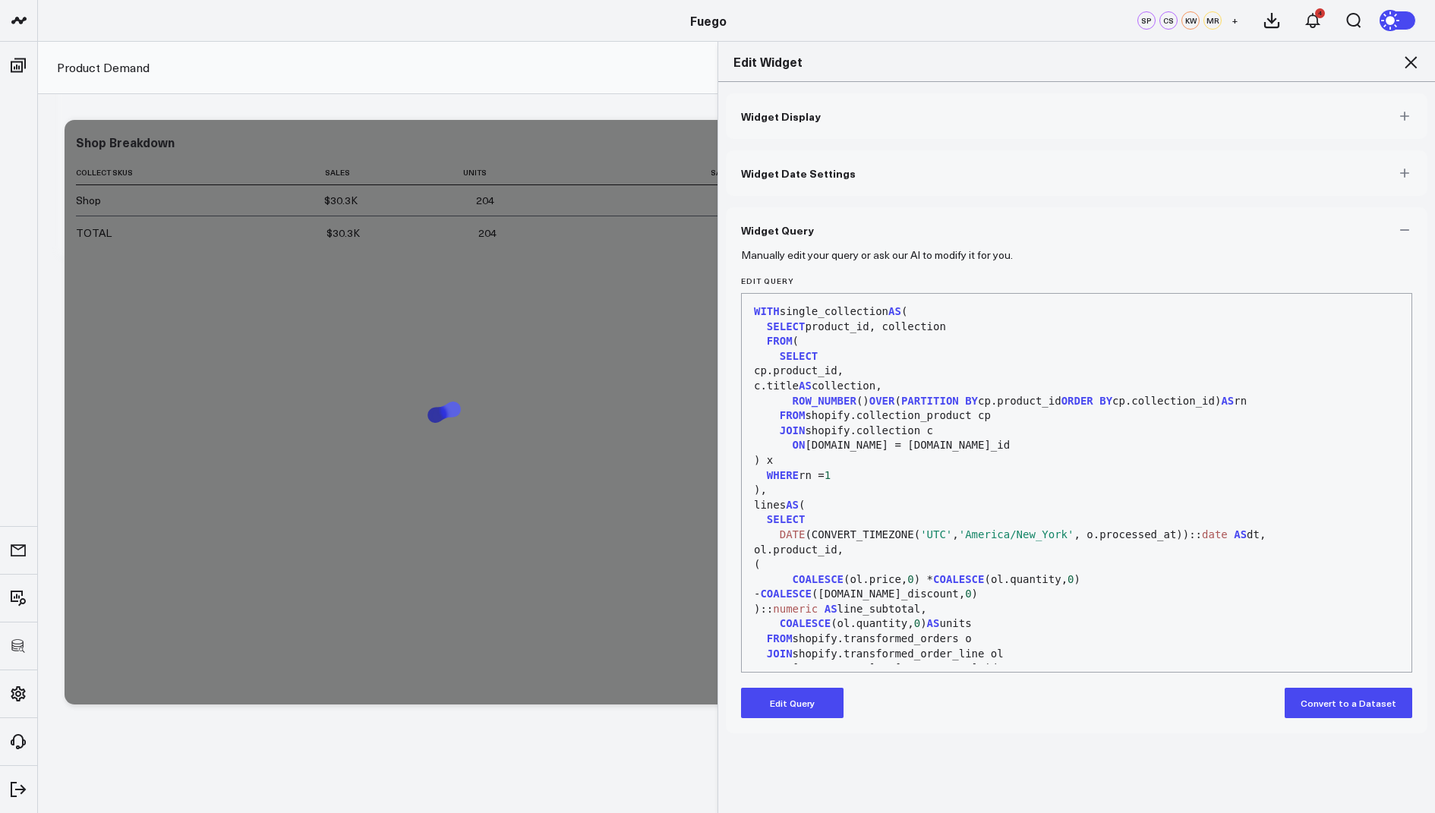
click at [789, 699] on button "Edit Query" at bounding box center [792, 703] width 103 height 30
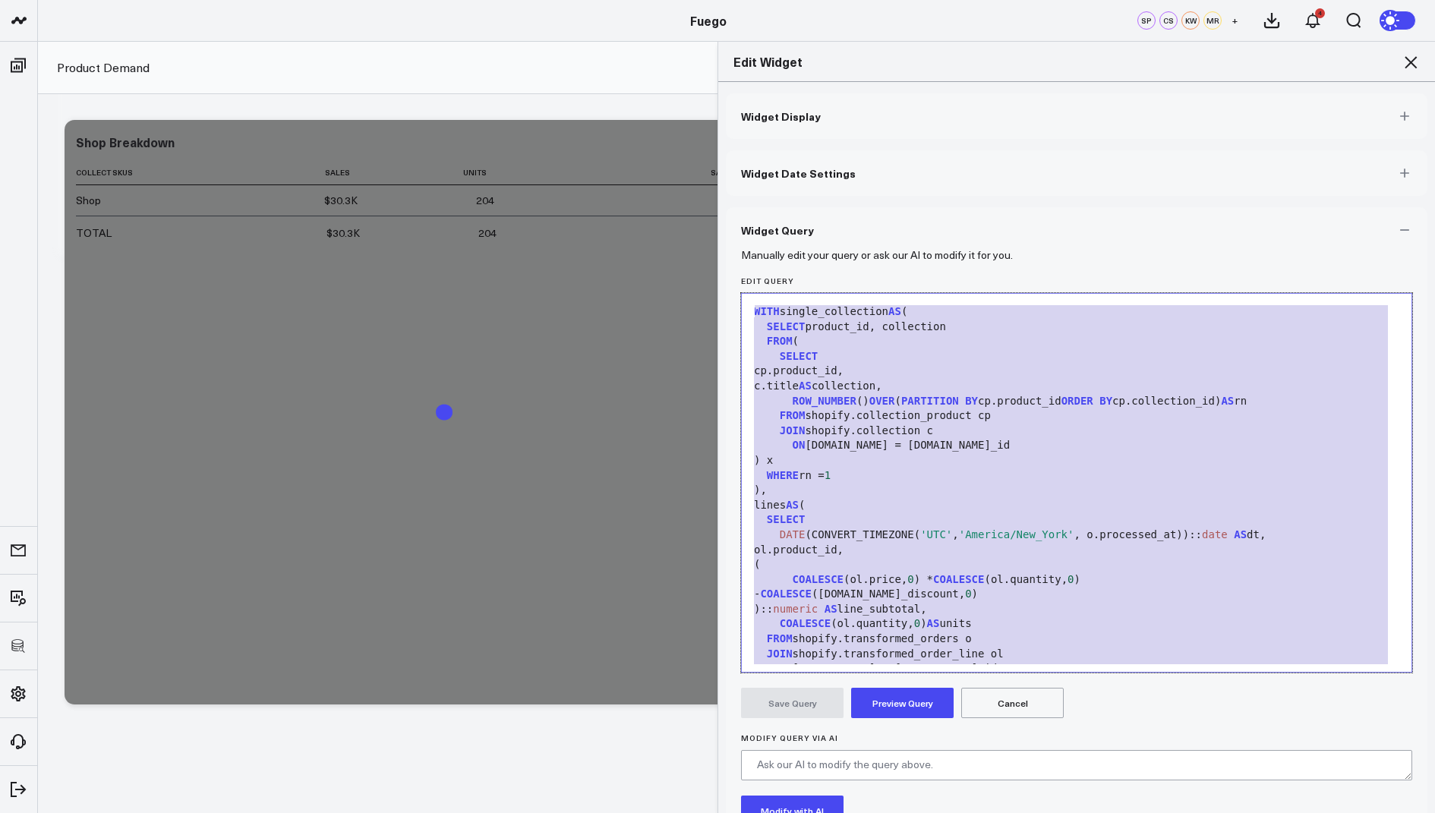
drag, startPoint x: 995, startPoint y: 609, endPoint x: 1115, endPoint y: 113, distance: 510.1
click at [1115, 113] on div "Widget Display Widget Date Settings Widget Query Manually edit your query or as…" at bounding box center [1077, 507] width 702 height 828
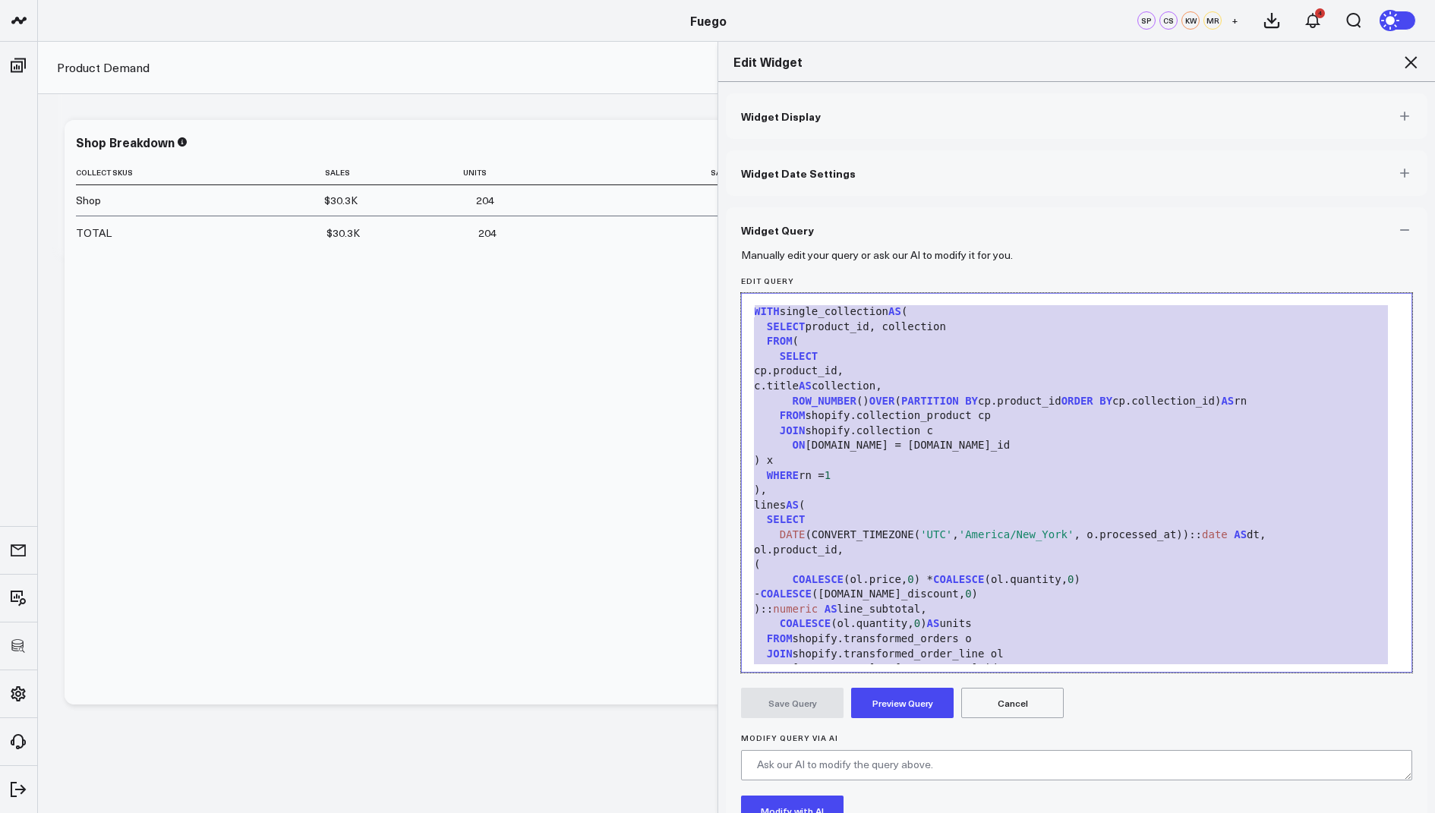
scroll to position [355, 0]
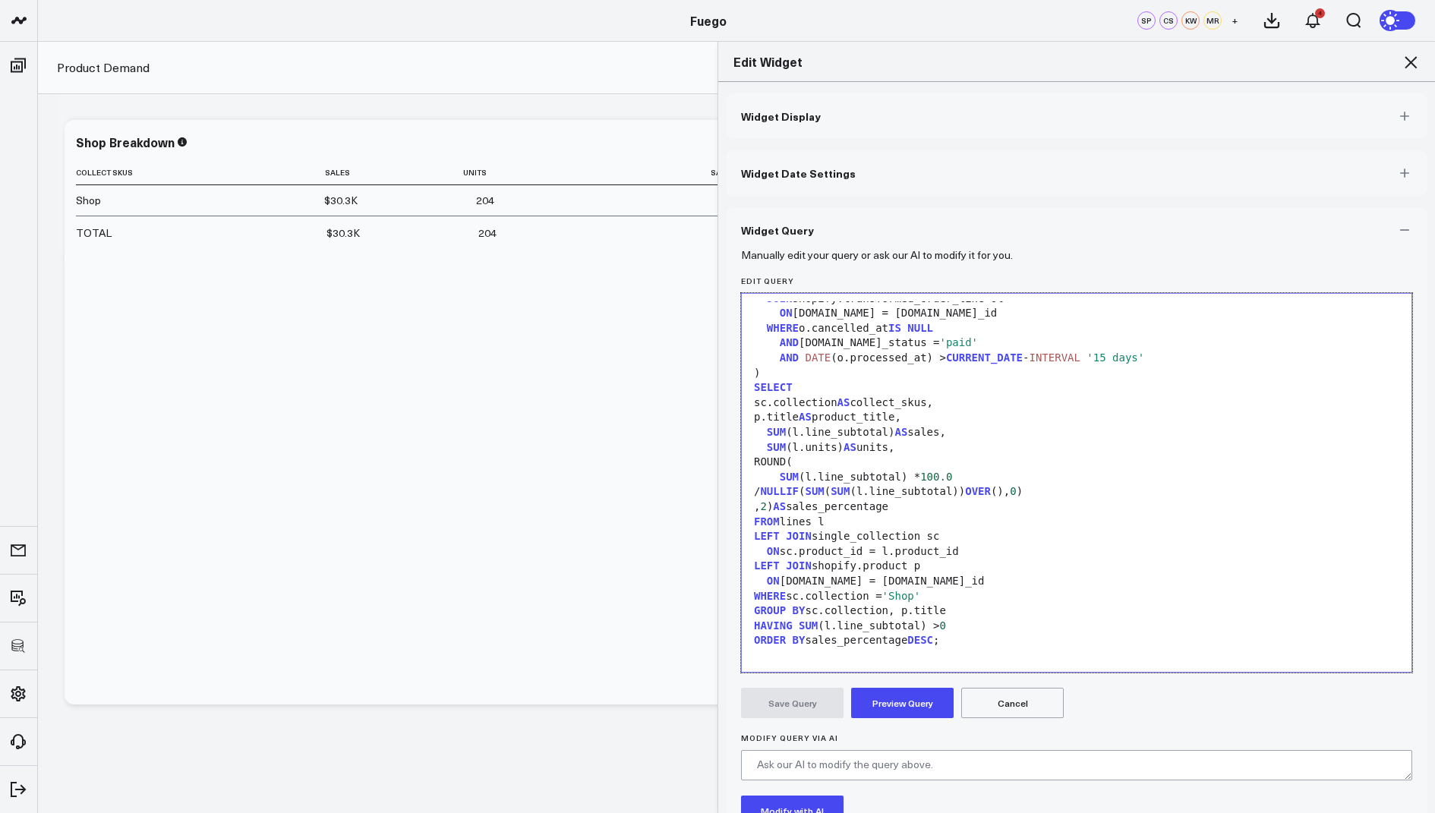
click at [888, 718] on form "Manually edit your query or ask our AI to modify it for you. Edit Query 99 1 2 …" at bounding box center [1076, 580] width 671 height 654
click at [894, 705] on button "Preview Query" at bounding box center [902, 703] width 103 height 30
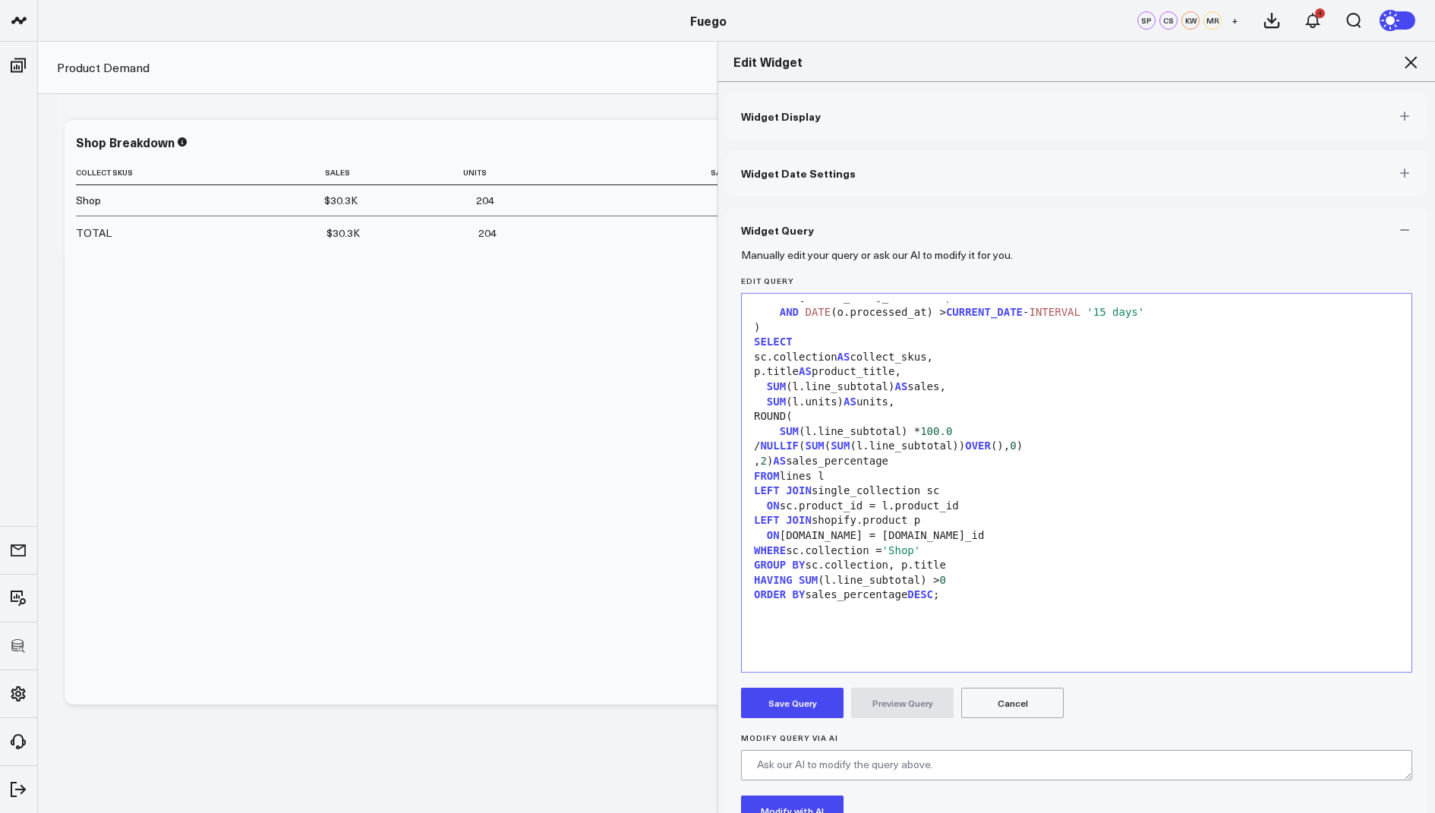
click at [771, 704] on button "Save Query" at bounding box center [792, 703] width 103 height 30
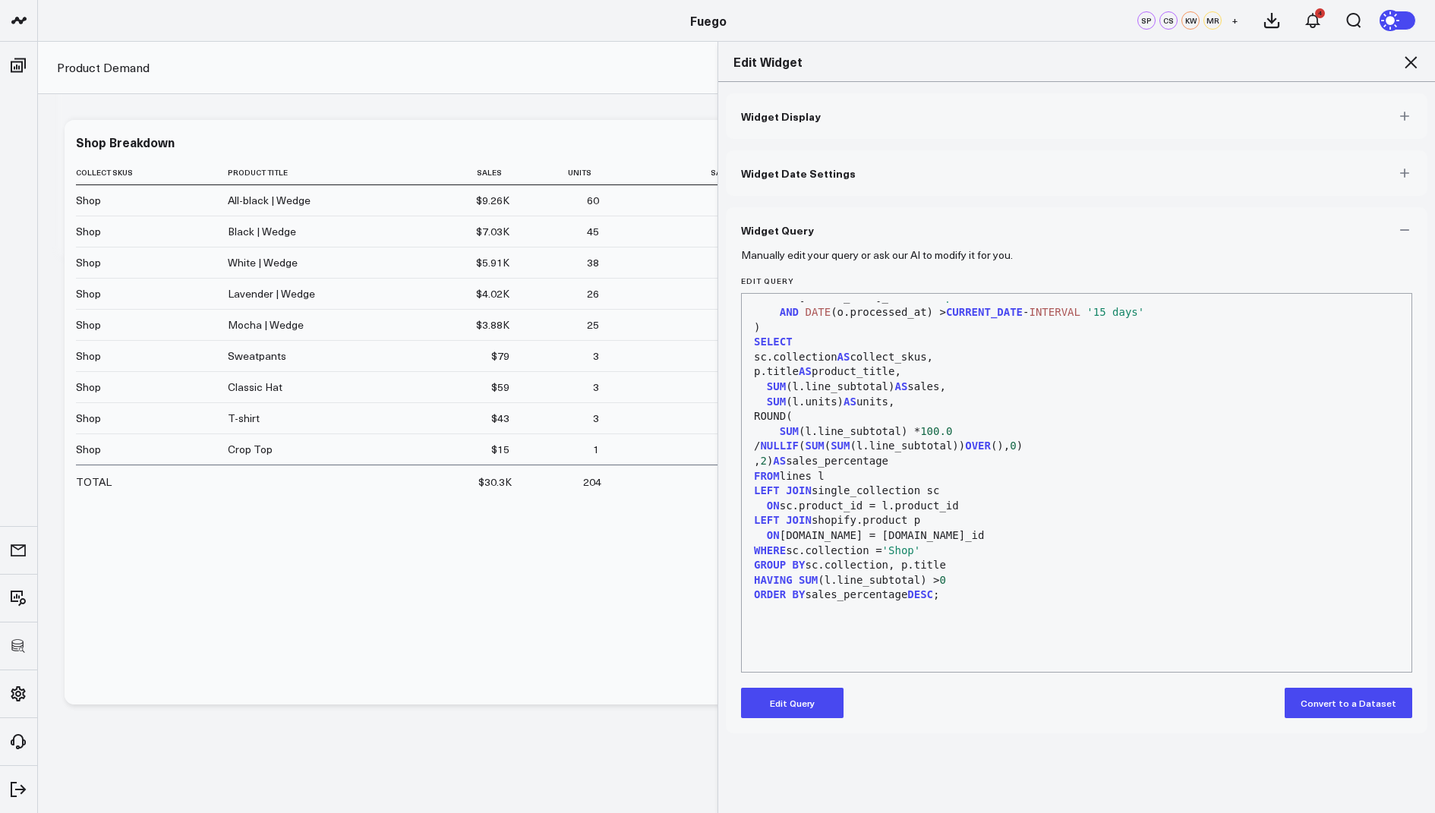
click at [1409, 57] on icon at bounding box center [1411, 62] width 18 height 18
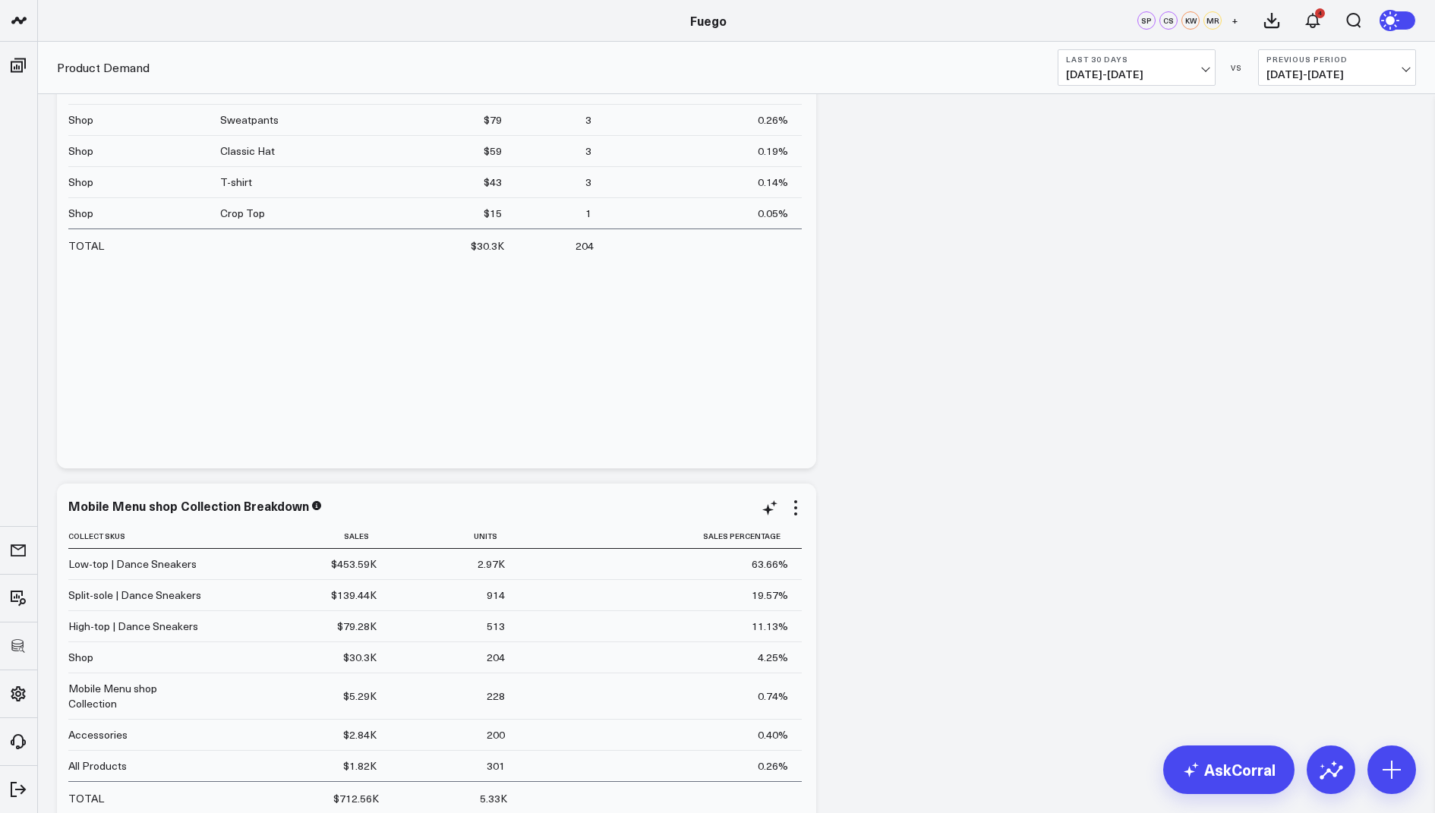
scroll to position [515, 0]
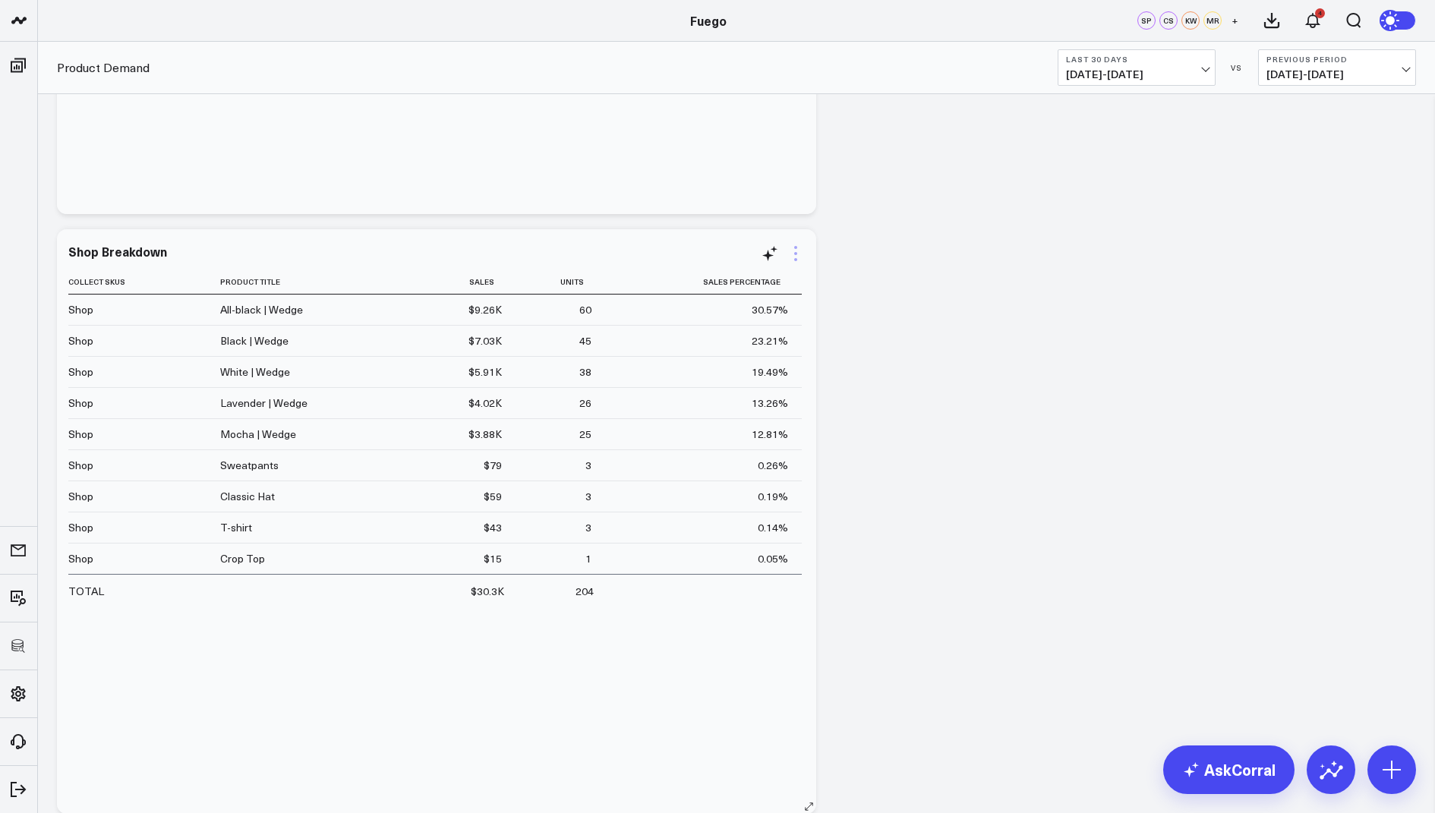
click at [799, 251] on icon at bounding box center [796, 253] width 18 height 18
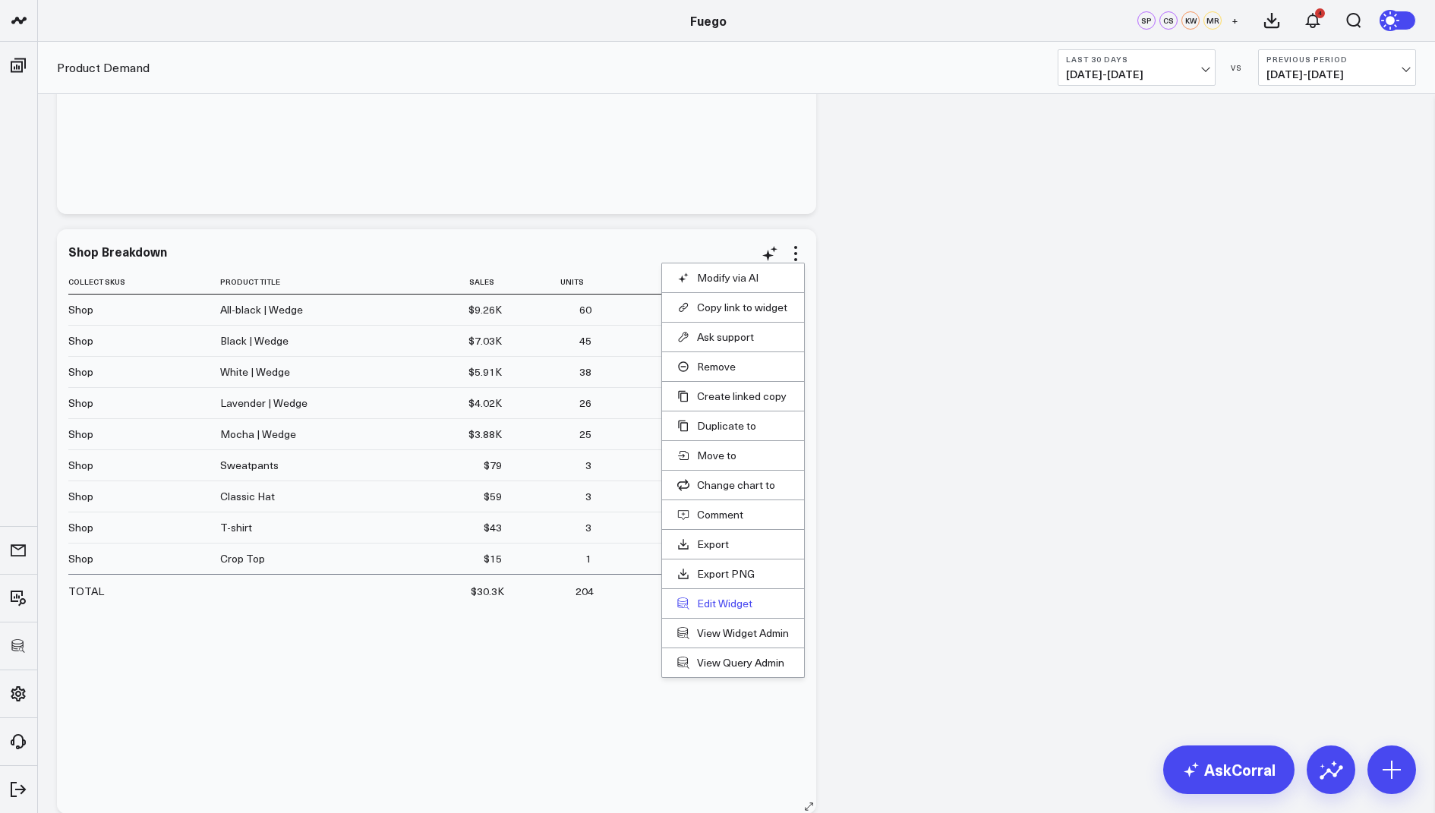
click at [699, 601] on button "Edit Widget" at bounding box center [733, 604] width 112 height 14
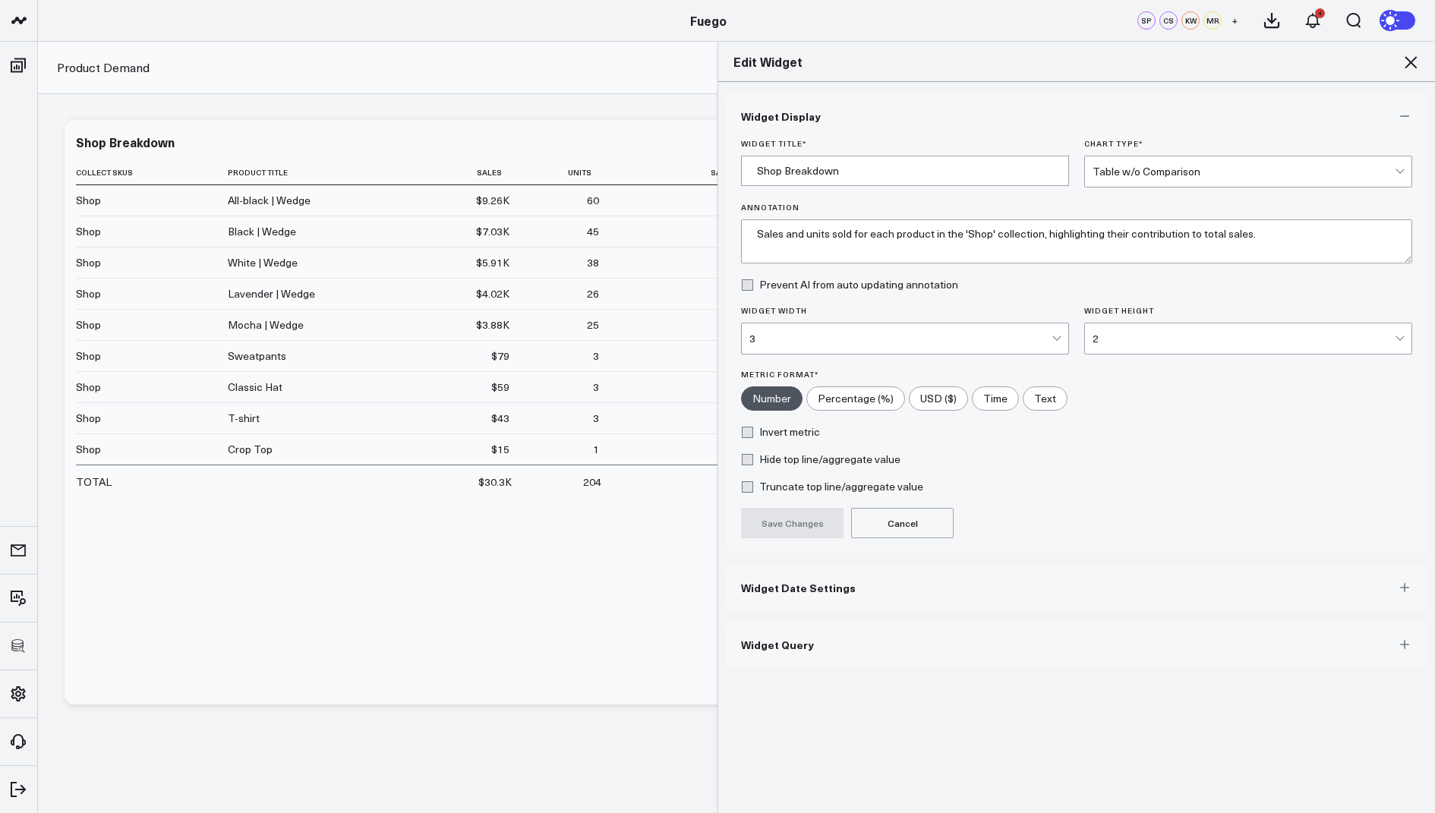
click at [796, 643] on span "Widget Query" at bounding box center [777, 645] width 73 height 12
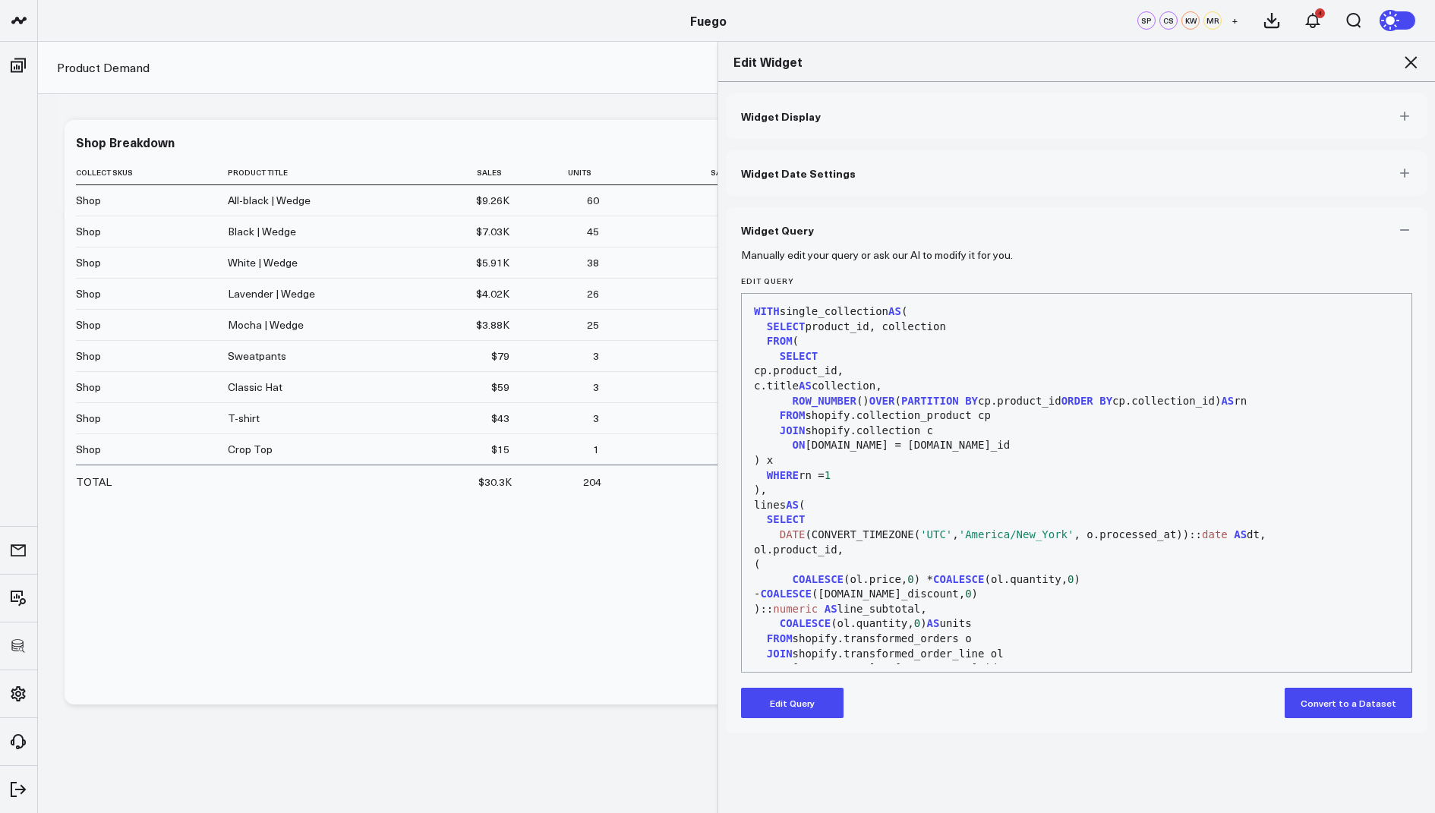
click at [779, 689] on button "Edit Query" at bounding box center [792, 703] width 103 height 30
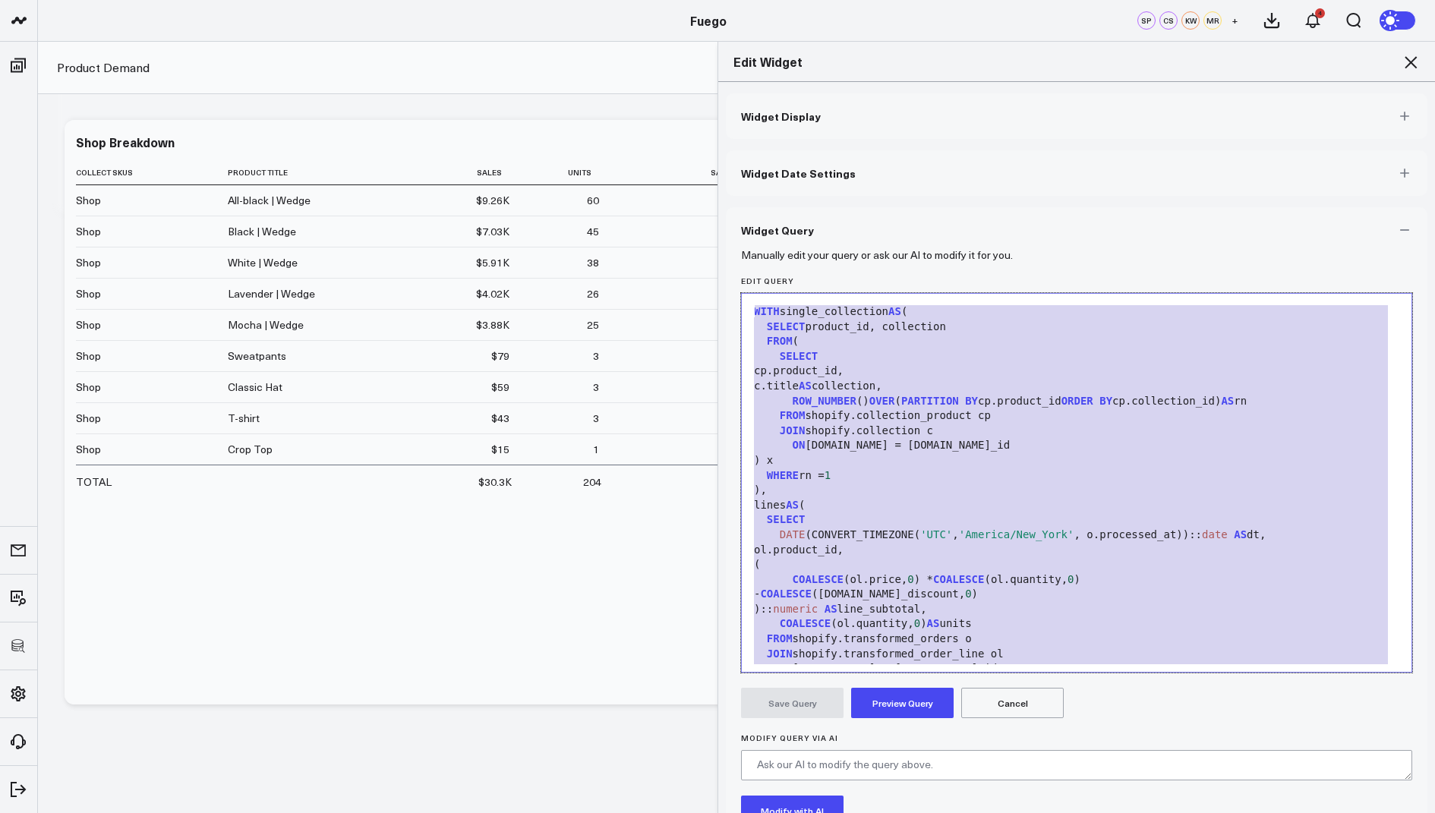
drag, startPoint x: 985, startPoint y: 595, endPoint x: 1115, endPoint y: 103, distance: 508.9
click at [1115, 102] on div "Widget Display Widget Date Settings Widget Query Manually edit your query or as…" at bounding box center [1077, 507] width 702 height 828
copy div "WITH single_collection AS ( SELECT product_id, collection FROM ( SELECT cp.prod…"
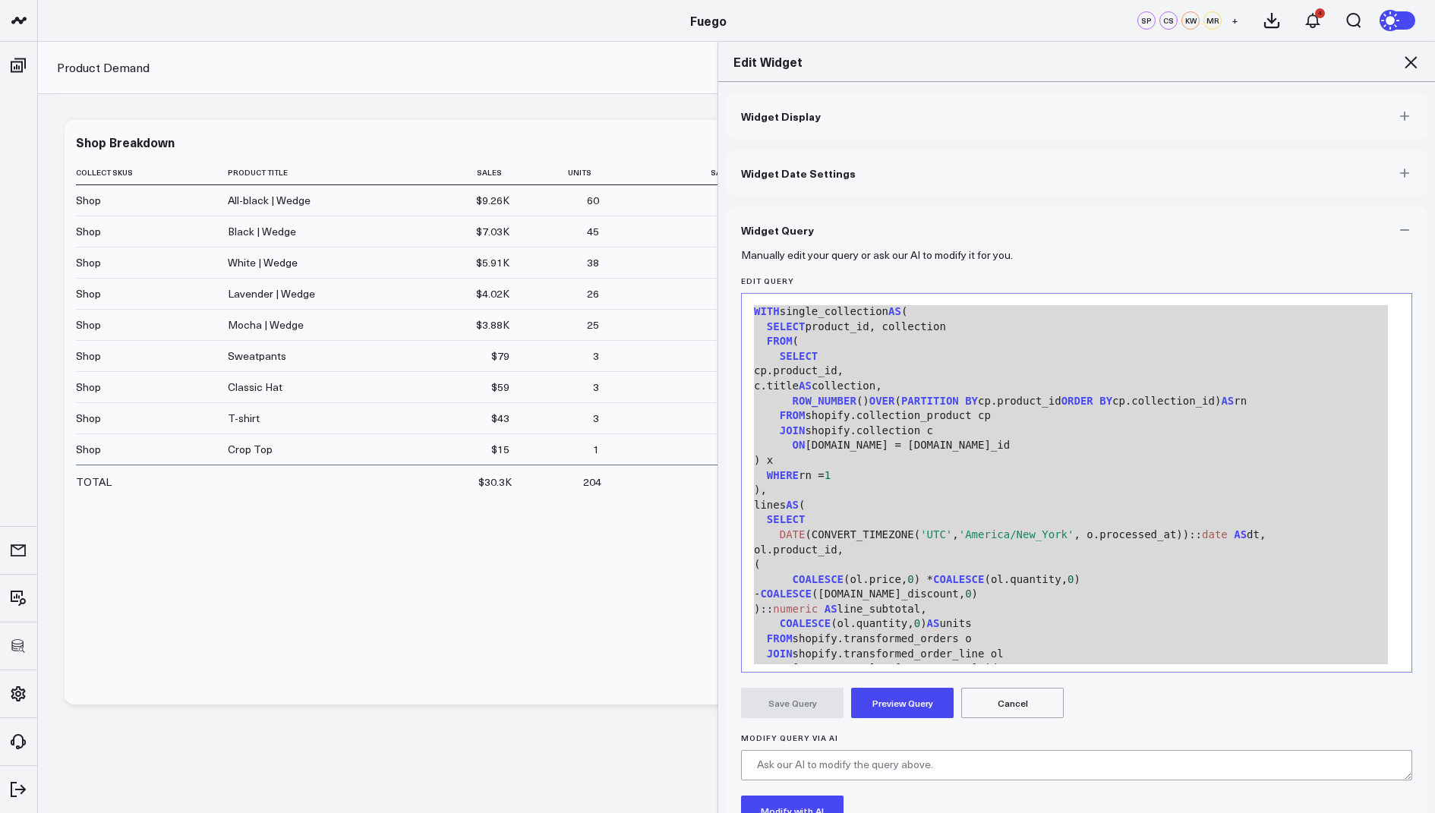
click at [1412, 66] on icon at bounding box center [1411, 62] width 18 height 18
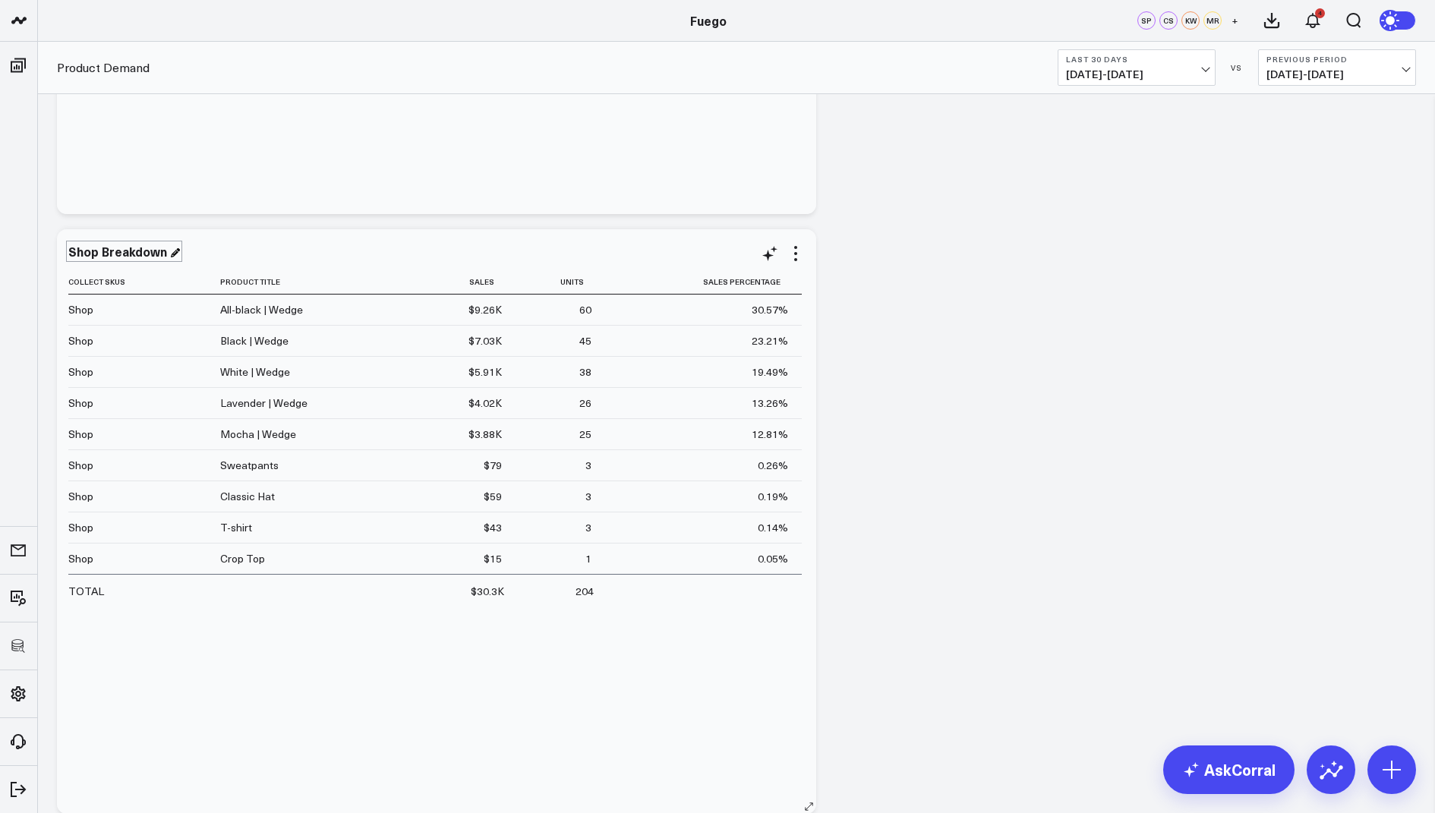
click at [94, 248] on div "Shop Breakdown" at bounding box center [124, 251] width 112 height 17
click at [96, 253] on div "Shop Breakdown" at bounding box center [119, 251] width 102 height 17
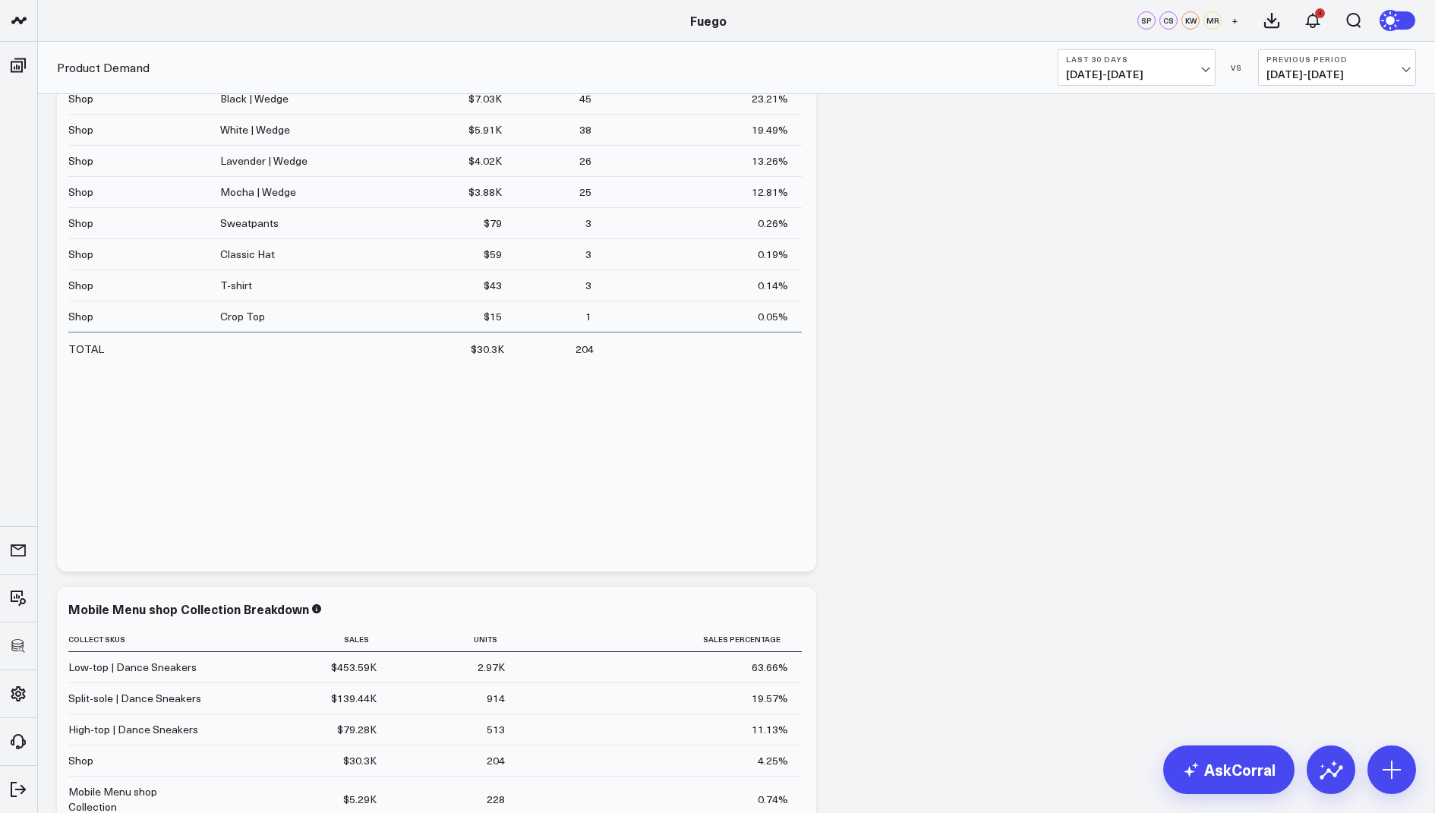
scroll to position [995, 0]
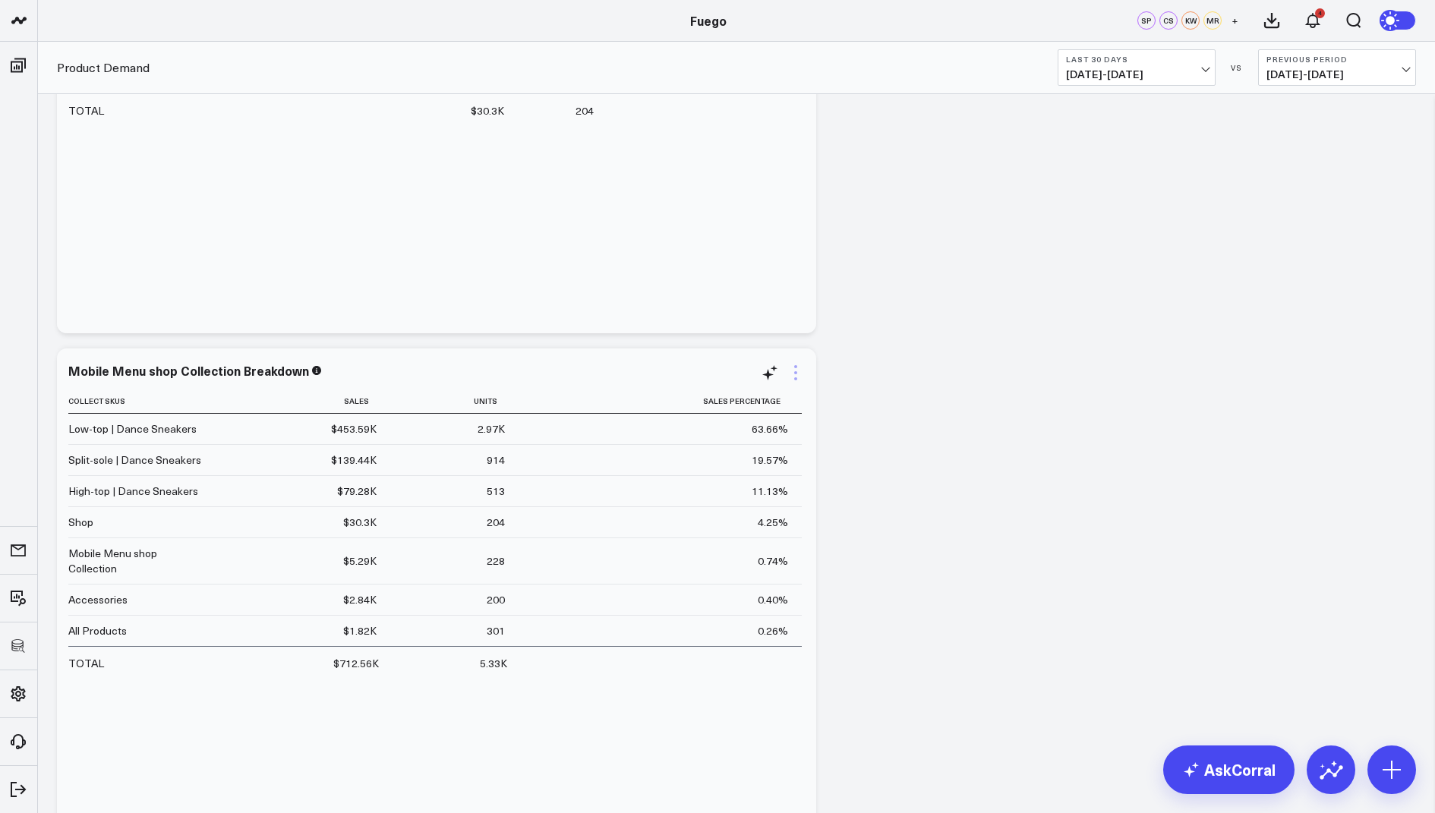
click at [796, 367] on icon at bounding box center [795, 366] width 3 height 3
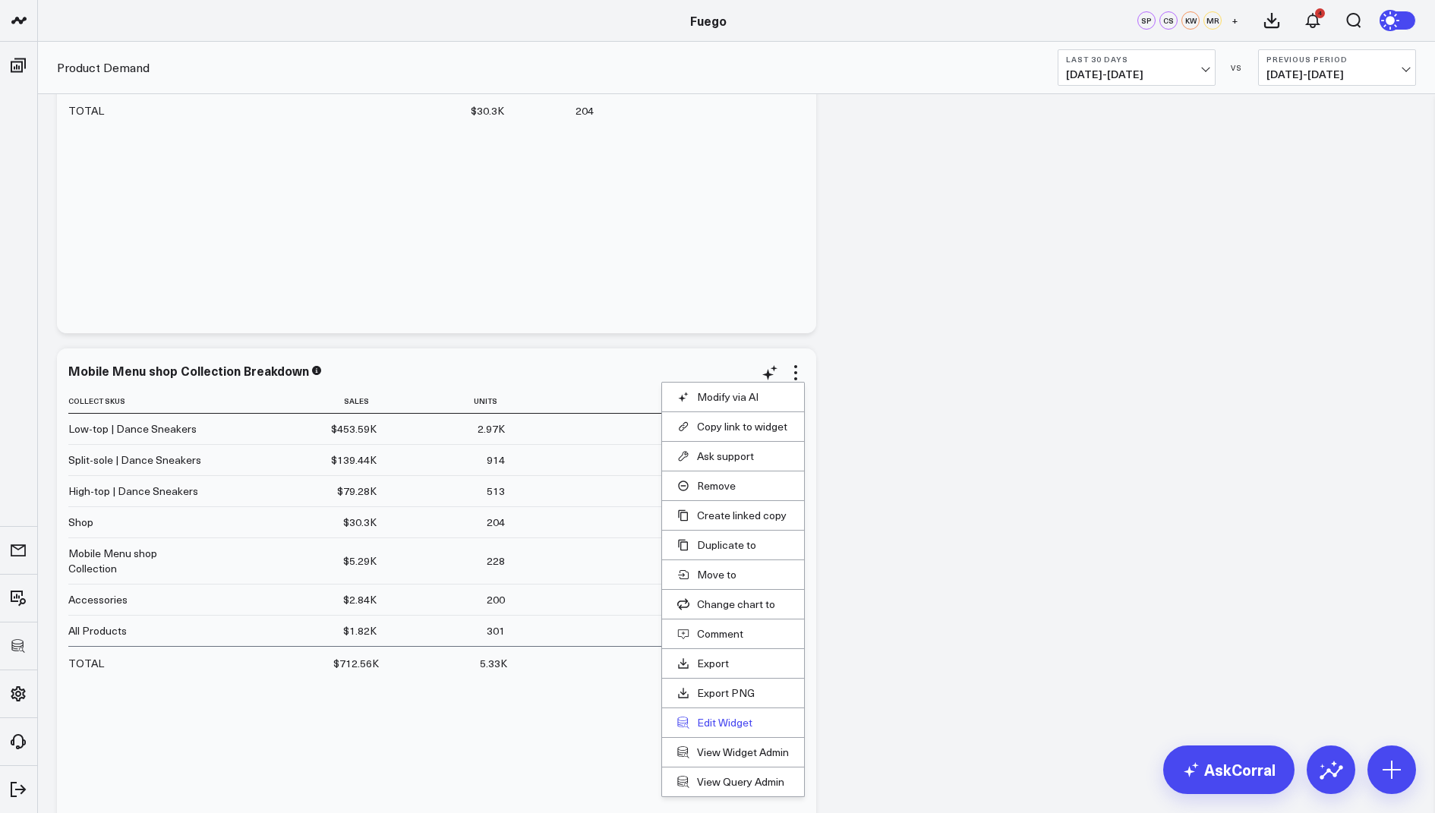
click at [724, 716] on button "Edit Widget" at bounding box center [733, 723] width 112 height 14
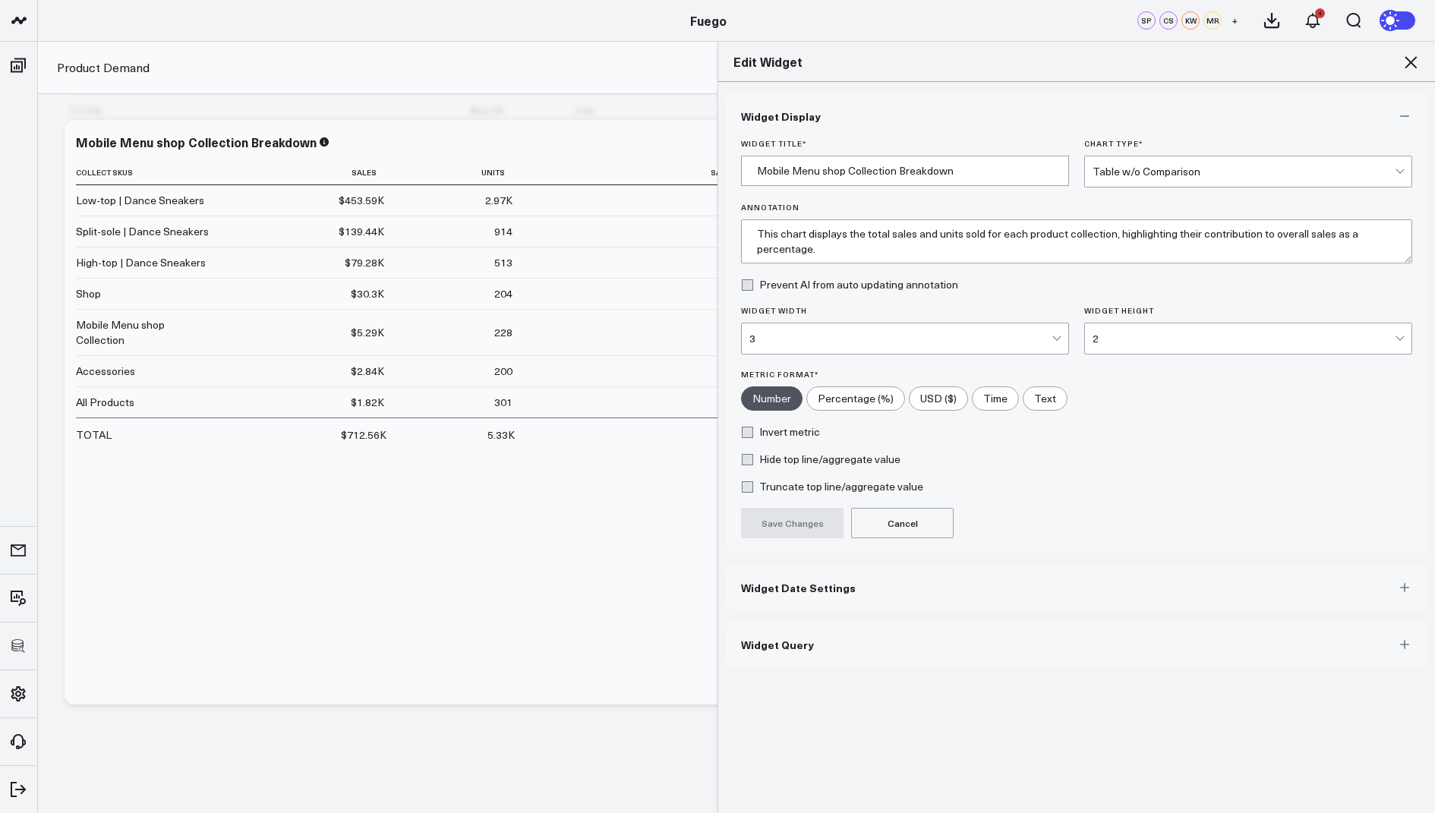
click at [772, 648] on button "Widget Query" at bounding box center [1077, 645] width 702 height 46
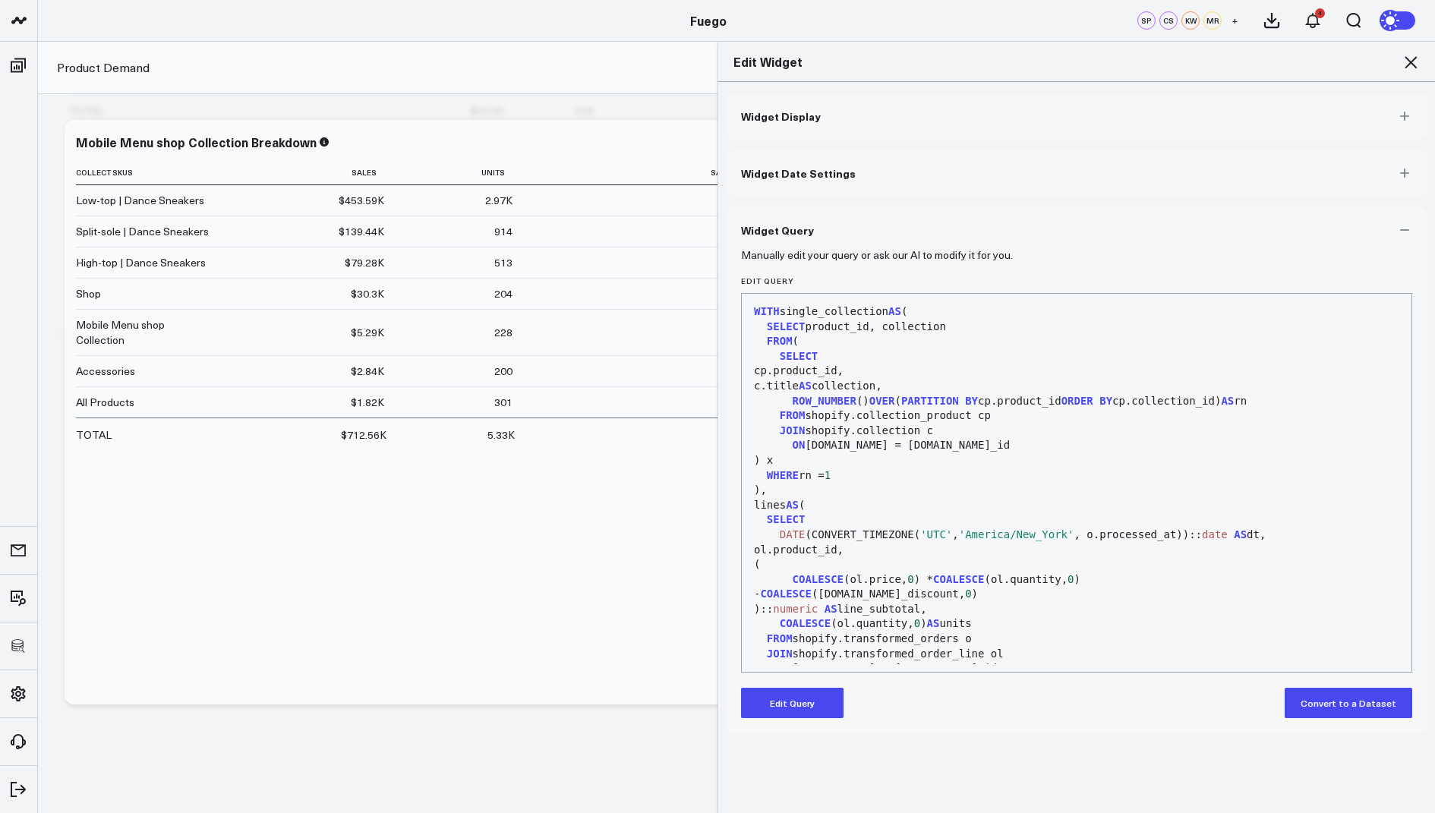
click at [797, 705] on button "Edit Query" at bounding box center [792, 703] width 103 height 30
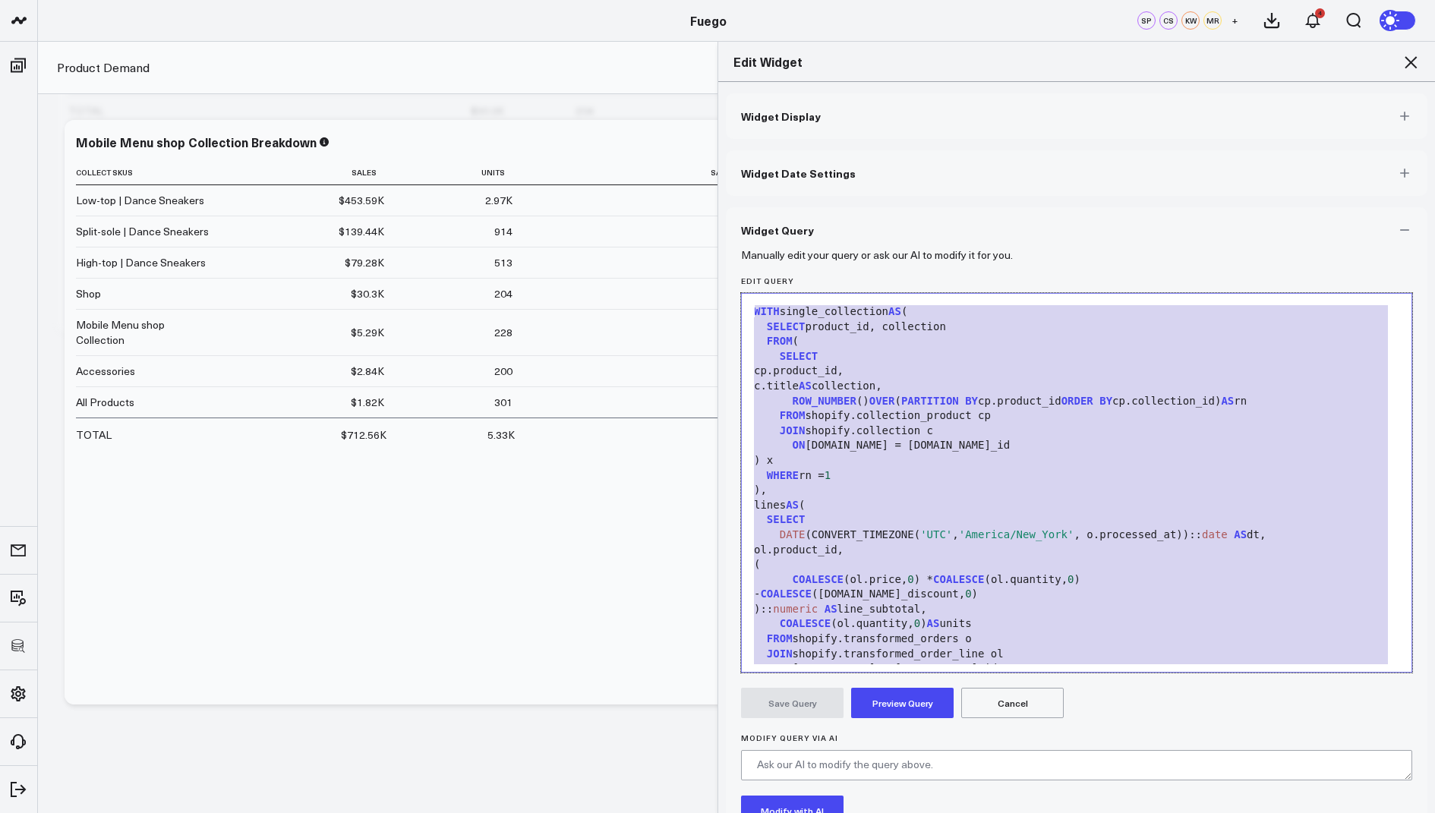
drag, startPoint x: 980, startPoint y: 656, endPoint x: 1128, endPoint y: 219, distance: 461.0
click at [1128, 219] on div "Widget Query Manually edit your query or ask our AI to modify it for you. Edit …" at bounding box center [1077, 564] width 702 height 715
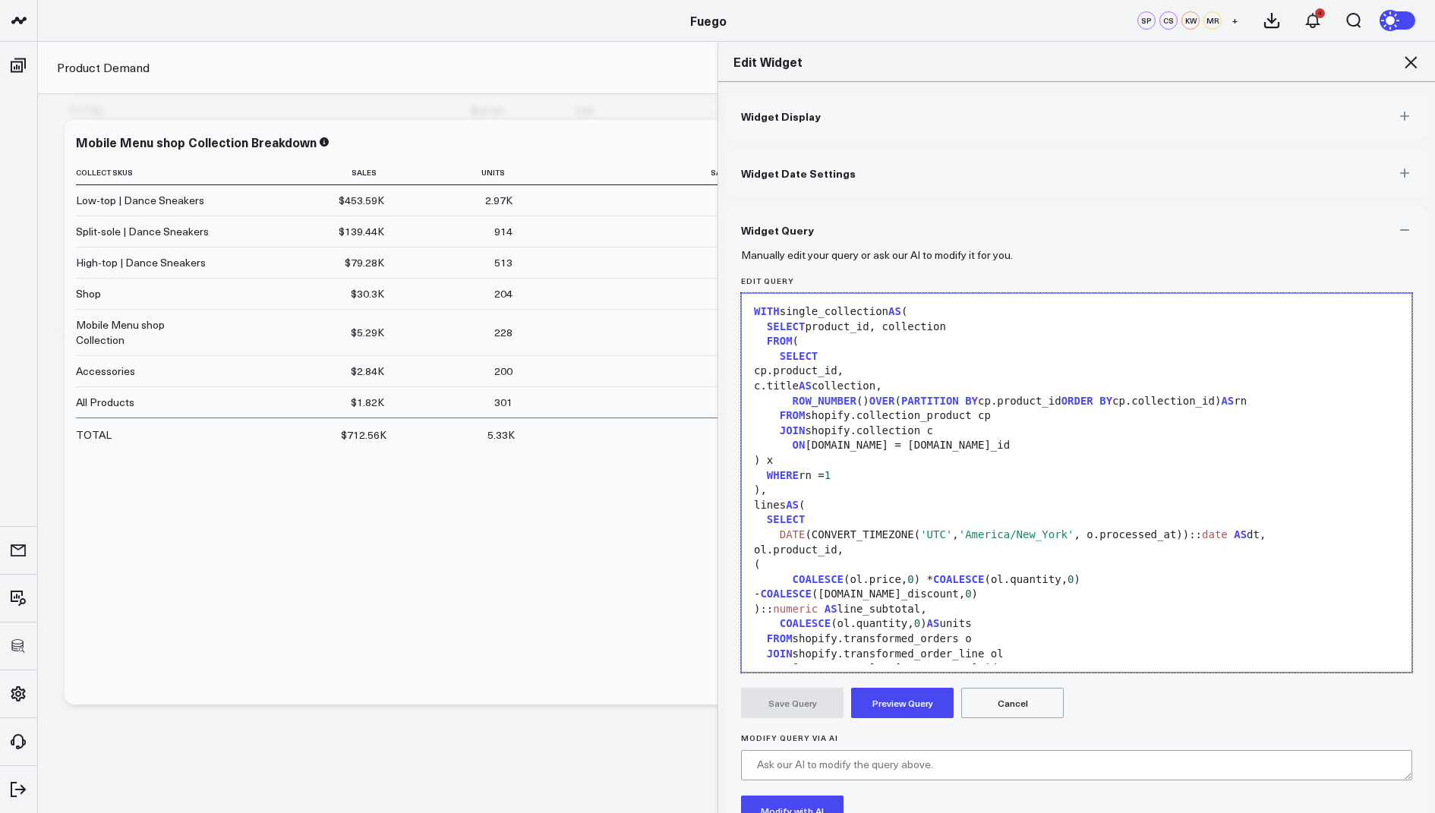
scroll to position [342, 0]
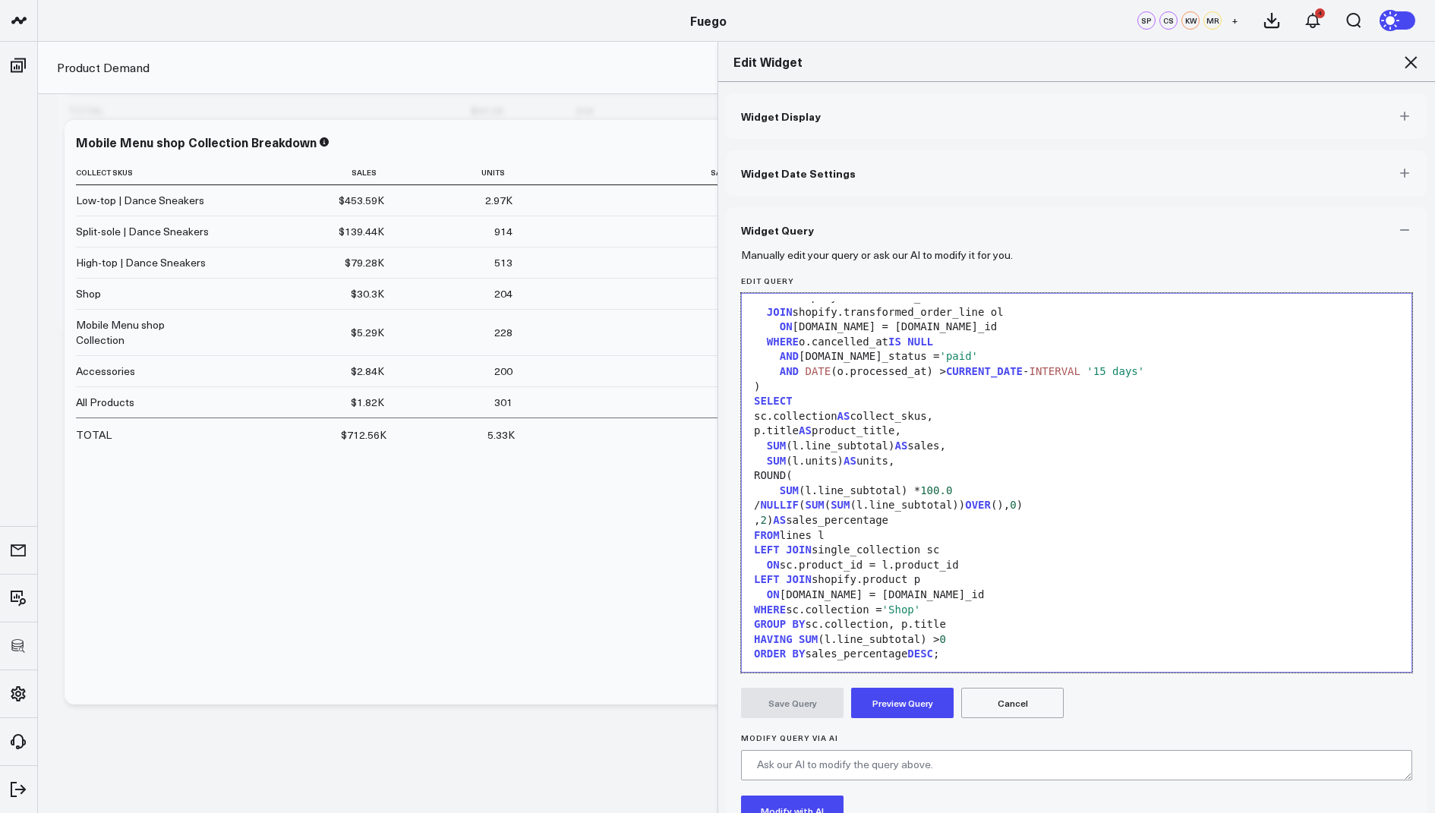
click at [921, 613] on span "'Shop'" at bounding box center [901, 610] width 39 height 12
click at [916, 703] on button "Preview Query" at bounding box center [902, 703] width 103 height 30
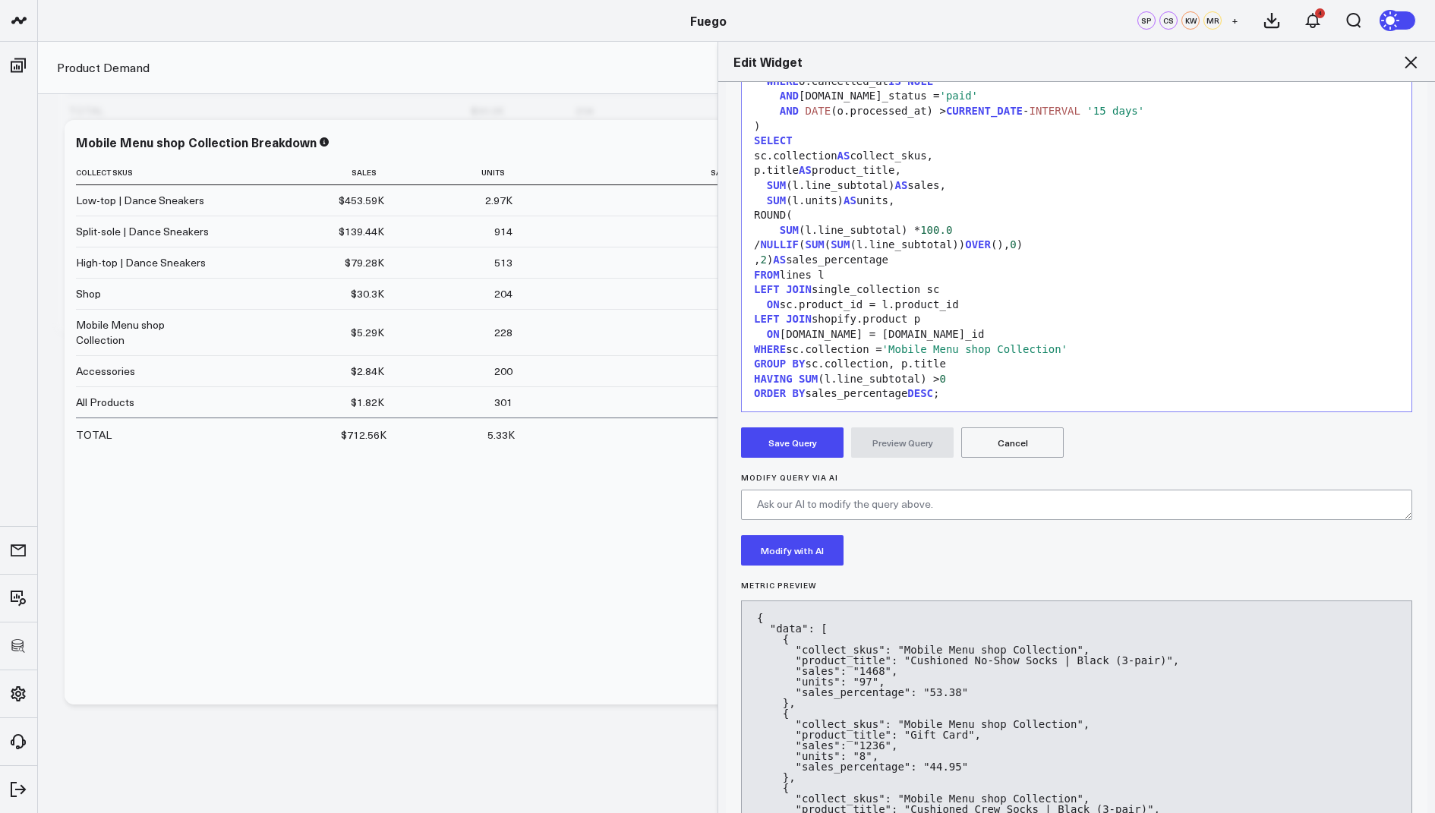
scroll to position [289, 0]
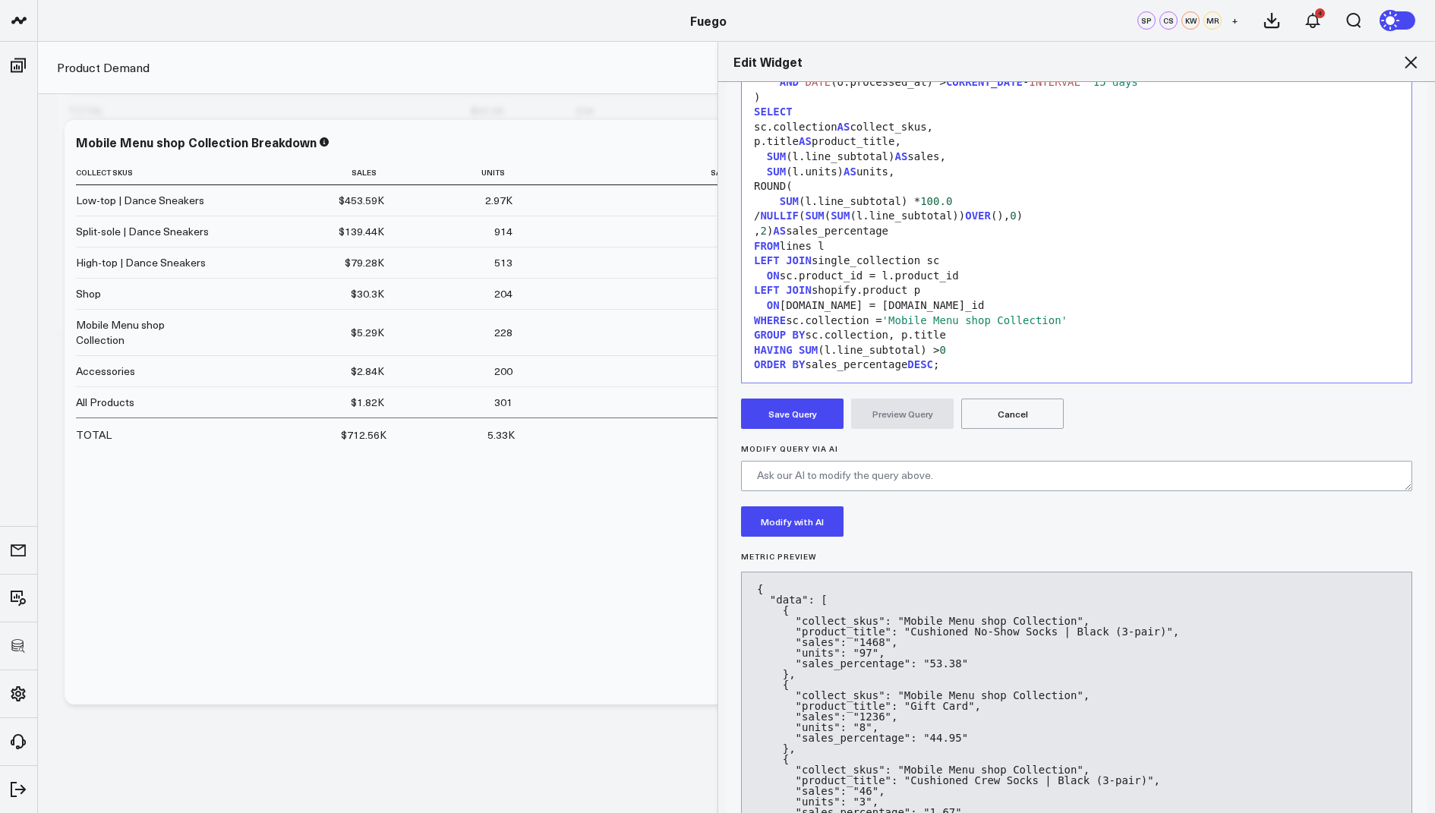
click at [780, 415] on button "Save Query" at bounding box center [792, 414] width 103 height 30
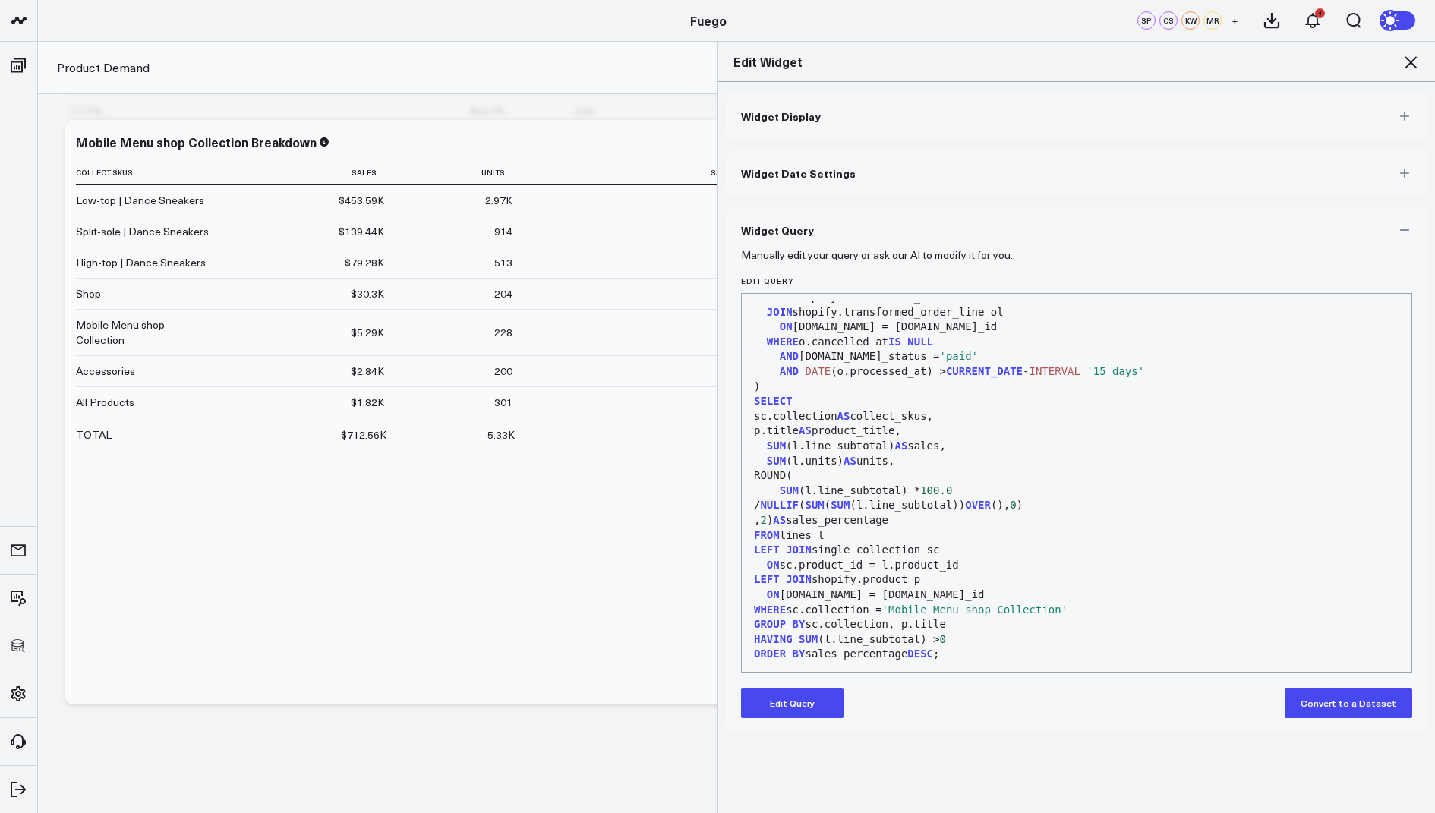
scroll to position [0, 0]
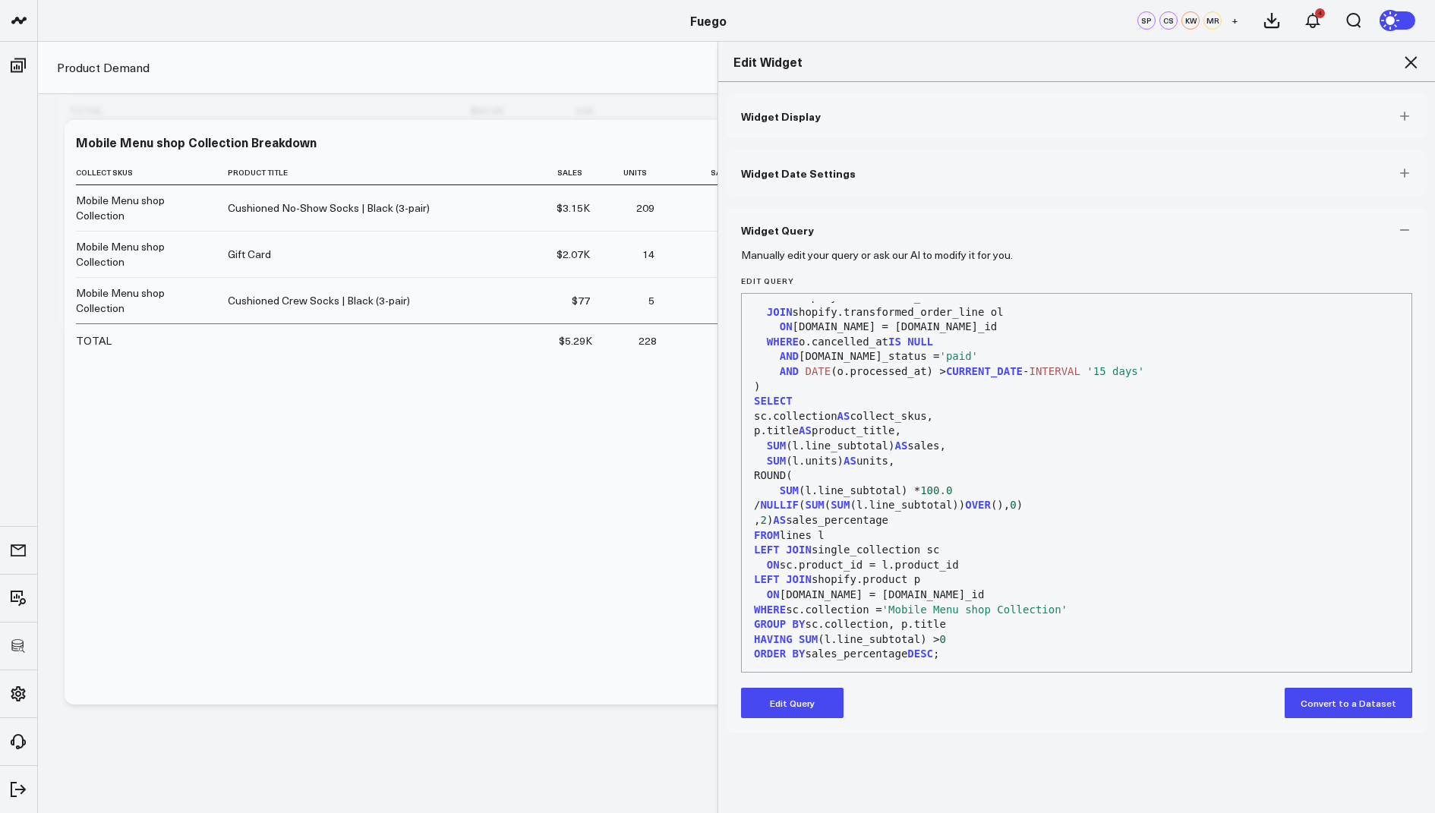
click at [1410, 51] on div "Edit Widget" at bounding box center [1076, 62] width 717 height 40
click at [1407, 55] on icon at bounding box center [1411, 62] width 18 height 18
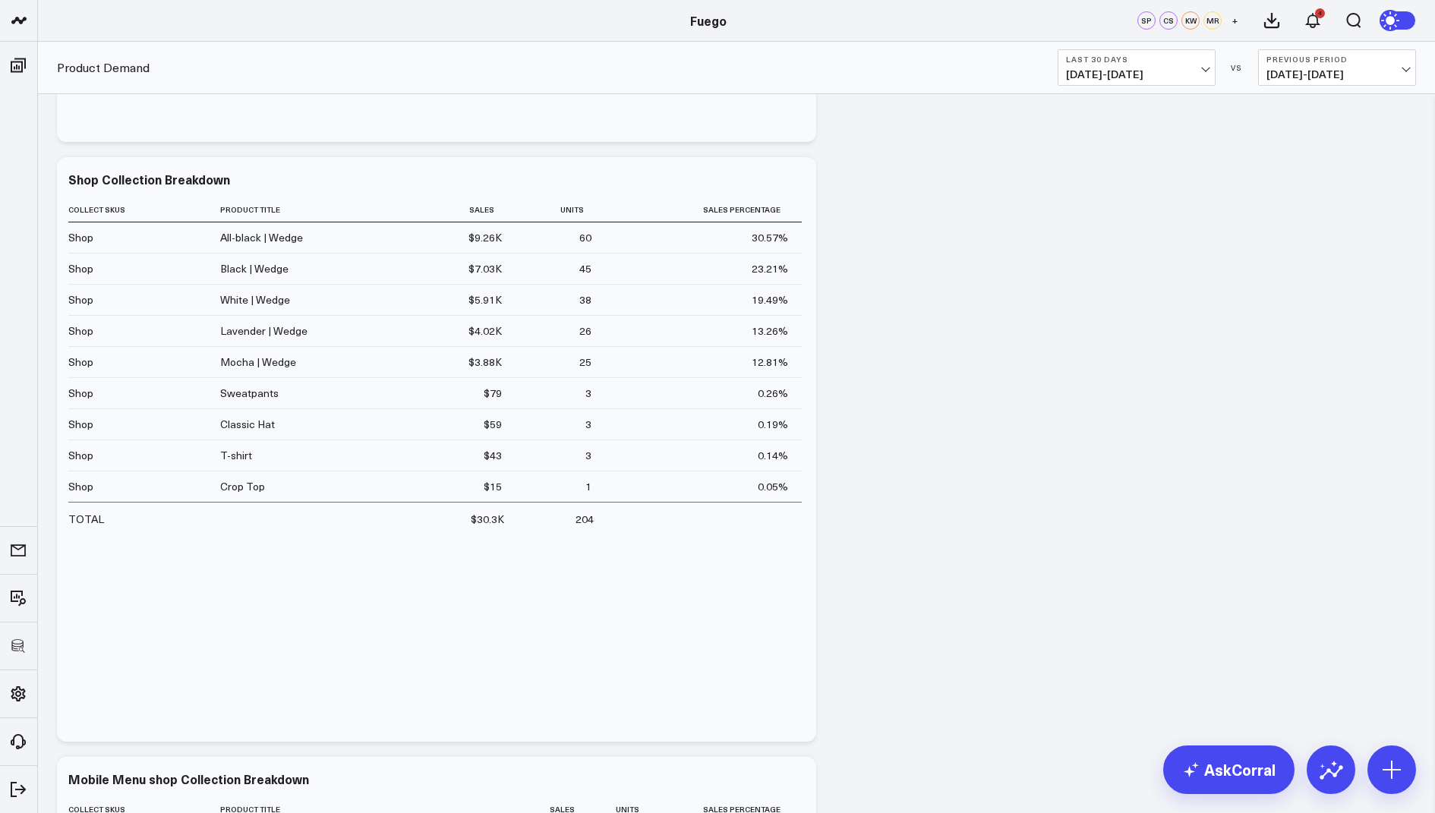
scroll to position [1156, 0]
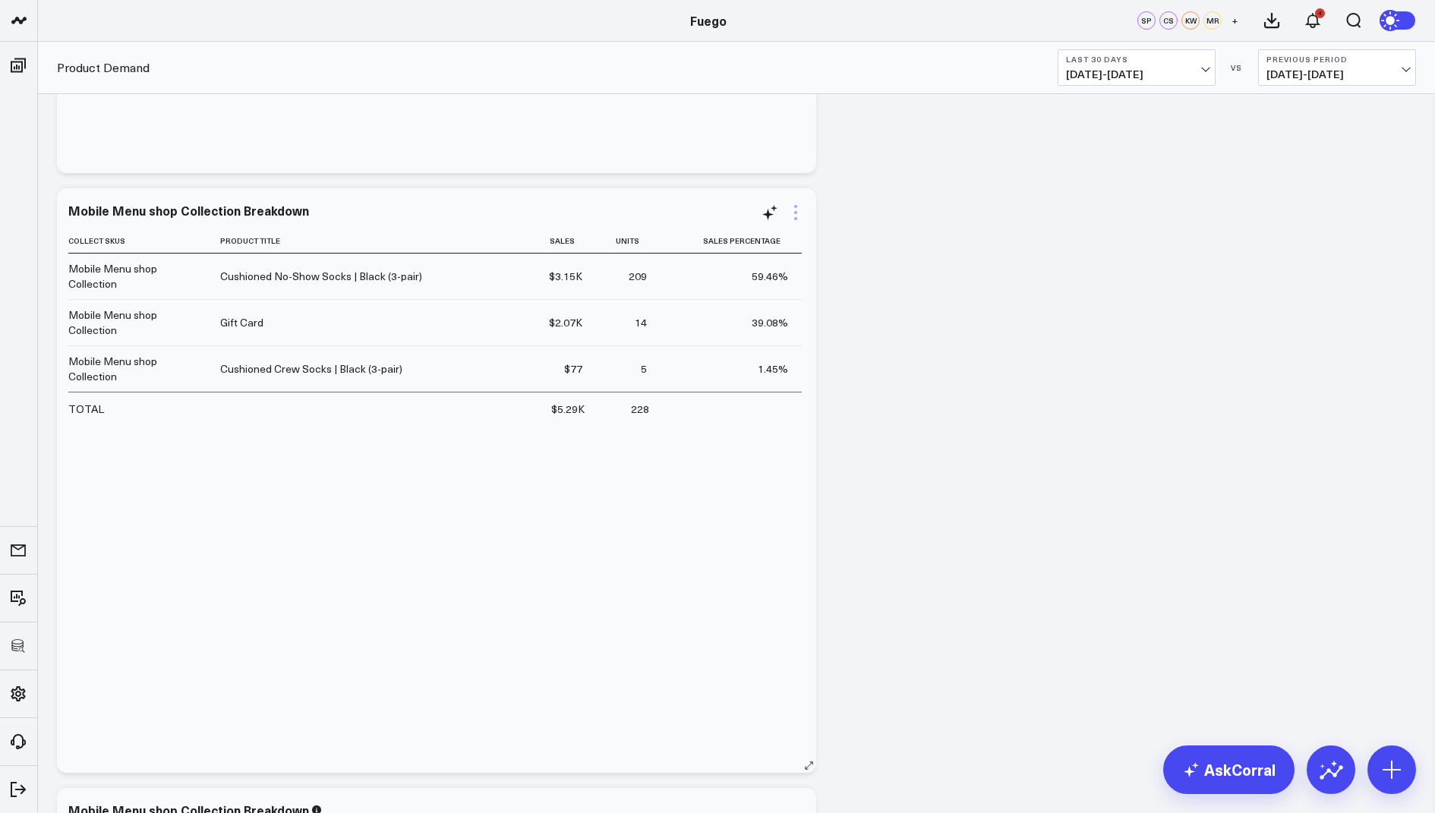
click at [795, 214] on icon at bounding box center [796, 212] width 18 height 18
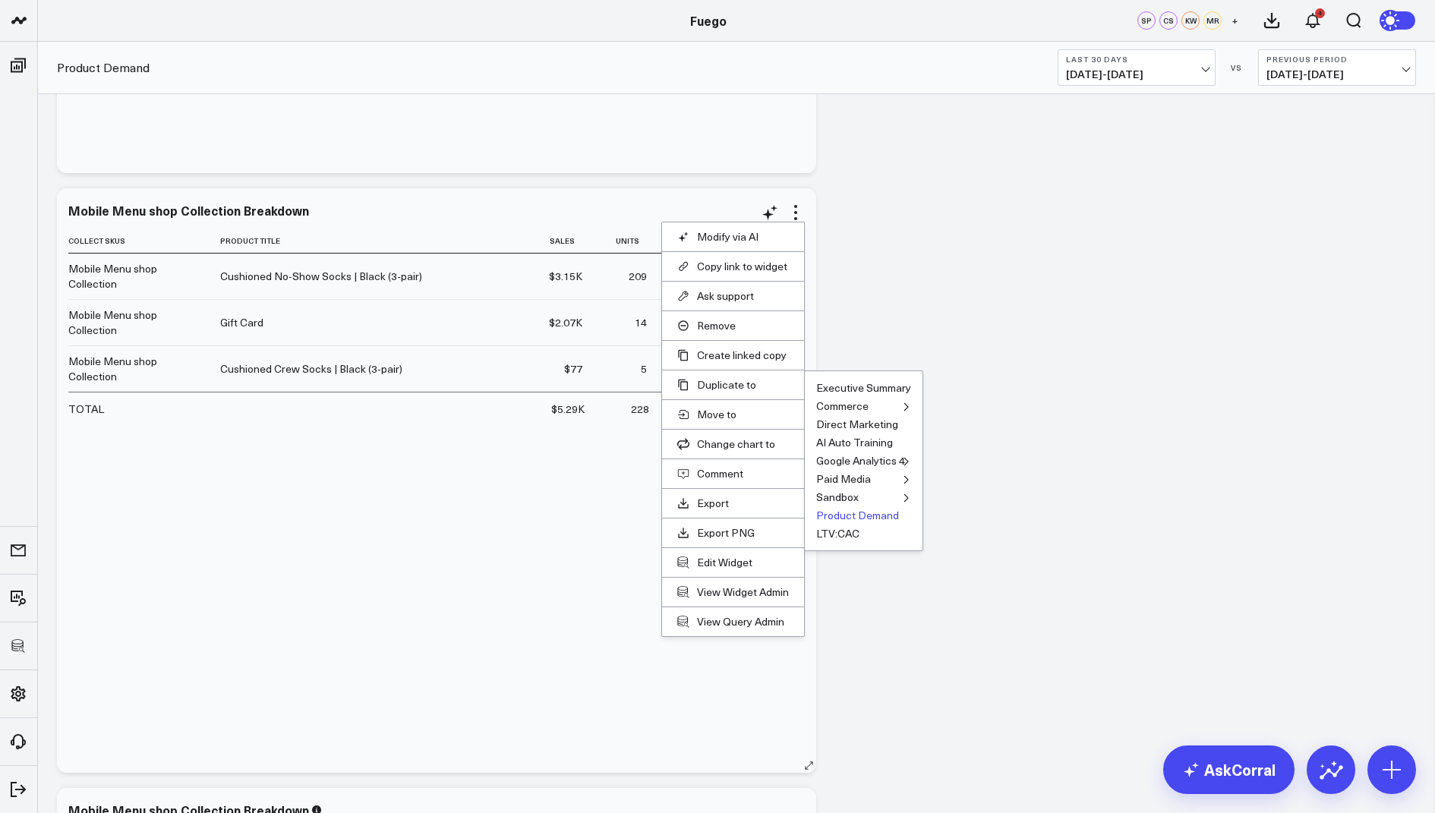
click at [844, 513] on button "Product Demand" at bounding box center [857, 515] width 83 height 11
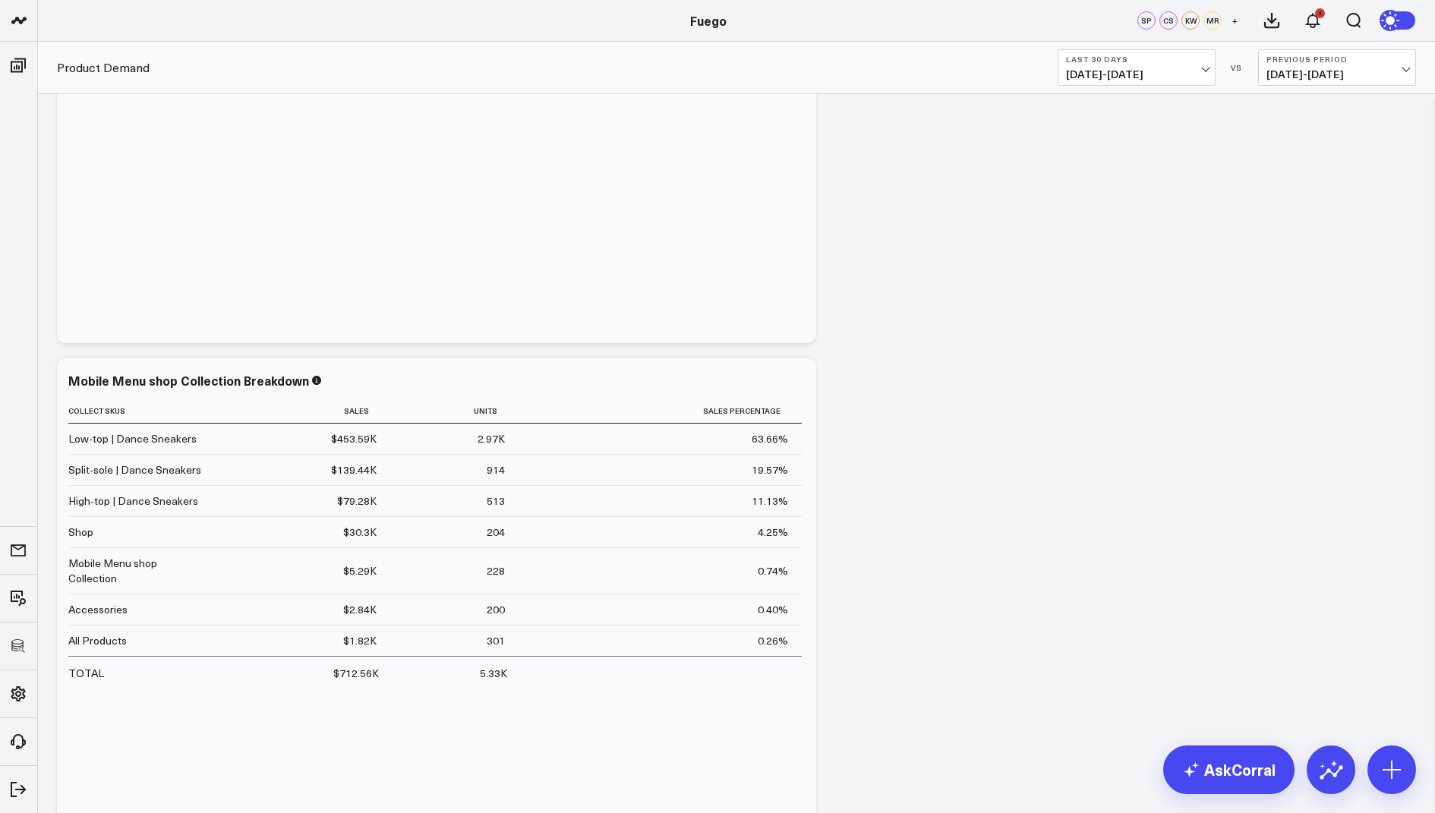
scroll to position [2257, 0]
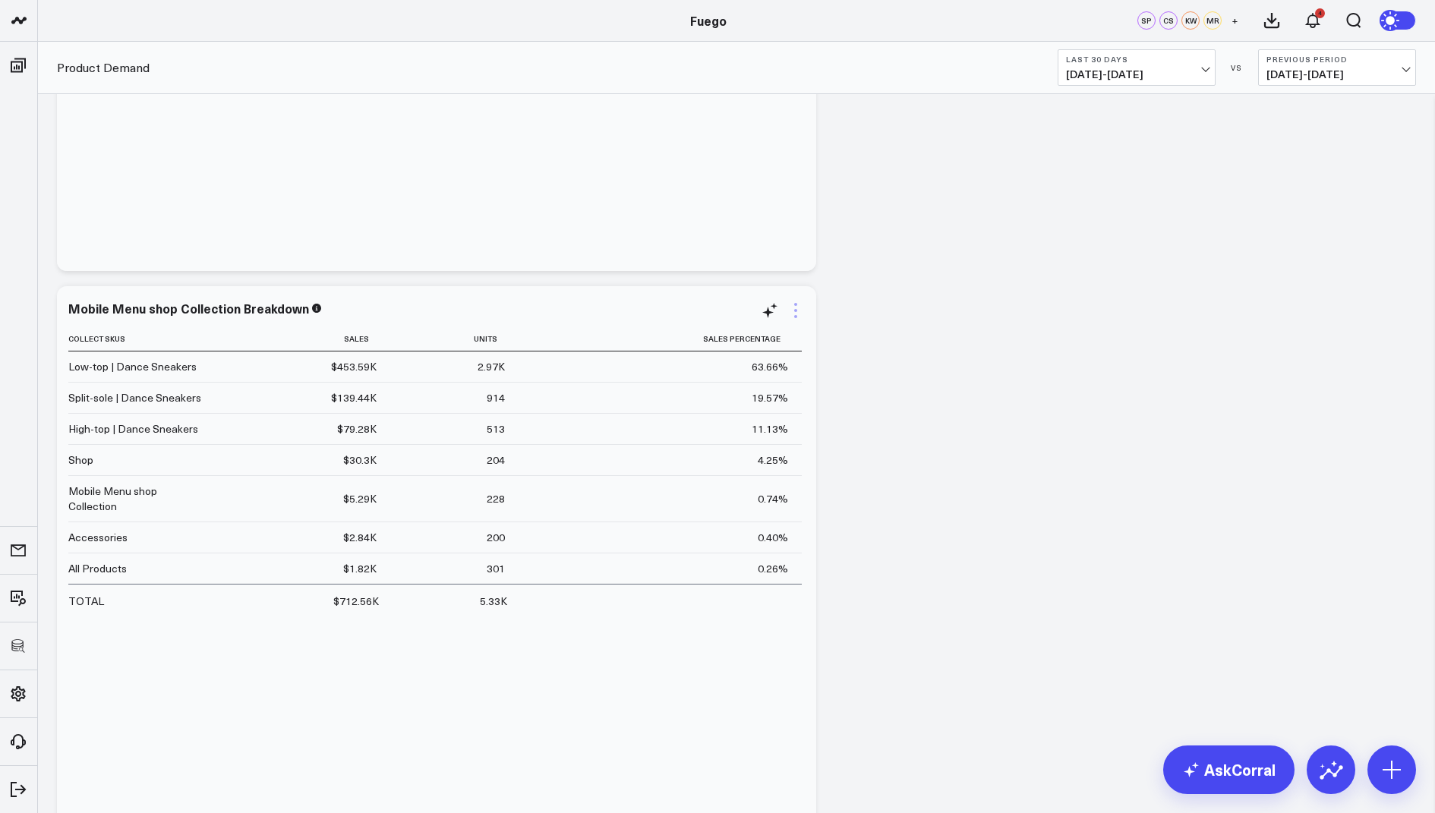
click at [795, 305] on icon at bounding box center [796, 310] width 18 height 18
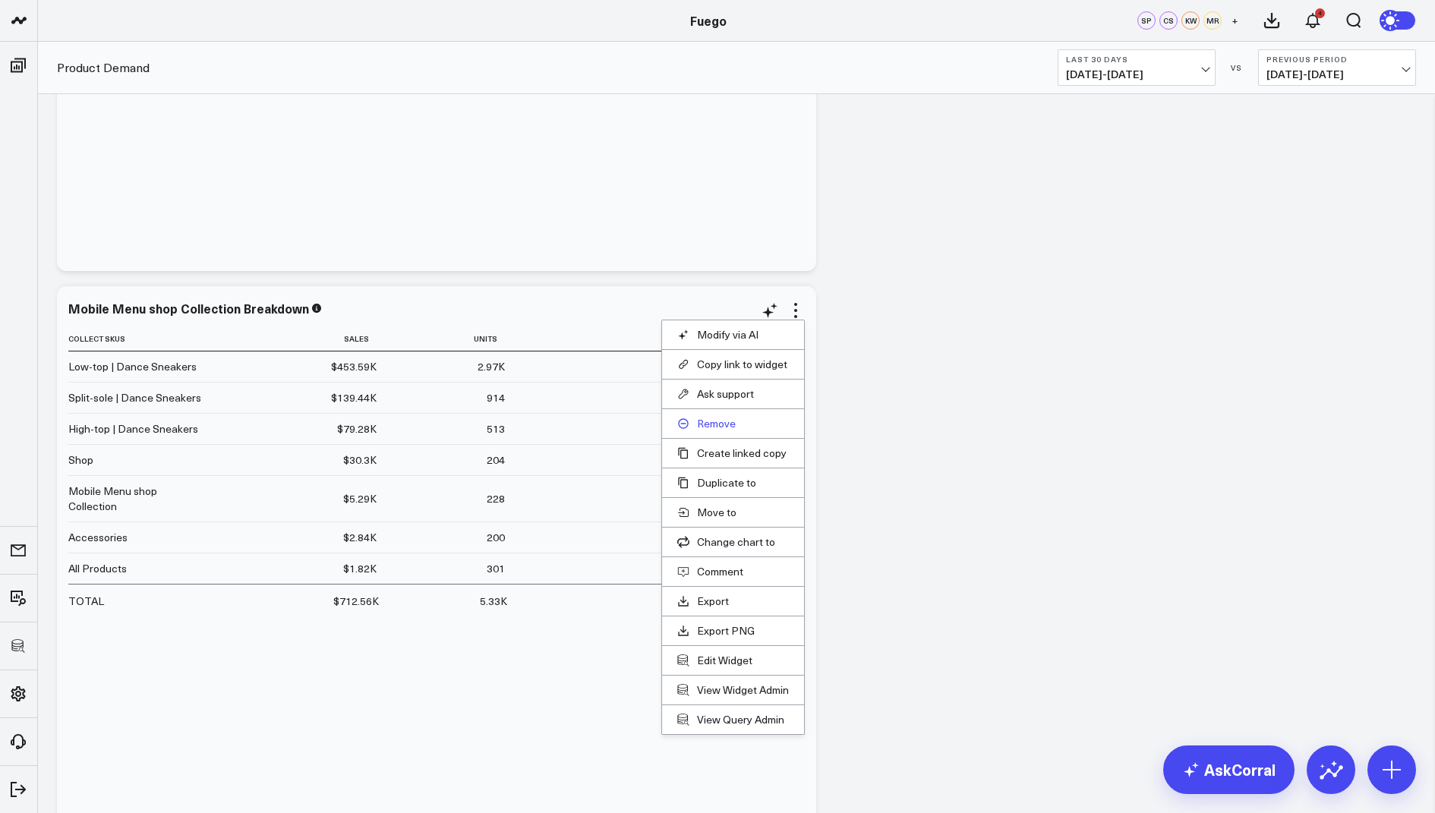
click at [723, 421] on button "Remove" at bounding box center [733, 424] width 112 height 14
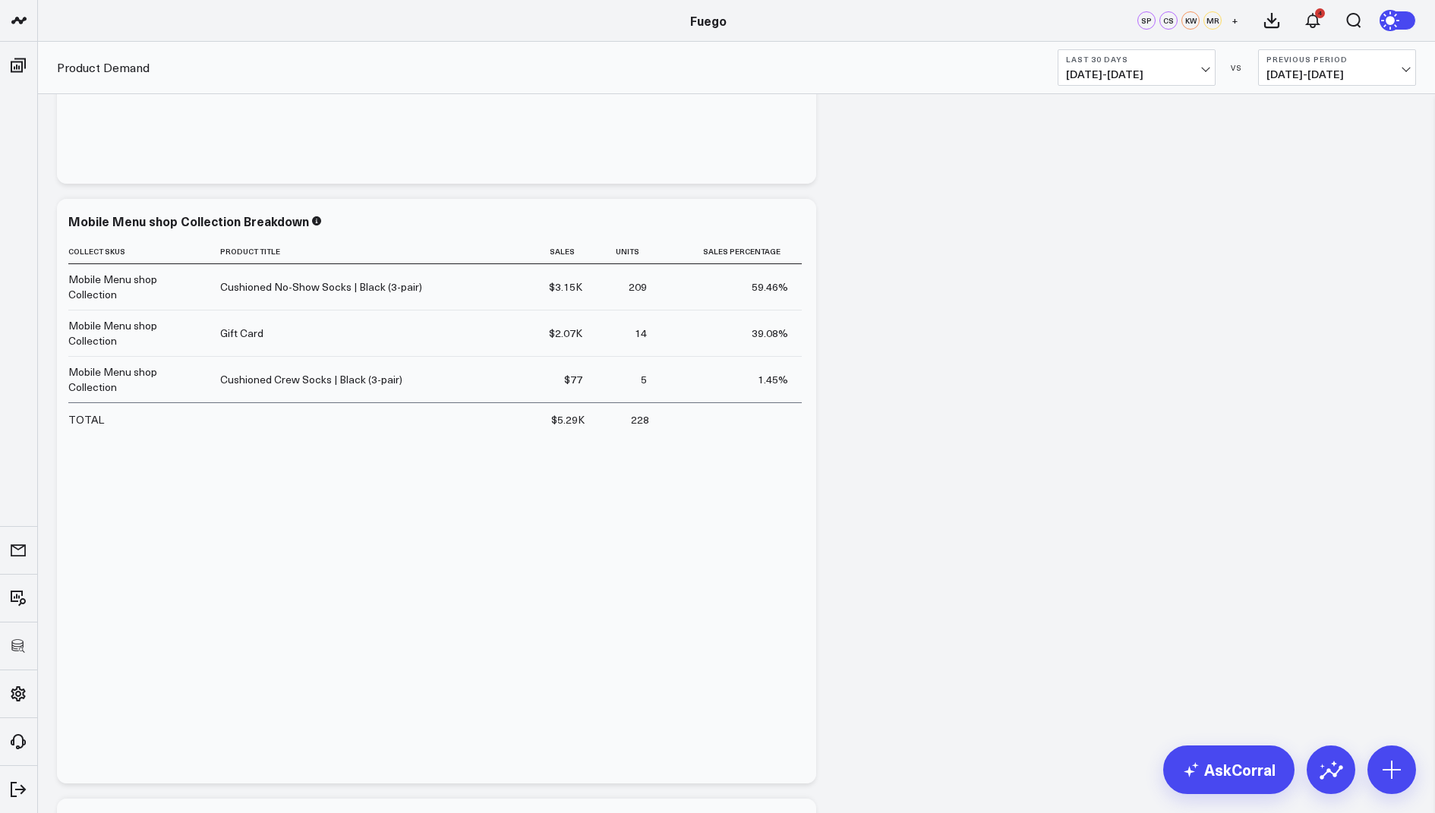
scroll to position [1699, 0]
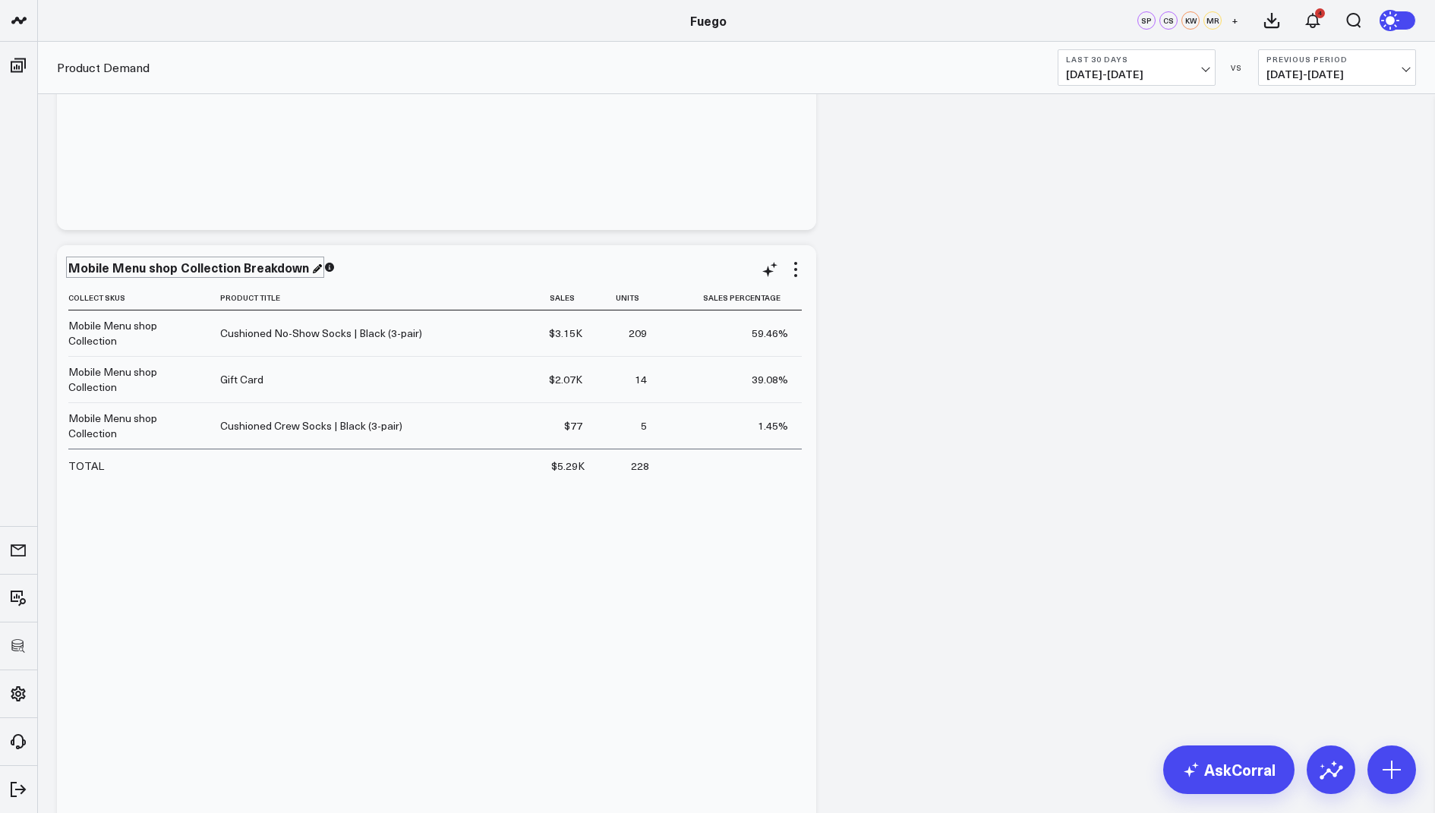
click at [102, 270] on div "Mobile Menu shop Collection Breakdown" at bounding box center [195, 267] width 254 height 17
drag, startPoint x: 176, startPoint y: 270, endPoint x: 39, endPoint y: 269, distance: 137.4
click at [39, 269] on div "Percent of Sales Modify via AI Copy link to widget Ask support Remove Create li…" at bounding box center [736, 583] width 1397 height 4375
click at [162, 269] on div "Mobile Menu shop Collection Breakdown" at bounding box center [190, 267] width 244 height 17
drag, startPoint x: 173, startPoint y: 269, endPoint x: 71, endPoint y: 271, distance: 101.8
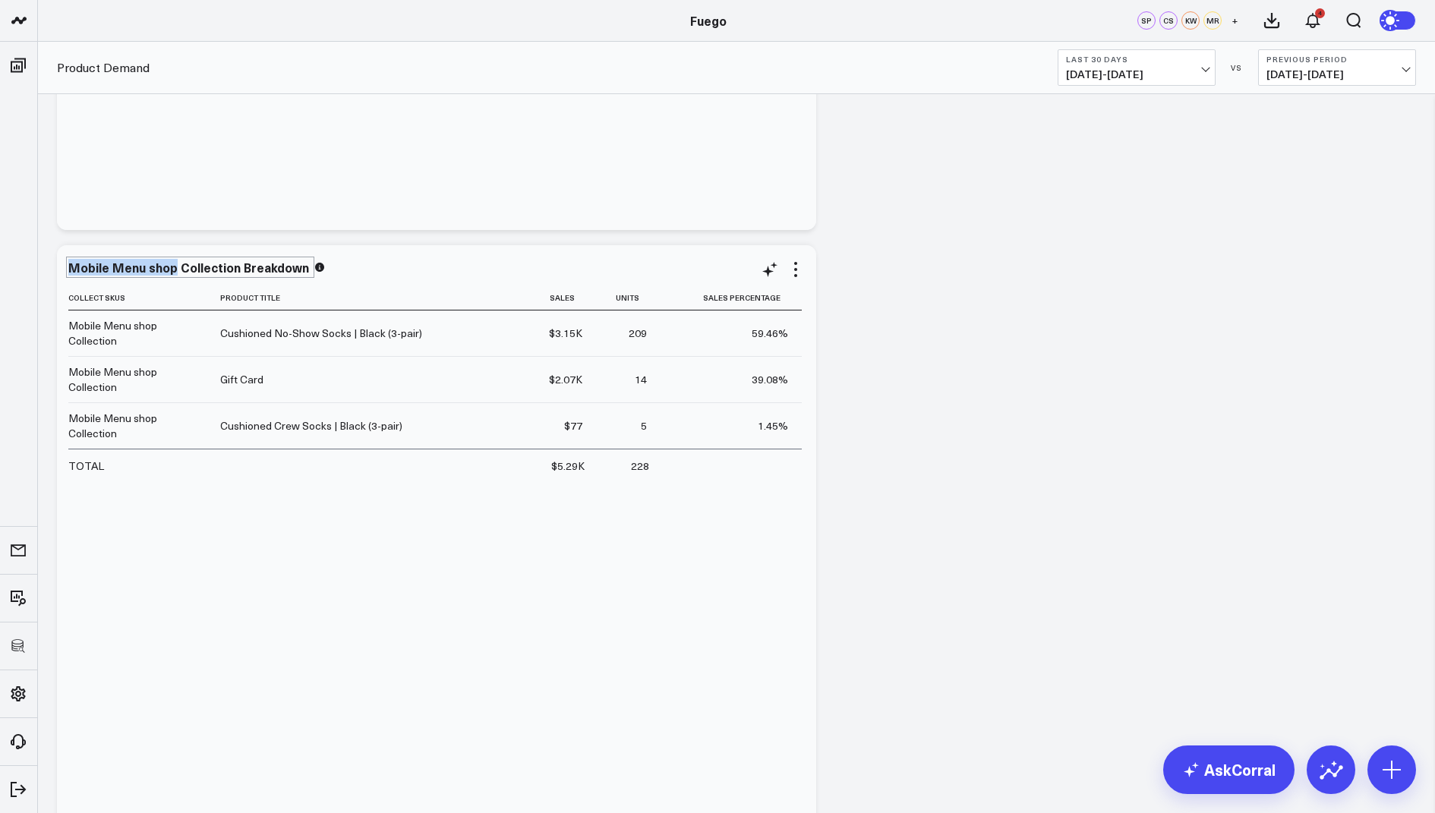
click at [71, 271] on div "Mobile Menu shop Collection Breakdown" at bounding box center [190, 267] width 244 height 17
click at [105, 269] on div "Accesories Collection Breakdown" at bounding box center [168, 267] width 201 height 17
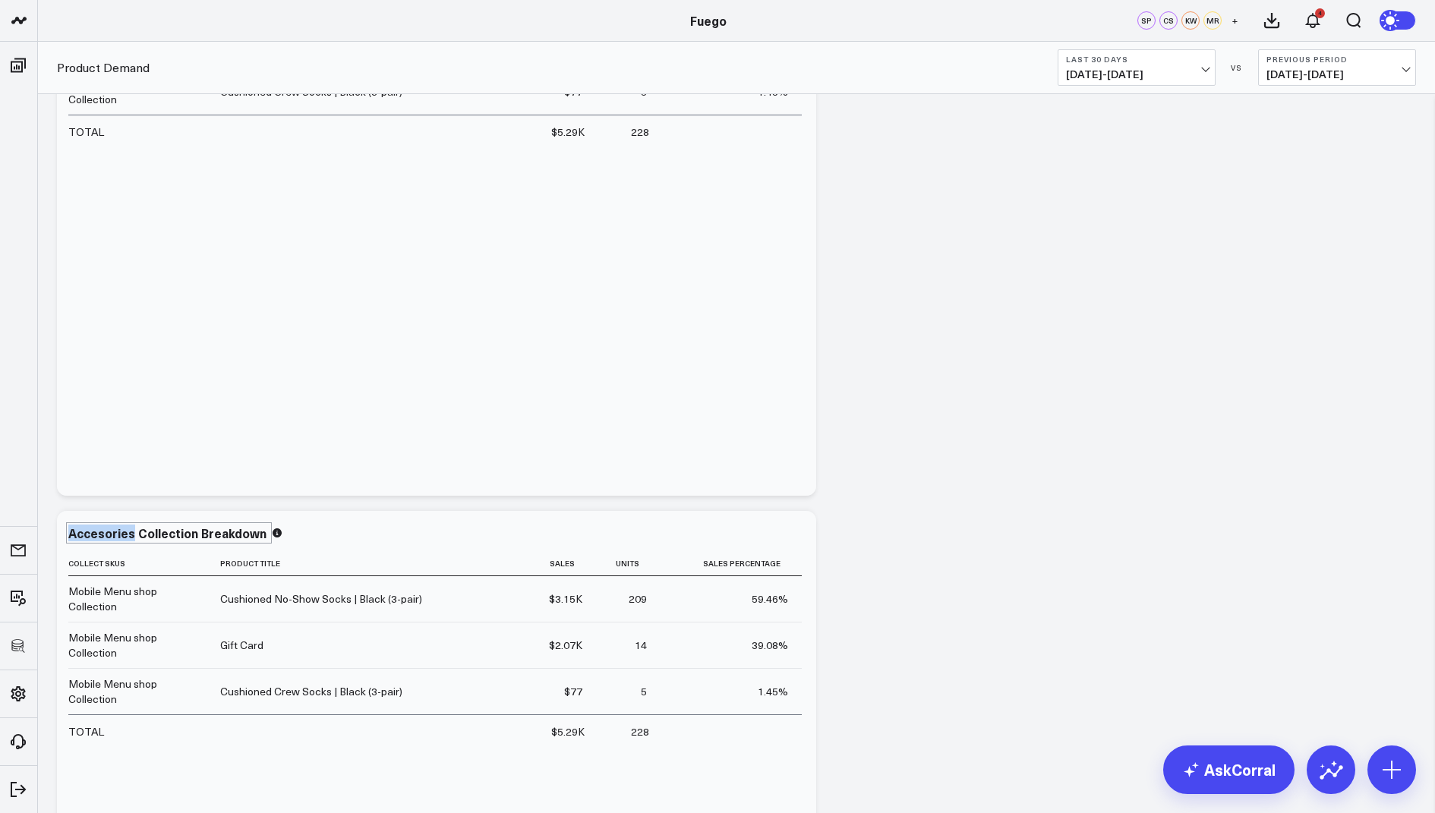
scroll to position [1437, 0]
click at [104, 532] on div "Accesories Collection Breakdown" at bounding box center [168, 529] width 201 height 17
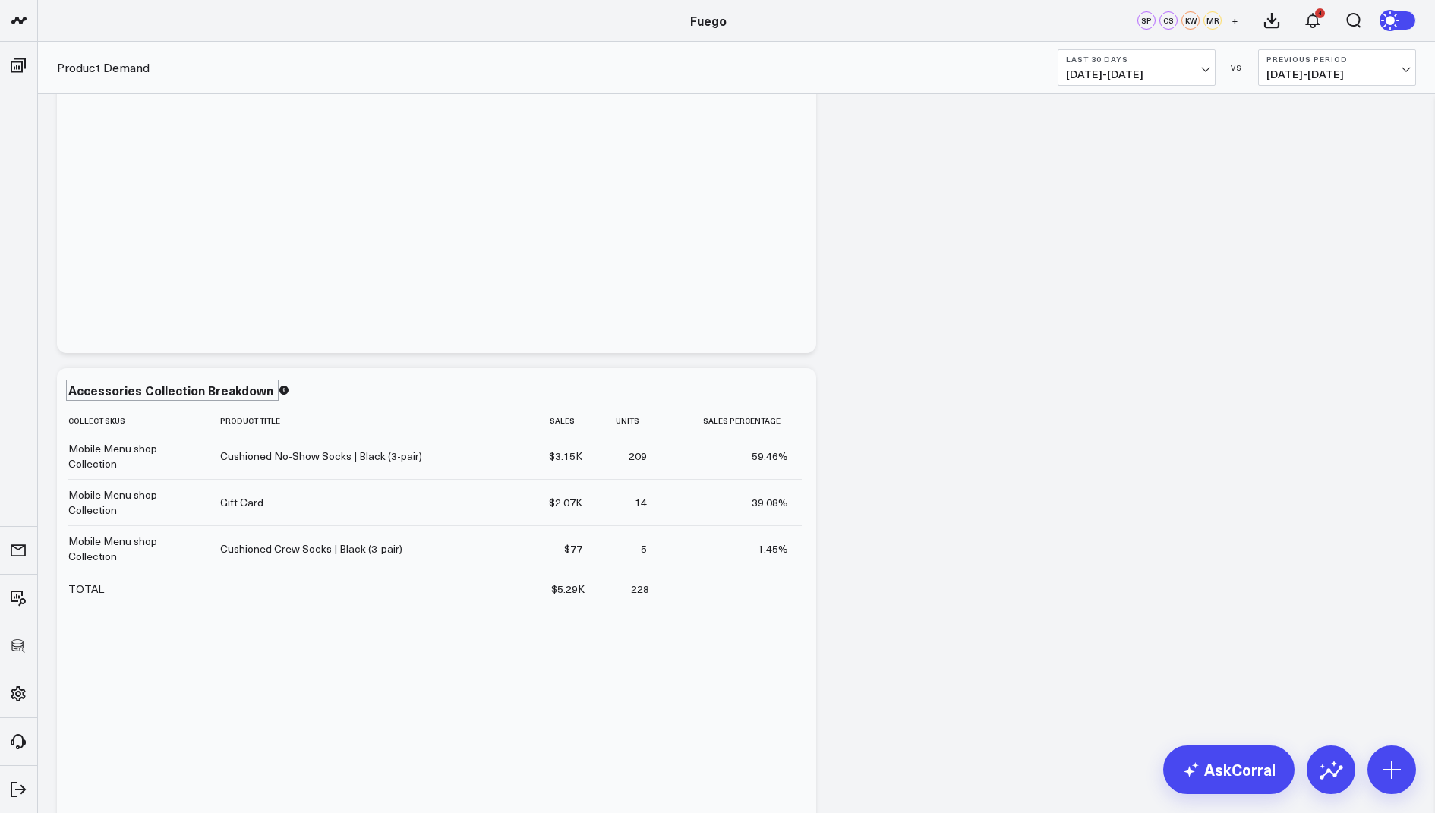
scroll to position [1630, 0]
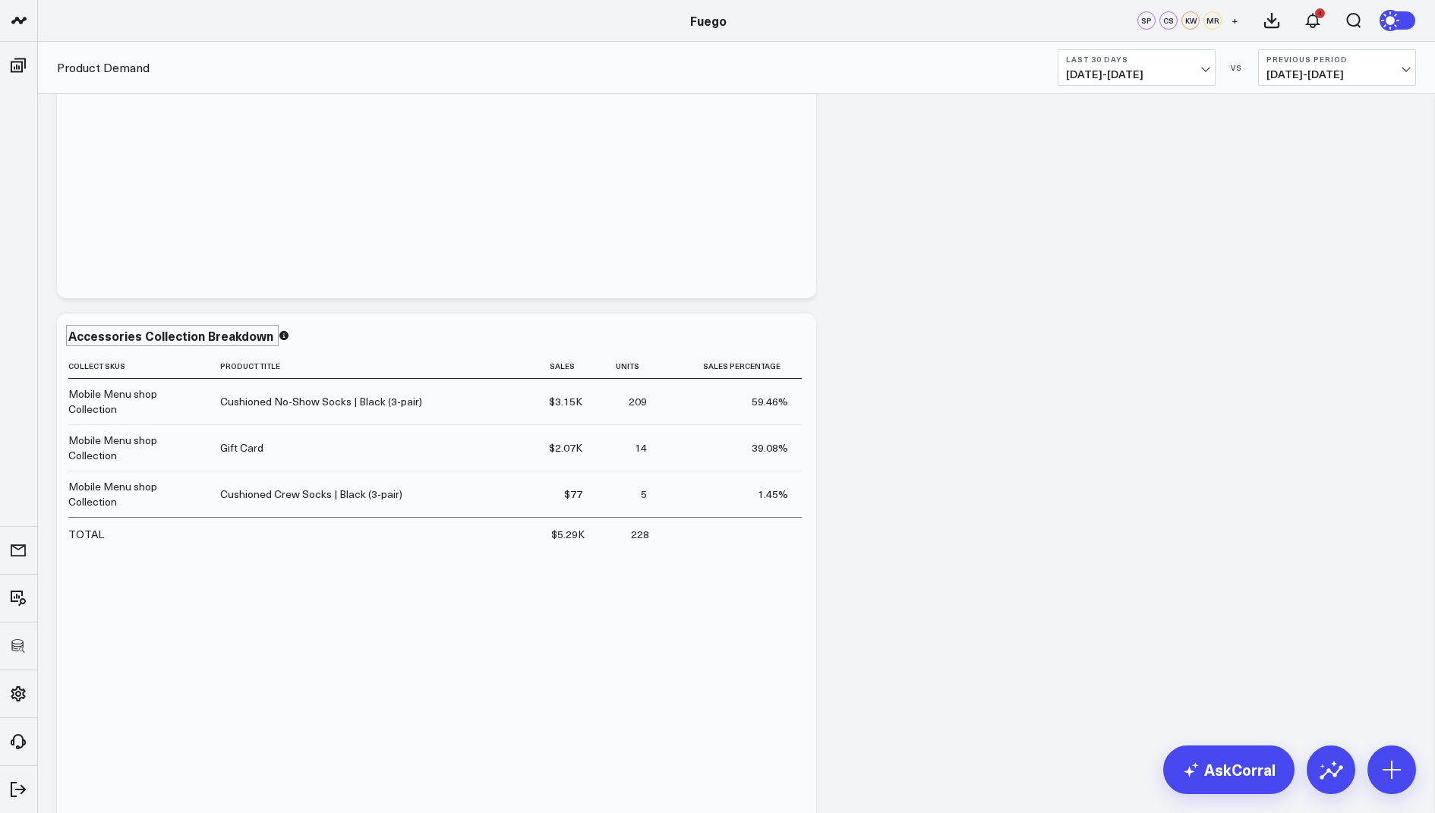
click at [929, 472] on div "Percent of Sales Modify via AI Copy link to widget Ask support Remove Create li…" at bounding box center [736, 606] width 1374 height 4284
click at [795, 341] on icon at bounding box center [796, 338] width 18 height 18
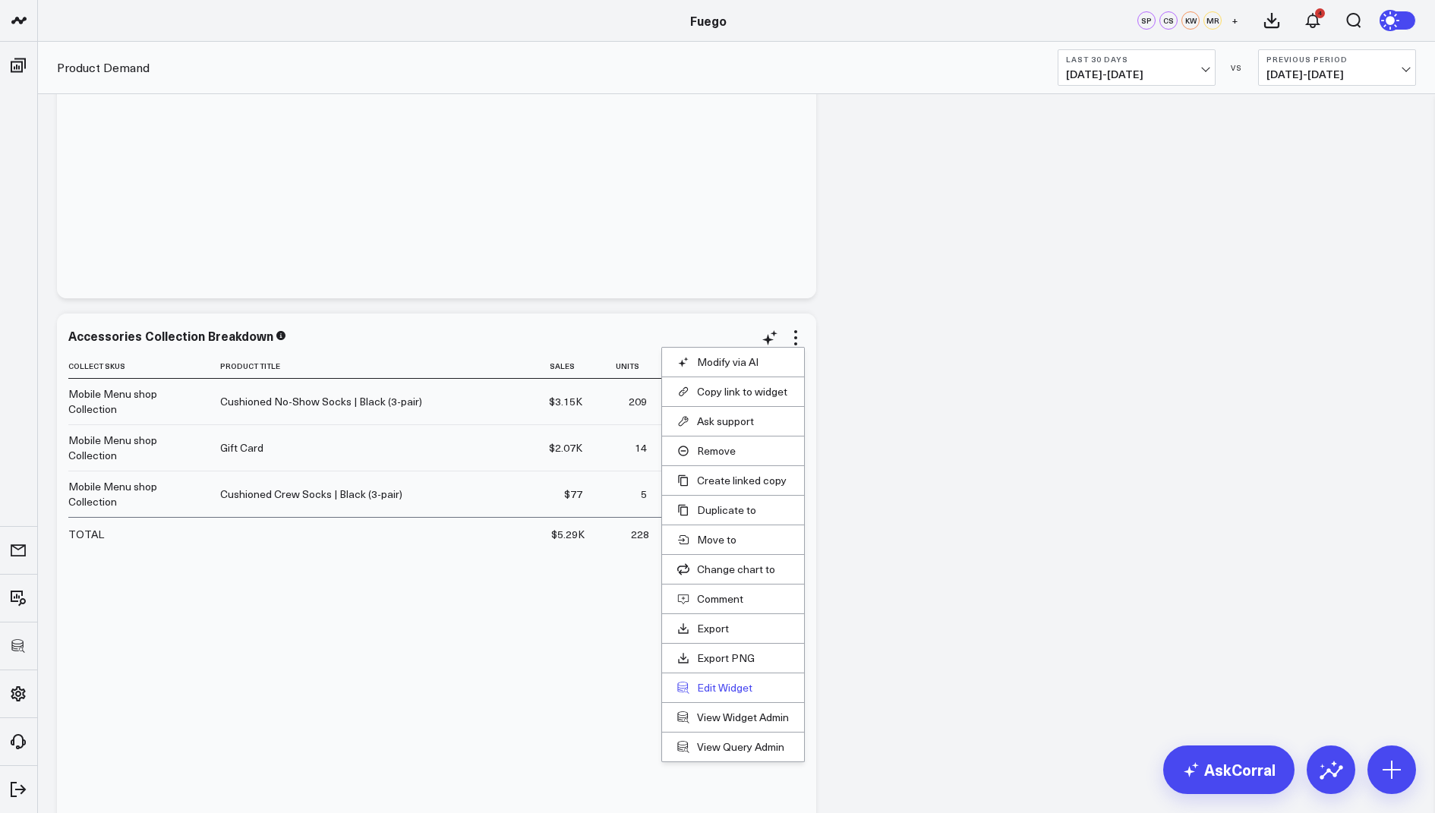
click at [711, 681] on button "Edit Widget" at bounding box center [733, 688] width 112 height 14
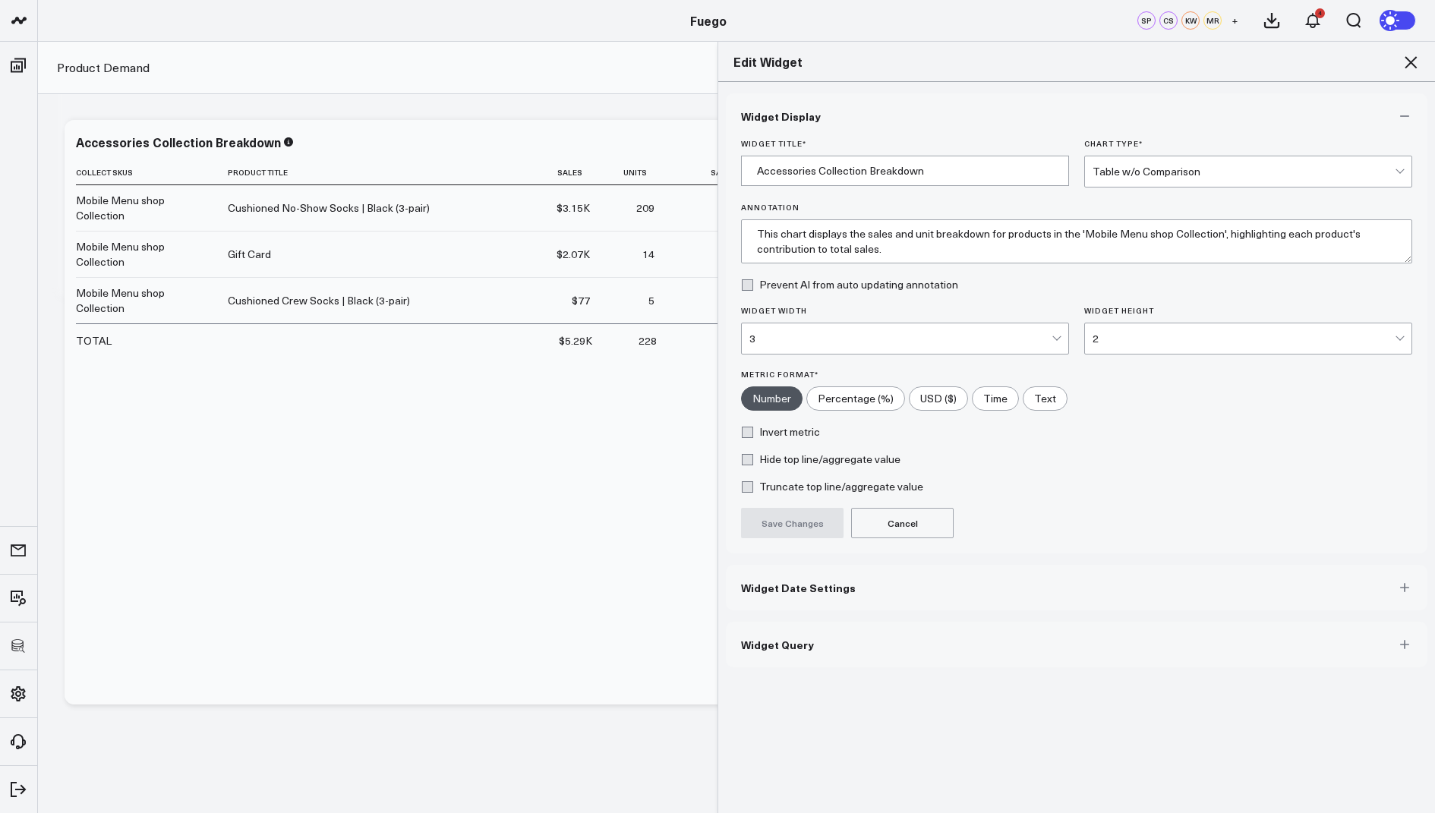
click at [812, 640] on button "Widget Query" at bounding box center [1077, 645] width 702 height 46
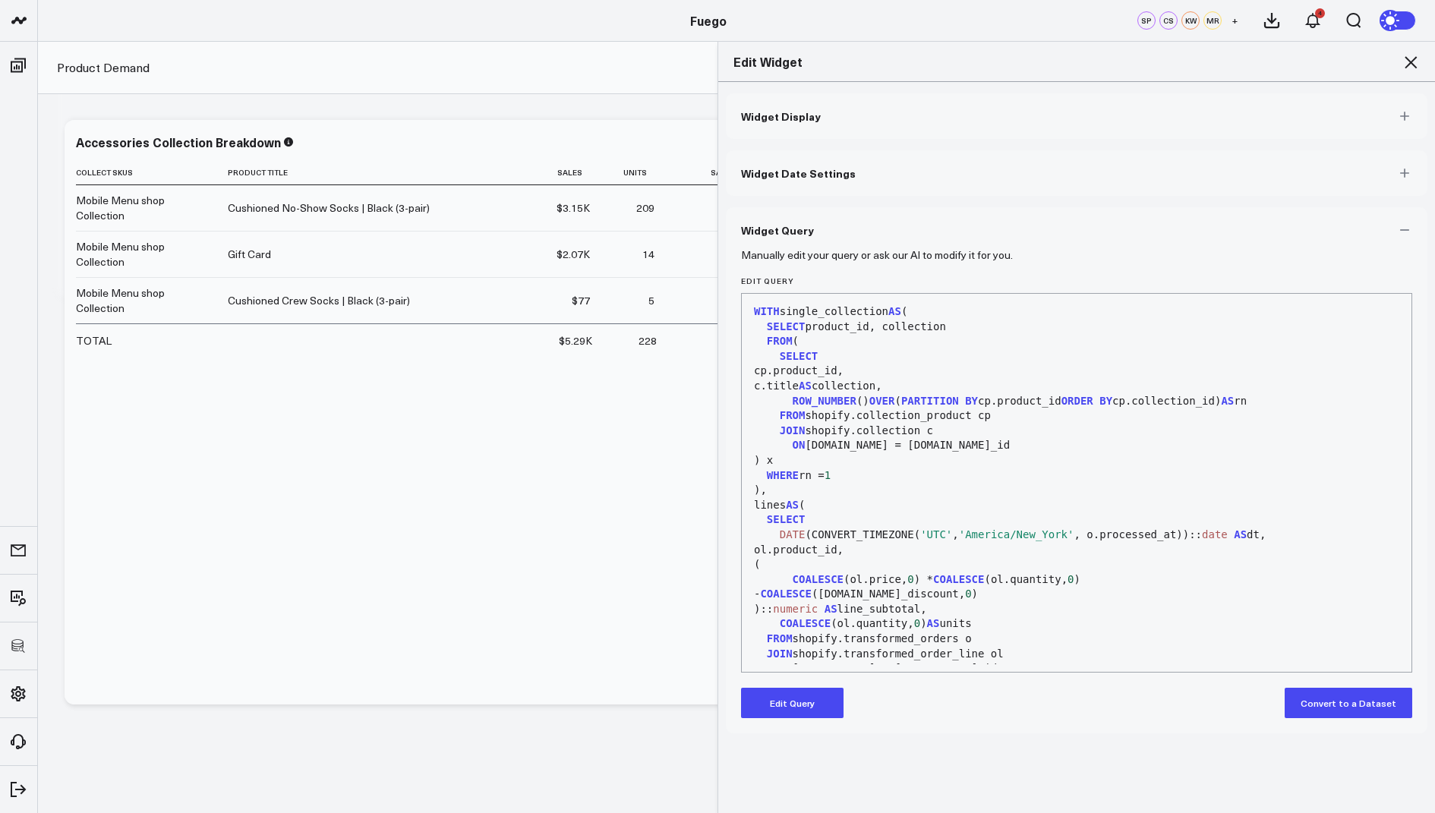
click at [778, 692] on button "Edit Query" at bounding box center [792, 703] width 103 height 30
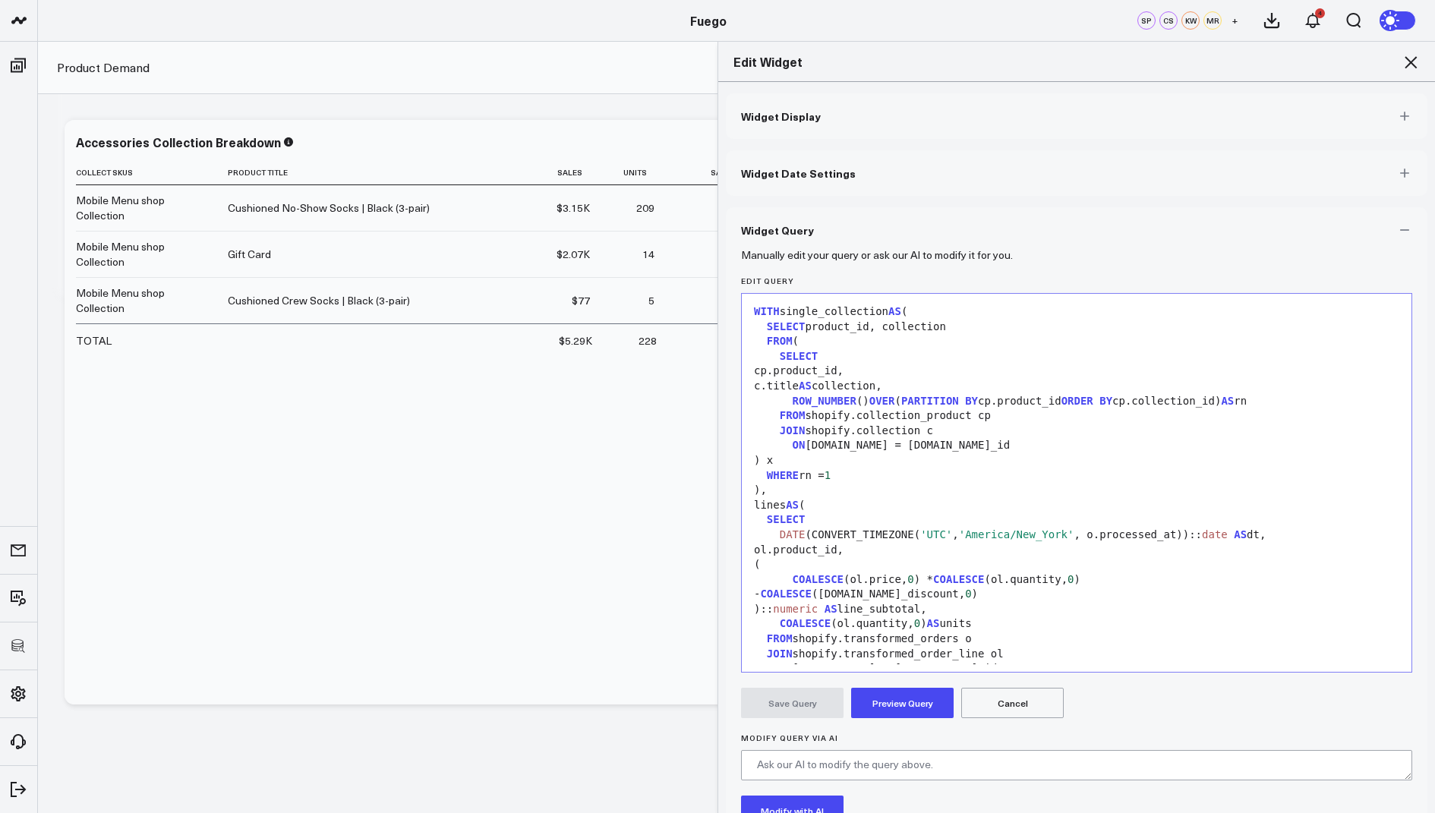
scroll to position [342, 0]
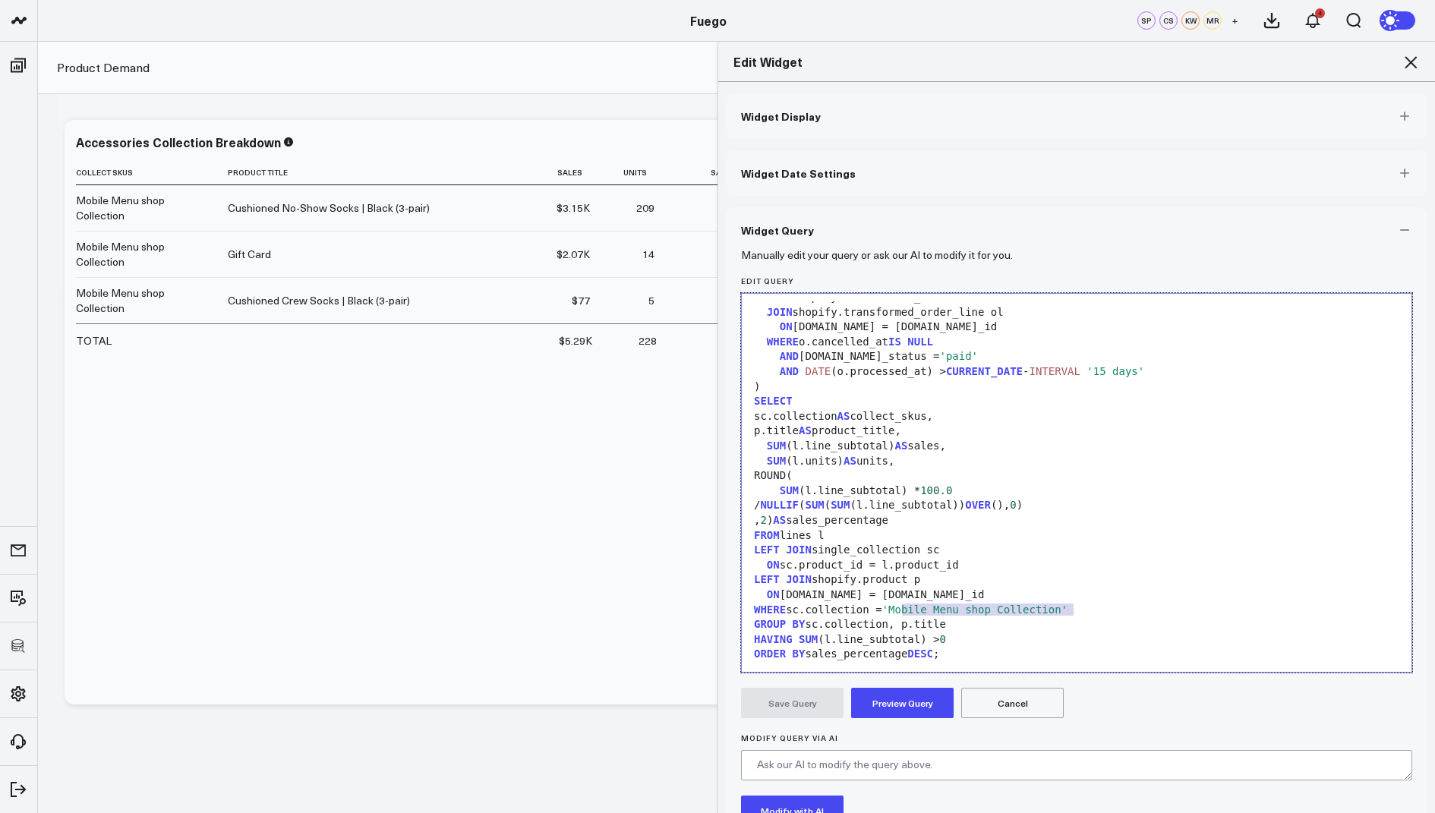
drag, startPoint x: 1072, startPoint y: 607, endPoint x: 902, endPoint y: 606, distance: 170.1
click at [902, 606] on span "'Mobile Menu shop Collection'" at bounding box center [974, 610] width 185 height 12
click at [912, 699] on button "Preview Query" at bounding box center [902, 703] width 103 height 30
click at [807, 703] on button "Save Query" at bounding box center [792, 703] width 103 height 30
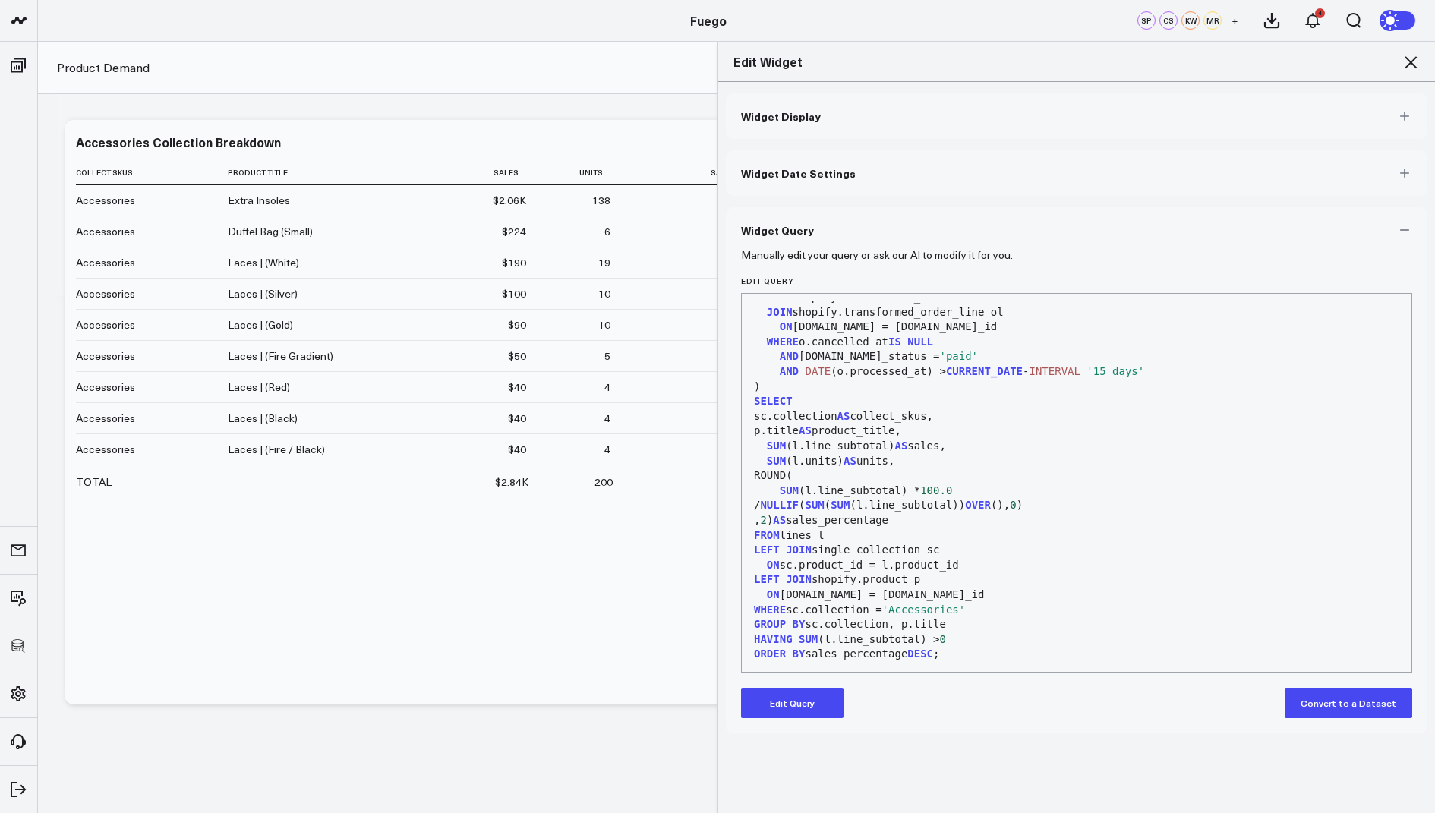
click at [1411, 65] on icon at bounding box center [1411, 62] width 18 height 18
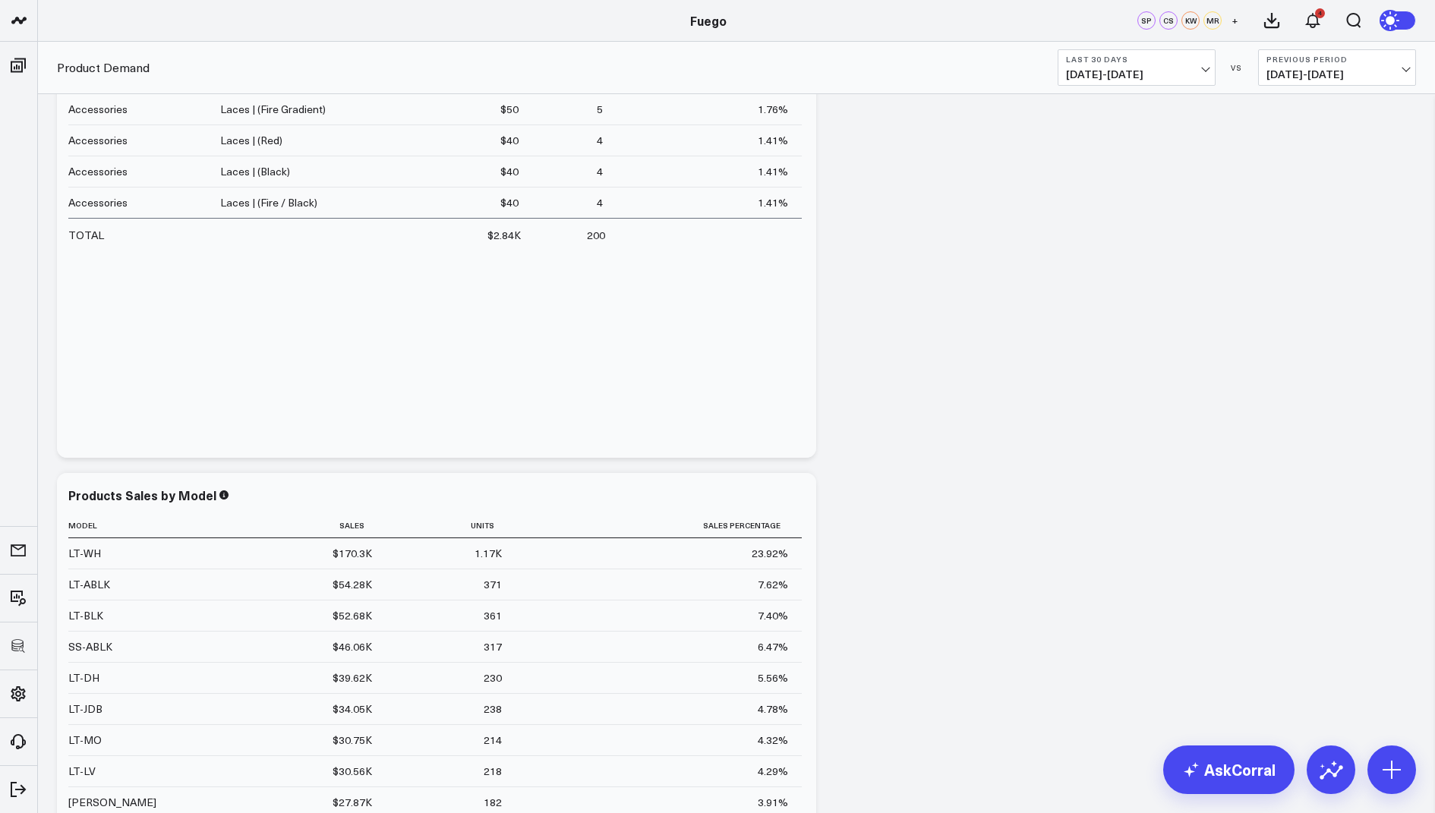
scroll to position [2124, 0]
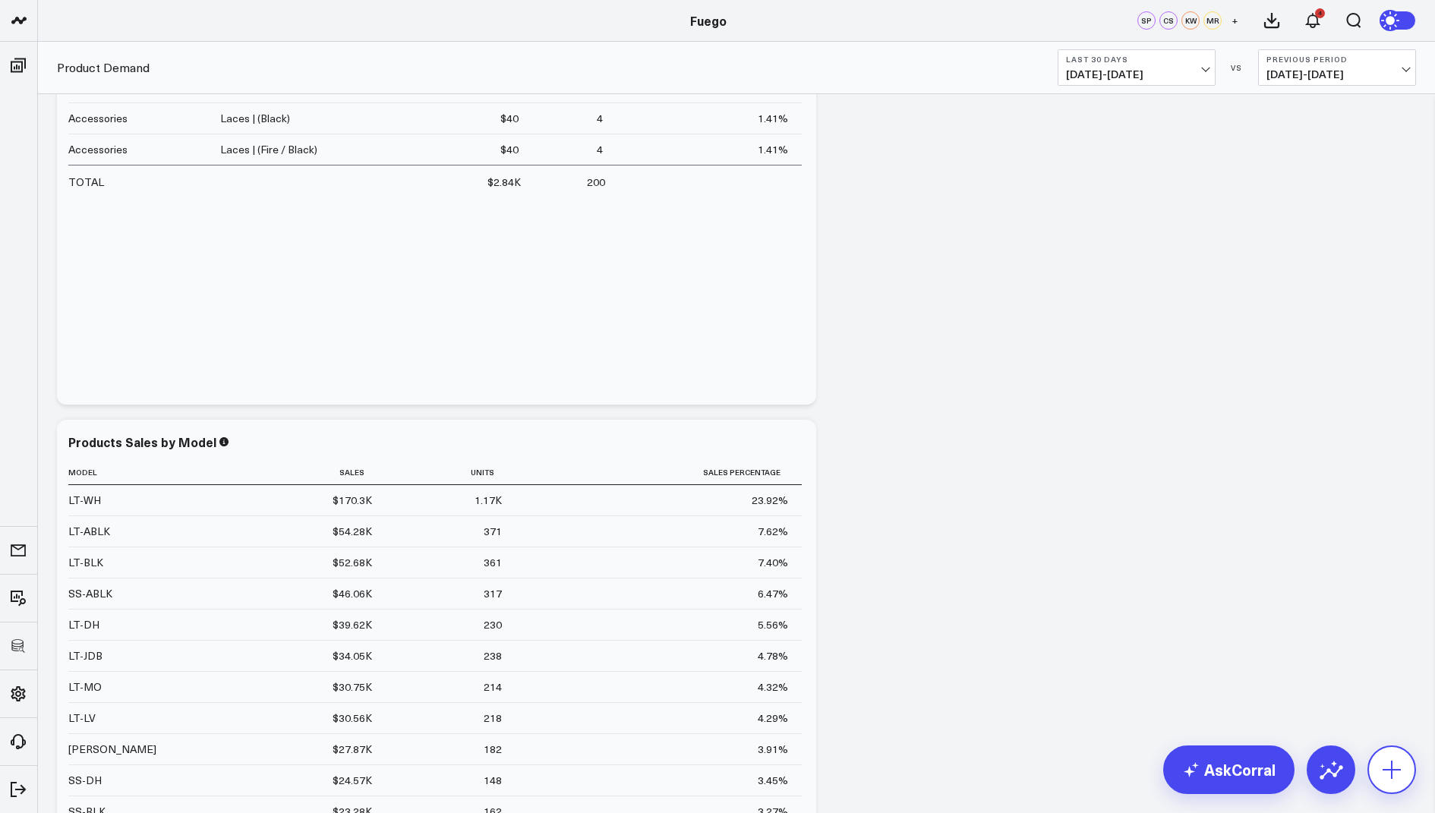
click at [1392, 752] on button at bounding box center [1392, 770] width 49 height 49
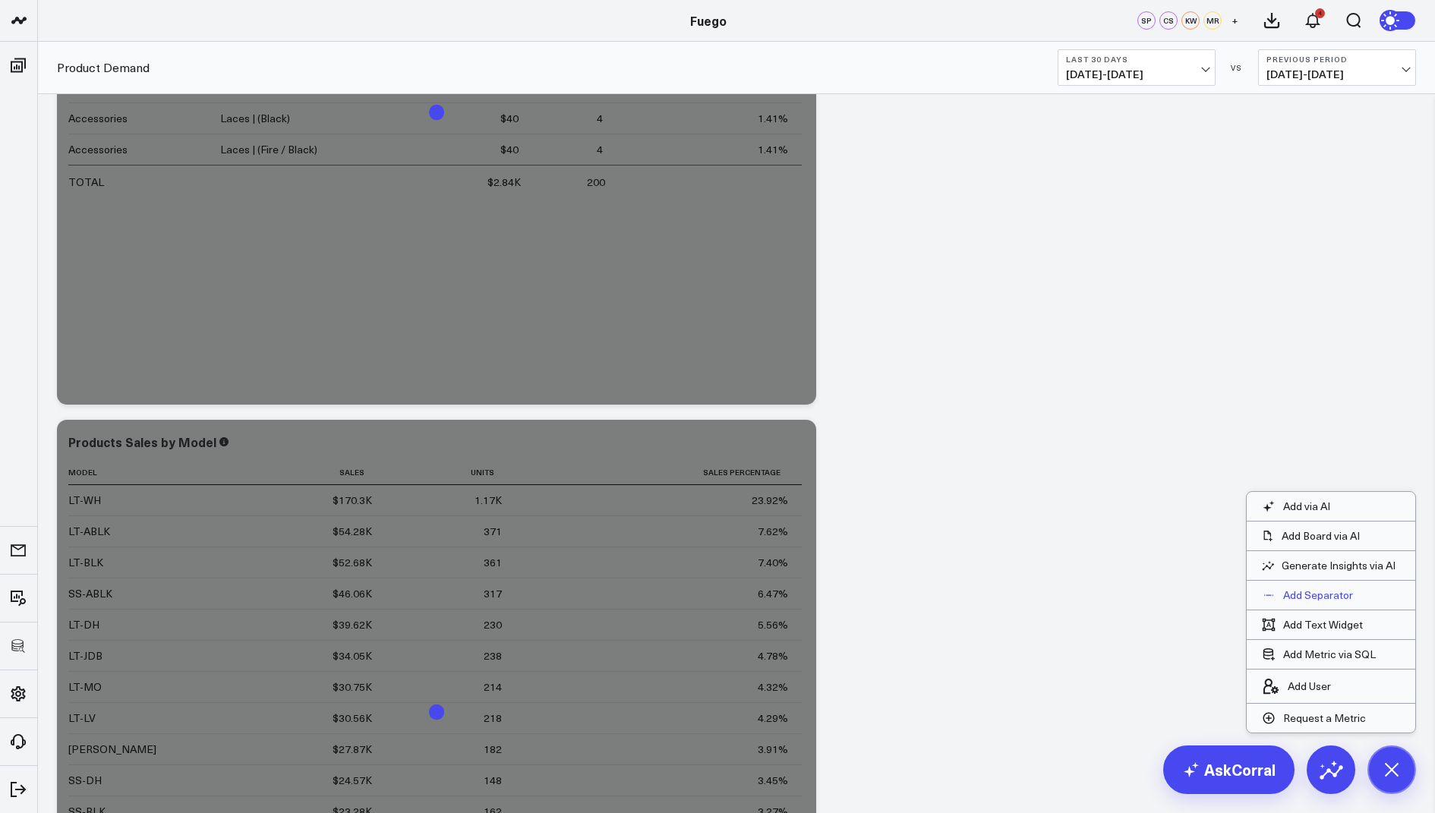
click at [1322, 598] on p "Add Separator" at bounding box center [1318, 595] width 70 height 14
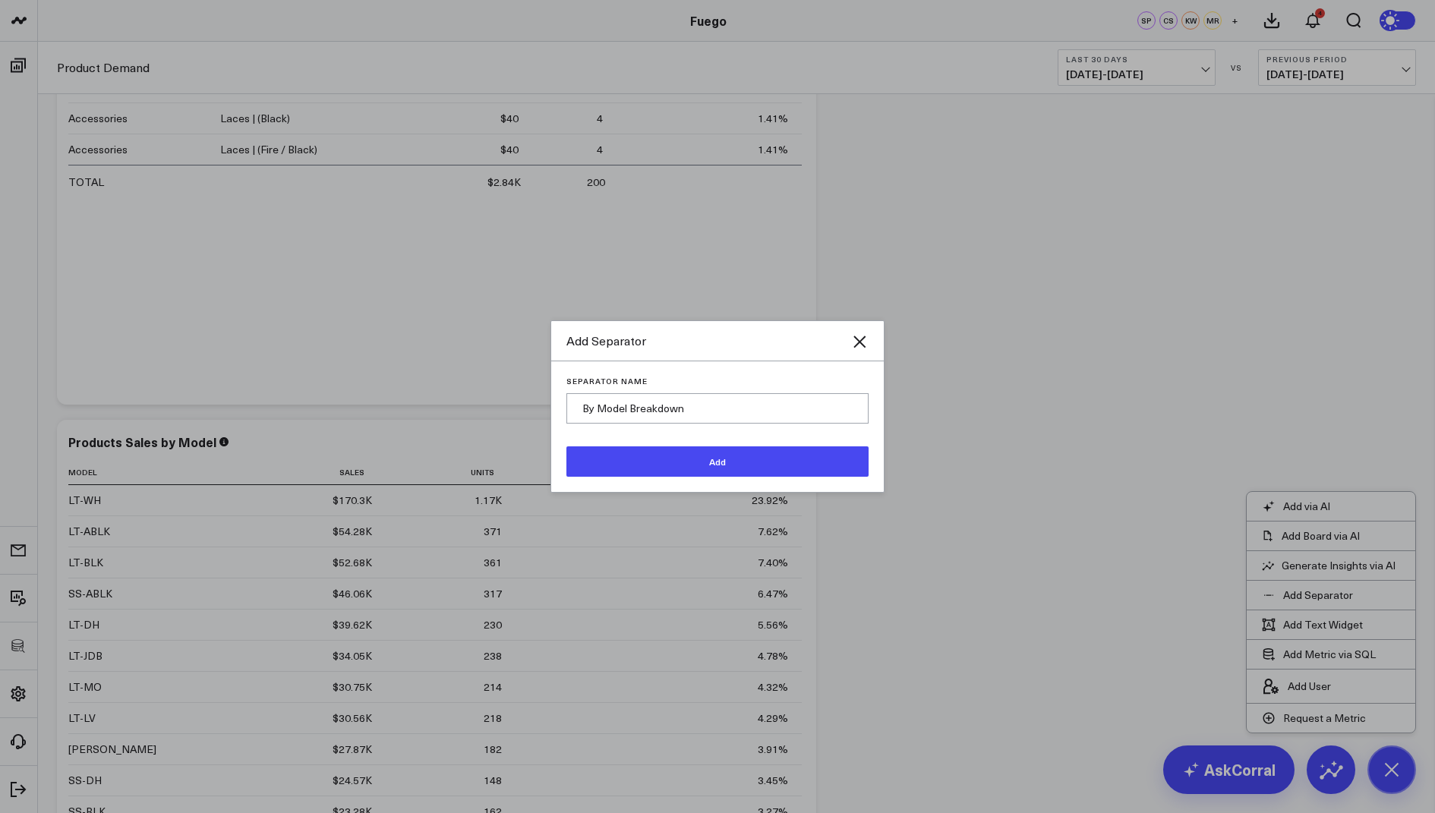
type input "By Model Breakdown"
click at [629, 464] on button "Add" at bounding box center [717, 461] width 302 height 30
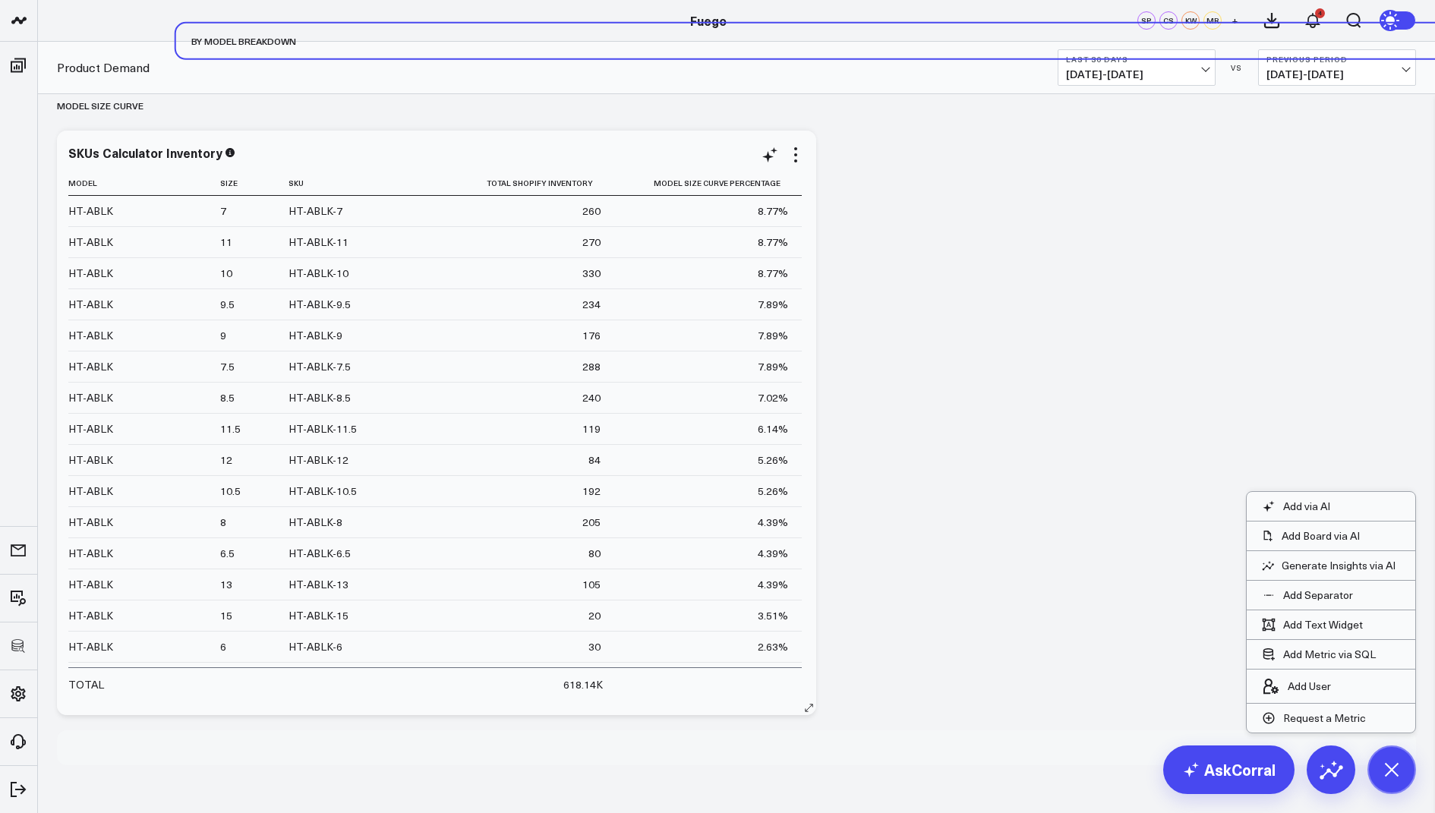
scroll to position [3667, 0]
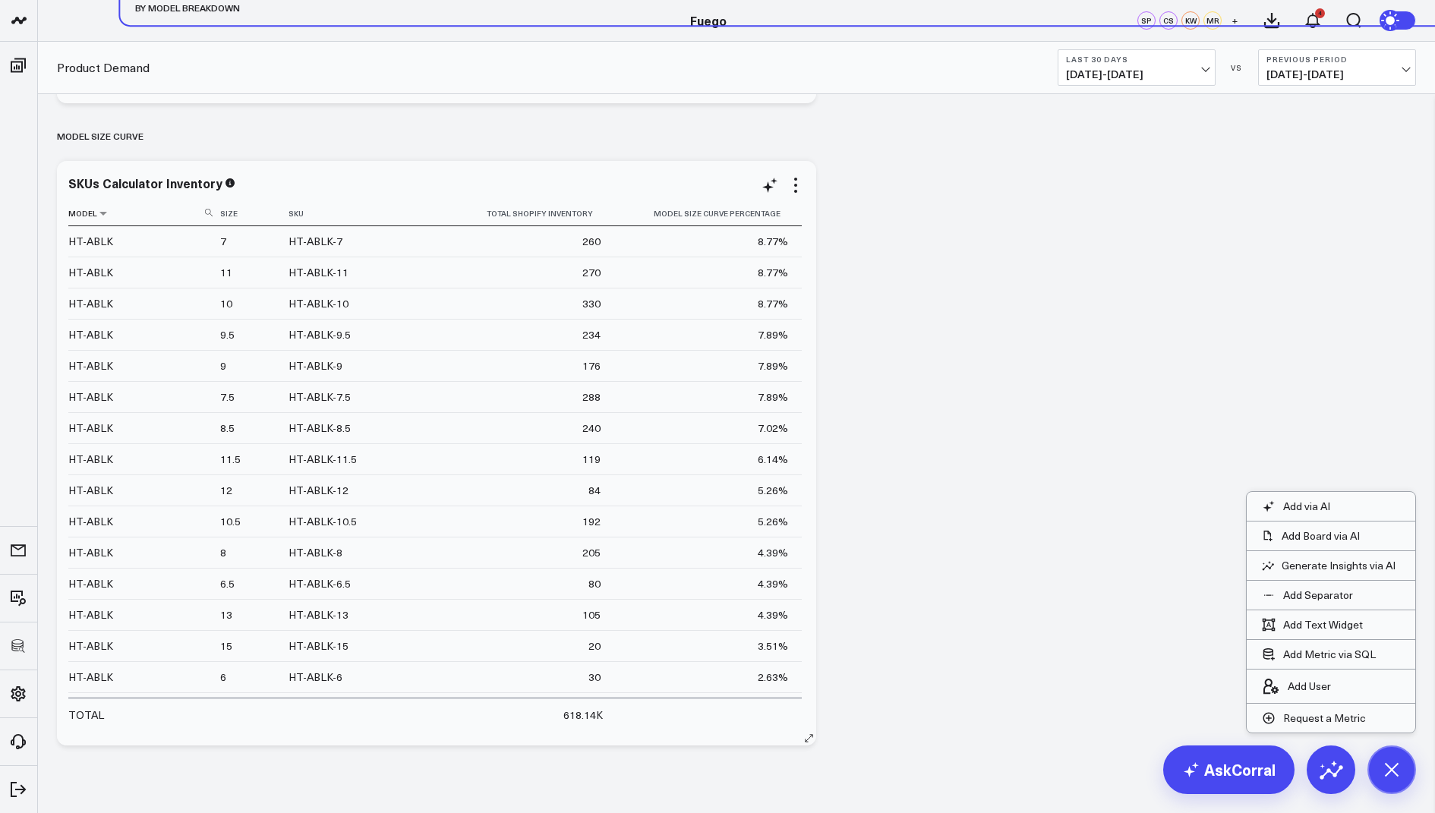
drag, startPoint x: 142, startPoint y: 752, endPoint x: 157, endPoint y: 216, distance: 535.5
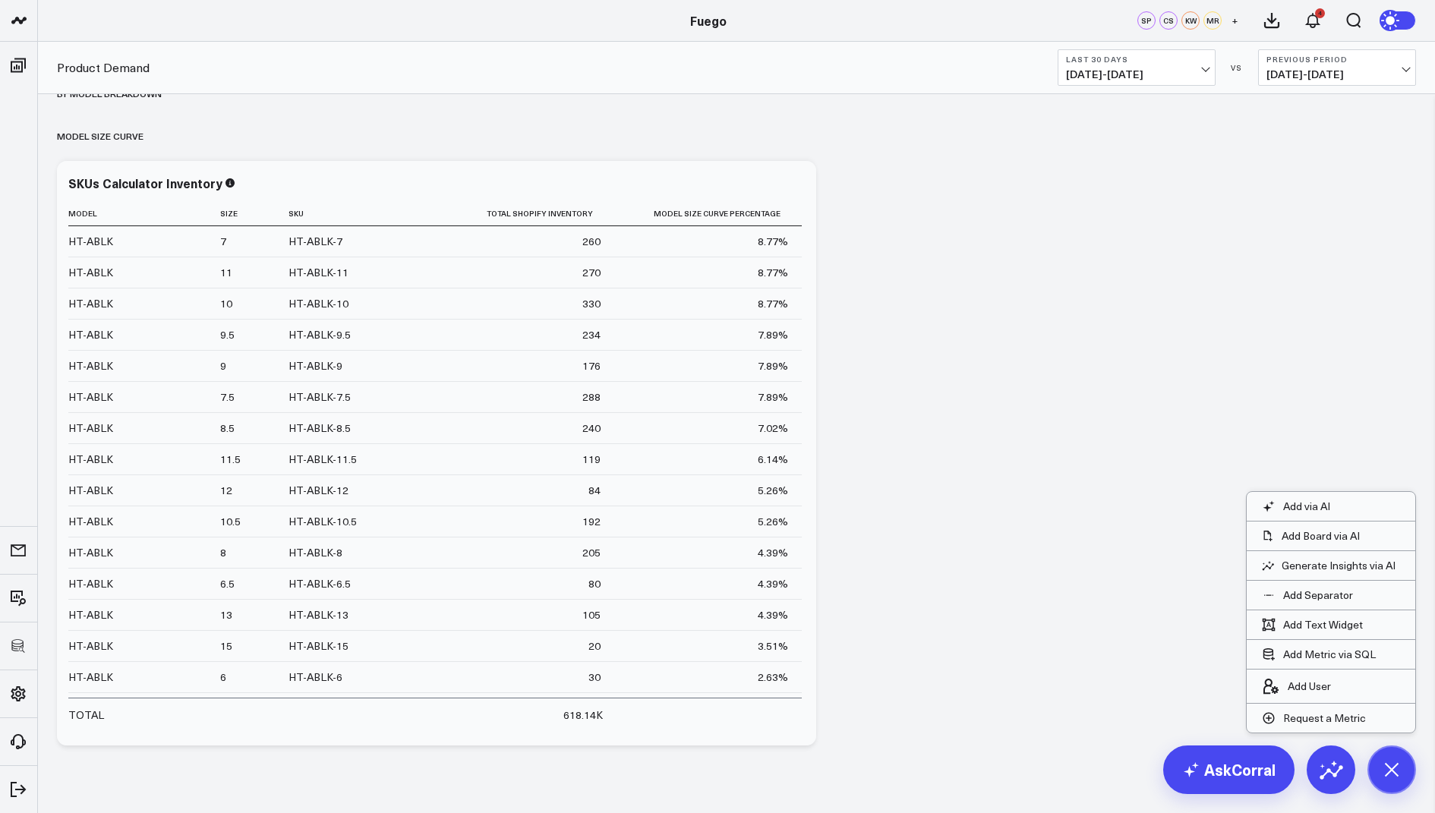
scroll to position [3141, 0]
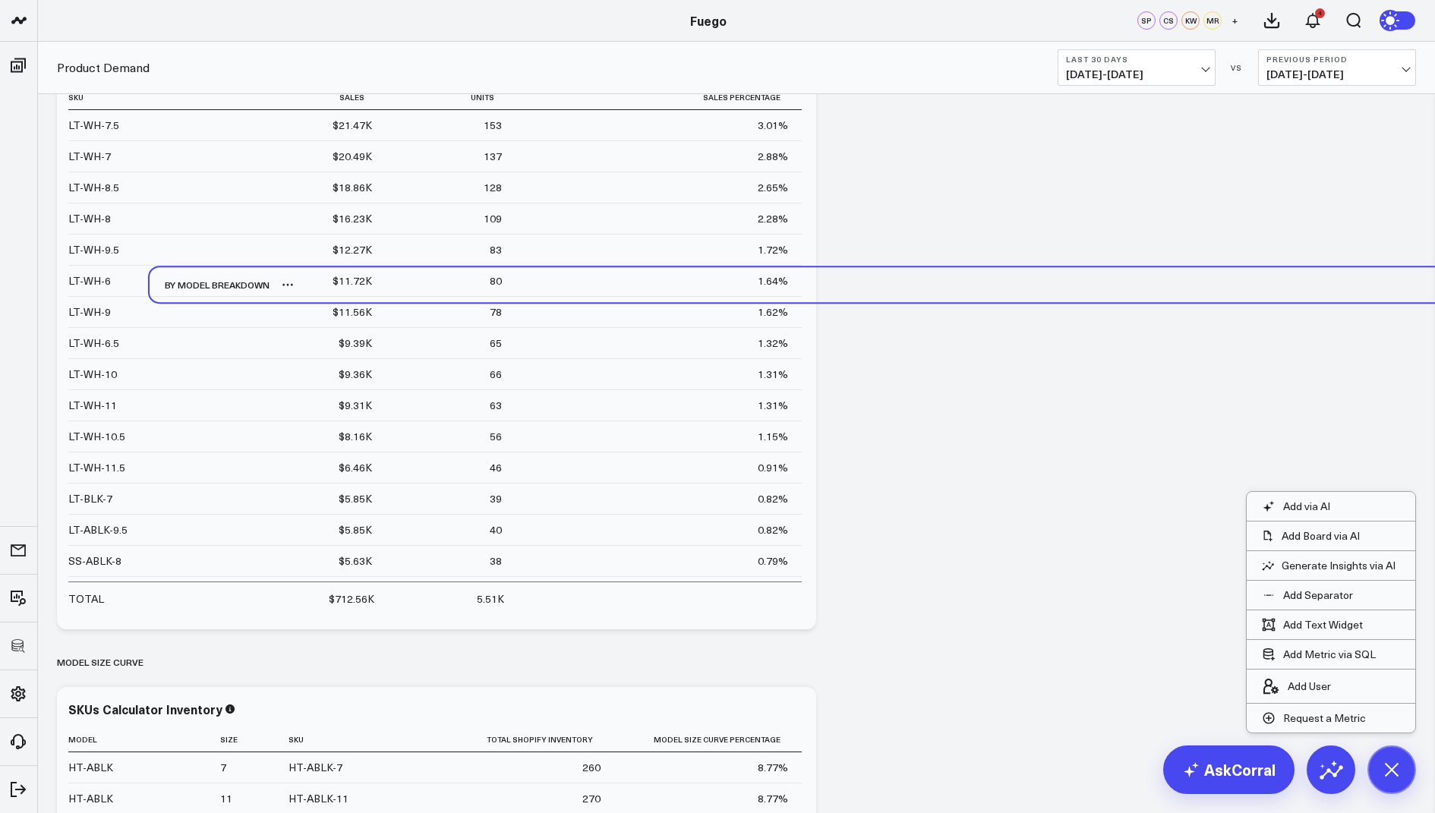
drag, startPoint x: 91, startPoint y: 623, endPoint x: 184, endPoint y: 289, distance: 346.7
click at [184, 289] on div "By Model Breakdown" at bounding box center [210, 284] width 120 height 35
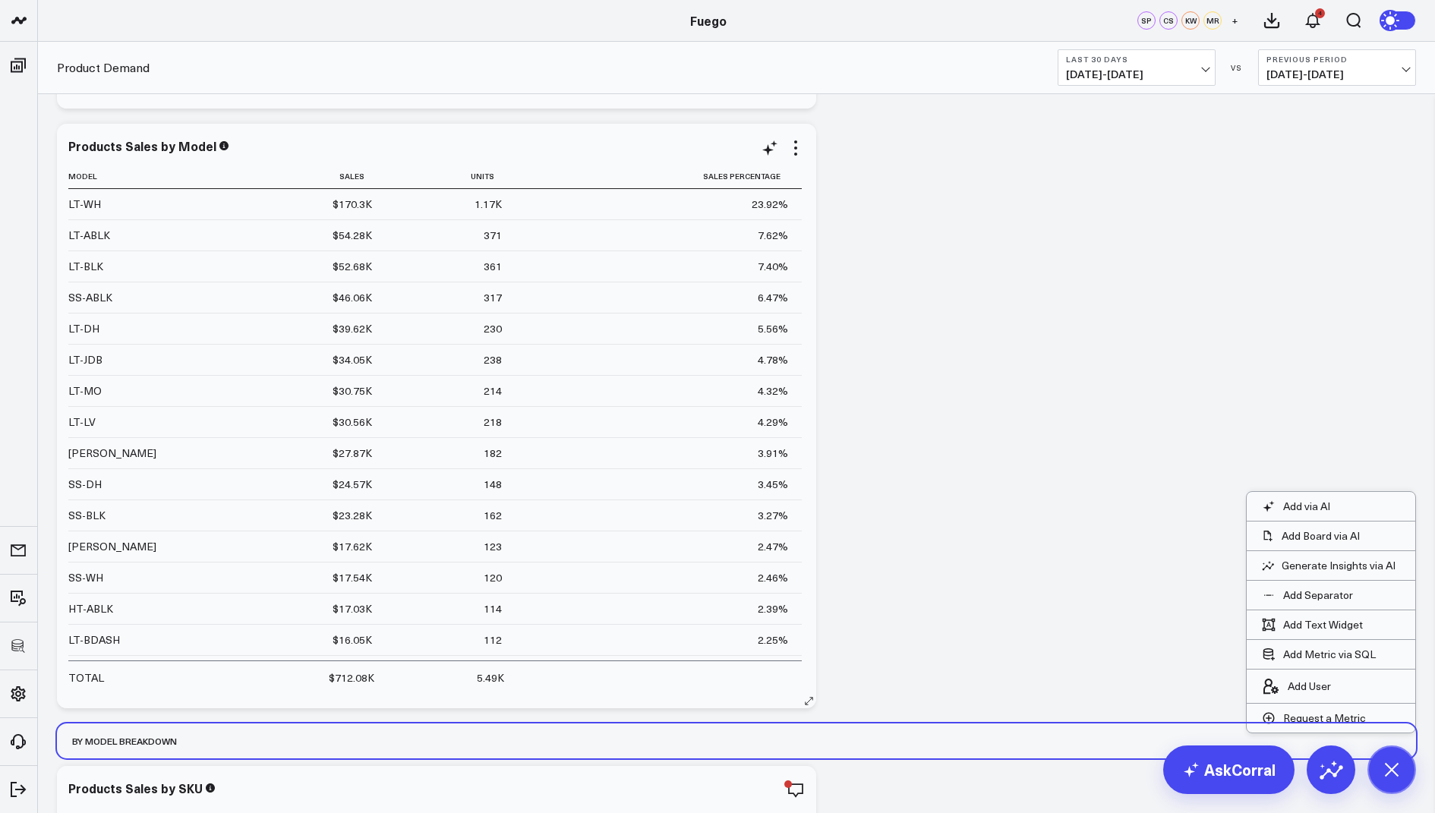
scroll to position [2428, 0]
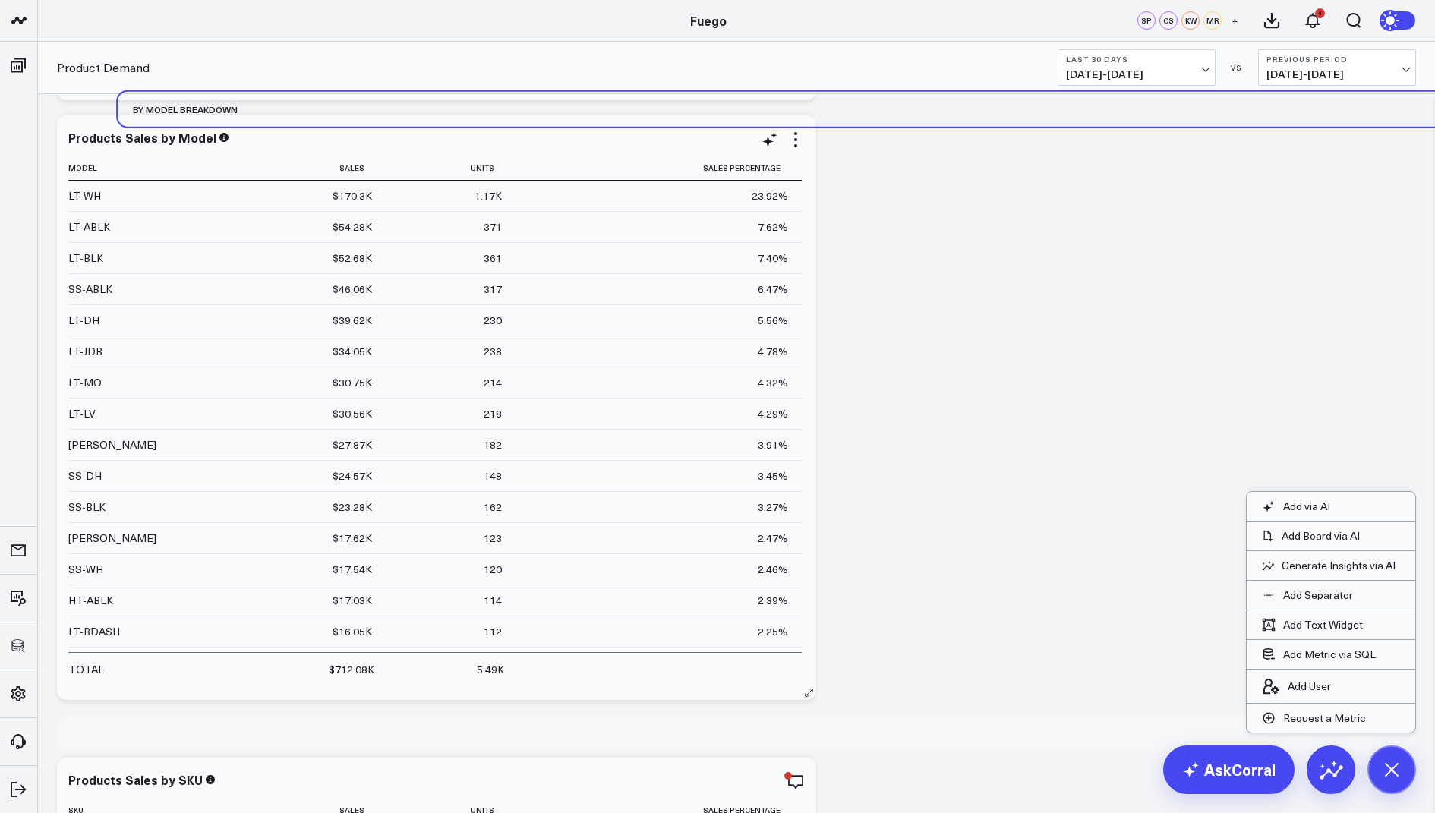
drag, startPoint x: 126, startPoint y: 746, endPoint x: 171, endPoint y: 284, distance: 464.6
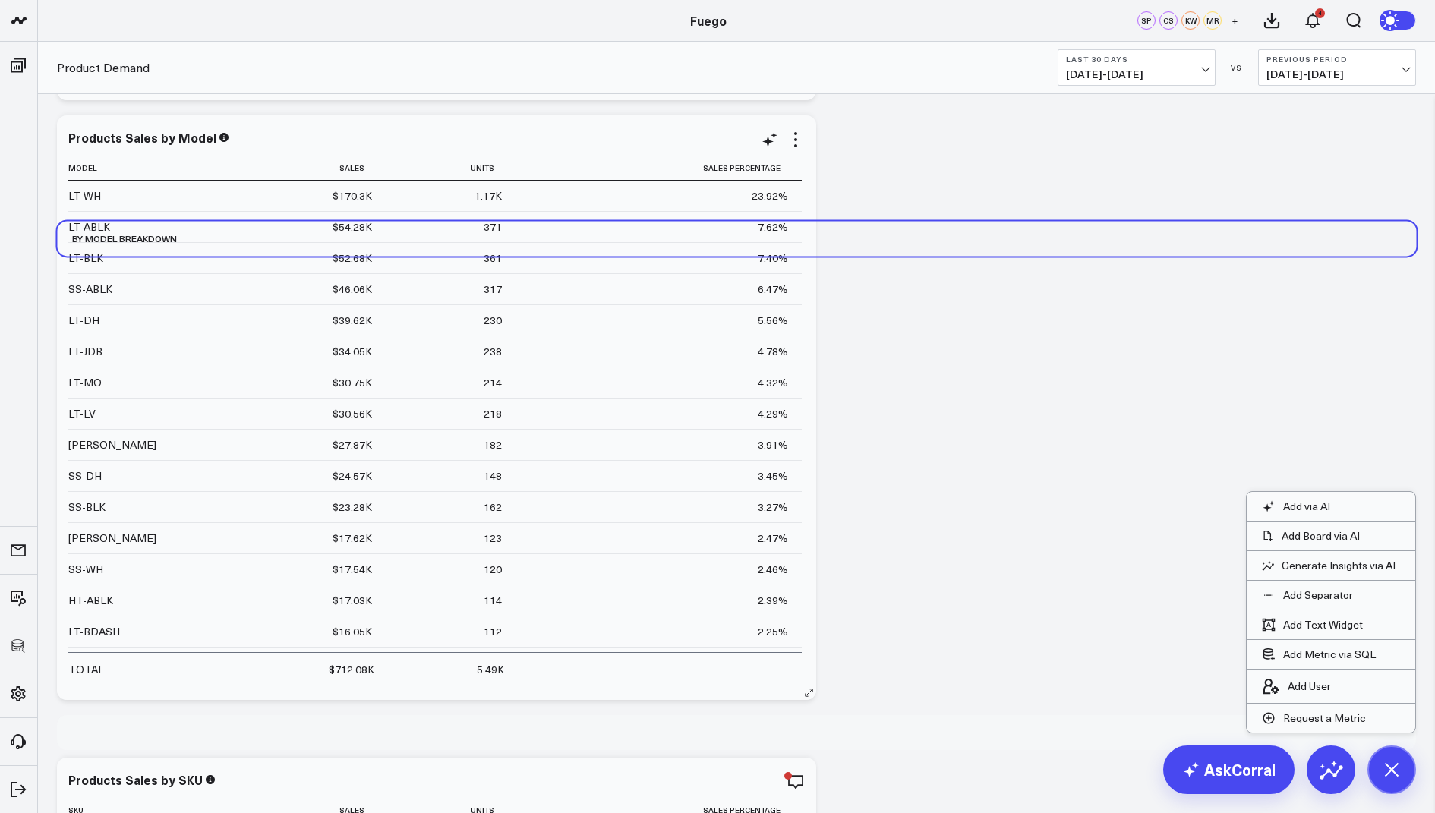
scroll to position [2434, 0]
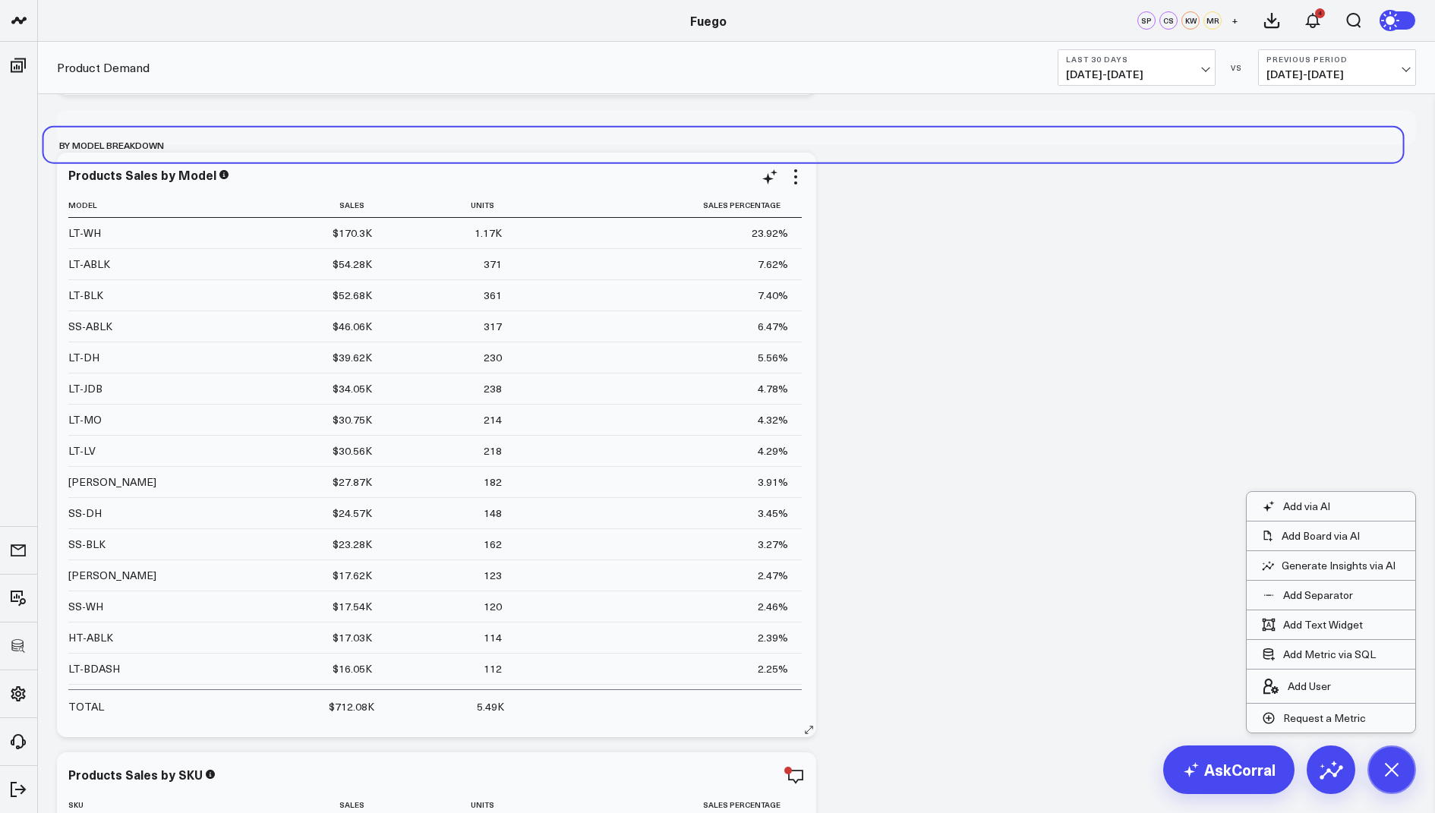
drag, startPoint x: 113, startPoint y: 743, endPoint x: 106, endPoint y: 267, distance: 475.4
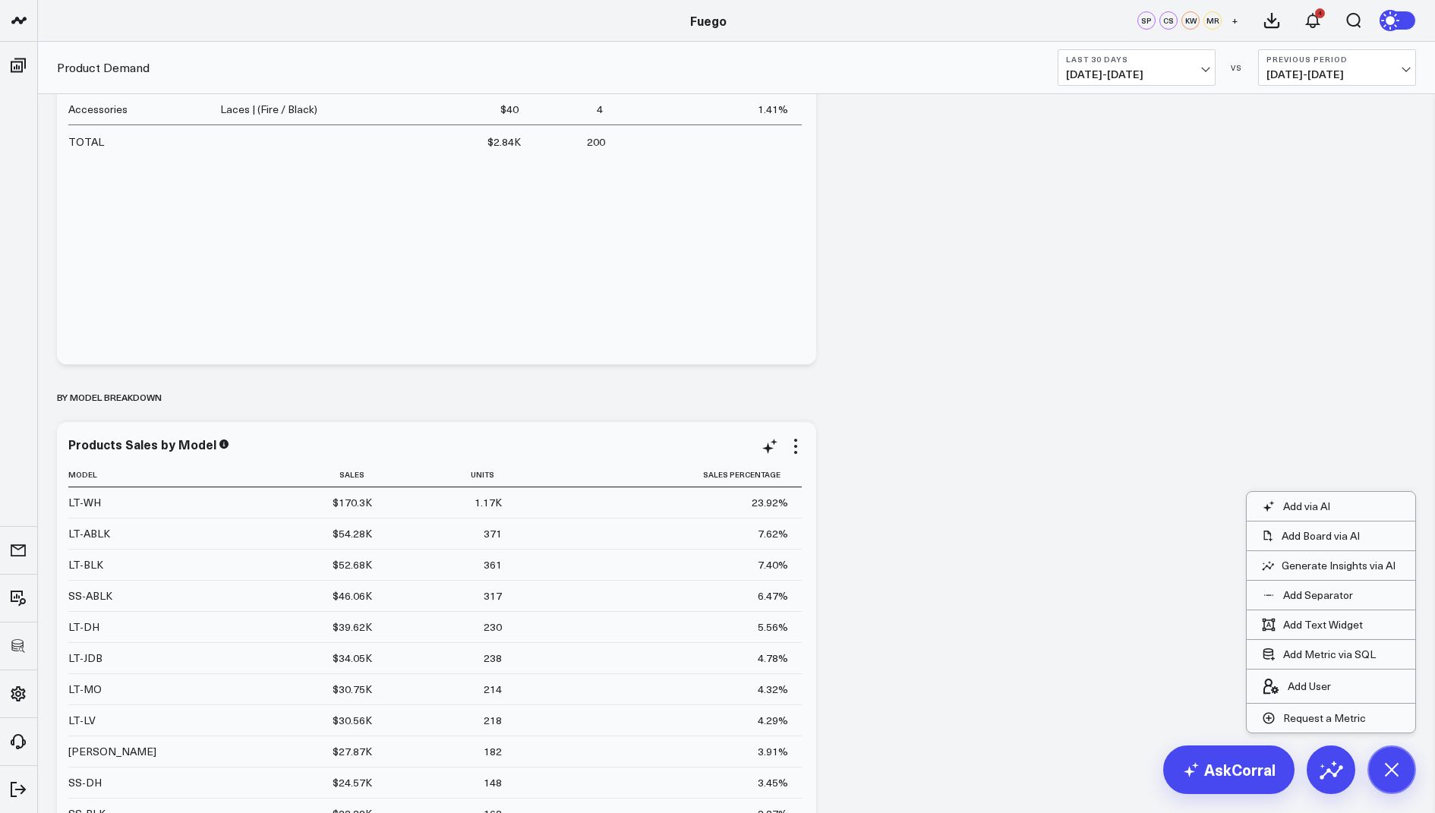
scroll to position [1870, 0]
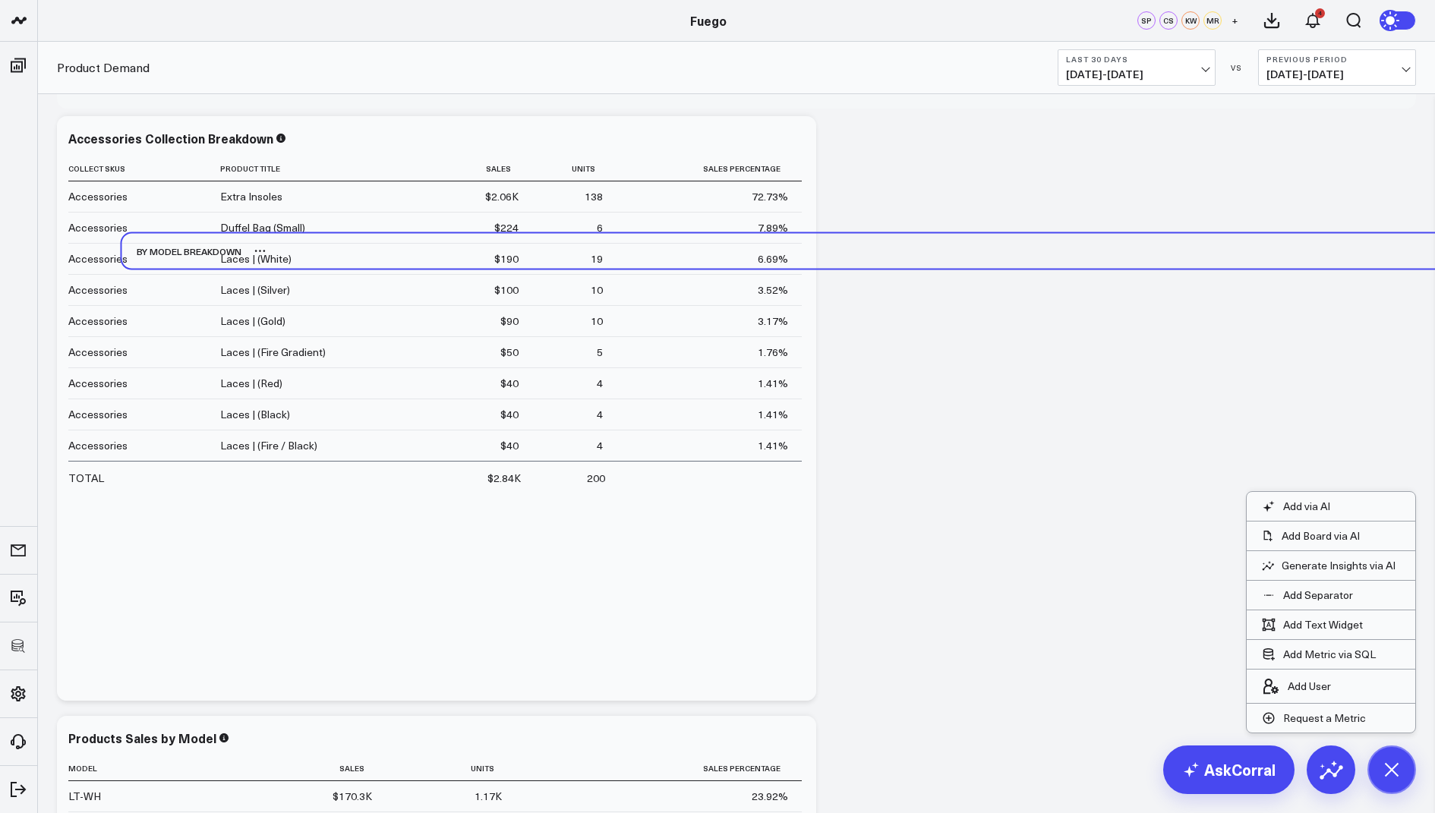
drag, startPoint x: 111, startPoint y: 702, endPoint x: 175, endPoint y: 261, distance: 445.0
click at [175, 261] on div "By Model Breakdown" at bounding box center [181, 251] width 120 height 35
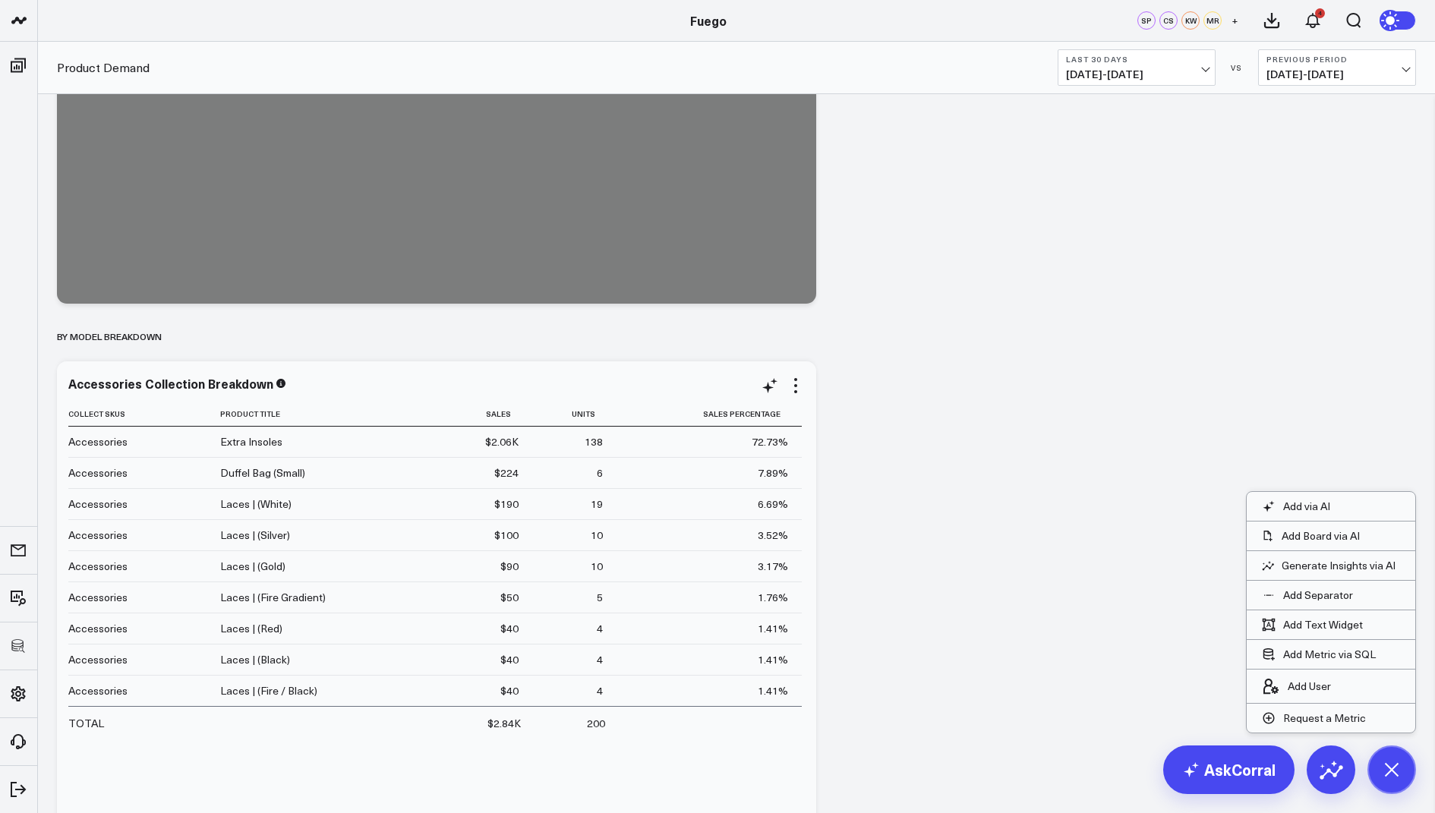
scroll to position [1430, 0]
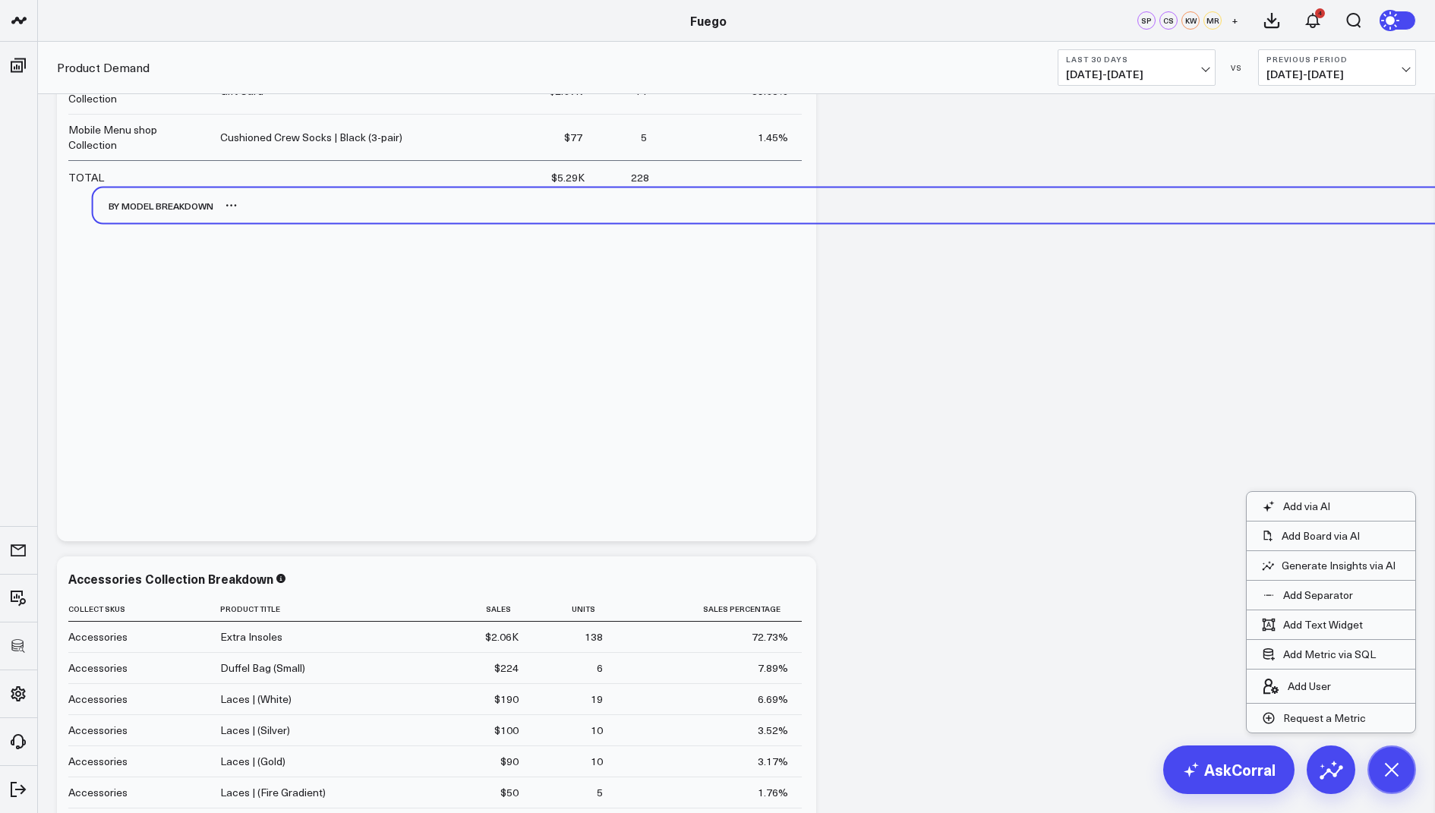
drag, startPoint x: 89, startPoint y: 538, endPoint x: 125, endPoint y: 212, distance: 328.5
click at [125, 212] on div "By Model Breakdown" at bounding box center [153, 205] width 120 height 35
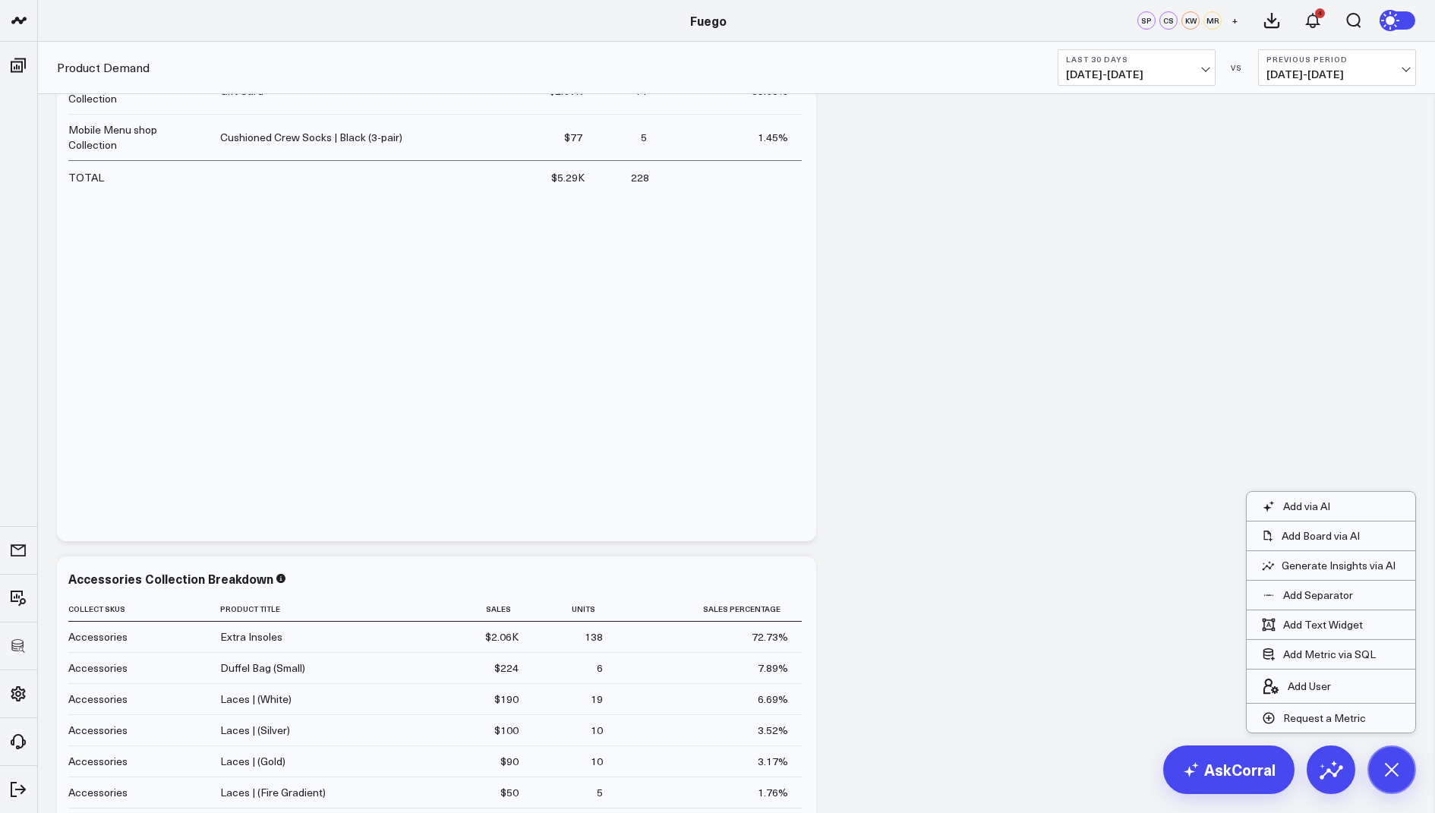
scroll to position [1017, 0]
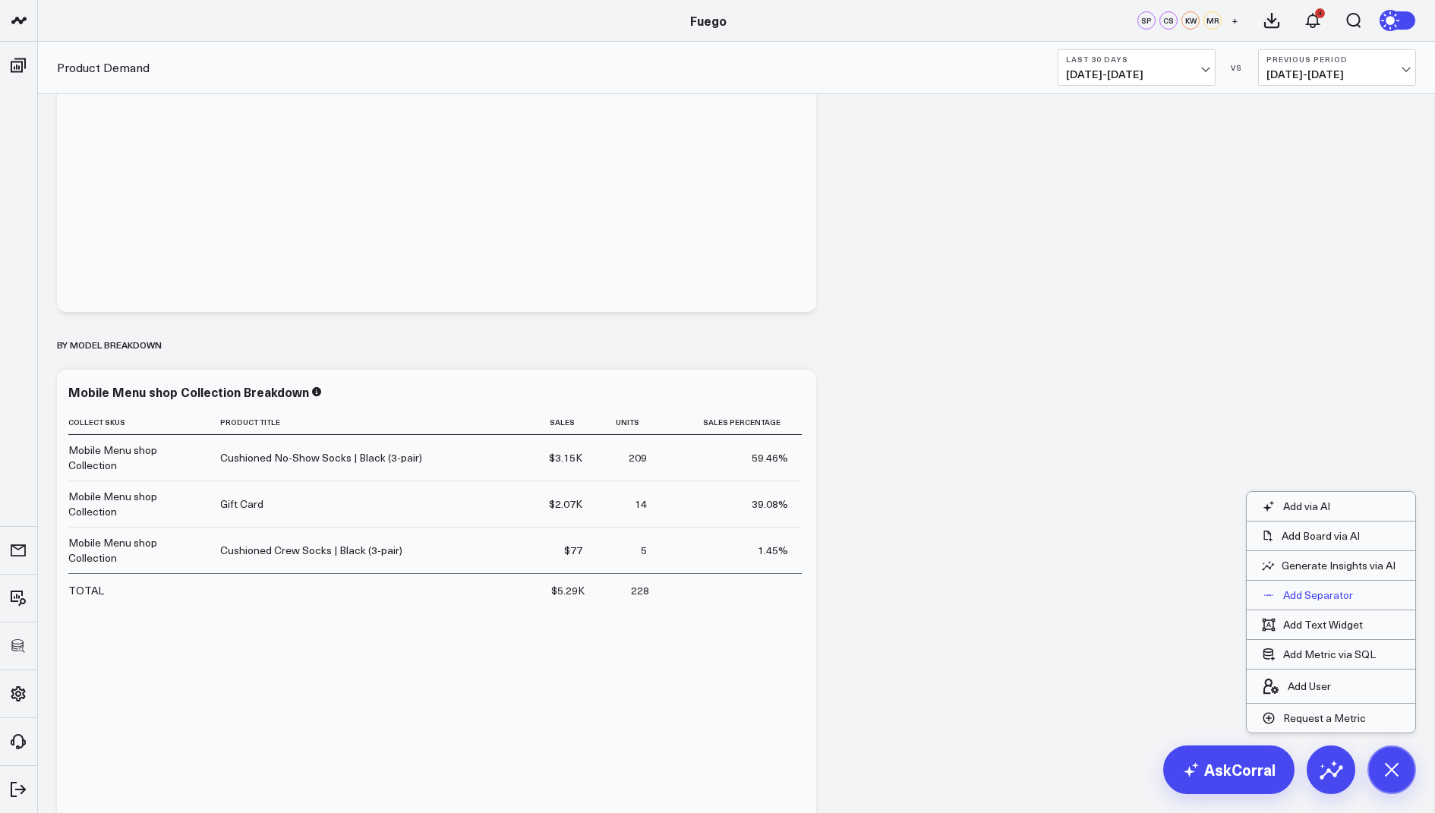
click at [1322, 595] on p "Add Separator" at bounding box center [1318, 595] width 70 height 14
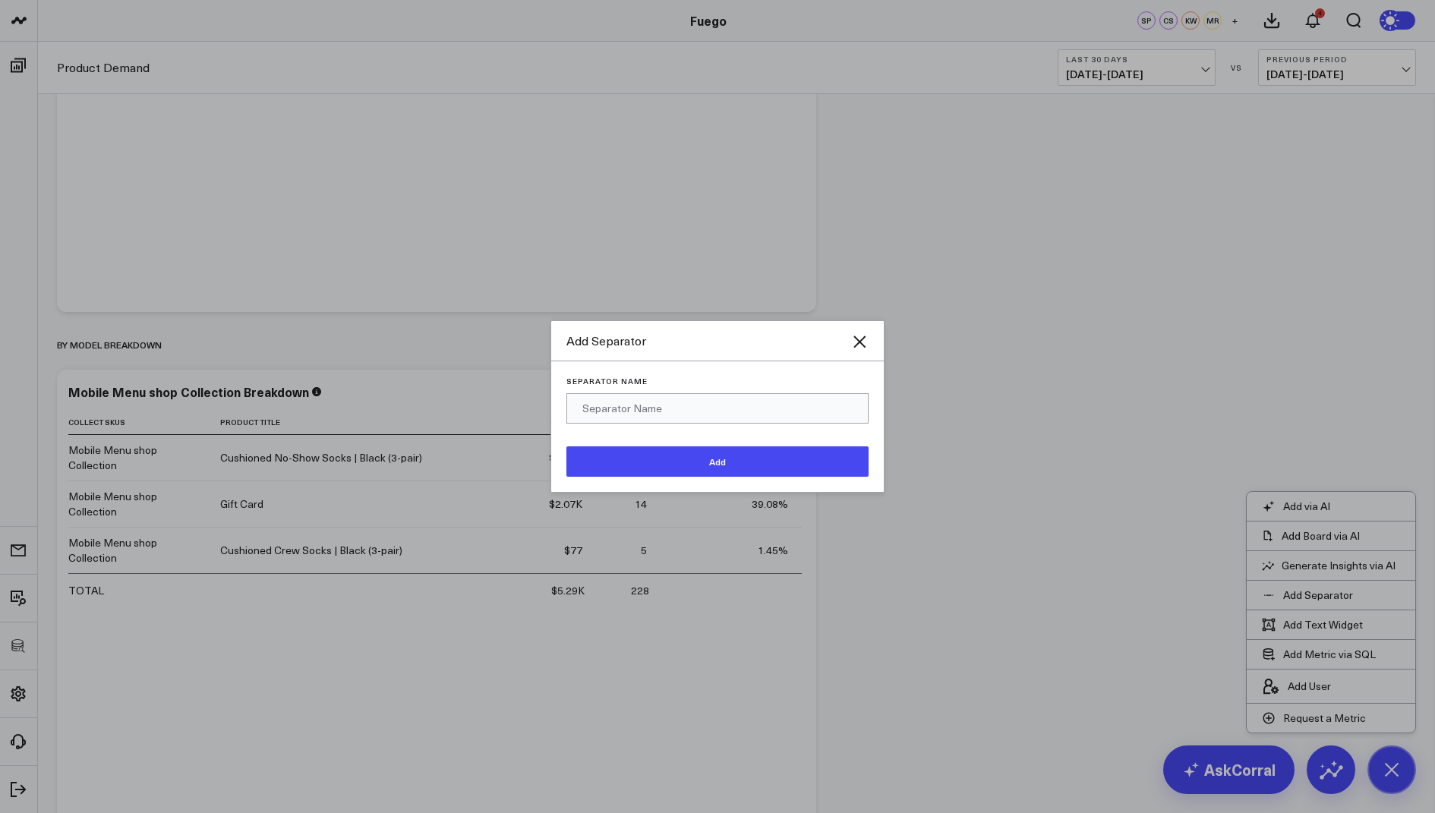
click at [607, 401] on input "Separator Name" at bounding box center [717, 408] width 302 height 30
type input "b"
click at [859, 339] on icon "Close" at bounding box center [859, 342] width 18 height 18
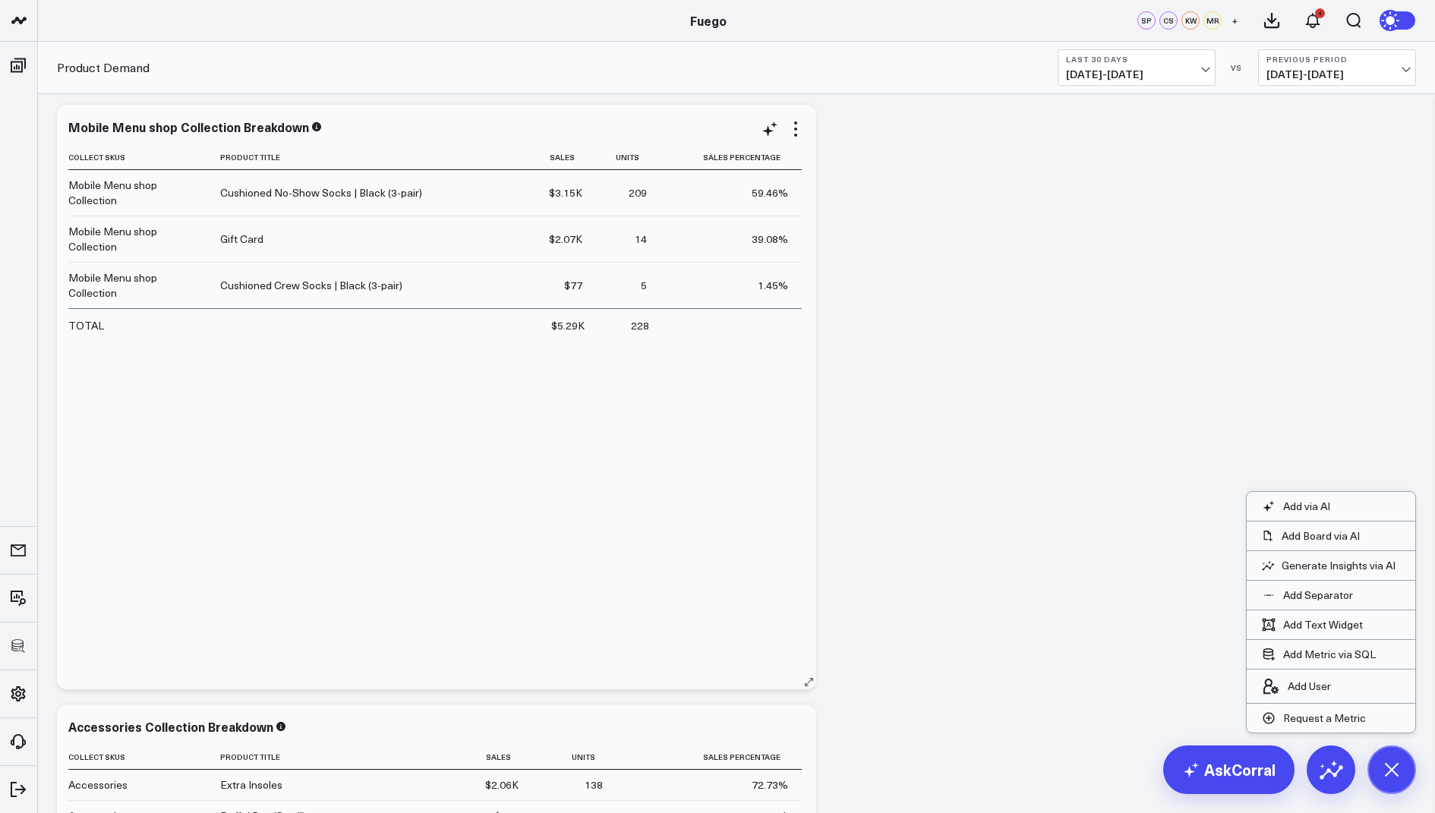
scroll to position [1108, 0]
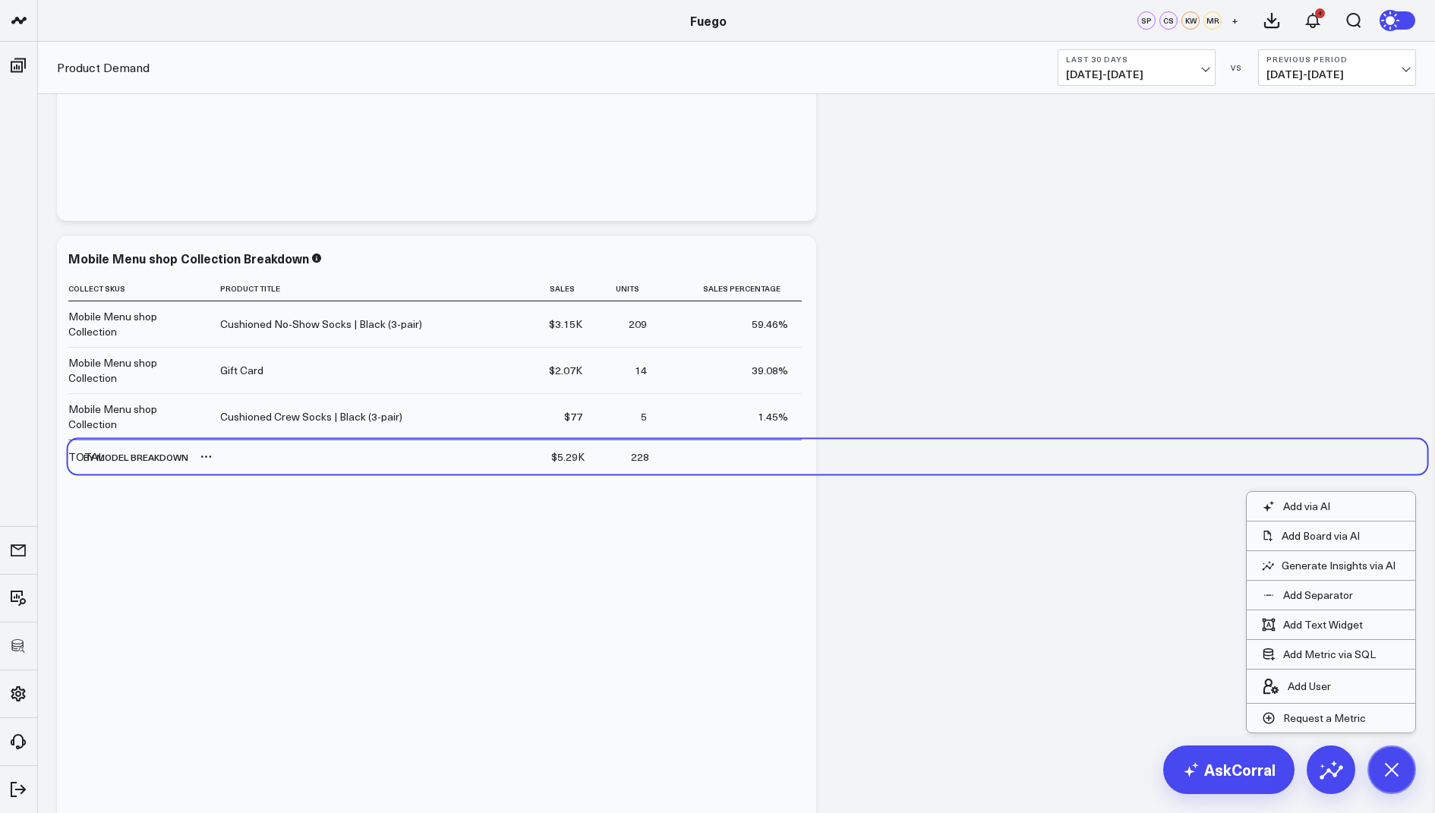
drag, startPoint x: 132, startPoint y: 260, endPoint x: 143, endPoint y: 463, distance: 203.8
click at [143, 463] on div "By Model Breakdown" at bounding box center [128, 457] width 120 height 35
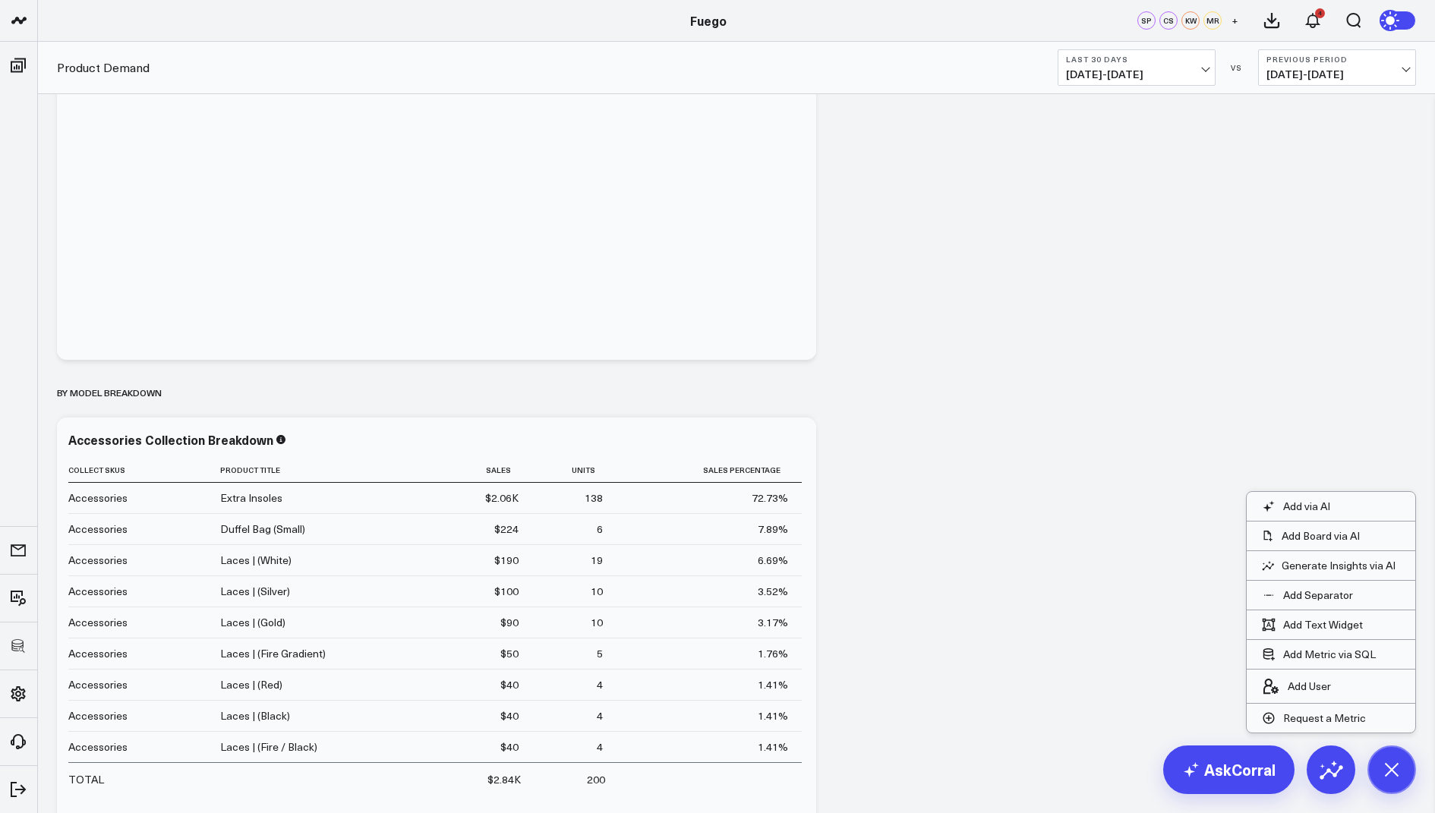
scroll to position [1636, 0]
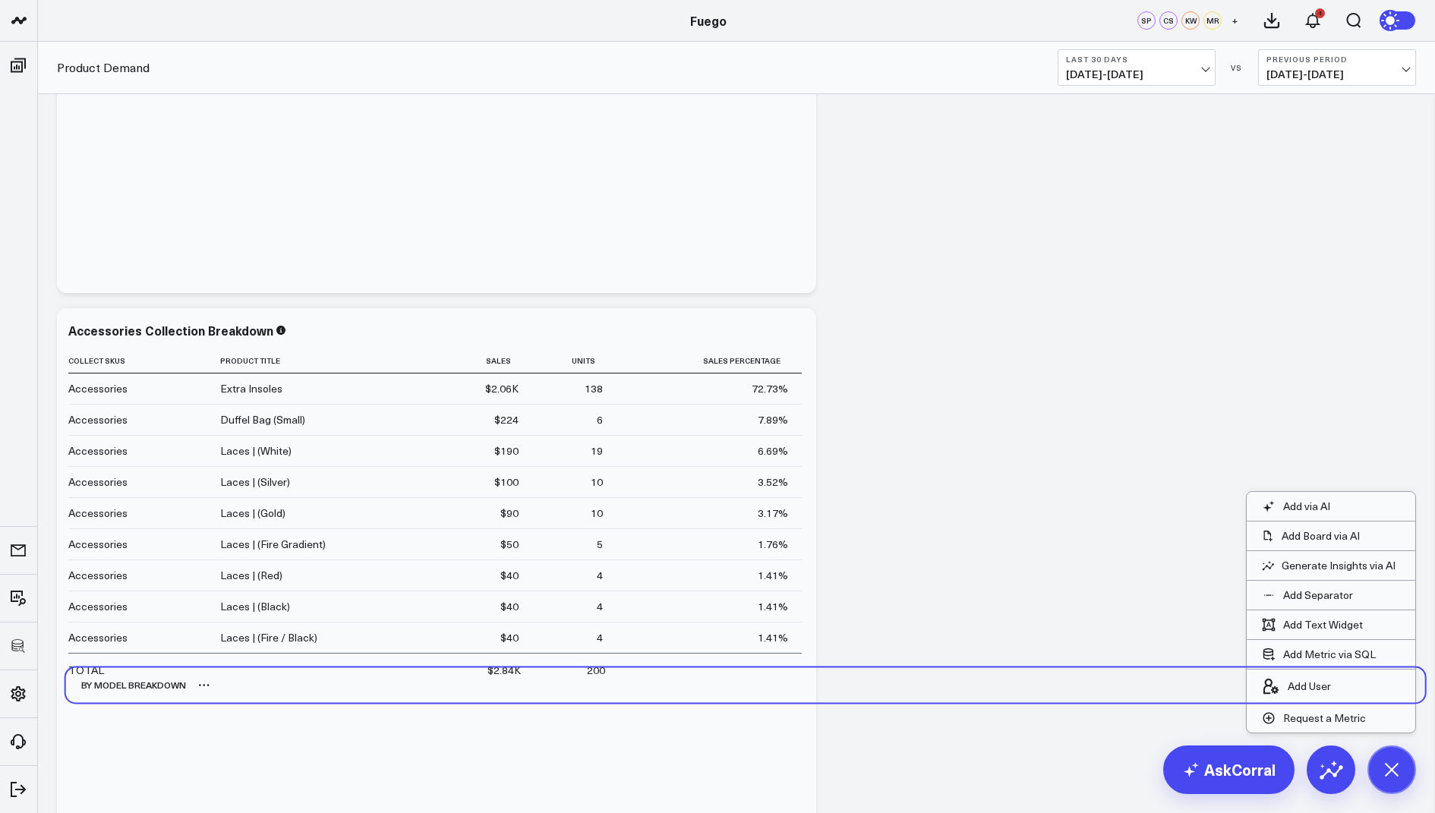
drag, startPoint x: 90, startPoint y: 330, endPoint x: 98, endPoint y: 689, distance: 359.3
click at [98, 689] on div "By Model Breakdown" at bounding box center [126, 684] width 120 height 35
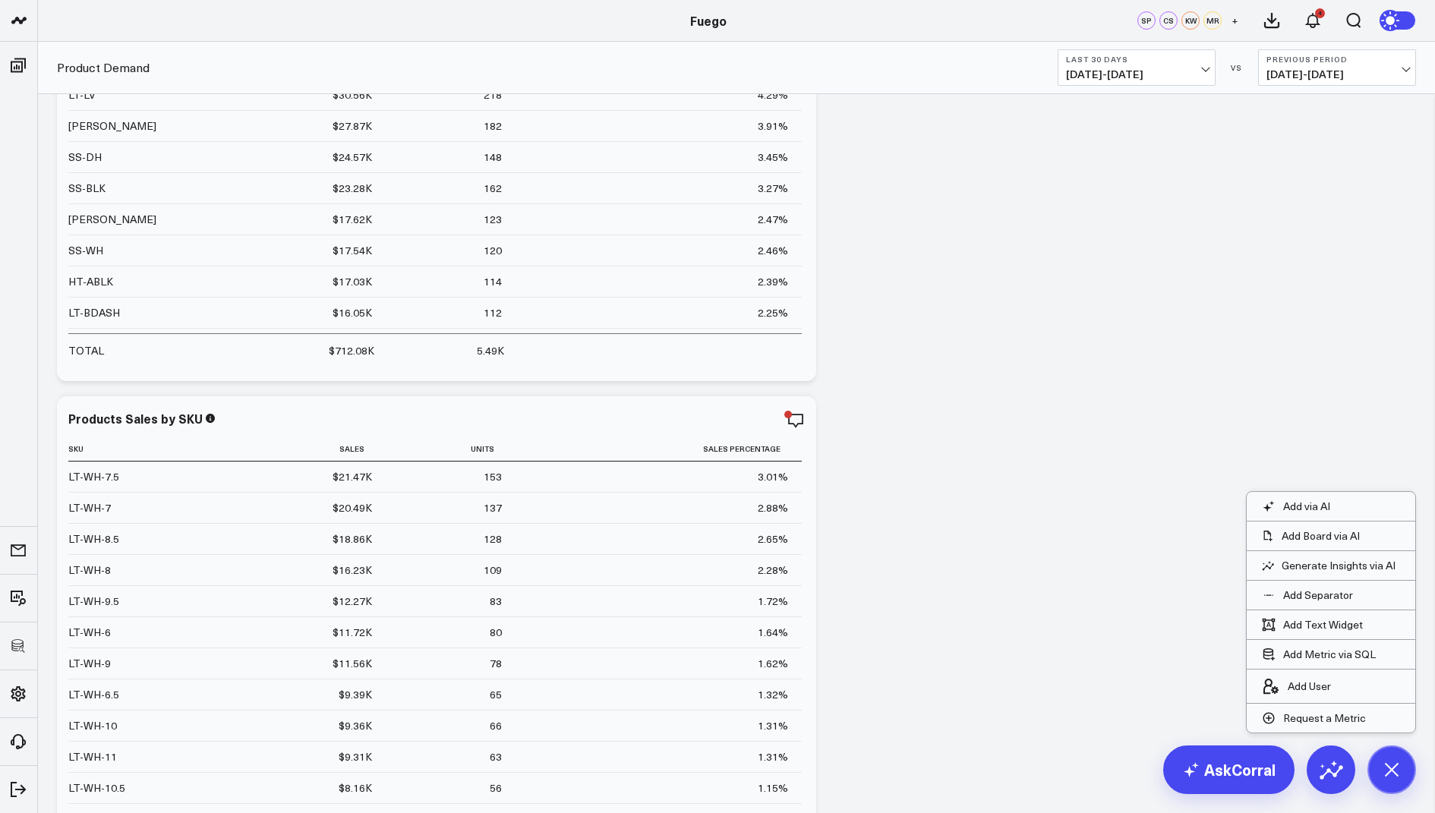
scroll to position [2786, 0]
click at [1323, 585] on button "Add Separator" at bounding box center [1307, 595] width 121 height 29
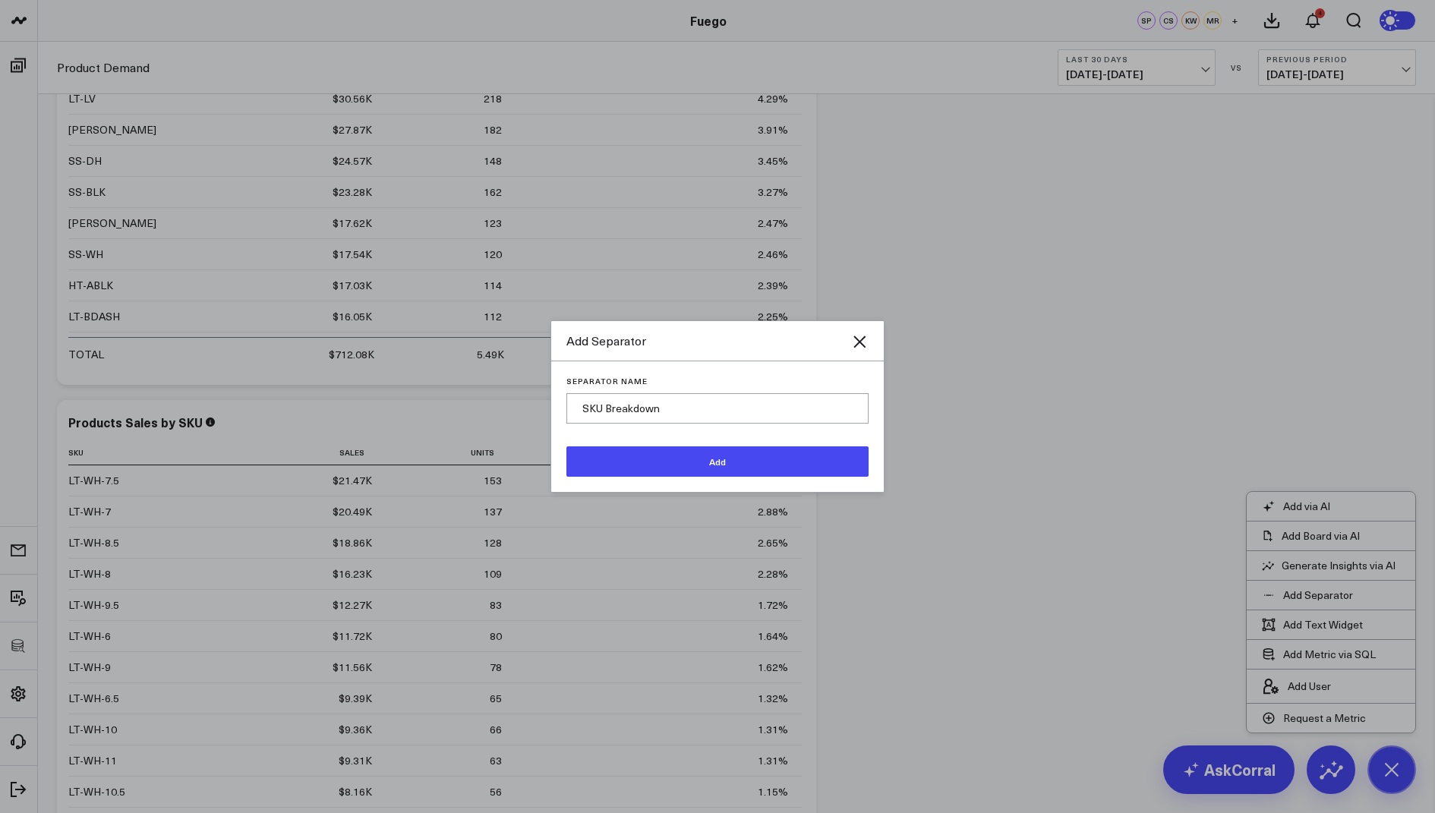
type input "SKU Breakdown"
click at [642, 462] on button "Add" at bounding box center [717, 461] width 302 height 30
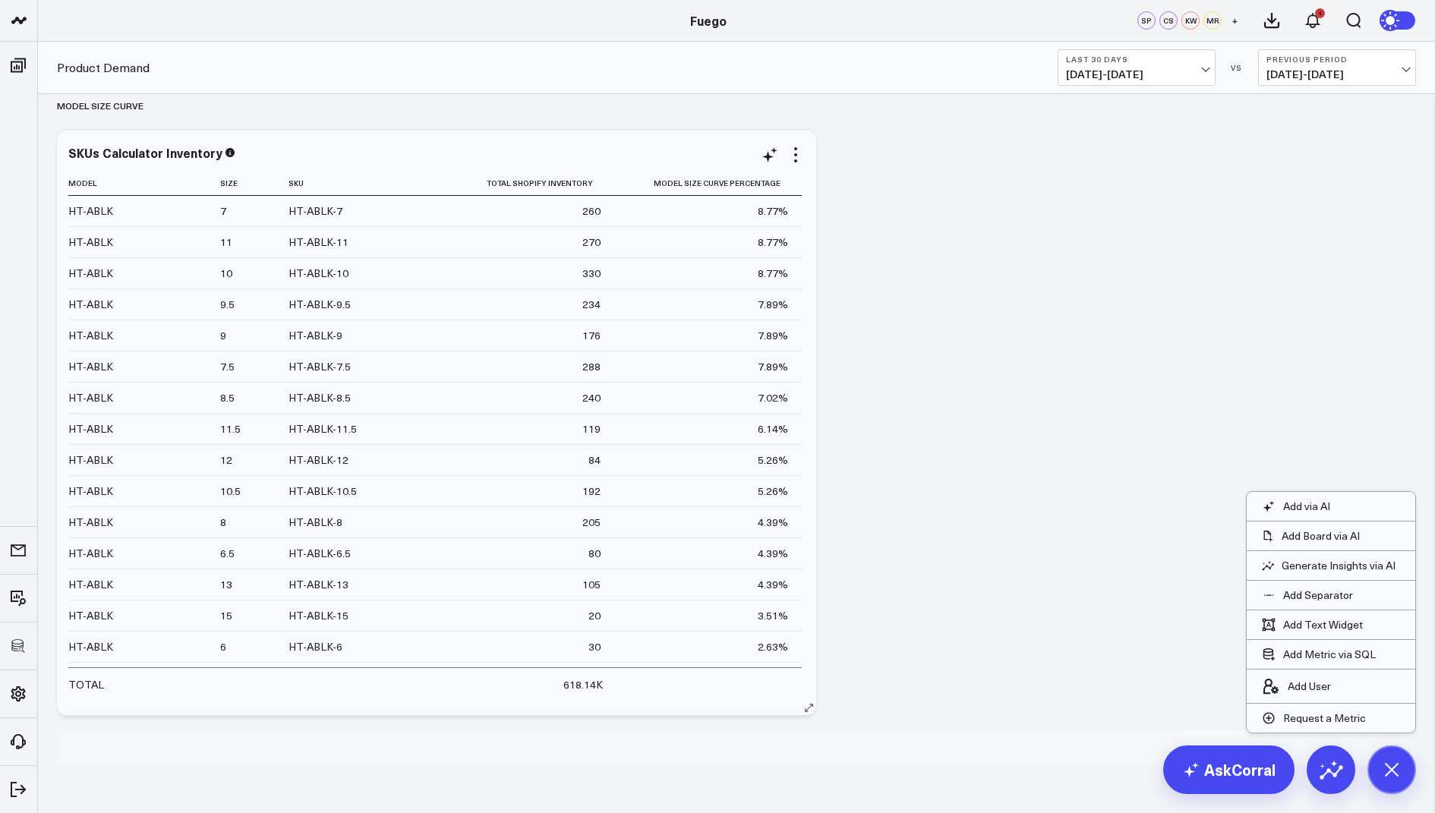
scroll to position [3709, 0]
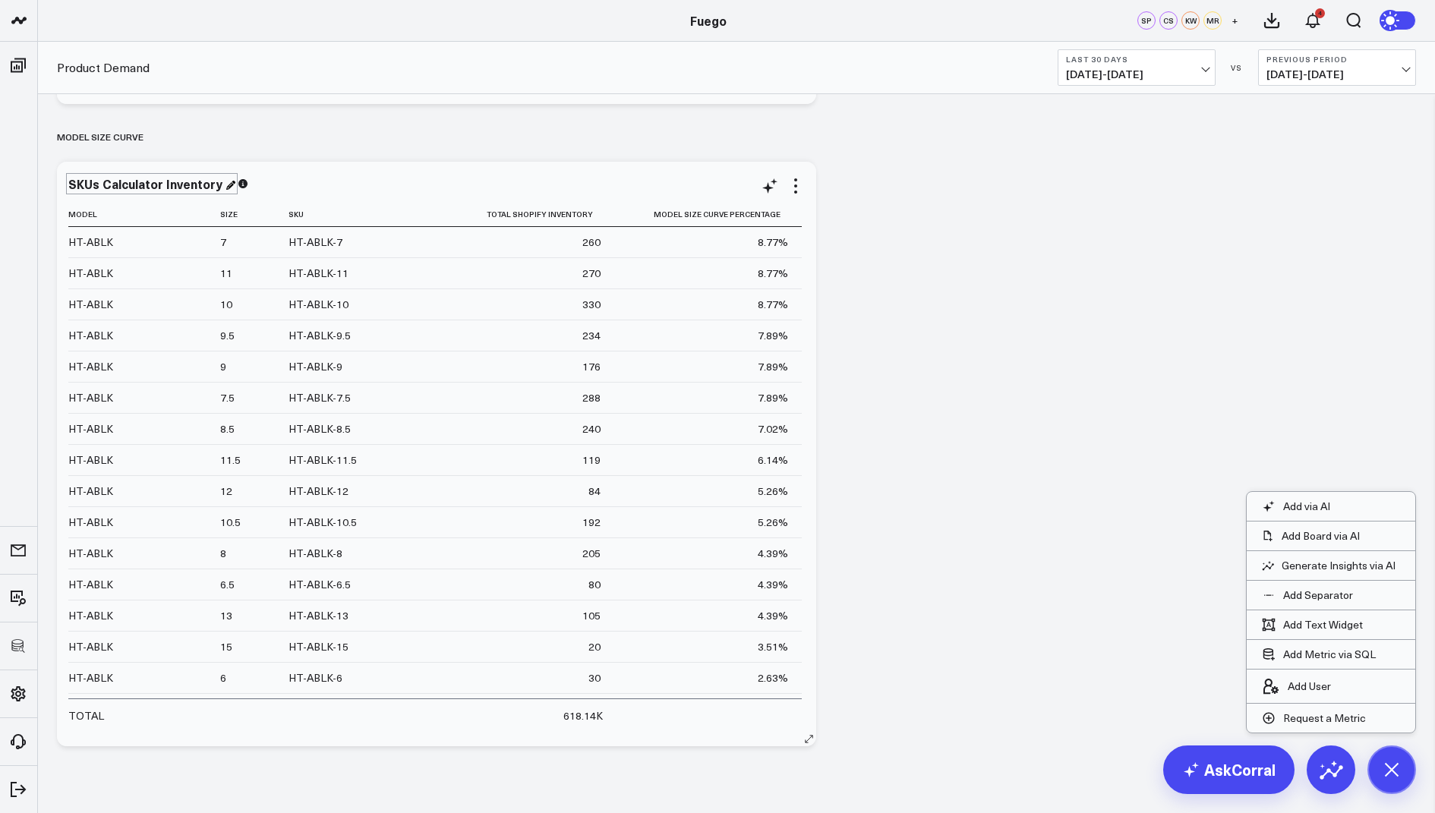
drag, startPoint x: 77, startPoint y: 749, endPoint x: 192, endPoint y: 180, distance: 581.1
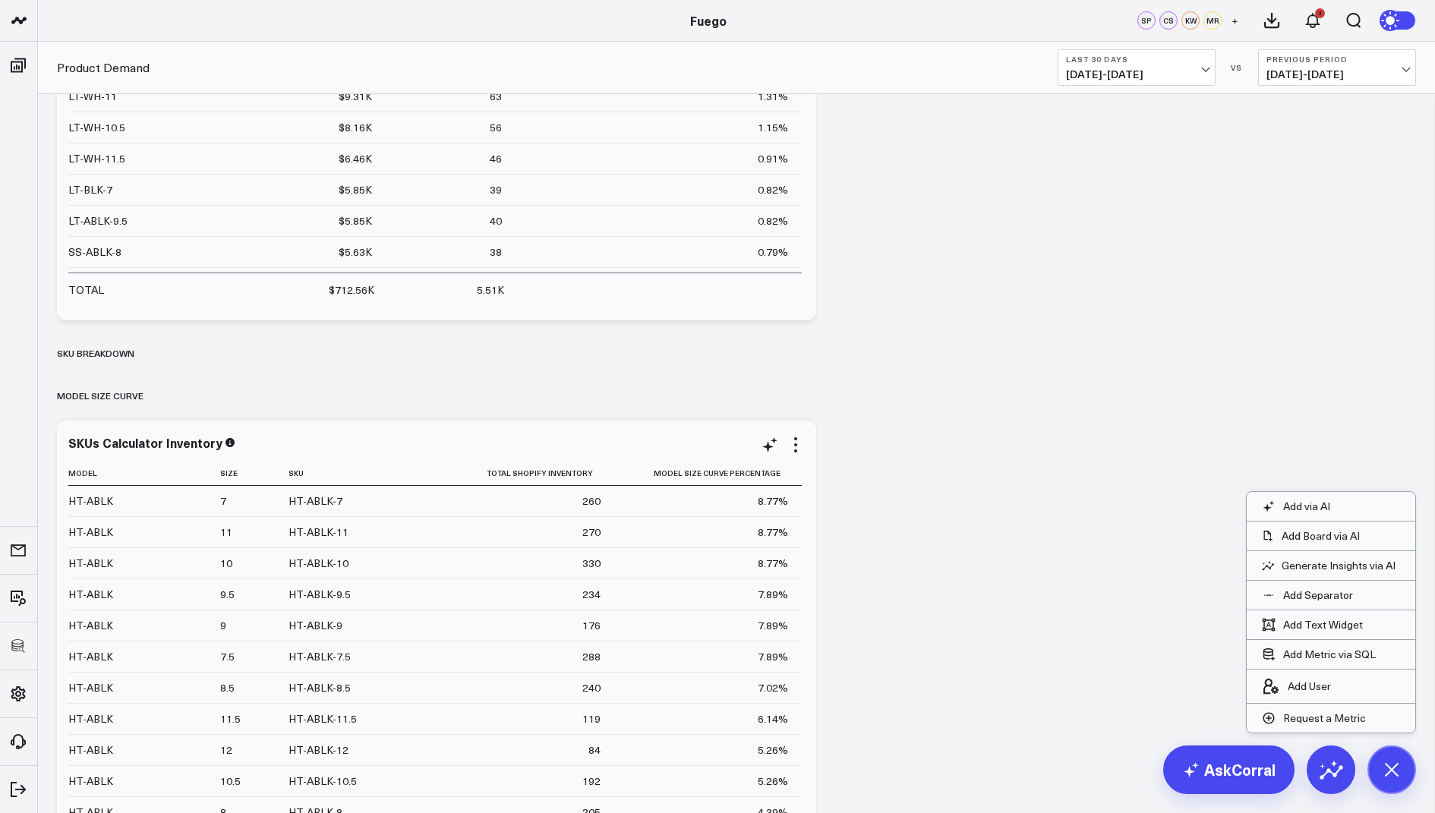
scroll to position [3300, 0]
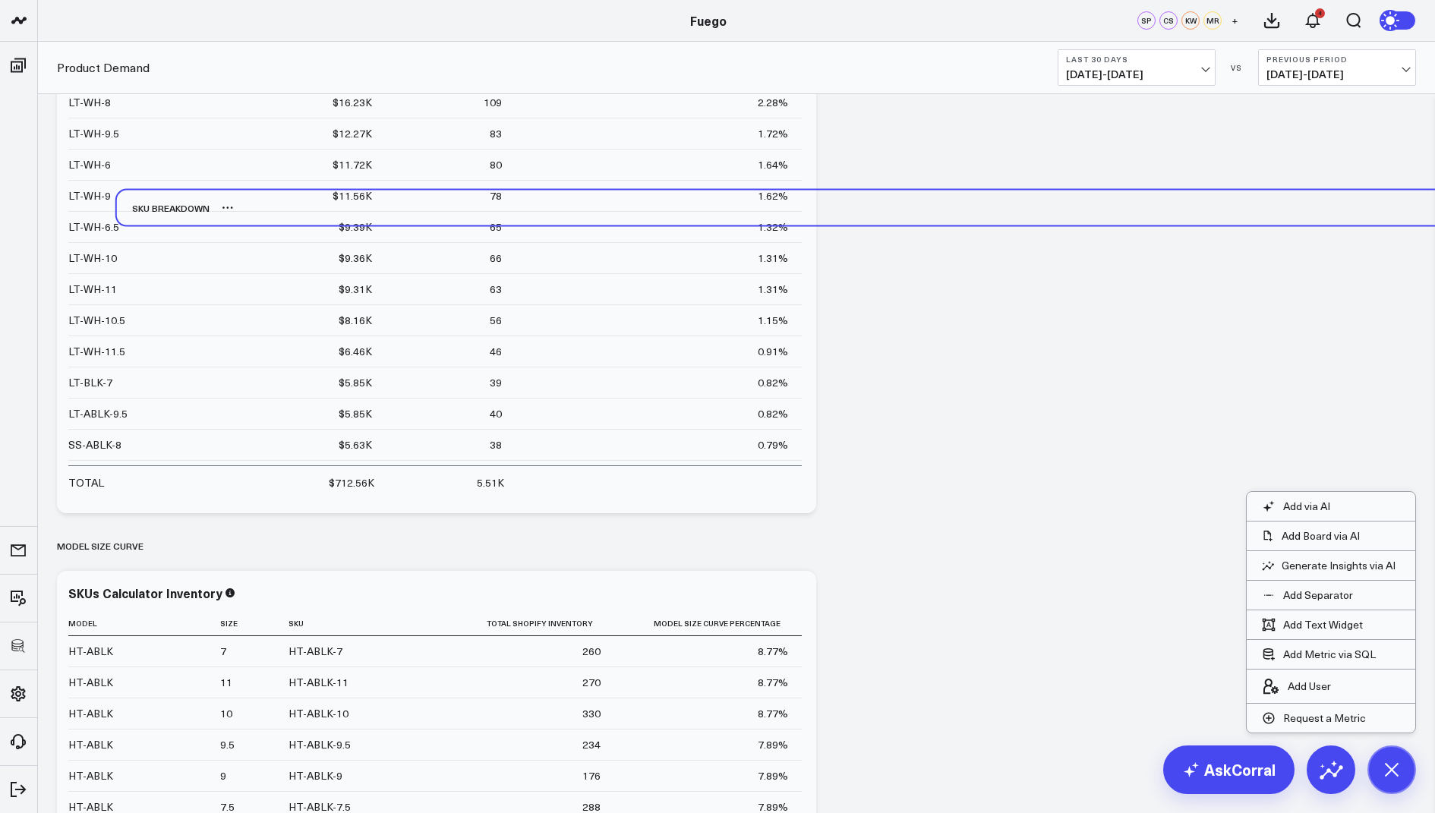
drag, startPoint x: 74, startPoint y: 510, endPoint x: 134, endPoint y: 215, distance: 301.4
click at [134, 215] on div "SKU Breakdown" at bounding box center [163, 208] width 93 height 35
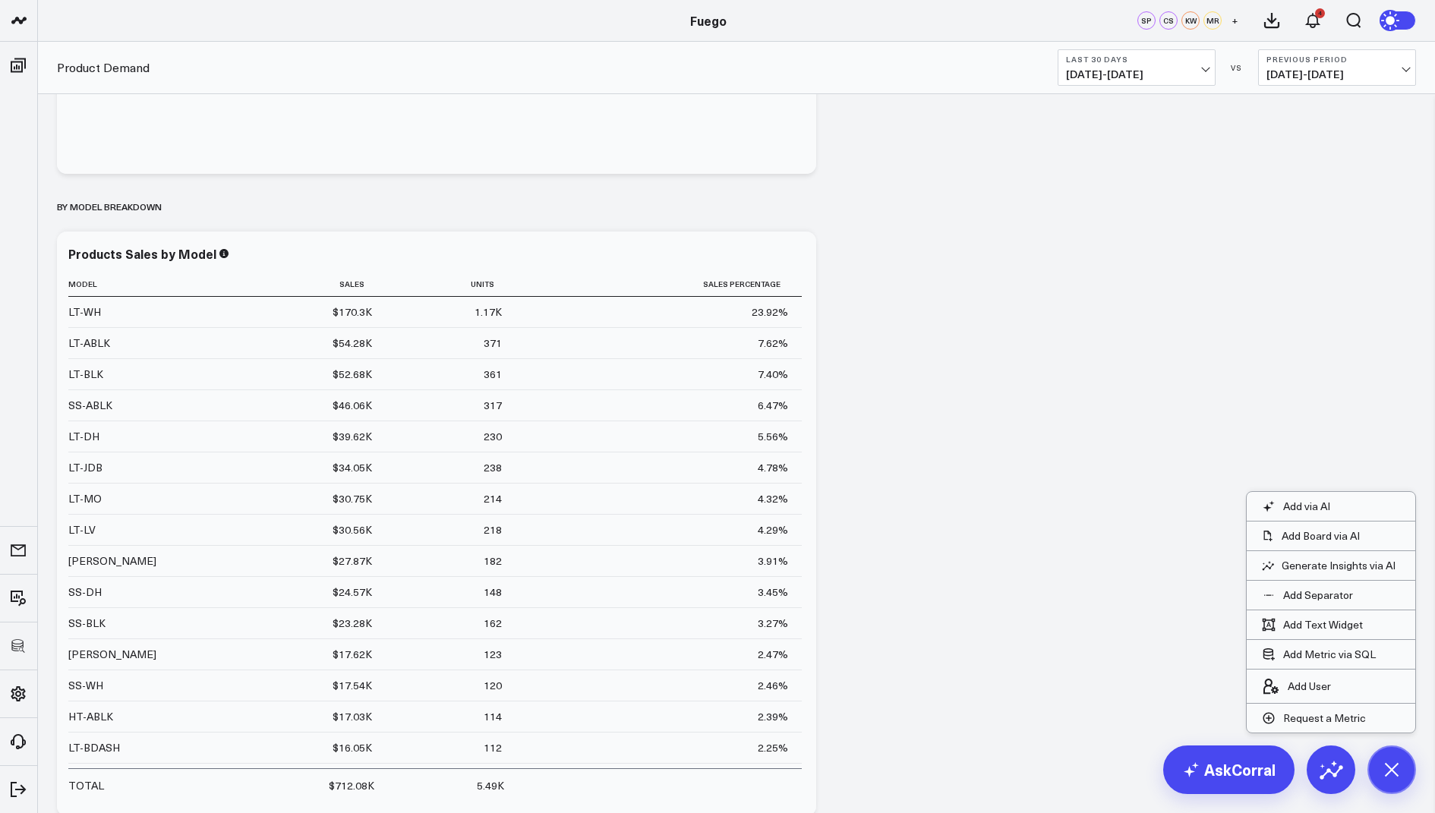
scroll to position [2266, 0]
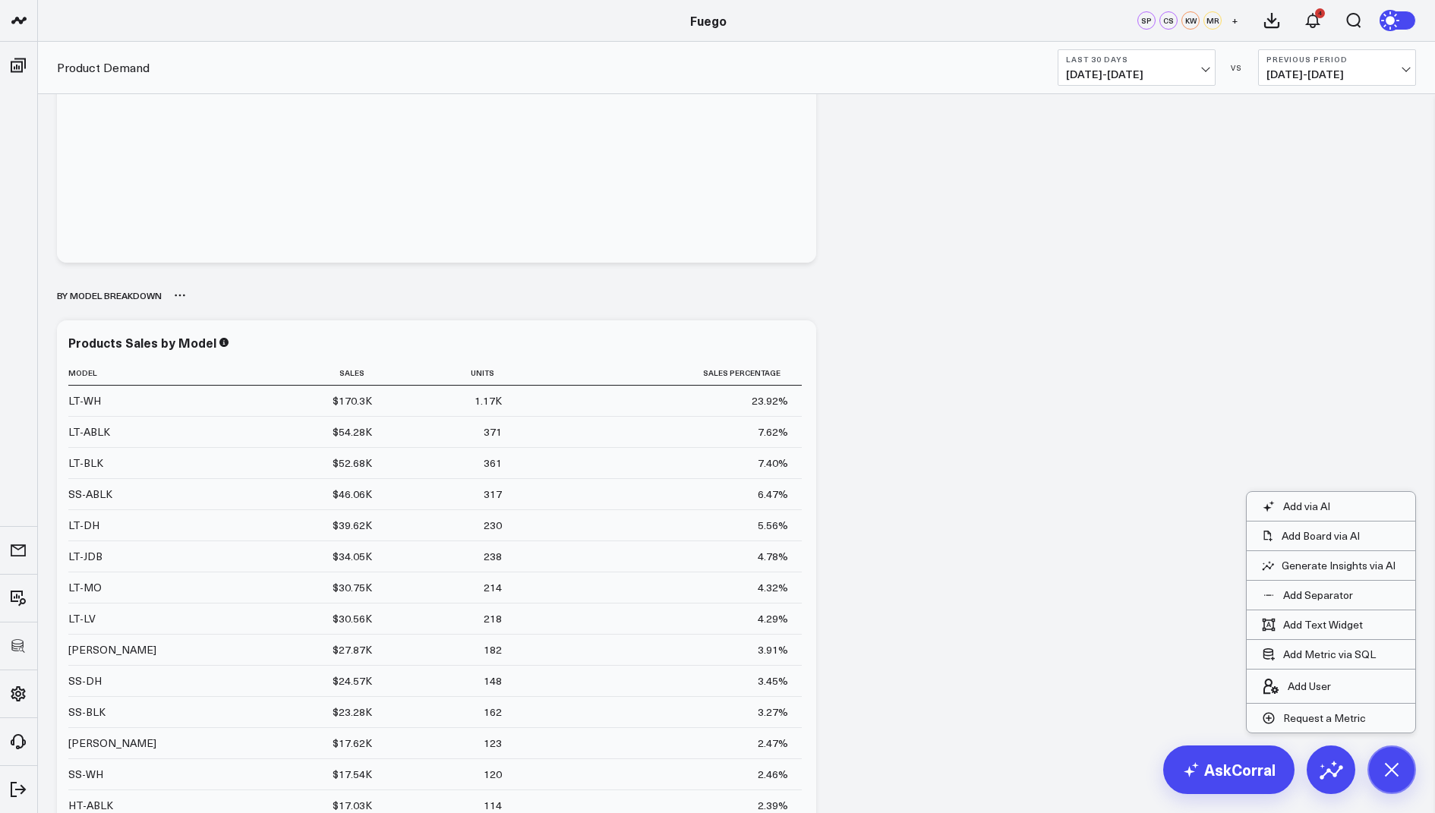
click at [81, 305] on div "By Model Breakdown" at bounding box center [109, 295] width 105 height 35
click at [186, 301] on icon at bounding box center [180, 295] width 12 height 12
click at [228, 314] on button "Rename" at bounding box center [220, 312] width 66 height 26
click at [74, 298] on div "By Model Breakdown" at bounding box center [109, 295] width 105 height 35
click at [1241, 222] on div "Percent of Sales Modify via AI Copy link to widget Ask support Remove Create li…" at bounding box center [736, 12] width 1374 height 4369
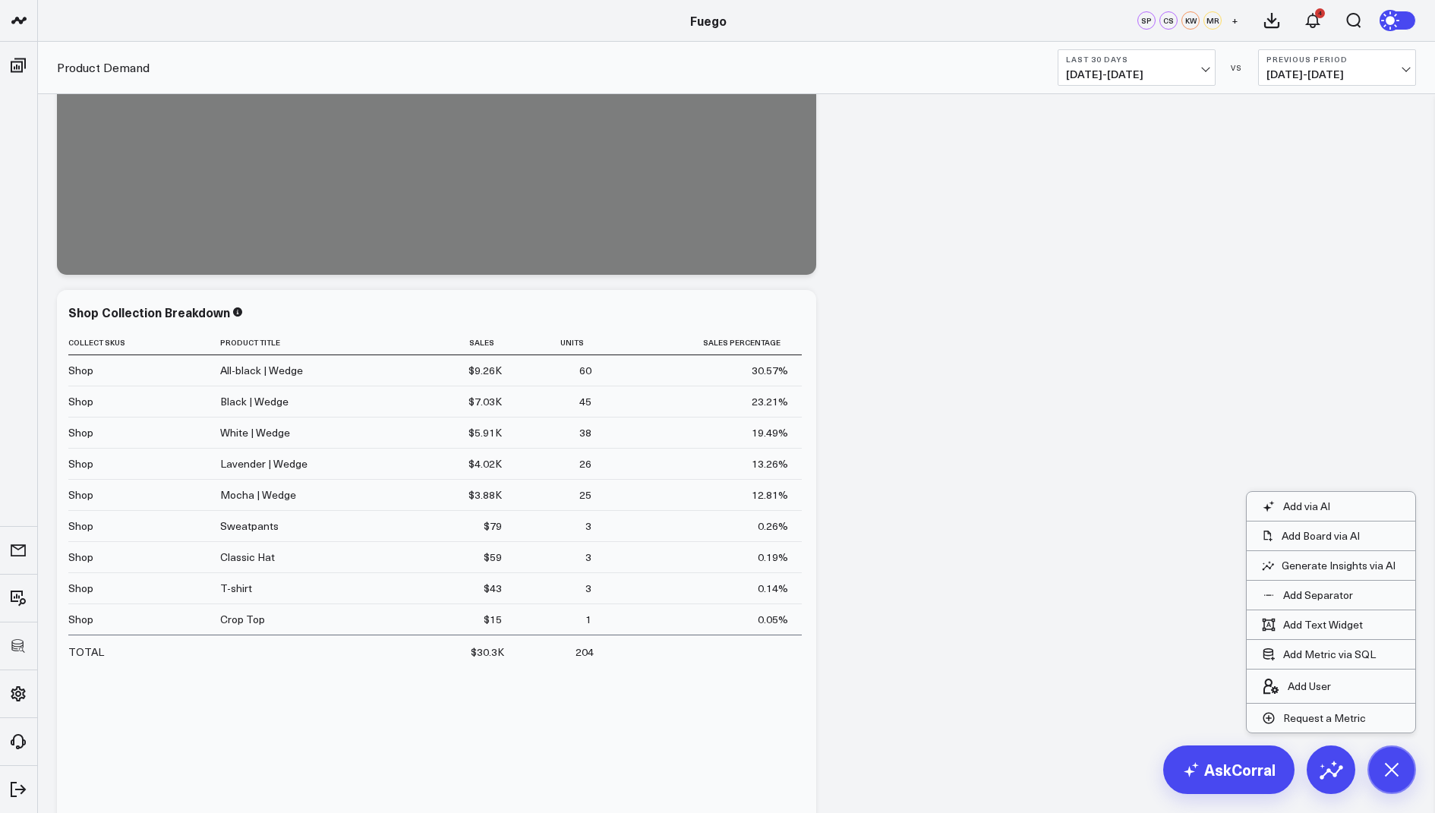
scroll to position [279, 0]
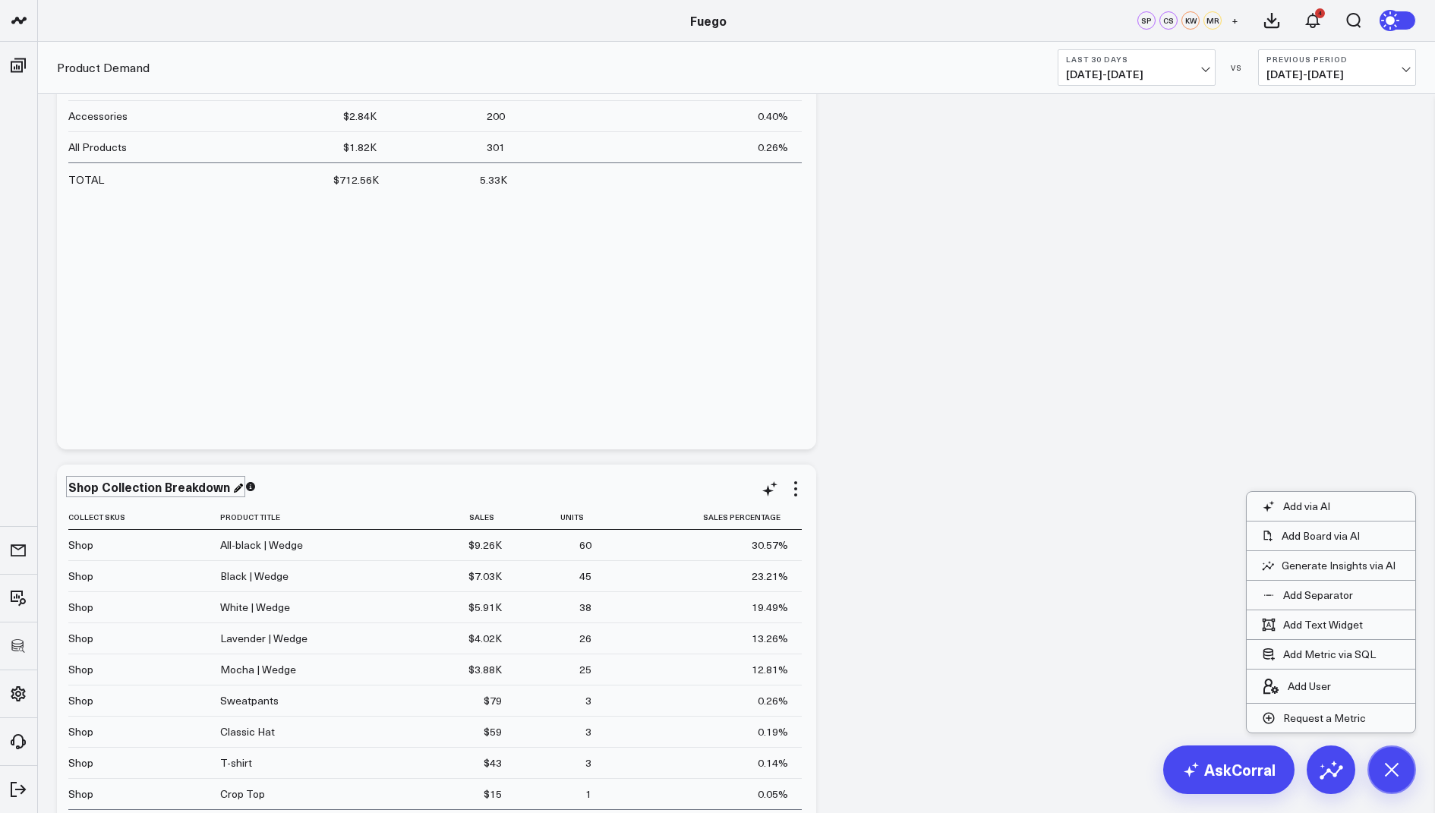
click at [72, 487] on div "Shop Collection Breakdown" at bounding box center [155, 486] width 175 height 17
click at [71, 485] on div "Shop Collection Breakdown" at bounding box center [150, 486] width 165 height 17
click at [103, 491] on div ""Shop Collection Breakdown" at bounding box center [153, 486] width 170 height 17
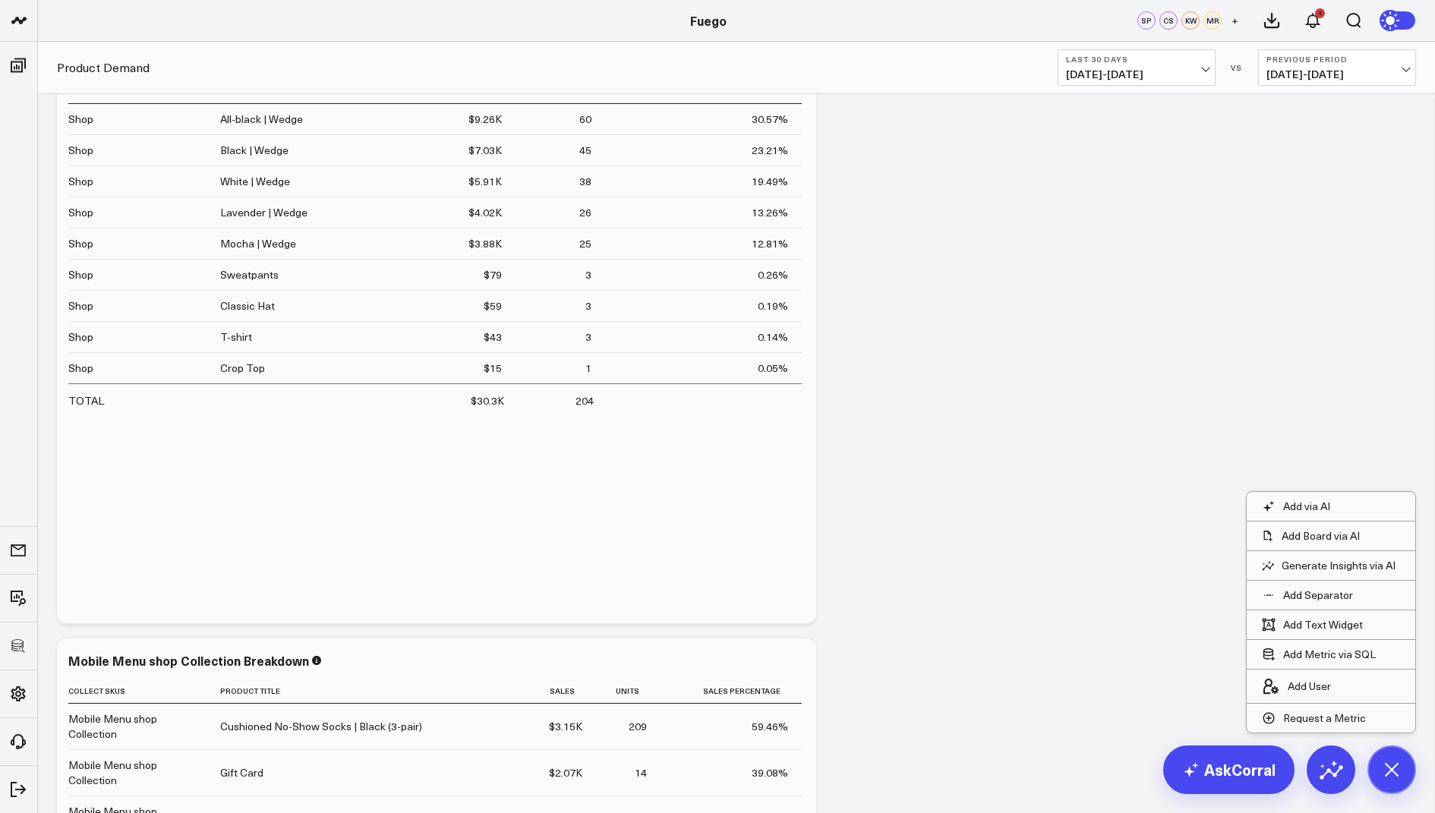
scroll to position [733, 0]
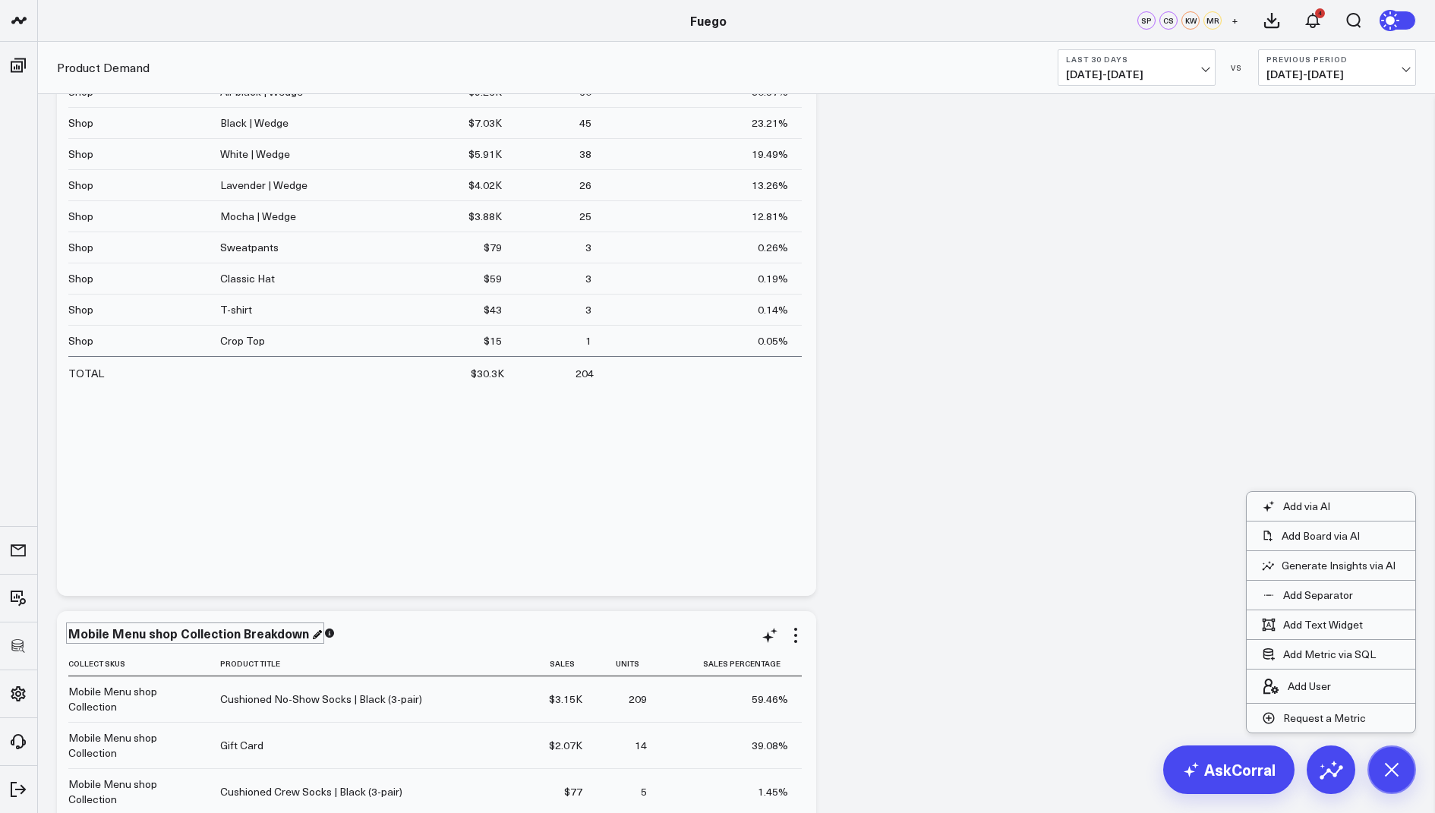
click at [77, 626] on div "Mobile Menu shop Collection Breakdown" at bounding box center [195, 633] width 254 height 17
click at [71, 630] on div "Mobile Menu shop Collection Breakdown" at bounding box center [190, 633] width 244 height 17
click at [177, 634] on div ""Mobile Menu shop Collection Breakdown" at bounding box center [192, 633] width 249 height 17
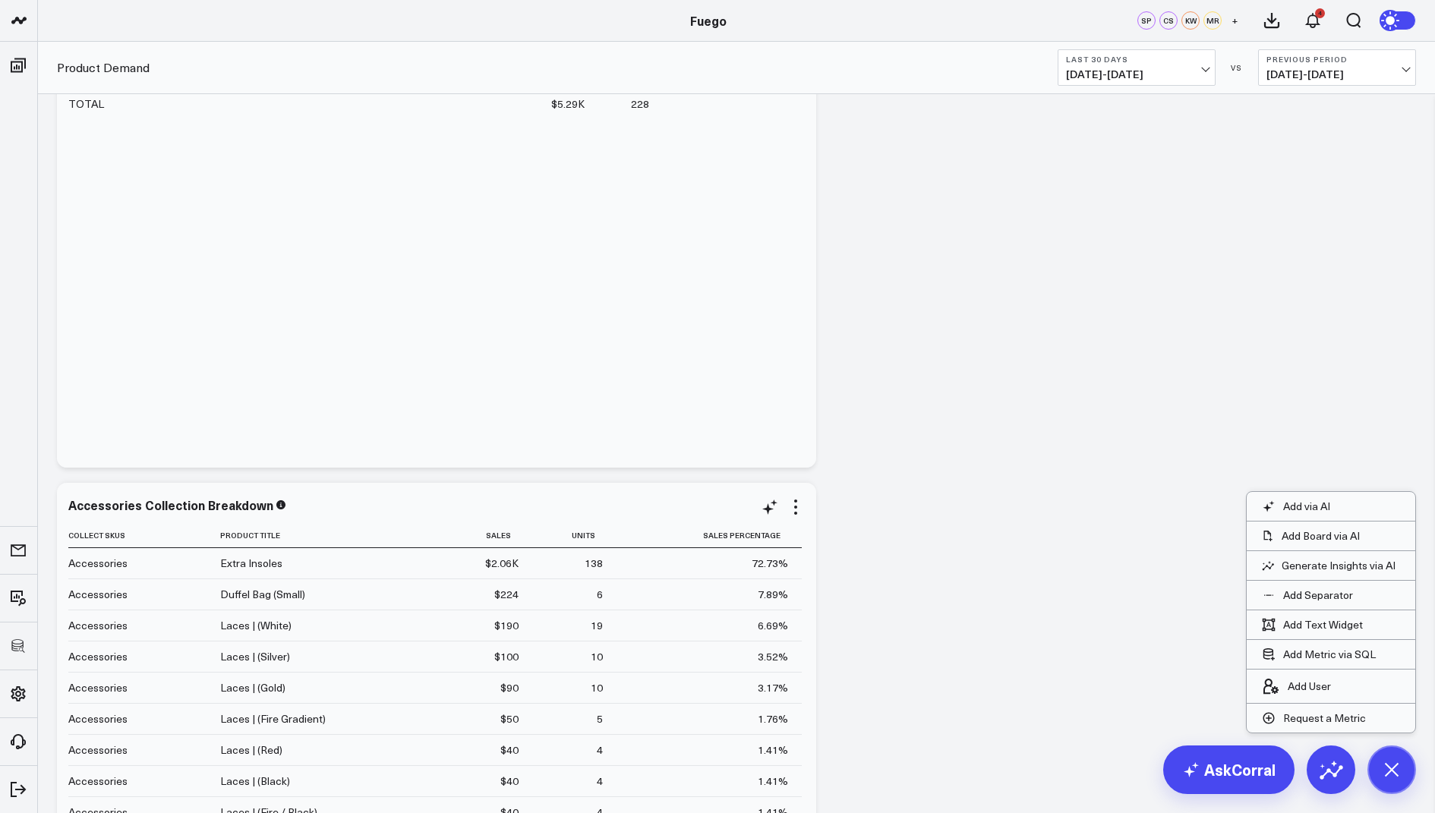
scroll to position [1476, 0]
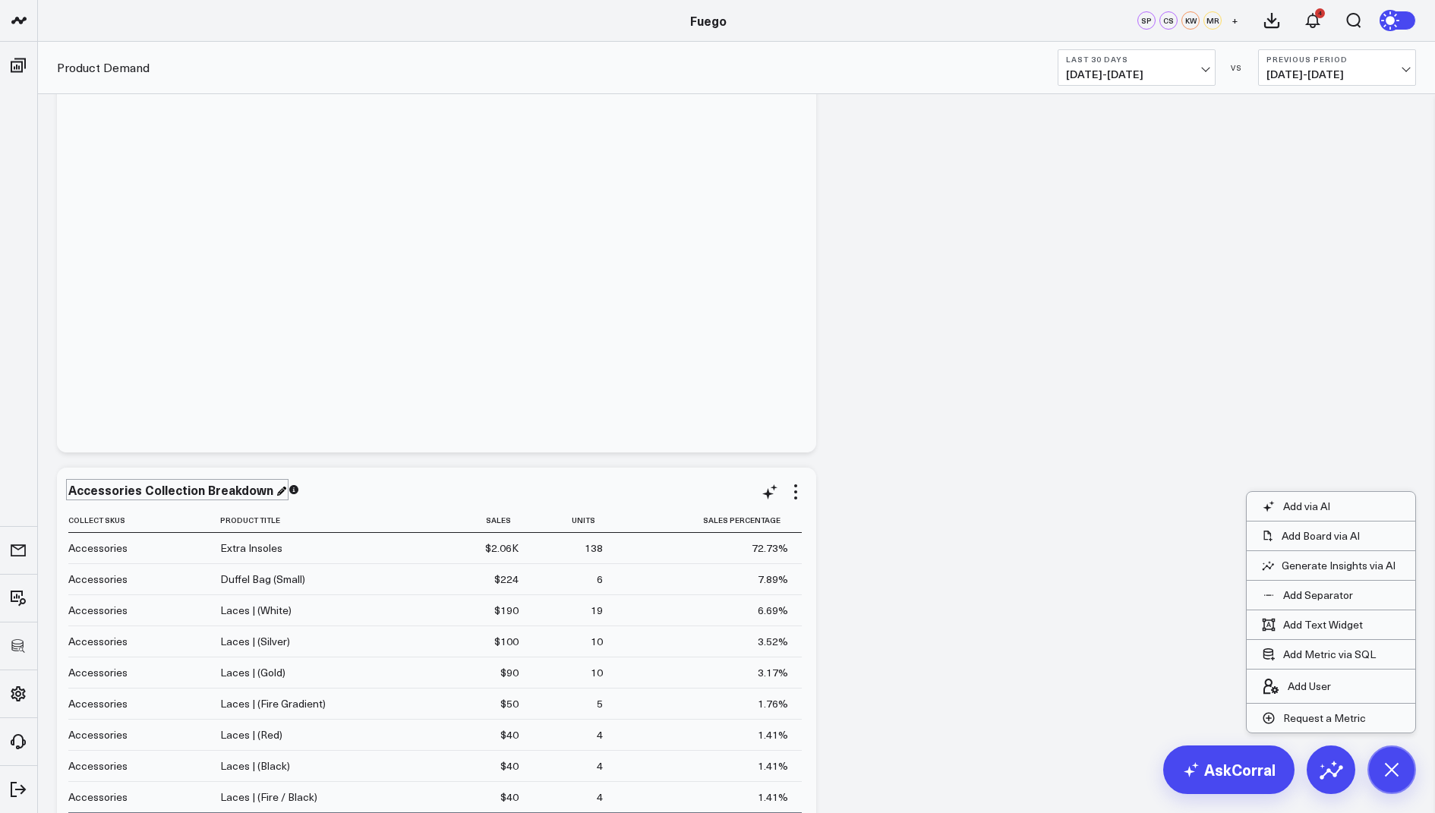
click at [71, 487] on div "Accessories Collection Breakdown" at bounding box center [177, 489] width 218 height 17
click at [69, 486] on div "Accessories Collection Breakdown" at bounding box center [172, 489] width 208 height 17
click at [144, 492] on div ""Accessories Collection Breakdown" at bounding box center [174, 489] width 213 height 17
click at [907, 420] on div "Percent of Sales Modify via AI Copy link to widget Ask support Remove Create li…" at bounding box center [736, 802] width 1374 height 4369
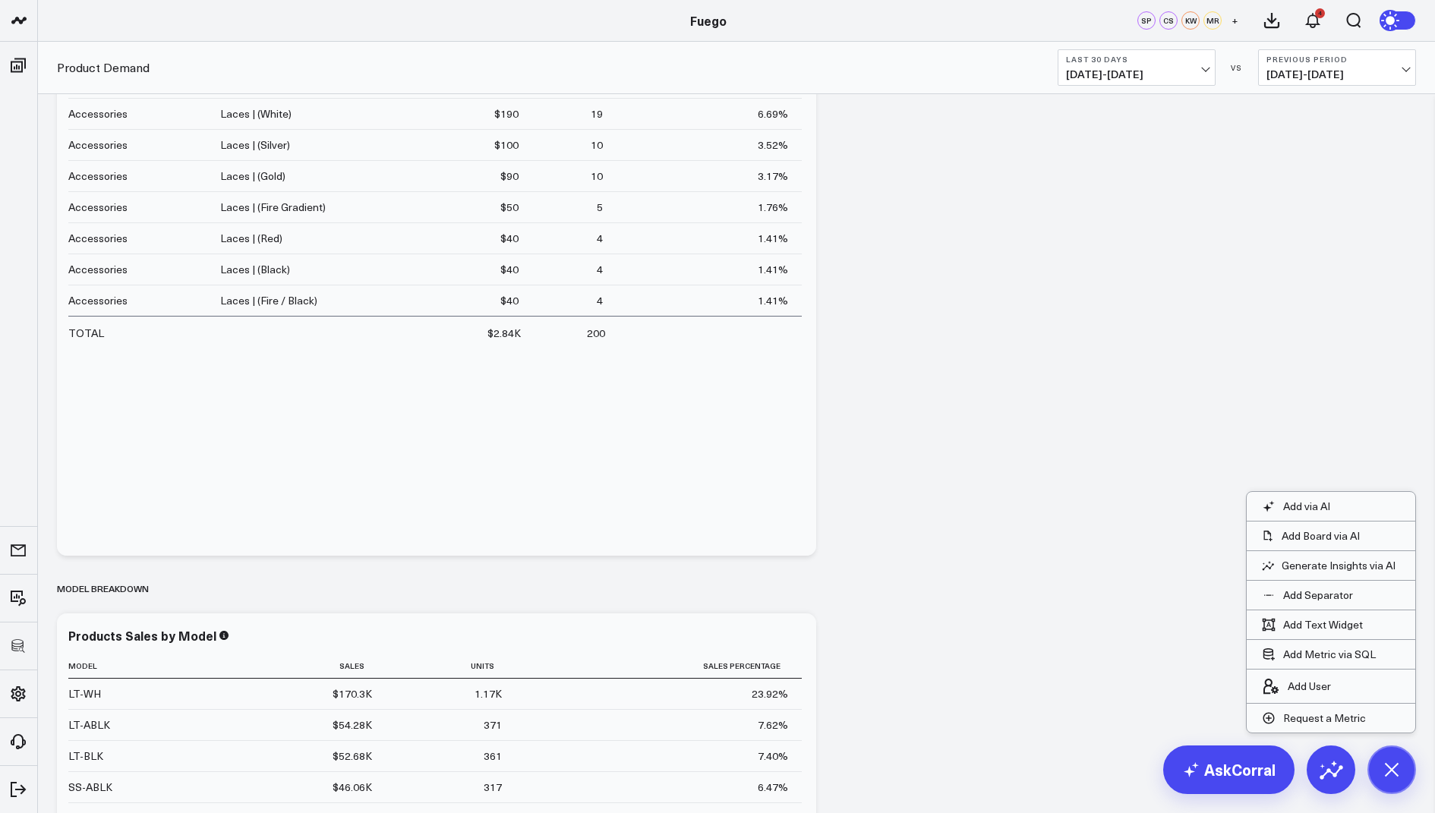
scroll to position [1699, 0]
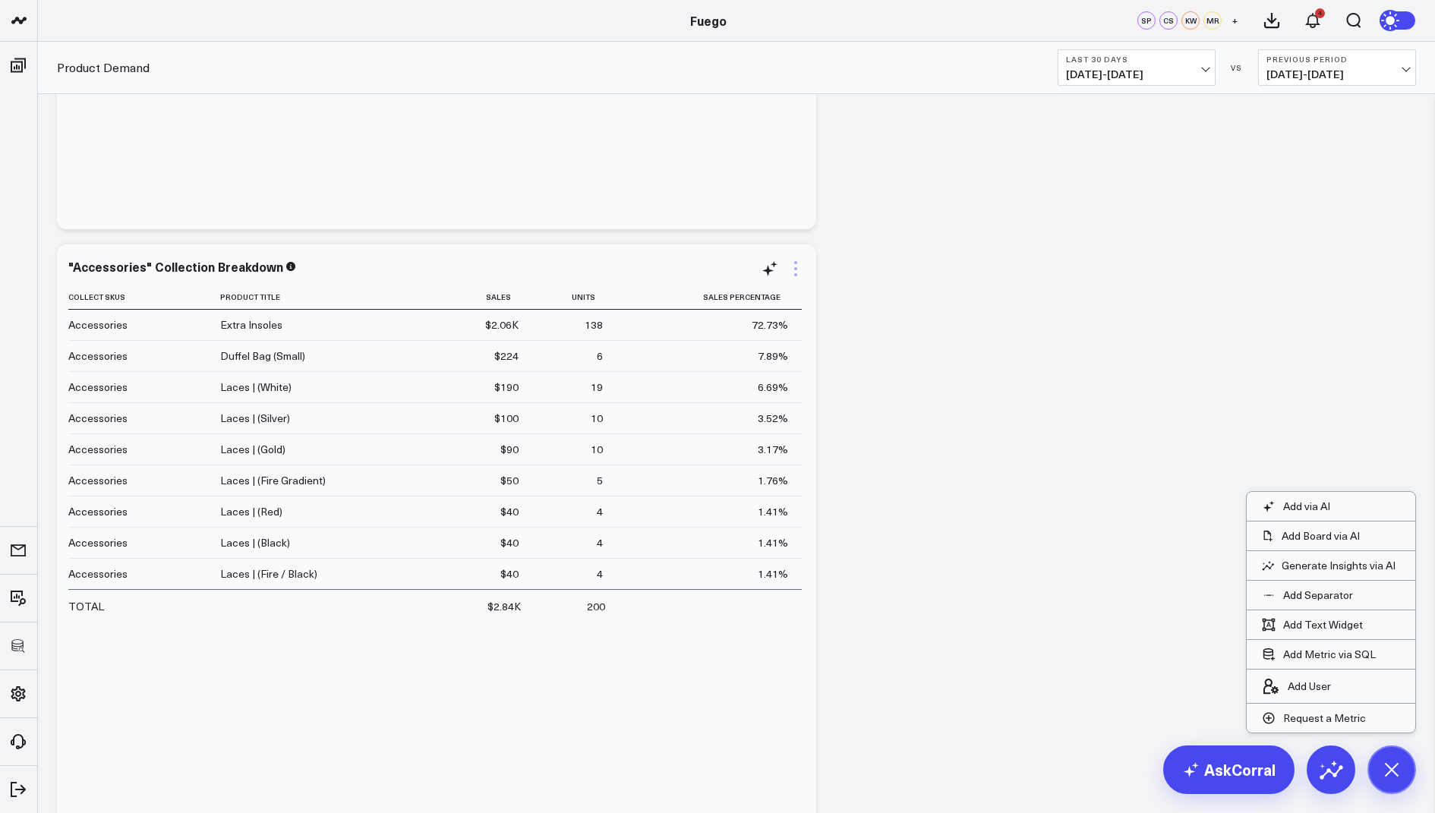
click at [796, 267] on icon at bounding box center [795, 268] width 3 height 3
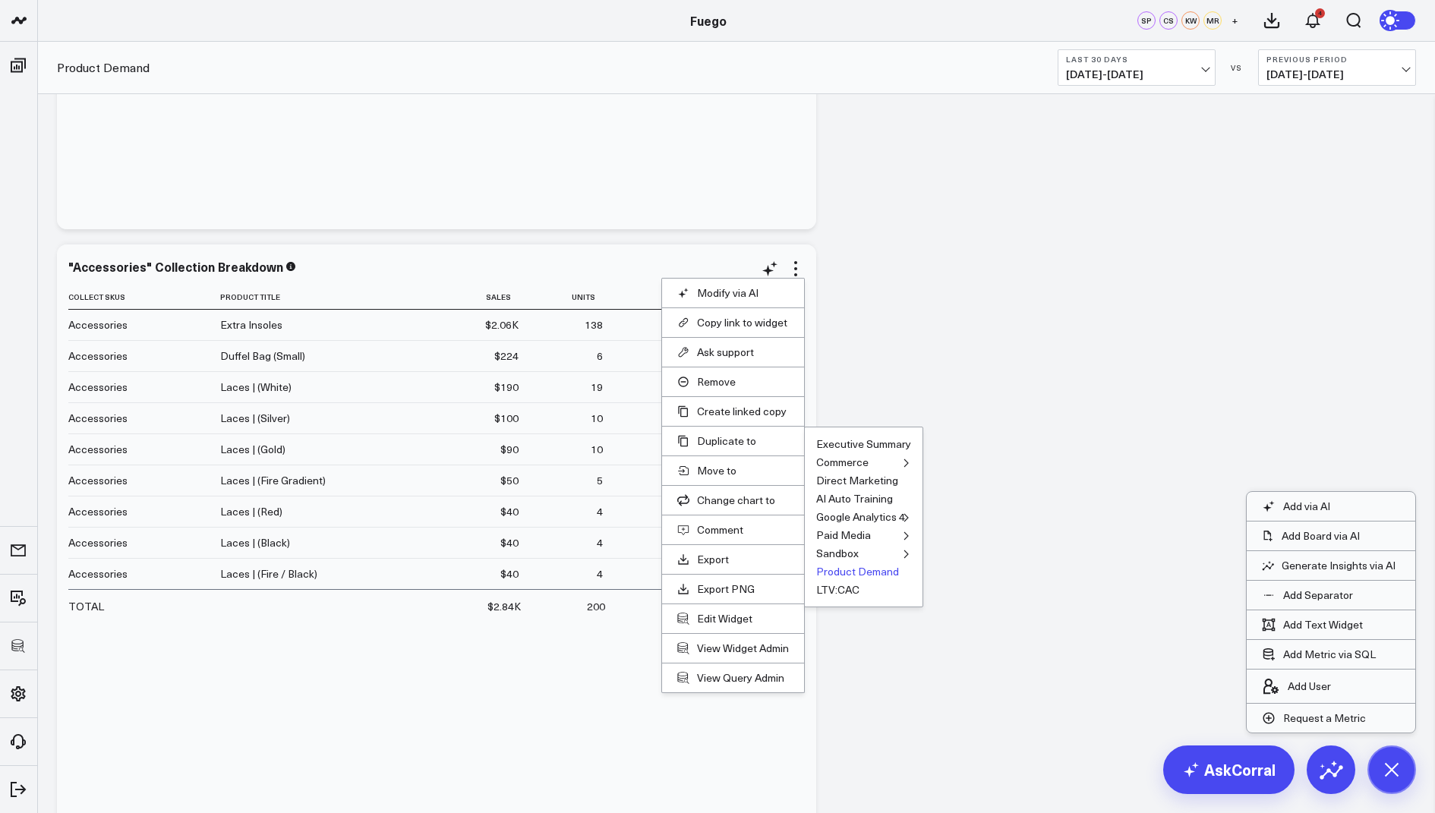
click at [836, 571] on button "Product Demand" at bounding box center [857, 571] width 83 height 11
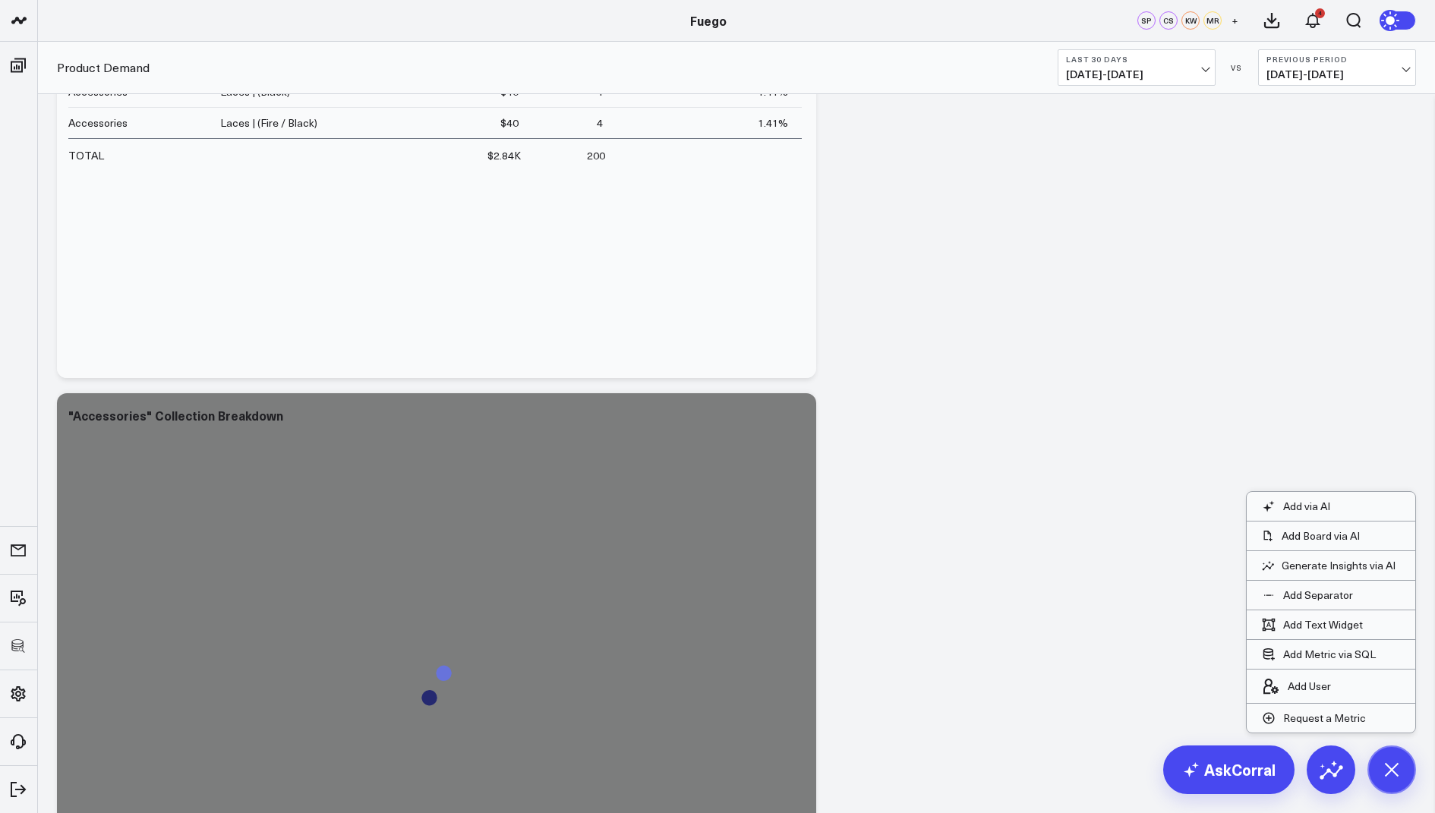
scroll to position [2248, 0]
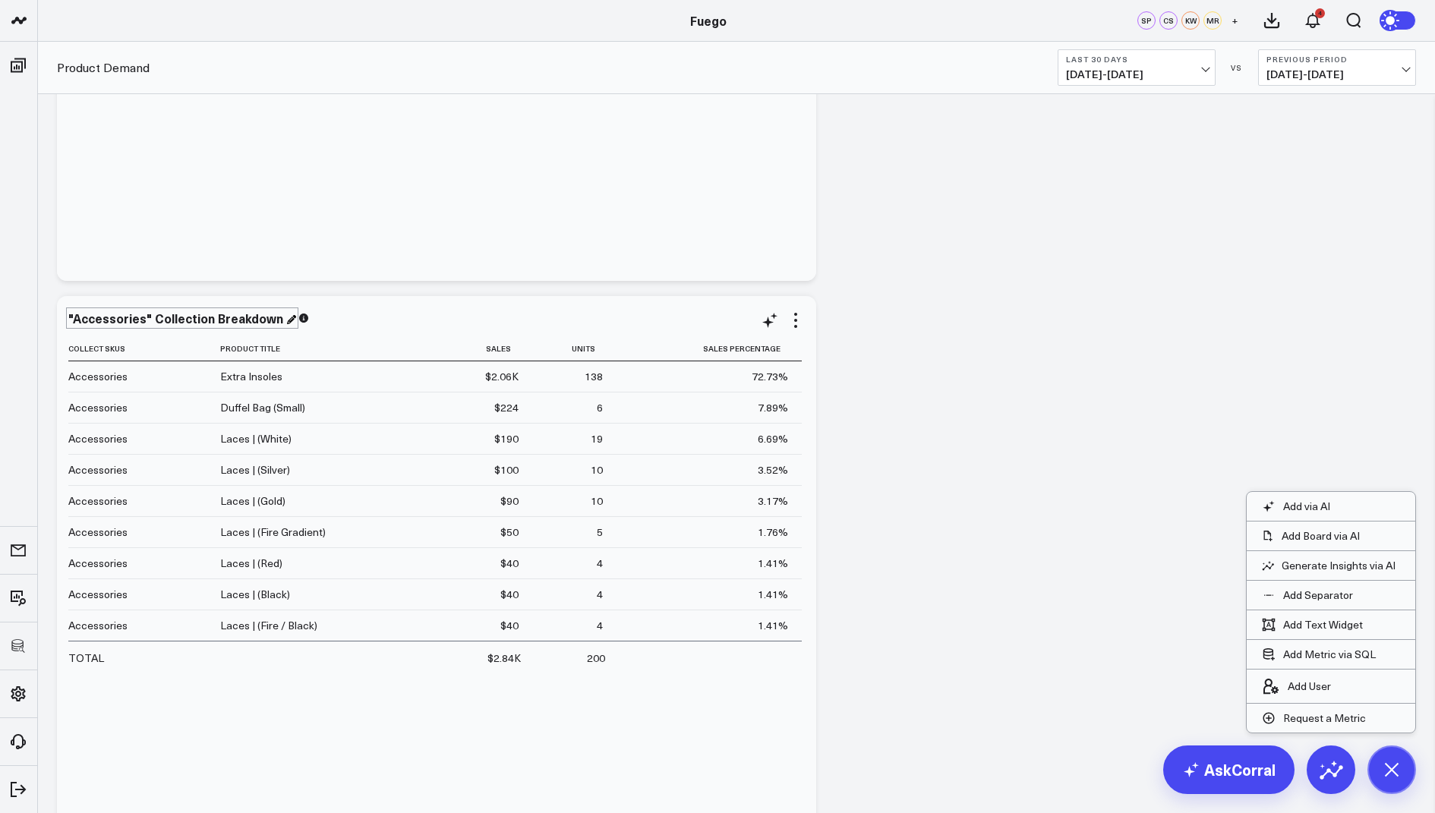
click at [133, 320] on div ""Accessories" Collection Breakdown" at bounding box center [182, 318] width 228 height 17
drag, startPoint x: 143, startPoint y: 320, endPoint x: 74, endPoint y: 319, distance: 68.4
click at [74, 319] on div ""Accessories" Collection Breakdown" at bounding box center [177, 318] width 218 height 17
click at [894, 377] on div "Percent of Sales Modify via AI Copy link to widget Ask support Remove Create li…" at bounding box center [736, 331] width 1374 height 4969
click at [801, 317] on icon at bounding box center [796, 320] width 18 height 18
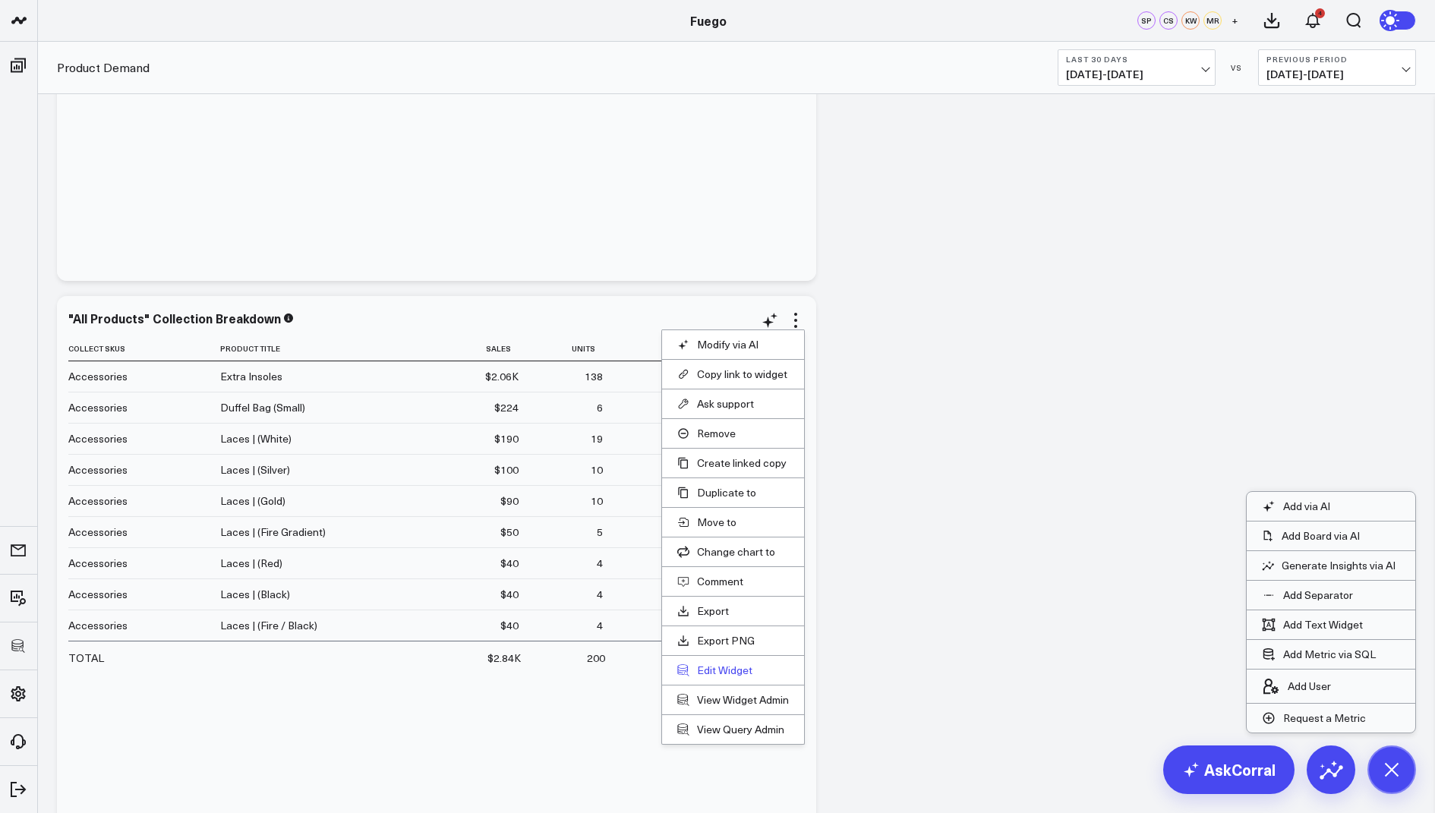
click at [707, 665] on button "Edit Widget" at bounding box center [733, 671] width 112 height 14
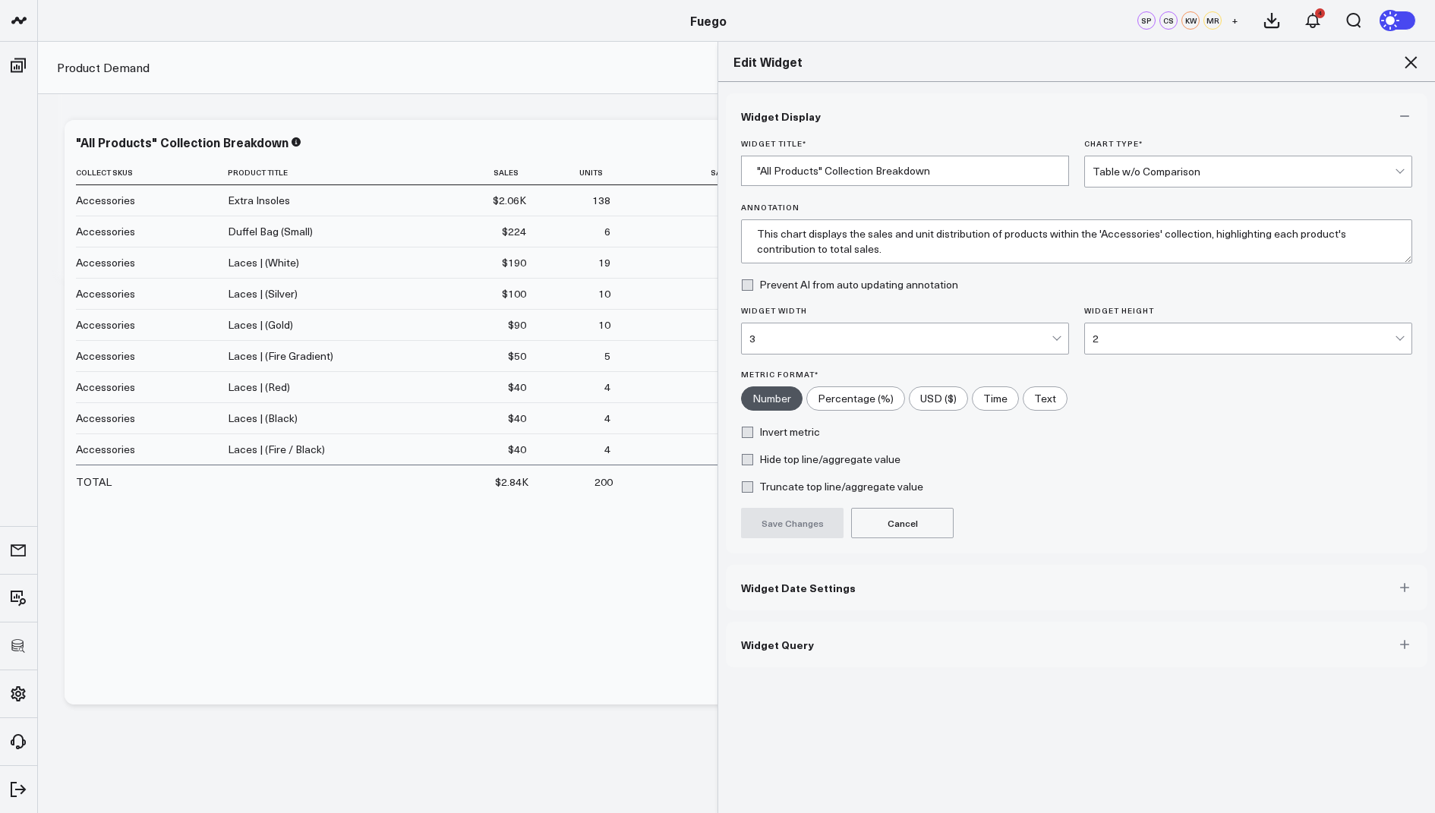
click at [822, 633] on button "Widget Query" at bounding box center [1077, 645] width 702 height 46
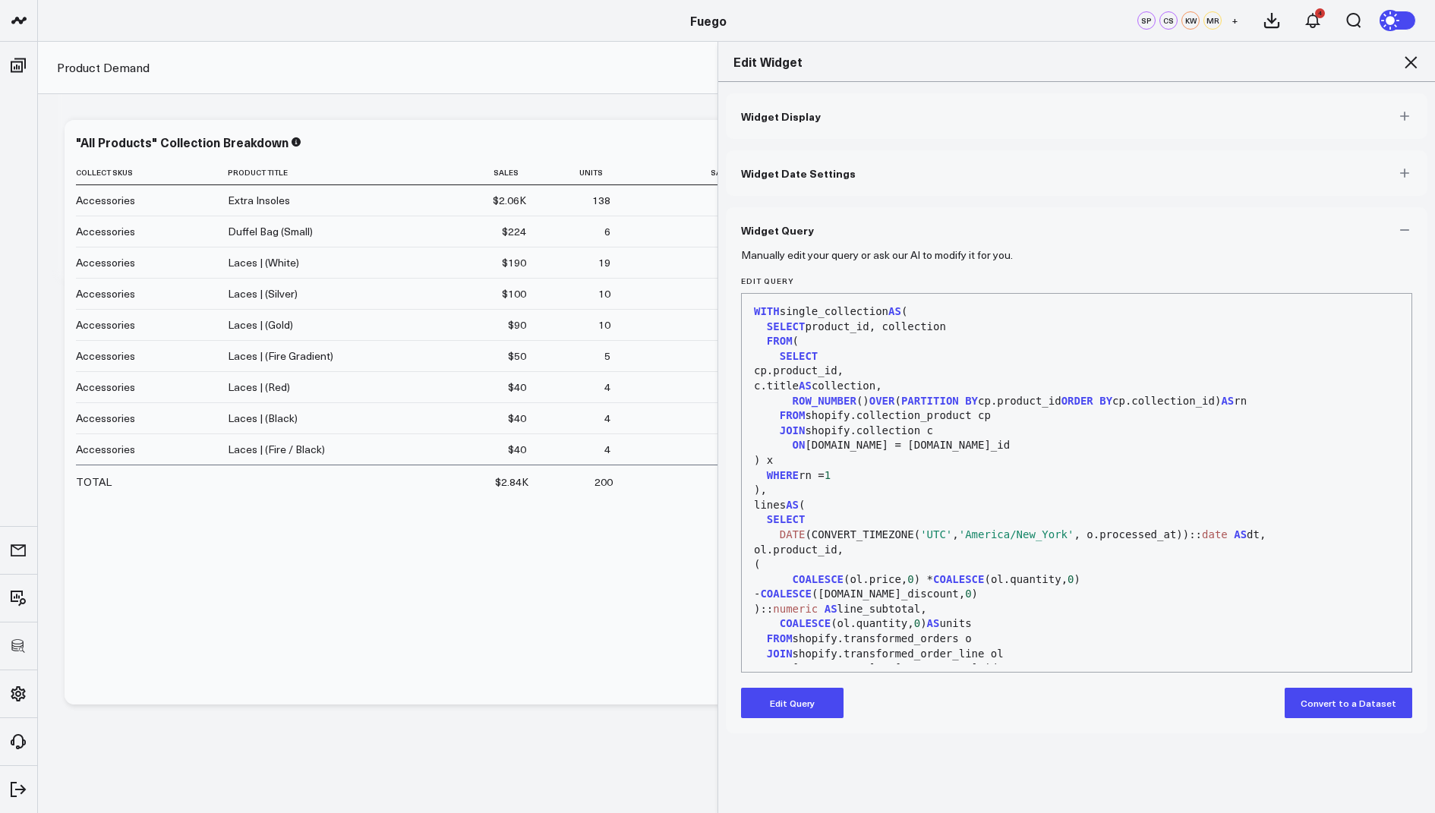
click at [797, 714] on button "Edit Query" at bounding box center [792, 703] width 103 height 30
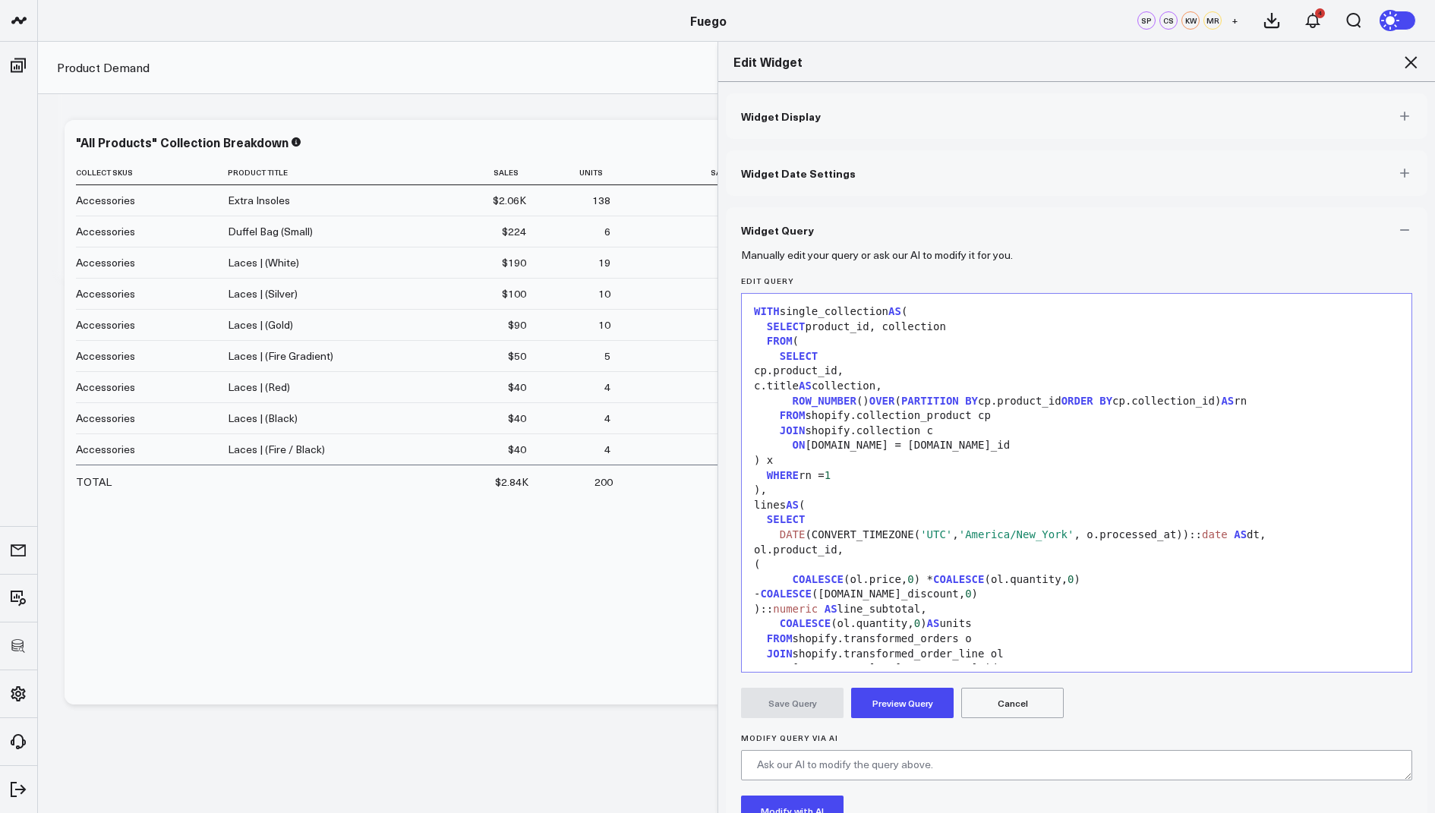
scroll to position [342, 0]
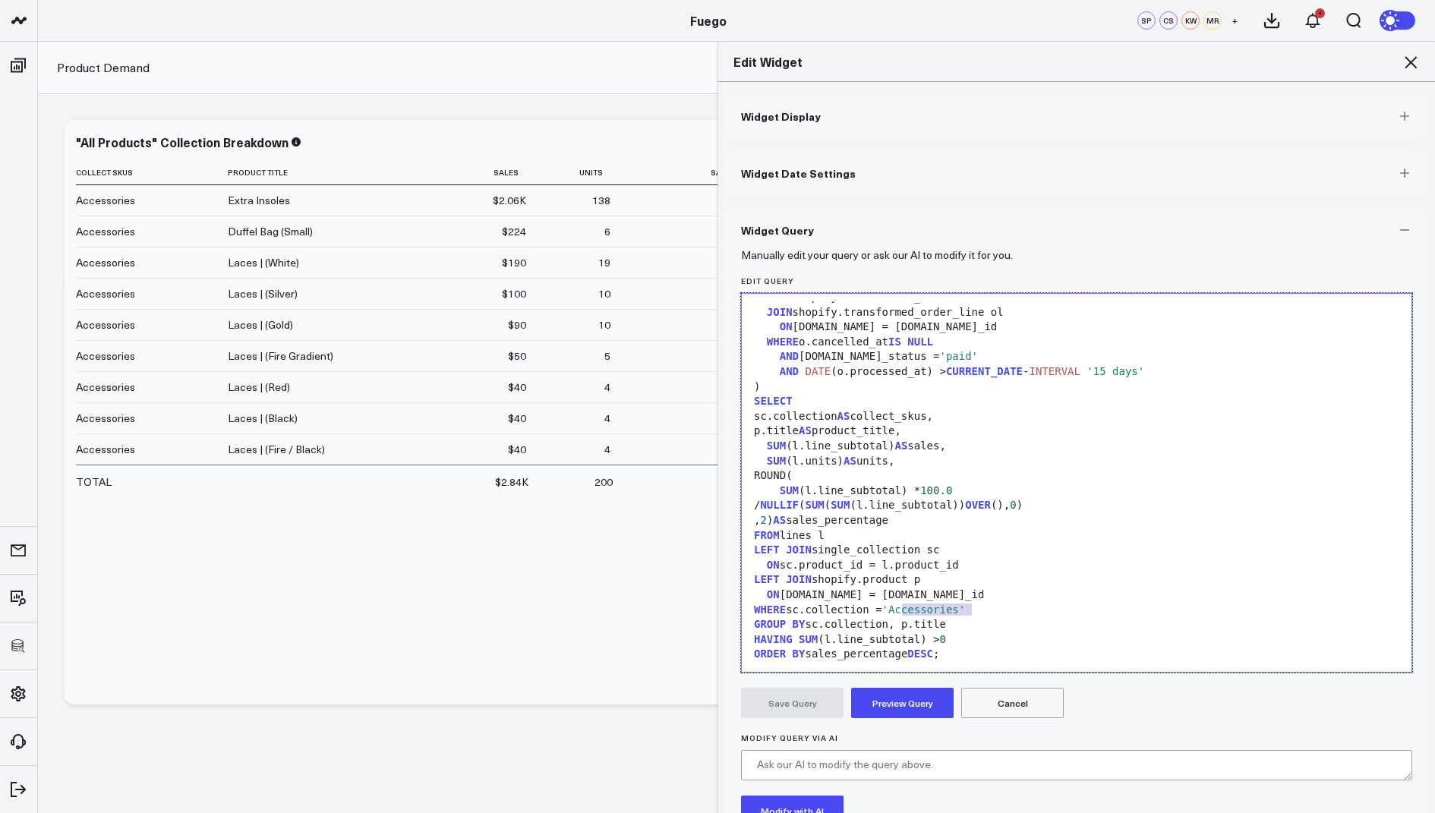
drag, startPoint x: 973, startPoint y: 607, endPoint x: 901, endPoint y: 607, distance: 71.4
click at [901, 607] on span "'Accessories'" at bounding box center [924, 610] width 84 height 12
click at [910, 694] on button "Preview Query" at bounding box center [902, 703] width 103 height 30
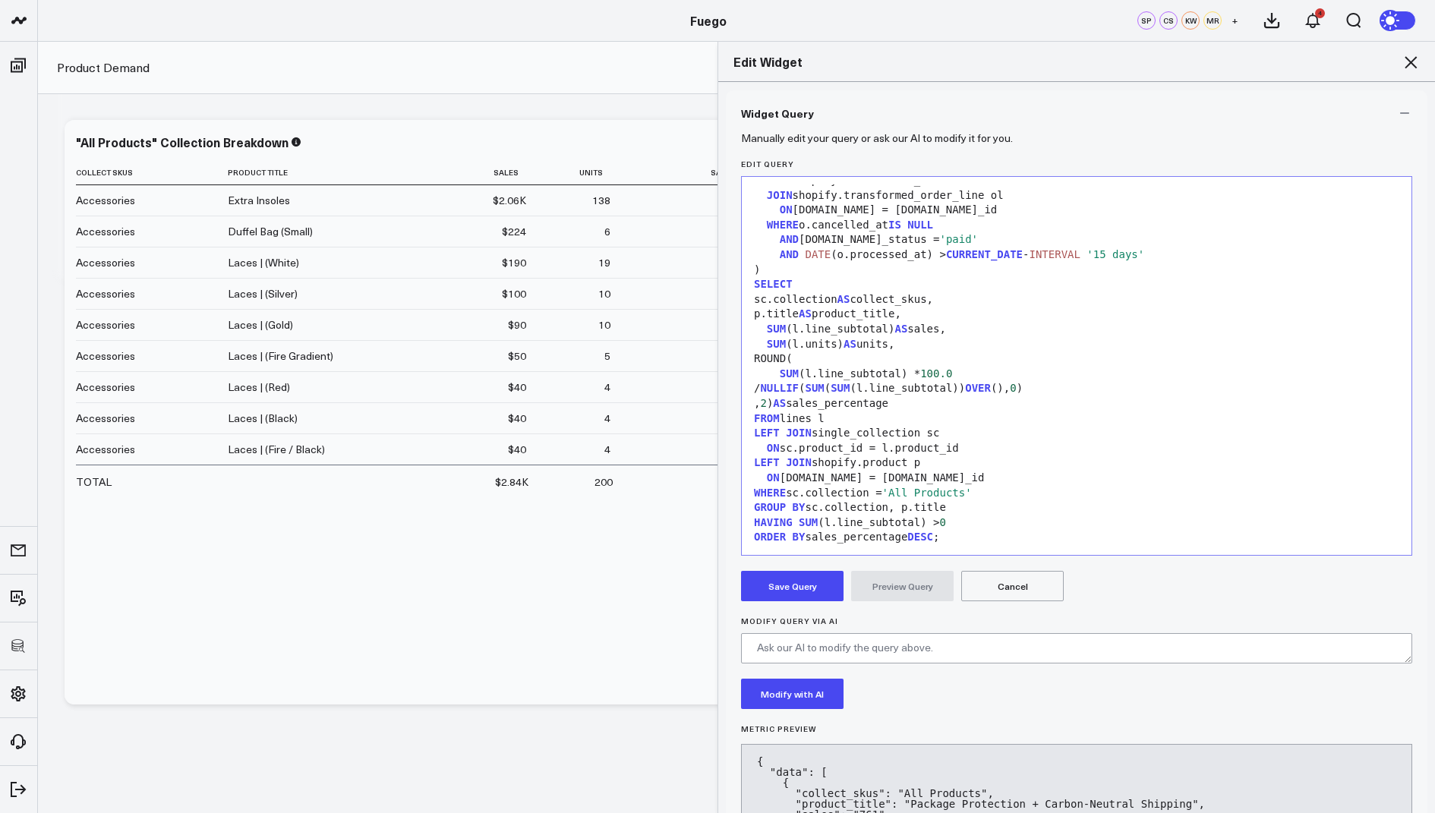
click at [793, 582] on button "Save Query" at bounding box center [792, 586] width 103 height 30
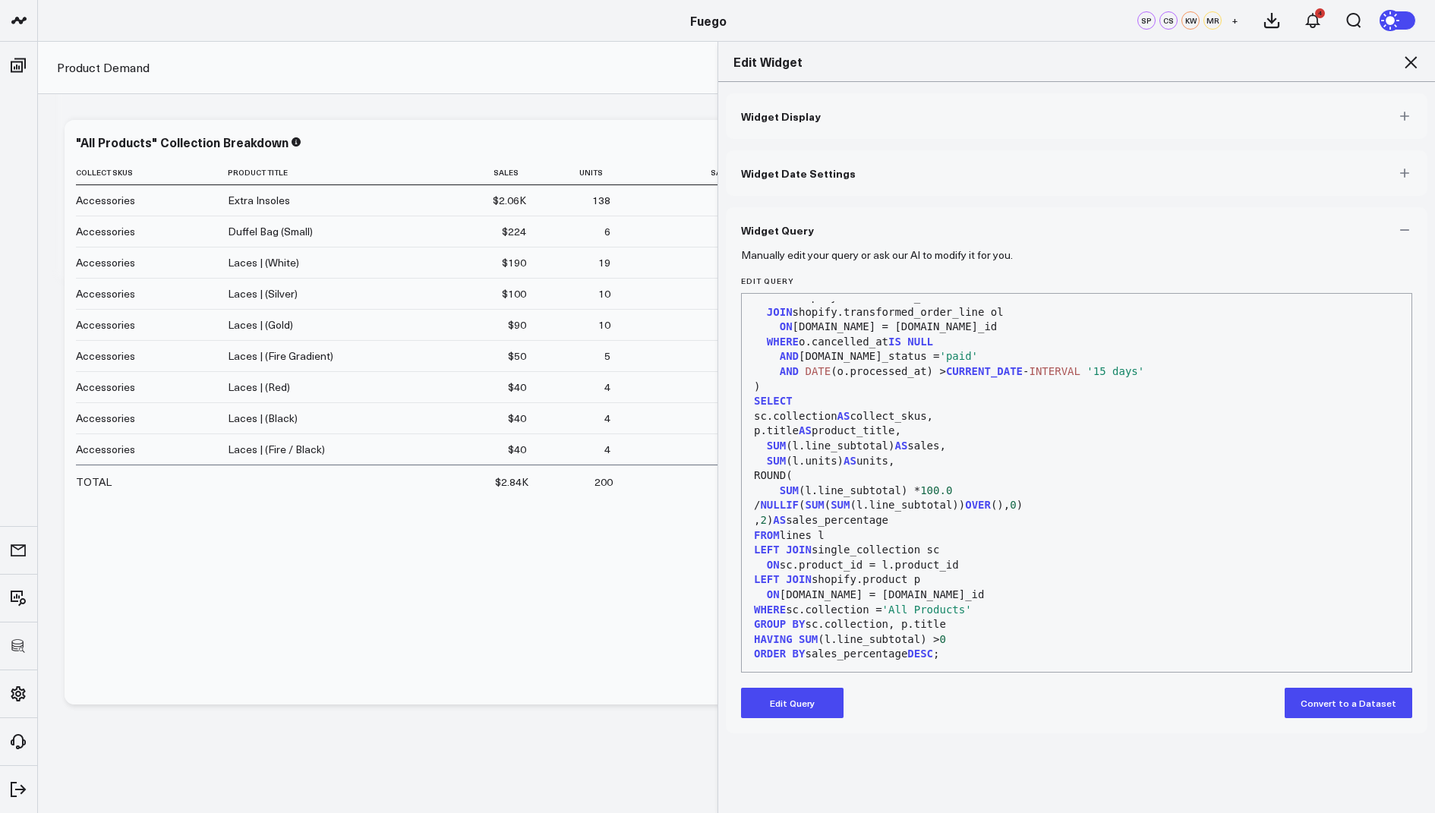
scroll to position [0, 0]
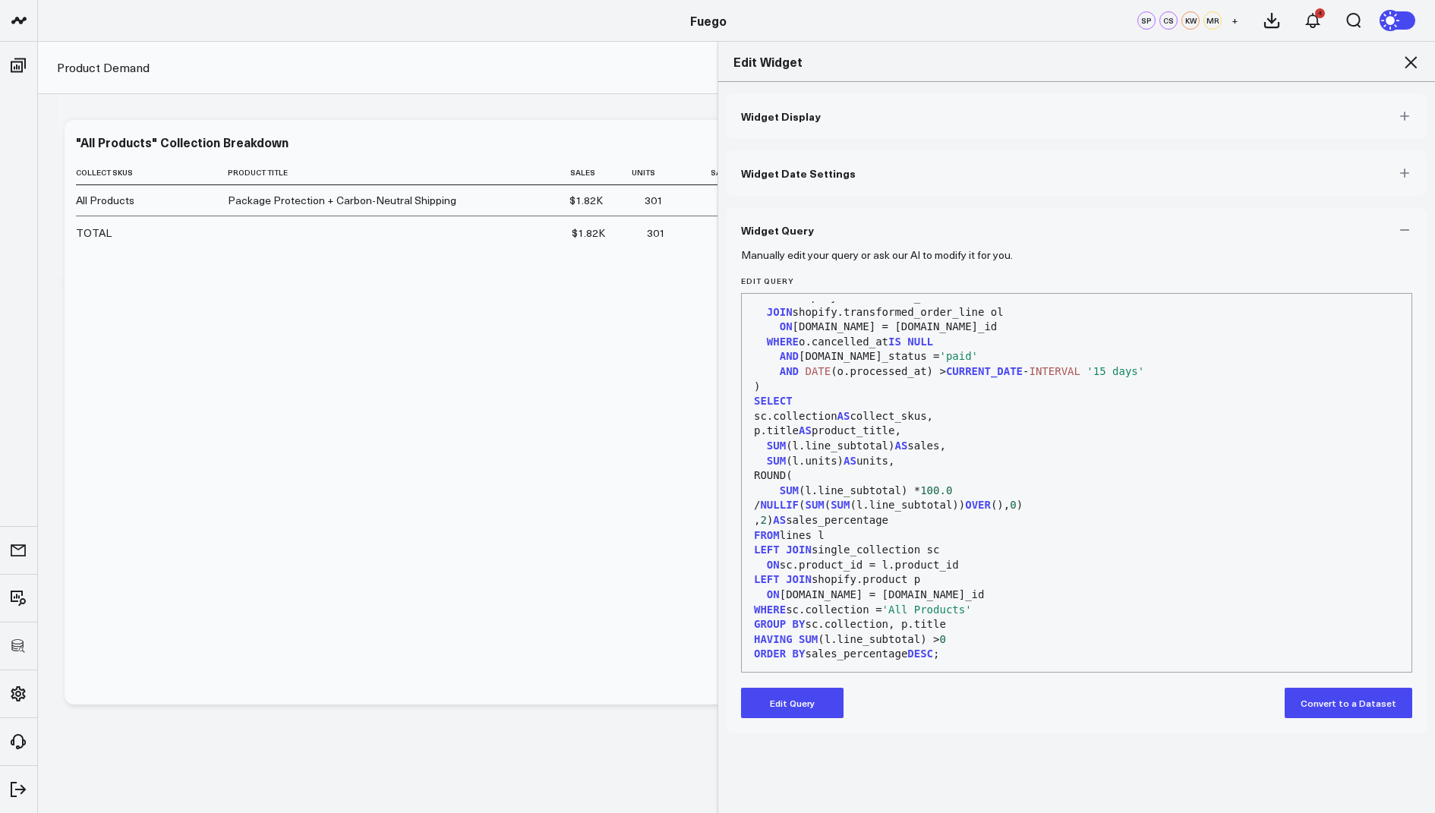
click at [1412, 62] on icon at bounding box center [1411, 62] width 12 height 12
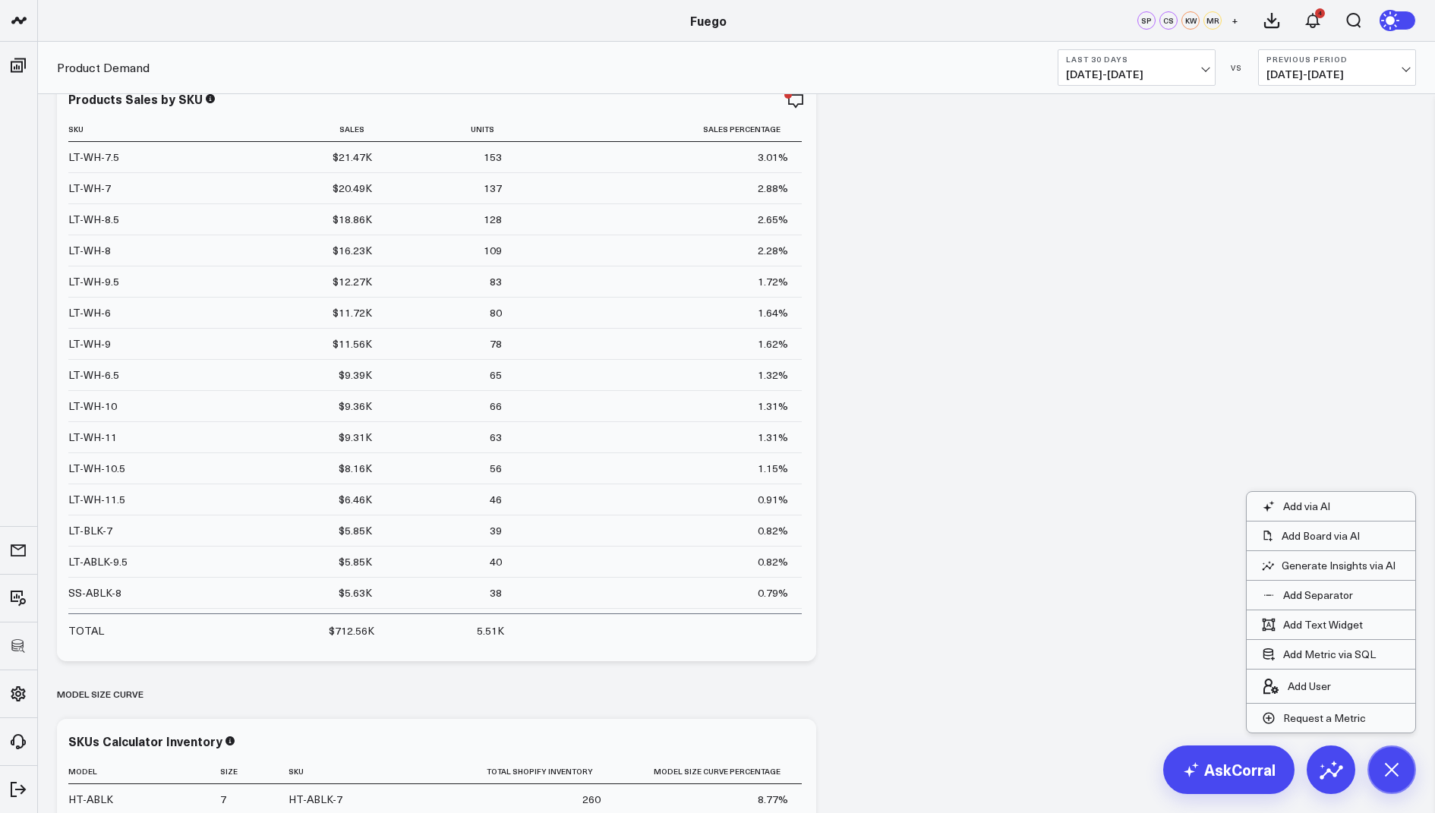
scroll to position [3683, 0]
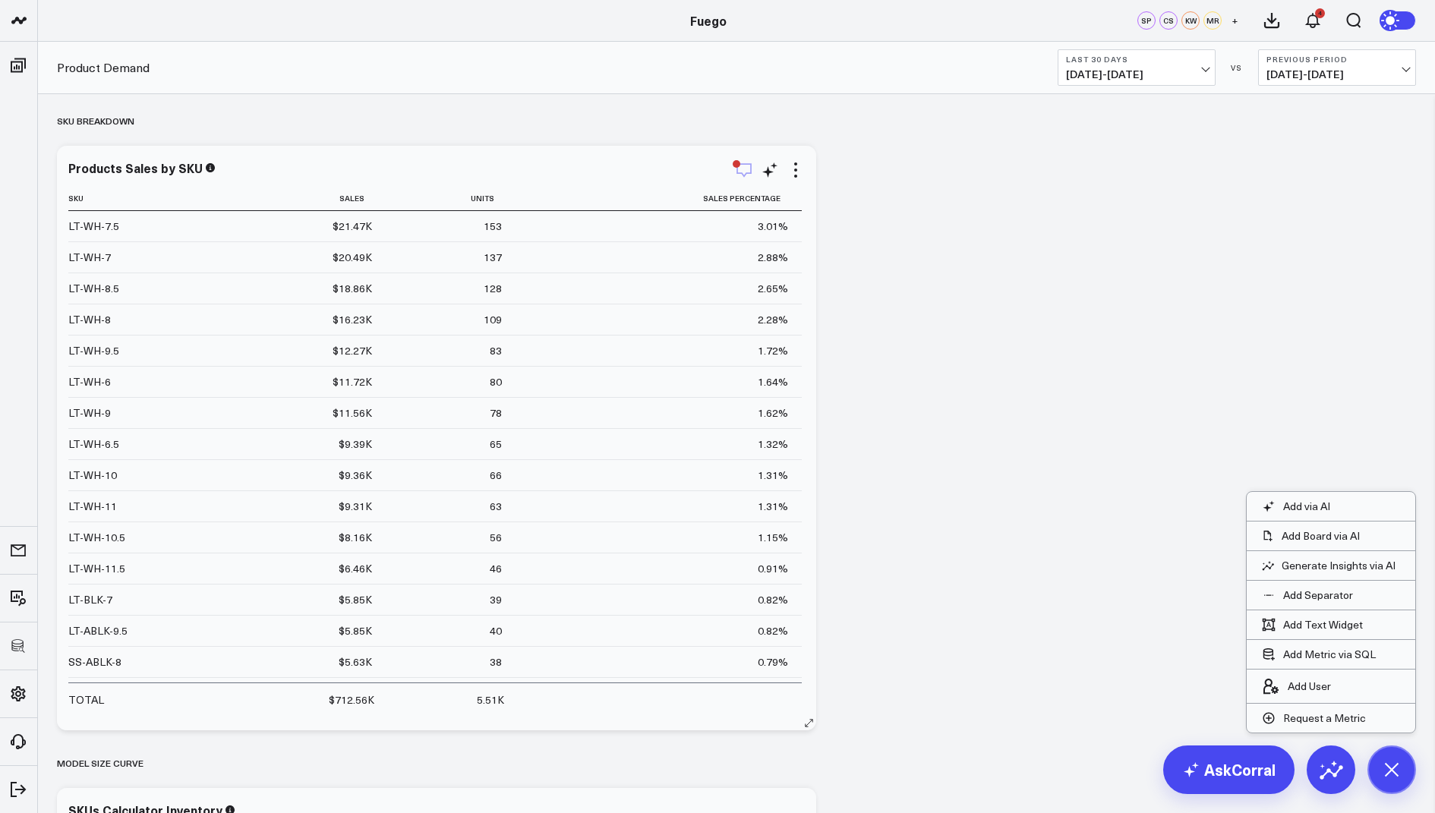
click at [748, 171] on icon "button" at bounding box center [744, 170] width 18 height 18
click at [797, 169] on icon at bounding box center [796, 170] width 18 height 18
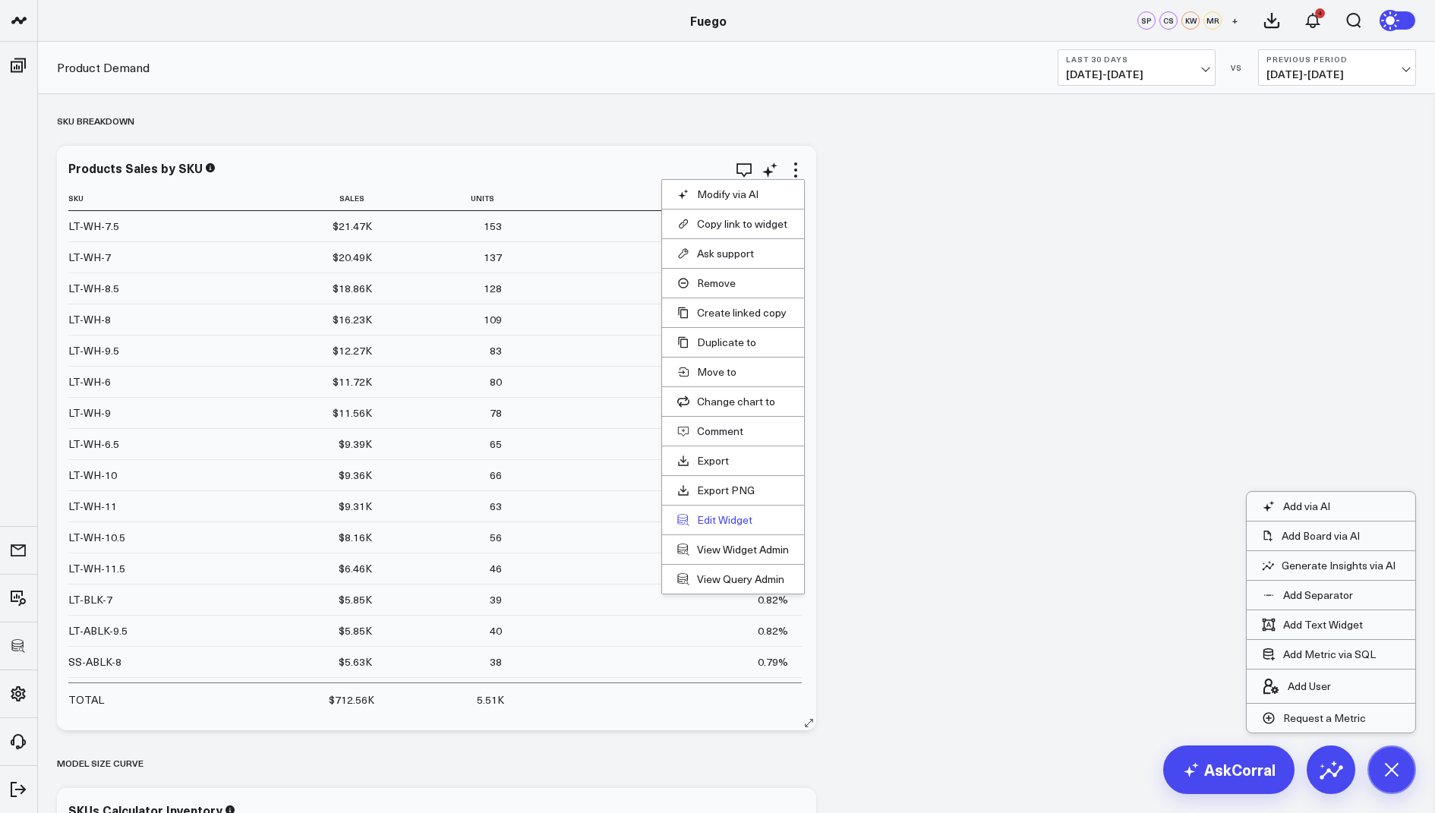
click at [709, 516] on button "Edit Widget" at bounding box center [733, 520] width 112 height 14
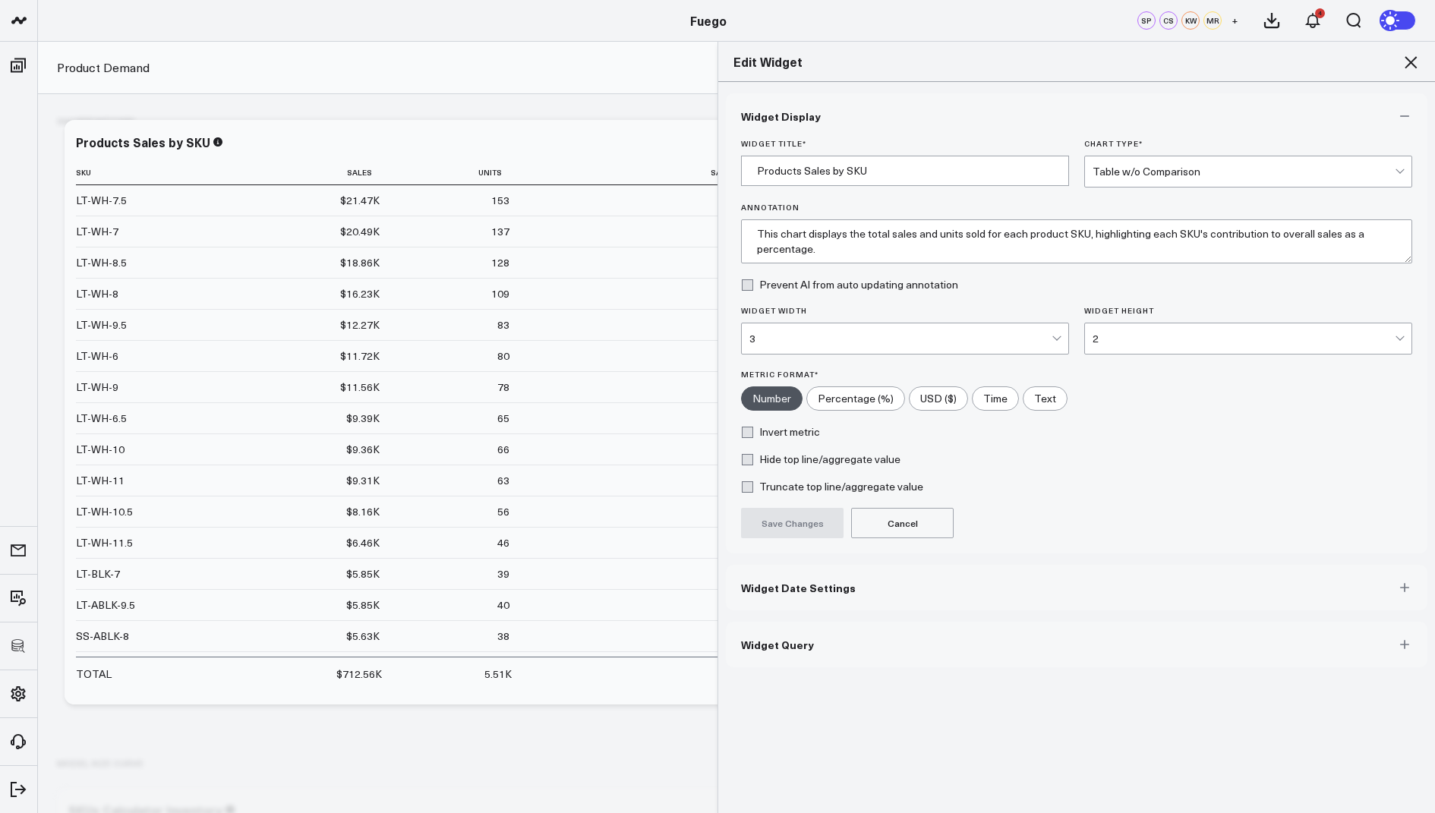
click at [780, 639] on span "Widget Query" at bounding box center [777, 645] width 73 height 12
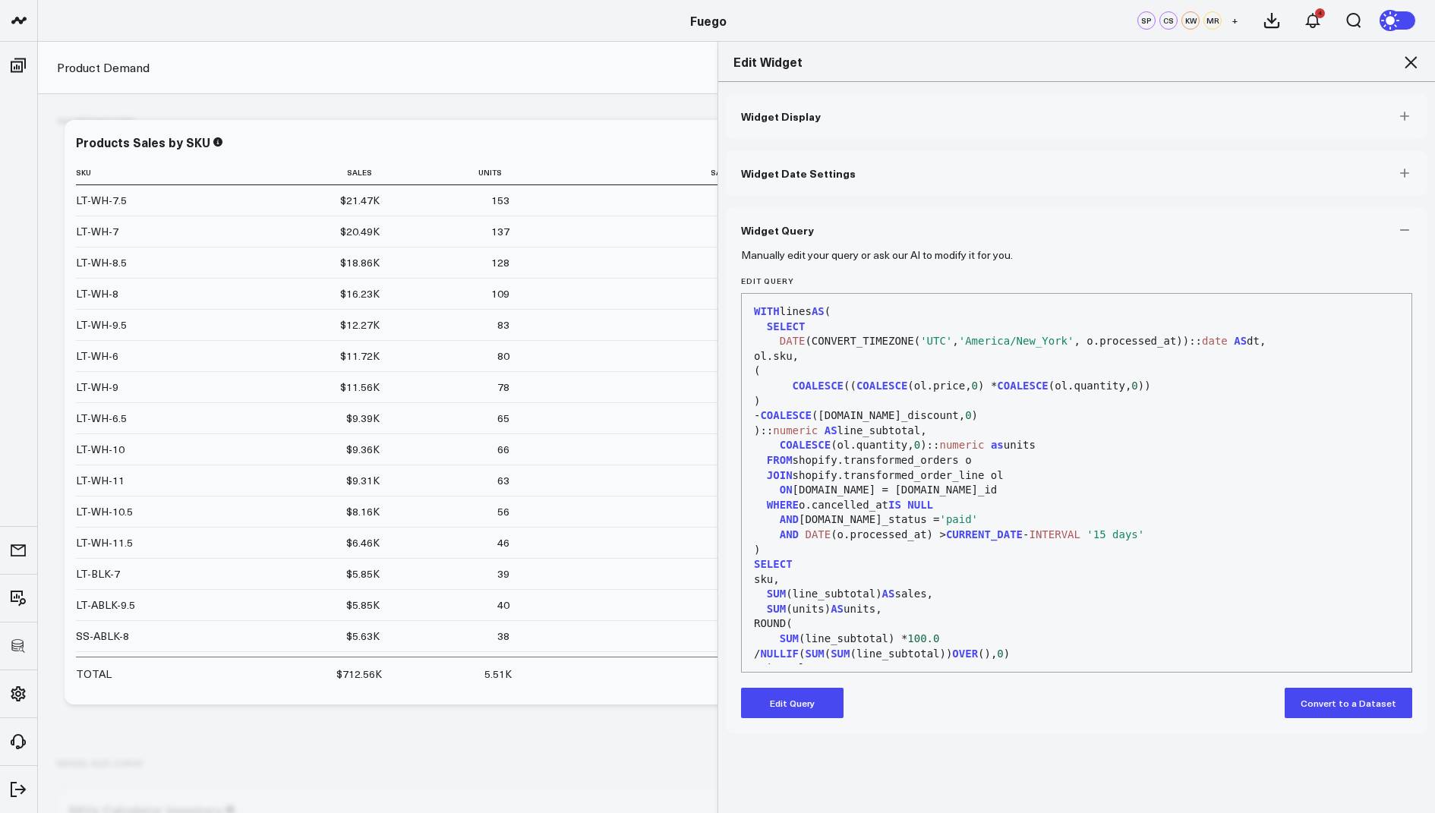
click at [775, 704] on button "Edit Query" at bounding box center [792, 703] width 103 height 30
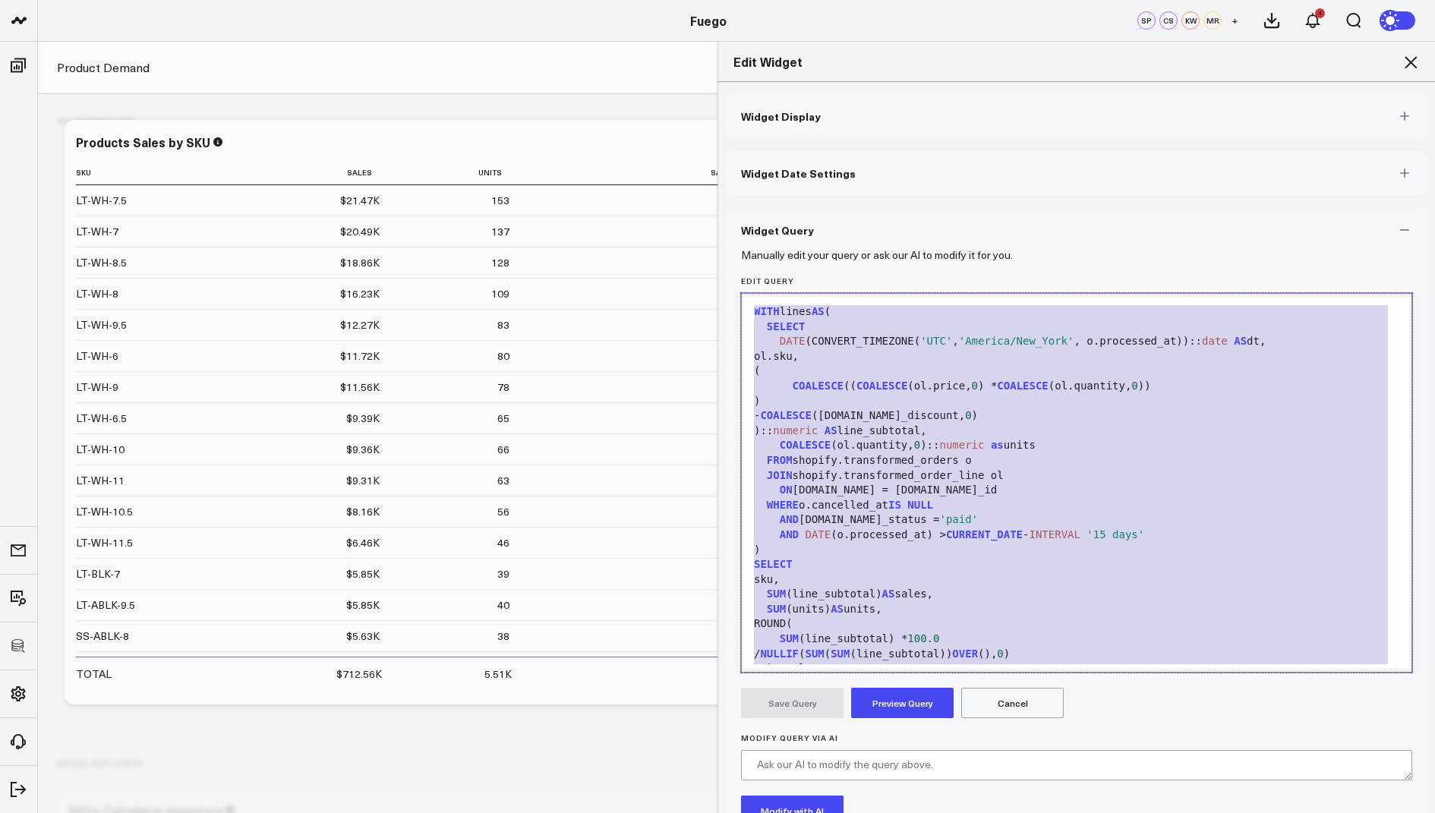
drag, startPoint x: 903, startPoint y: 639, endPoint x: 985, endPoint y: 242, distance: 404.8
click at [985, 242] on div "Widget Query Manually edit your query or ask our AI to modify it for you. Edit …" at bounding box center [1077, 564] width 702 height 715
copy div "WITH lines AS ( SELECT DATE (CONVERT_TIMEZONE( 'UTC' , 'America/New_York' , o.p…"
click at [1412, 59] on icon at bounding box center [1411, 62] width 18 height 18
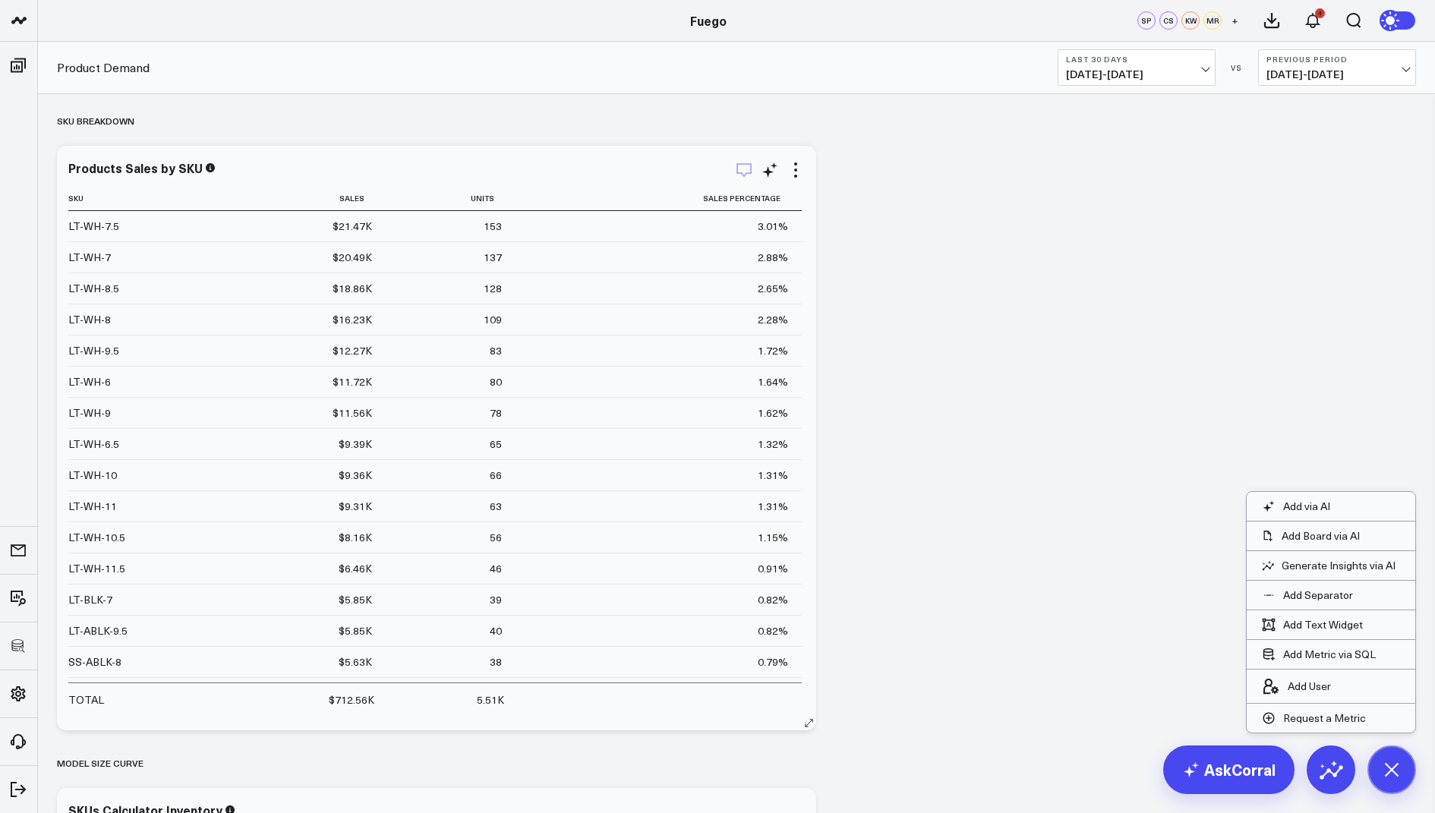
click at [748, 170] on icon "button" at bounding box center [744, 170] width 18 height 18
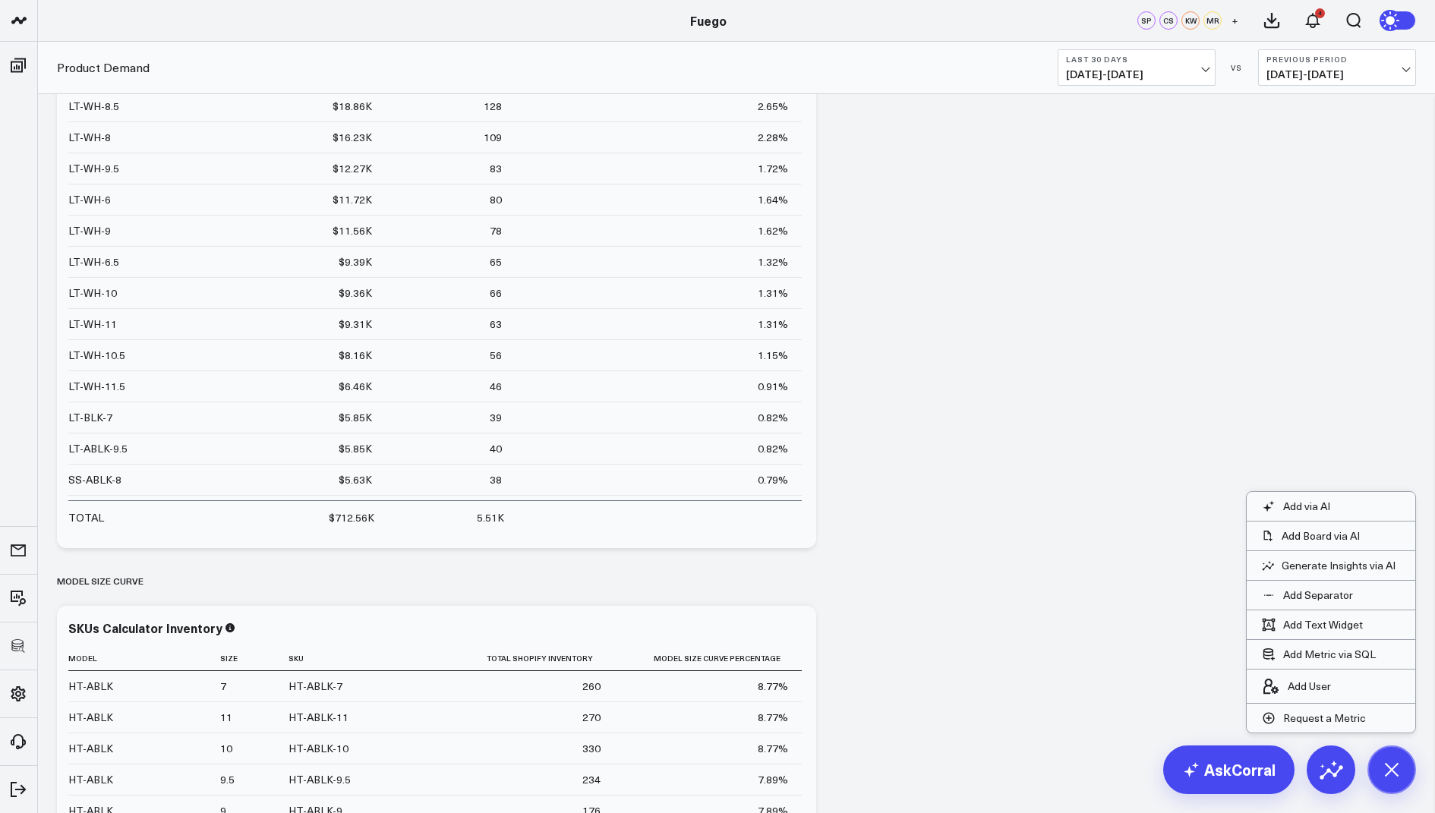
scroll to position [3633, 0]
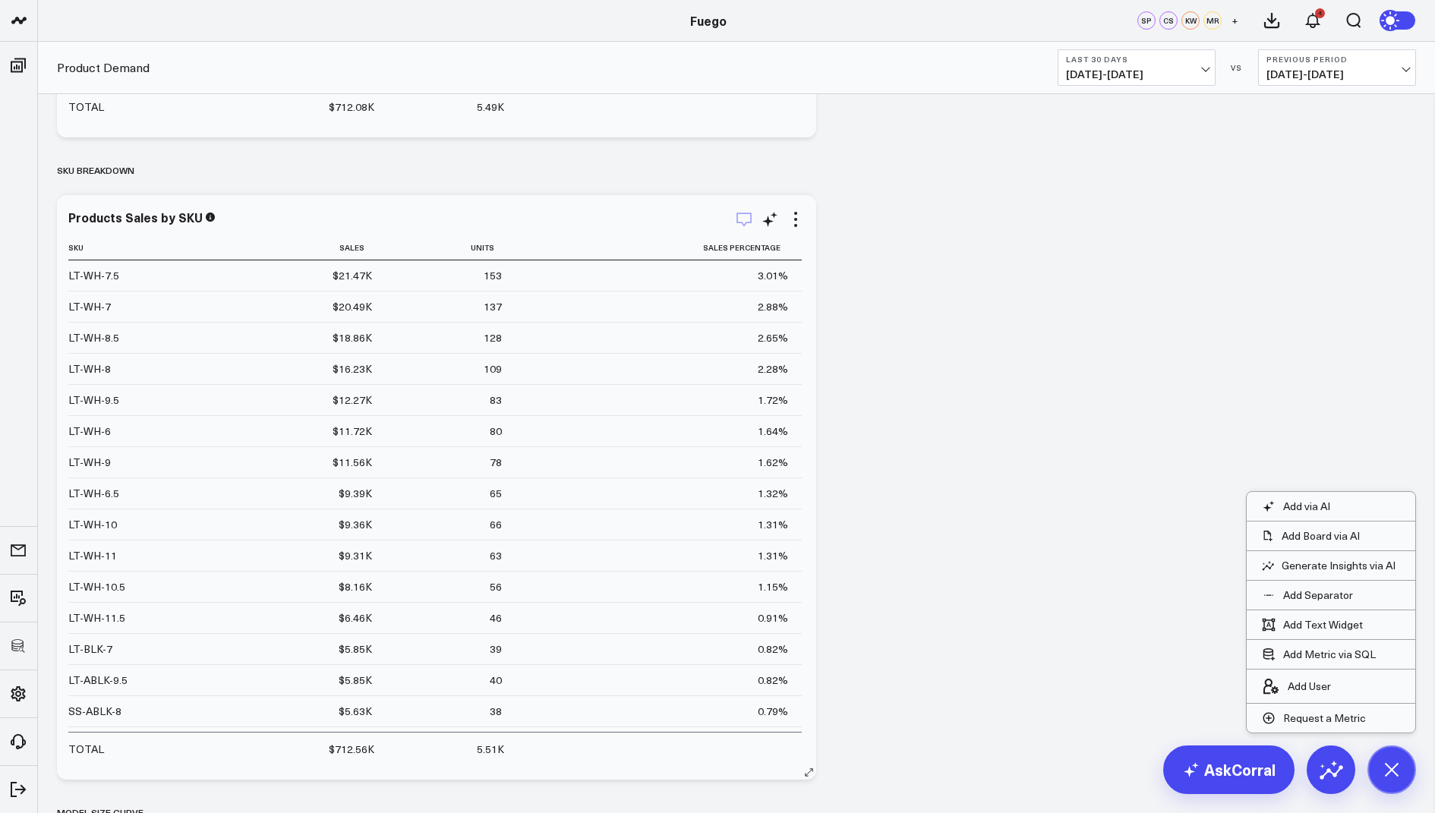
click at [747, 210] on icon "button" at bounding box center [744, 219] width 18 height 18
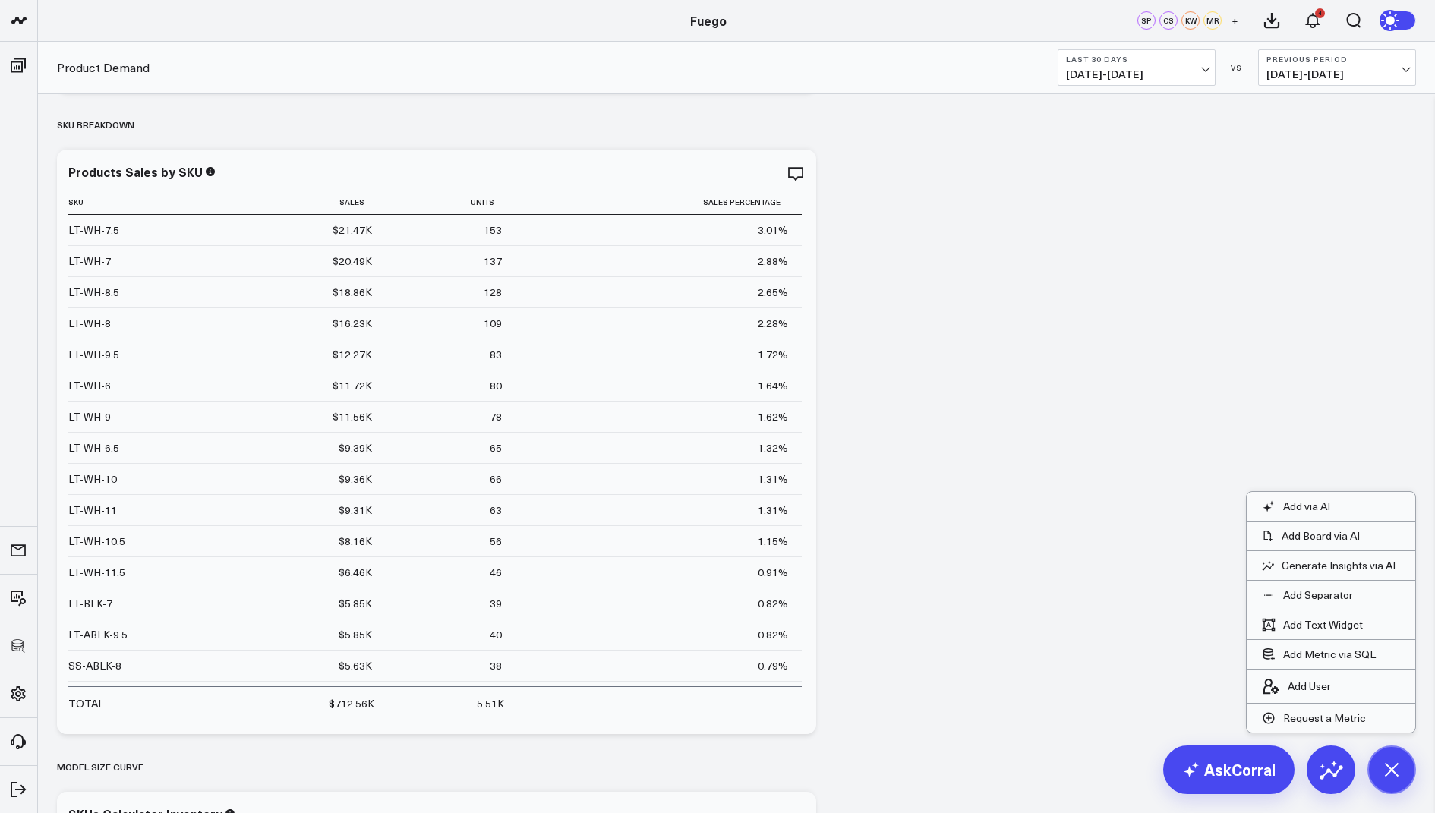
scroll to position [3655, 0]
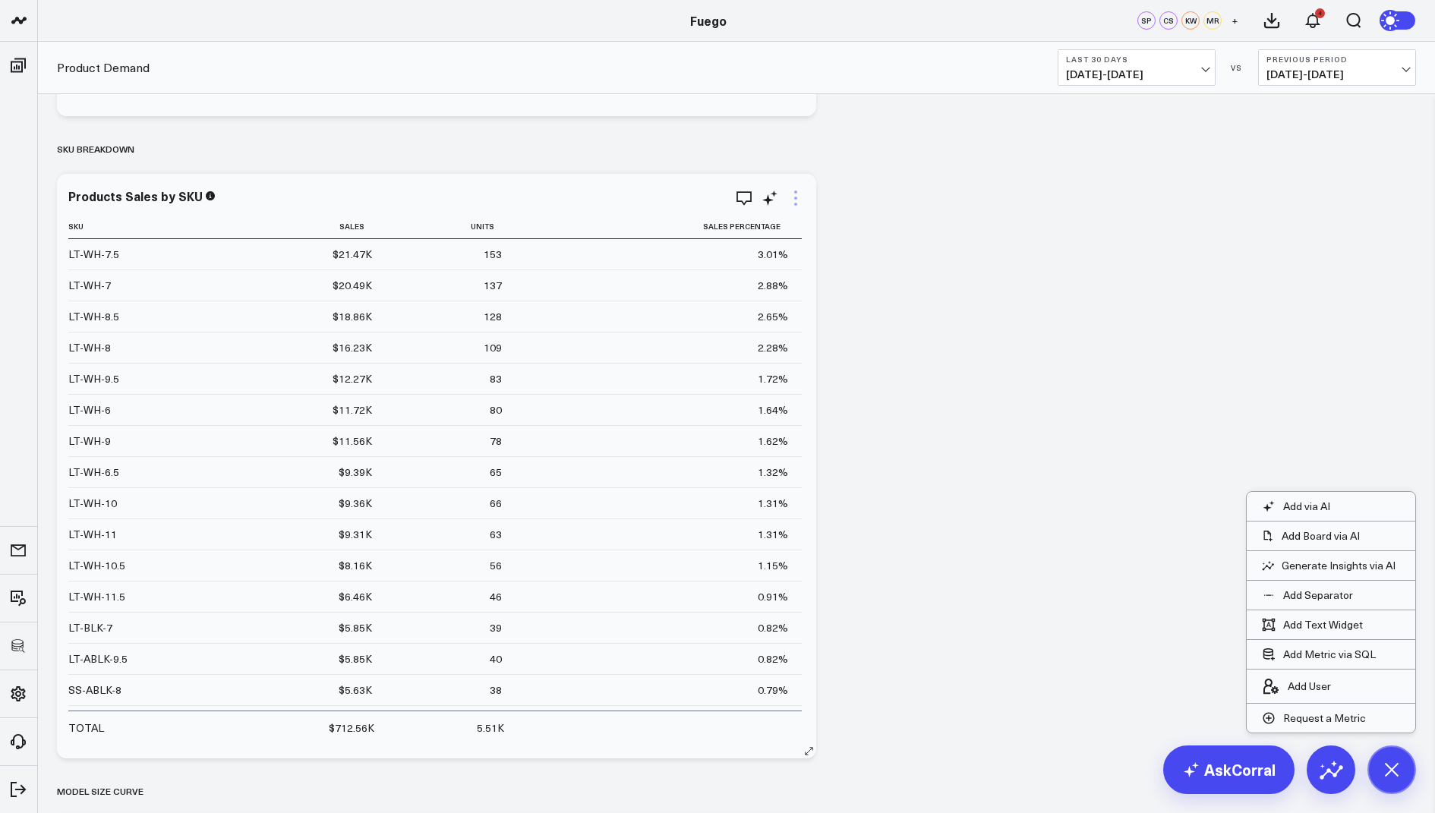
click at [799, 195] on icon at bounding box center [796, 198] width 18 height 18
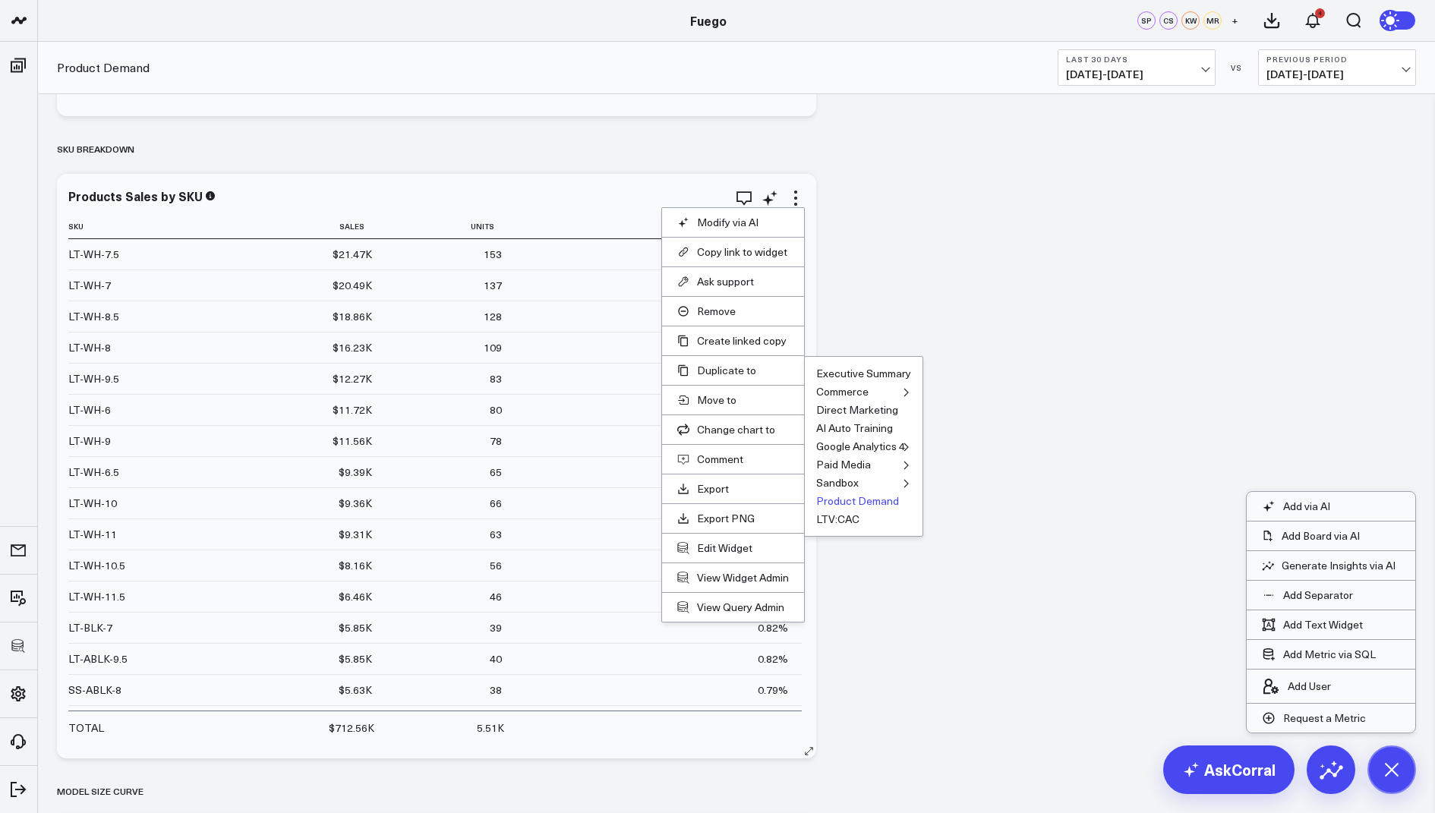
click at [833, 497] on button "Product Demand" at bounding box center [857, 501] width 83 height 11
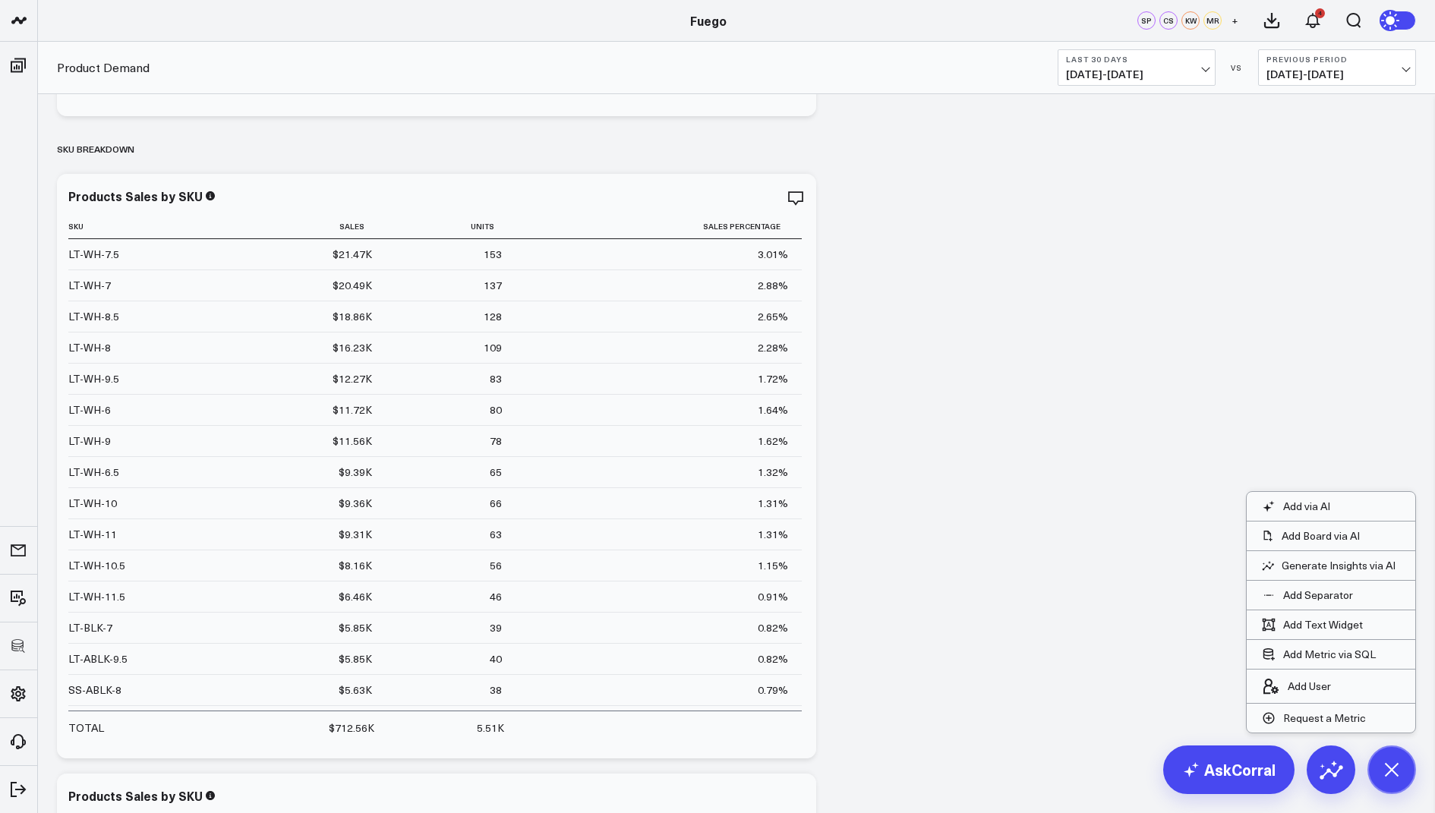
scroll to position [4072, 0]
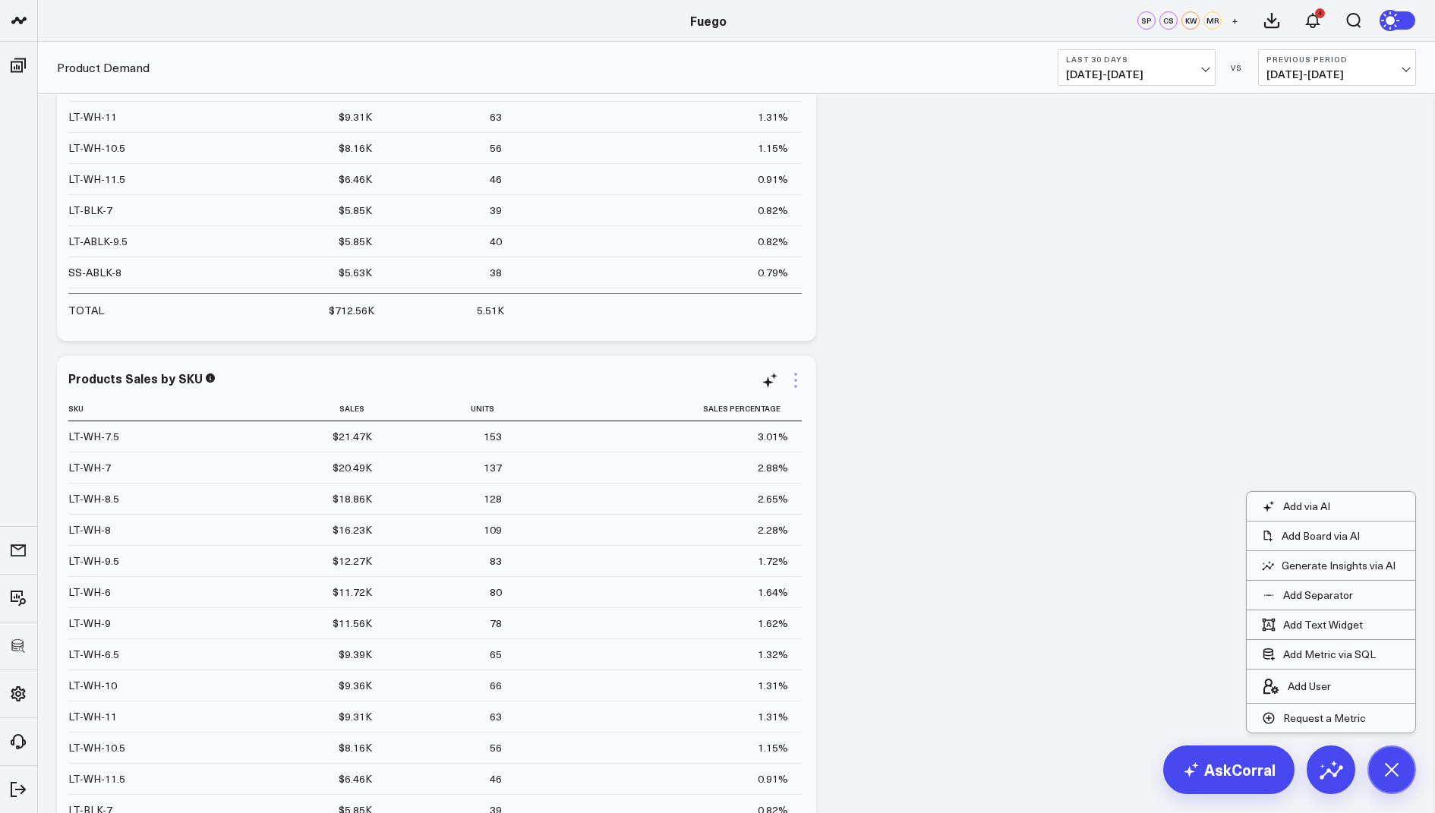
click at [800, 376] on icon at bounding box center [796, 380] width 18 height 18
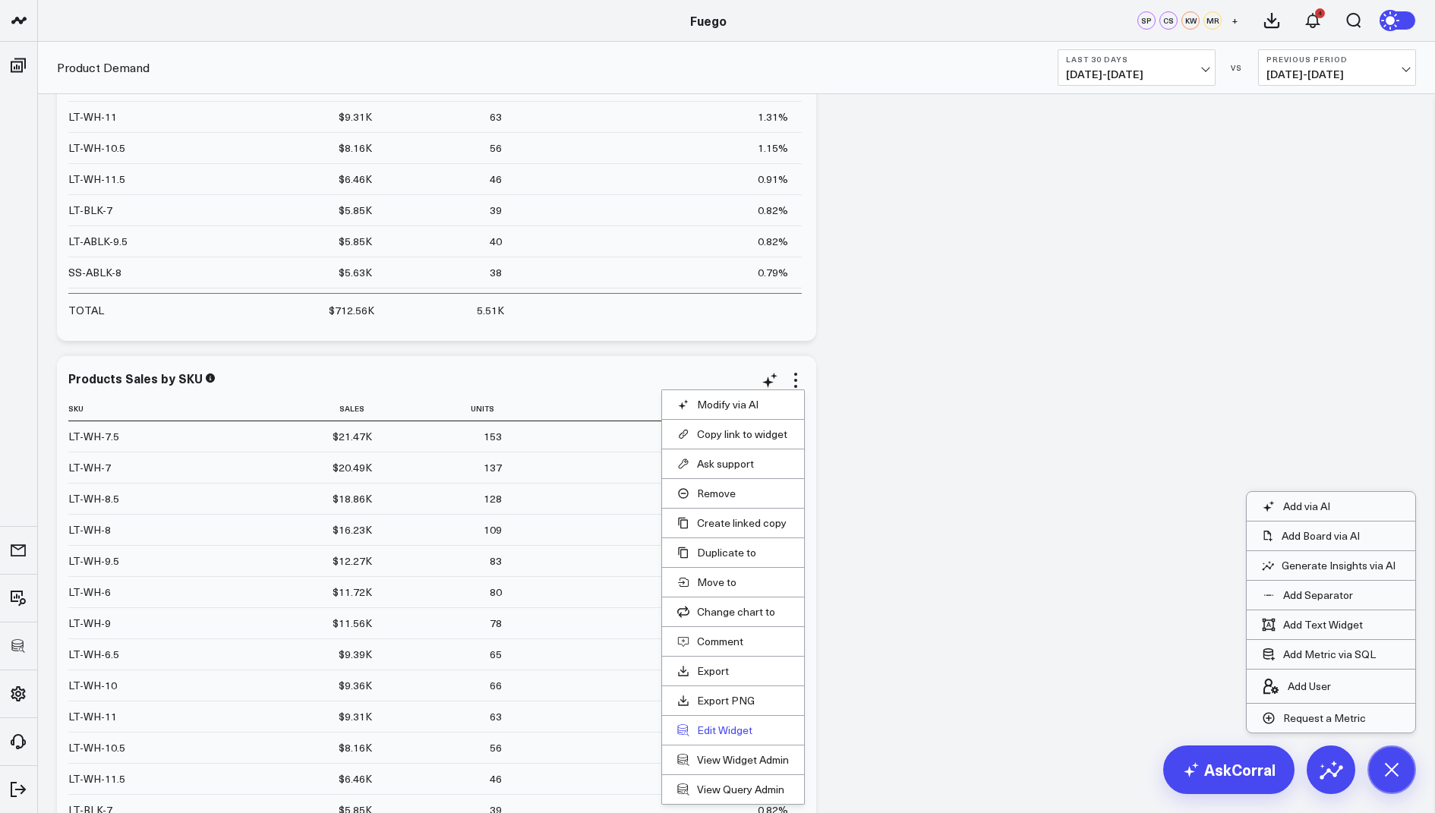
click at [721, 725] on button "Edit Widget" at bounding box center [733, 731] width 112 height 14
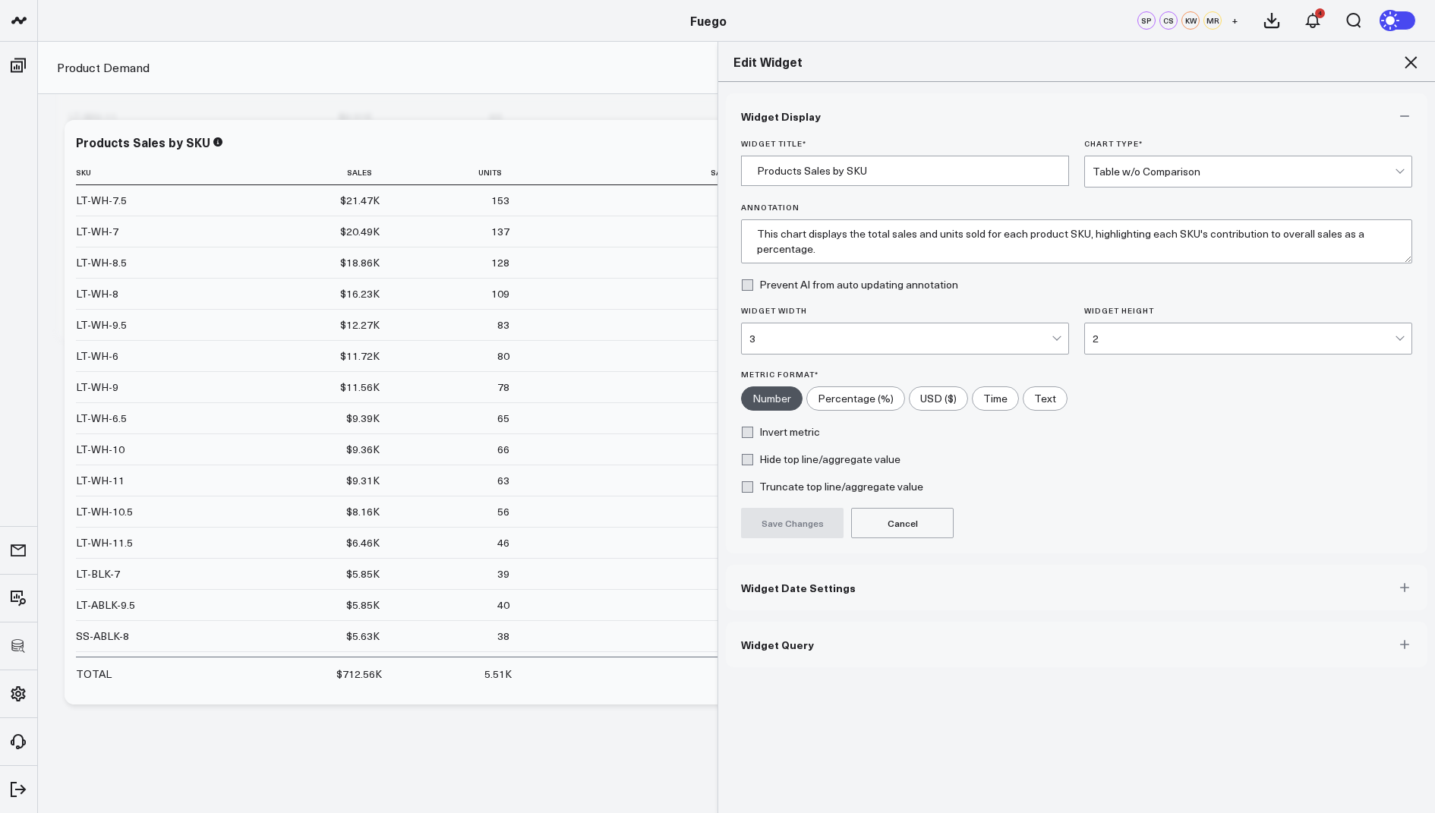
click at [774, 632] on button "Widget Query" at bounding box center [1077, 645] width 702 height 46
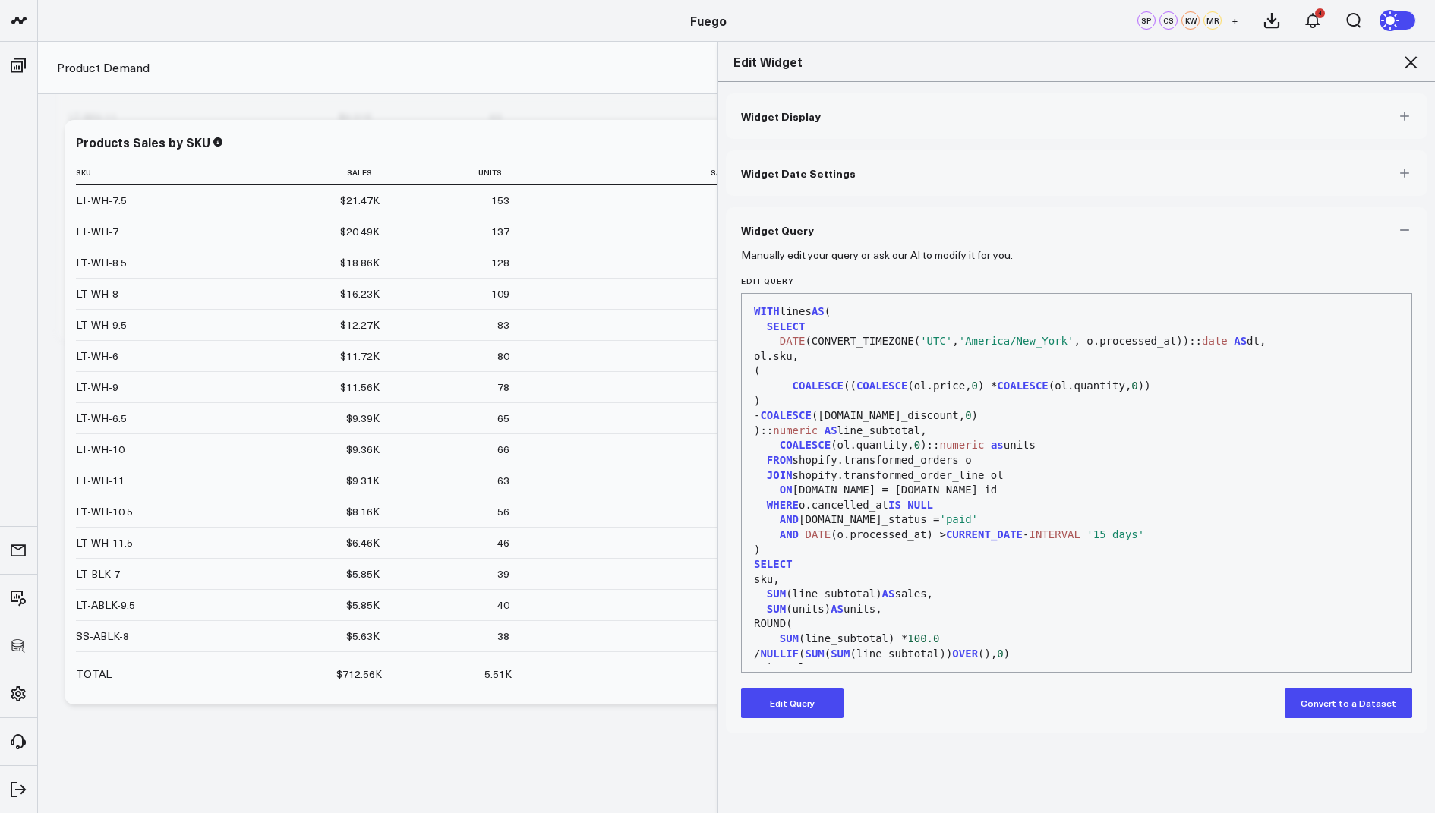
click at [778, 712] on button "Edit Query" at bounding box center [792, 703] width 103 height 30
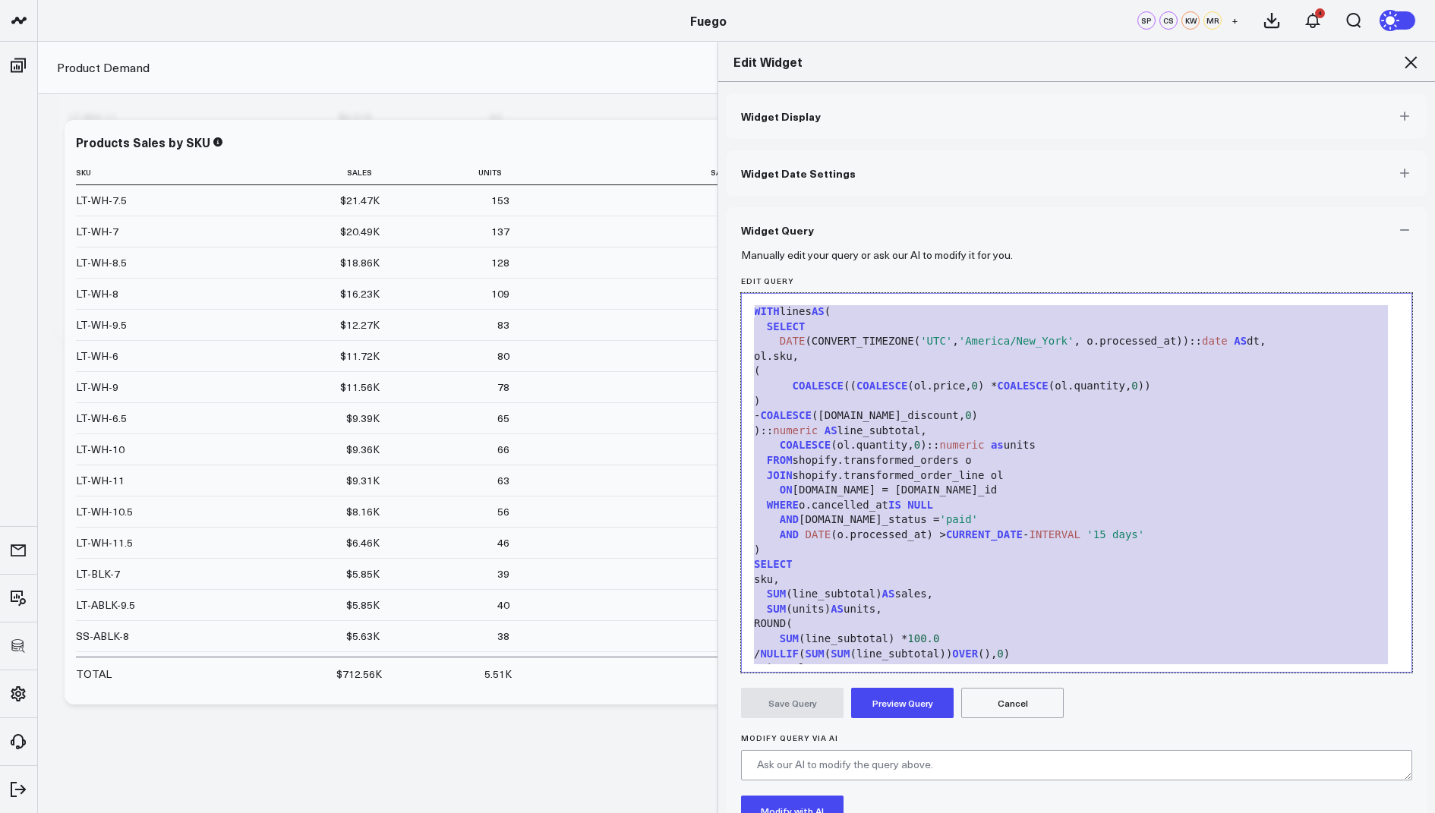
drag, startPoint x: 910, startPoint y: 631, endPoint x: 960, endPoint y: 222, distance: 412.2
click at [960, 222] on div "Widget Query Manually edit your query or ask our AI to modify it for you. Edit …" at bounding box center [1077, 564] width 702 height 715
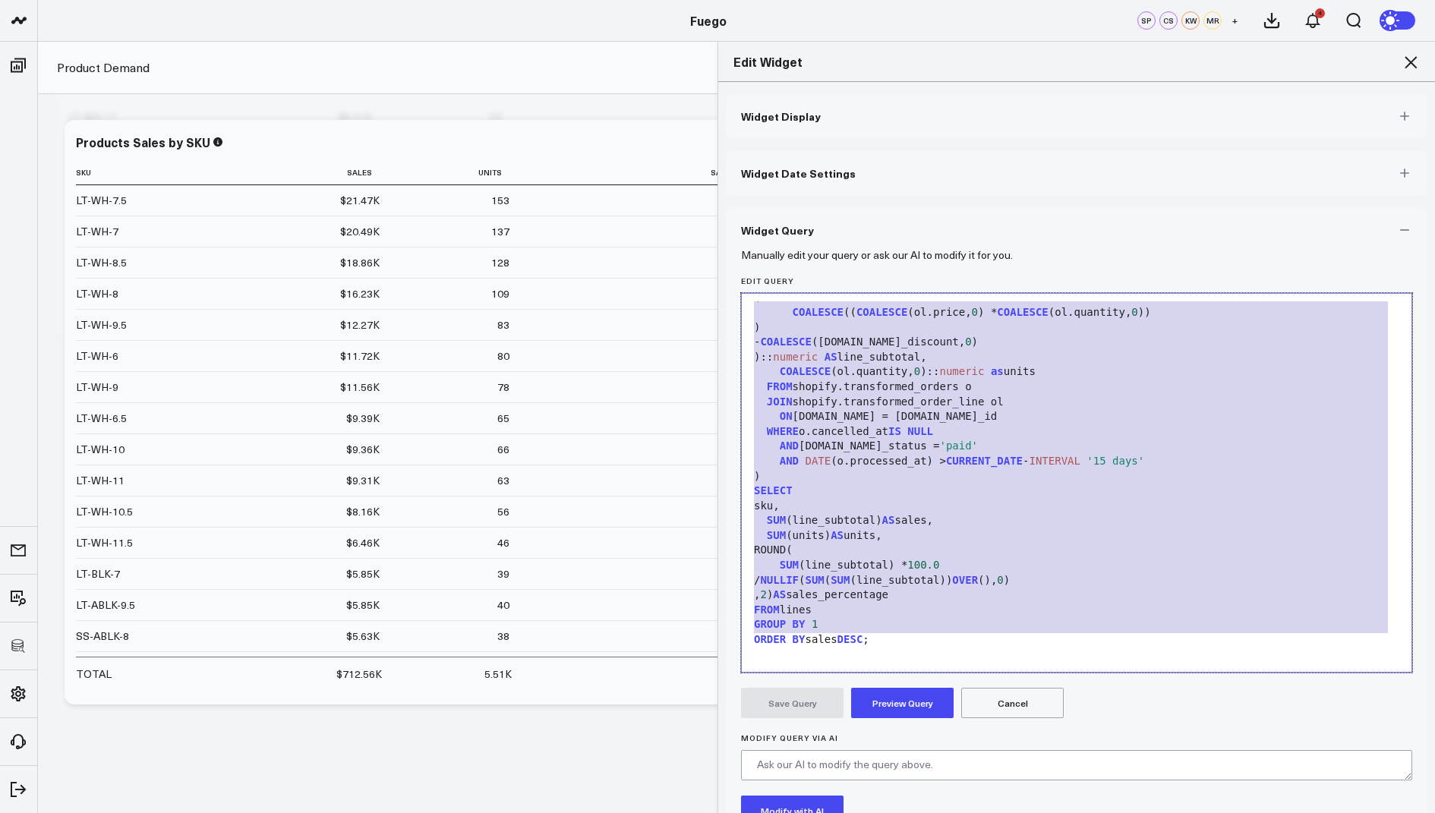
click at [944, 583] on div "/ NULLIF ( SUM ( SUM (line_subtotal)) OVER (), 0 )" at bounding box center [1076, 580] width 655 height 15
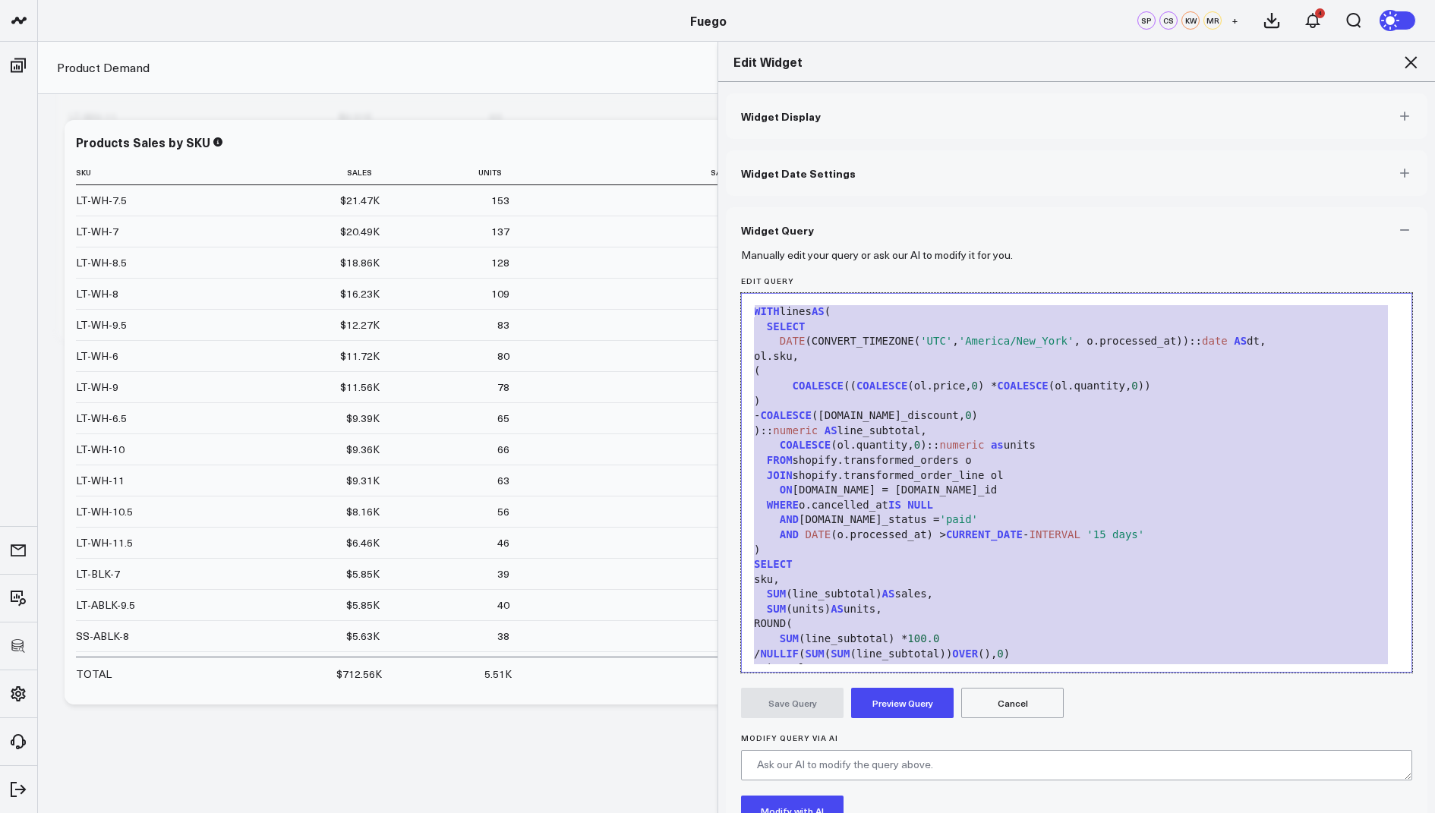
drag, startPoint x: 916, startPoint y: 646, endPoint x: 1075, endPoint y: 152, distance: 519.2
click at [1075, 152] on div "Widget Display Widget Date Settings Widget Query Manually edit your query or as…" at bounding box center [1077, 507] width 702 height 828
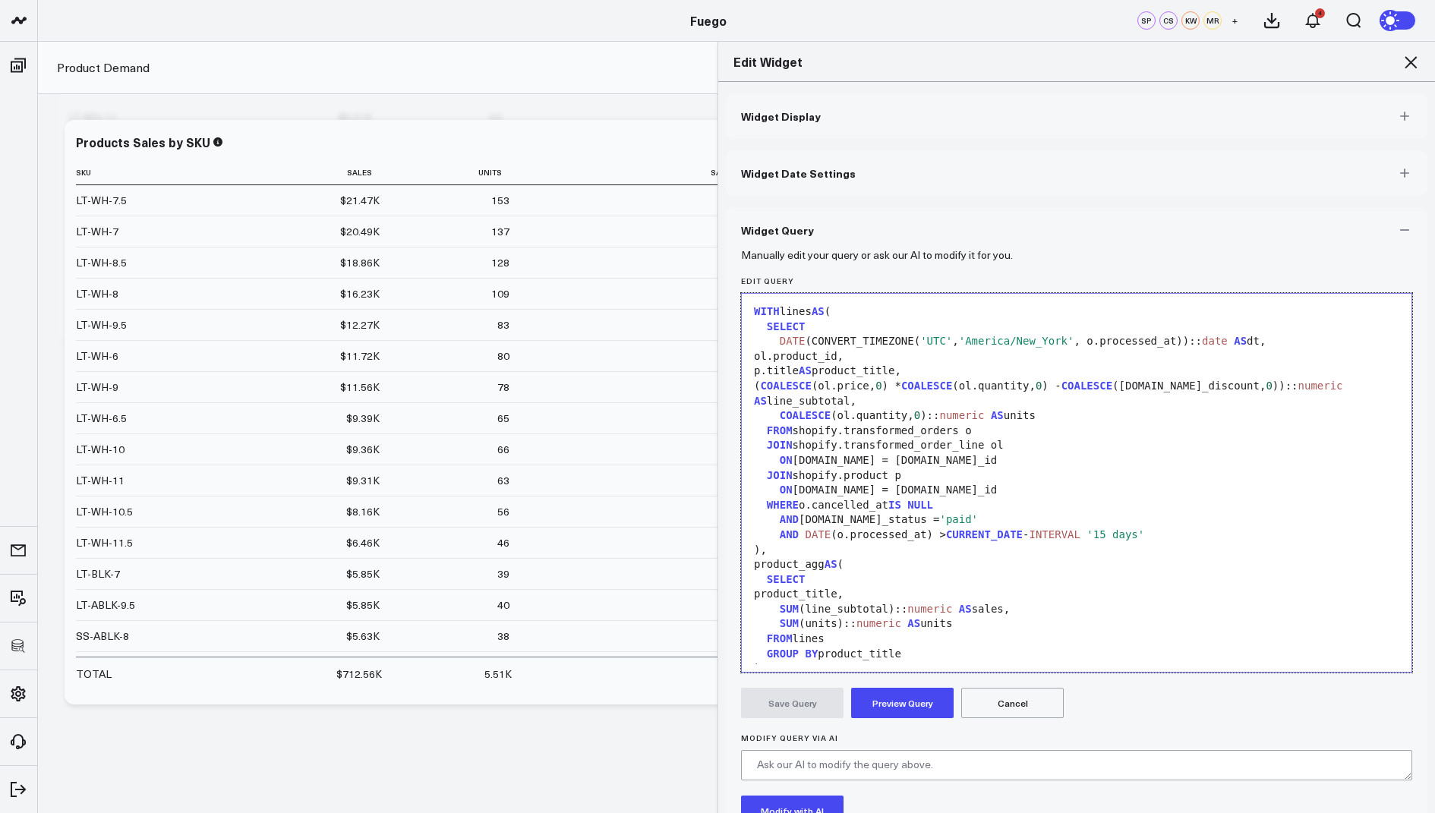
scroll to position [132, 0]
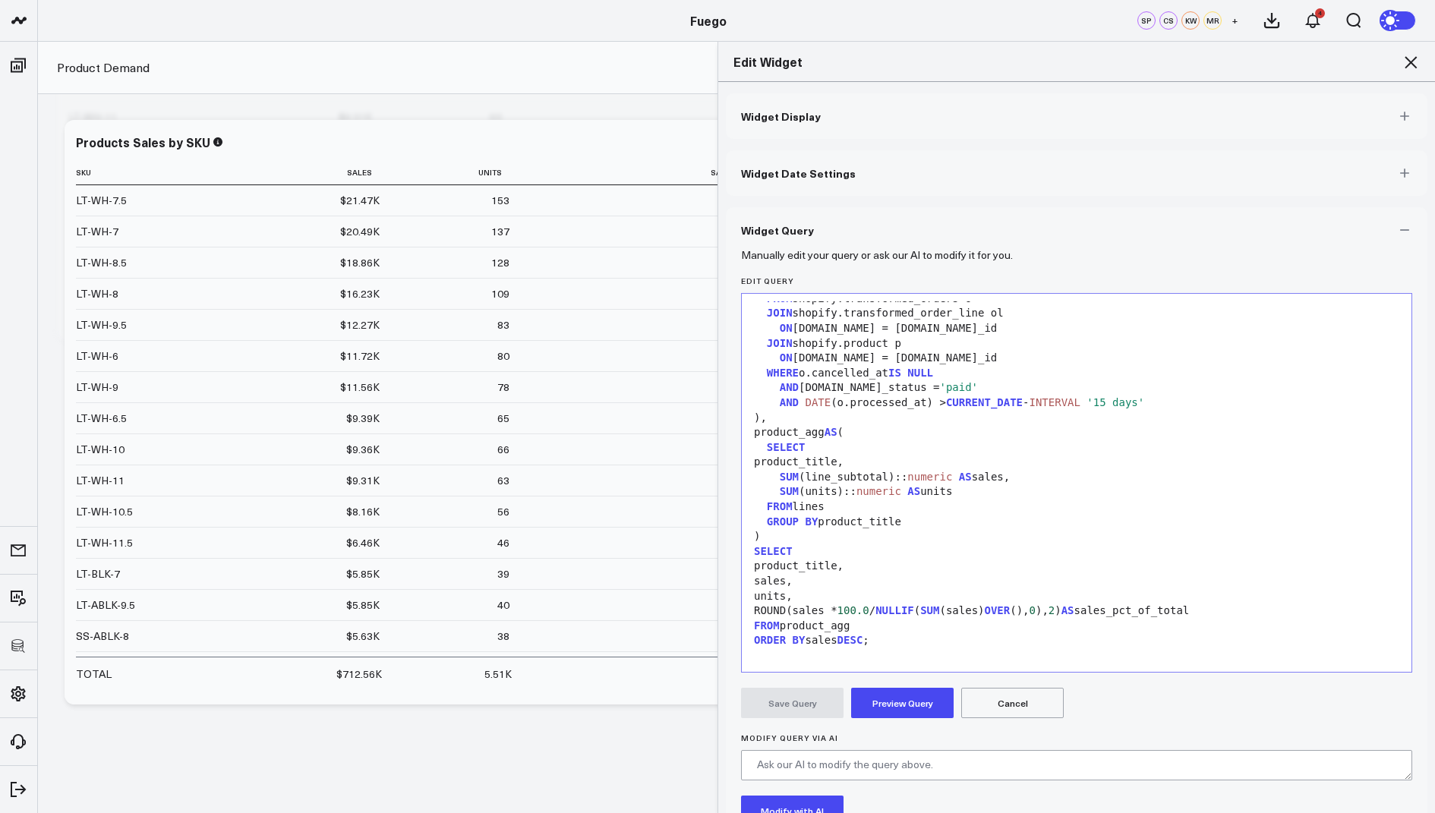
click at [894, 701] on button "Preview Query" at bounding box center [902, 703] width 103 height 30
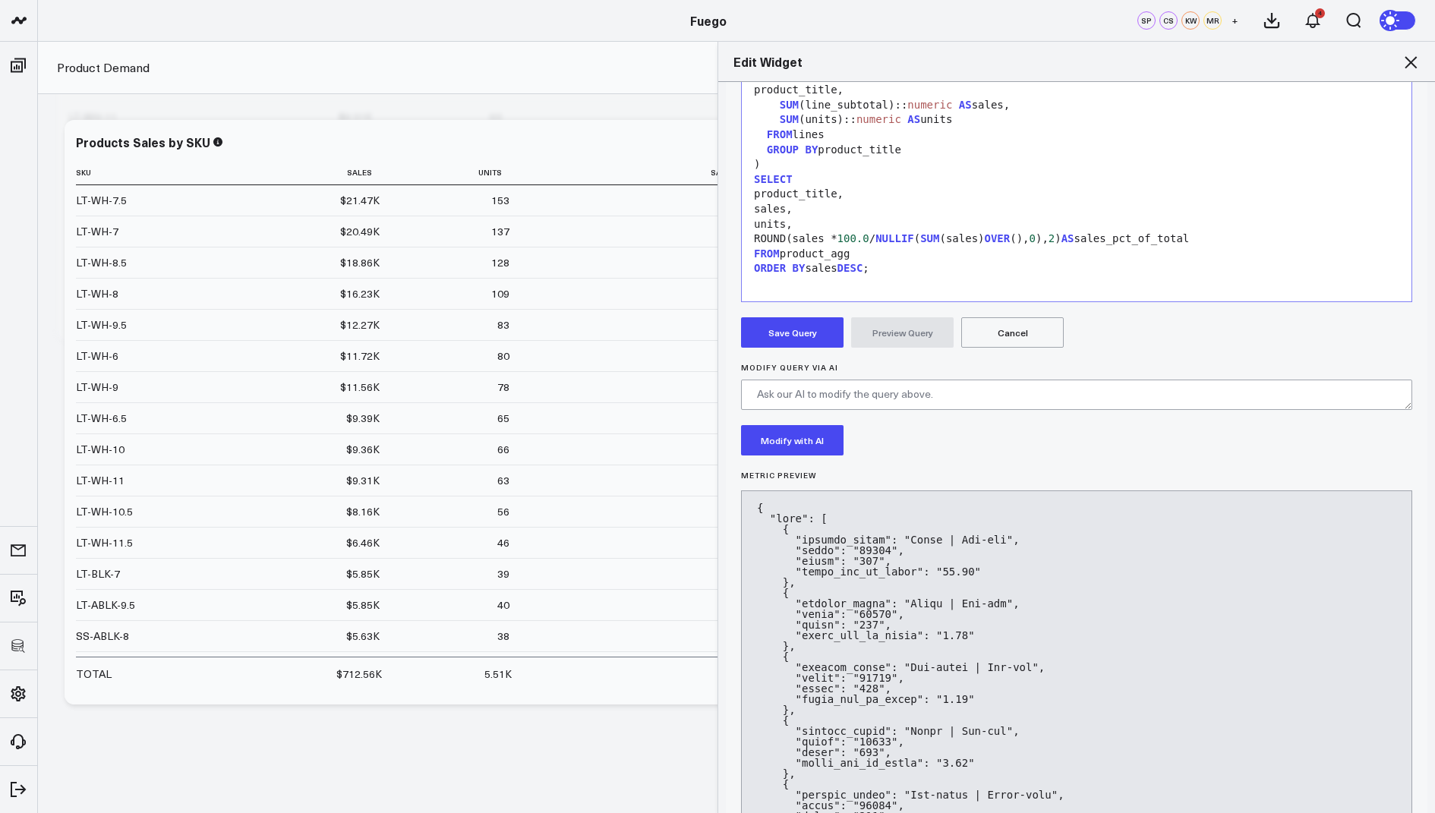
scroll to position [387, 0]
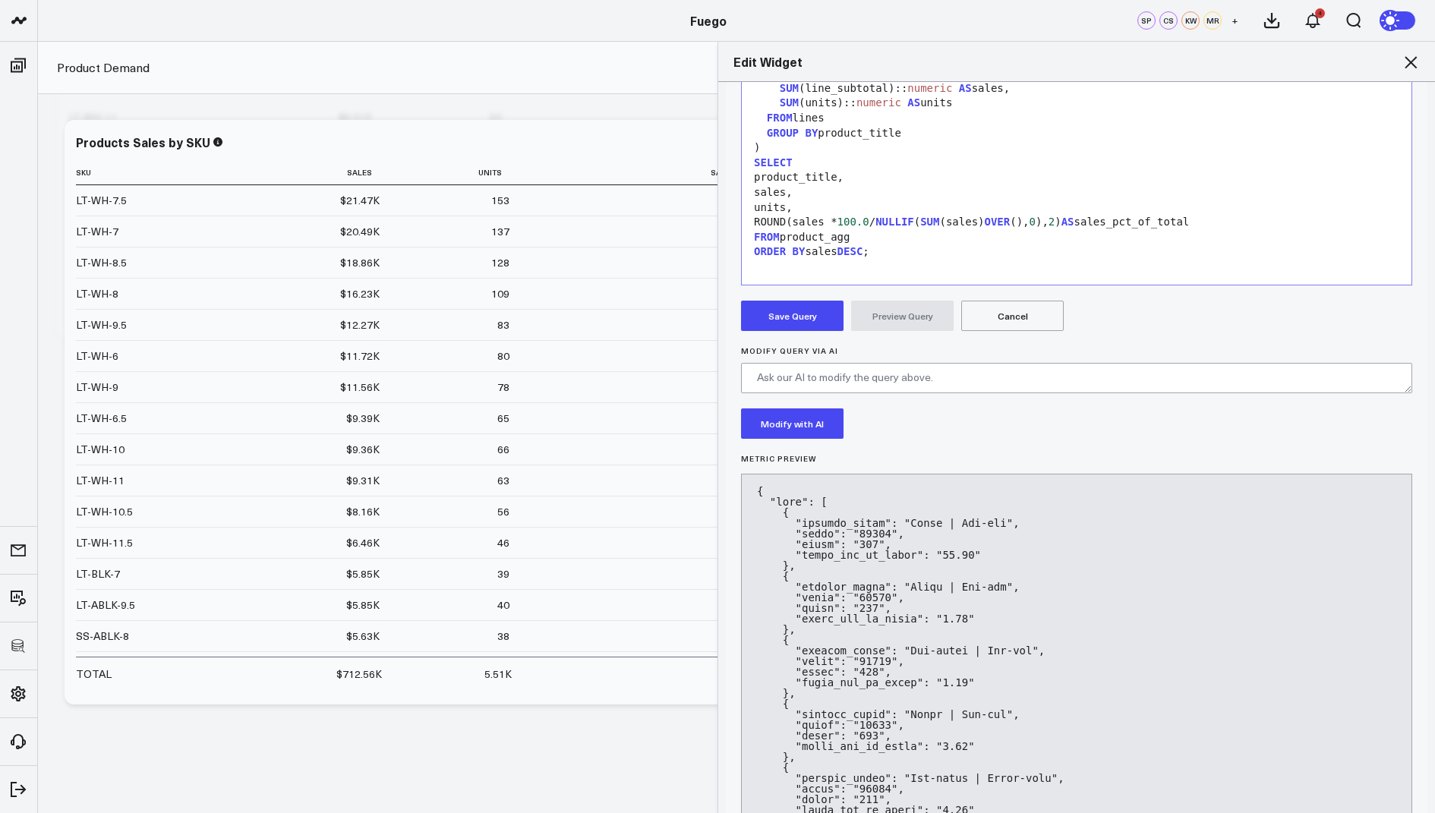
click at [796, 320] on button "Save Query" at bounding box center [792, 316] width 103 height 30
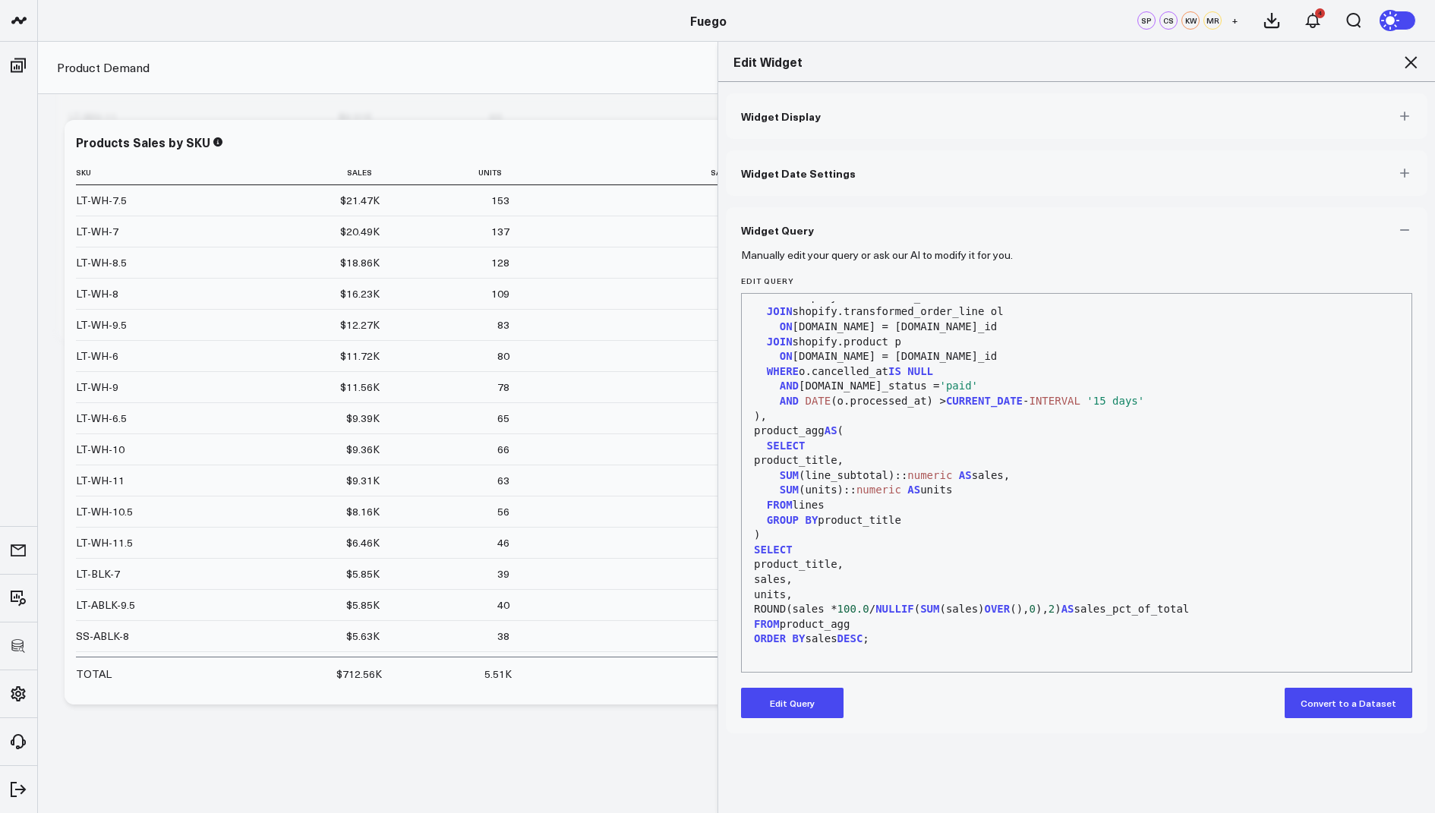
scroll to position [0, 0]
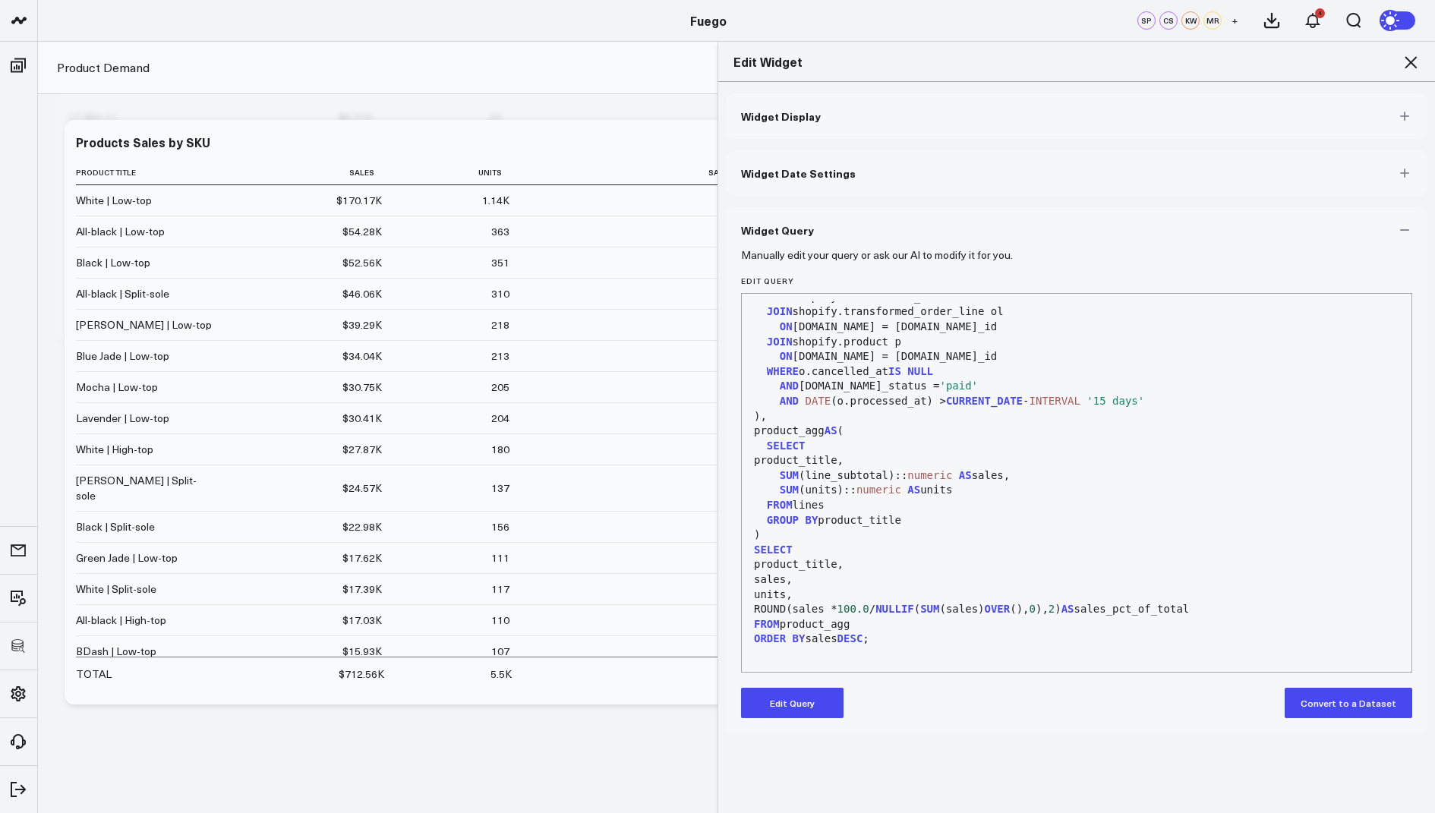
click at [1409, 58] on icon at bounding box center [1411, 62] width 18 height 18
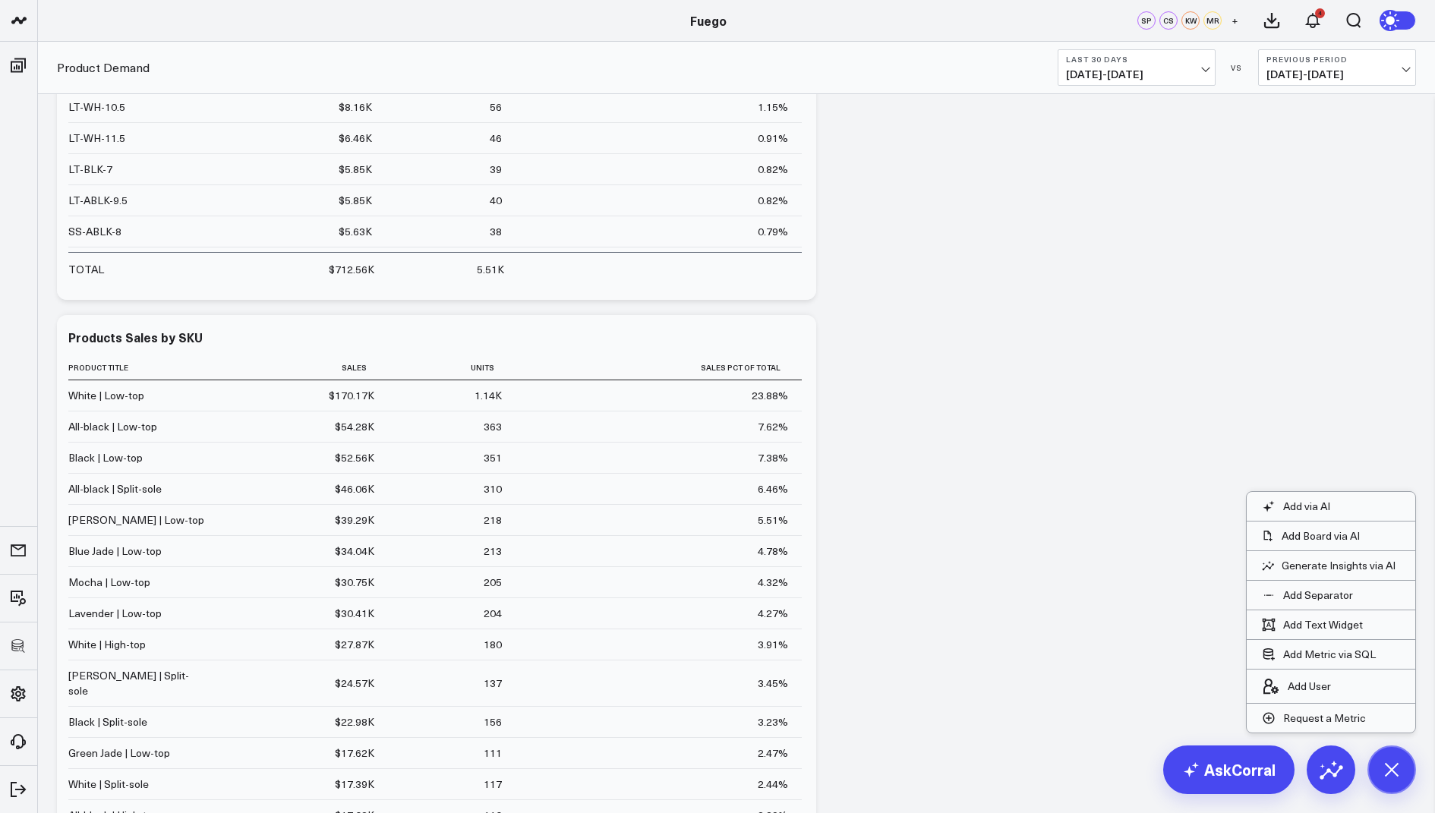
scroll to position [3975, 0]
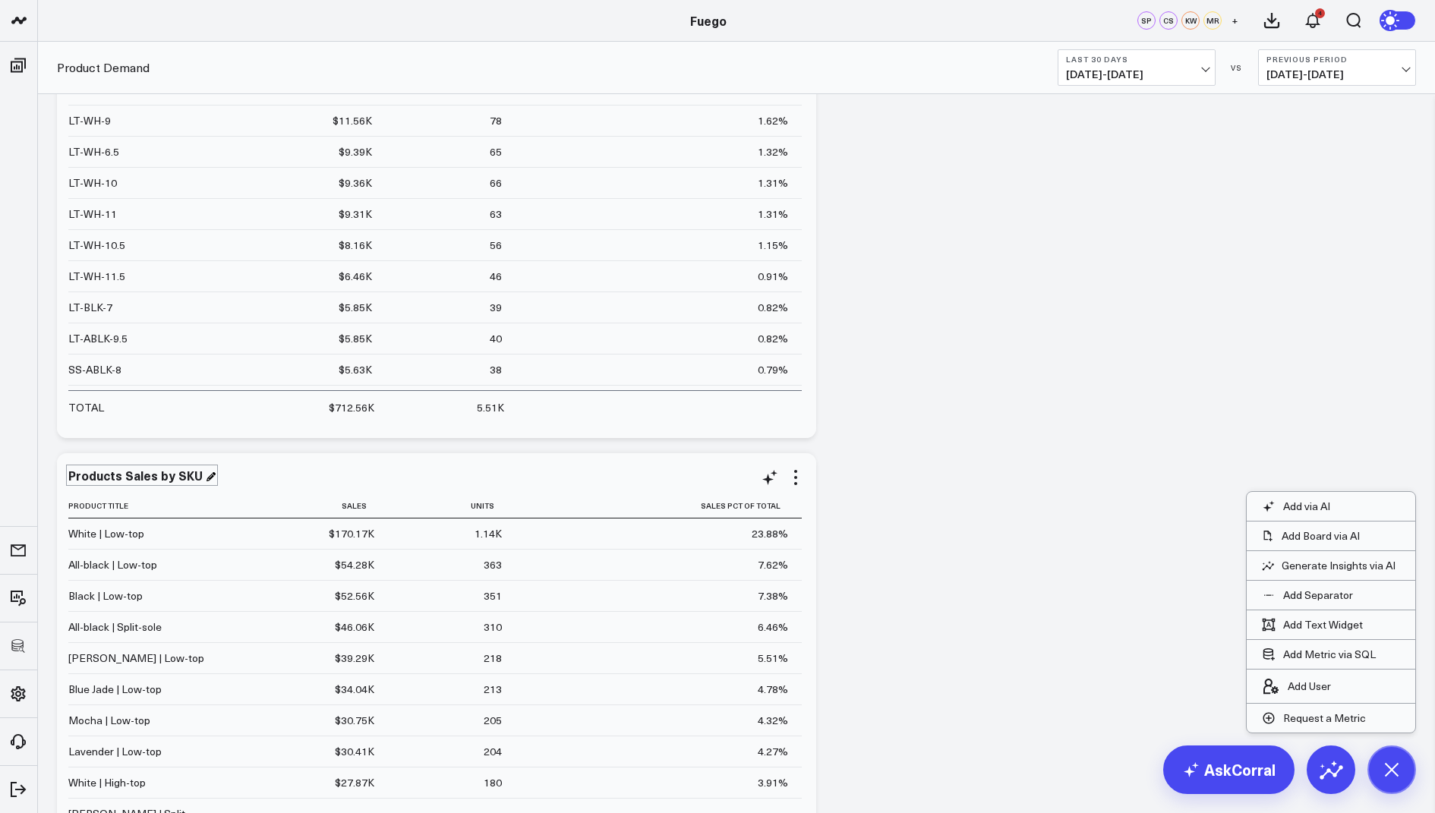
click at [183, 470] on div "Products Sales by SKU" at bounding box center [141, 475] width 147 height 17
click at [121, 479] on div "Products Sales by" at bounding box center [123, 475] width 110 height 17
drag, startPoint x: 122, startPoint y: 478, endPoint x: 65, endPoint y: 481, distance: 57.0
click at [65, 481] on div "Products Sales by Product Title Sales Units Sales Pct Of Total White | Low-top …" at bounding box center [436, 745] width 759 height 585
click at [115, 472] on div "Sales by" at bounding box center [94, 475] width 53 height 17
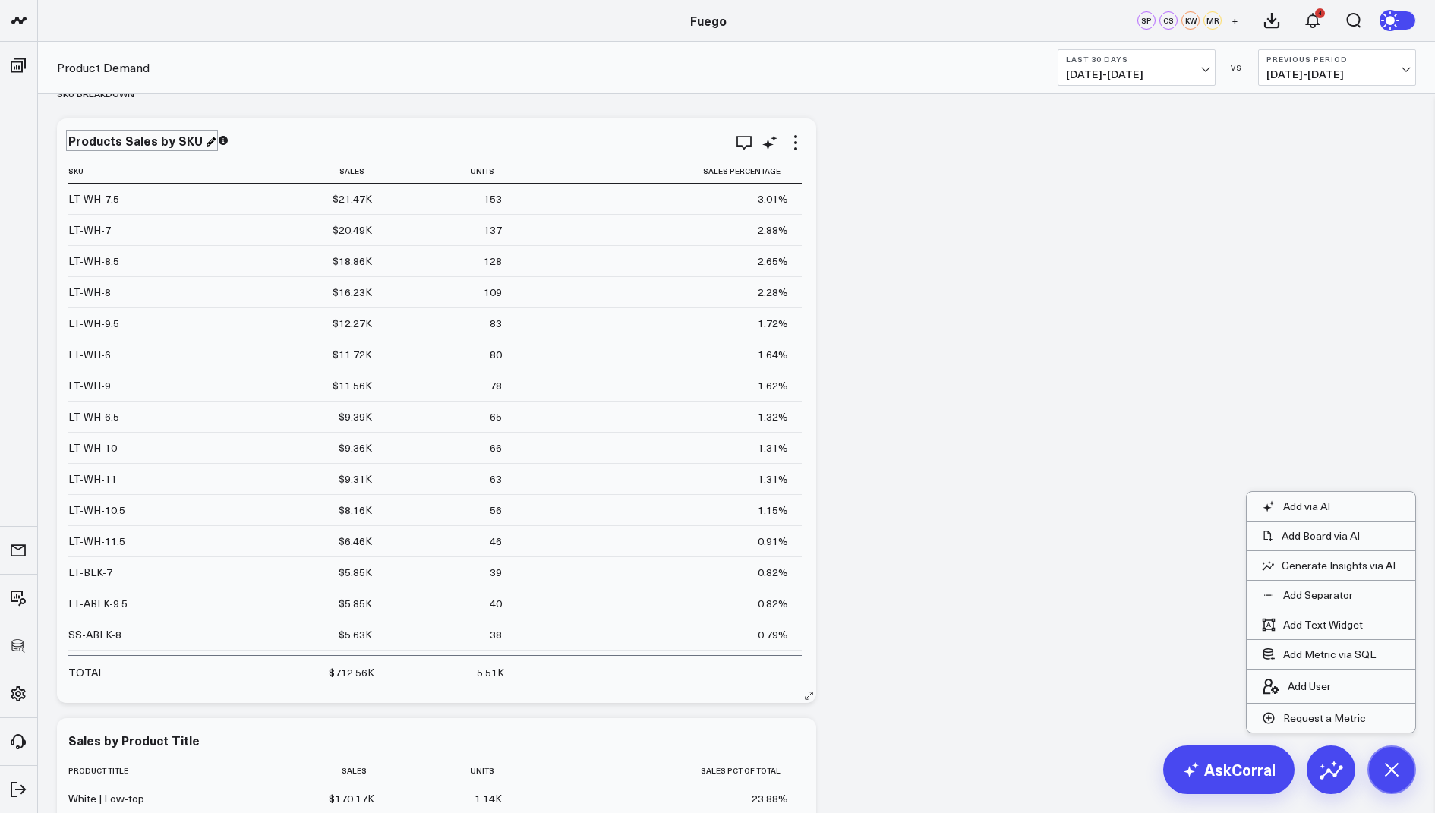
click at [140, 143] on div "Products Sales by SKU" at bounding box center [141, 140] width 147 height 17
drag, startPoint x: 124, startPoint y: 139, endPoint x: 63, endPoint y: 140, distance: 60.8
click at [62, 140] on div "Products Sales by SKU Sku Sales Units Sales Percentage LT-WH-7.5 $21.47K 153 3.…" at bounding box center [436, 410] width 759 height 585
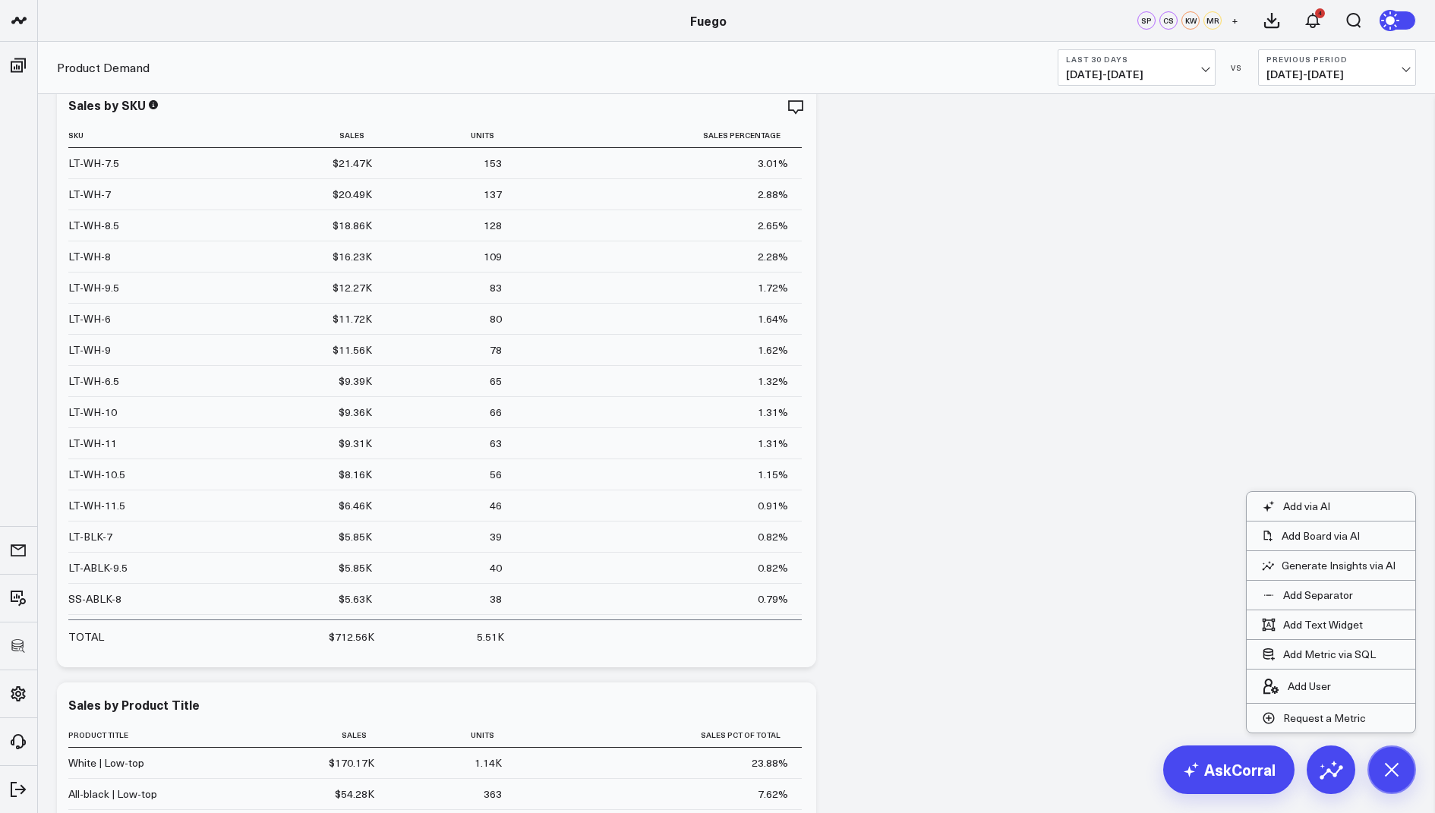
scroll to position [3693, 0]
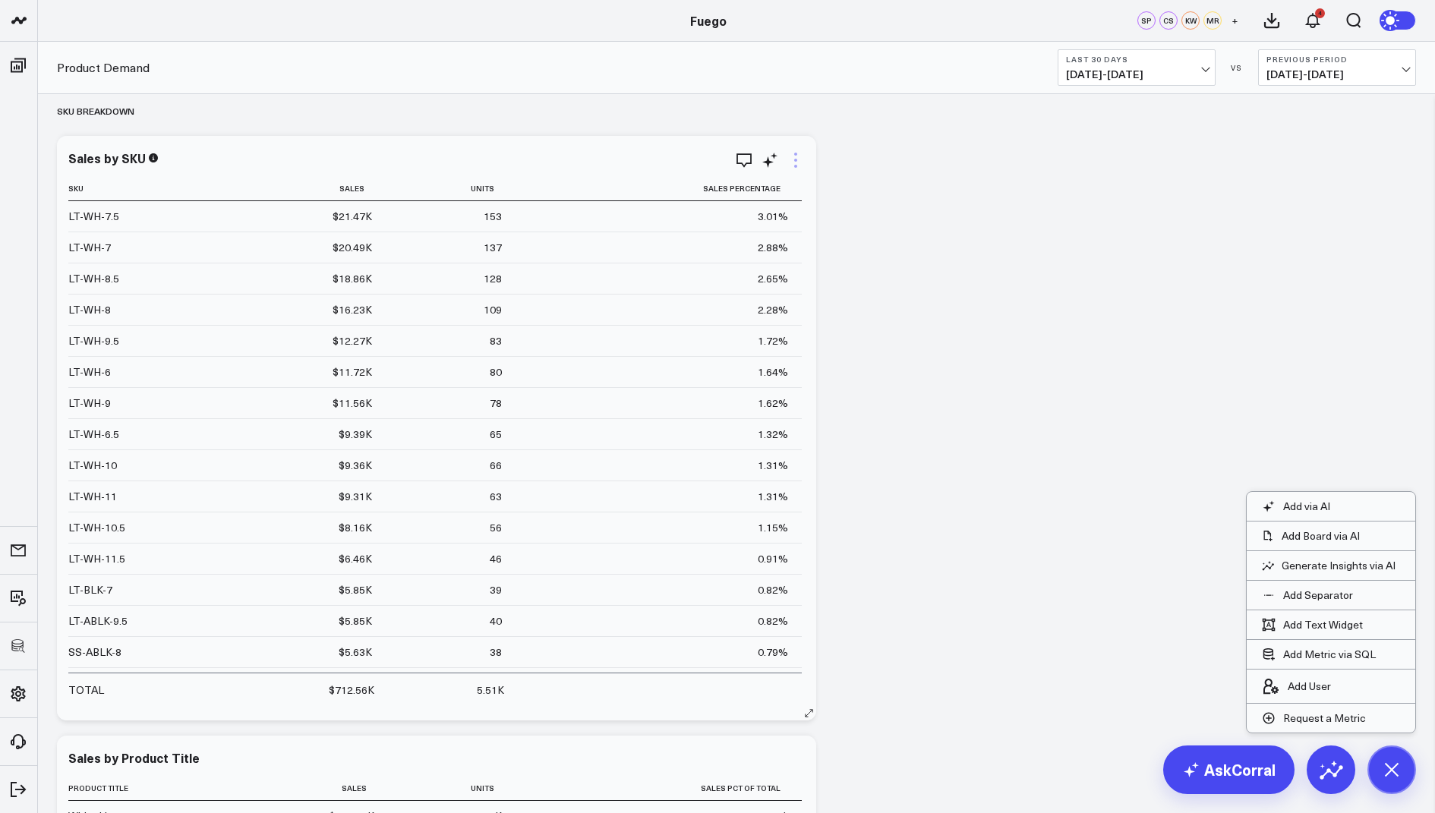
click at [794, 155] on icon at bounding box center [796, 160] width 18 height 18
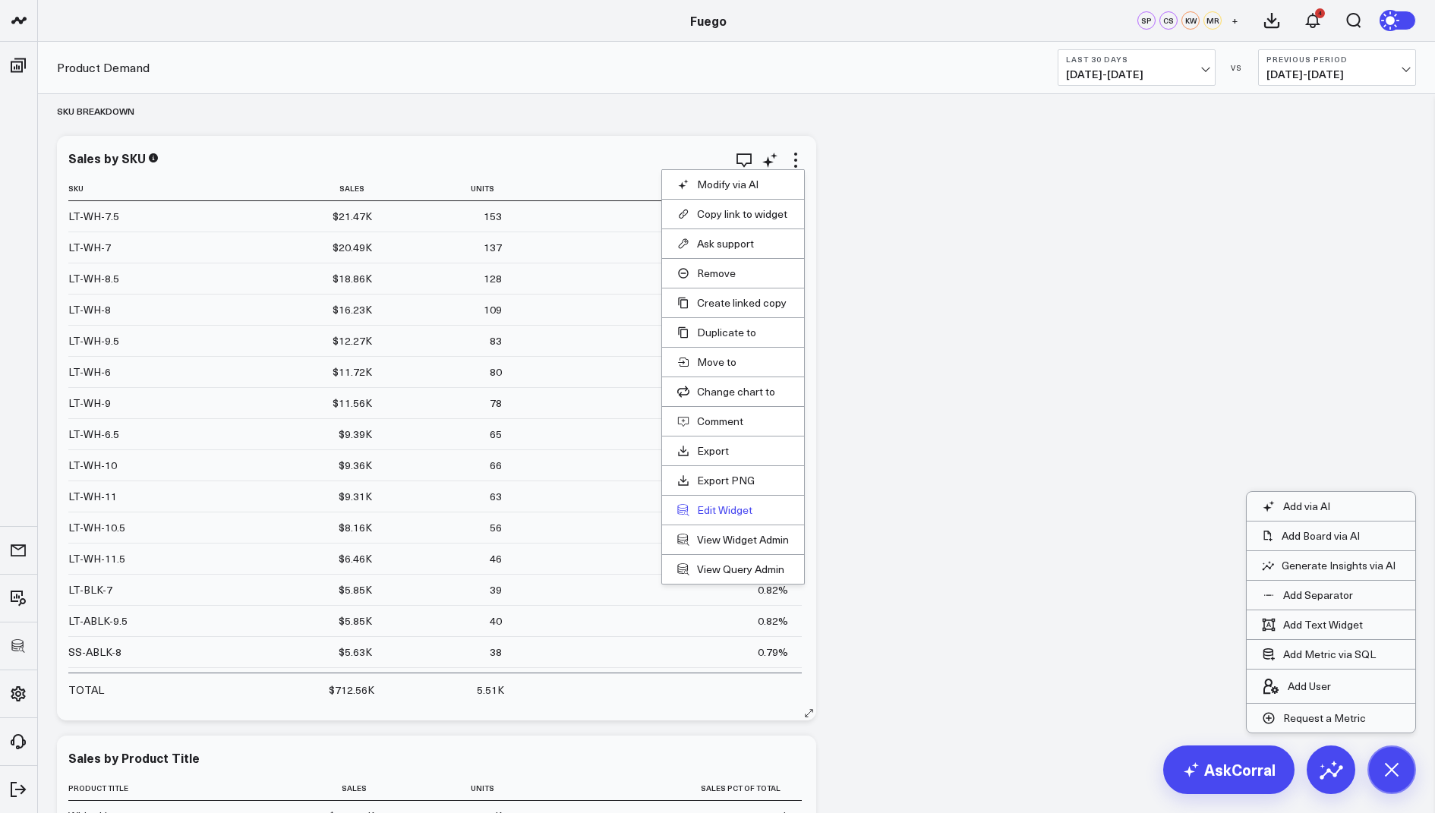
click at [716, 503] on button "Edit Widget" at bounding box center [733, 510] width 112 height 14
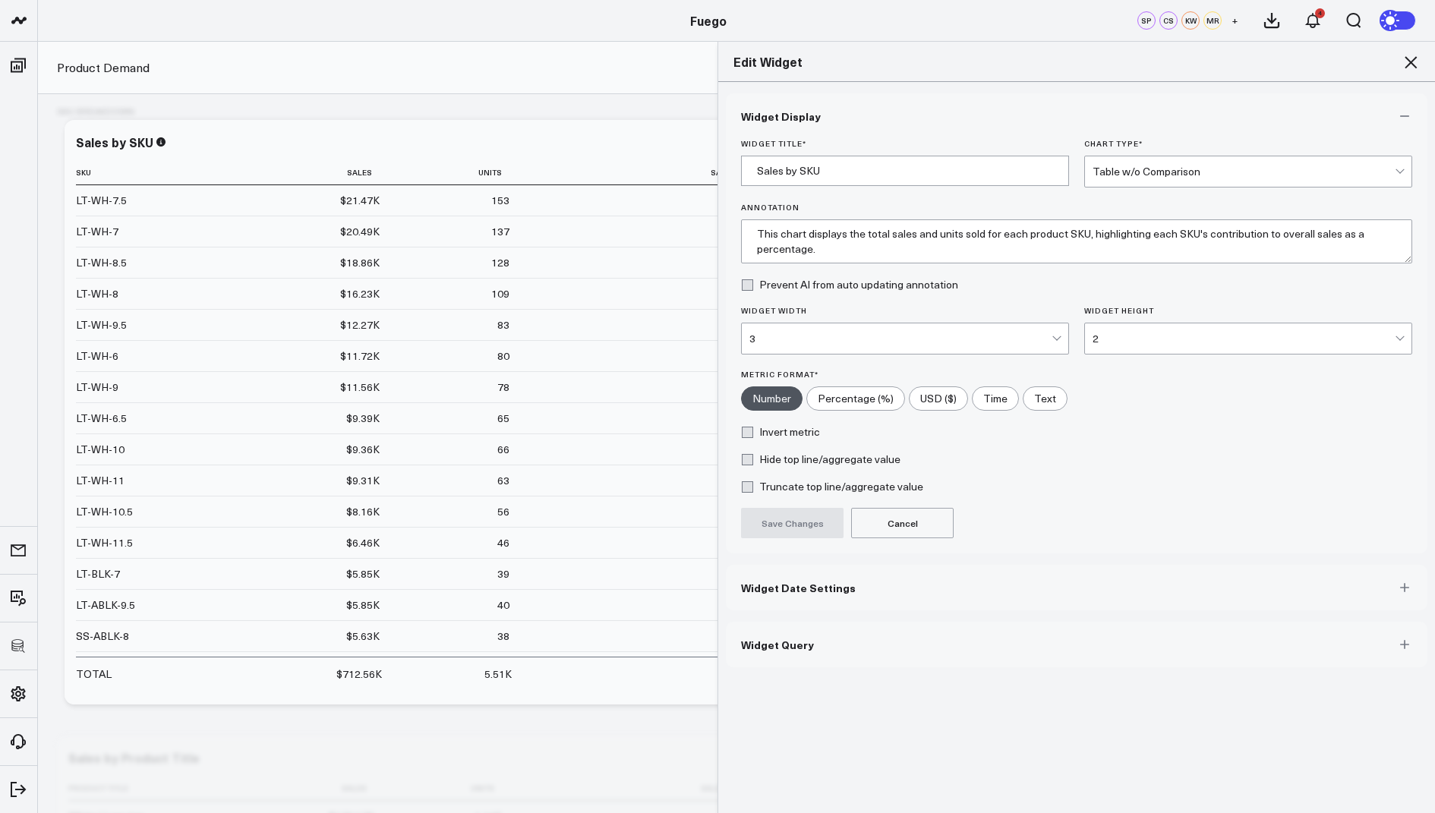
click at [855, 648] on button "Widget Query" at bounding box center [1077, 645] width 702 height 46
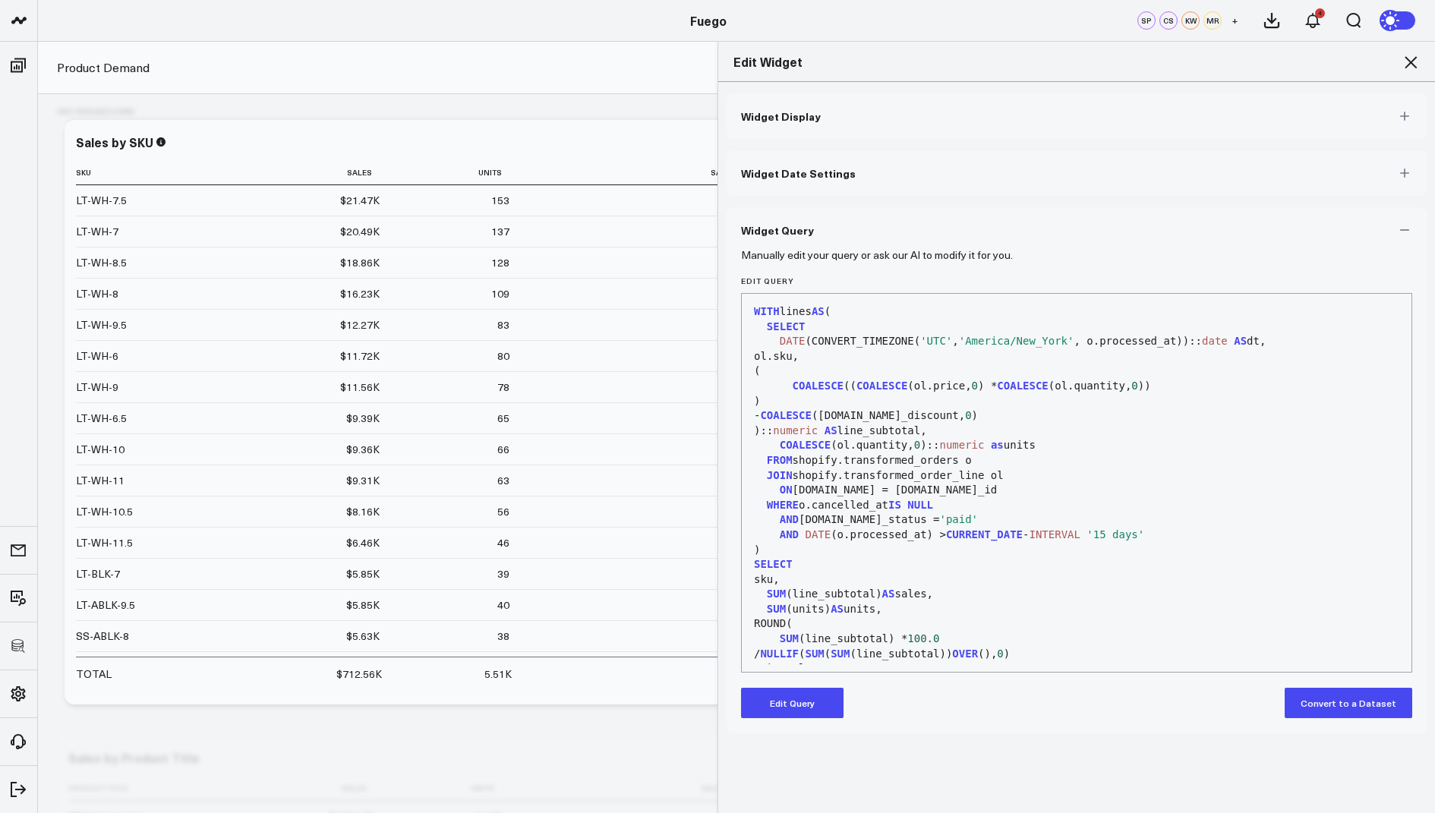
click at [777, 708] on button "Edit Query" at bounding box center [792, 703] width 103 height 30
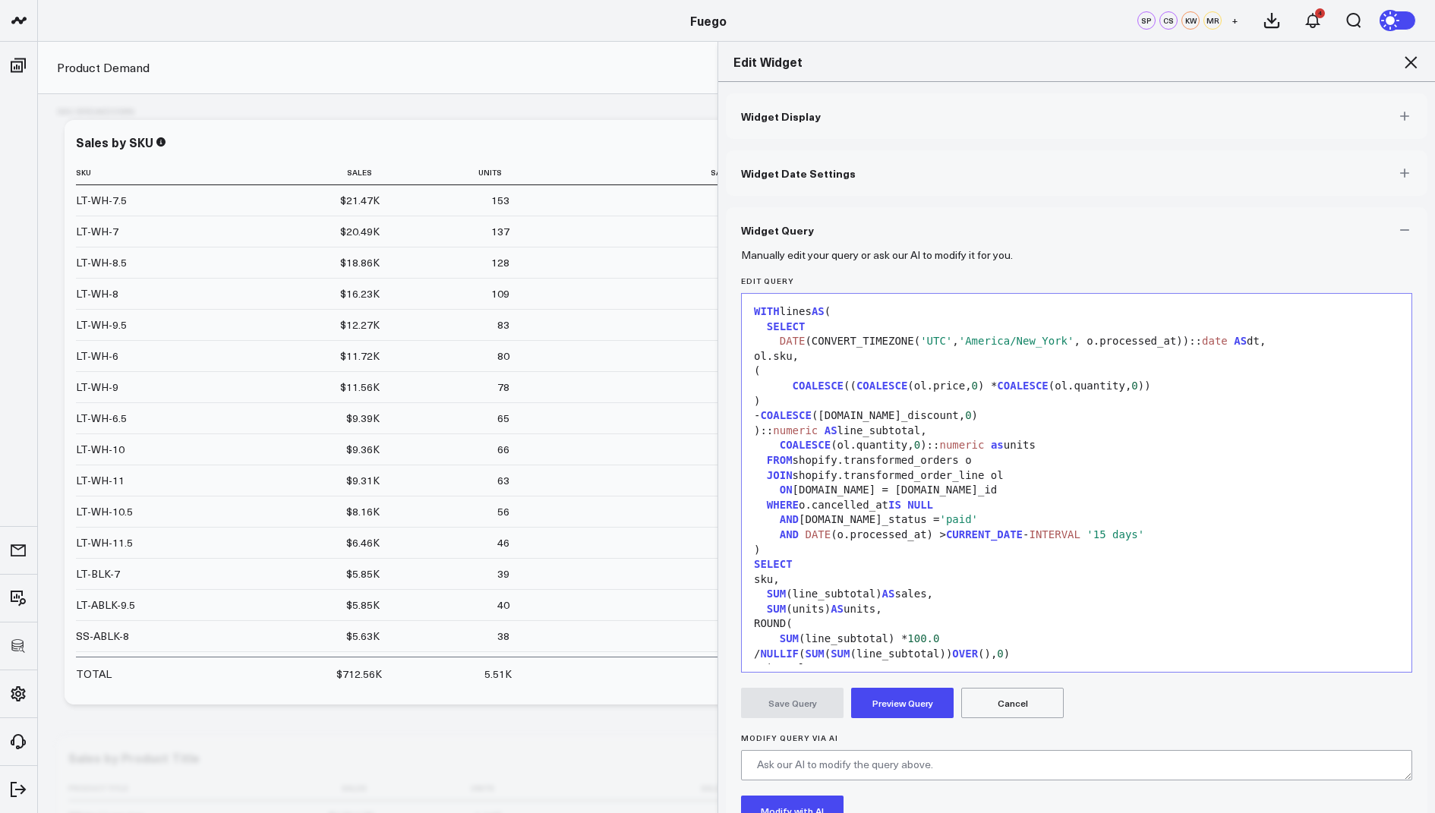
scroll to position [74, 0]
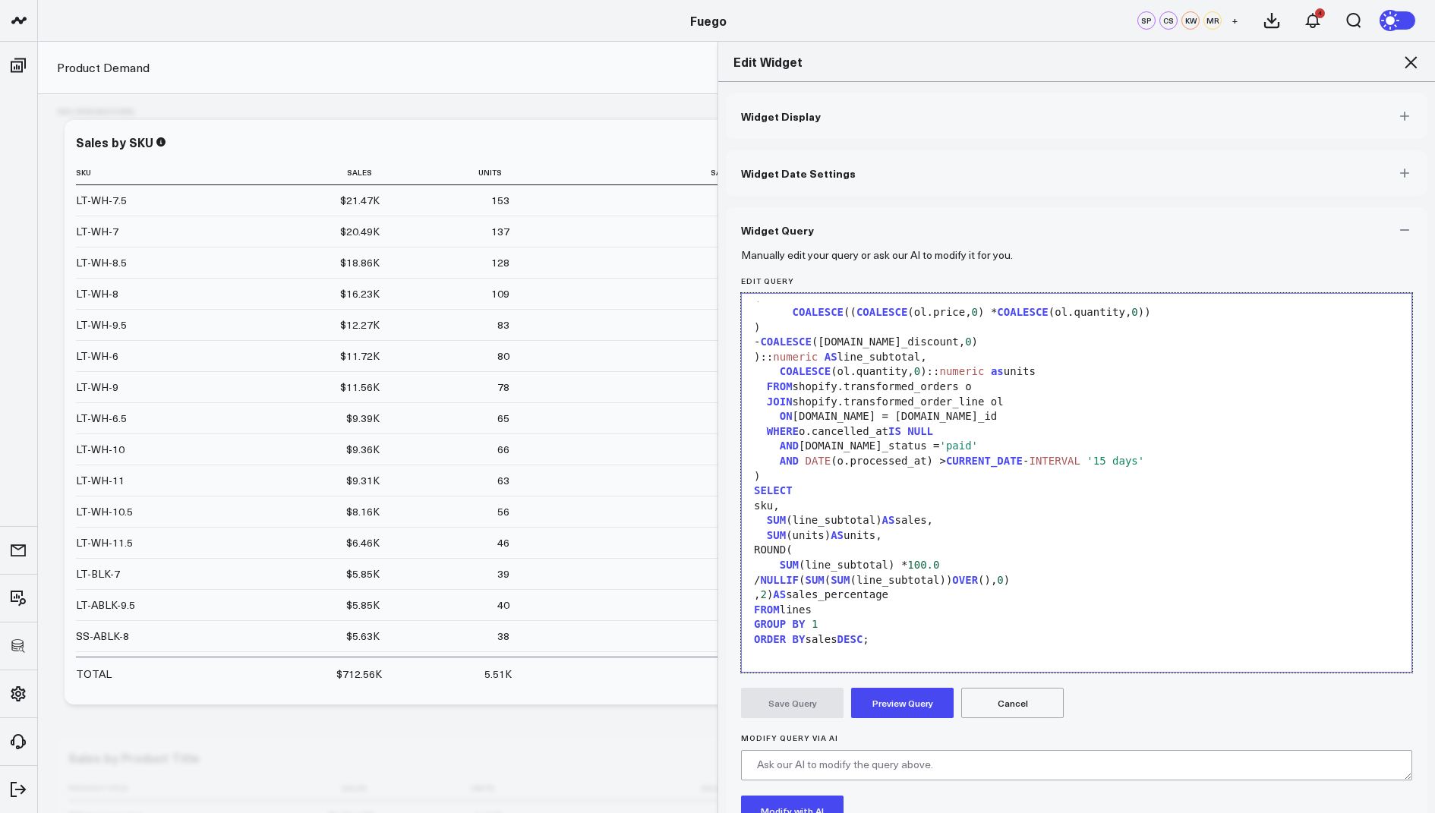
click at [929, 594] on div ", 2 ) AS sales_percentage" at bounding box center [1076, 595] width 655 height 15
click at [910, 701] on button "Preview Query" at bounding box center [902, 703] width 103 height 30
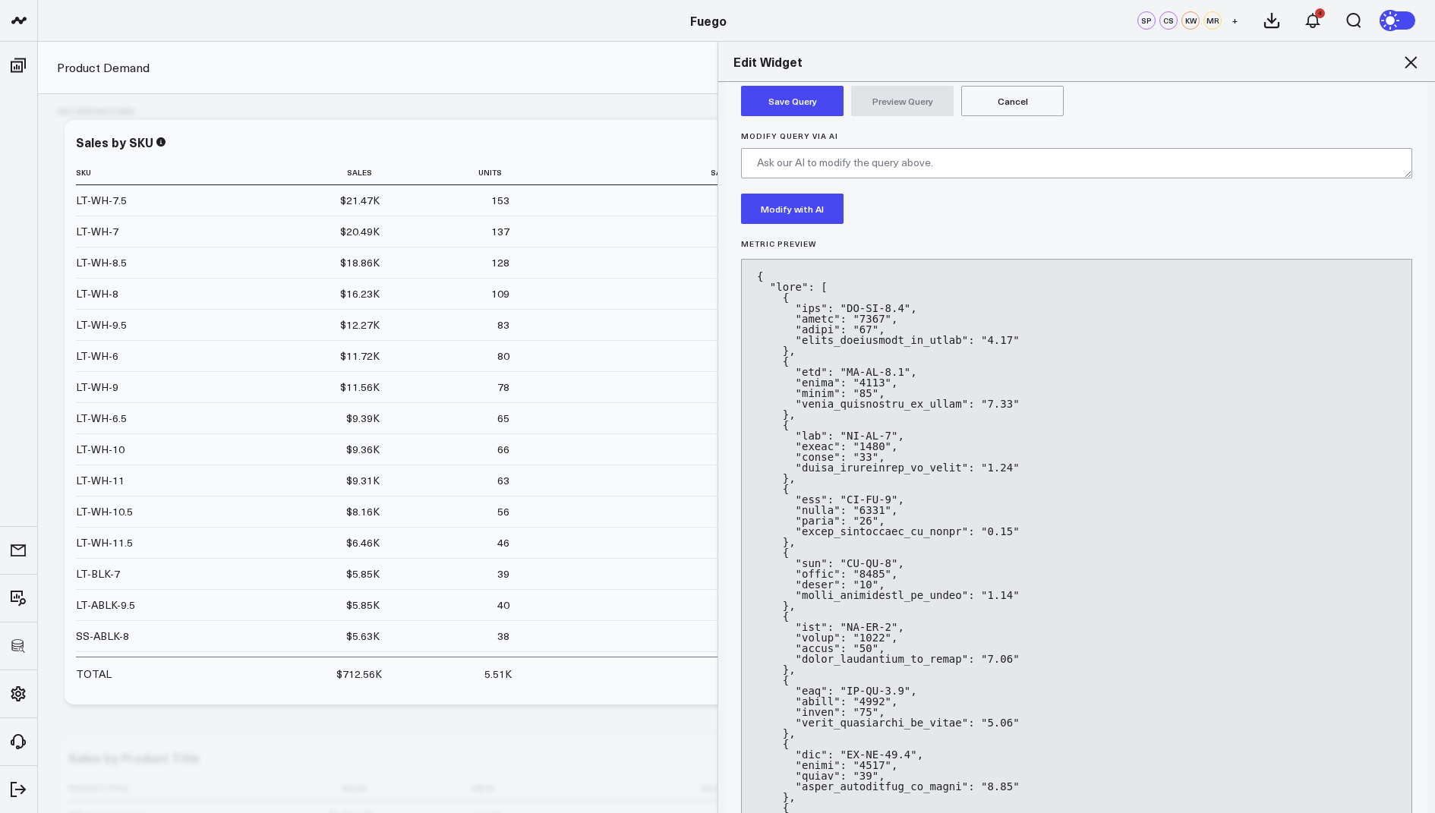
scroll to position [494, 0]
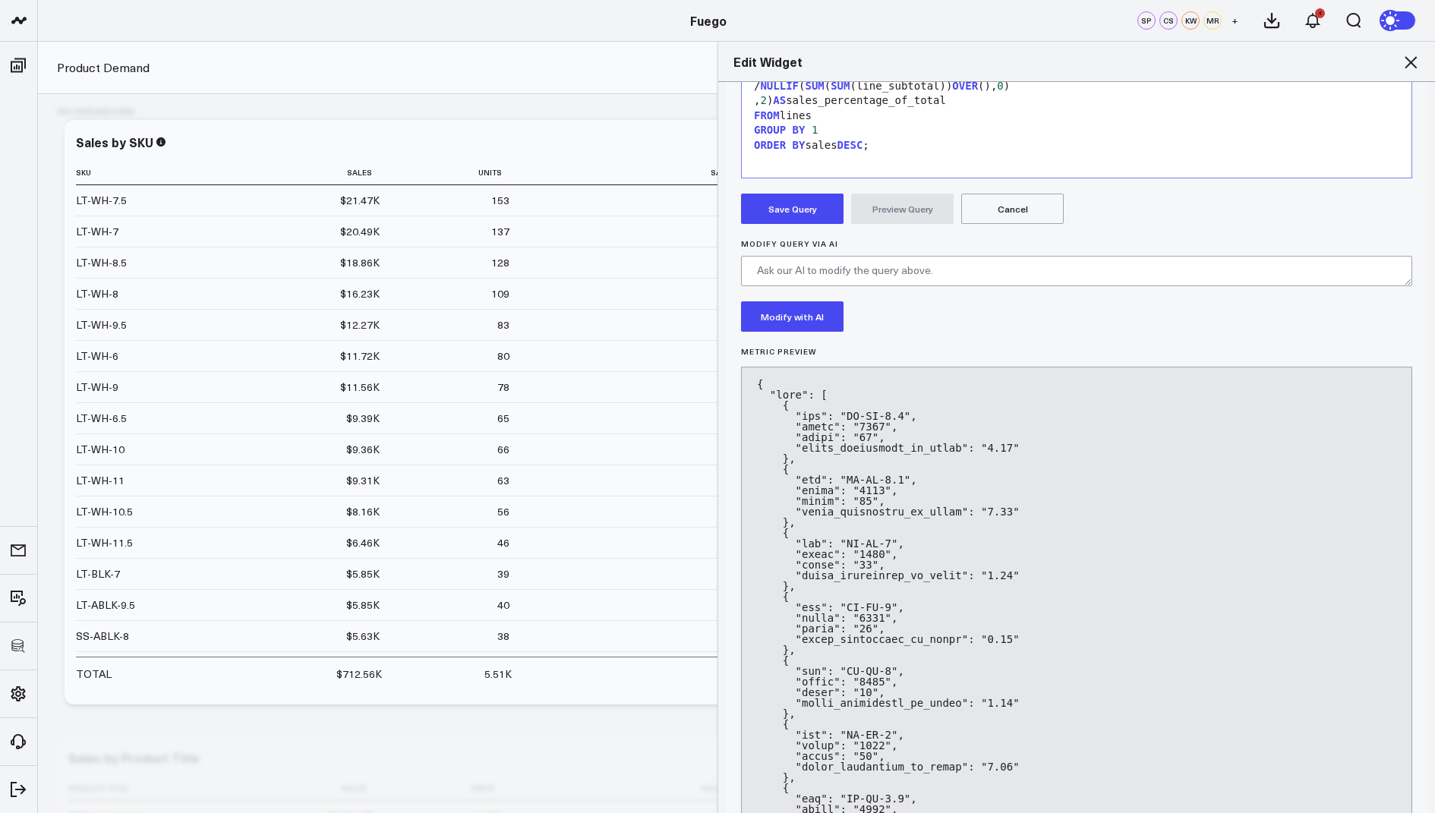
click at [791, 210] on button "Save Query" at bounding box center [792, 209] width 103 height 30
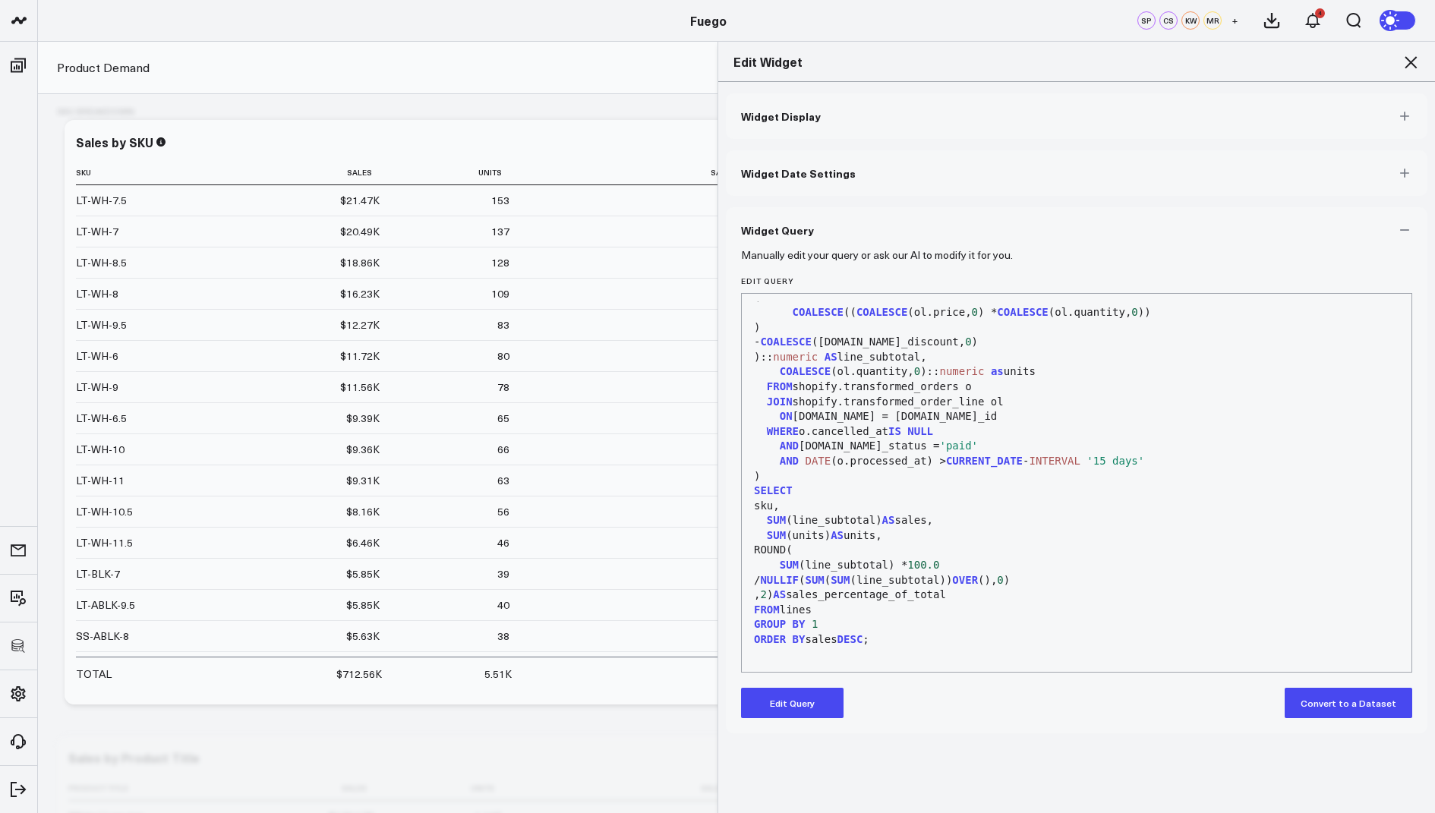
scroll to position [0, 0]
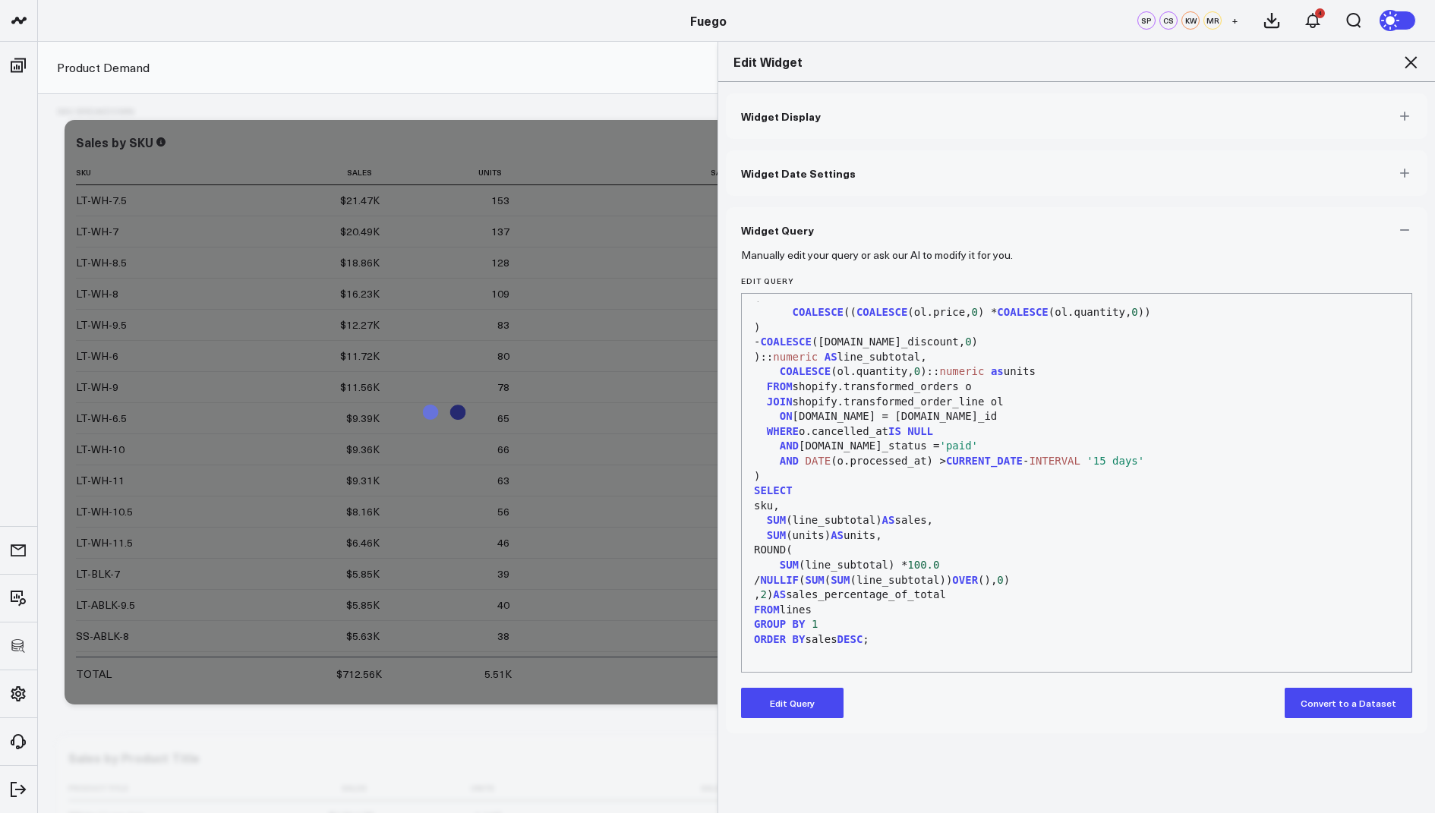
click at [1412, 56] on icon at bounding box center [1411, 62] width 18 height 18
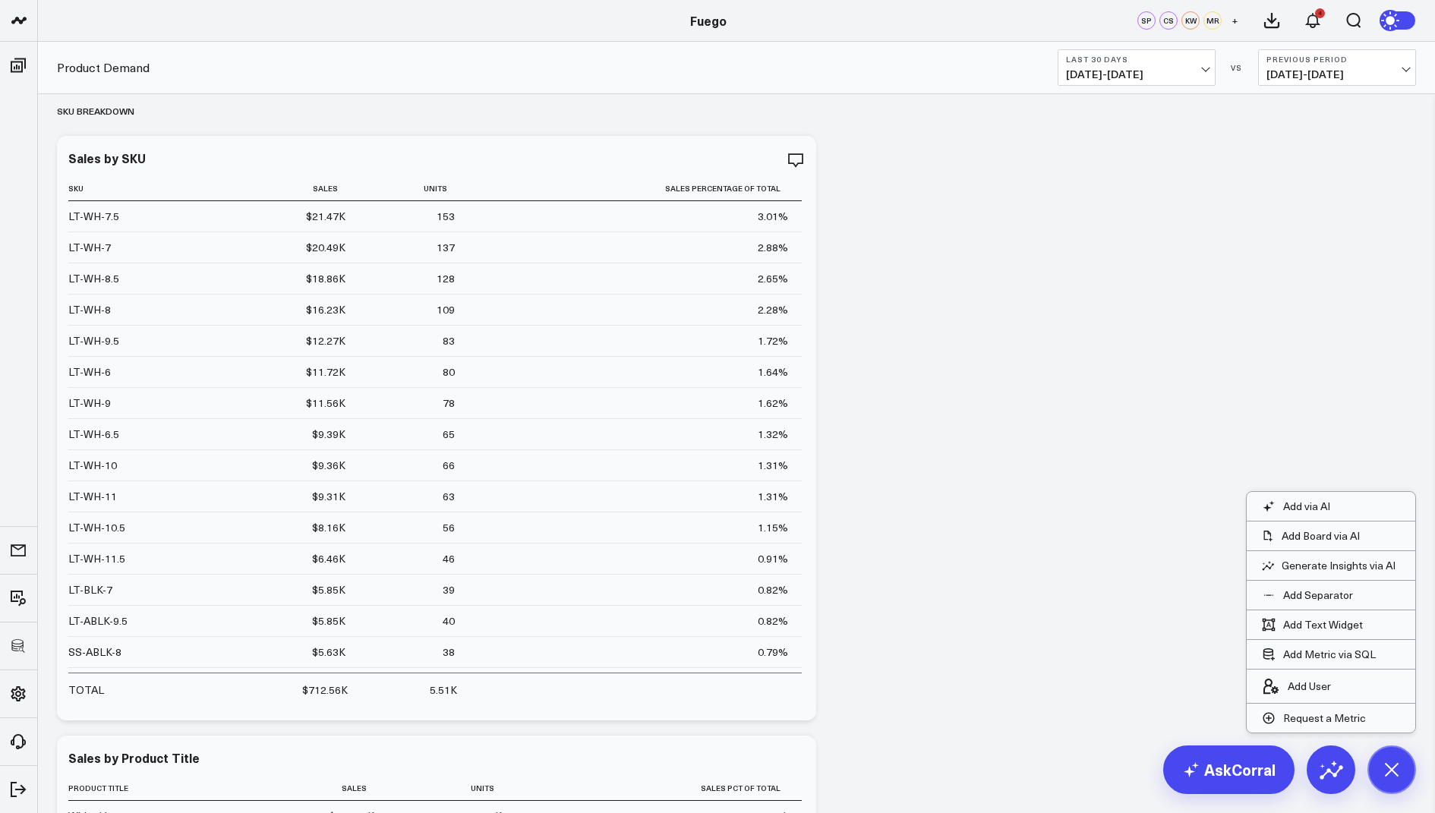
scroll to position [4232, 0]
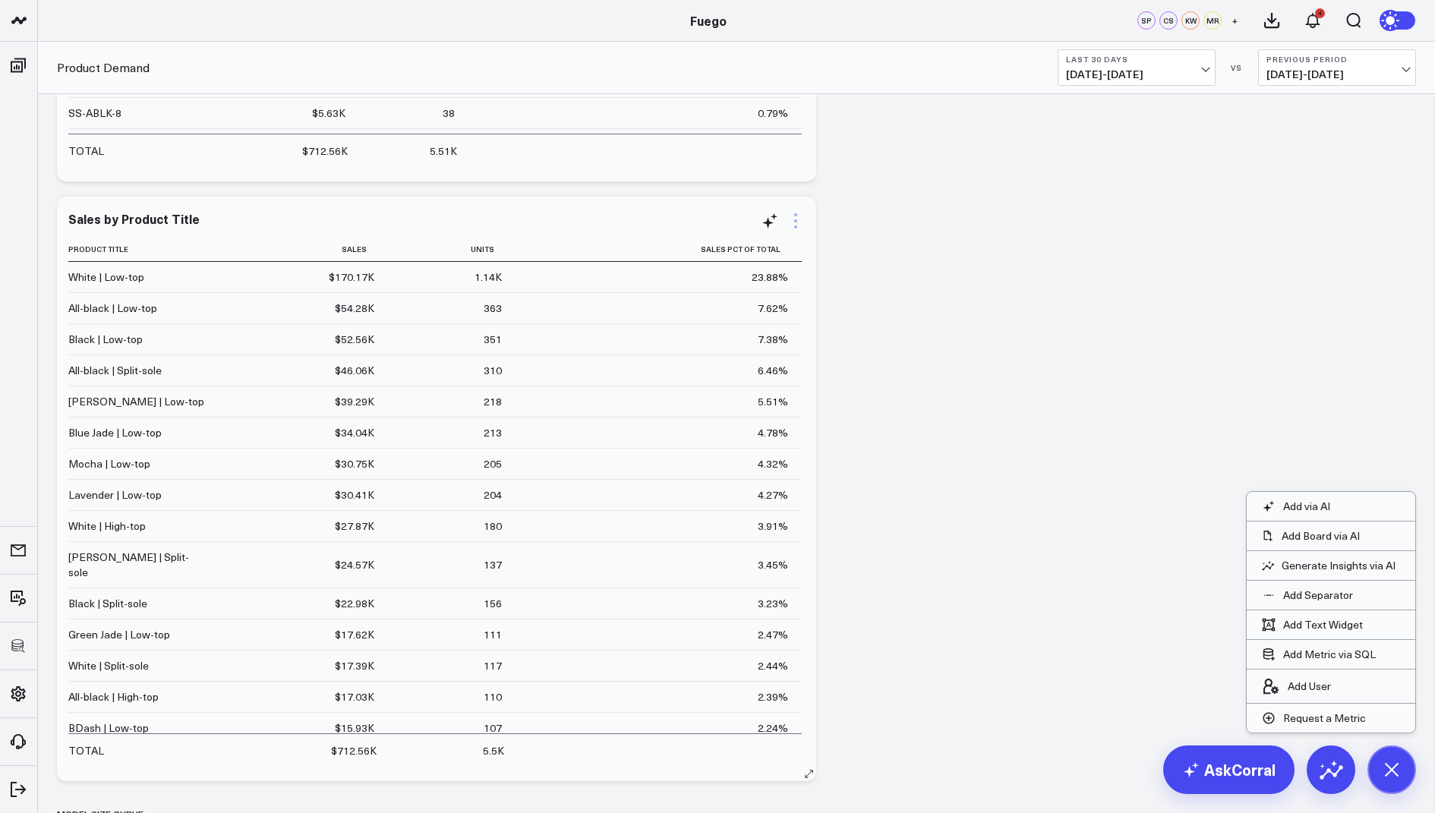
click at [800, 217] on icon at bounding box center [796, 221] width 18 height 18
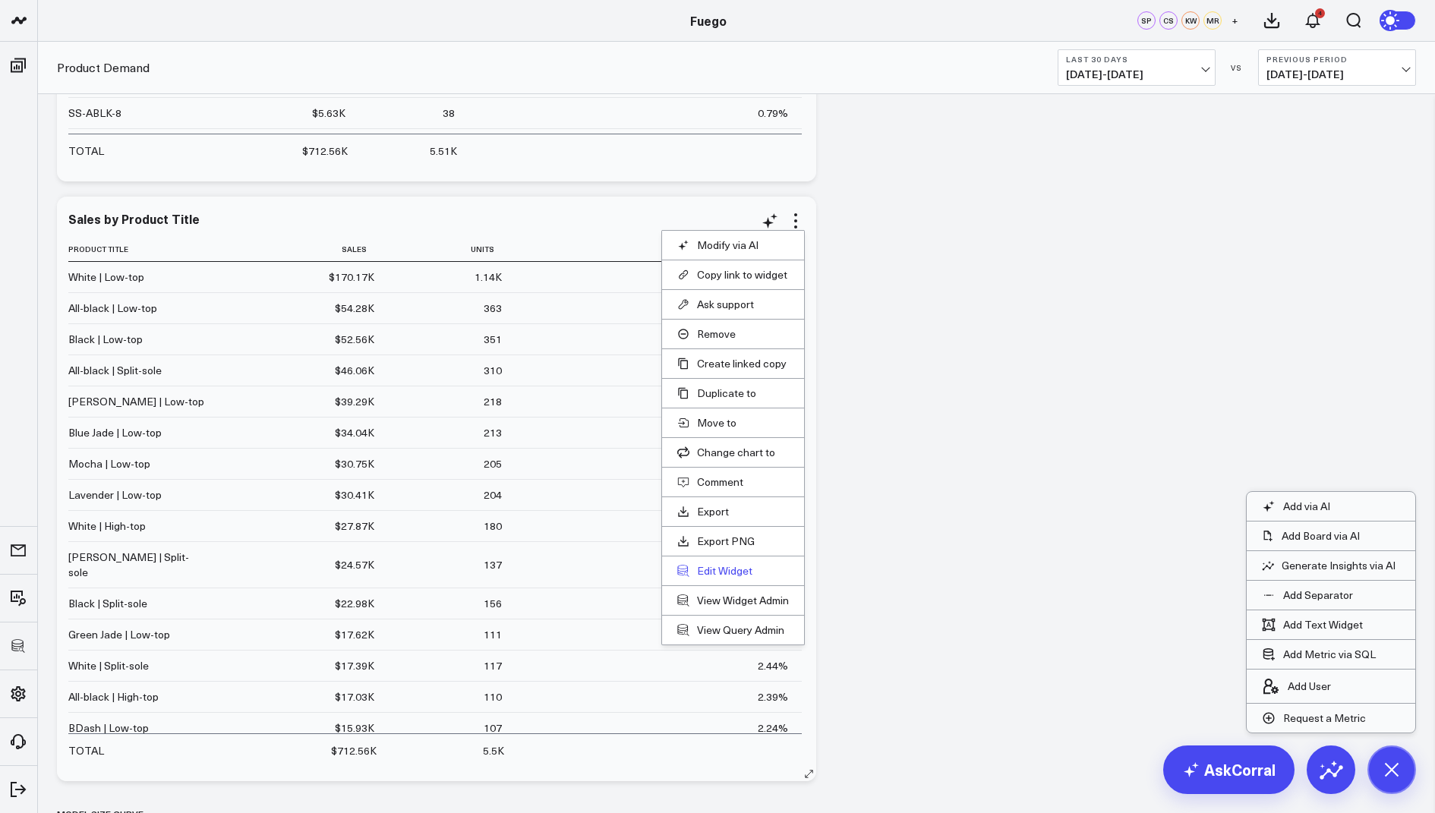
click at [717, 565] on button "Edit Widget" at bounding box center [733, 571] width 112 height 14
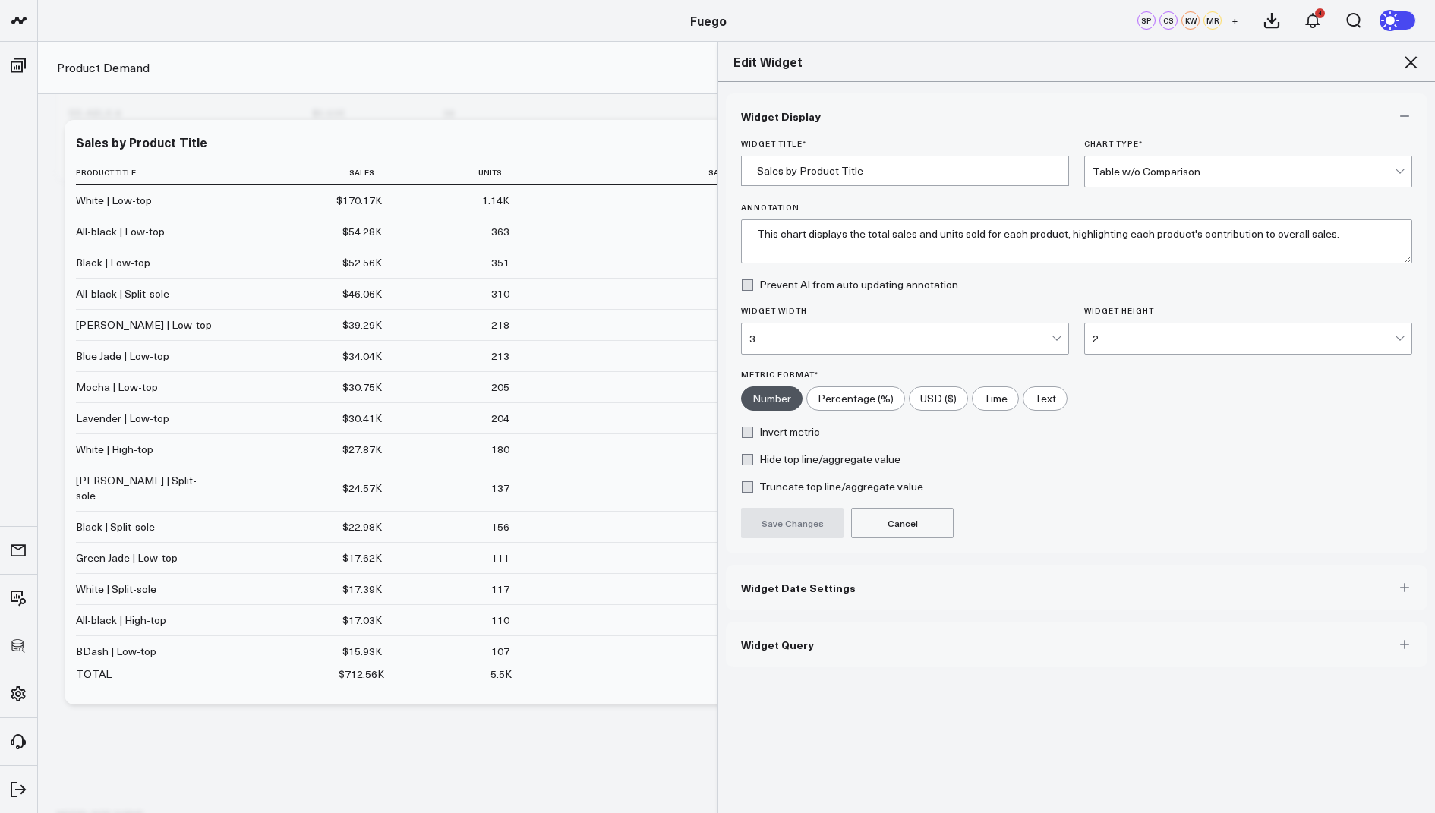
click at [774, 643] on span "Widget Query" at bounding box center [777, 645] width 73 height 12
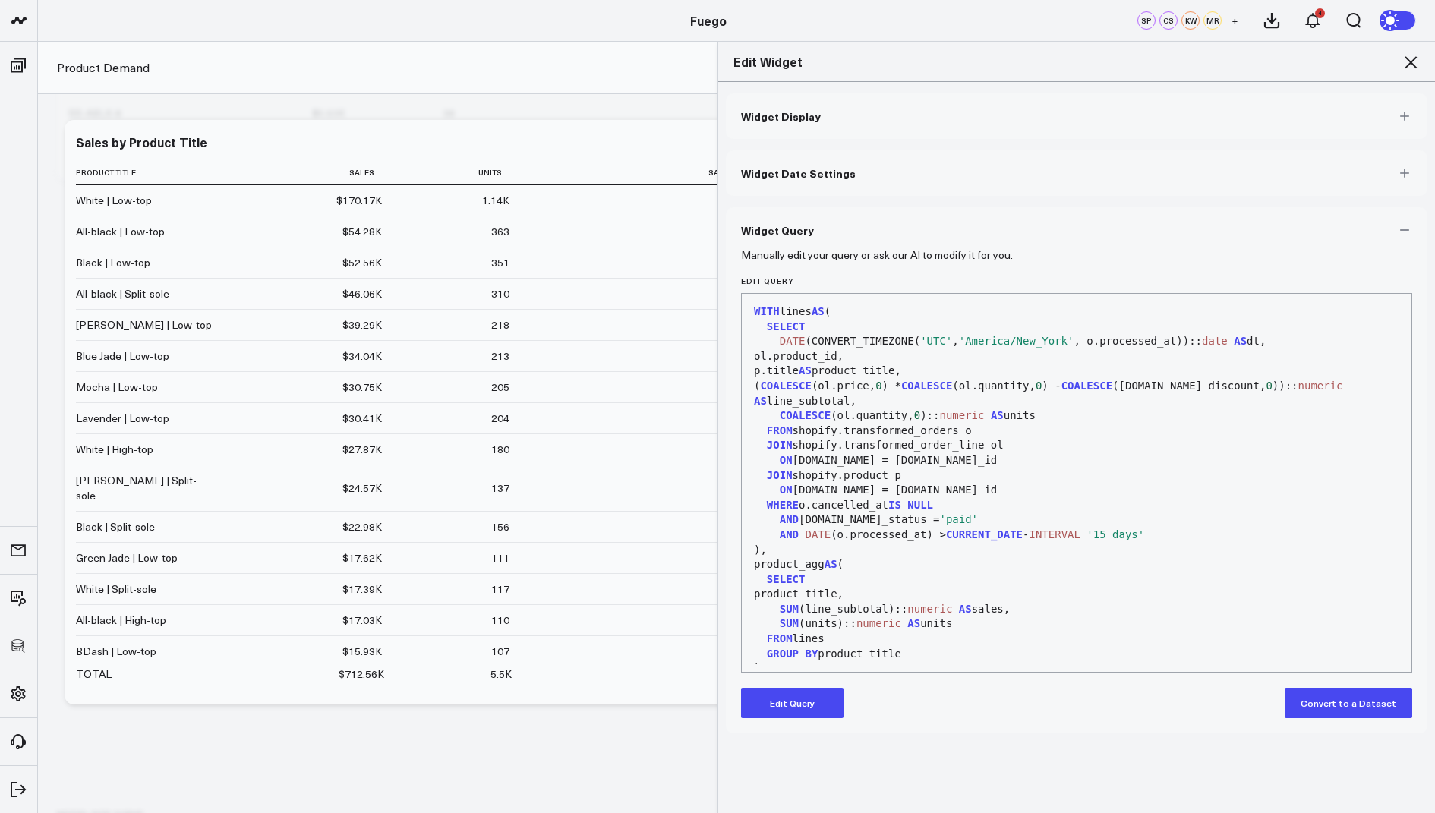
click at [756, 703] on button "Edit Query" at bounding box center [792, 703] width 103 height 30
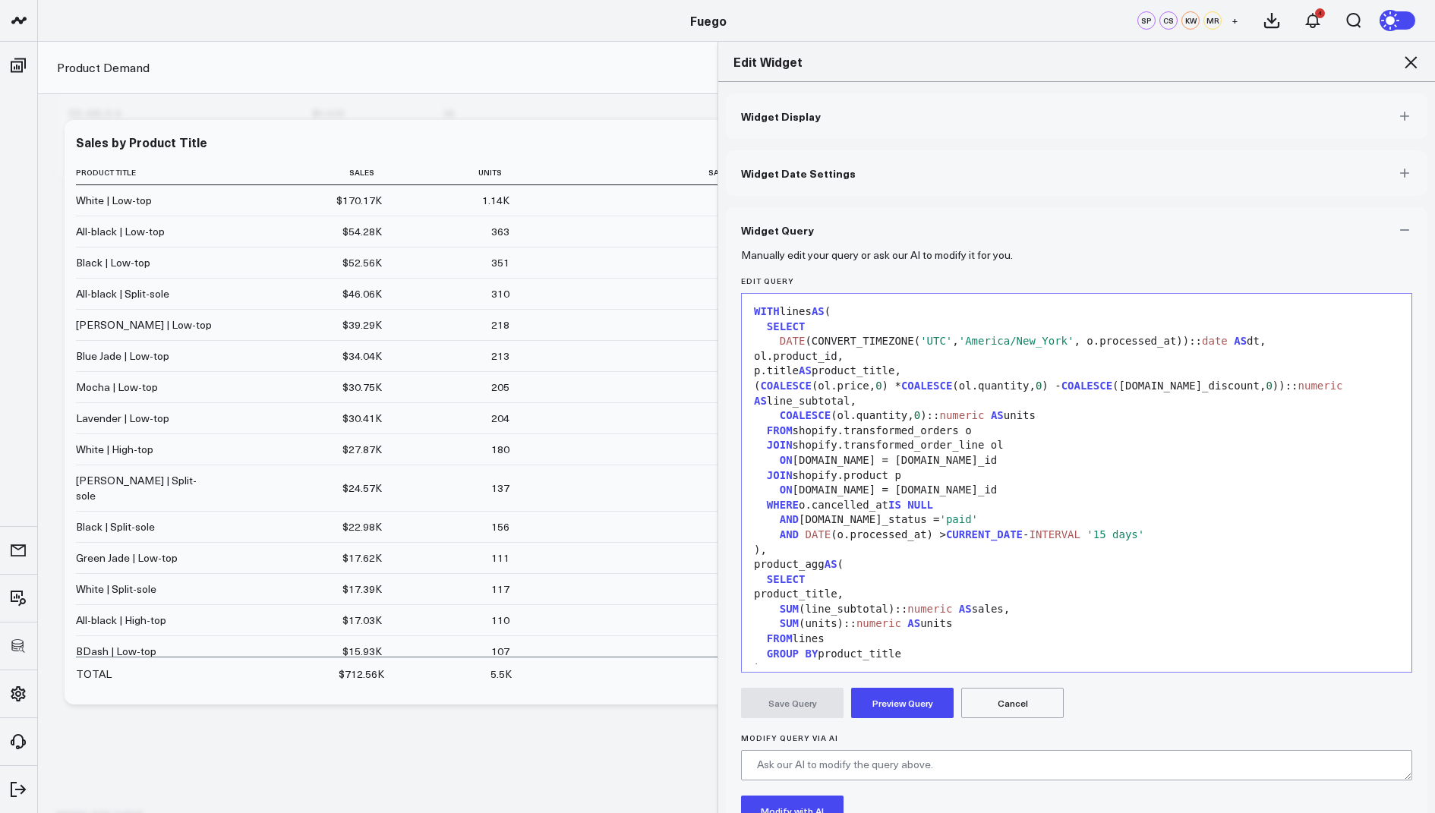
scroll to position [134, 0]
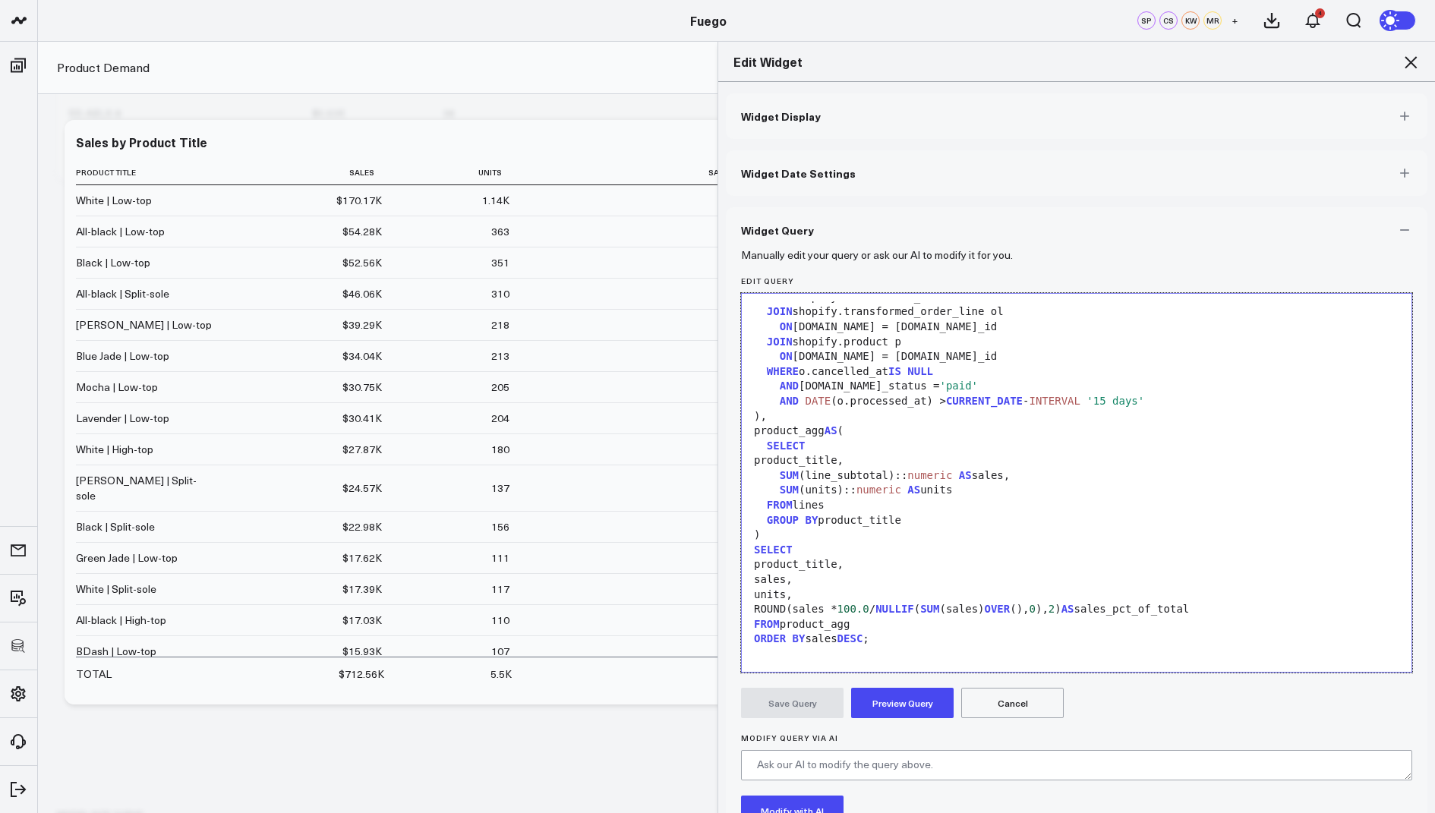
click at [1206, 612] on div "ROUND(sales * 100.0 / NULLIF ( SUM (sales) OVER (), 0 ), 2 ) AS sales_pct_of_to…" at bounding box center [1076, 609] width 655 height 15
click at [920, 707] on button "Preview Query" at bounding box center [902, 703] width 103 height 30
click at [814, 708] on button "Save Query" at bounding box center [792, 703] width 103 height 30
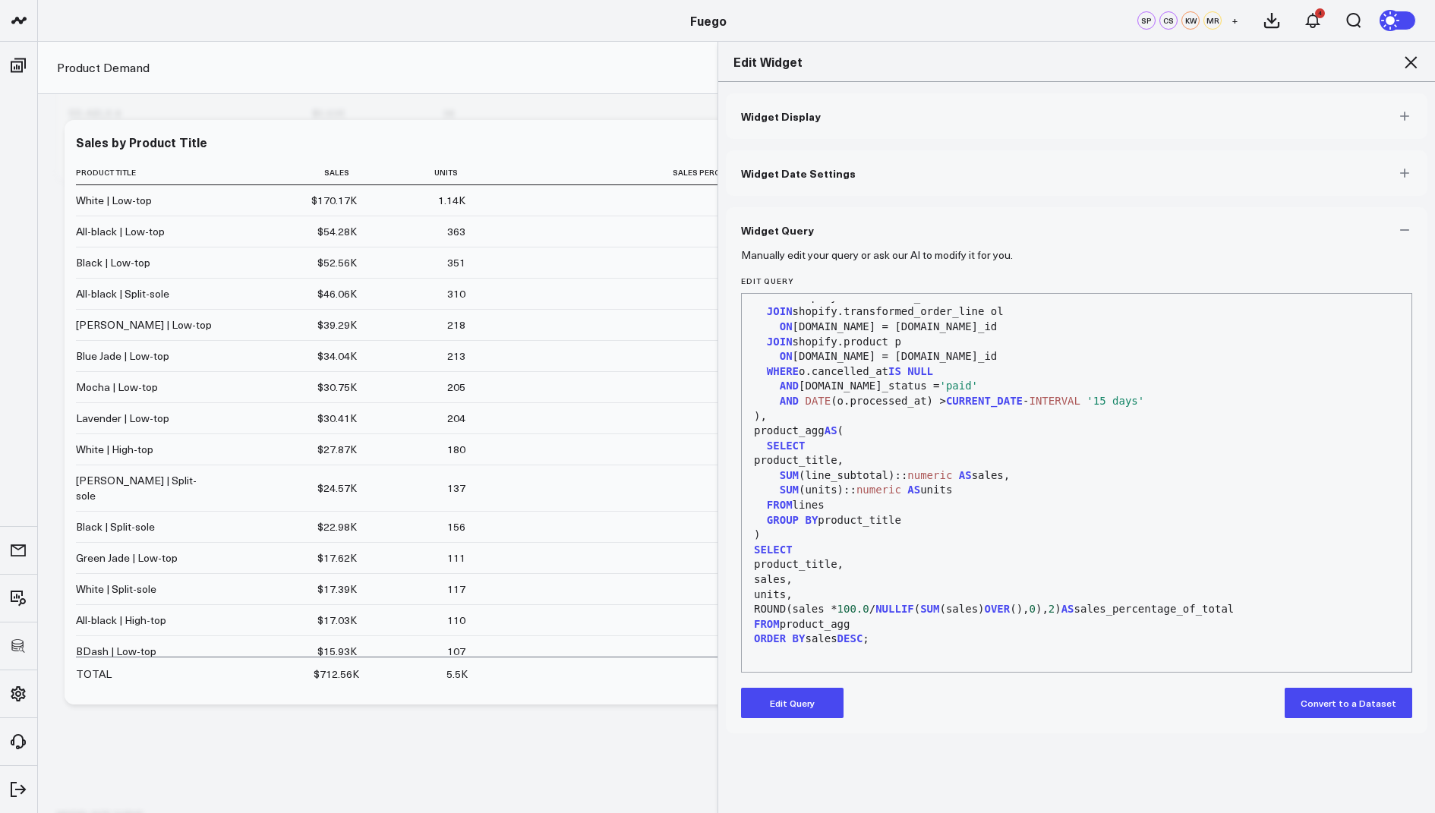
click at [1409, 62] on icon at bounding box center [1411, 62] width 12 height 12
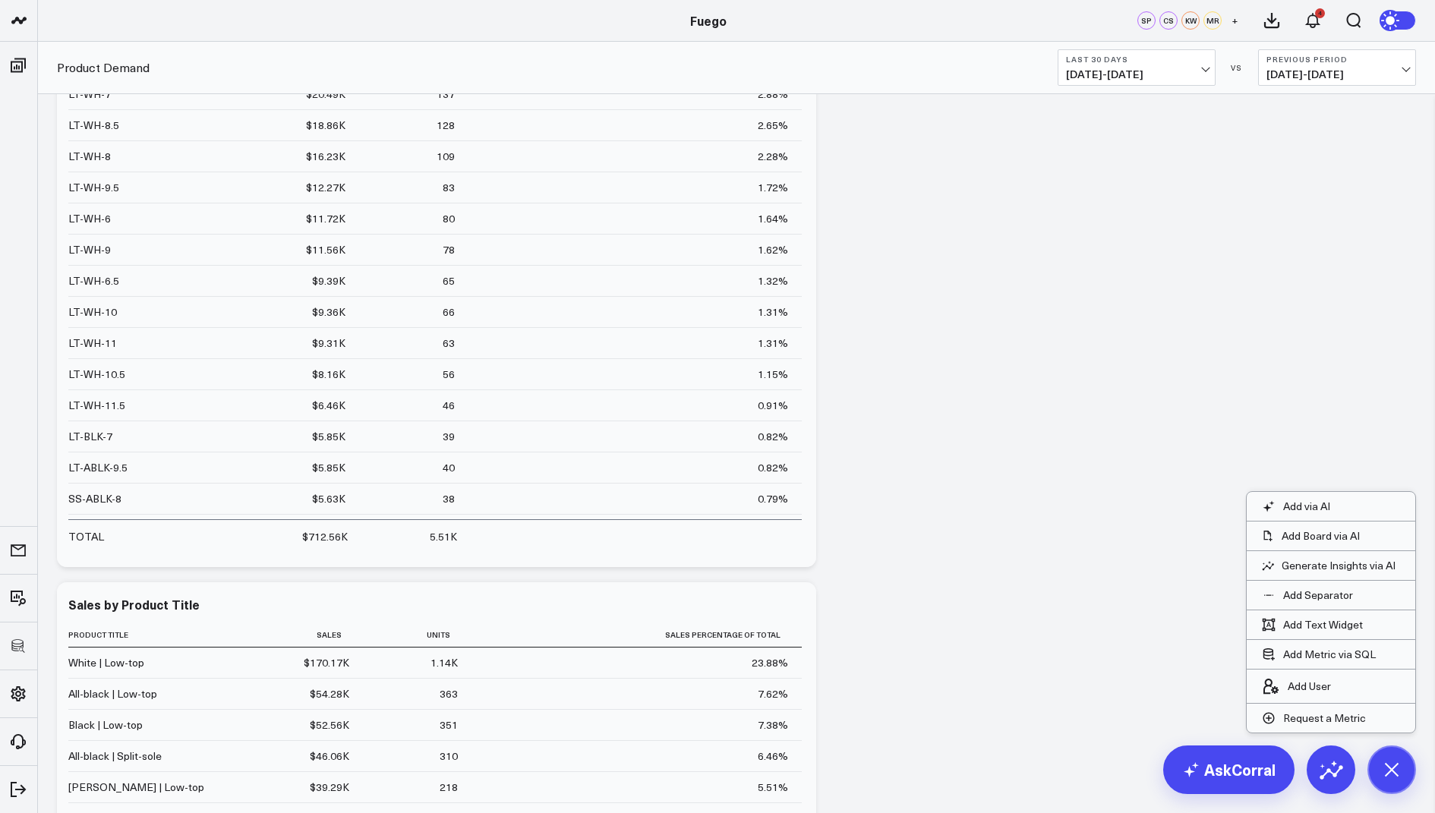
scroll to position [3634, 0]
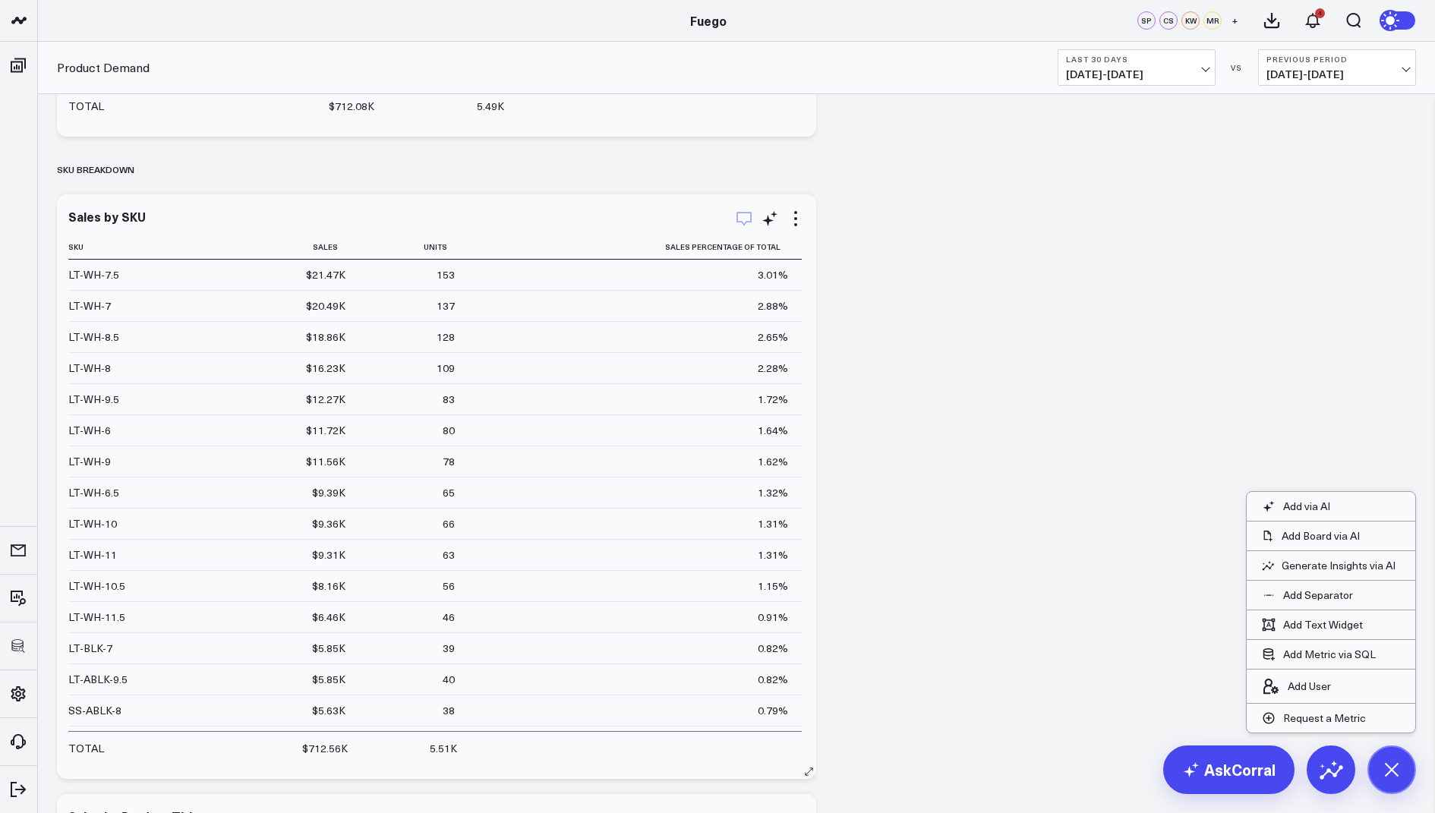
click at [744, 218] on icon "button" at bounding box center [744, 219] width 18 height 18
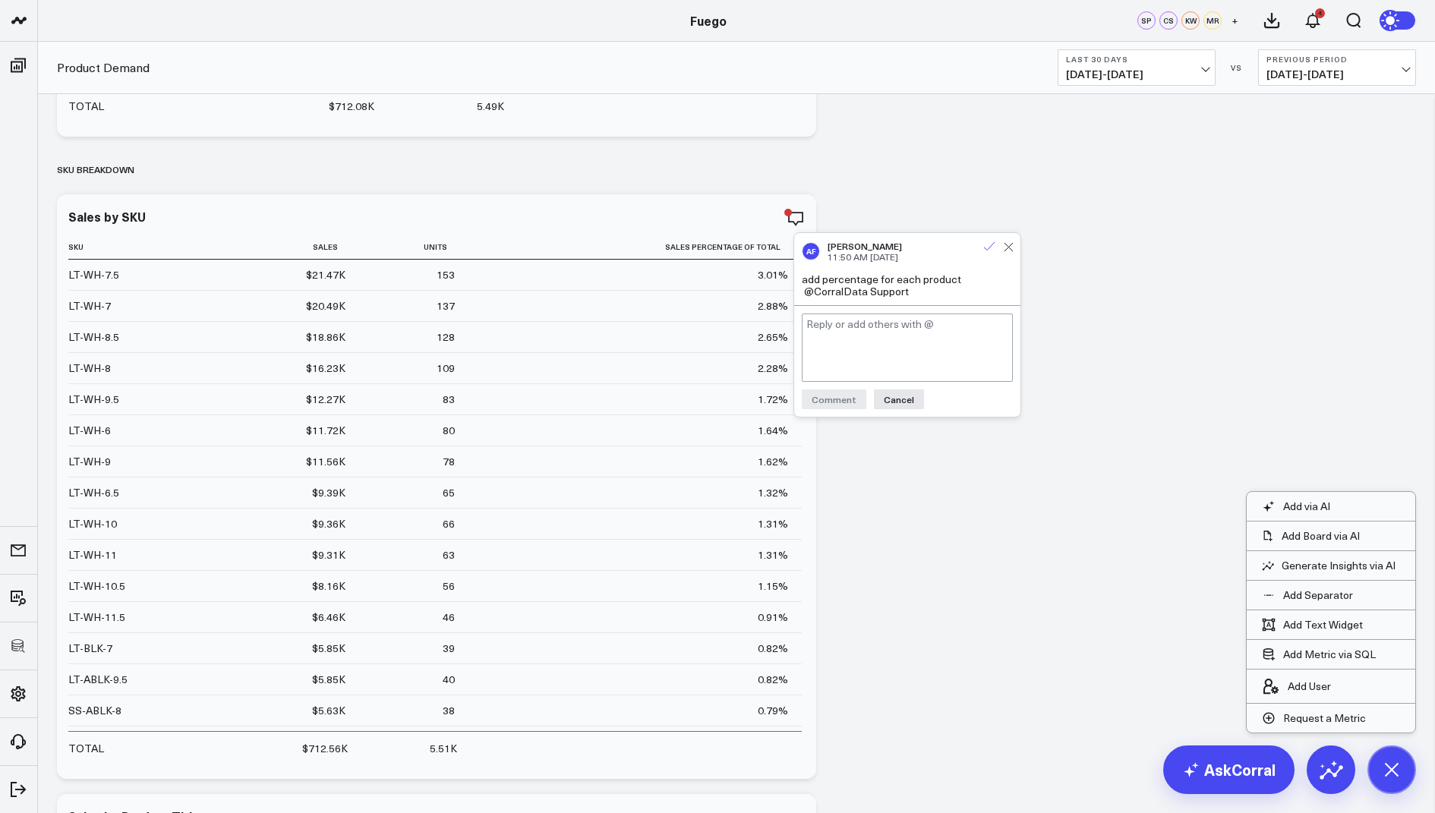
click at [983, 249] on icon at bounding box center [990, 247] width 14 height 14
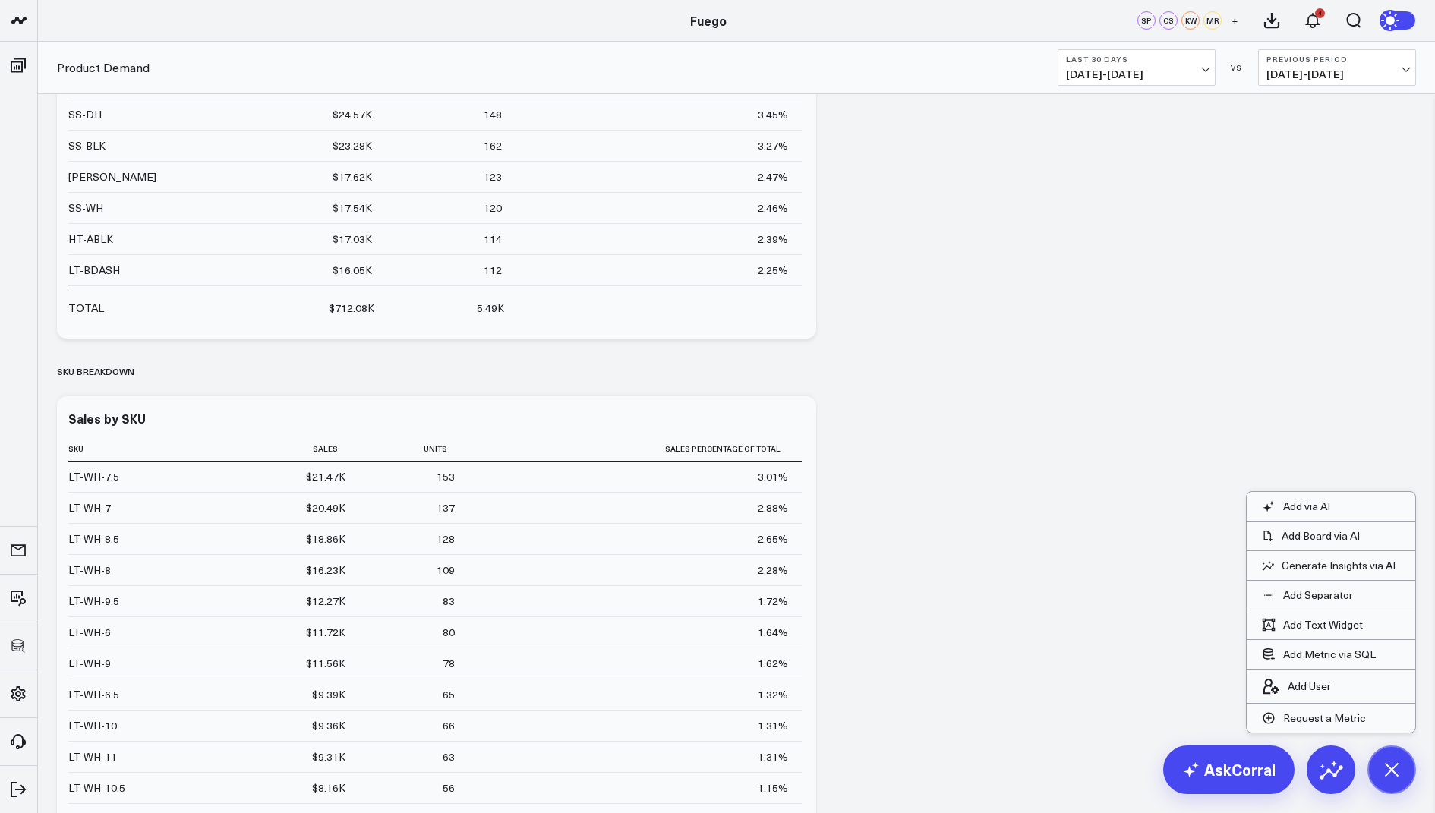
scroll to position [4276, 0]
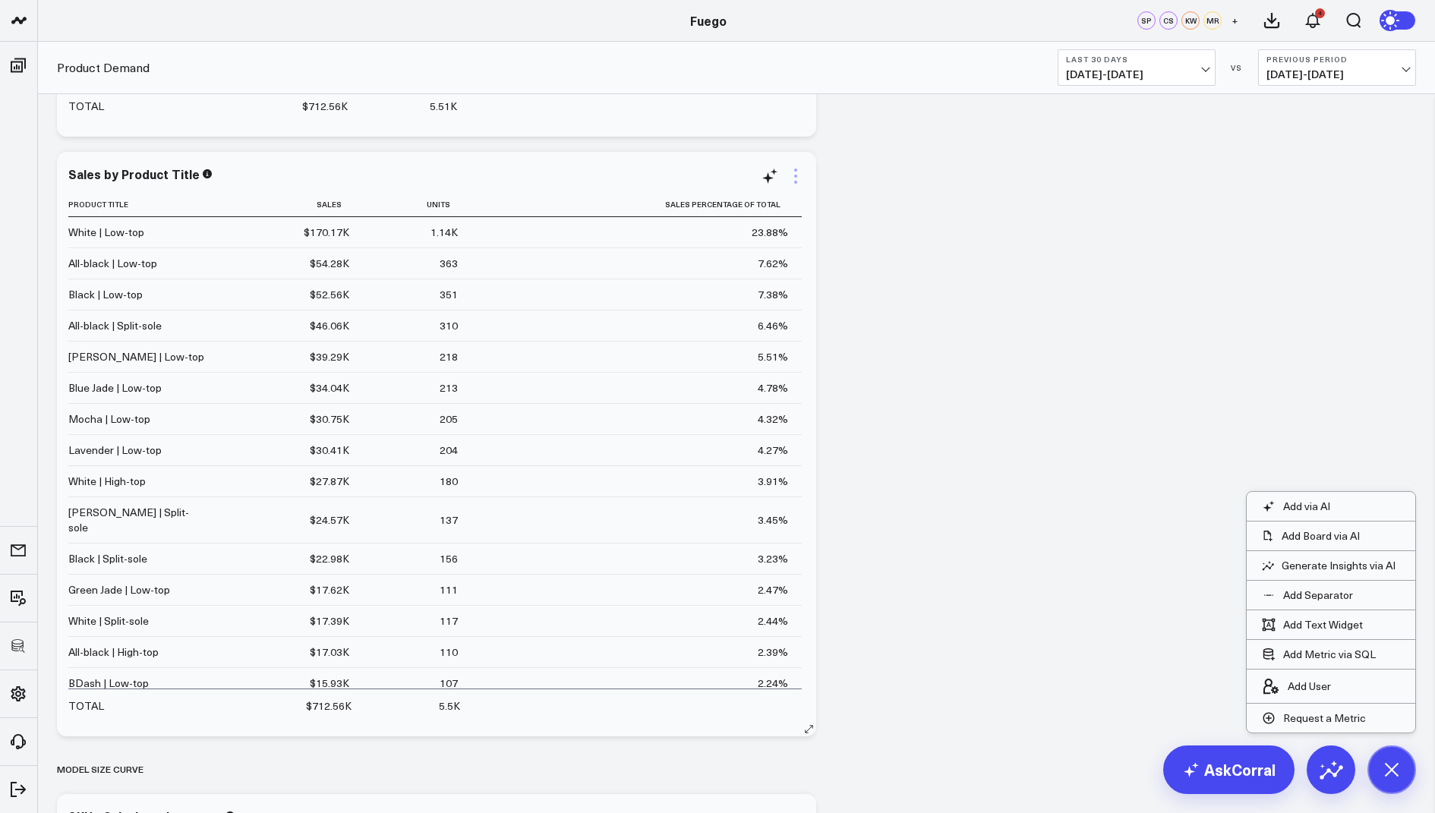
click at [793, 174] on icon at bounding box center [796, 176] width 18 height 18
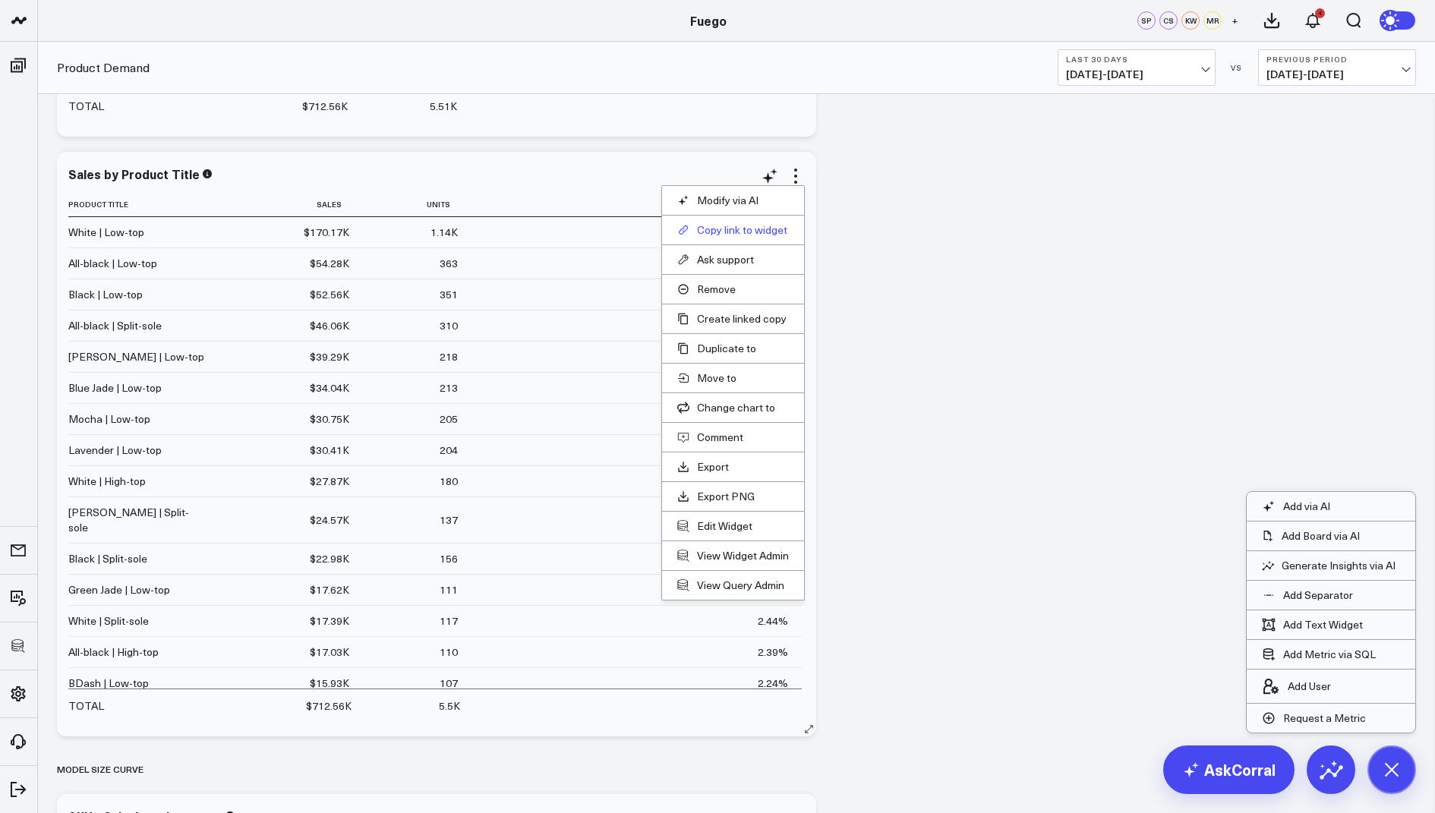
click at [733, 224] on button "Copy link to widget" at bounding box center [733, 230] width 112 height 14
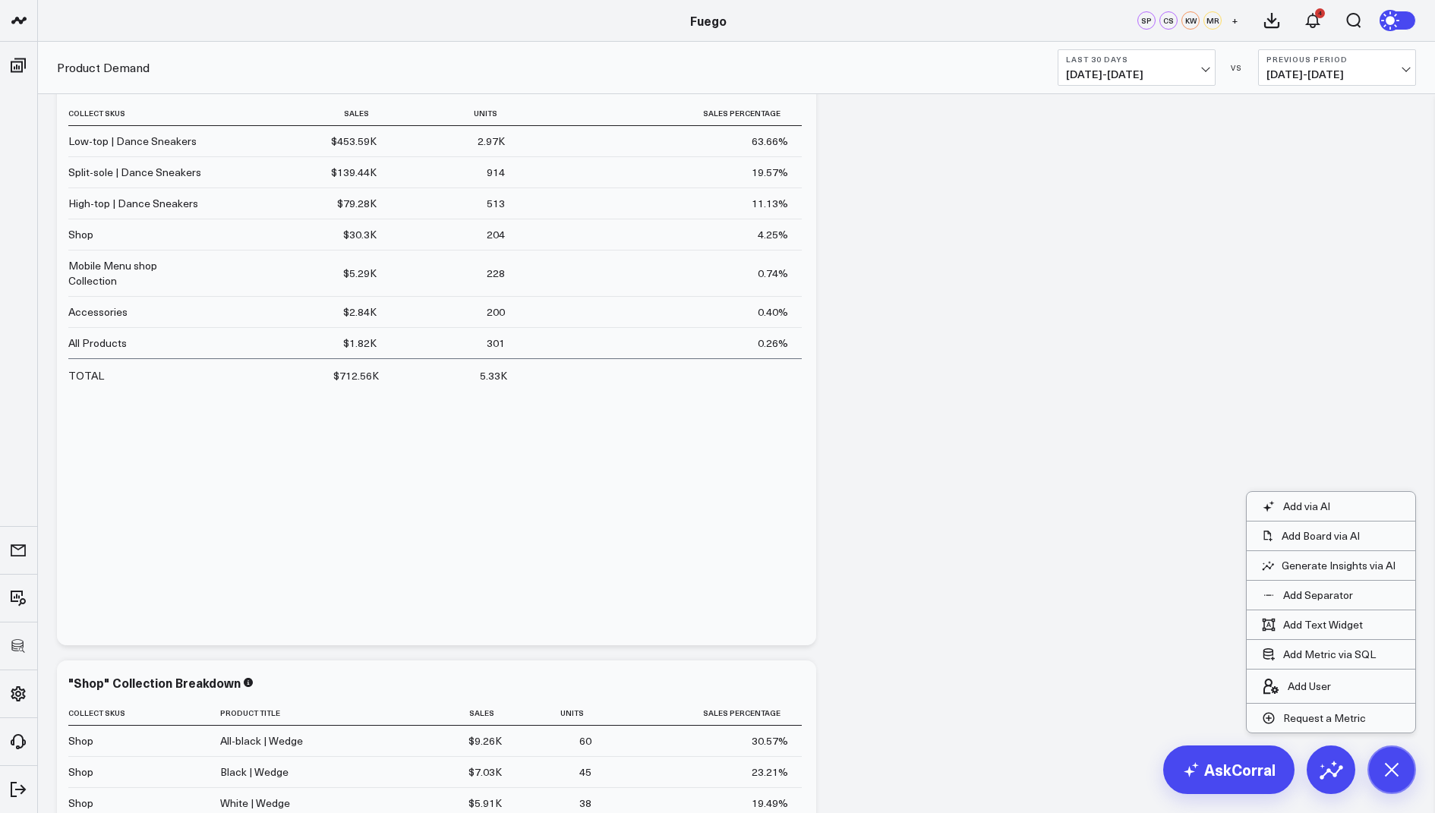
scroll to position [604, 0]
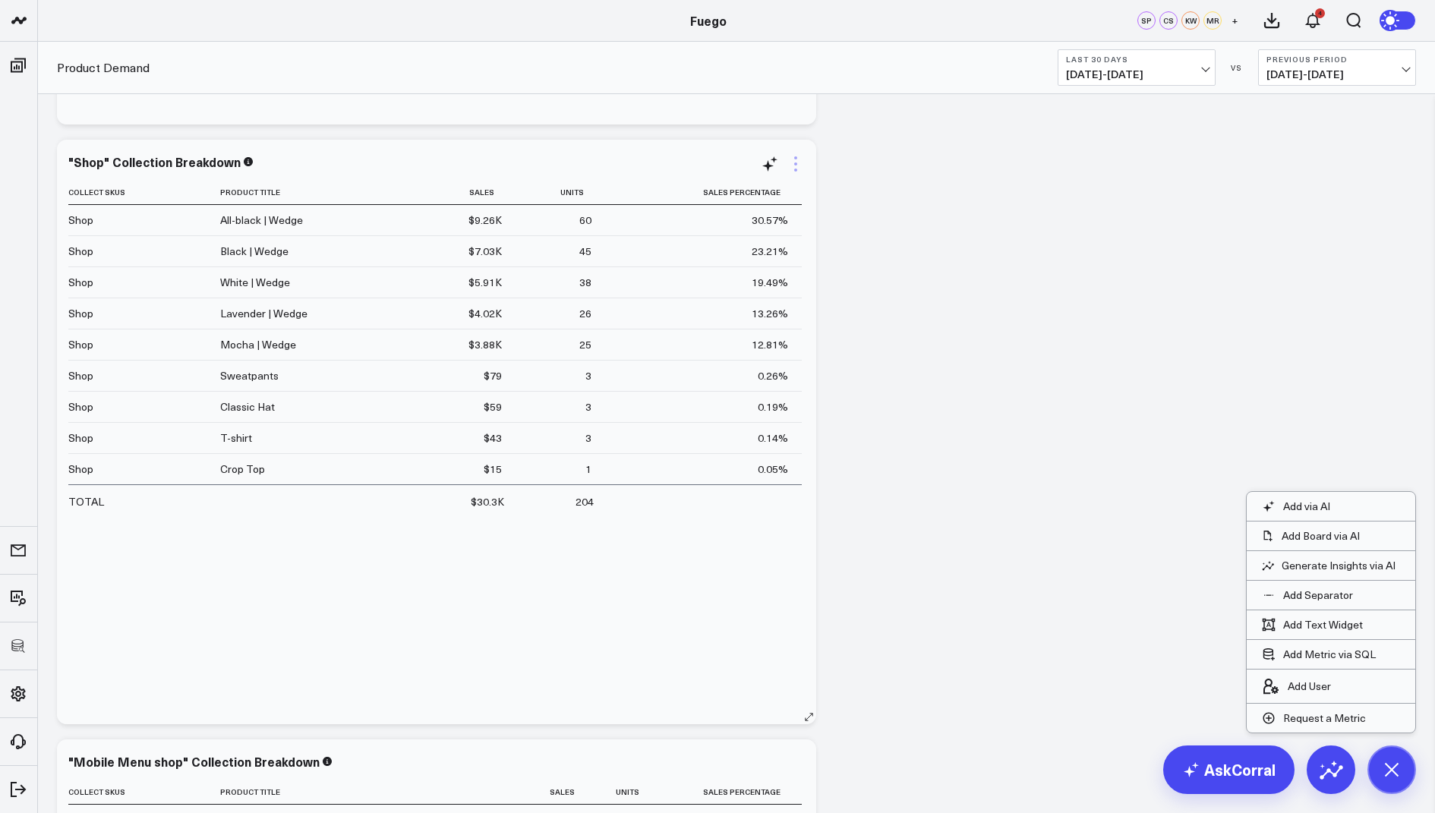
click at [796, 155] on icon at bounding box center [796, 164] width 18 height 18
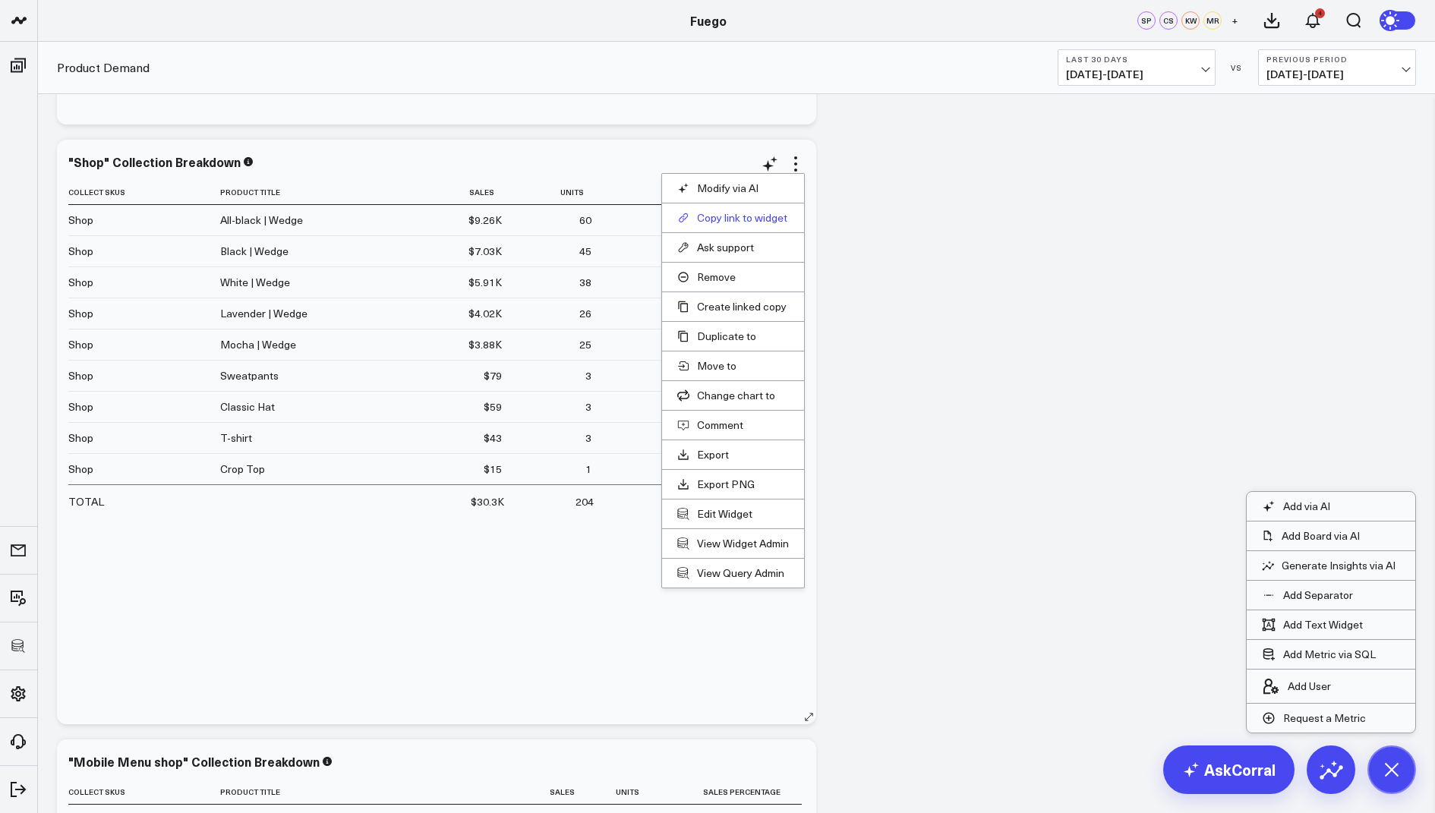
click at [718, 215] on button "Copy link to widget" at bounding box center [733, 218] width 112 height 14
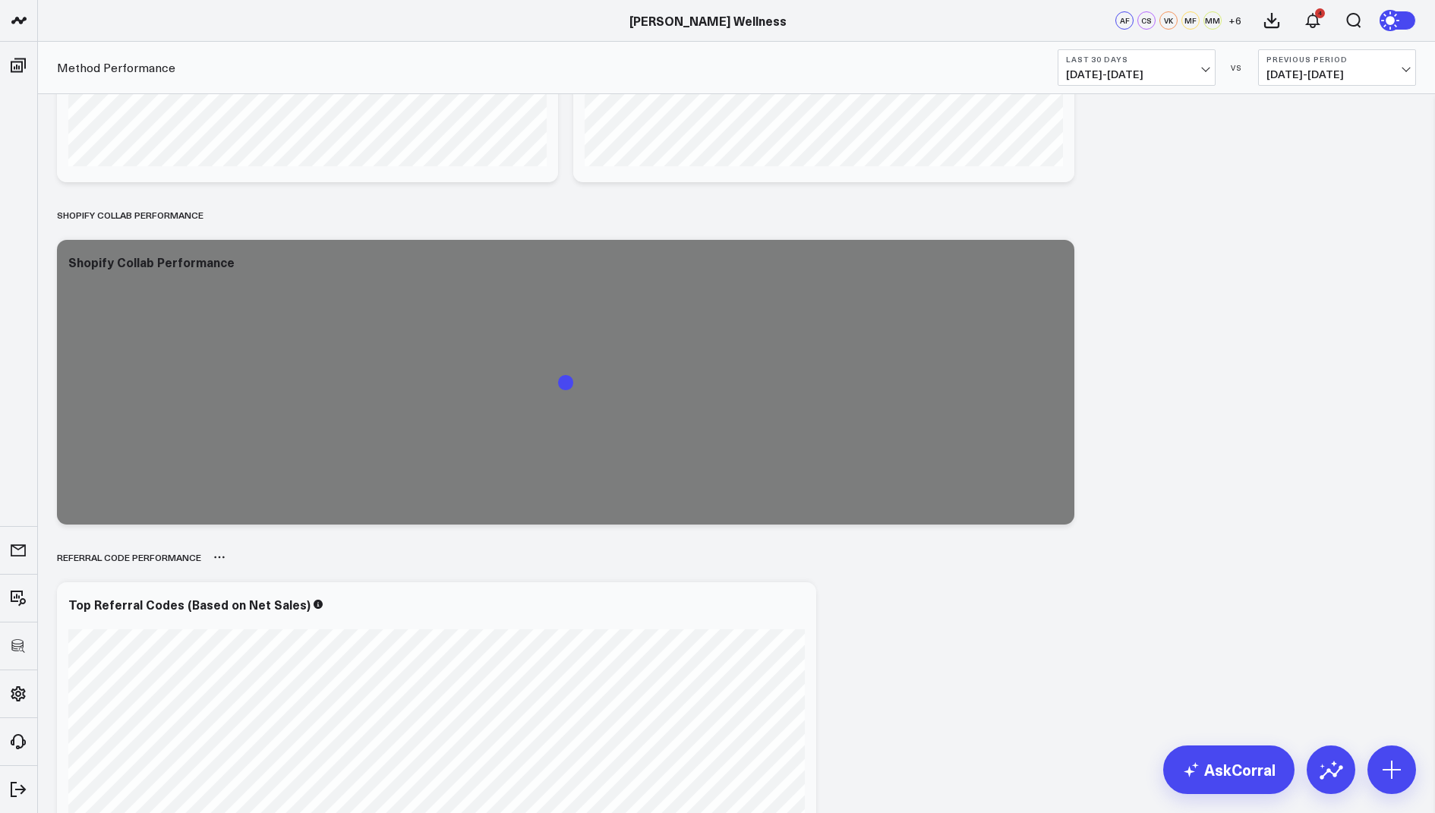
scroll to position [809, 0]
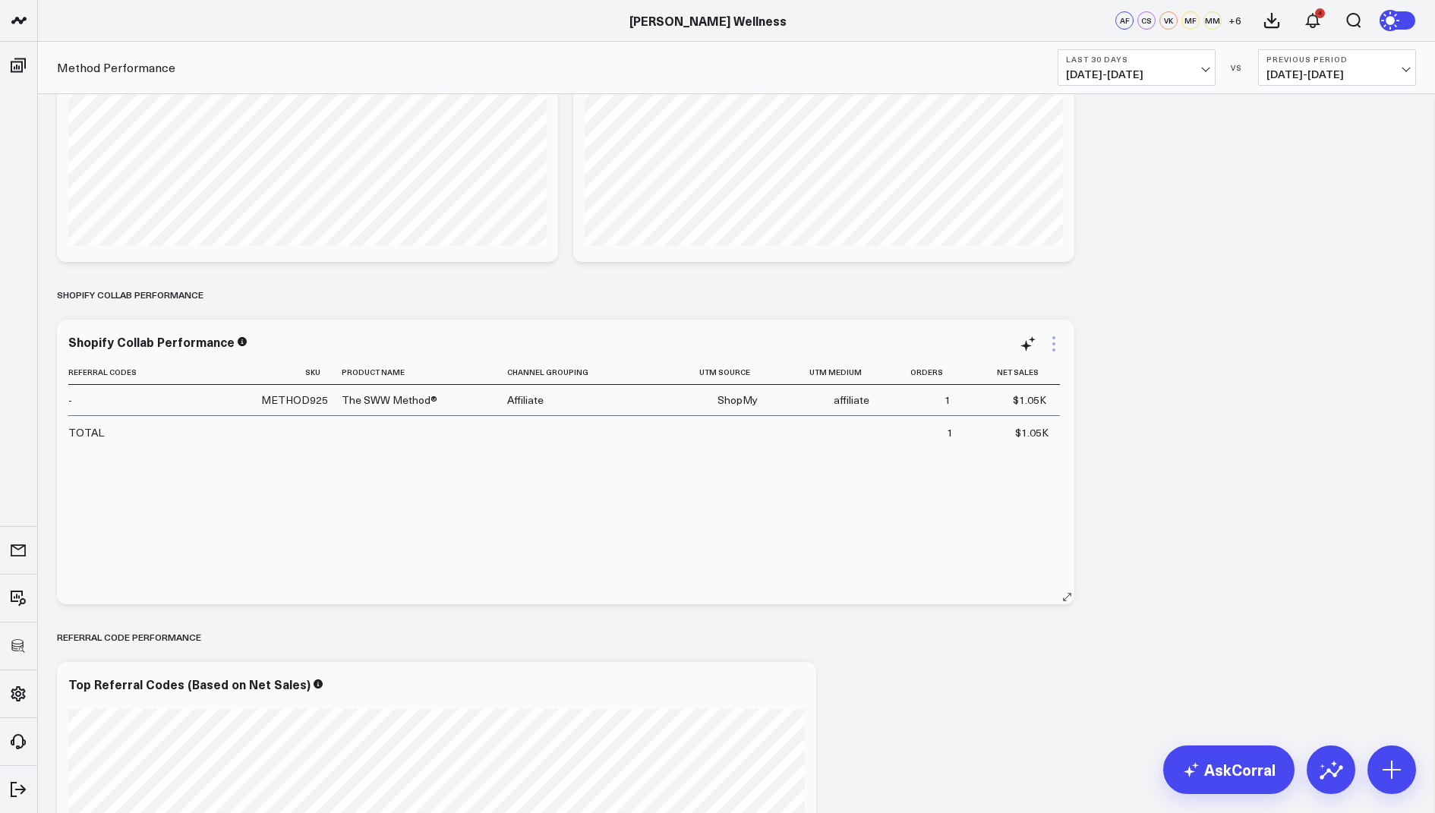
click at [1055, 342] on icon at bounding box center [1053, 343] width 3 height 3
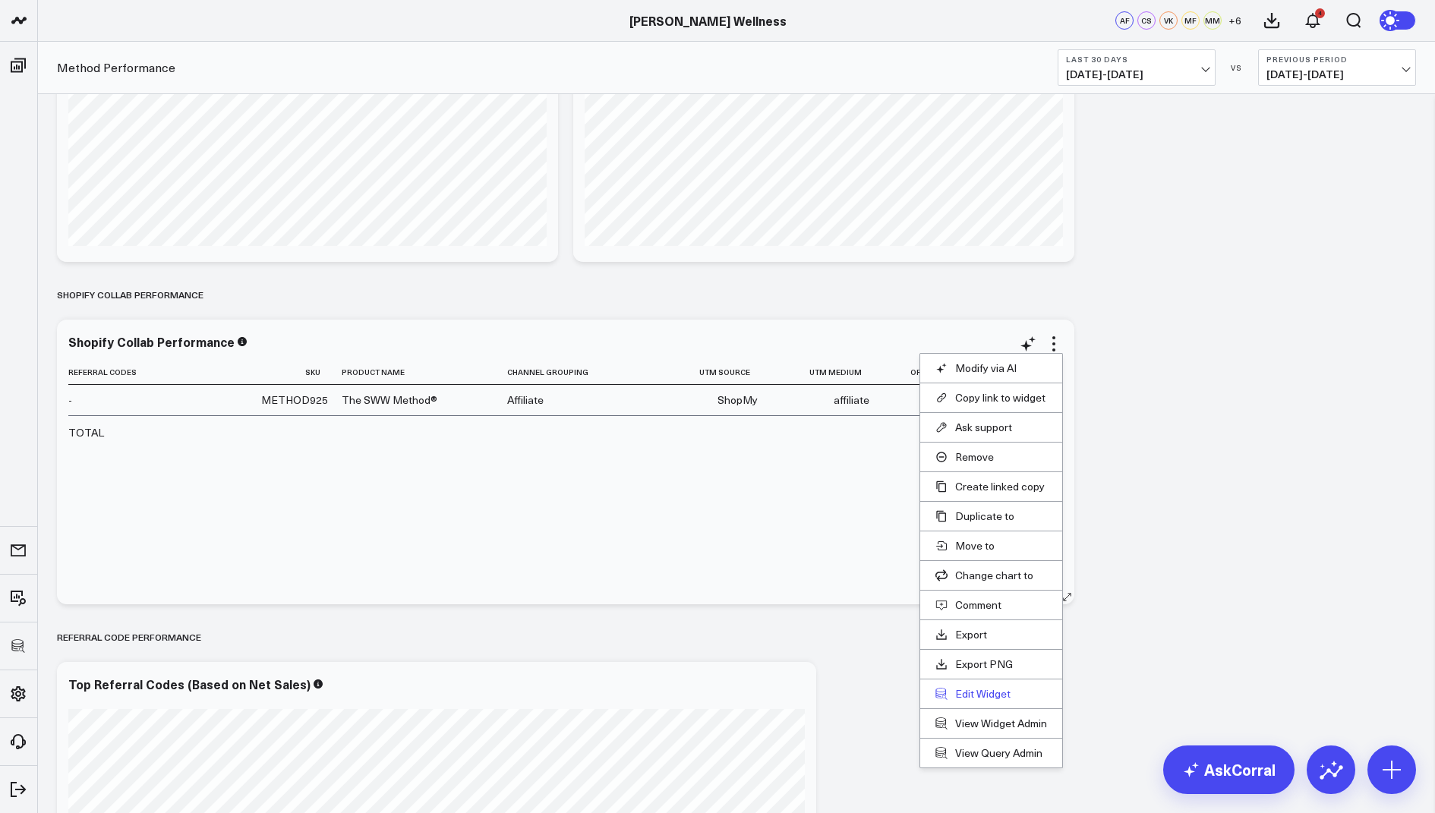
click at [953, 690] on button "Edit Widget" at bounding box center [991, 694] width 112 height 14
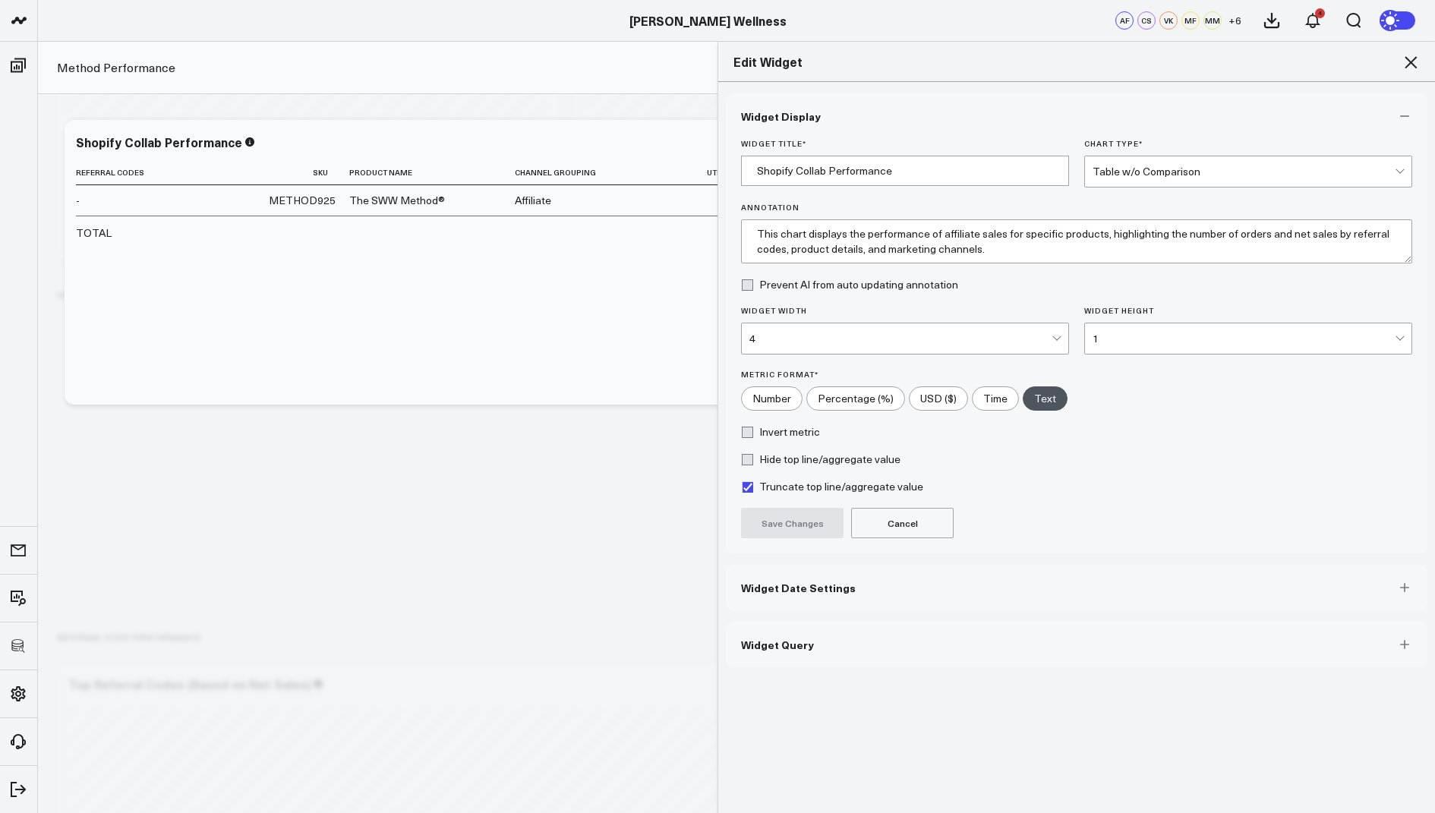
click at [761, 629] on button "Widget Query" at bounding box center [1077, 645] width 702 height 46
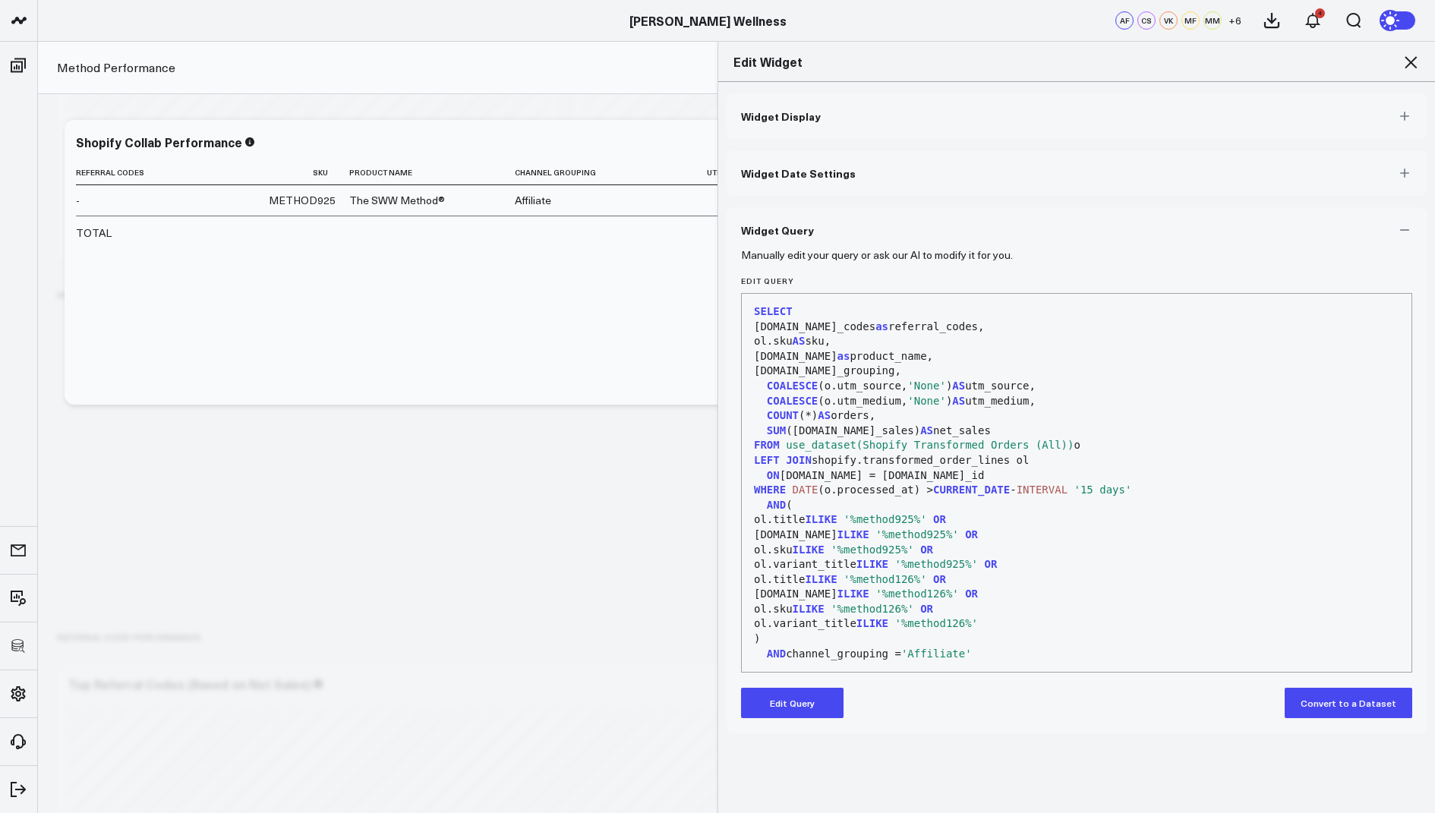
scroll to position [44, 0]
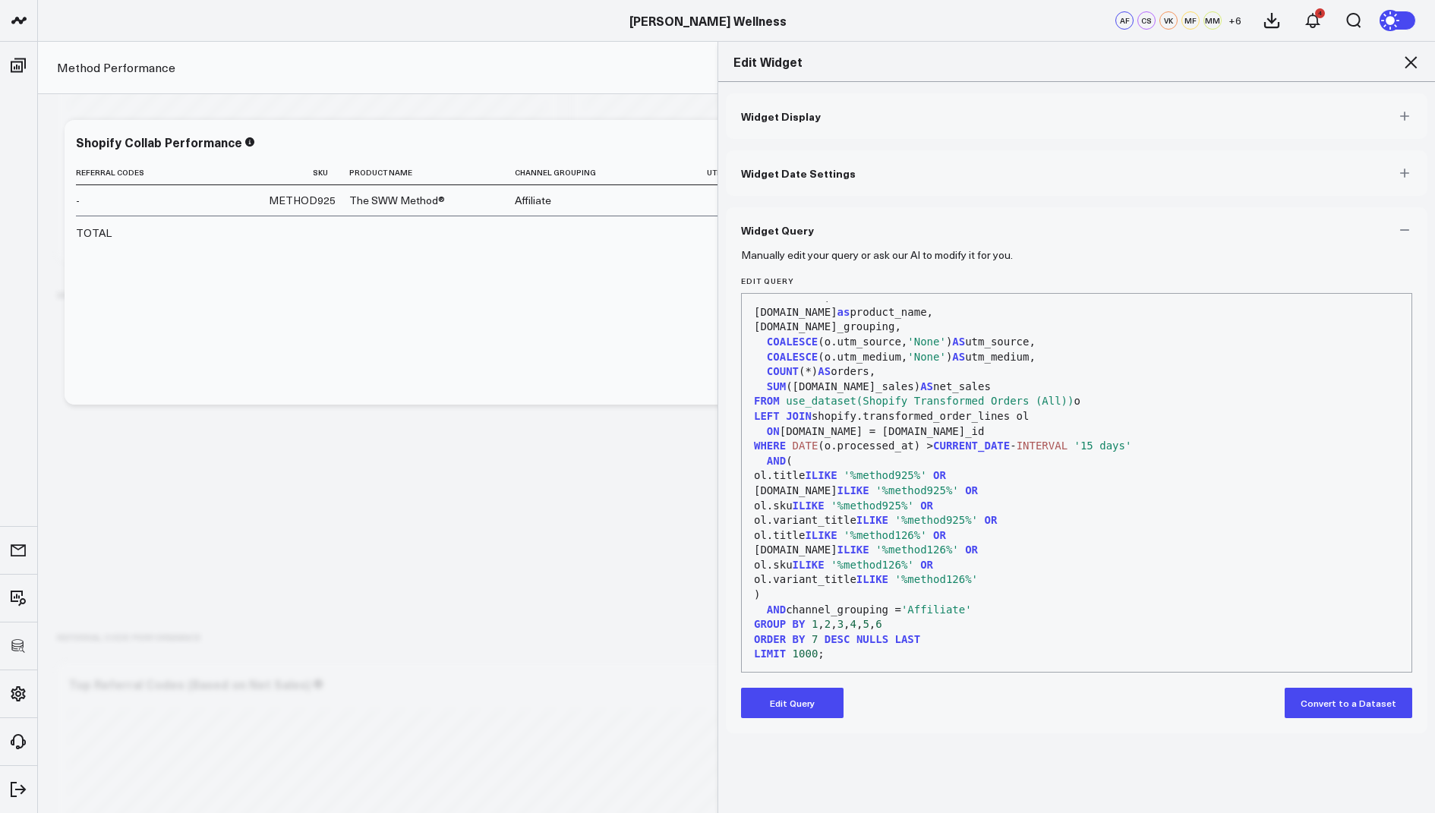
click at [1409, 58] on icon at bounding box center [1411, 62] width 18 height 18
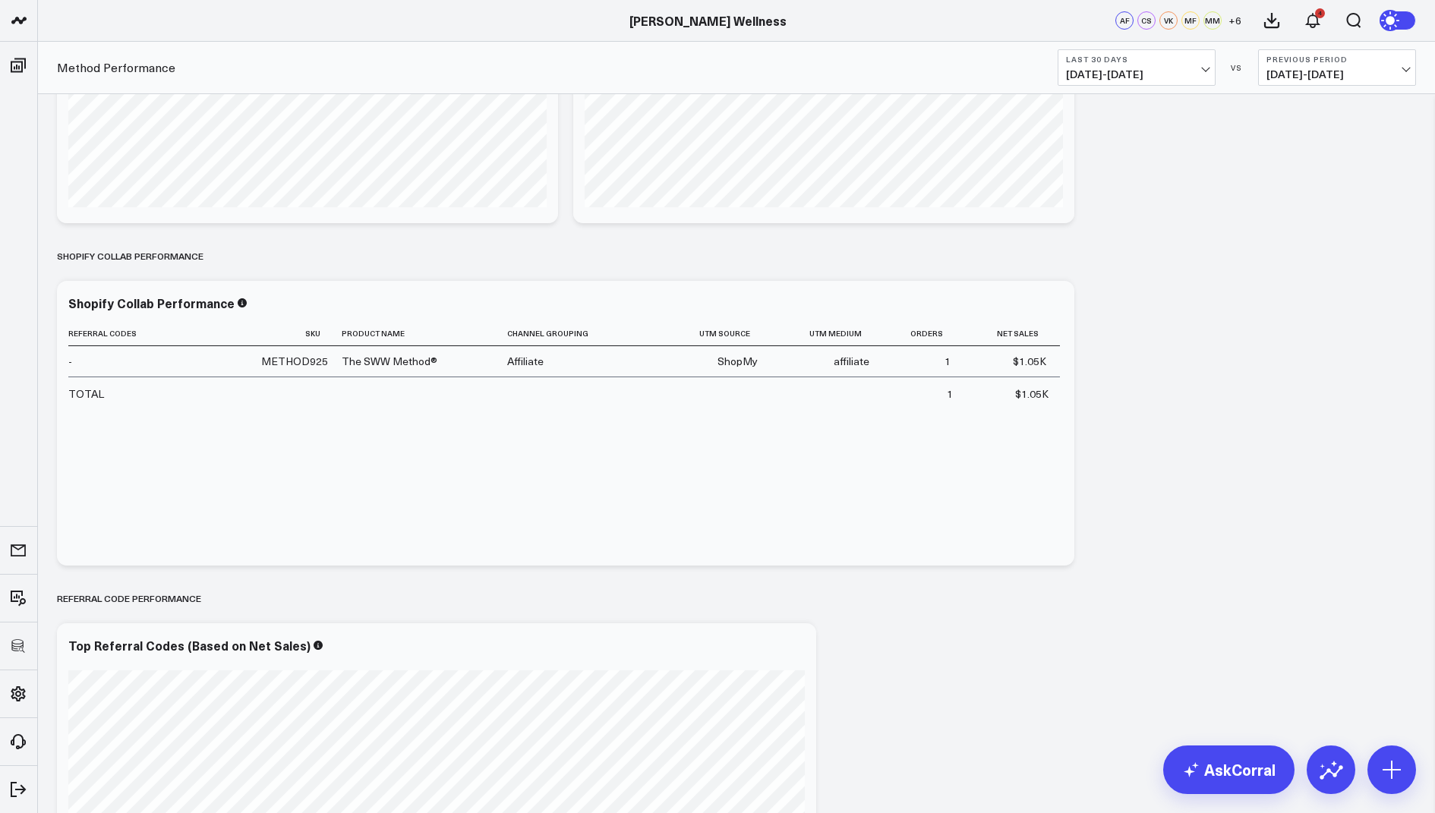
scroll to position [811, 0]
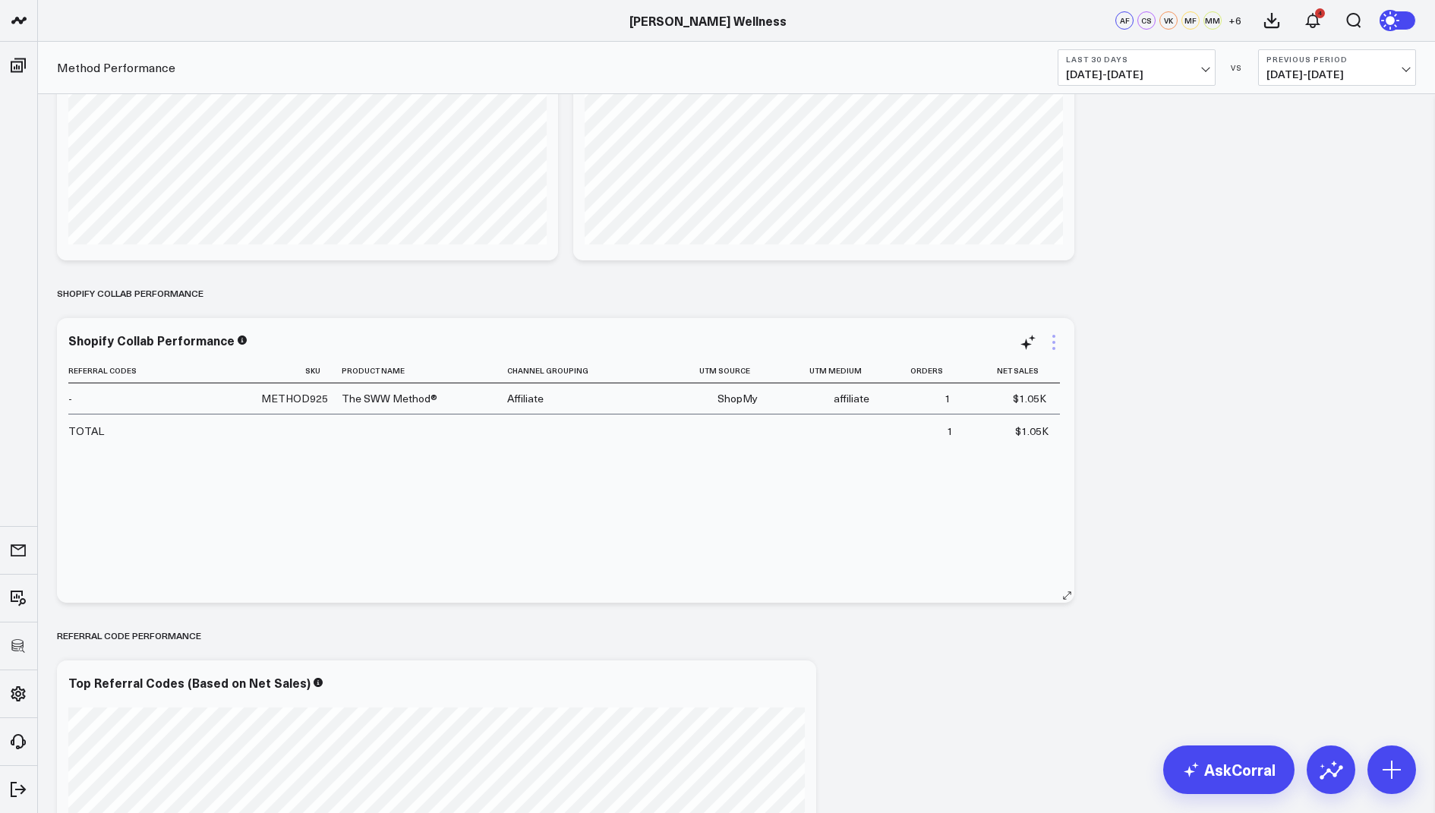
click at [1052, 347] on icon at bounding box center [1053, 348] width 3 height 3
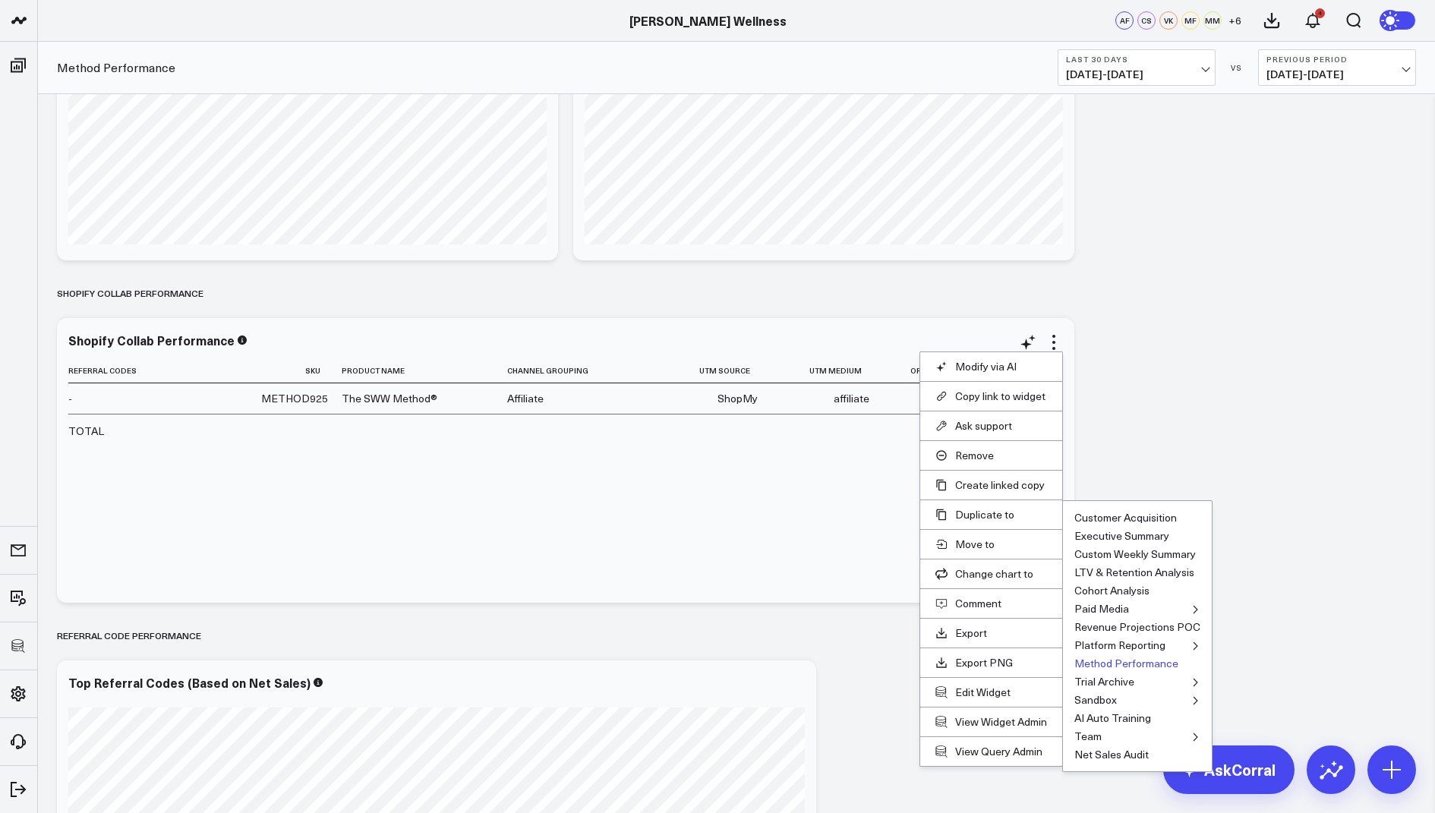
click at [1097, 658] on button "Method Performance" at bounding box center [1126, 663] width 104 height 11
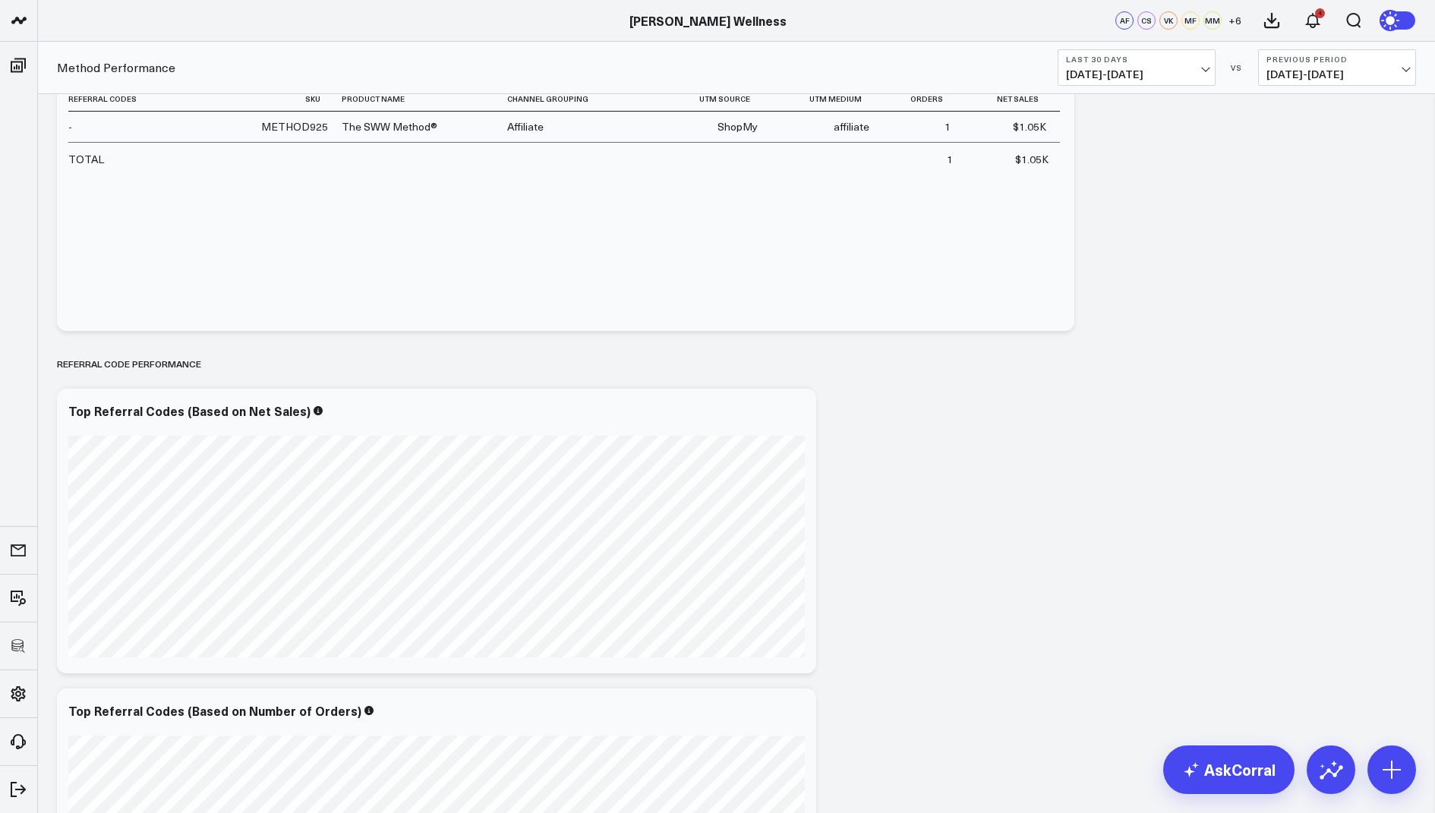
scroll to position [1391, 0]
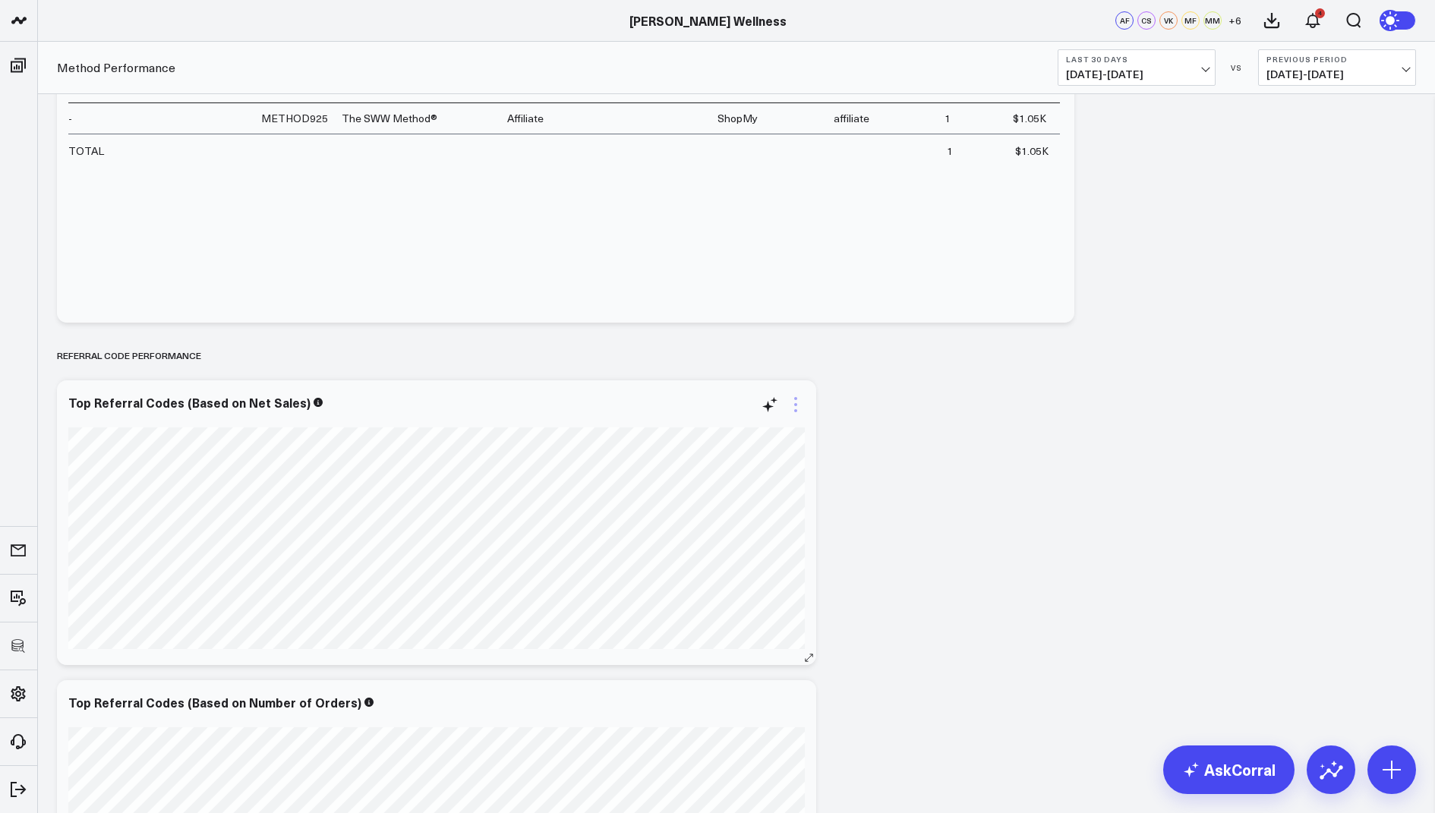
click at [796, 401] on icon at bounding box center [796, 405] width 18 height 18
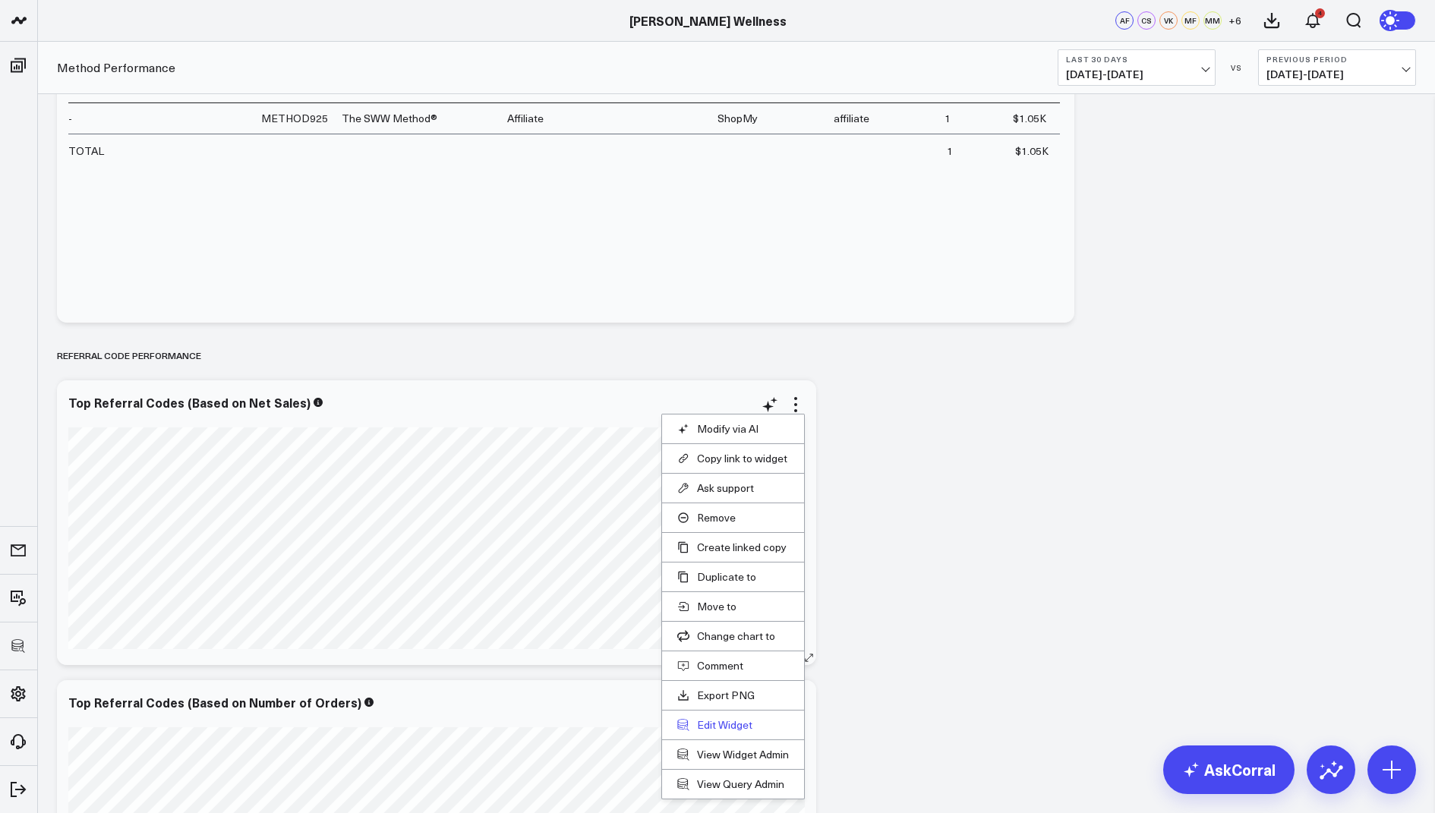
click at [718, 719] on button "Edit Widget" at bounding box center [733, 725] width 112 height 14
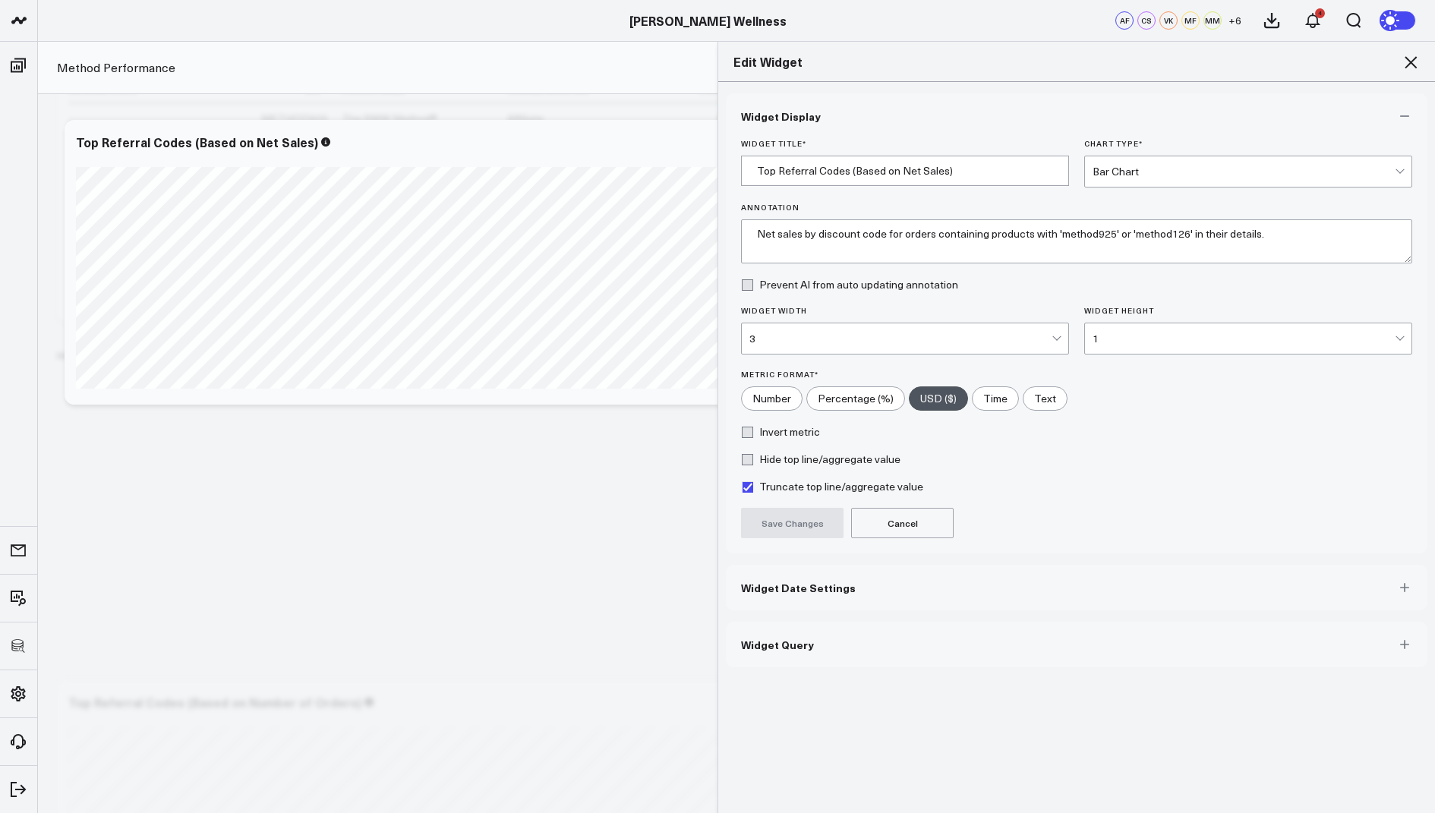
click at [805, 643] on span "Widget Query" at bounding box center [777, 645] width 73 height 12
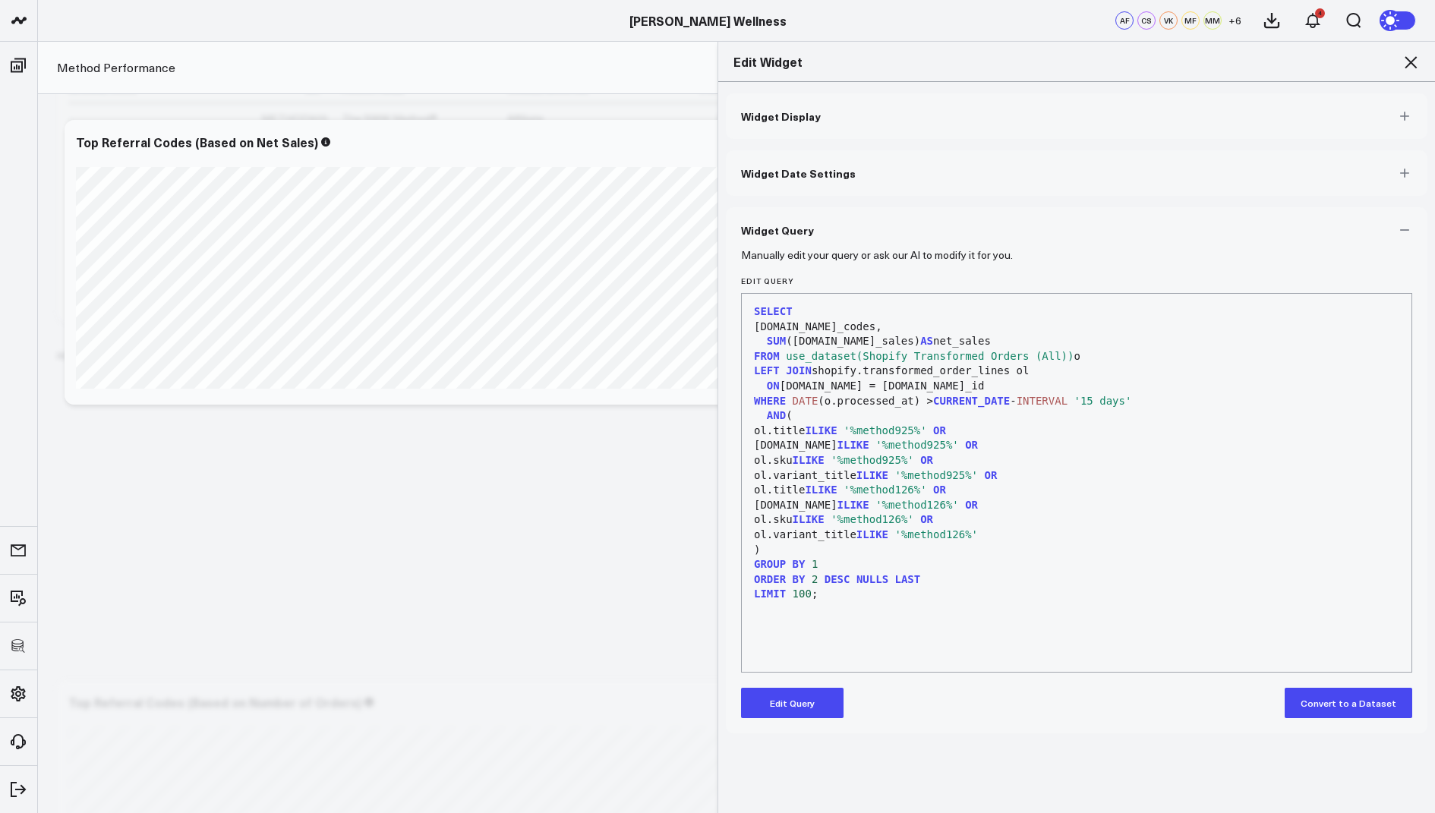
click at [1404, 65] on icon at bounding box center [1411, 62] width 18 height 18
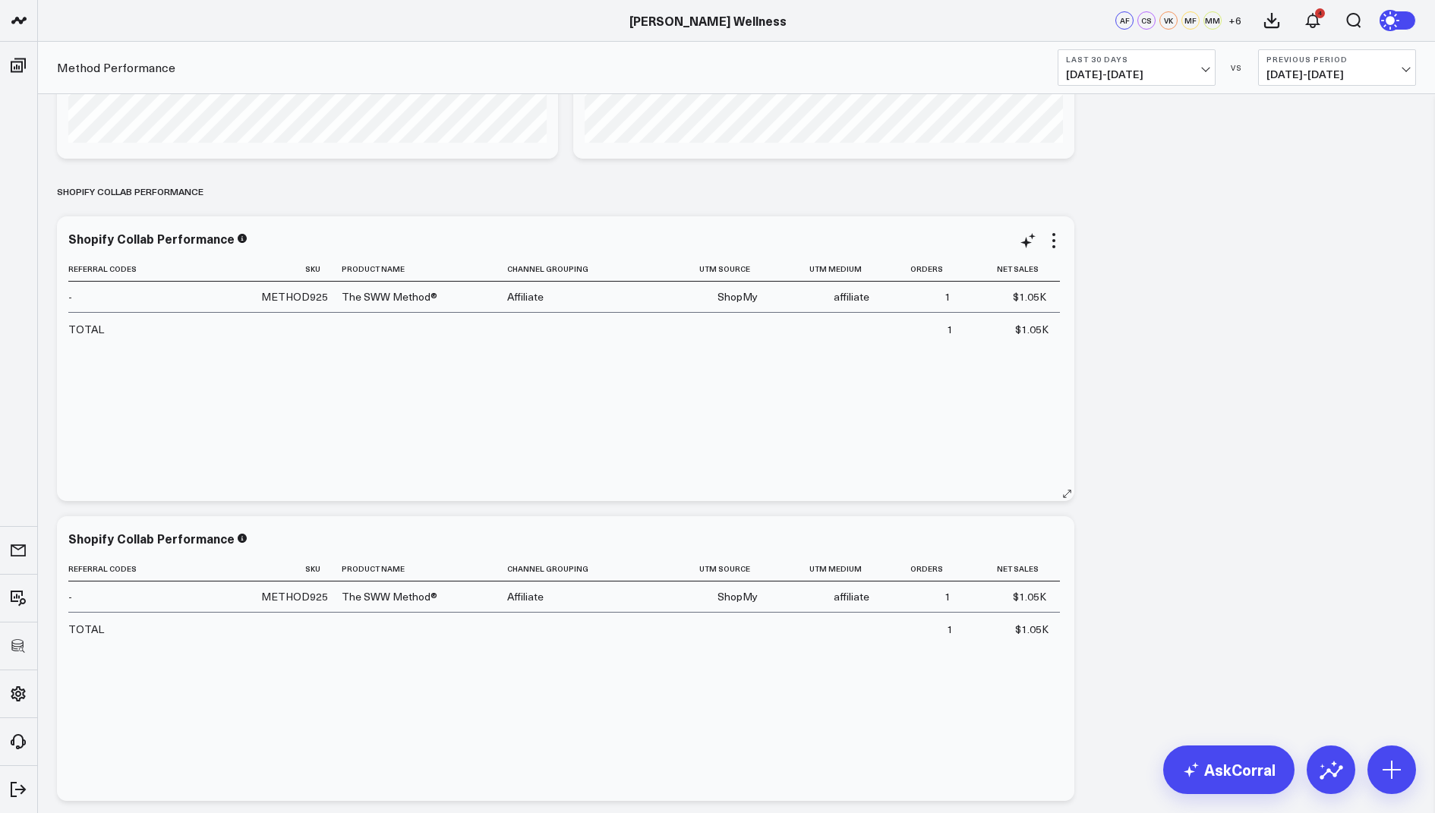
scroll to position [912, 0]
click at [1049, 244] on icon at bounding box center [1054, 241] width 18 height 18
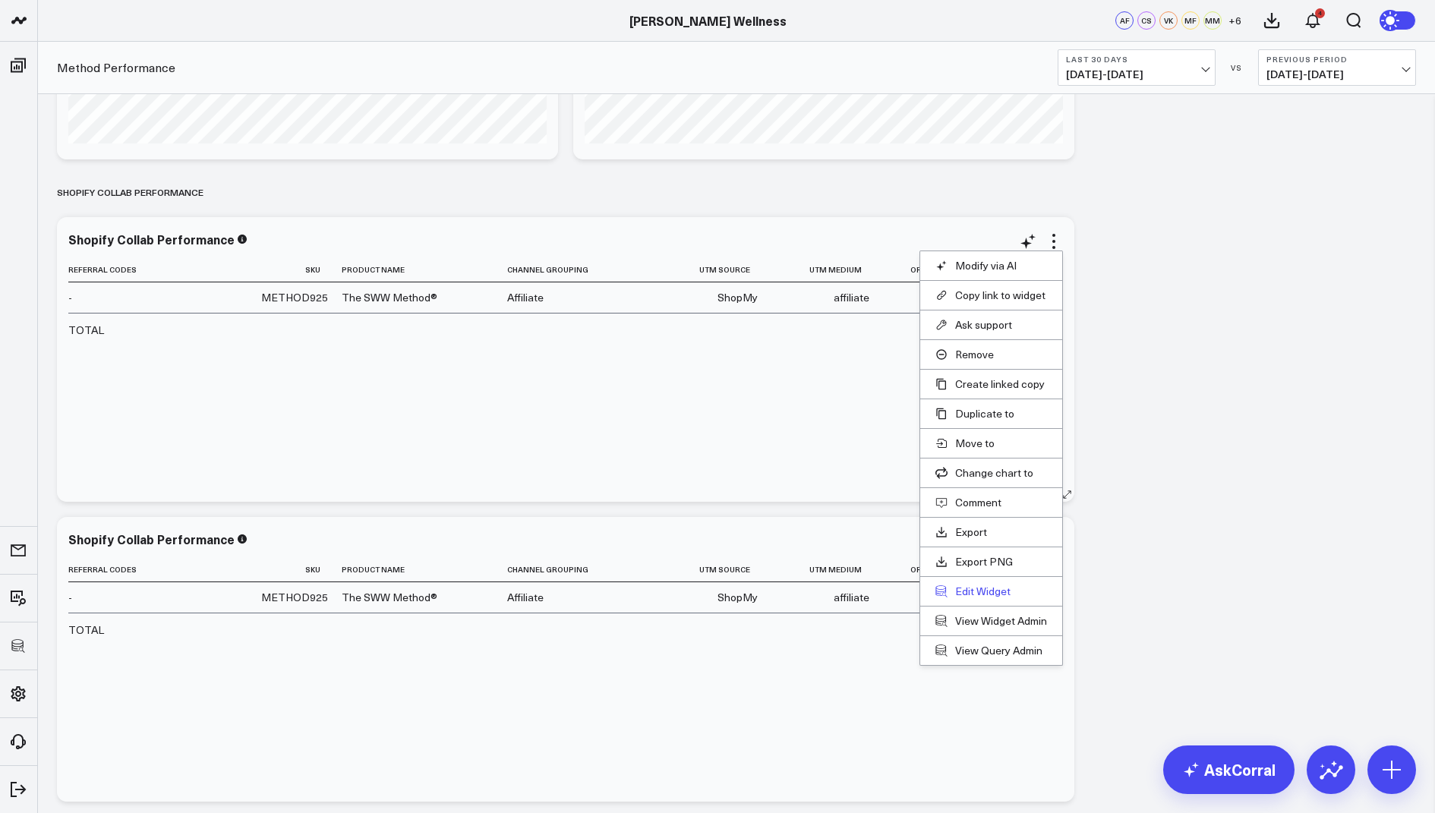
click at [965, 592] on button "Edit Widget" at bounding box center [991, 592] width 112 height 14
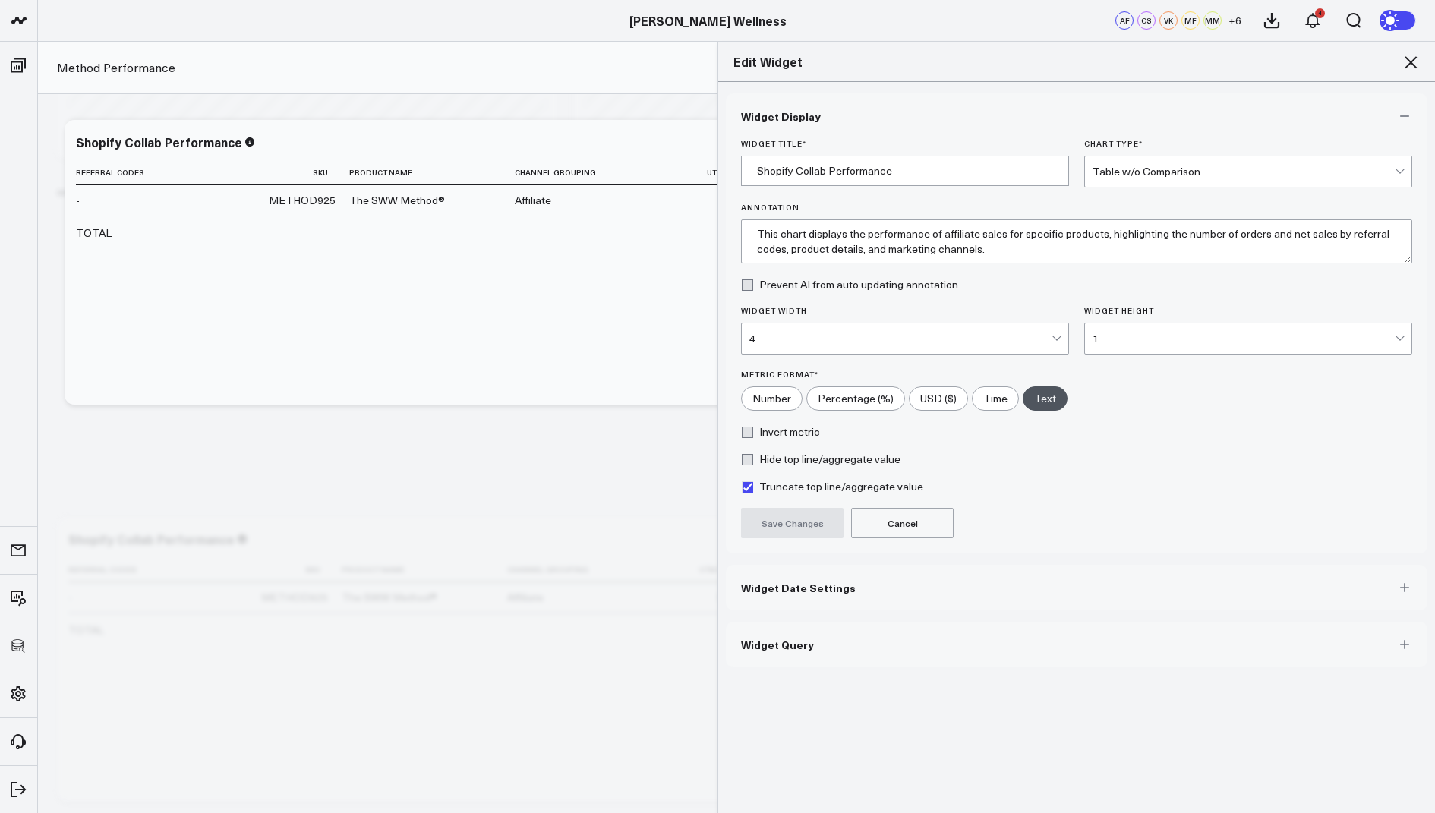
click at [819, 638] on button "Widget Query" at bounding box center [1077, 645] width 702 height 46
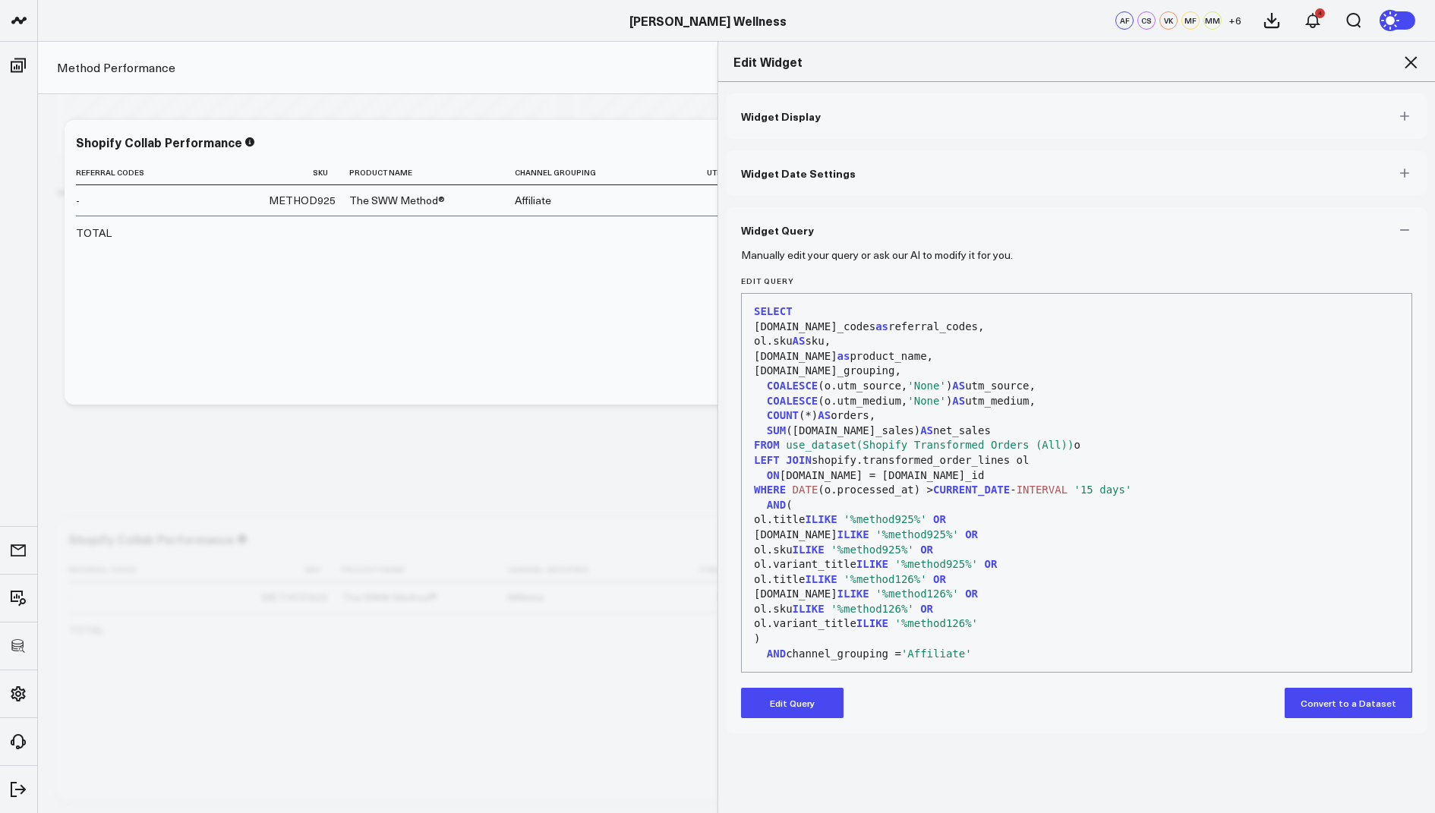
scroll to position [44, 0]
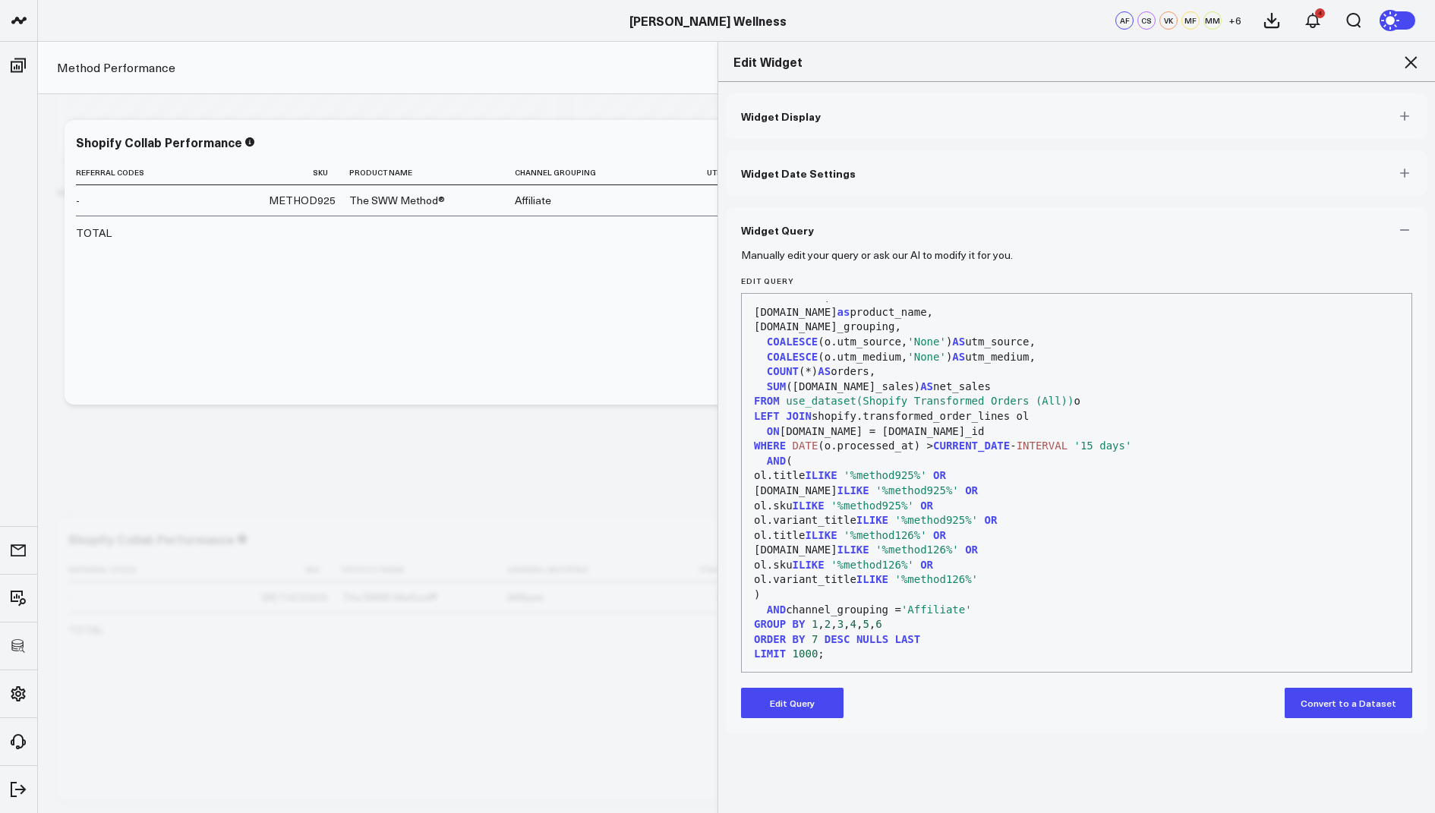
click at [783, 700] on button "Edit Query" at bounding box center [792, 703] width 103 height 30
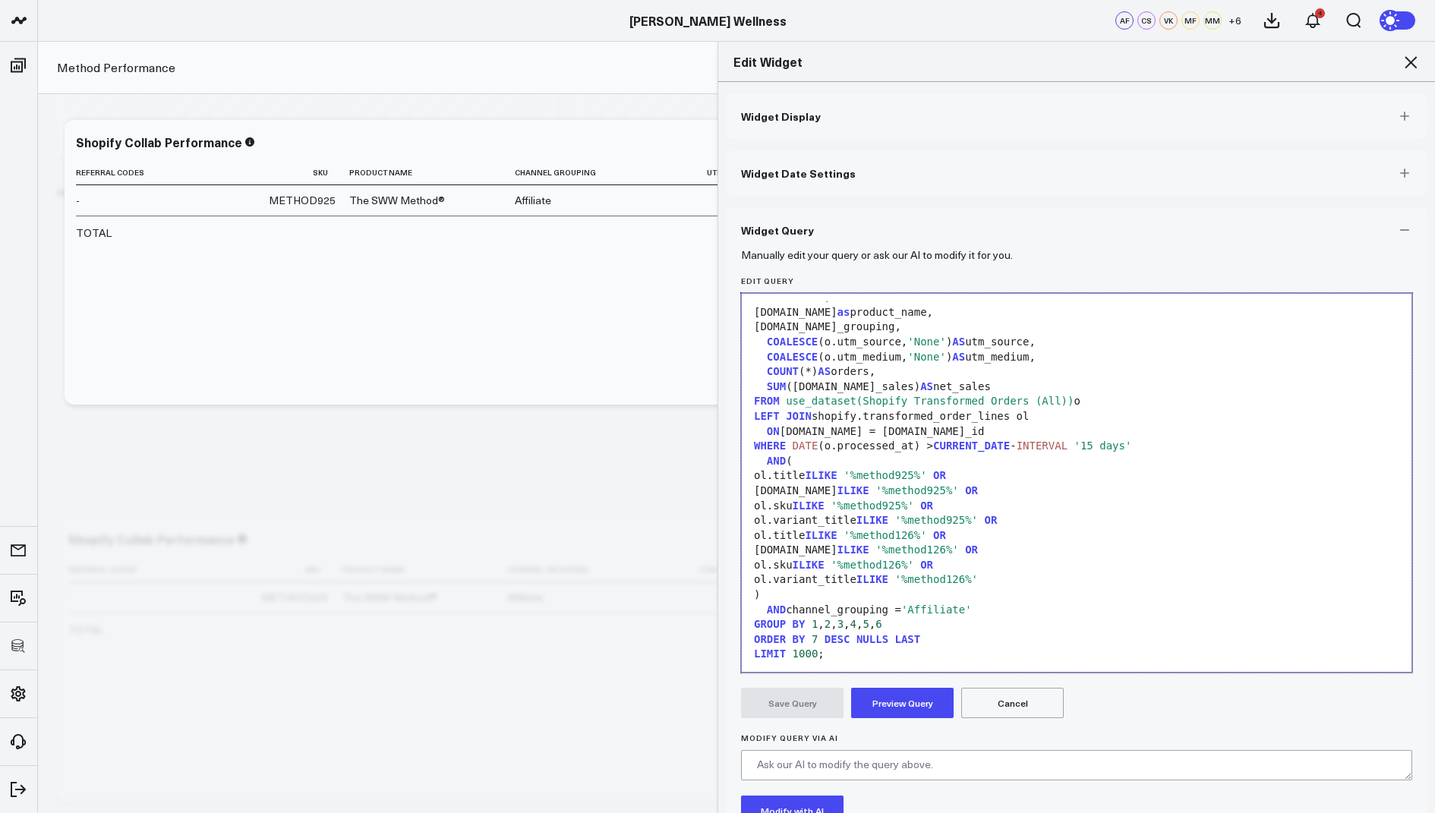
click at [759, 610] on div "AND channel_grouping = 'Affiliate'" at bounding box center [1076, 610] width 655 height 15
click at [768, 610] on span "AND" at bounding box center [776, 610] width 19 height 12
click at [888, 688] on button "Preview Query" at bounding box center [902, 703] width 103 height 30
click at [788, 704] on button "Save Query" at bounding box center [792, 703] width 103 height 30
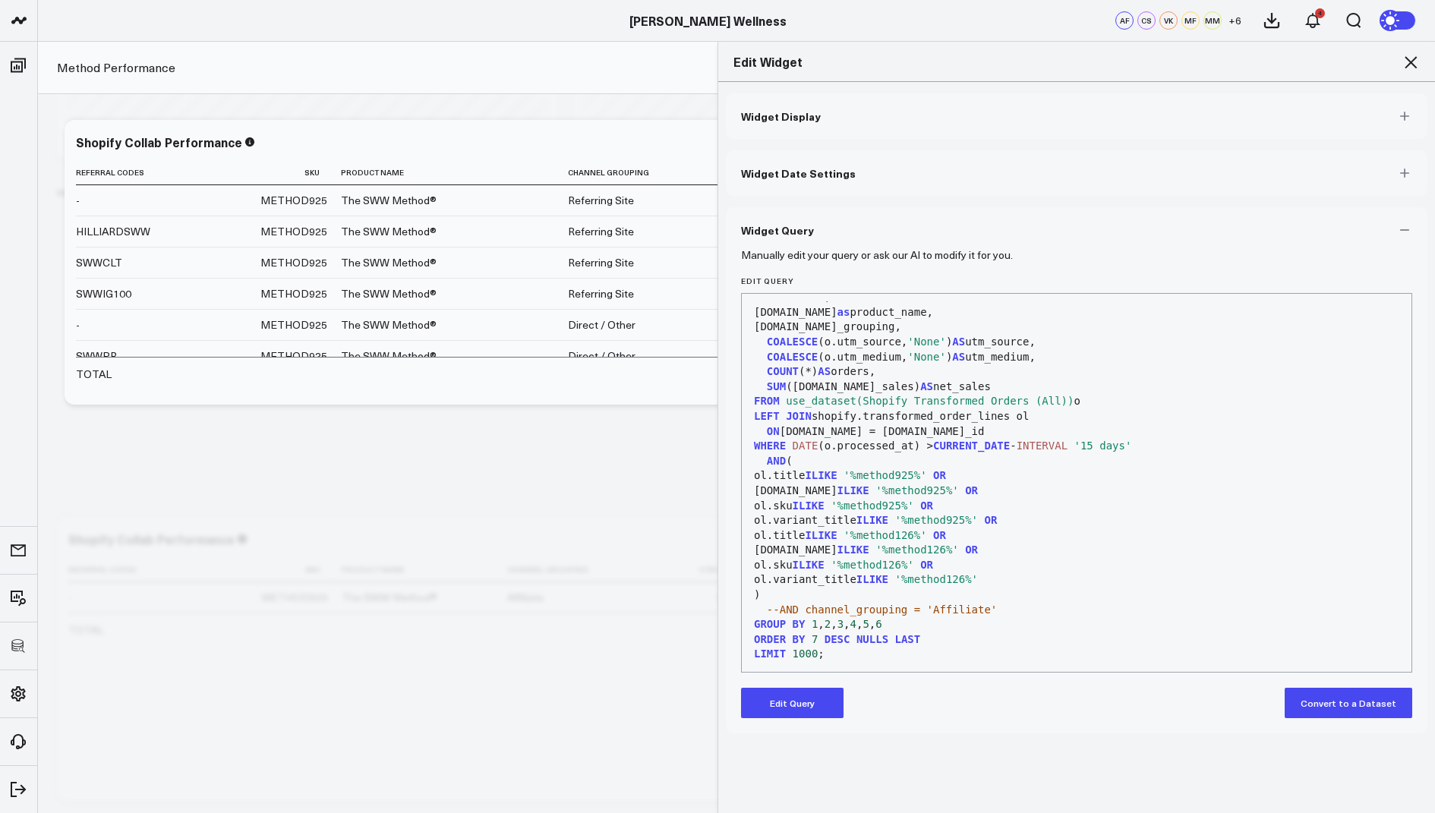
click at [1410, 65] on icon at bounding box center [1411, 62] width 18 height 18
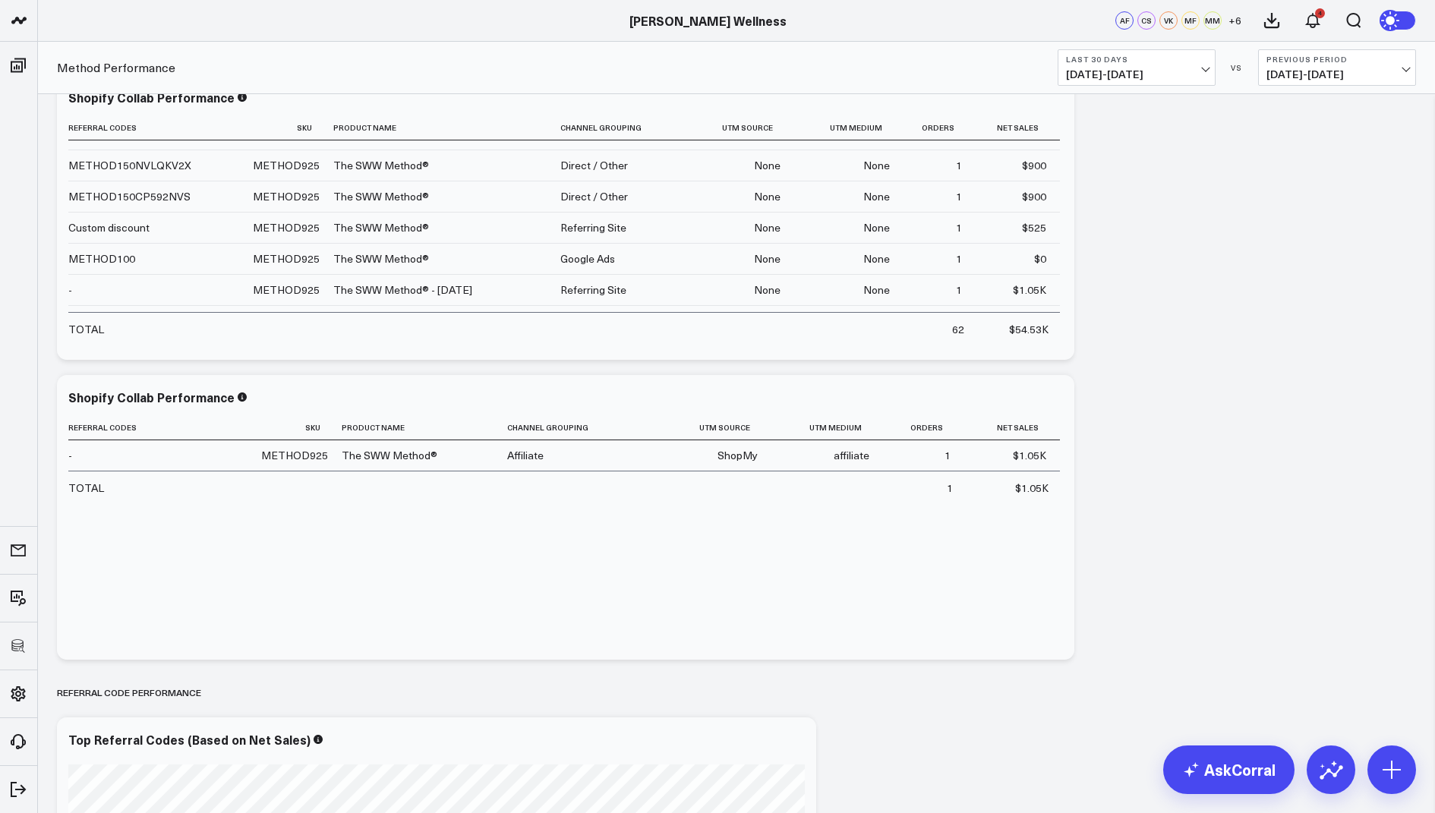
scroll to position [1021, 0]
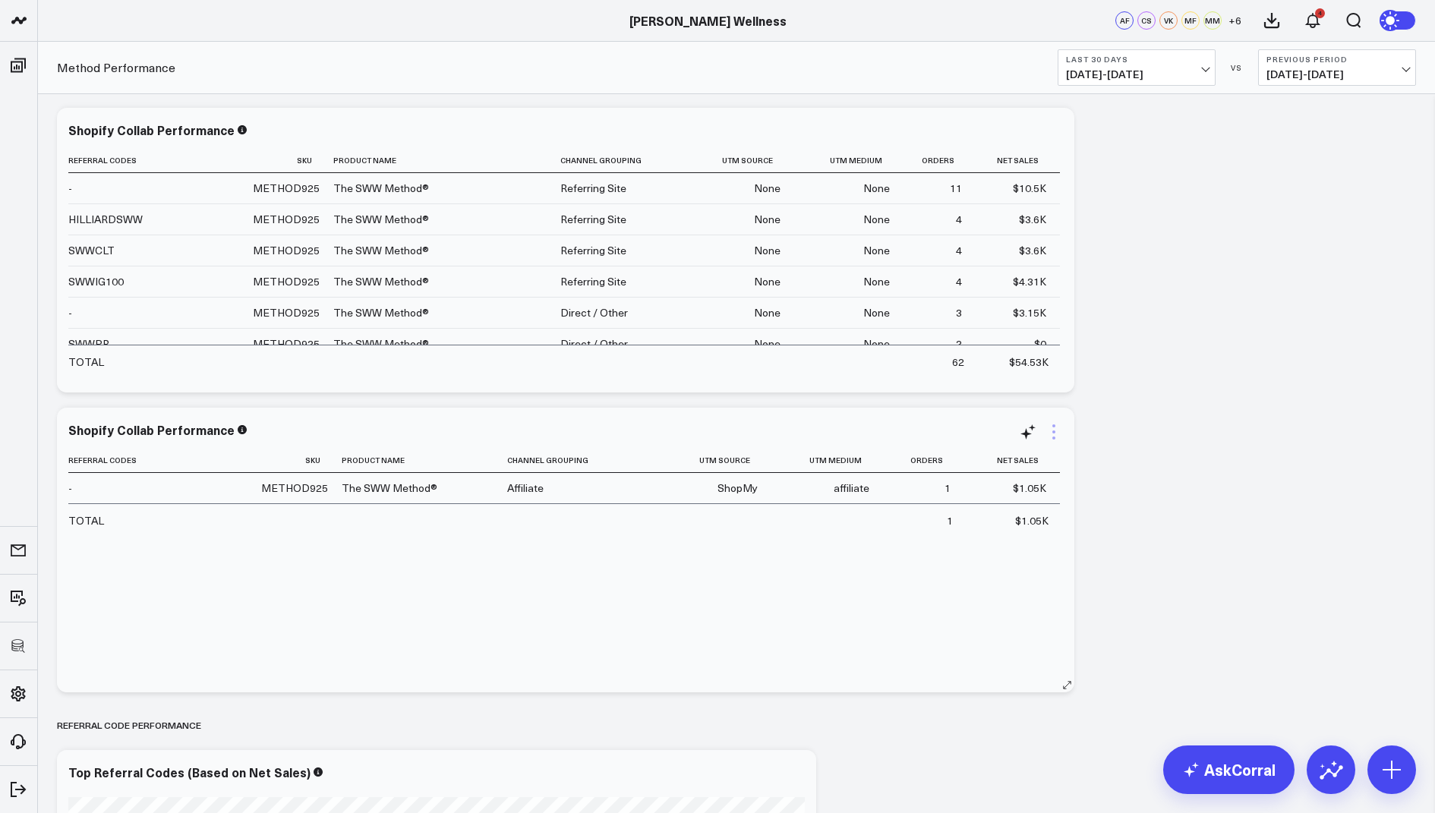
click at [1050, 429] on icon at bounding box center [1054, 432] width 18 height 18
click at [0, 0] on button "Remove" at bounding box center [0, 0] width 0 height 0
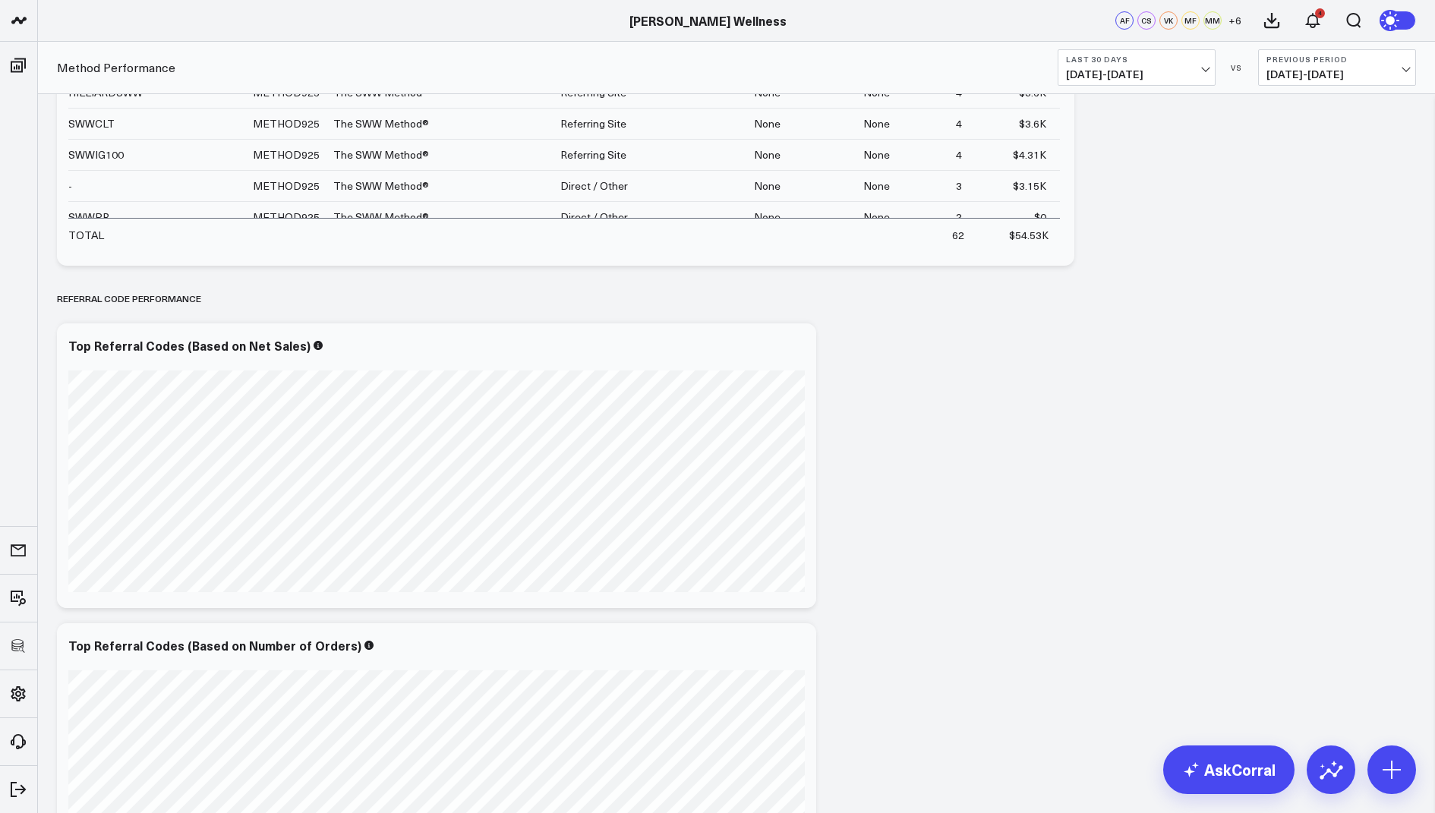
scroll to position [838, 0]
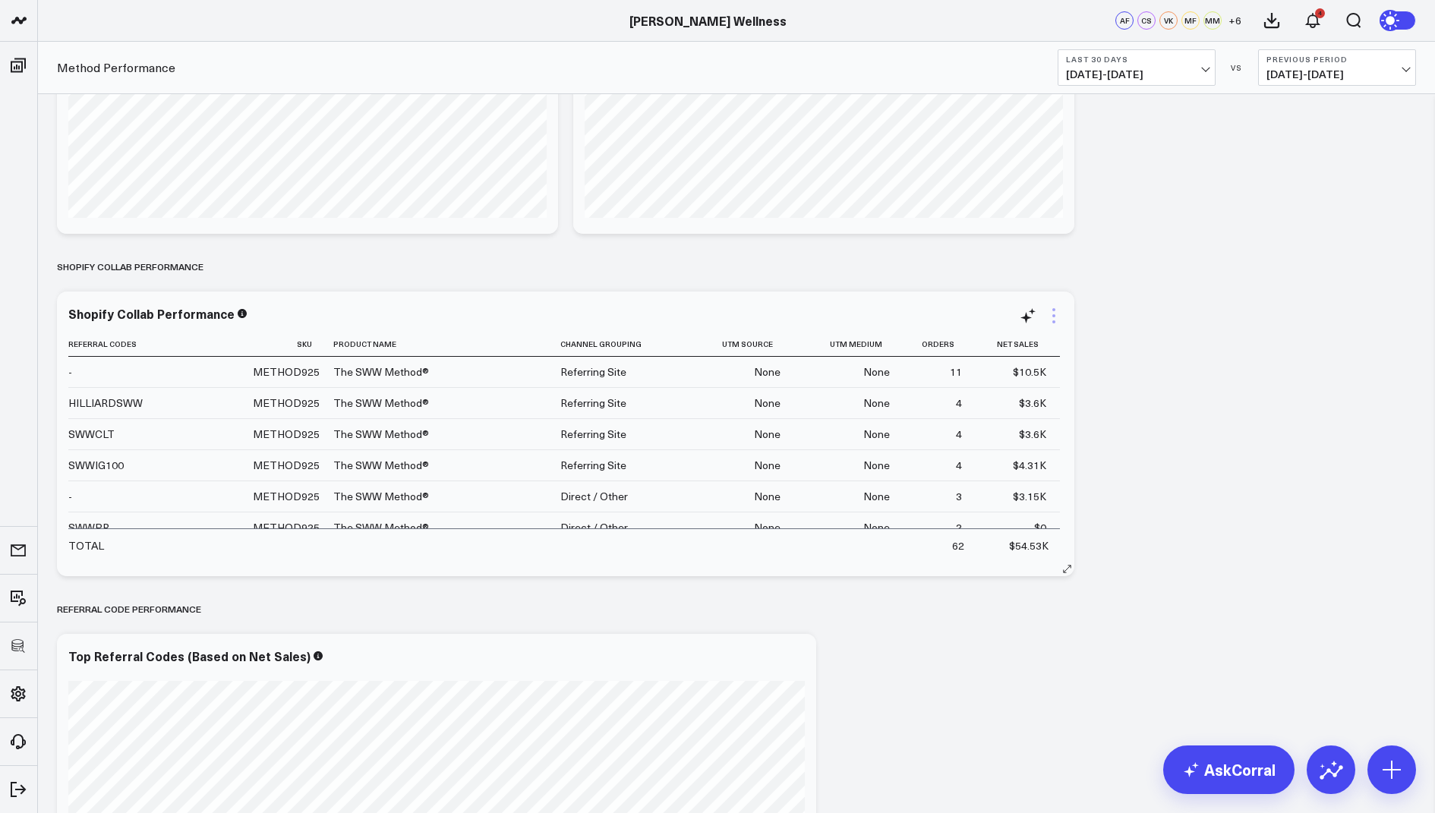
click at [1049, 320] on icon at bounding box center [1054, 316] width 18 height 18
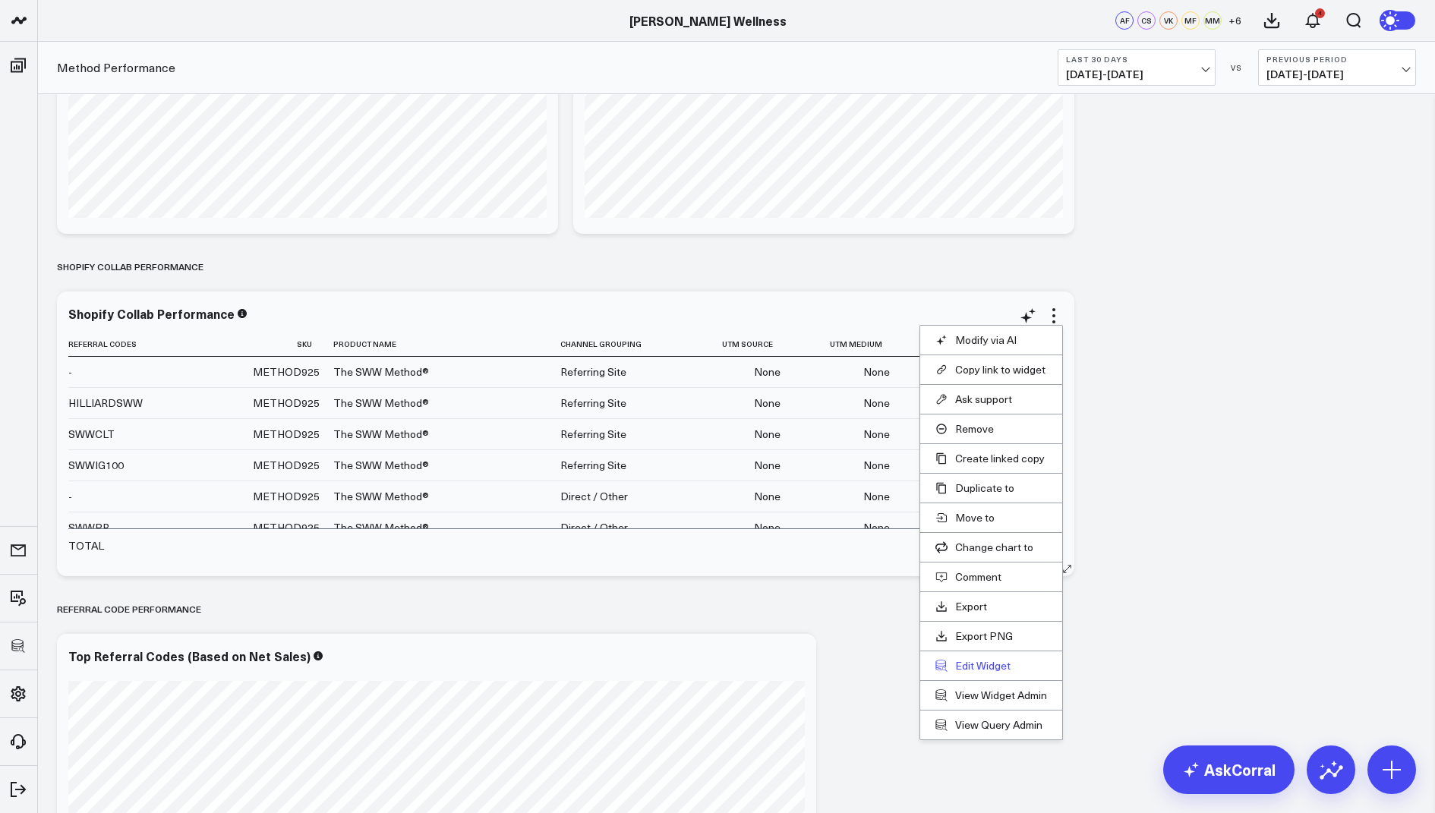
click at [963, 659] on button "Edit Widget" at bounding box center [991, 666] width 112 height 14
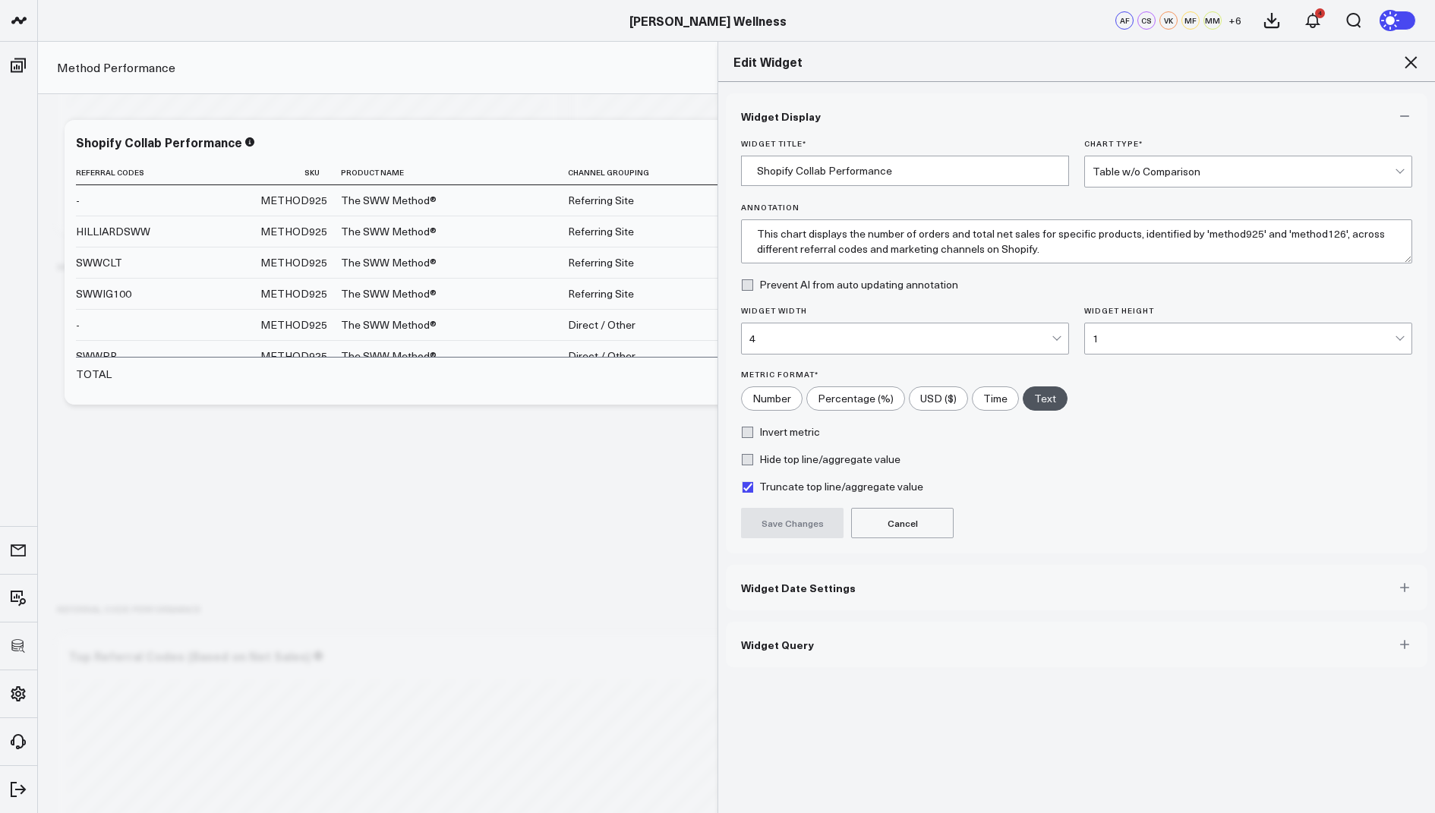
click at [809, 648] on button "Widget Query" at bounding box center [1077, 645] width 702 height 46
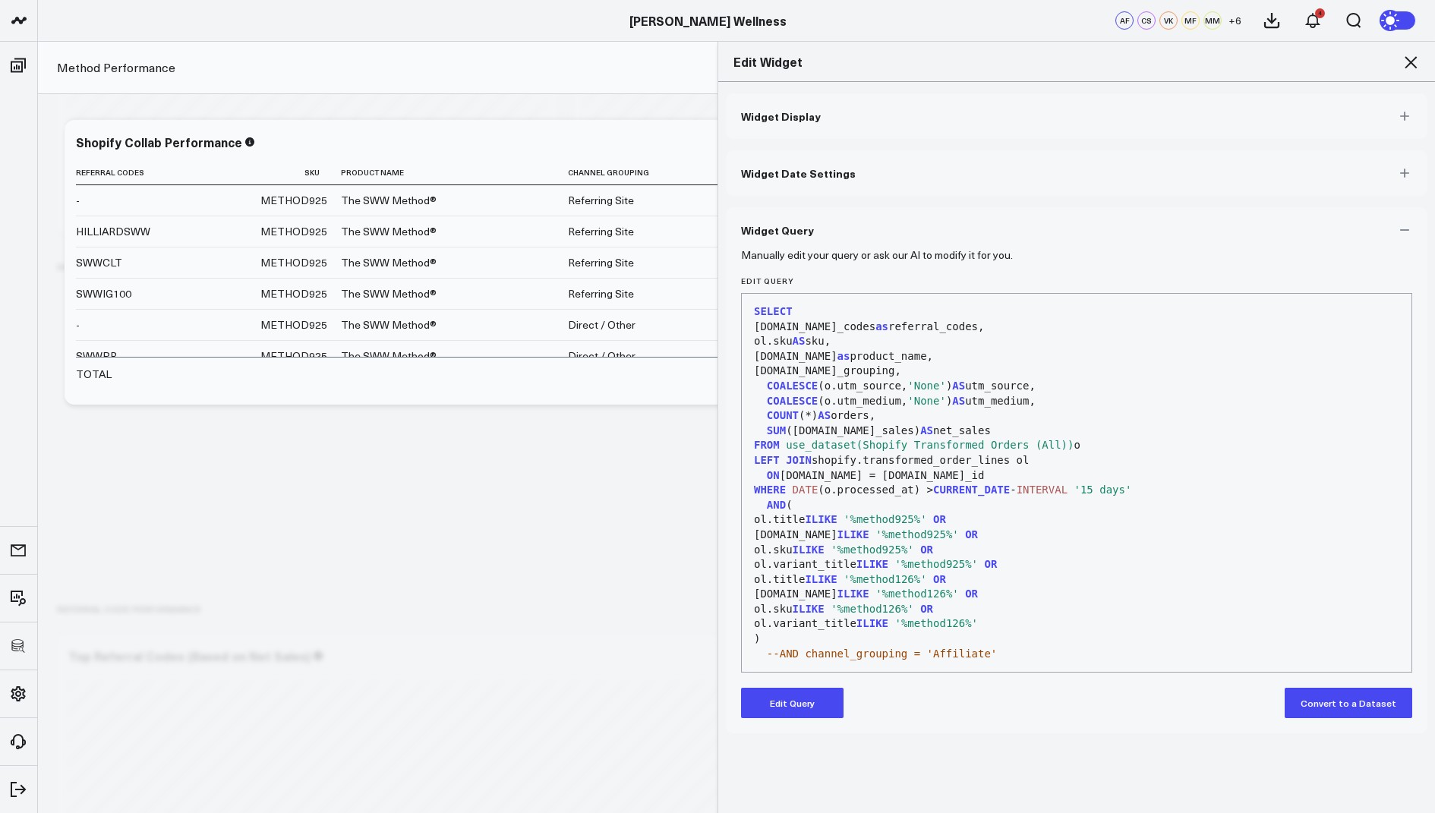
click at [786, 703] on button "Edit Query" at bounding box center [792, 703] width 103 height 30
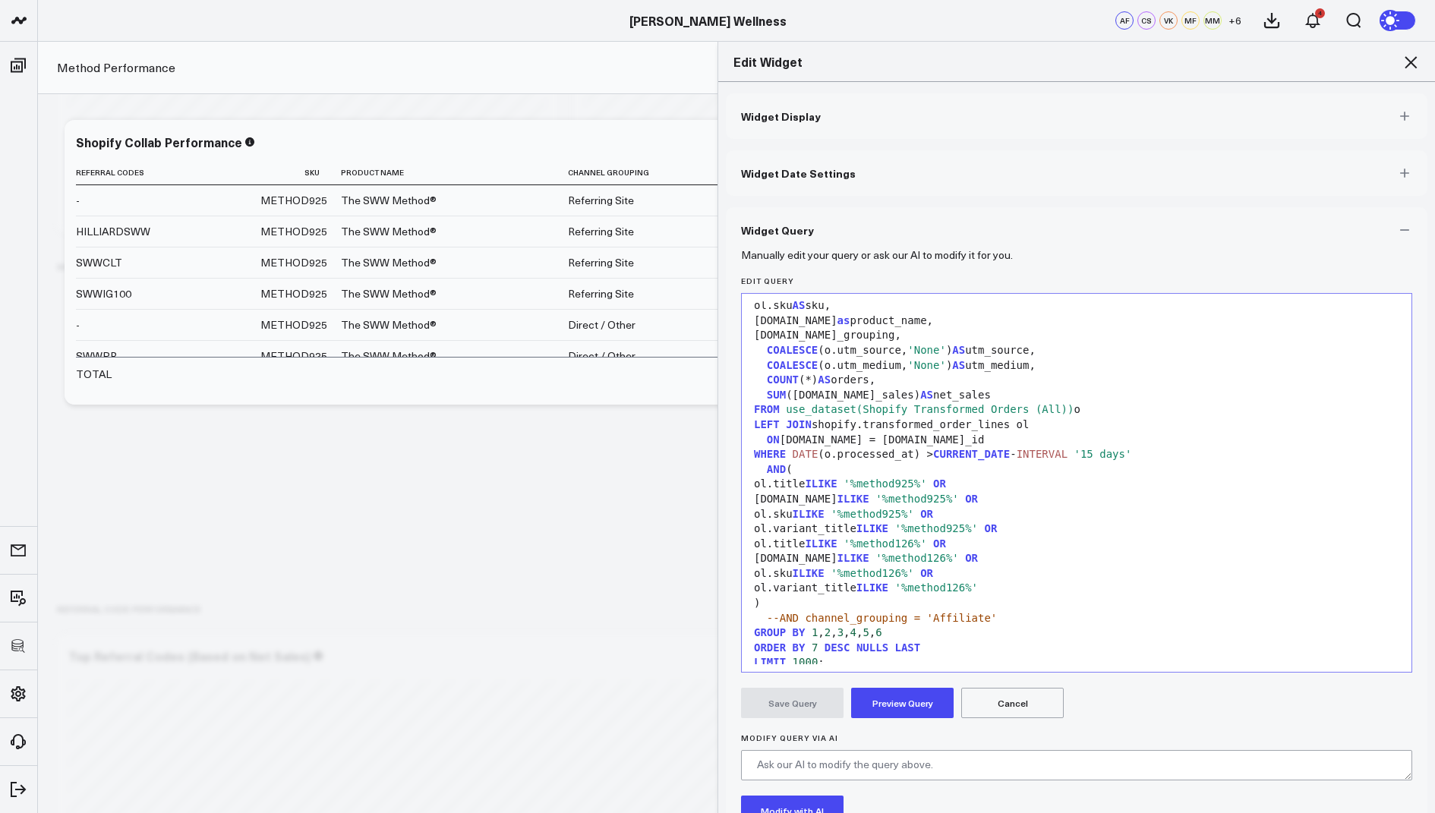
scroll to position [44, 0]
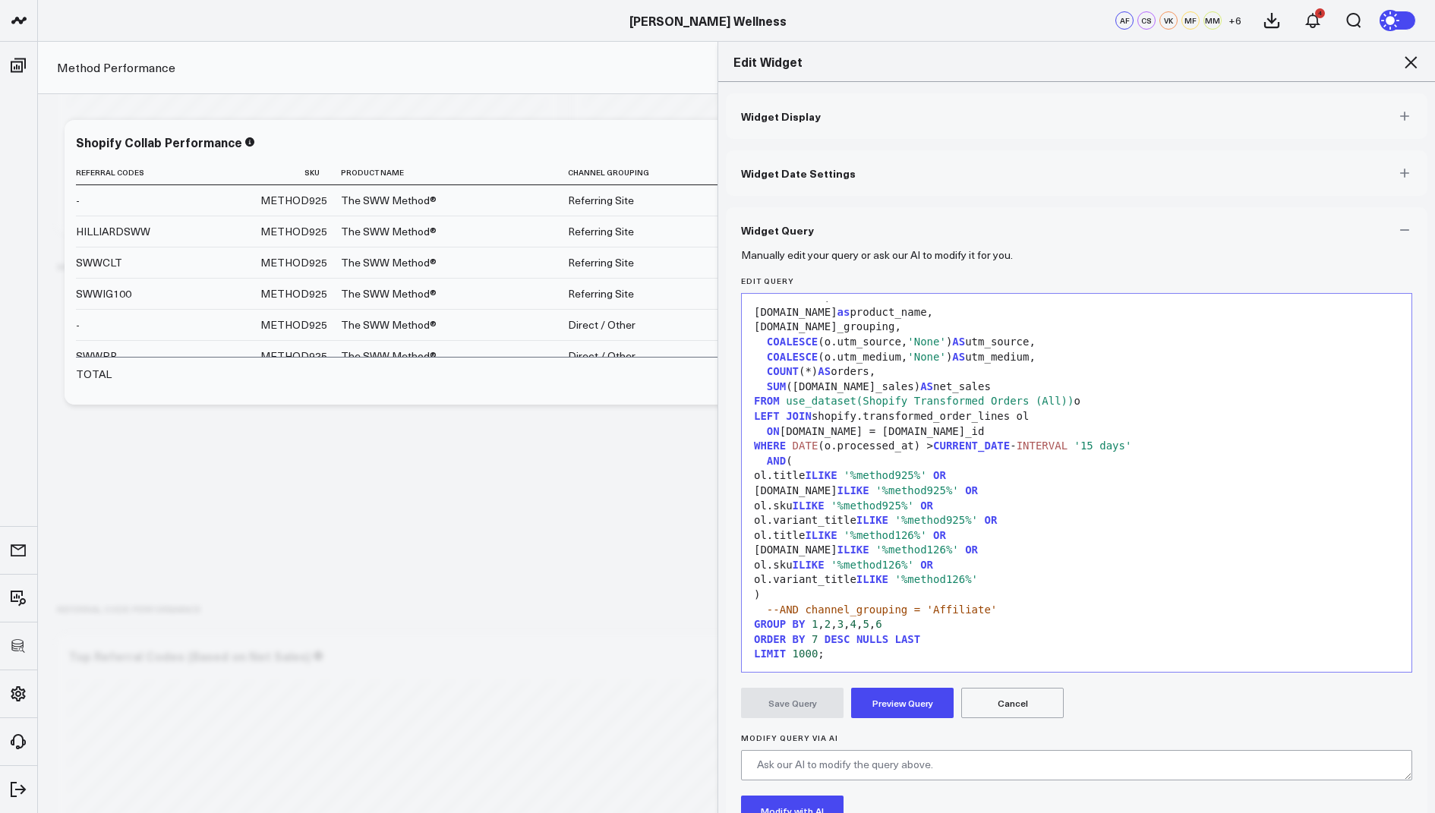
click at [778, 607] on span "--AND channel_grouping = 'Affiliate'" at bounding box center [882, 610] width 230 height 12
click at [885, 706] on button "Preview Query" at bounding box center [902, 703] width 103 height 30
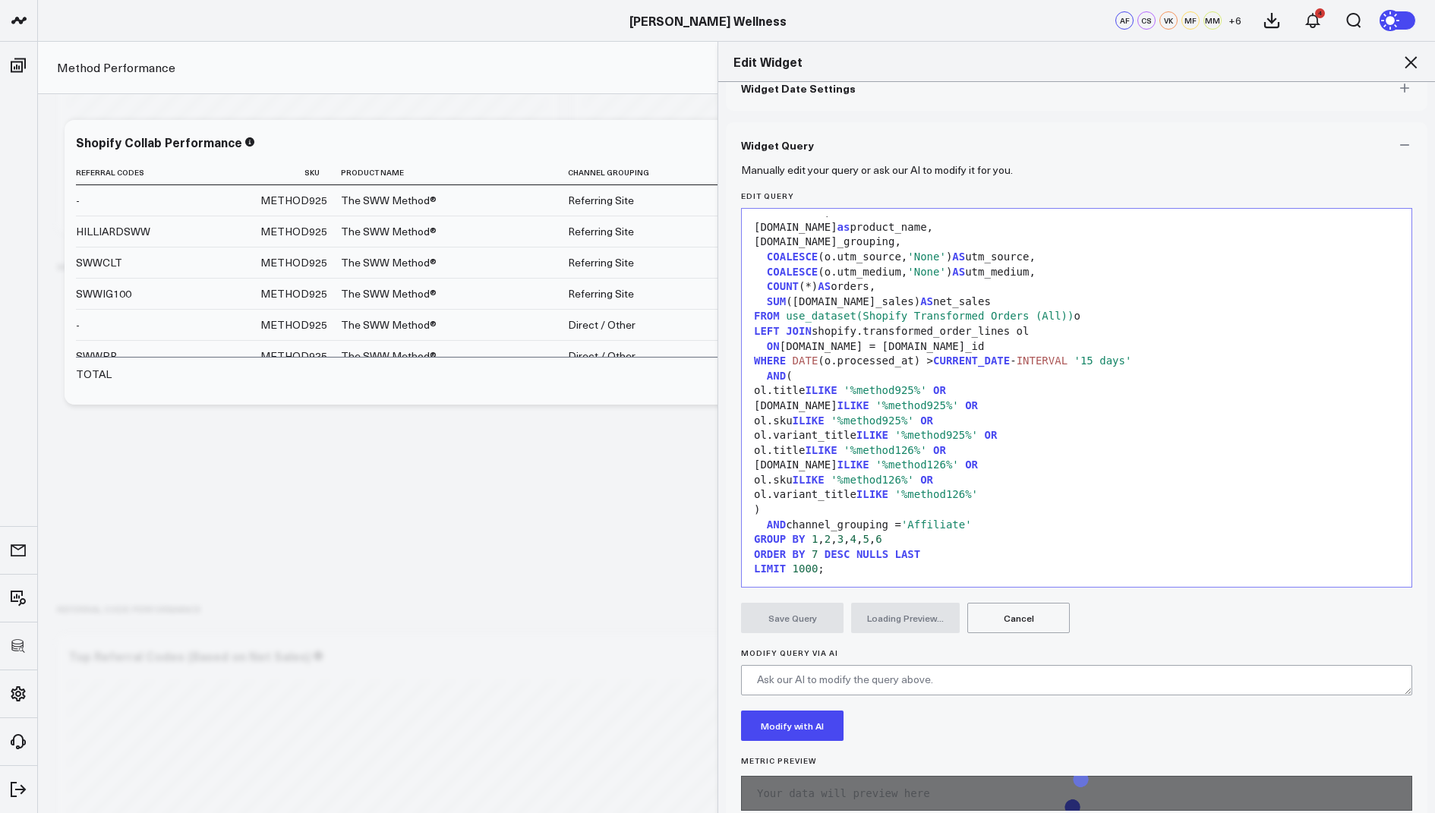
scroll to position [87, 0]
